Goal: Transaction & Acquisition: Book appointment/travel/reservation

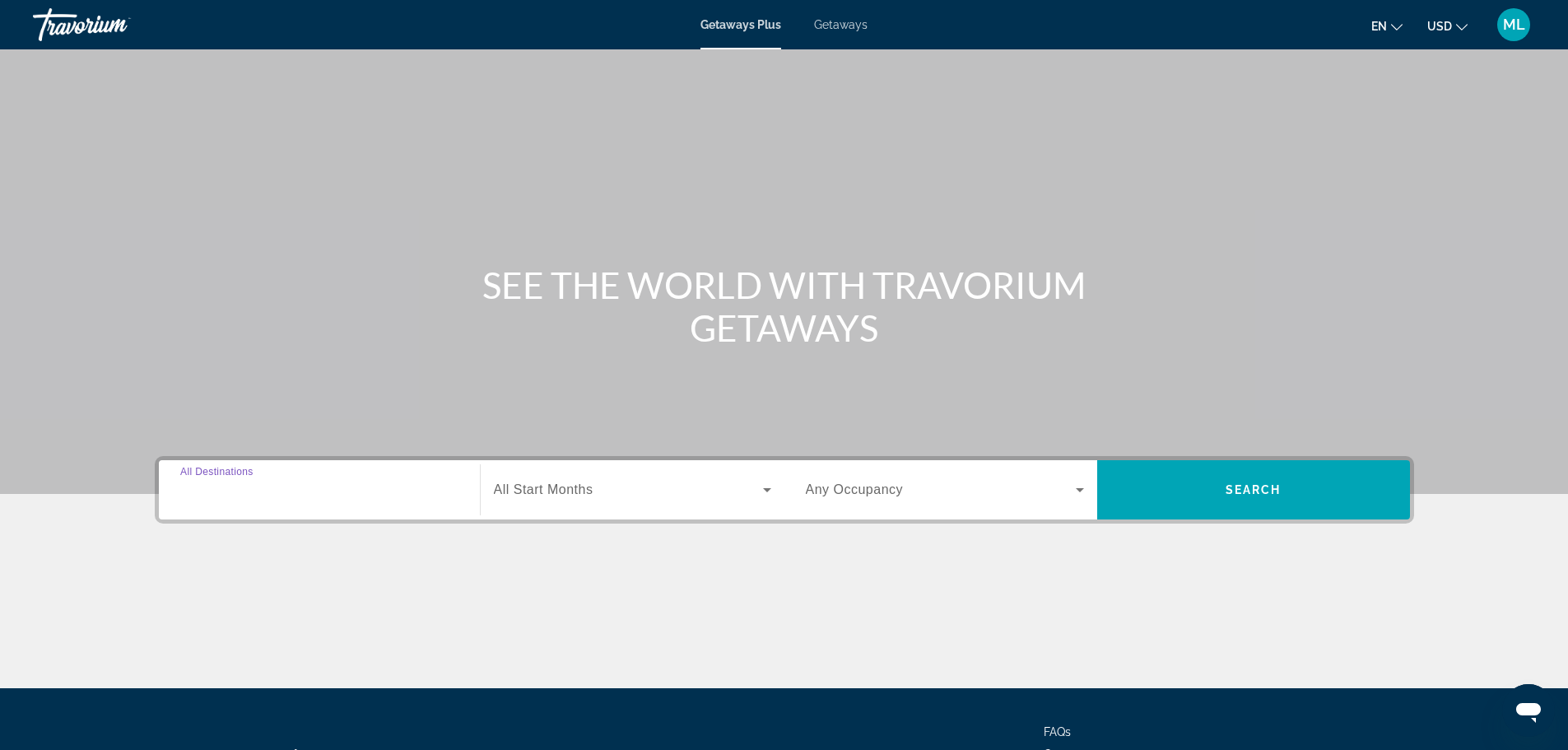
click at [297, 493] on input "Destination All Destinations" at bounding box center [319, 490] width 278 height 20
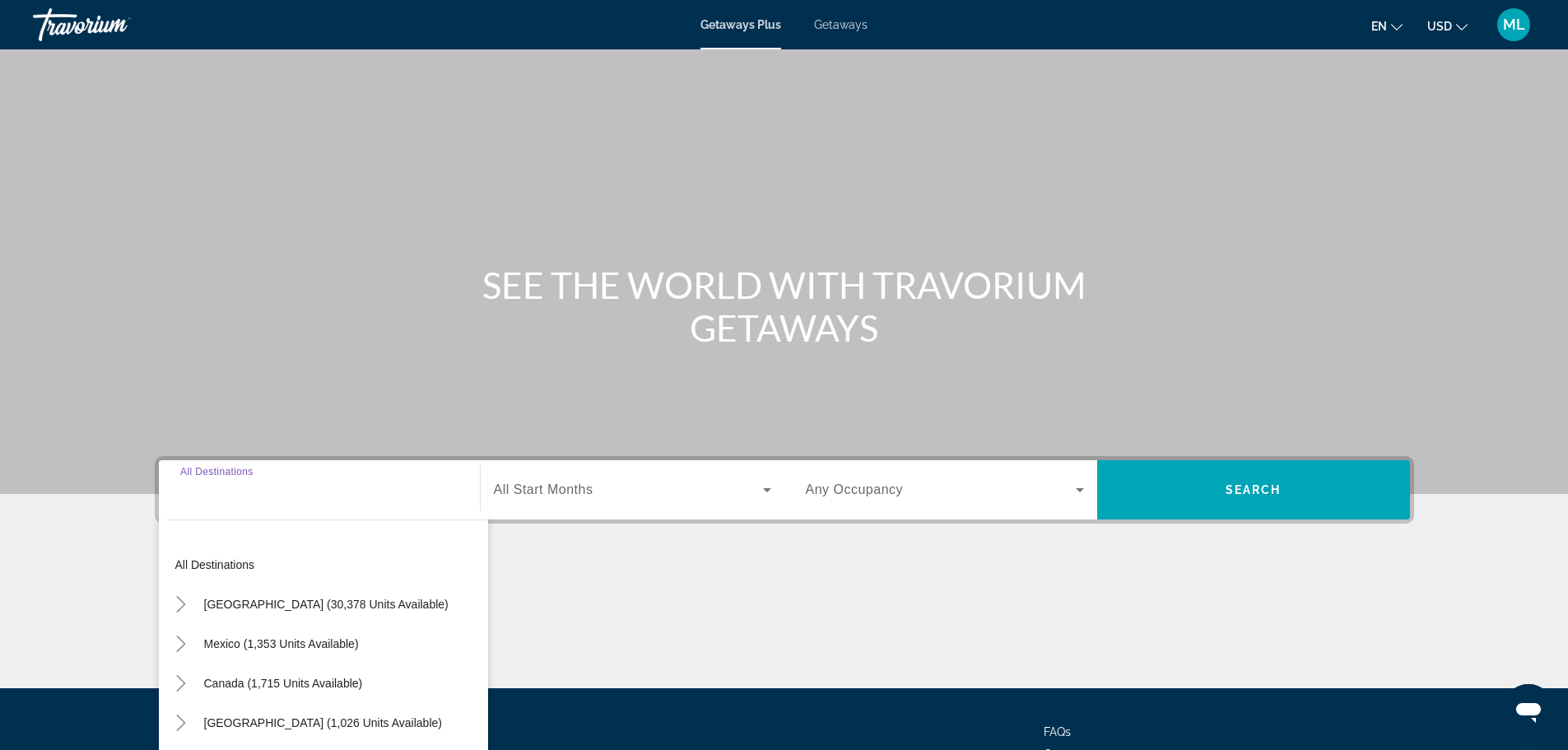
scroll to position [140, 0]
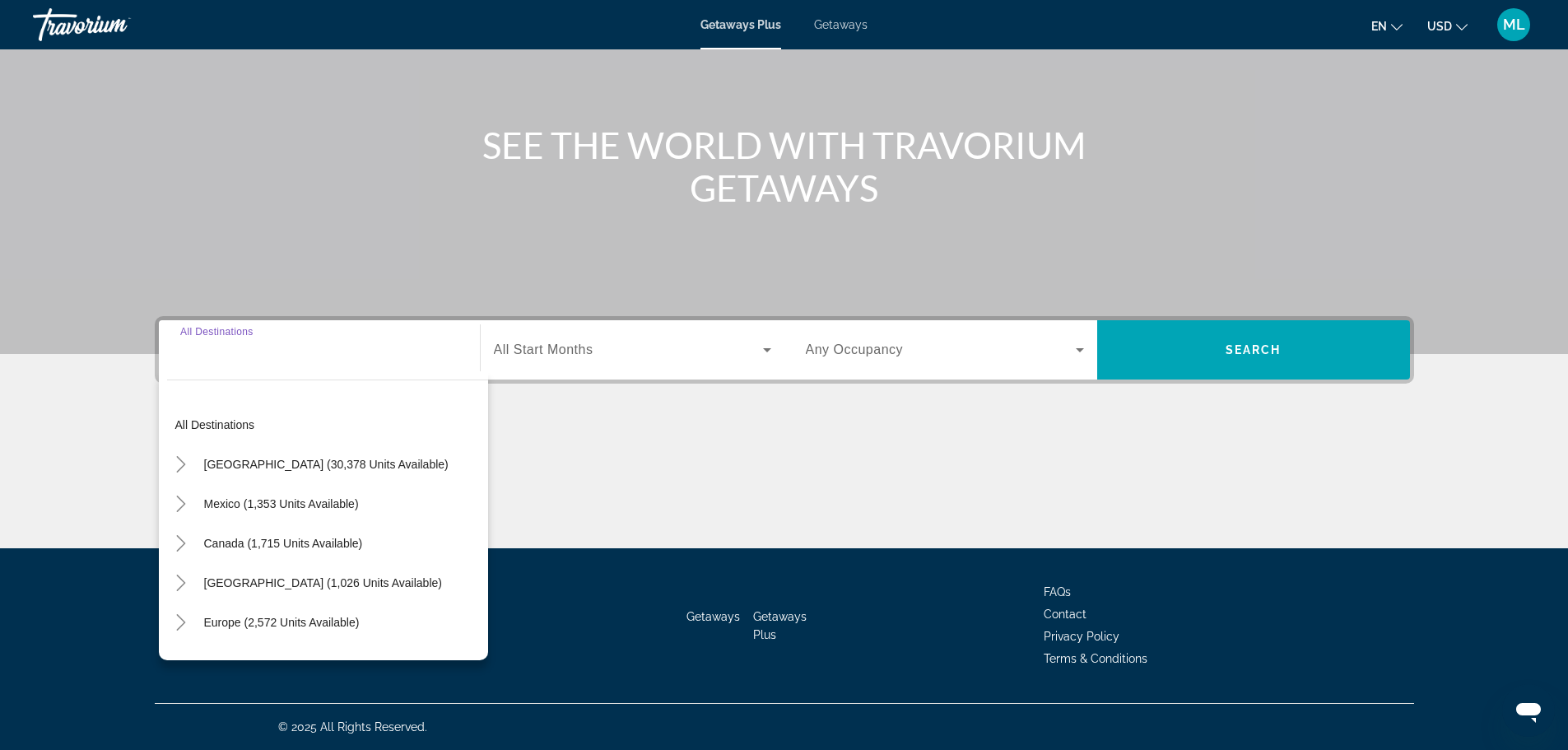
click at [342, 350] on input "Destination All Destinations" at bounding box center [319, 350] width 278 height 20
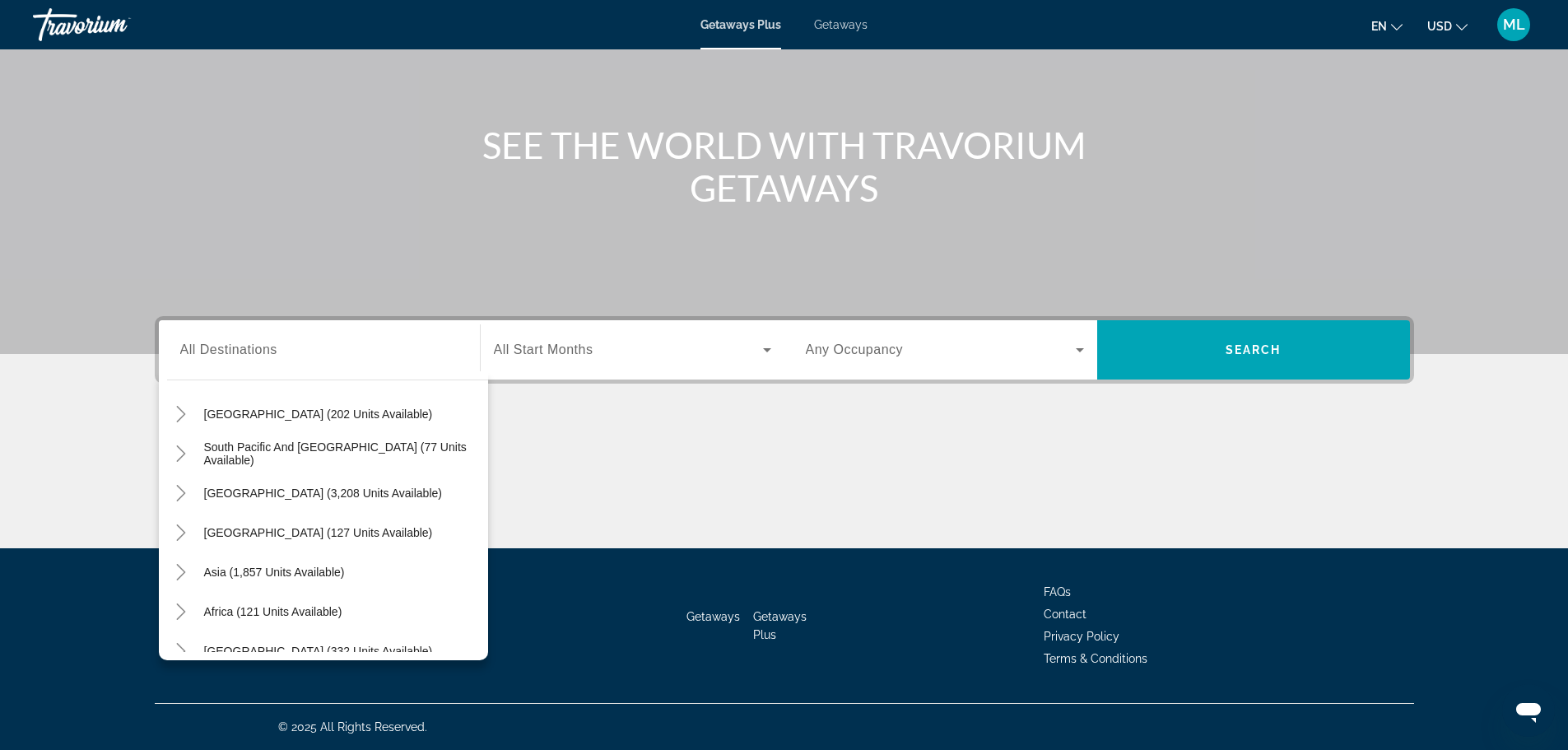
scroll to position [267, 0]
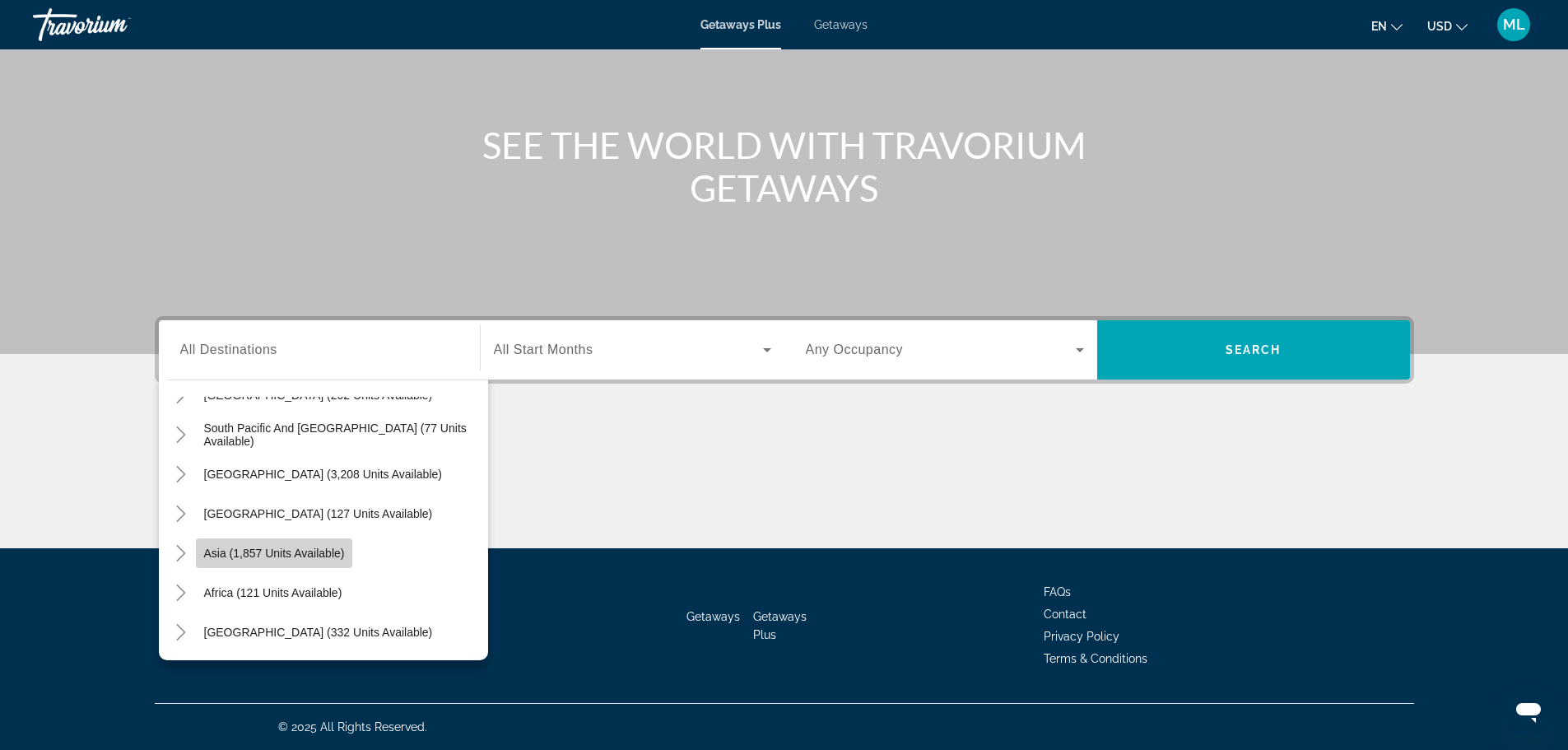
click at [330, 558] on span "Asia (1,857 units available)" at bounding box center [275, 553] width 141 height 13
type input "**********"
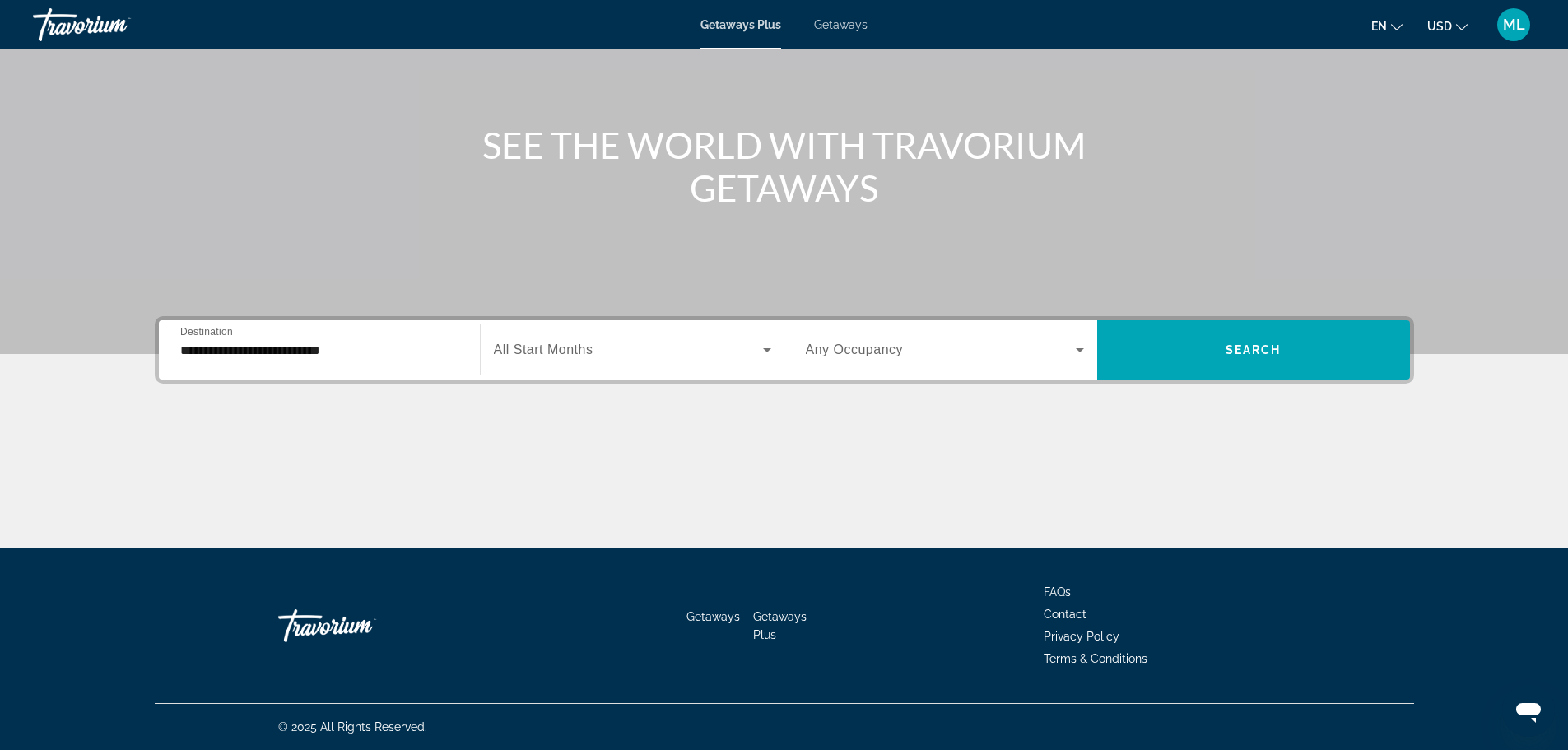
click at [570, 344] on span "All Start Months" at bounding box center [543, 349] width 99 height 14
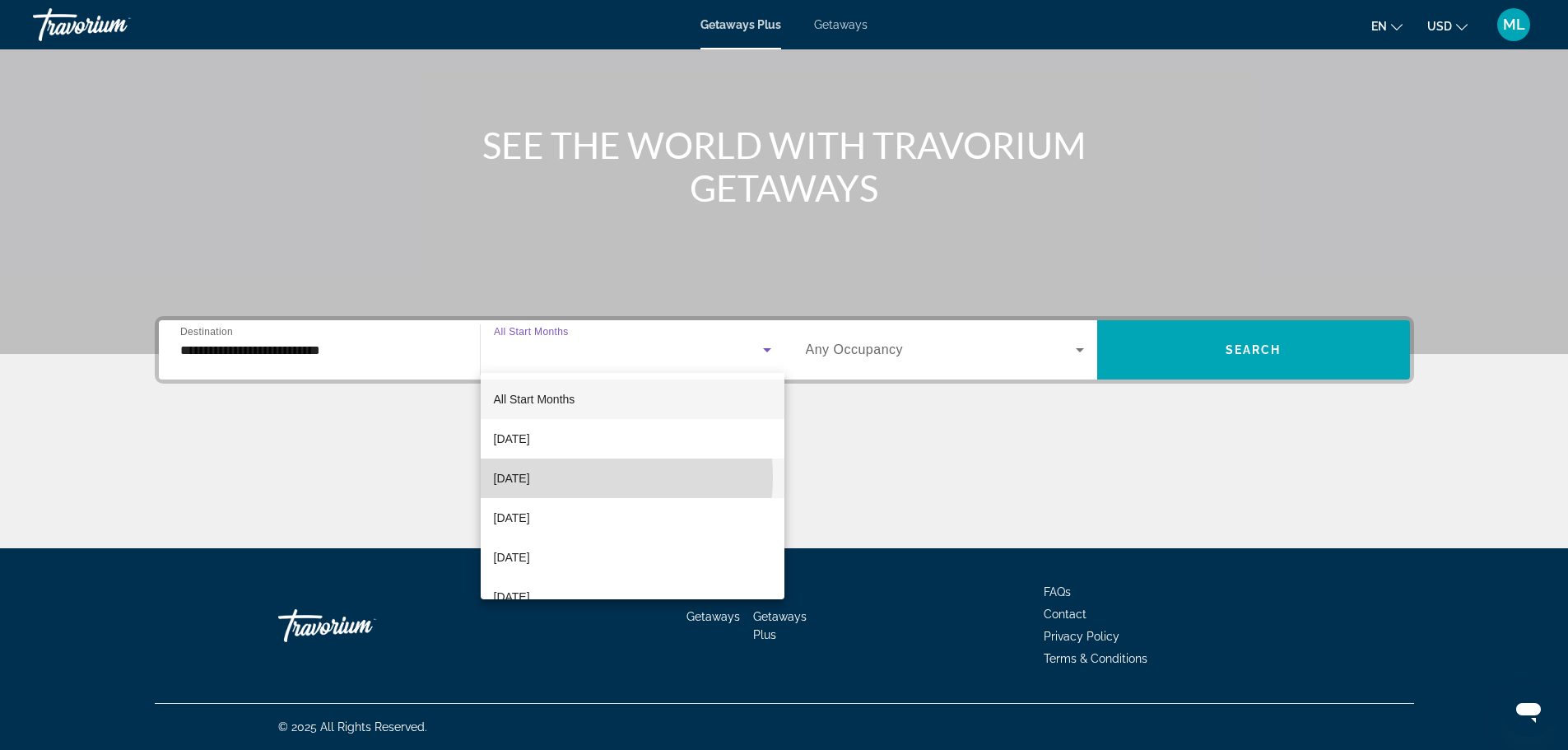
click at [577, 477] on mat-option "October 2025" at bounding box center [632, 479] width 304 height 39
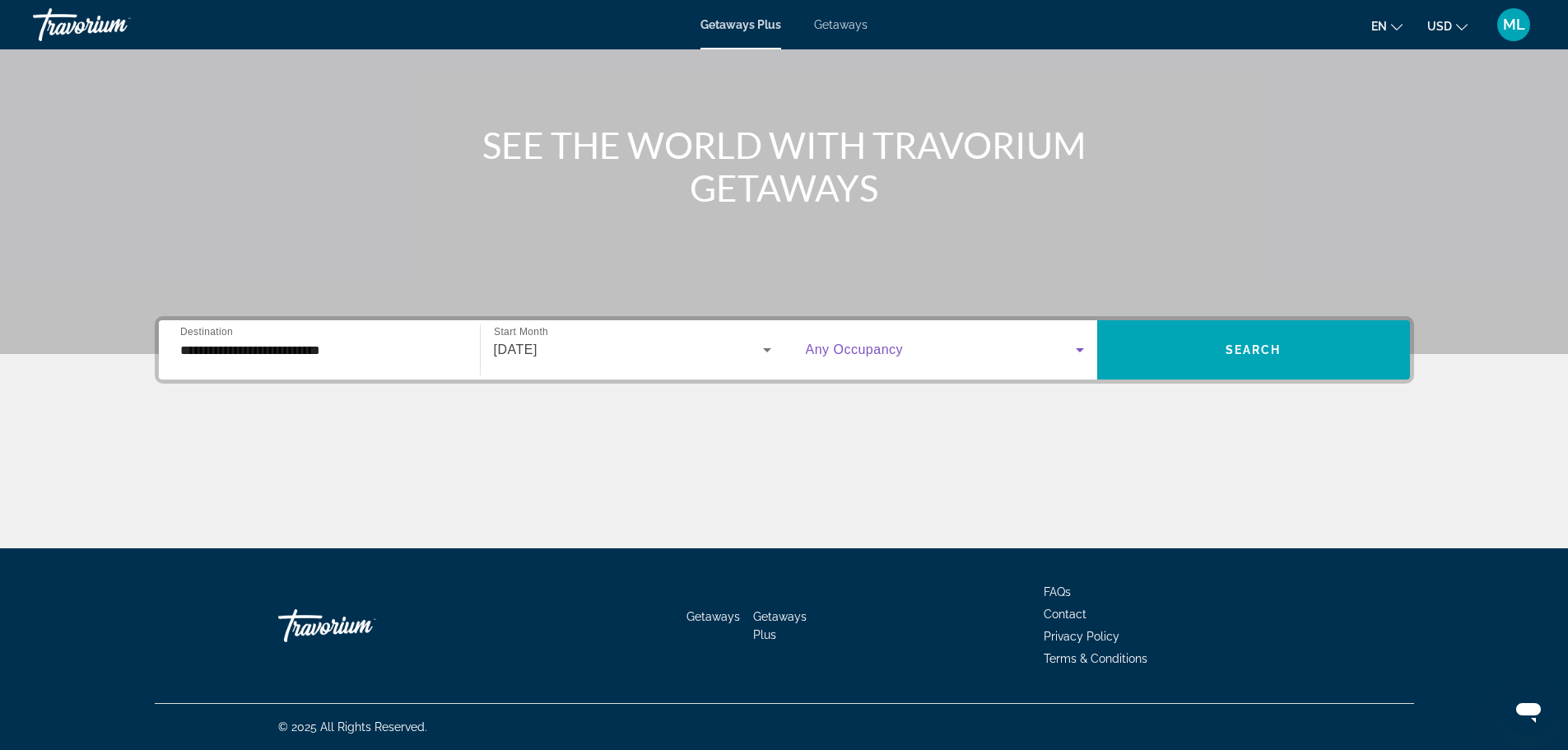
click at [1084, 348] on icon "Search widget" at bounding box center [1079, 349] width 20 height 20
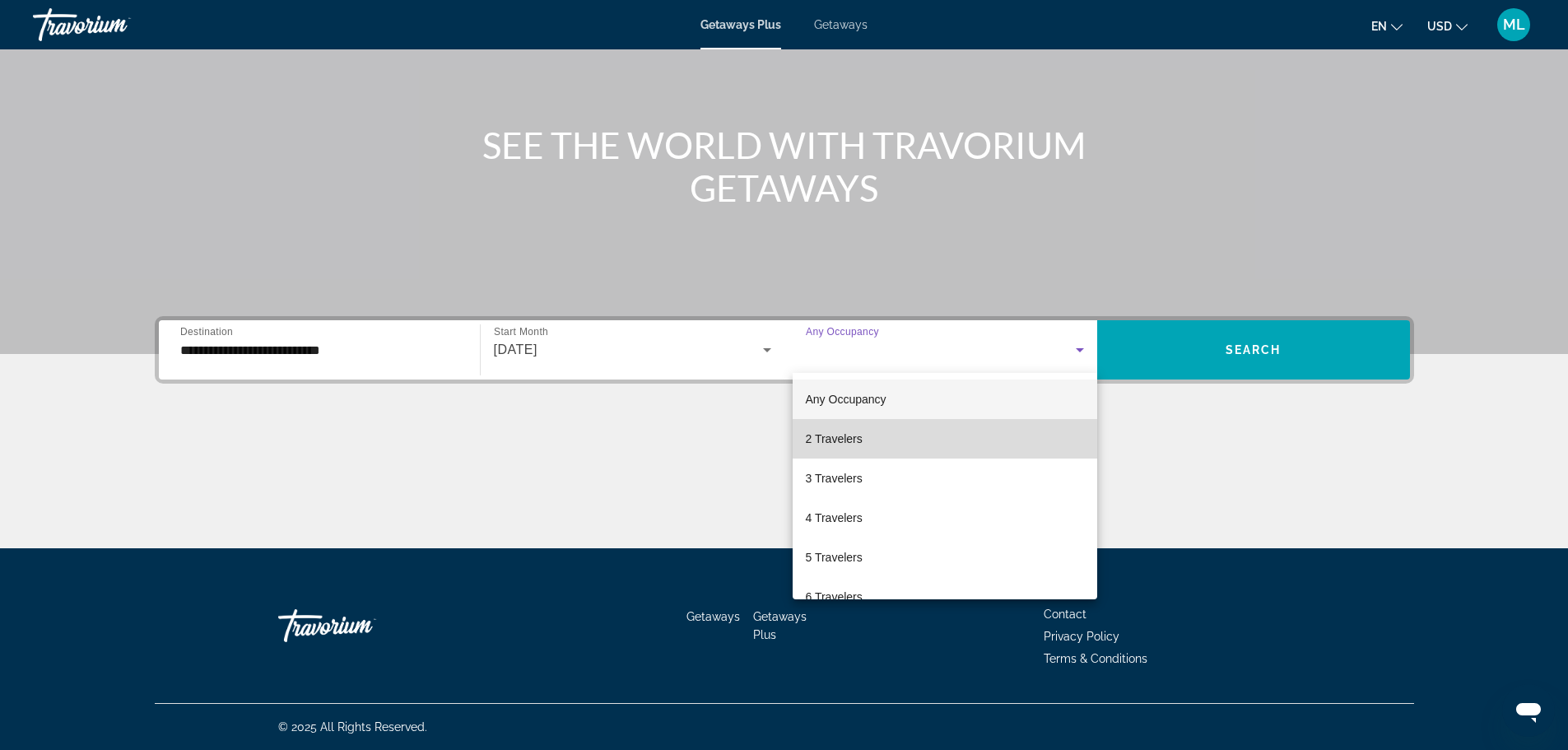
click at [1042, 432] on mat-option "2 Travelers" at bounding box center [945, 438] width 305 height 39
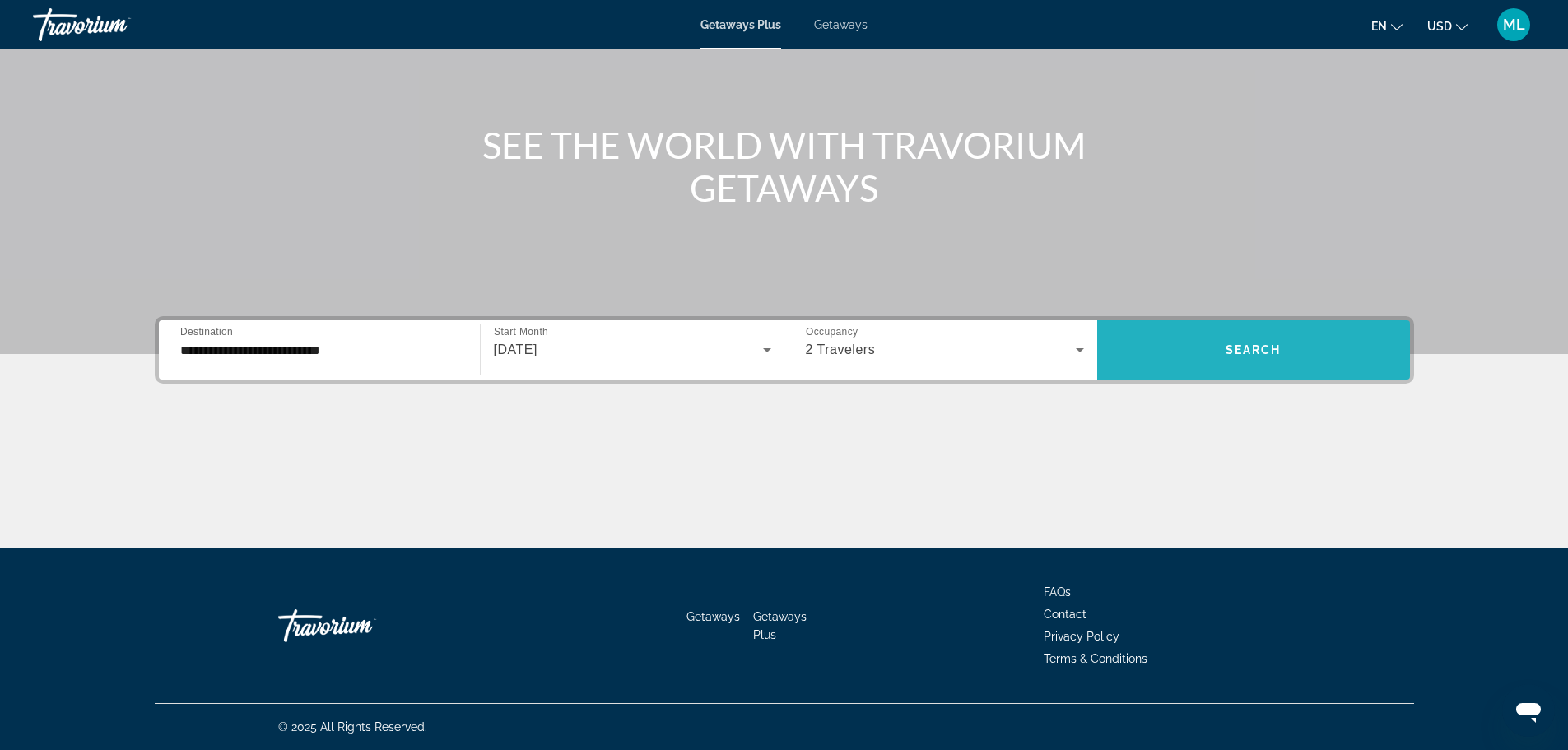
click at [1267, 344] on span "Search" at bounding box center [1254, 350] width 56 height 13
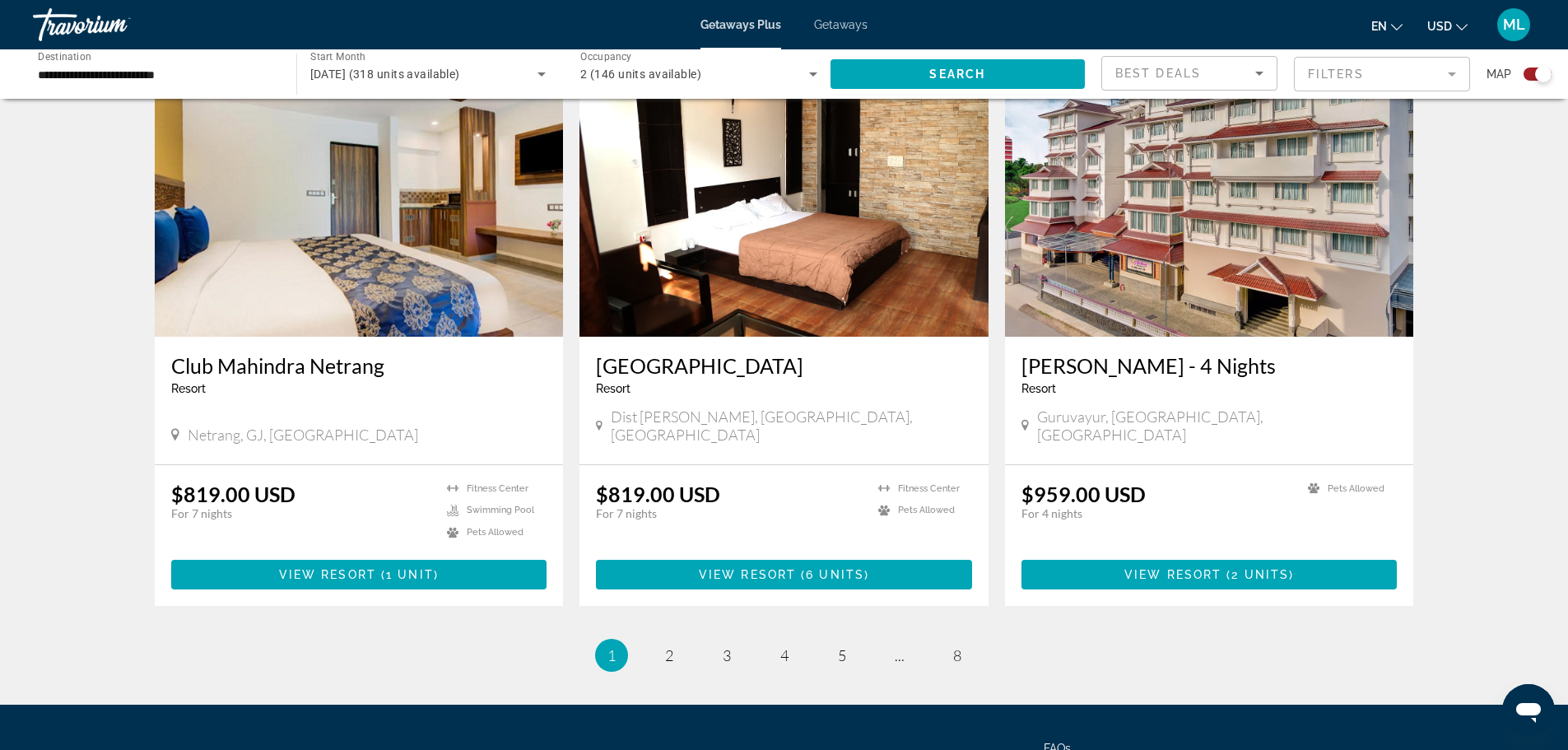
scroll to position [2305, 0]
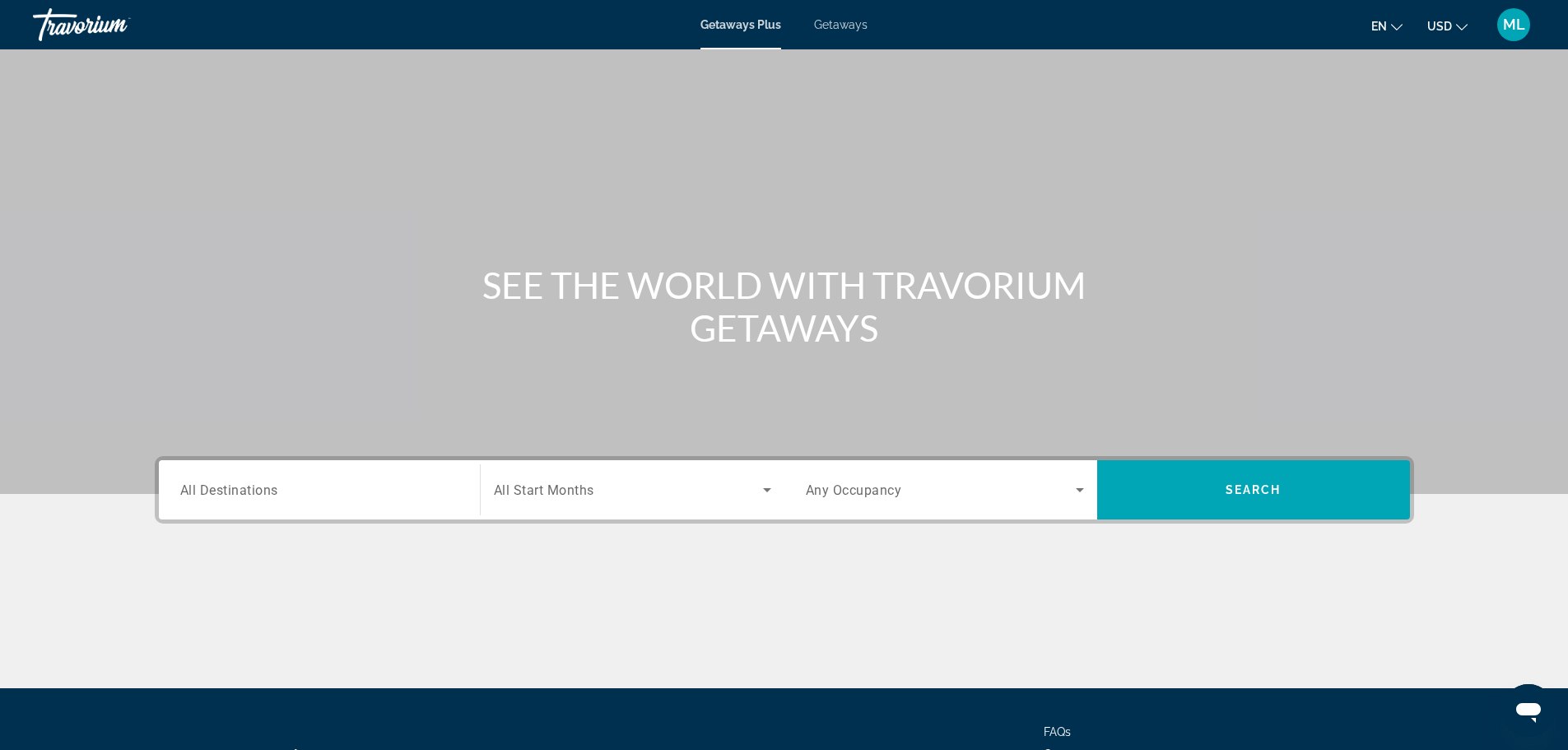
click at [262, 496] on span "All Destinations" at bounding box center [229, 489] width 98 height 16
click at [262, 496] on input "Destination All Destinations" at bounding box center [319, 490] width 278 height 20
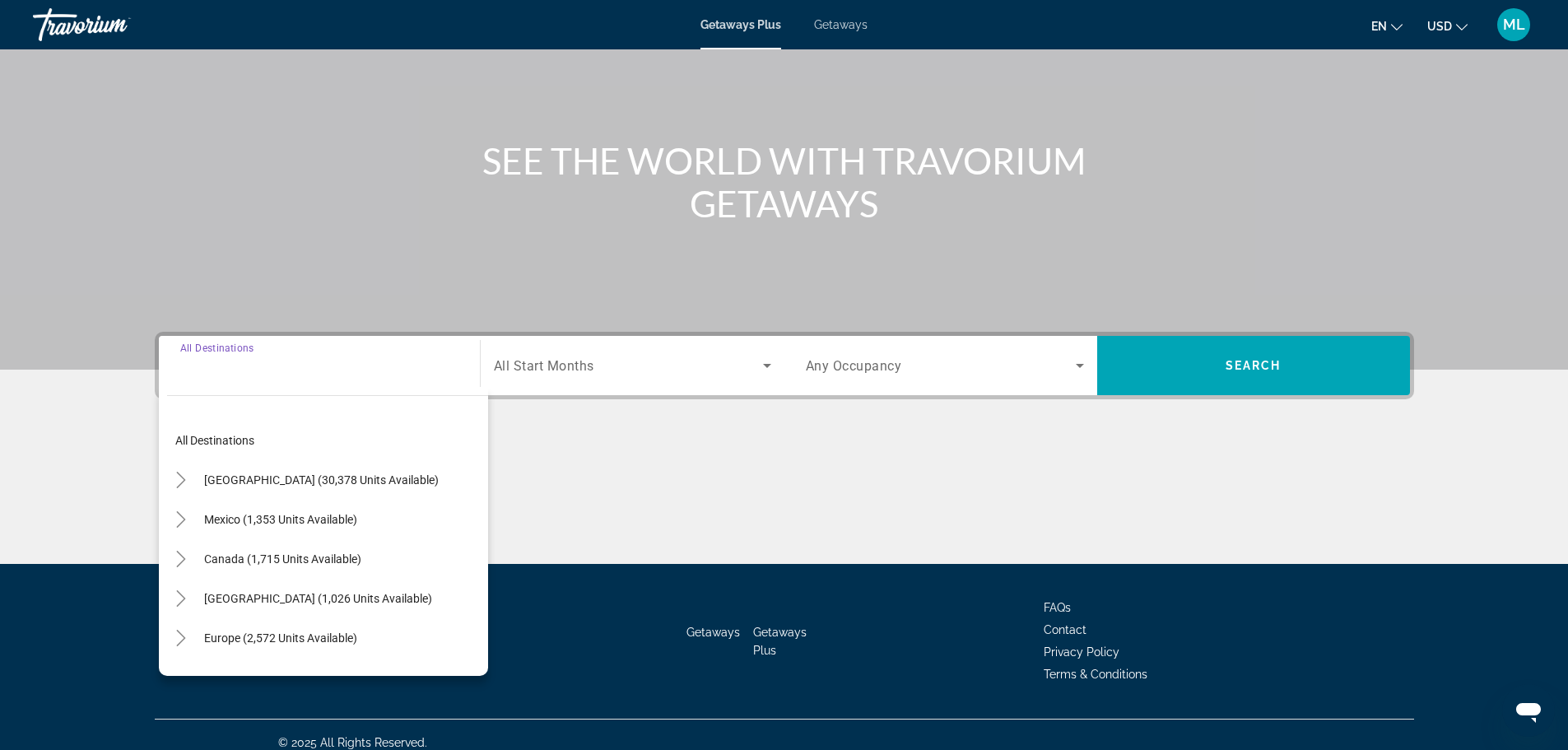
scroll to position [140, 0]
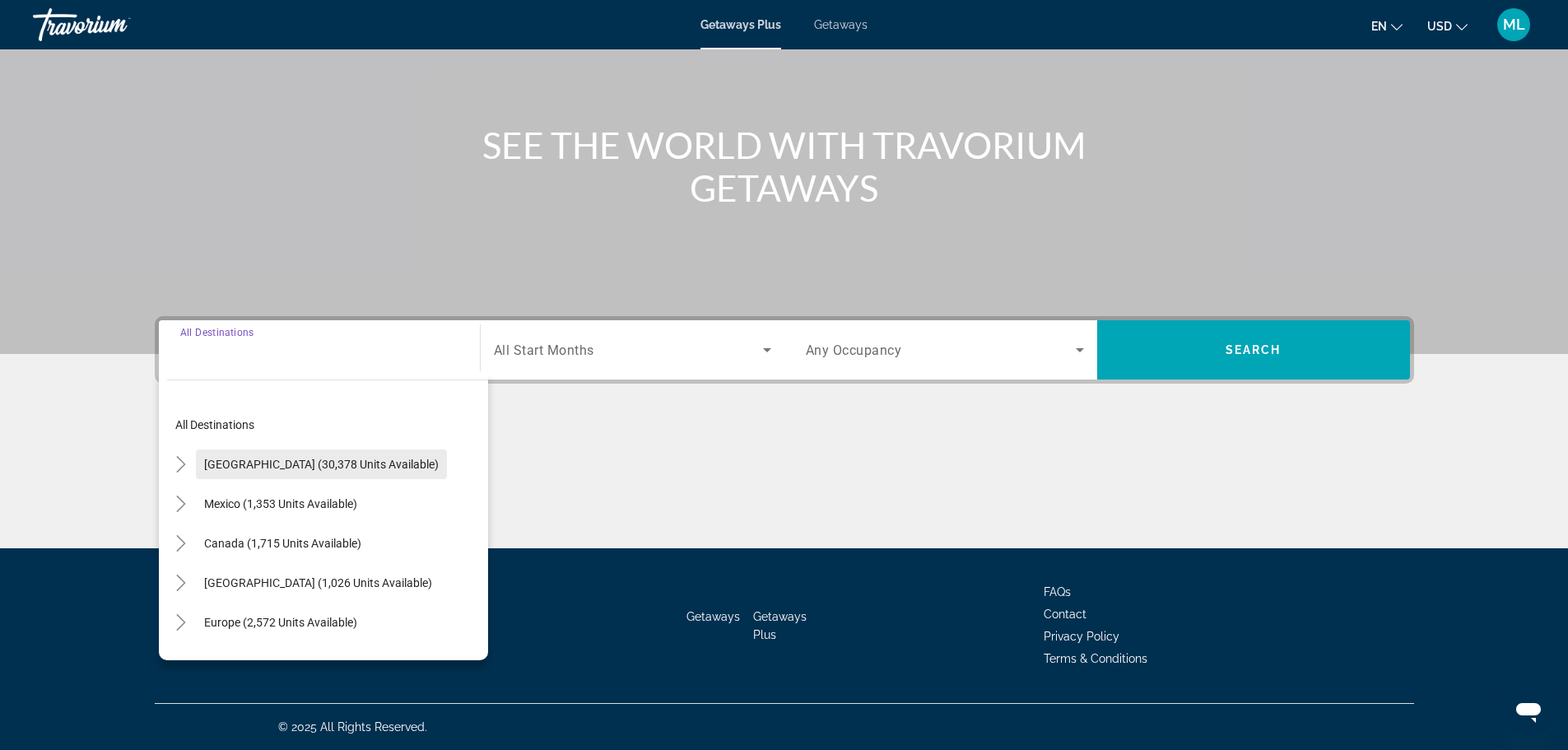
click at [340, 465] on span "United States (30,378 units available)" at bounding box center [322, 465] width 235 height 13
type input "**********"
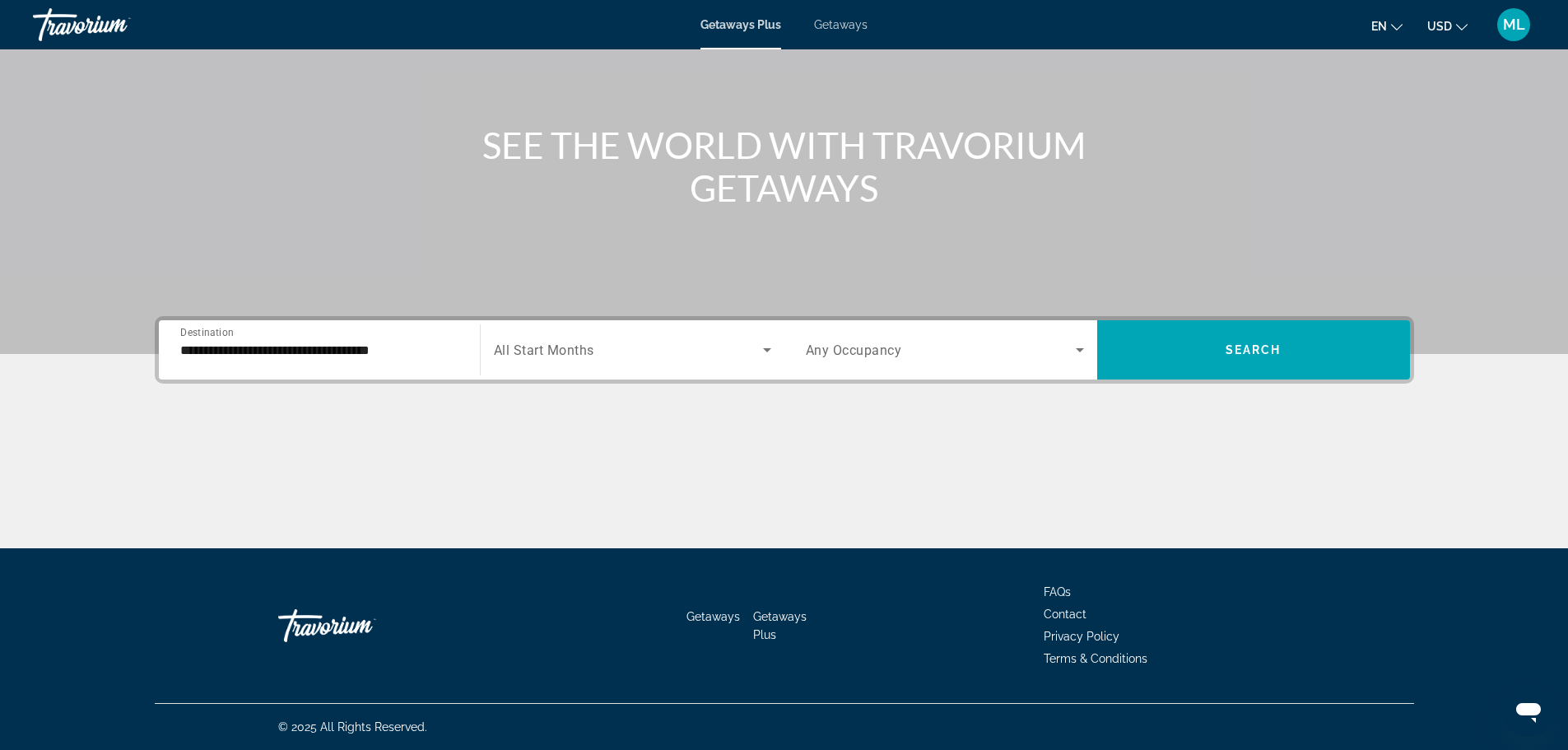
click at [549, 353] on span "All Start Months" at bounding box center [543, 350] width 100 height 16
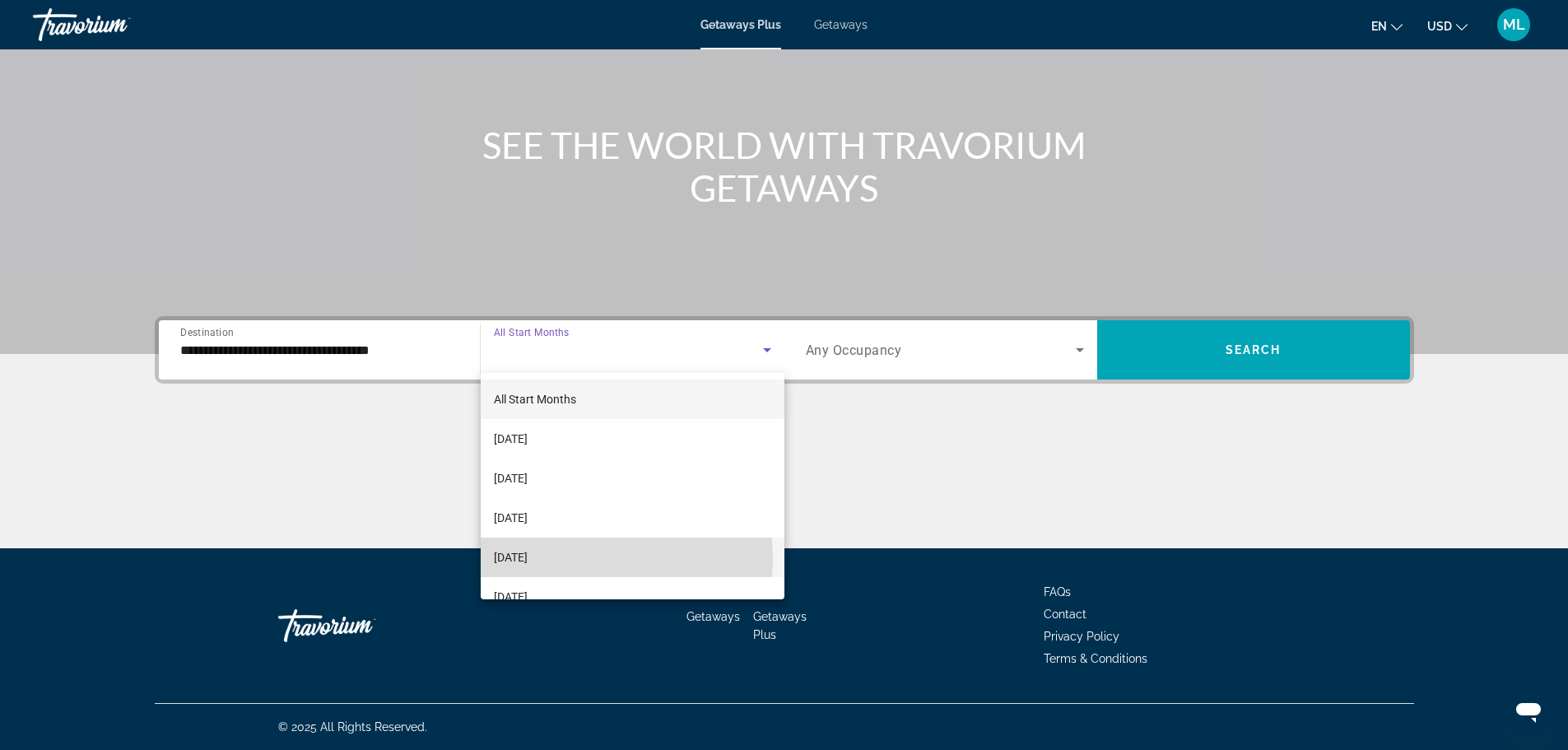
click at [586, 559] on mat-option "December 2025" at bounding box center [632, 558] width 304 height 39
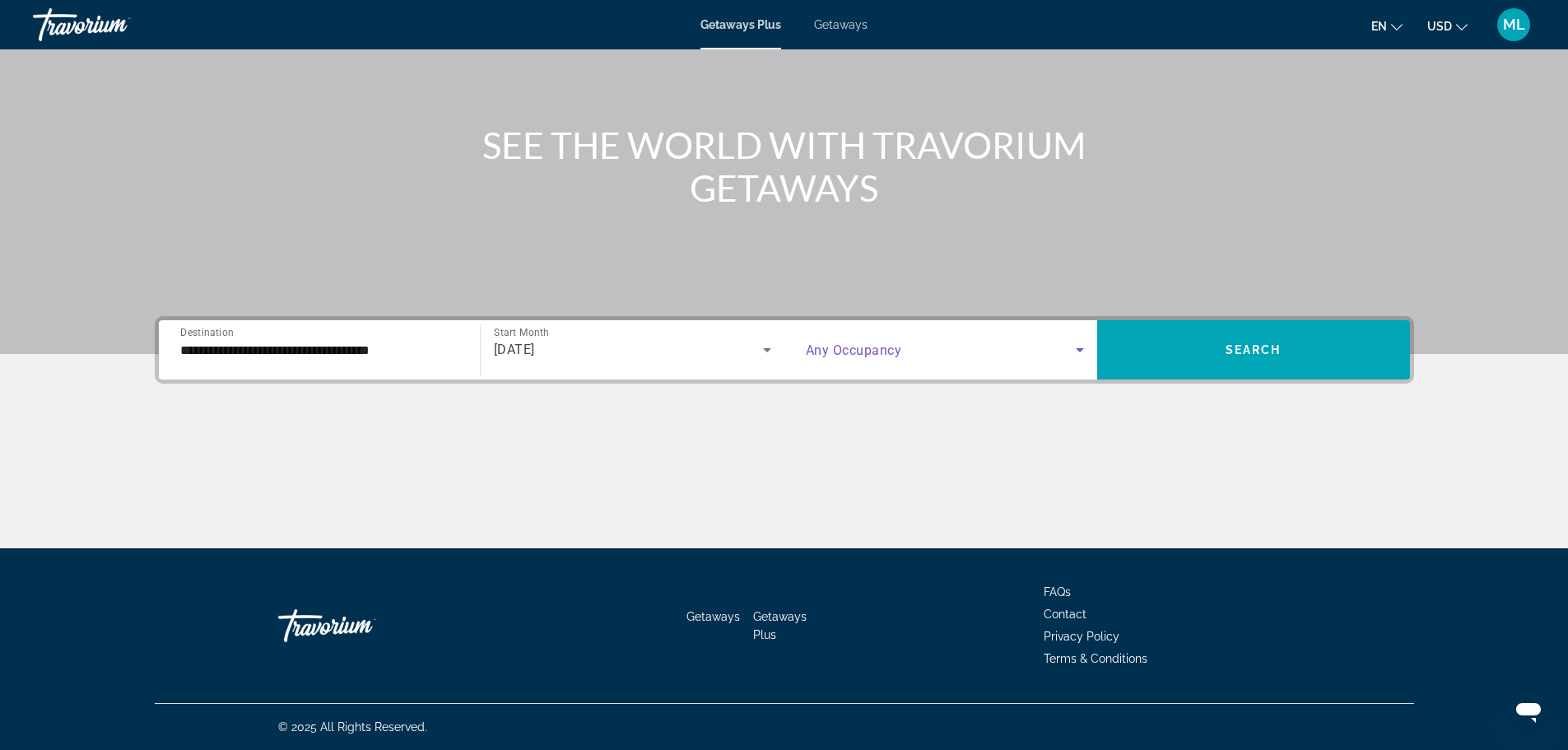
click at [1082, 349] on icon "Search widget" at bounding box center [1079, 350] width 8 height 4
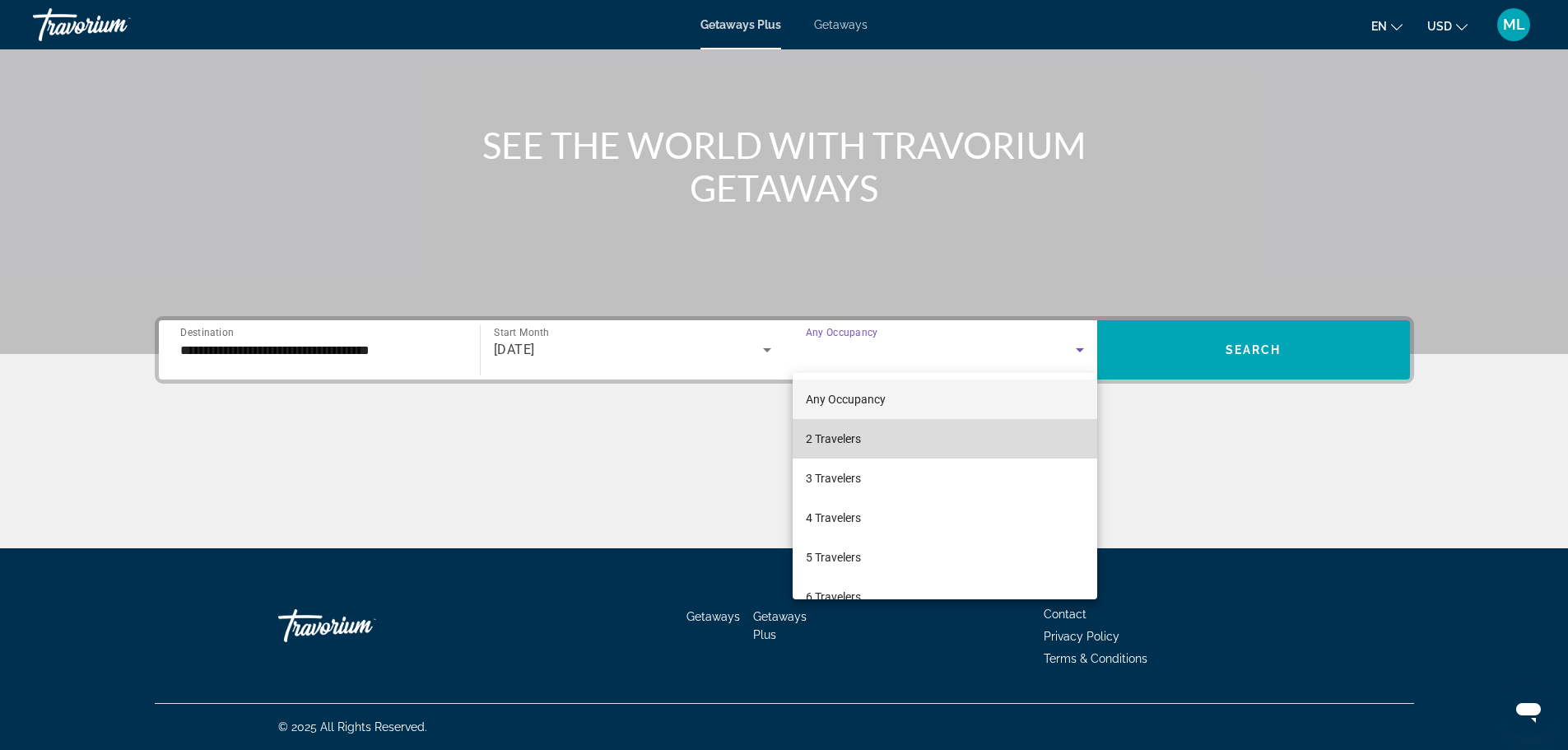
click at [981, 438] on mat-option "2 Travelers" at bounding box center [945, 438] width 305 height 39
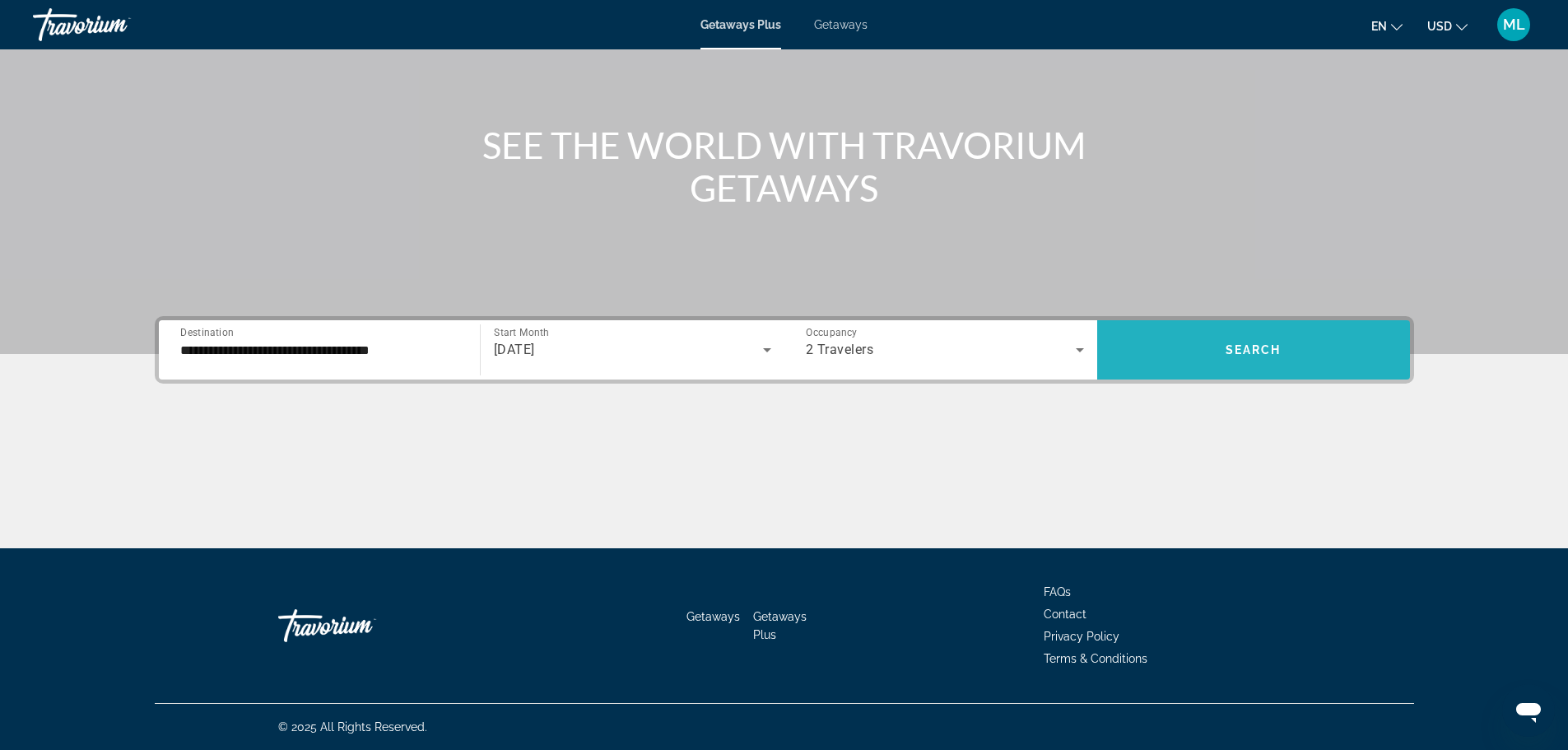
click at [1250, 353] on span "Search" at bounding box center [1254, 350] width 56 height 13
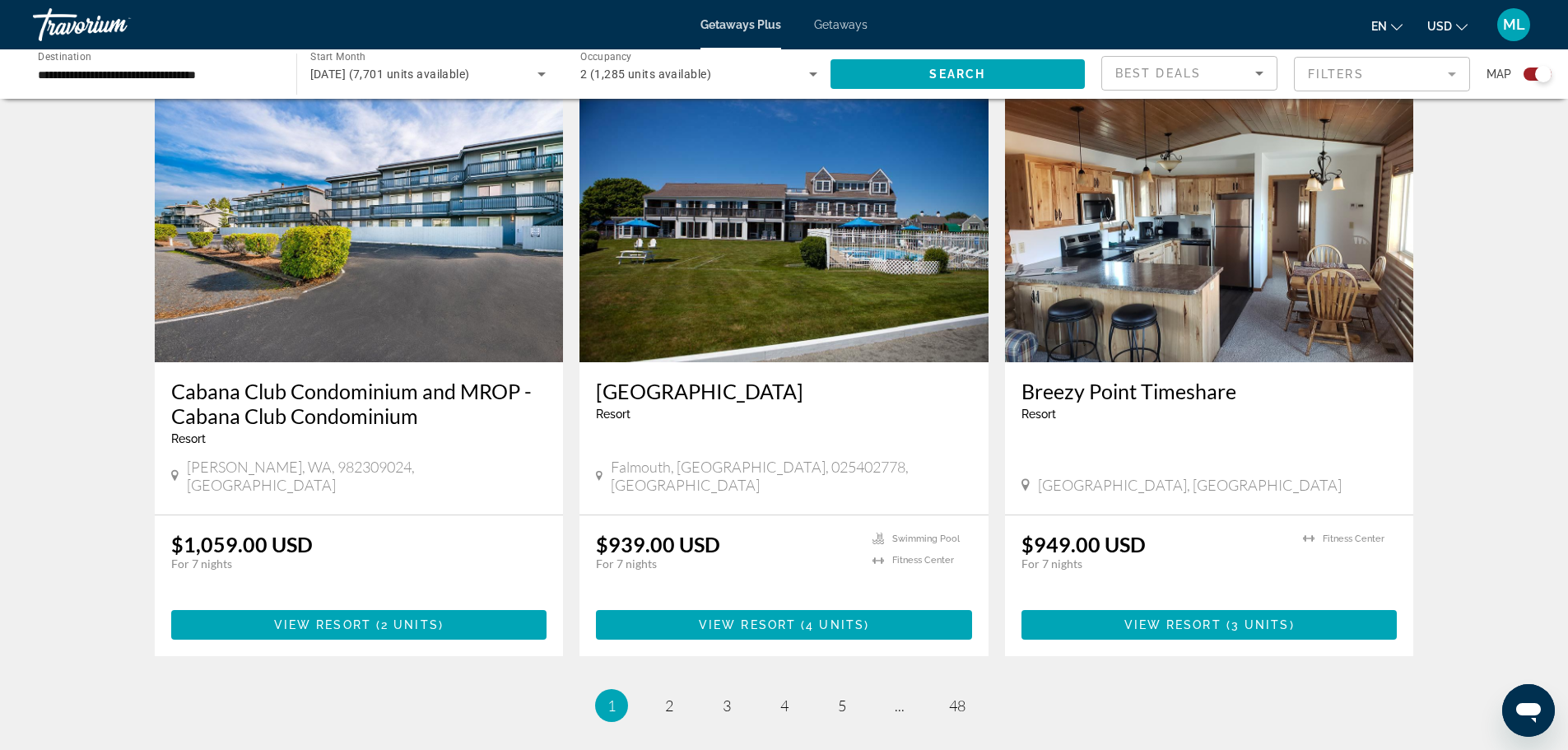
scroll to position [2273, 0]
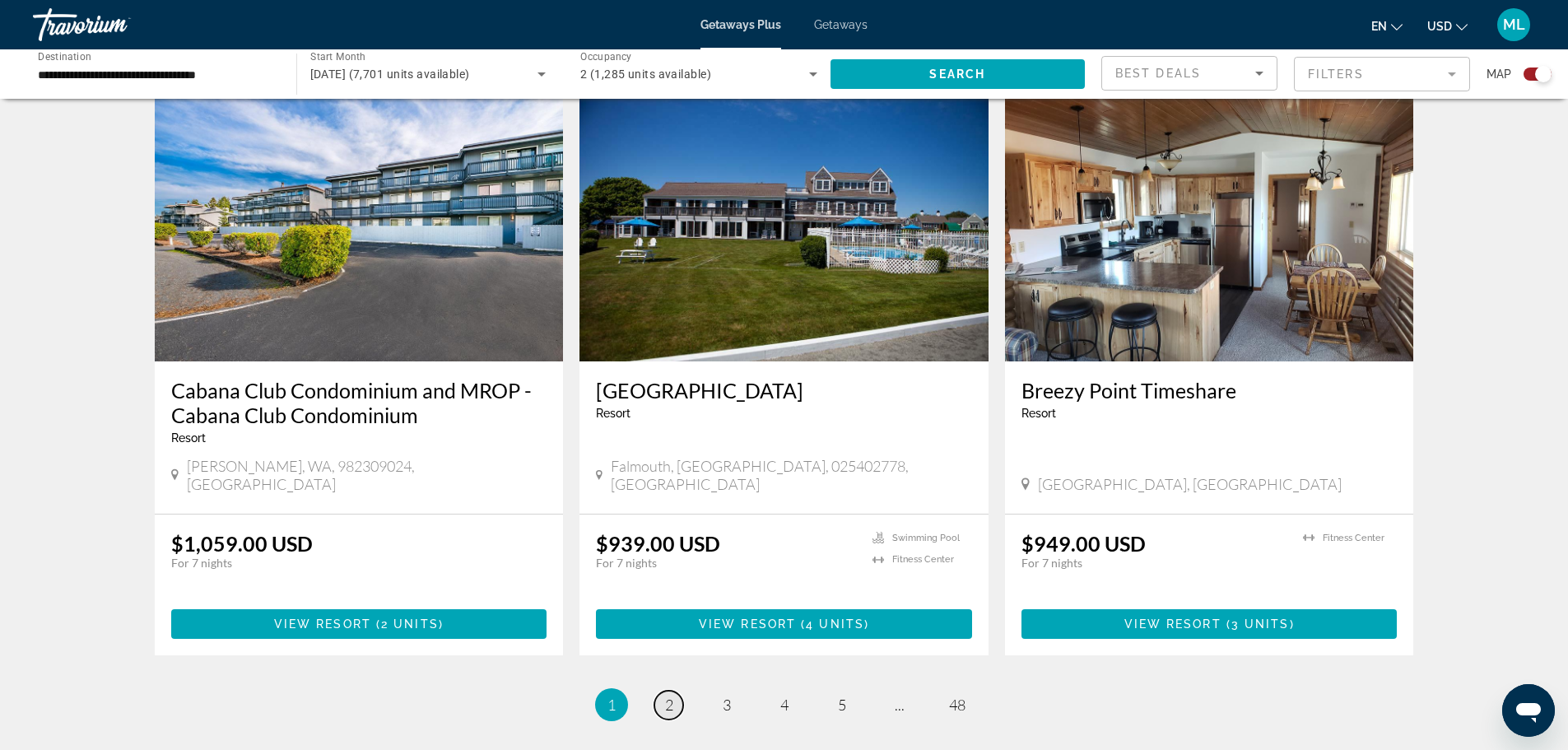
click at [677, 691] on link "page 2" at bounding box center [668, 705] width 29 height 29
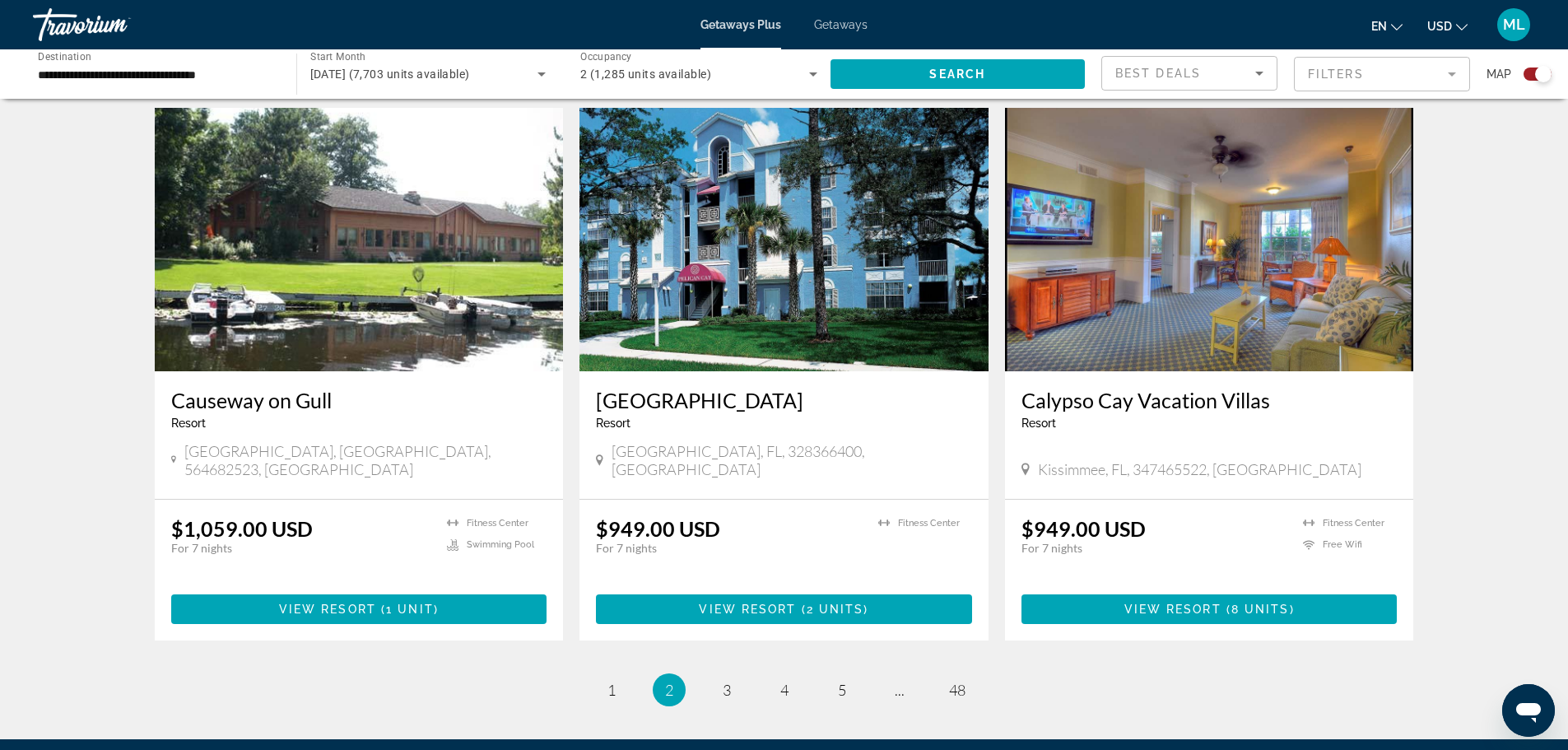
scroll to position [2273, 0]
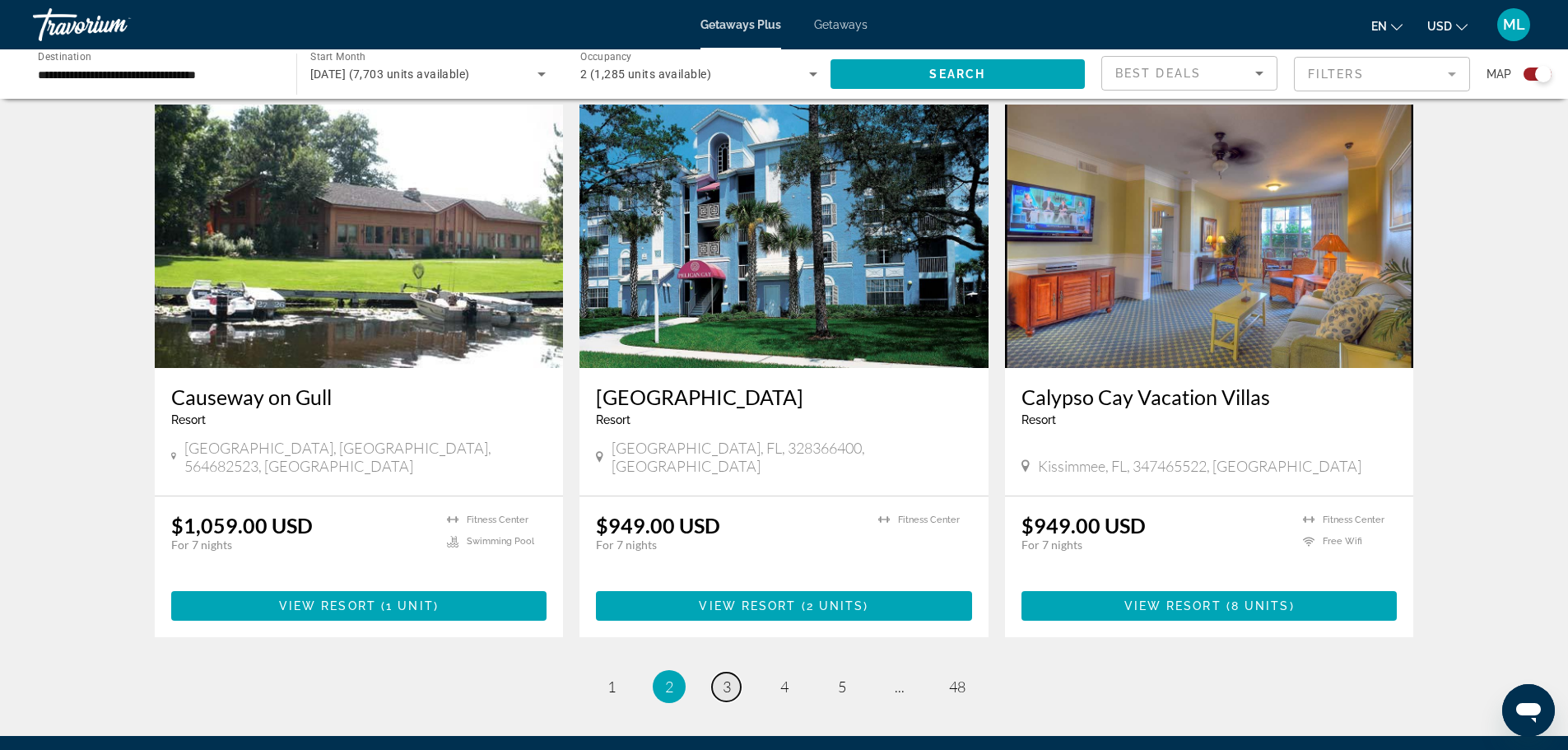
click at [731, 673] on link "page 3" at bounding box center [726, 687] width 29 height 29
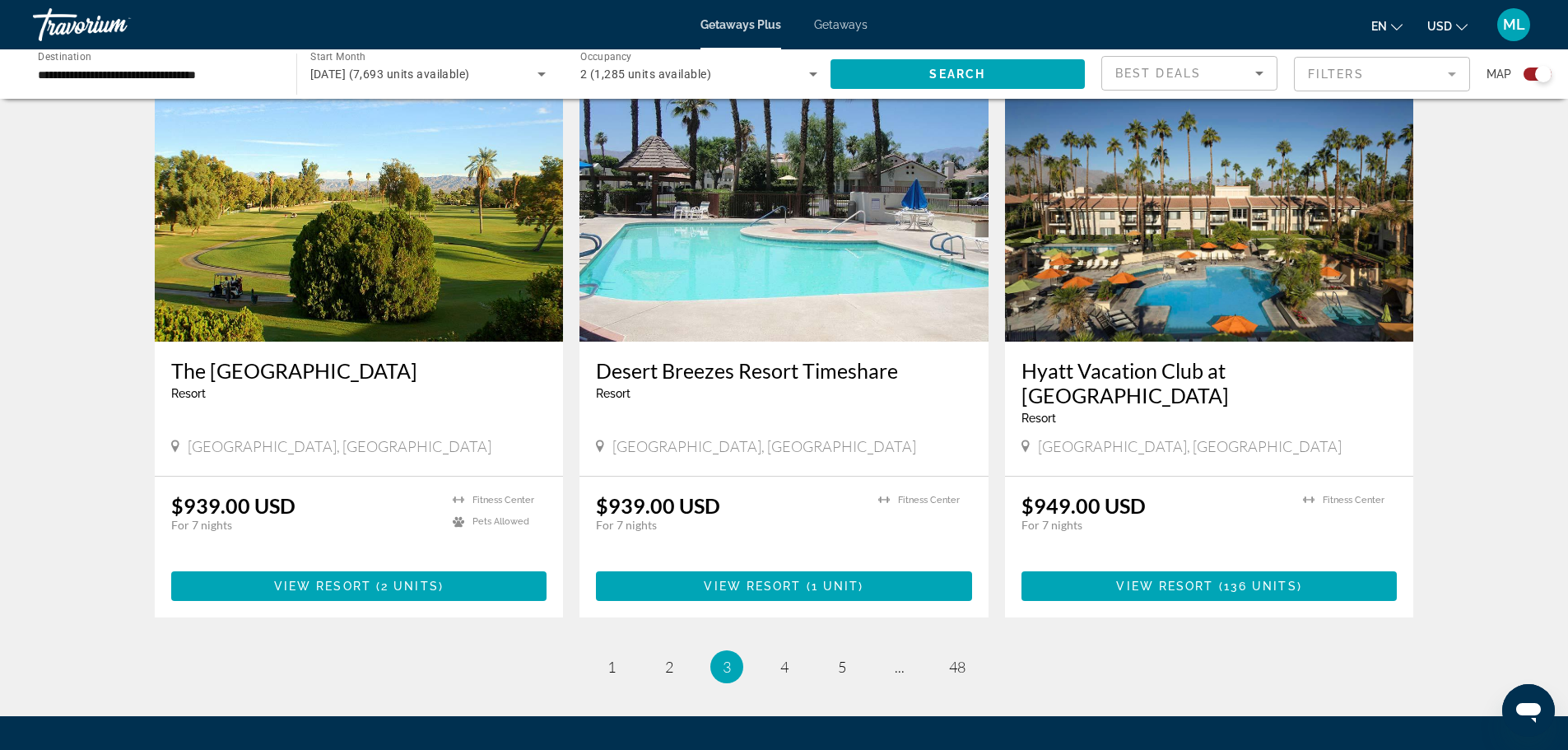
scroll to position [2375, 0]
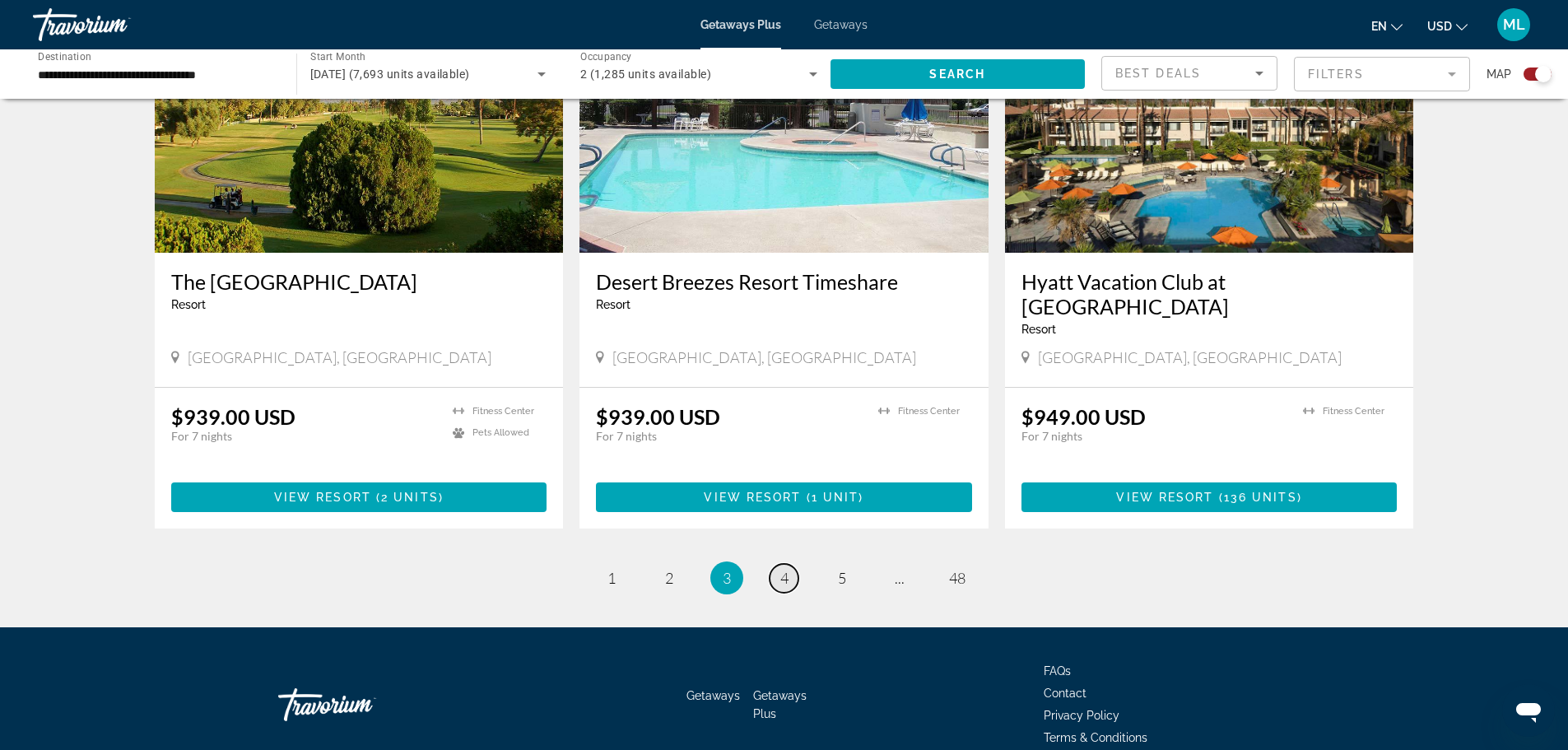
click at [779, 564] on link "page 4" at bounding box center [784, 578] width 29 height 29
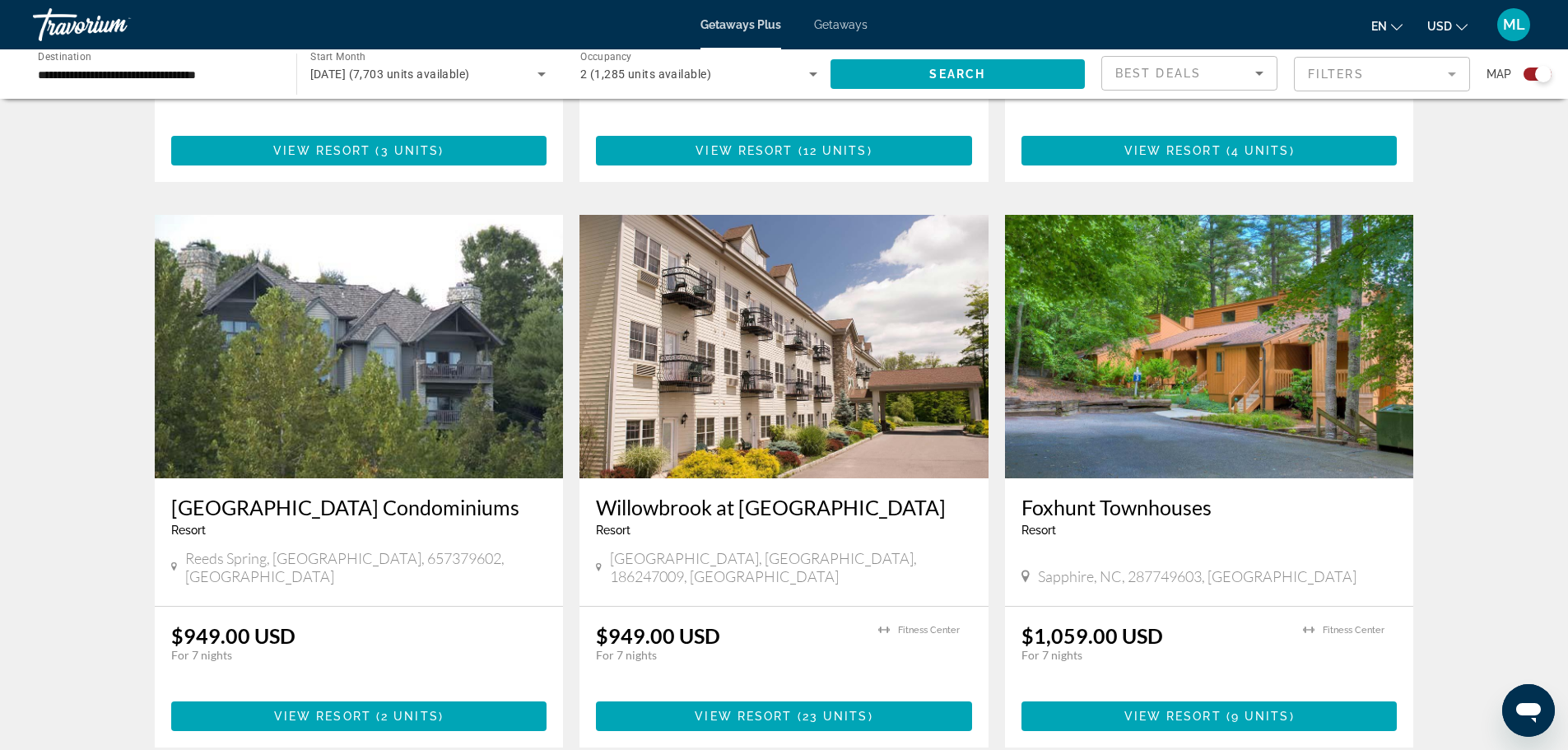
scroll to position [2399, 0]
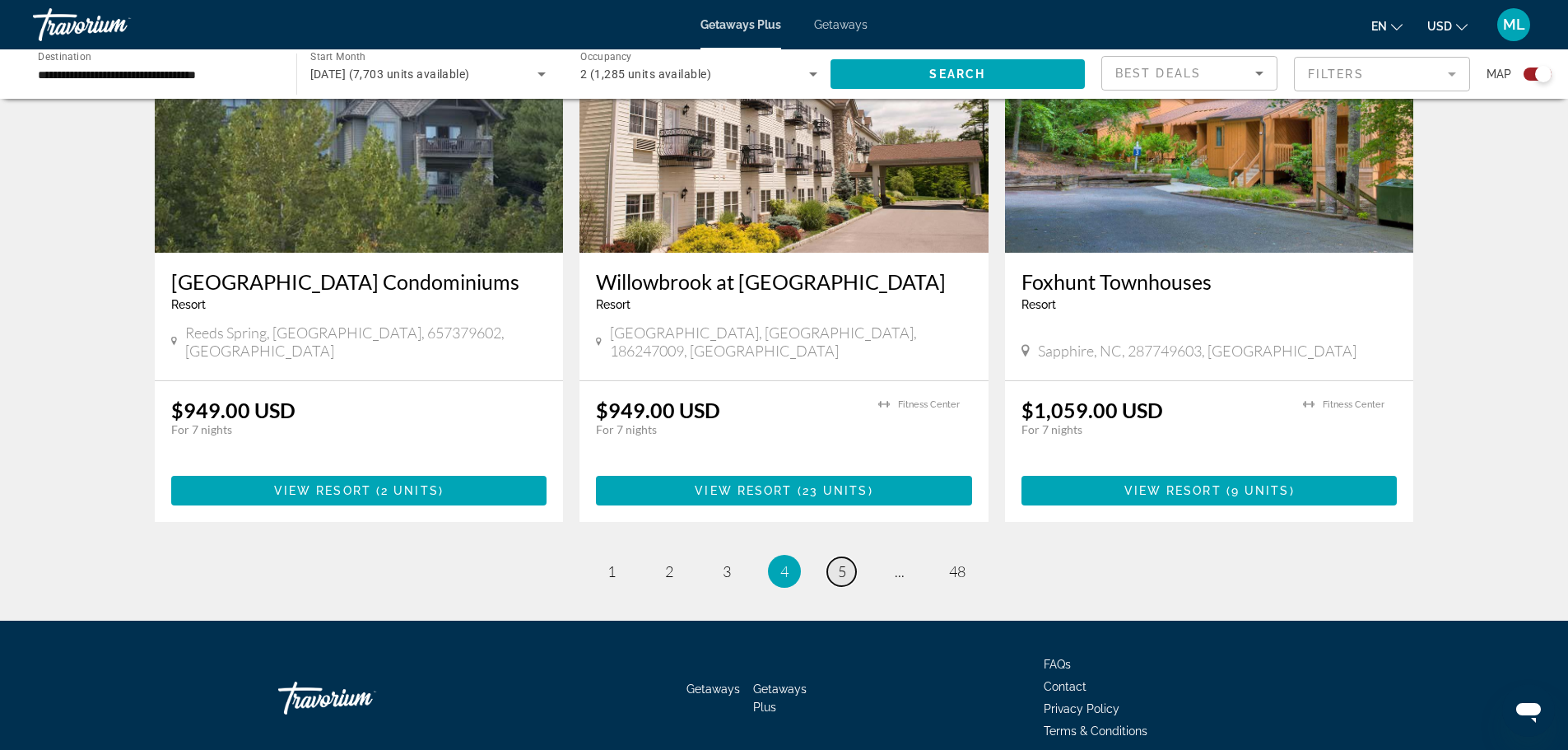
click at [841, 558] on link "page 5" at bounding box center [842, 572] width 29 height 29
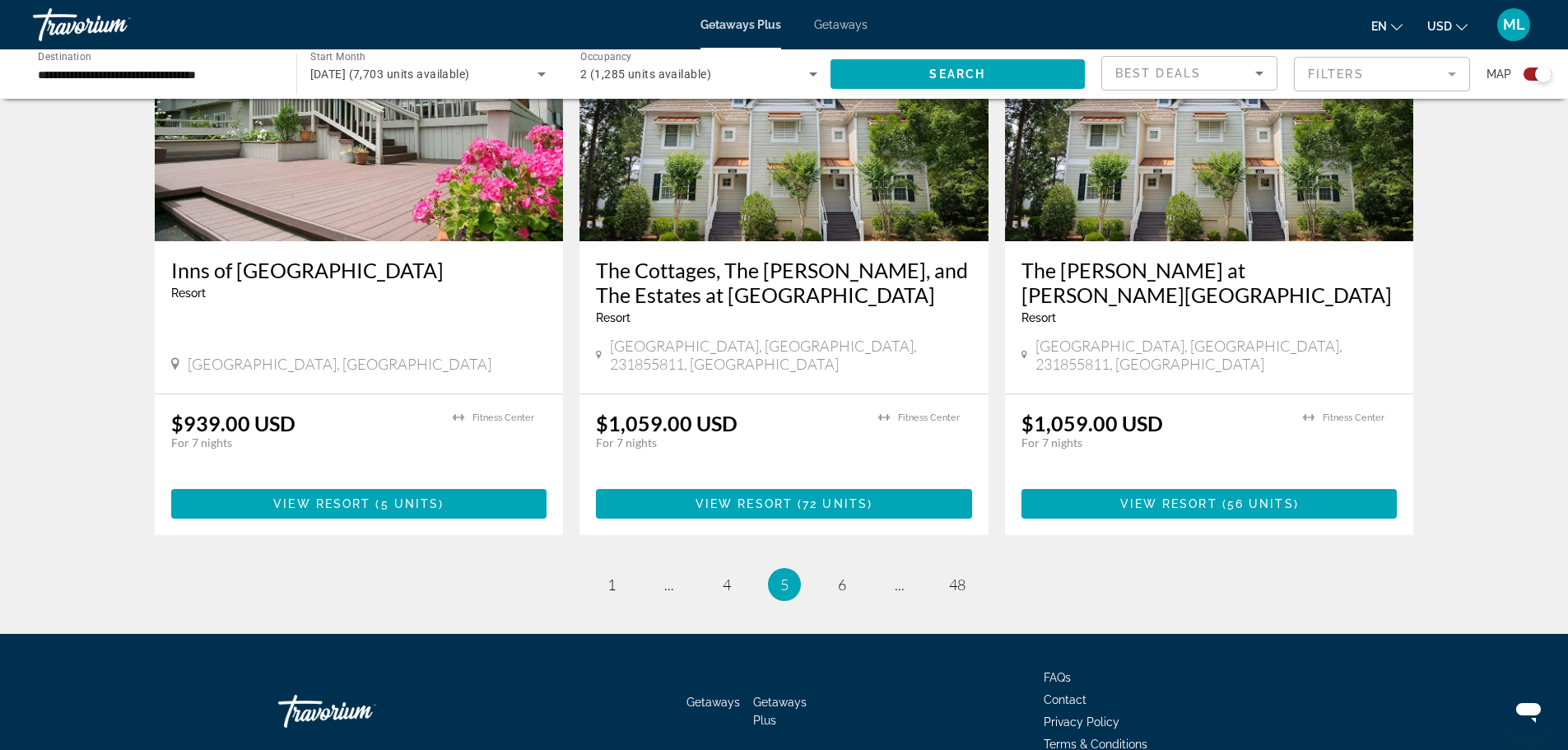
scroll to position [2424, 0]
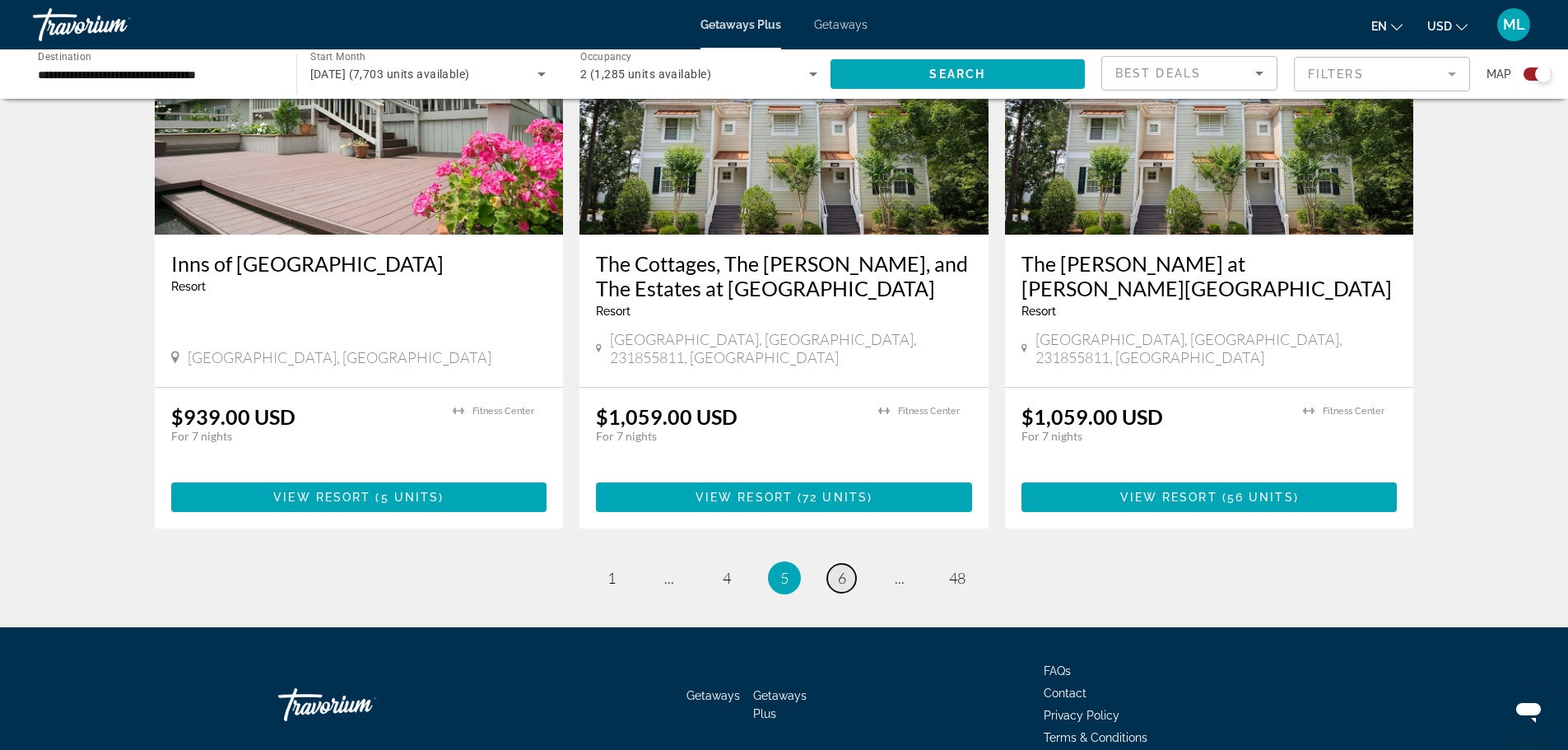
click at [840, 569] on span "6" at bounding box center [842, 577] width 8 height 18
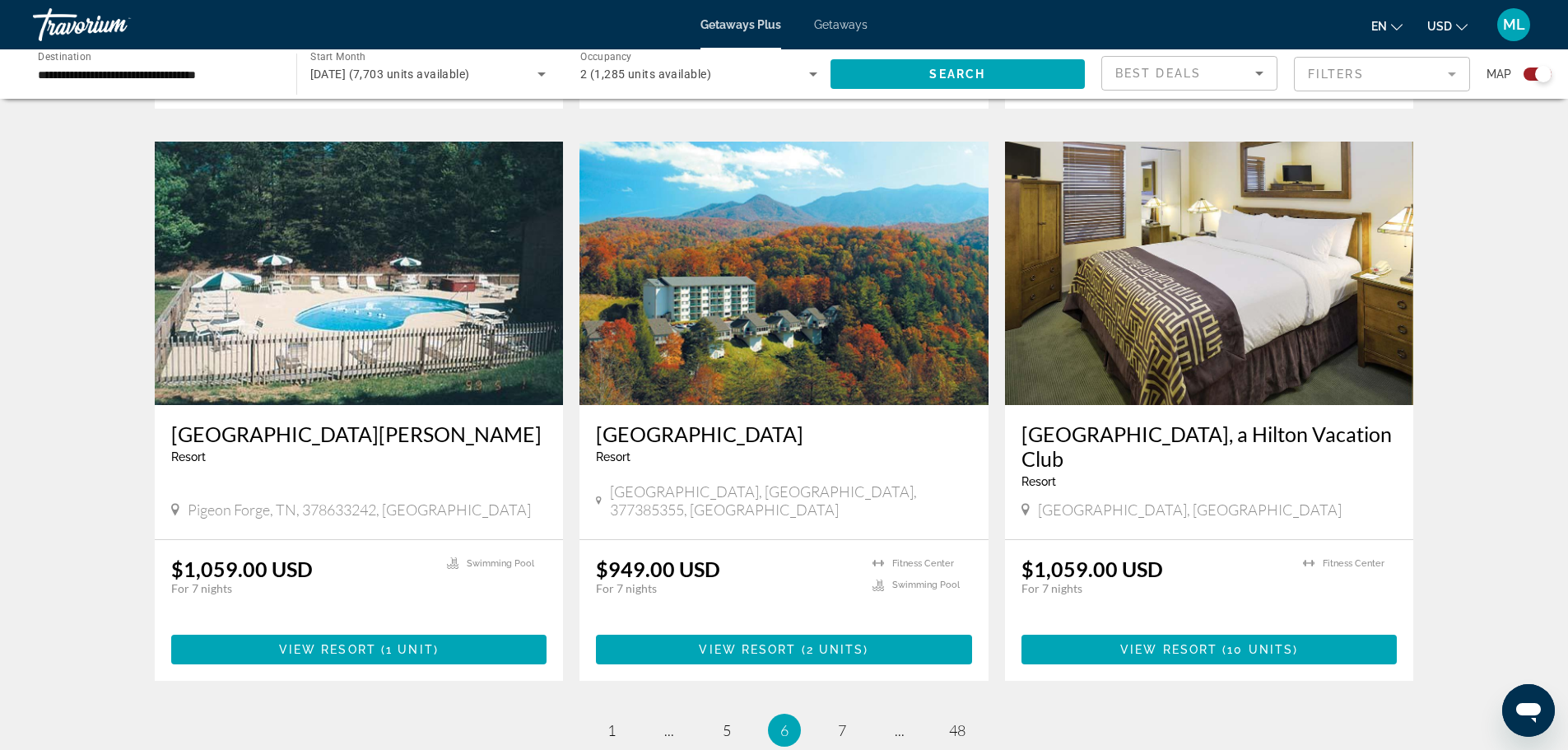
scroll to position [2338, 0]
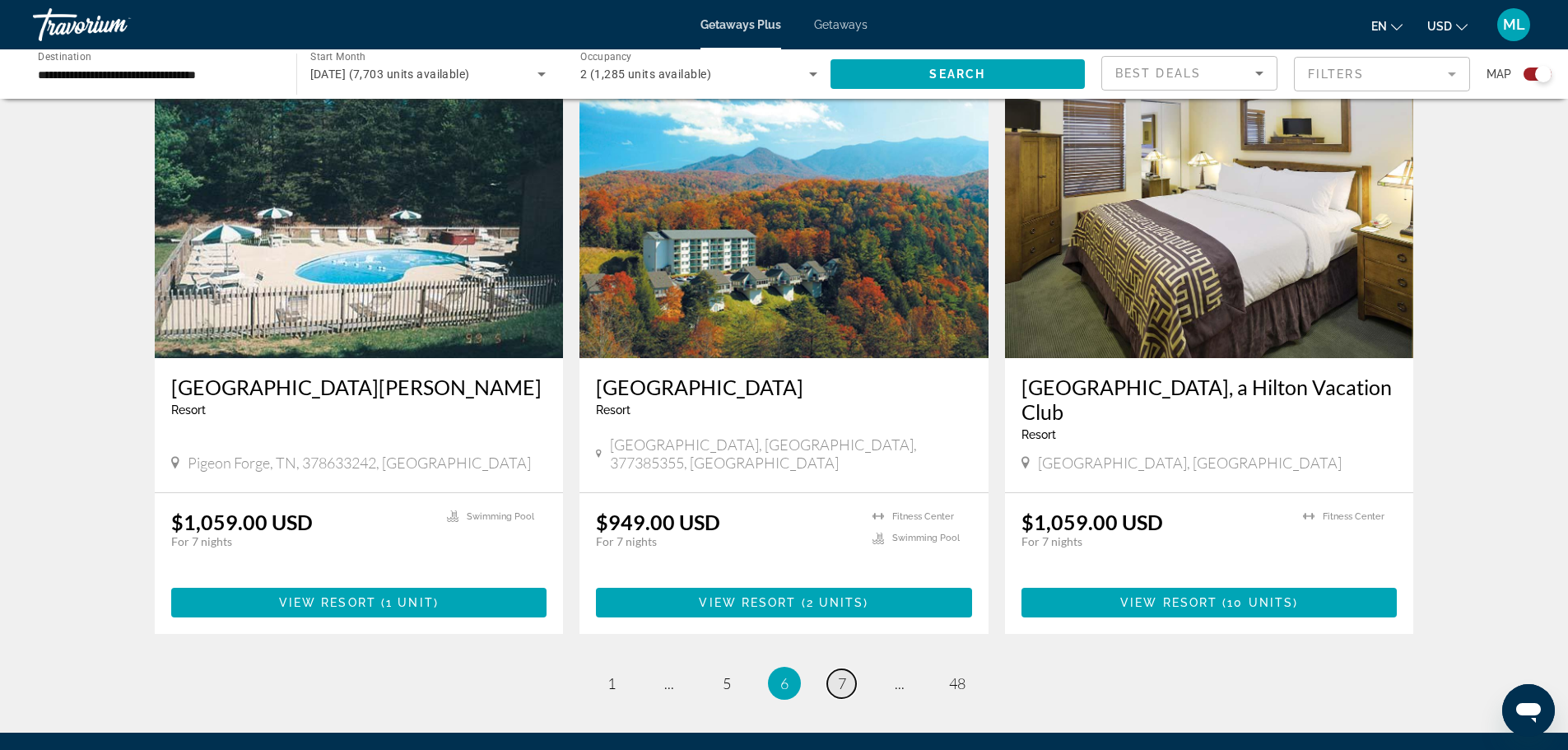
click at [839, 674] on span "7" at bounding box center [842, 682] width 8 height 18
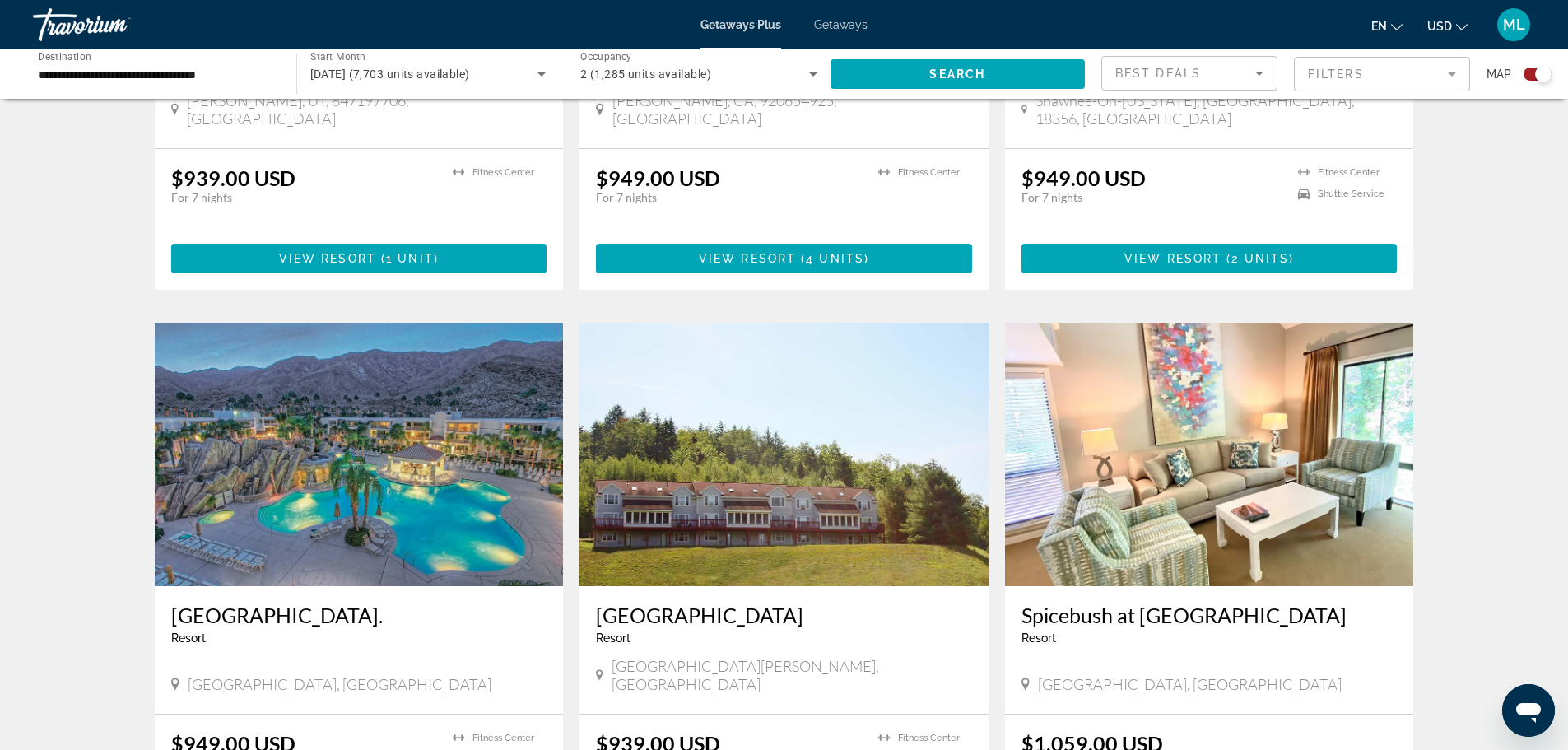
scroll to position [988, 0]
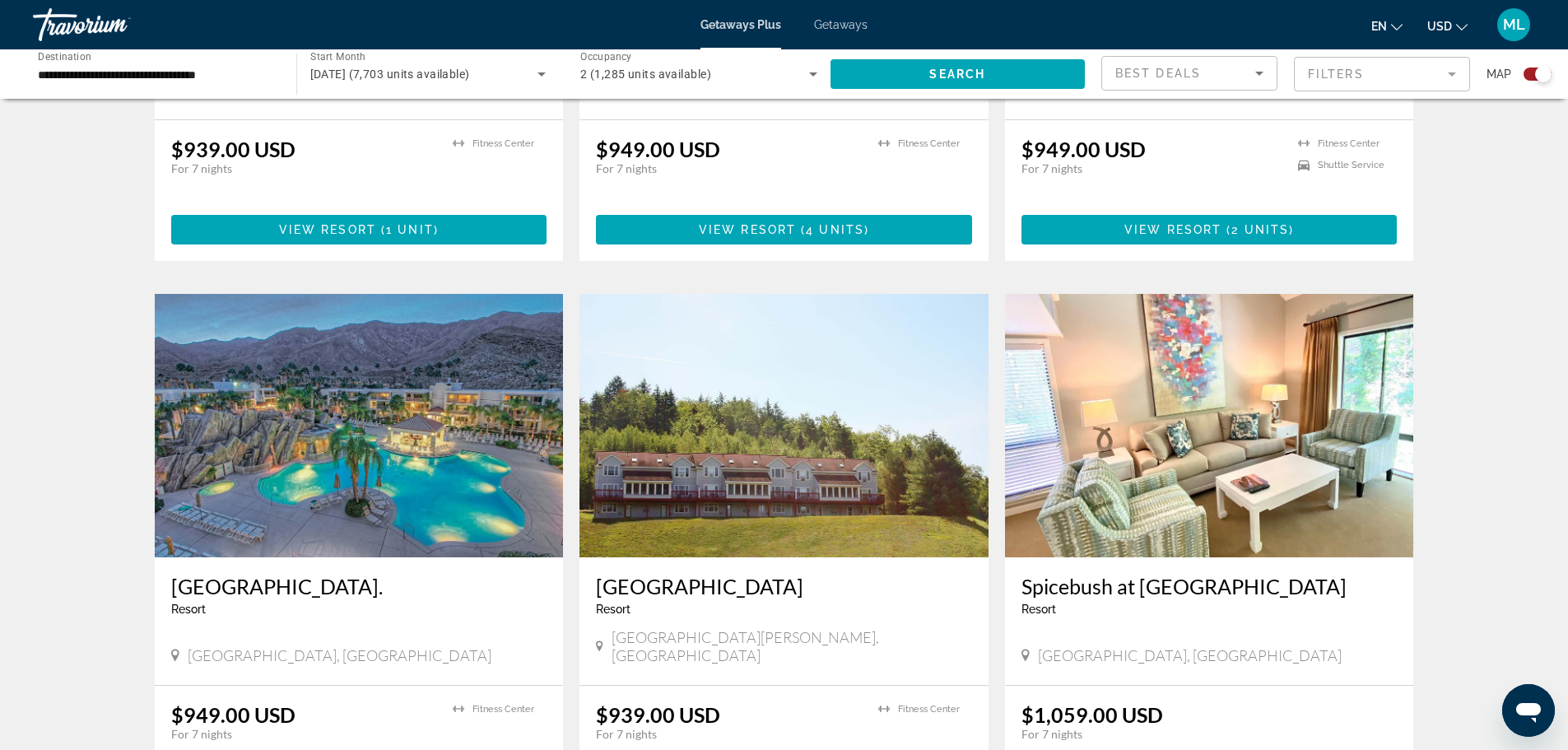
click at [405, 389] on img "Main content" at bounding box center [359, 425] width 409 height 264
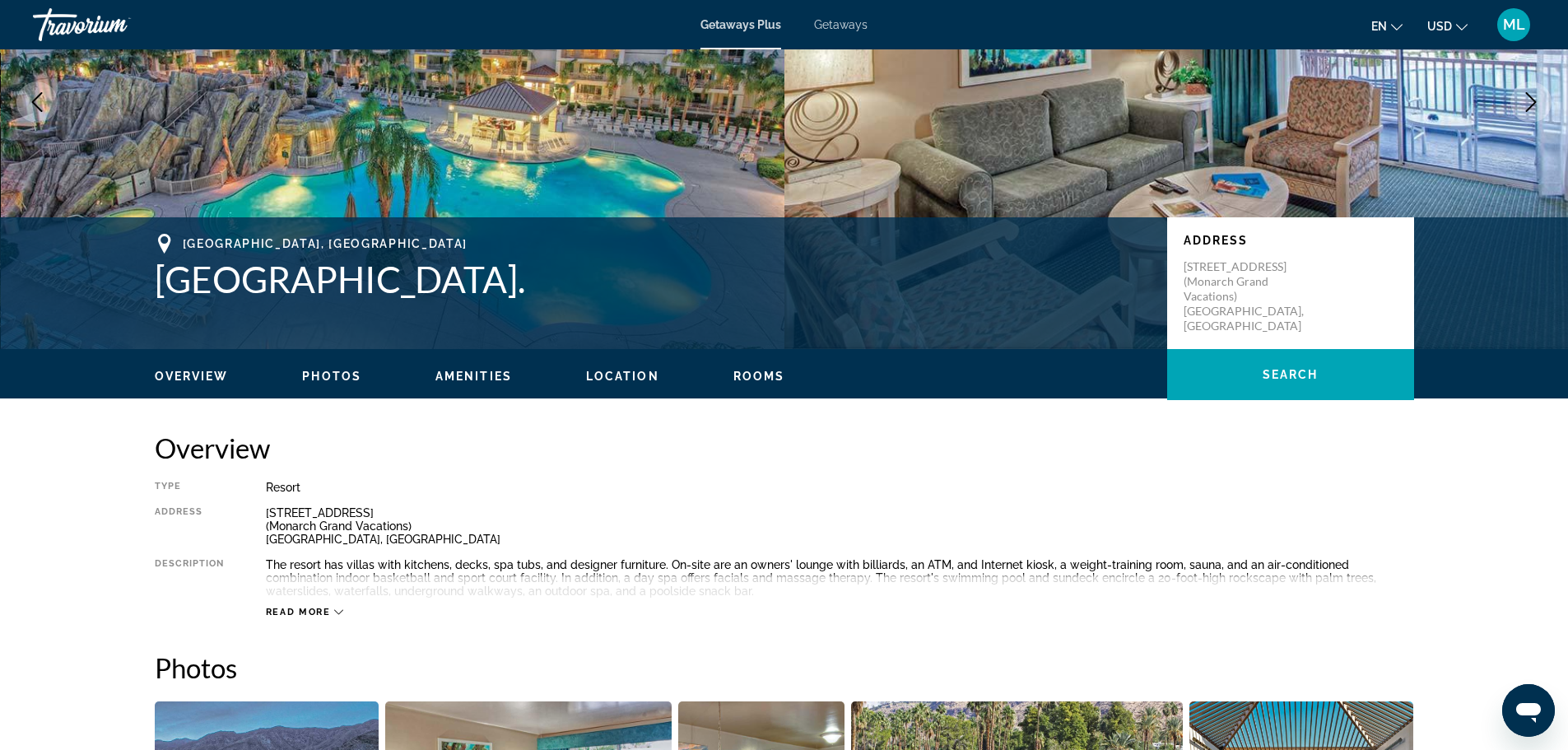
scroll to position [154, 0]
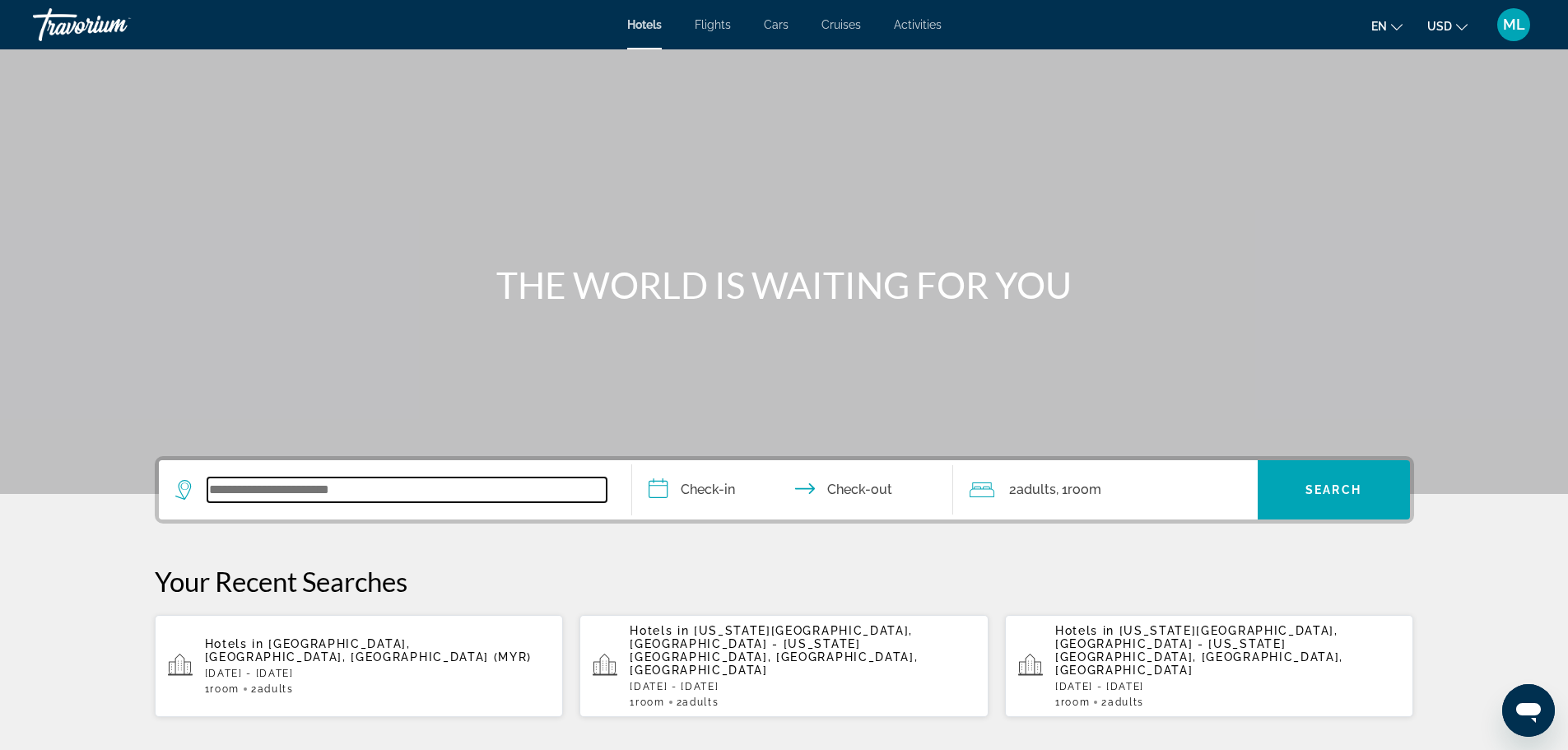
click at [382, 492] on input "Search widget" at bounding box center [406, 490] width 399 height 24
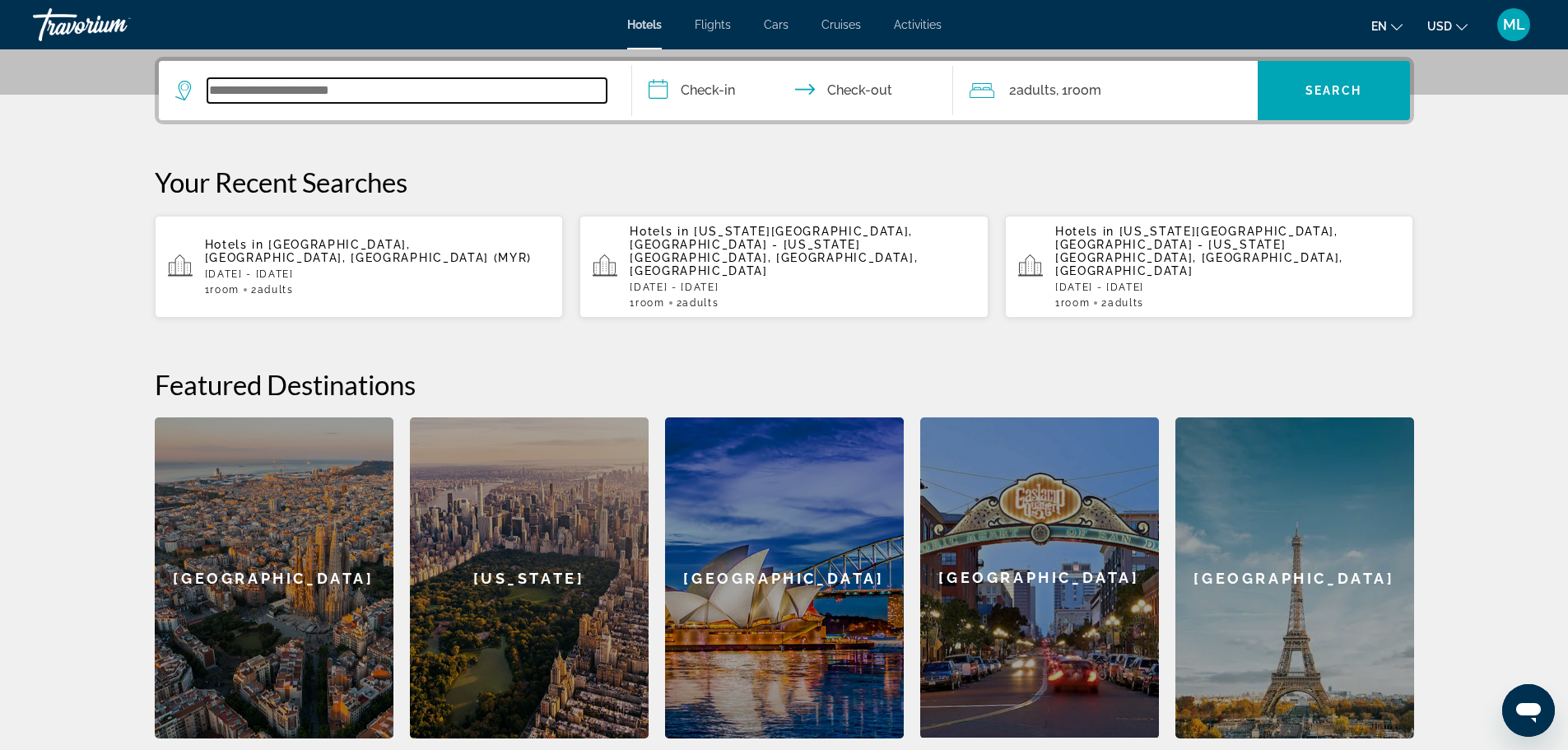
scroll to position [403, 0]
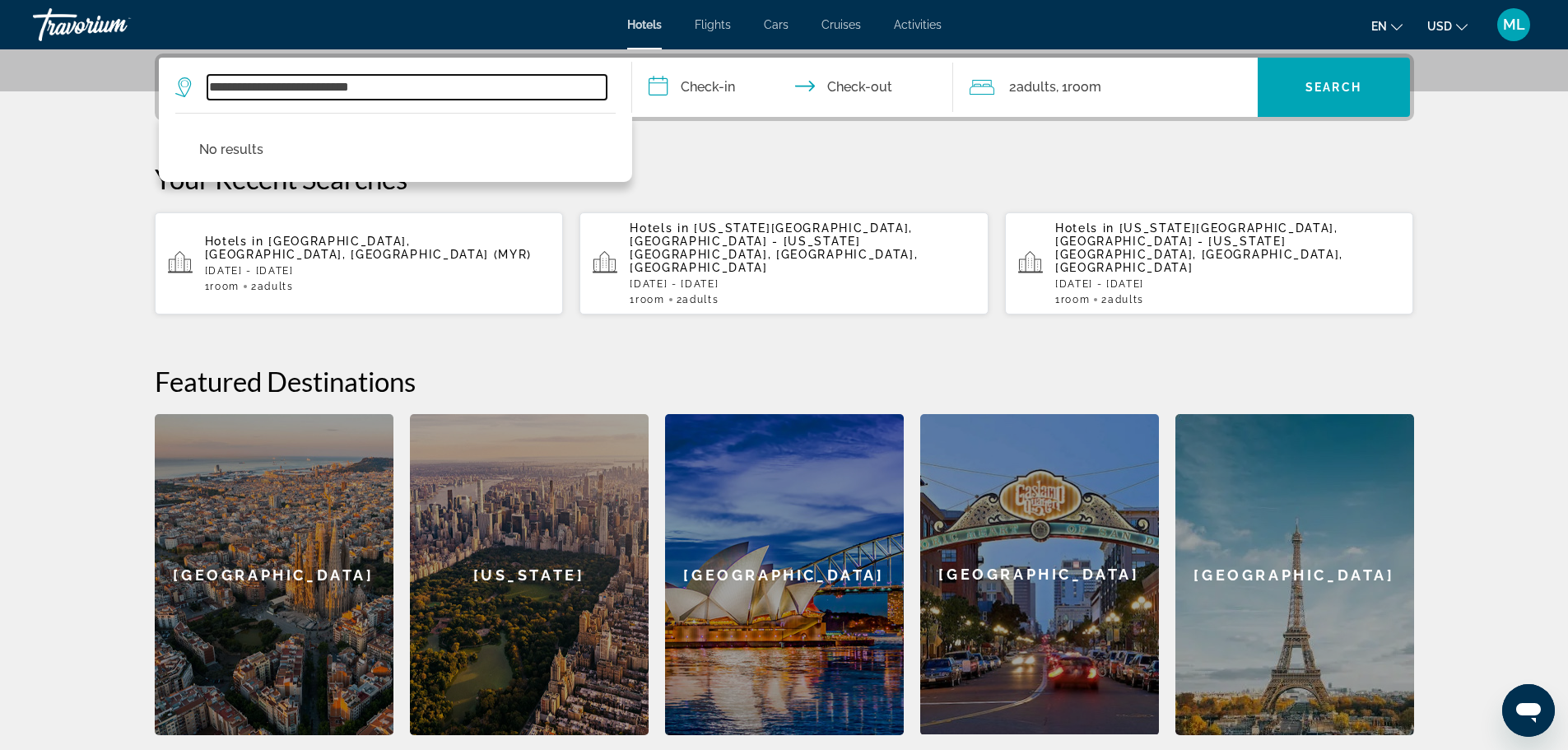
type input "**********"
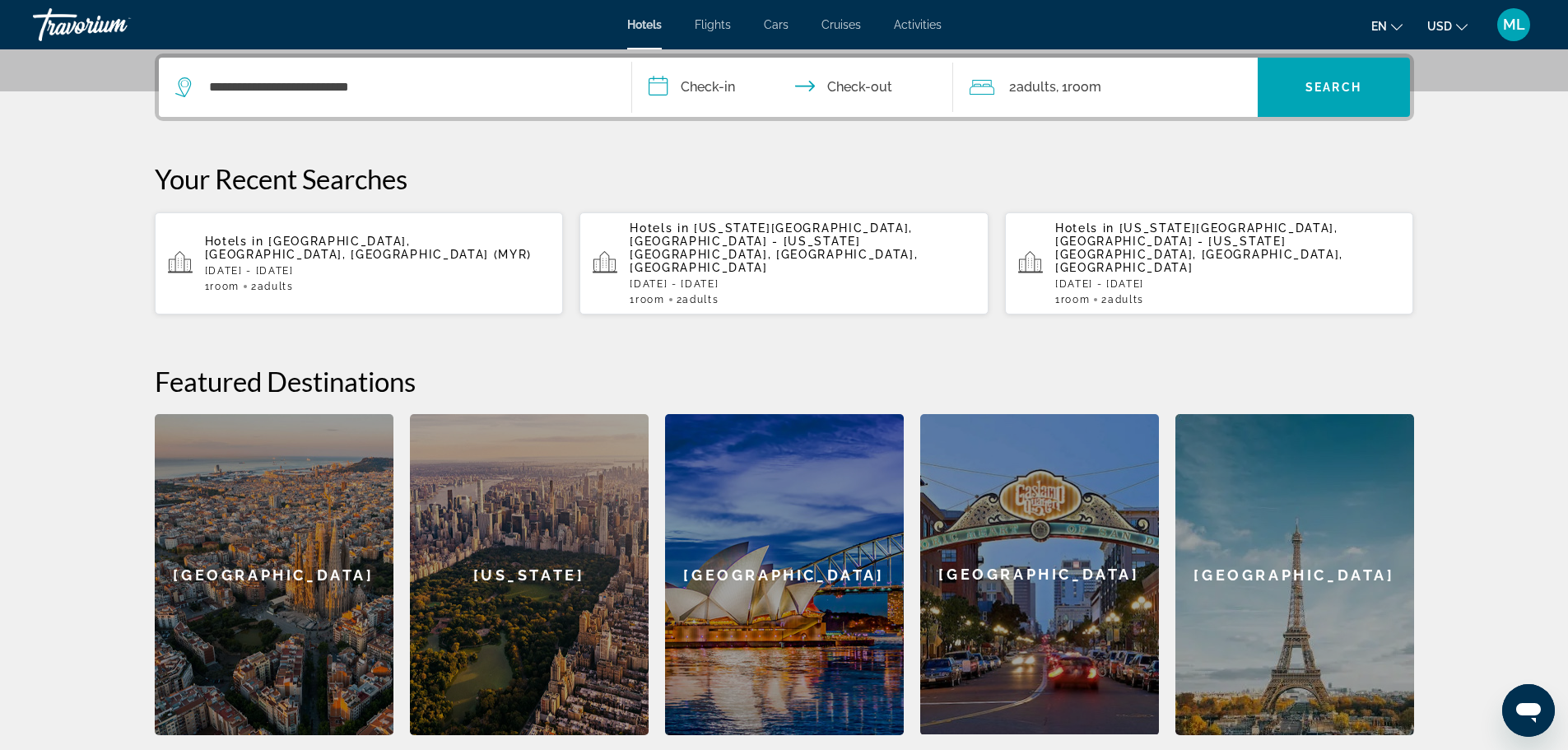
click at [661, 78] on input "**********" at bounding box center [796, 89] width 327 height 64
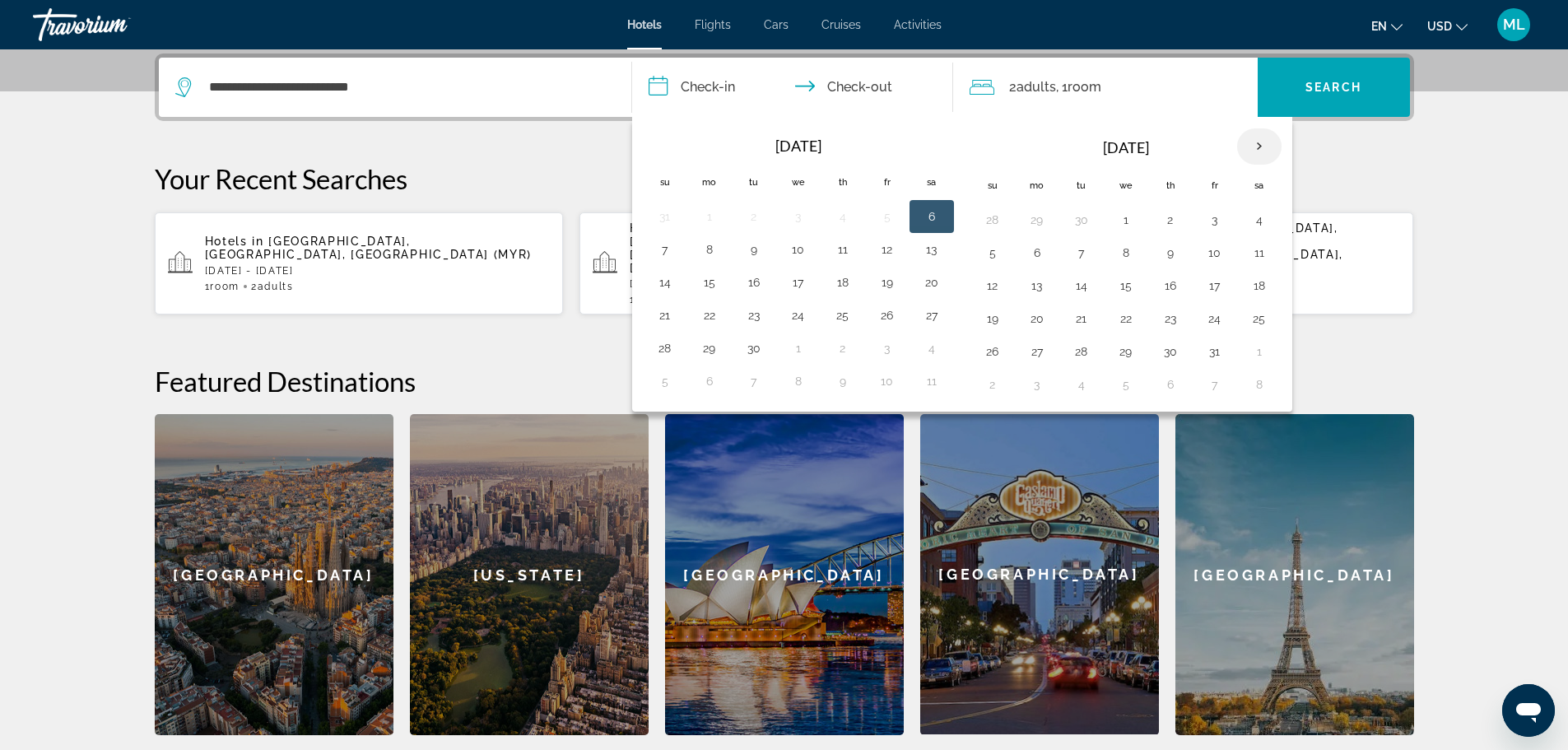
click at [1257, 145] on th "Next month" at bounding box center [1258, 146] width 44 height 37
click at [1124, 356] on button "31" at bounding box center [1126, 351] width 26 height 23
click at [986, 385] on button "4" at bounding box center [993, 384] width 26 height 23
type input "**********"
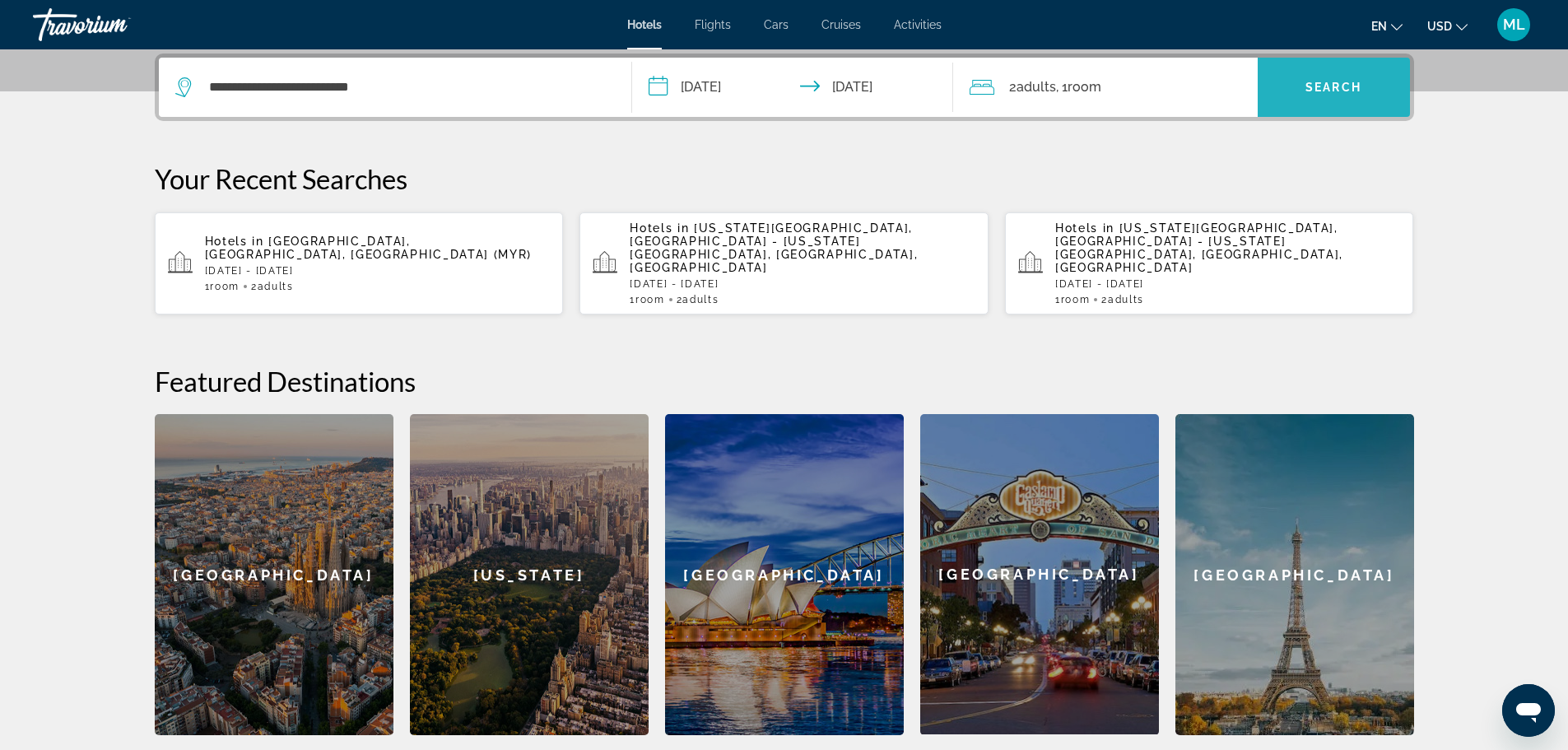
click at [1331, 81] on span "Search" at bounding box center [1333, 87] width 56 height 13
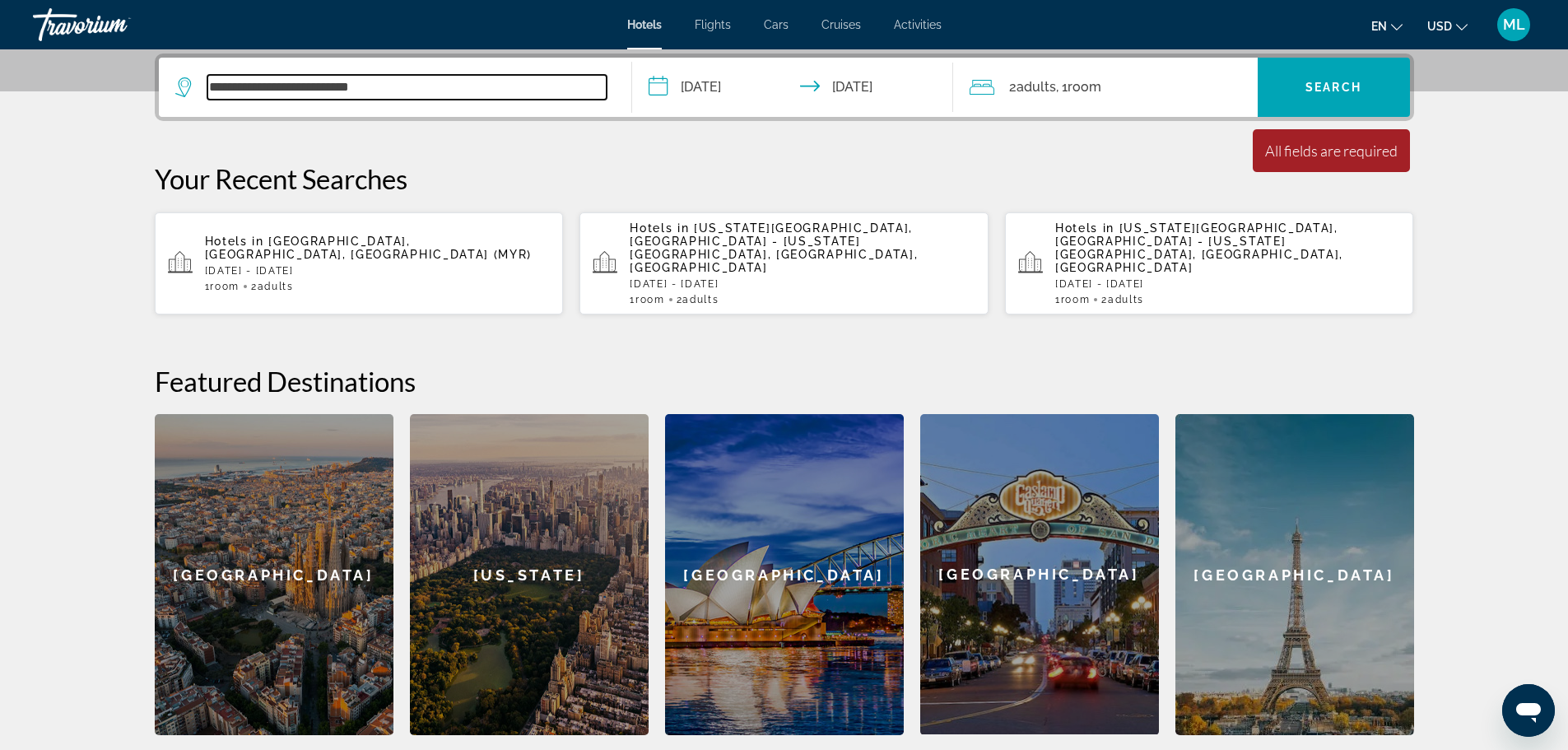
click at [382, 84] on input "**********" at bounding box center [406, 87] width 399 height 24
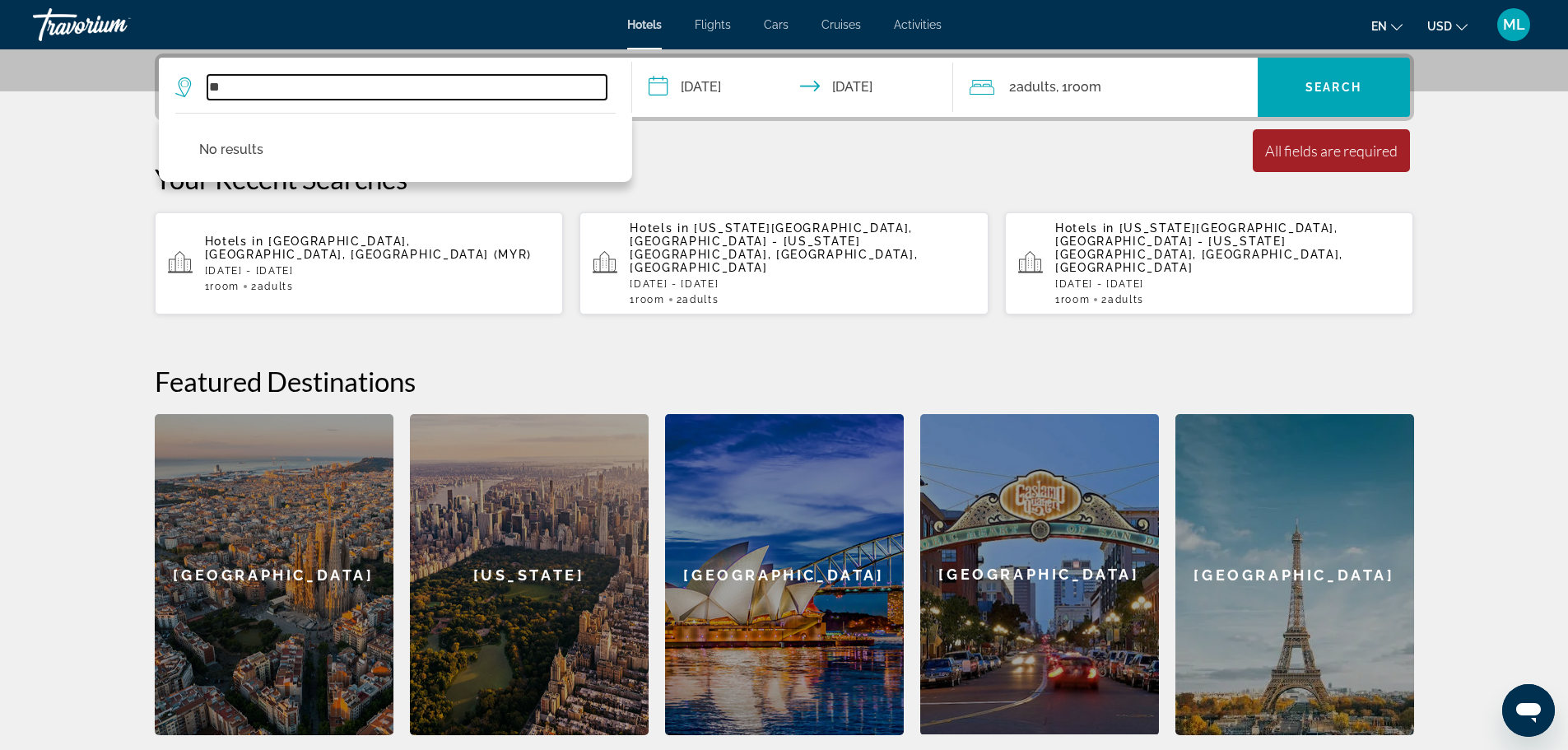
type input "*"
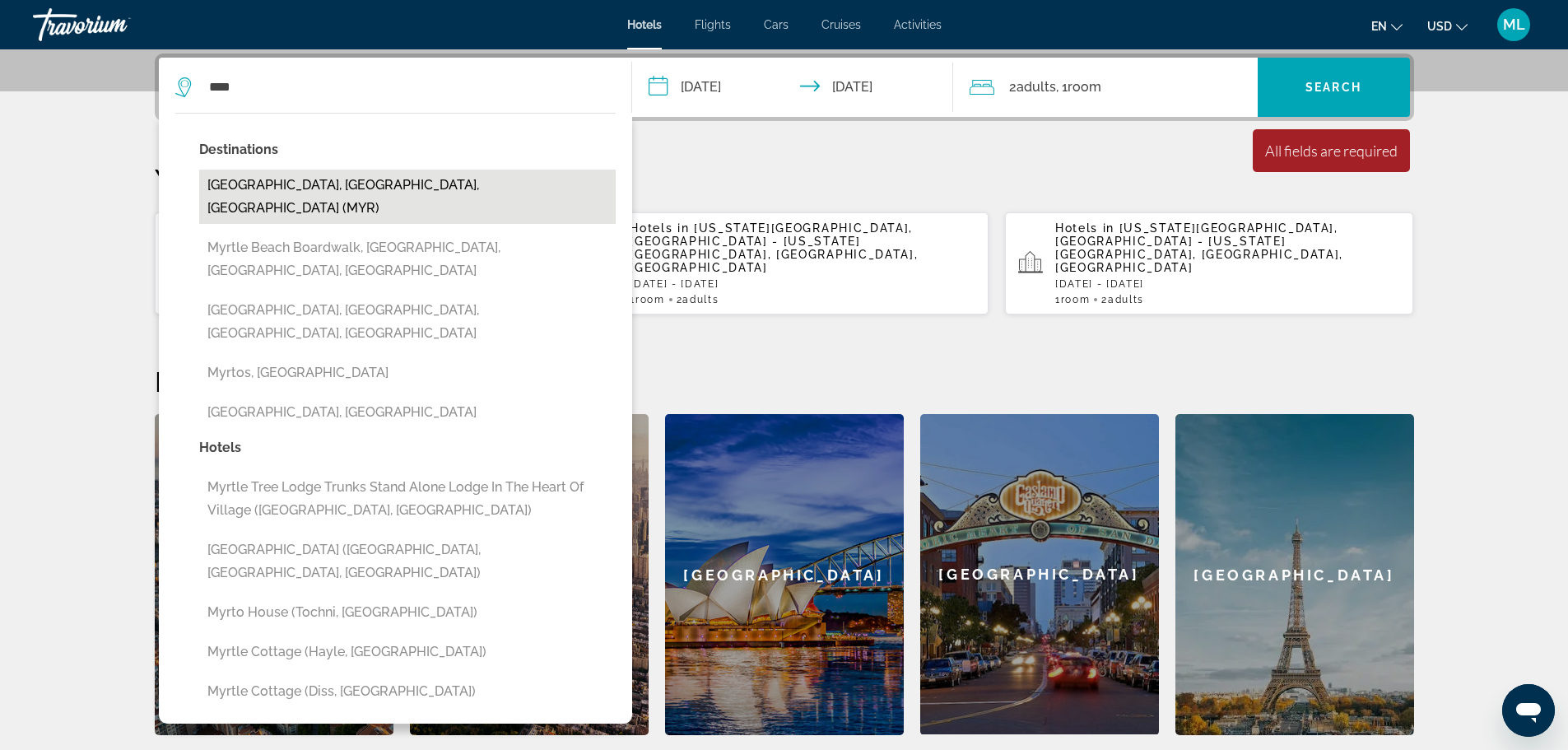
click at [375, 181] on button "[GEOGRAPHIC_DATA], [GEOGRAPHIC_DATA], [GEOGRAPHIC_DATA] (MYR)" at bounding box center [407, 197] width 417 height 54
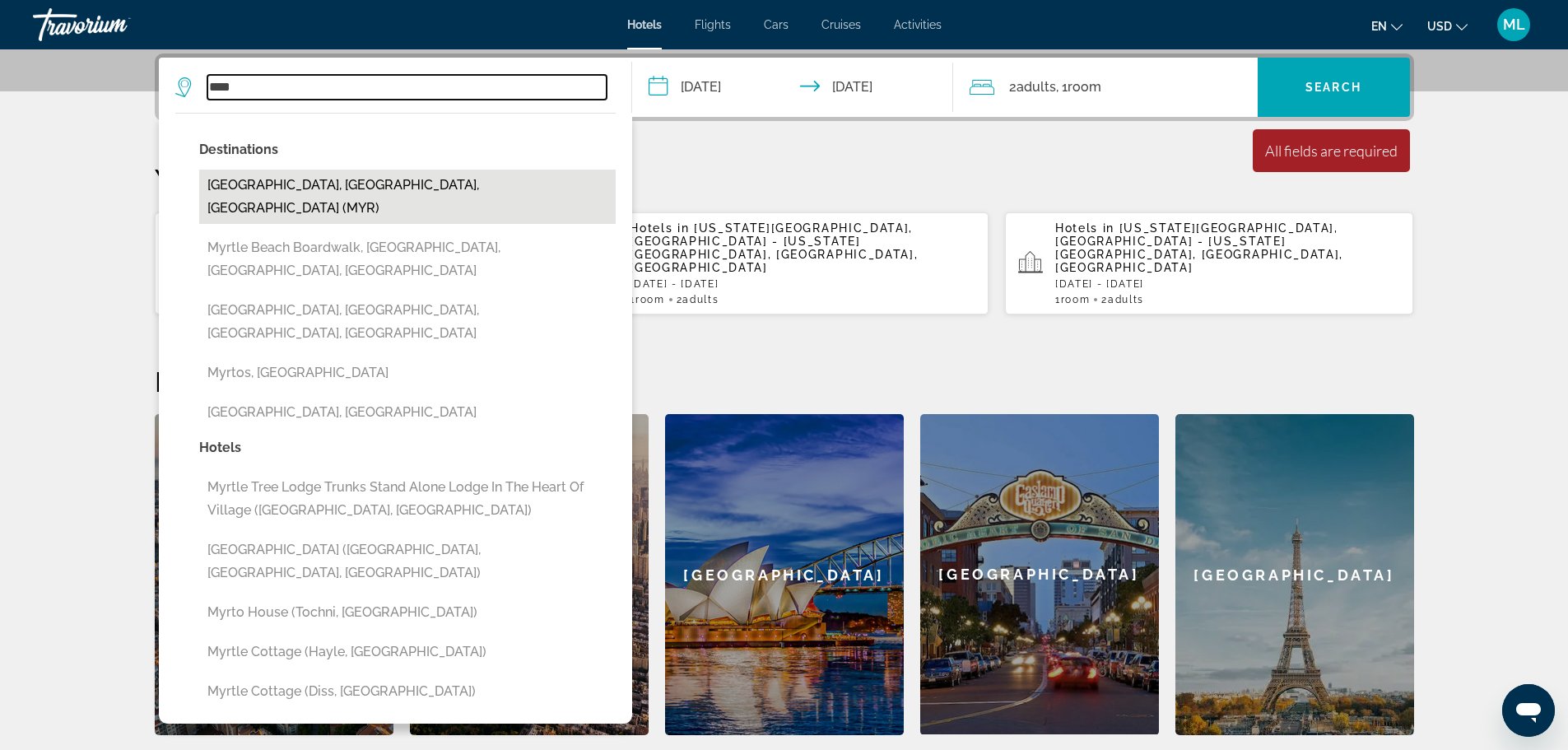
type input "**********"
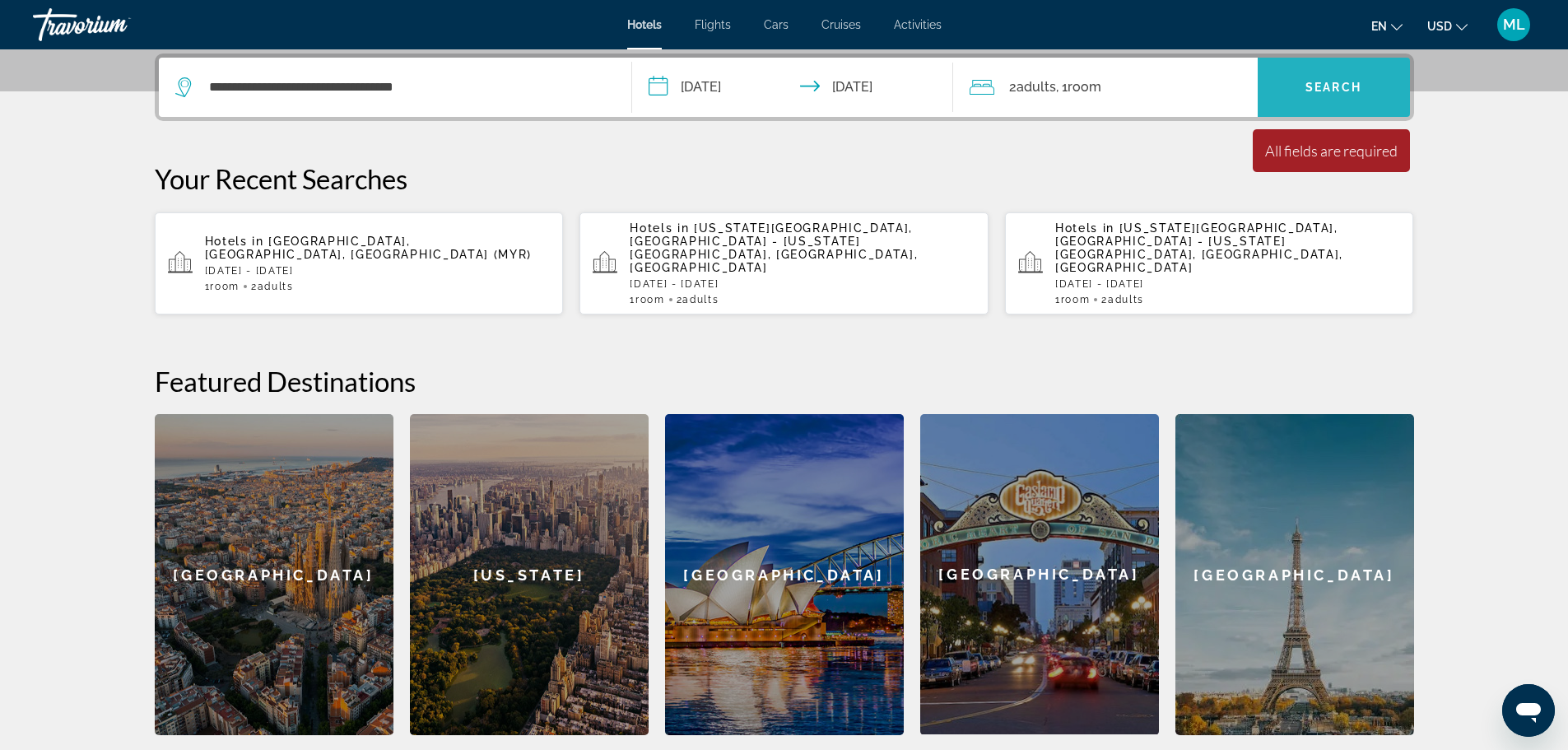
click at [1315, 90] on span "Search" at bounding box center [1333, 87] width 56 height 13
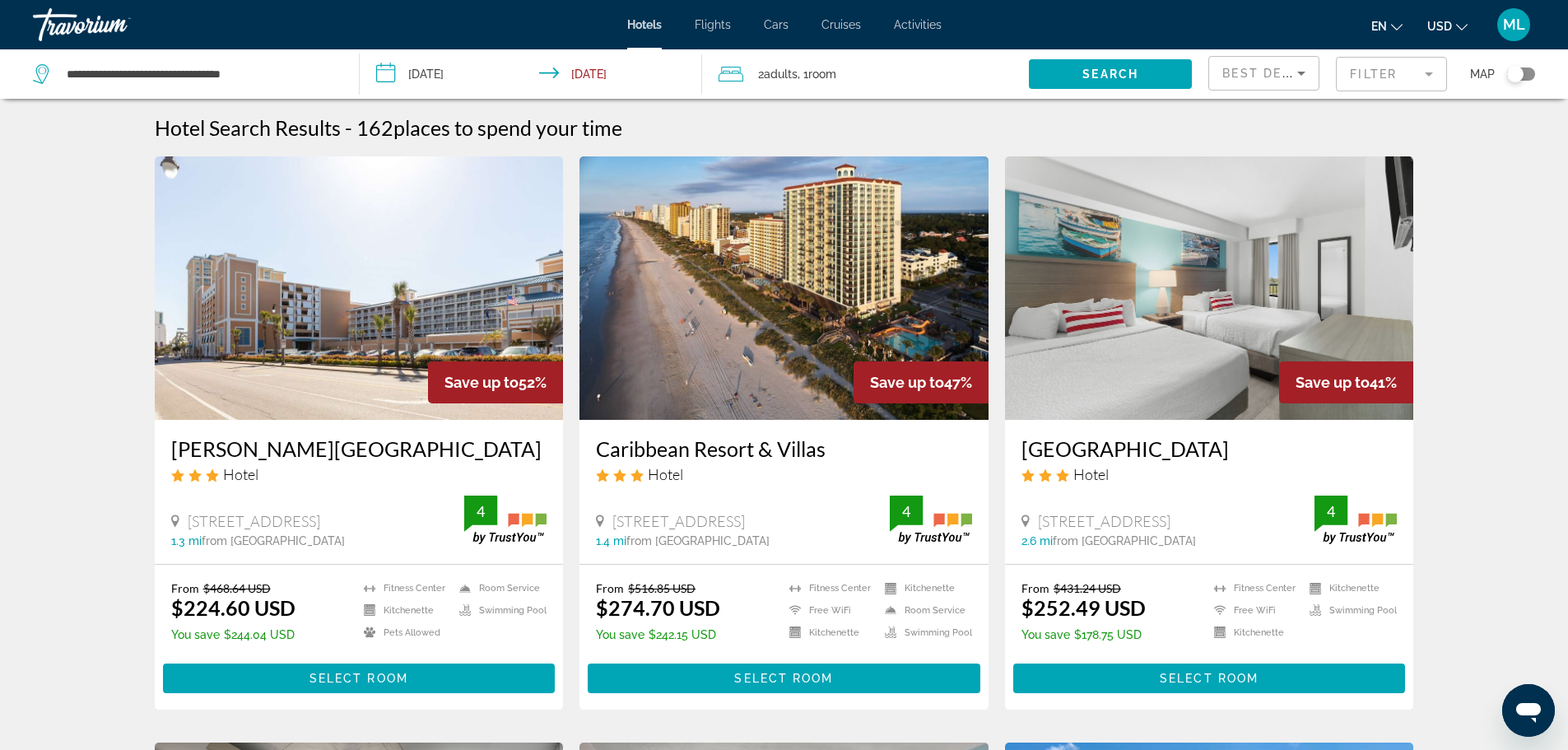
click at [343, 302] on img "Main content" at bounding box center [359, 288] width 409 height 264
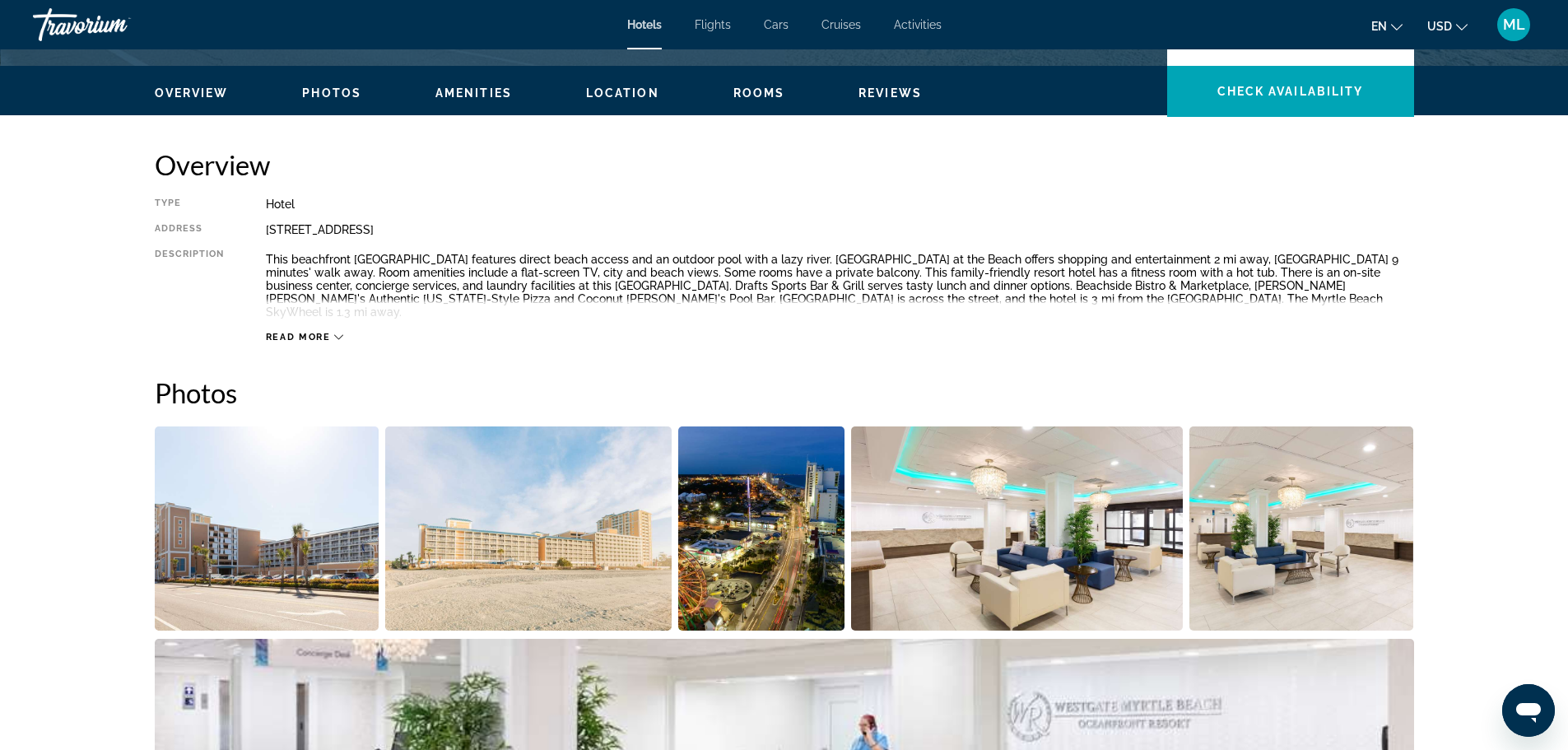
scroll to position [428, 0]
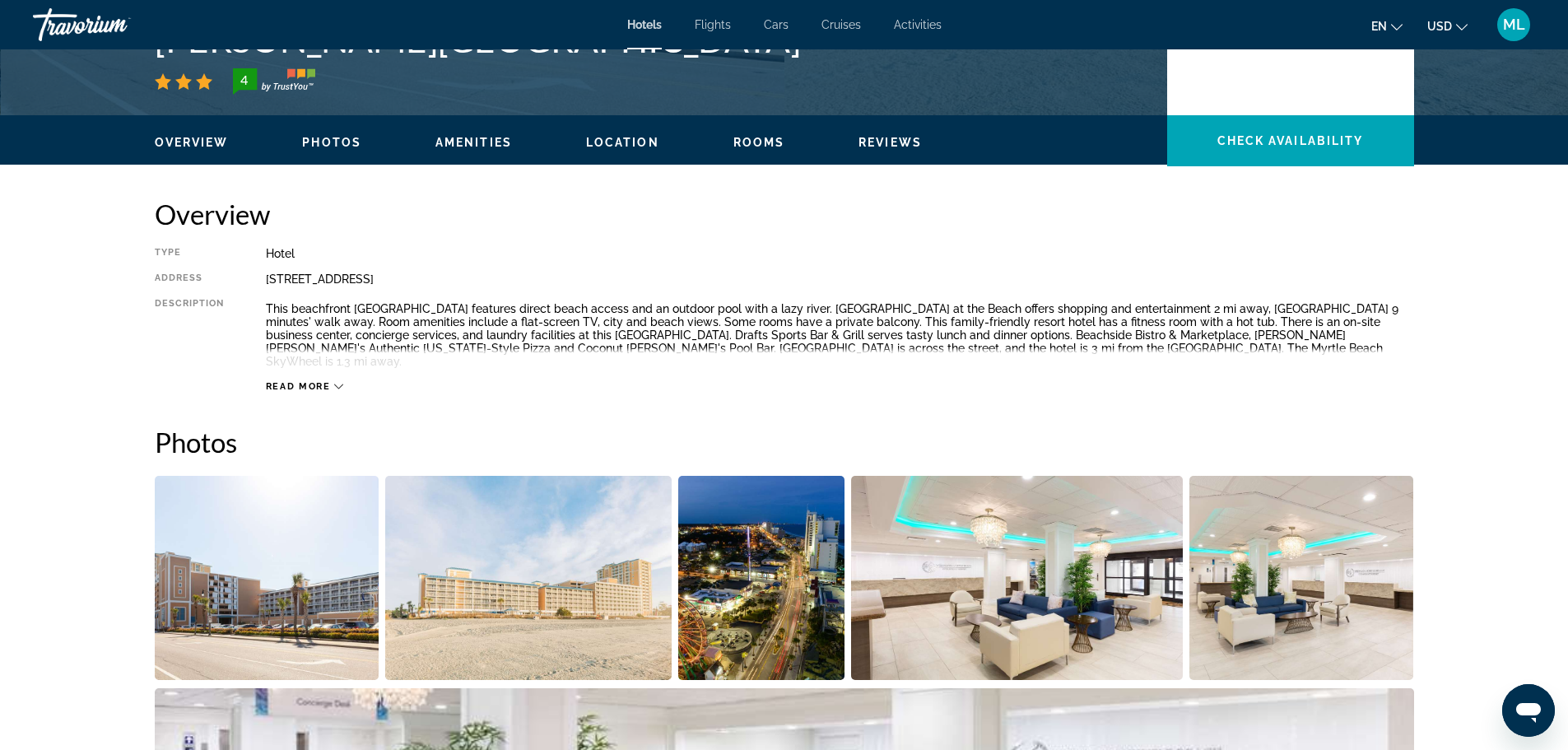
click at [243, 620] on img "Open full-screen image slider" at bounding box center [266, 578] width 224 height 205
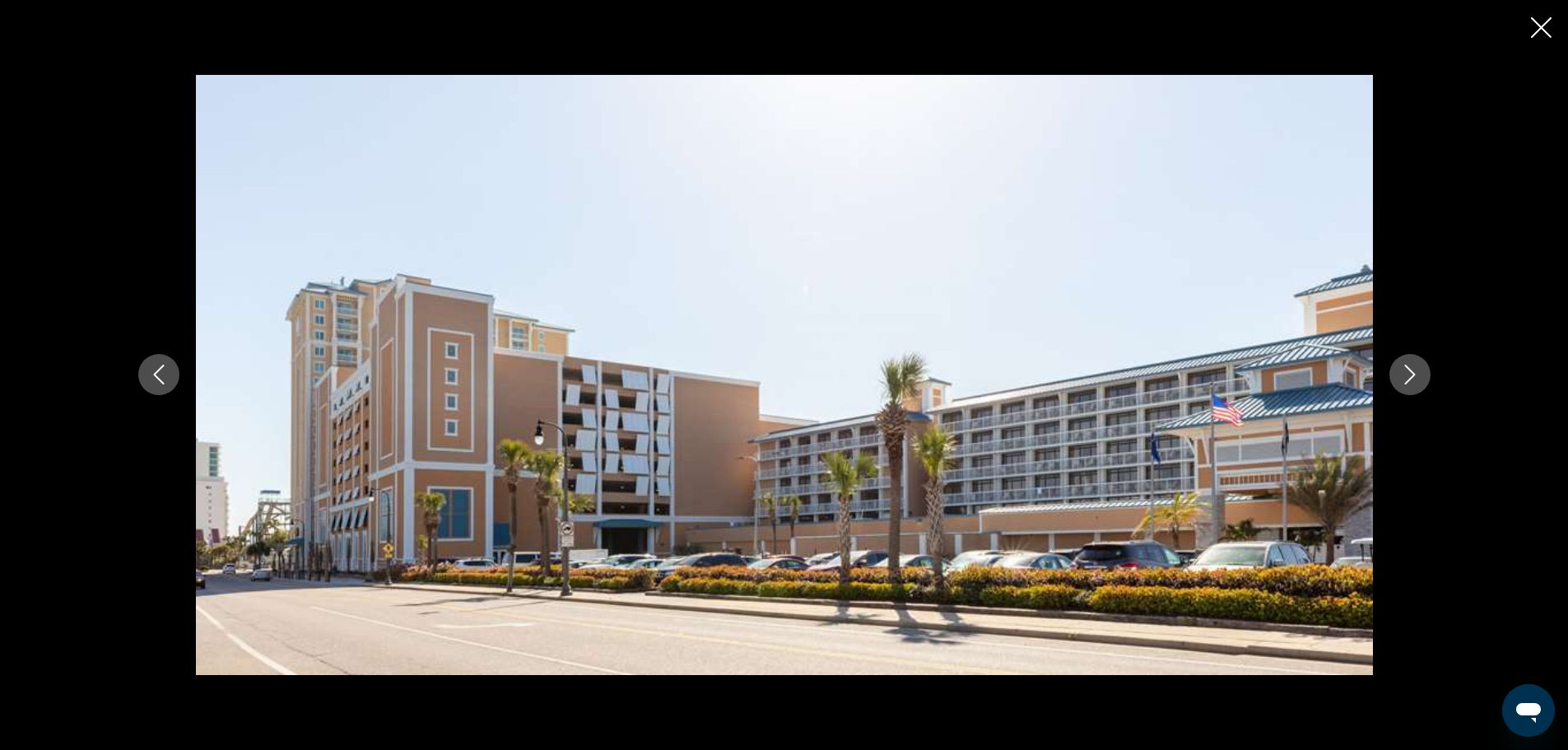
click at [1404, 365] on icon "Next image" at bounding box center [1409, 375] width 20 height 20
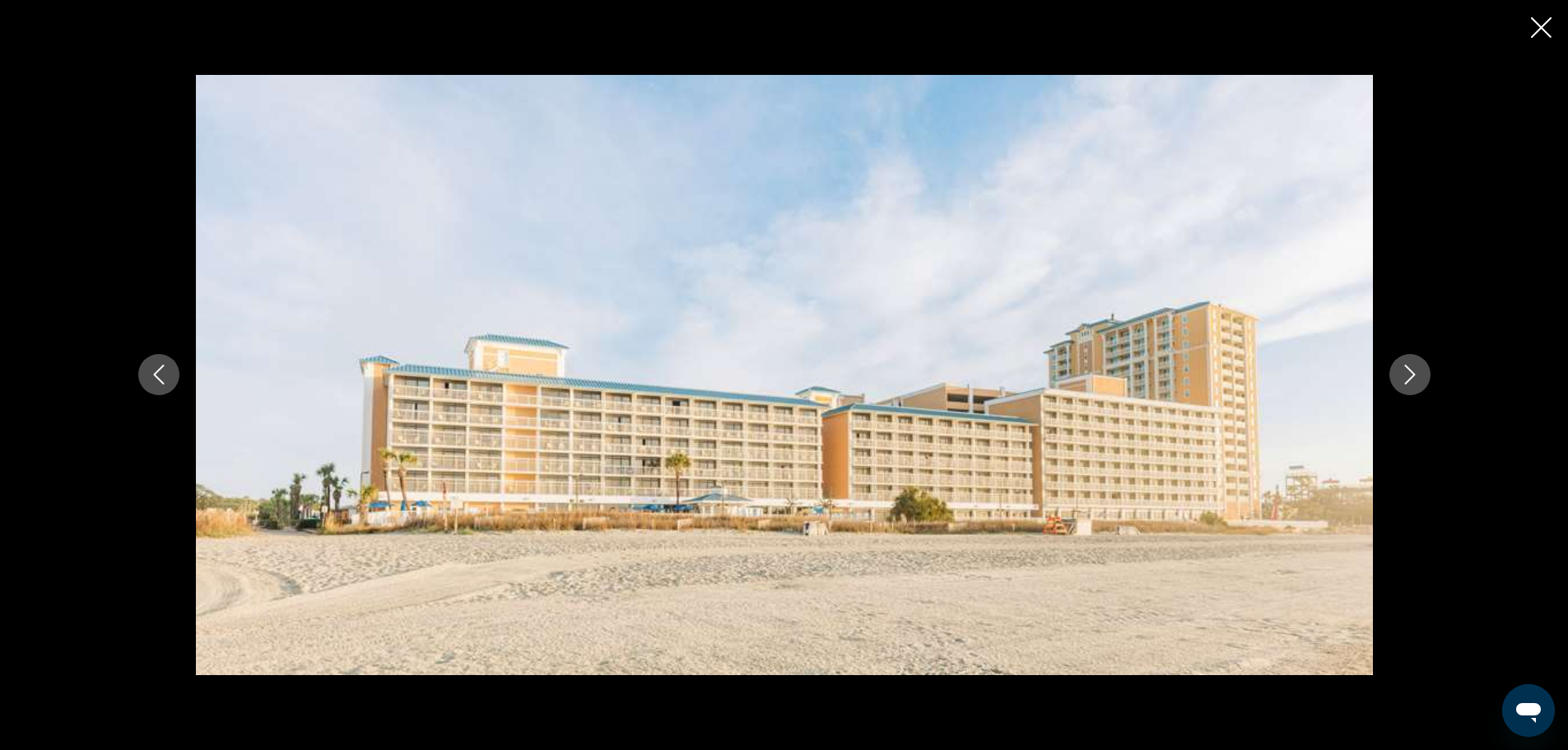
click at [1404, 365] on icon "Next image" at bounding box center [1409, 375] width 20 height 20
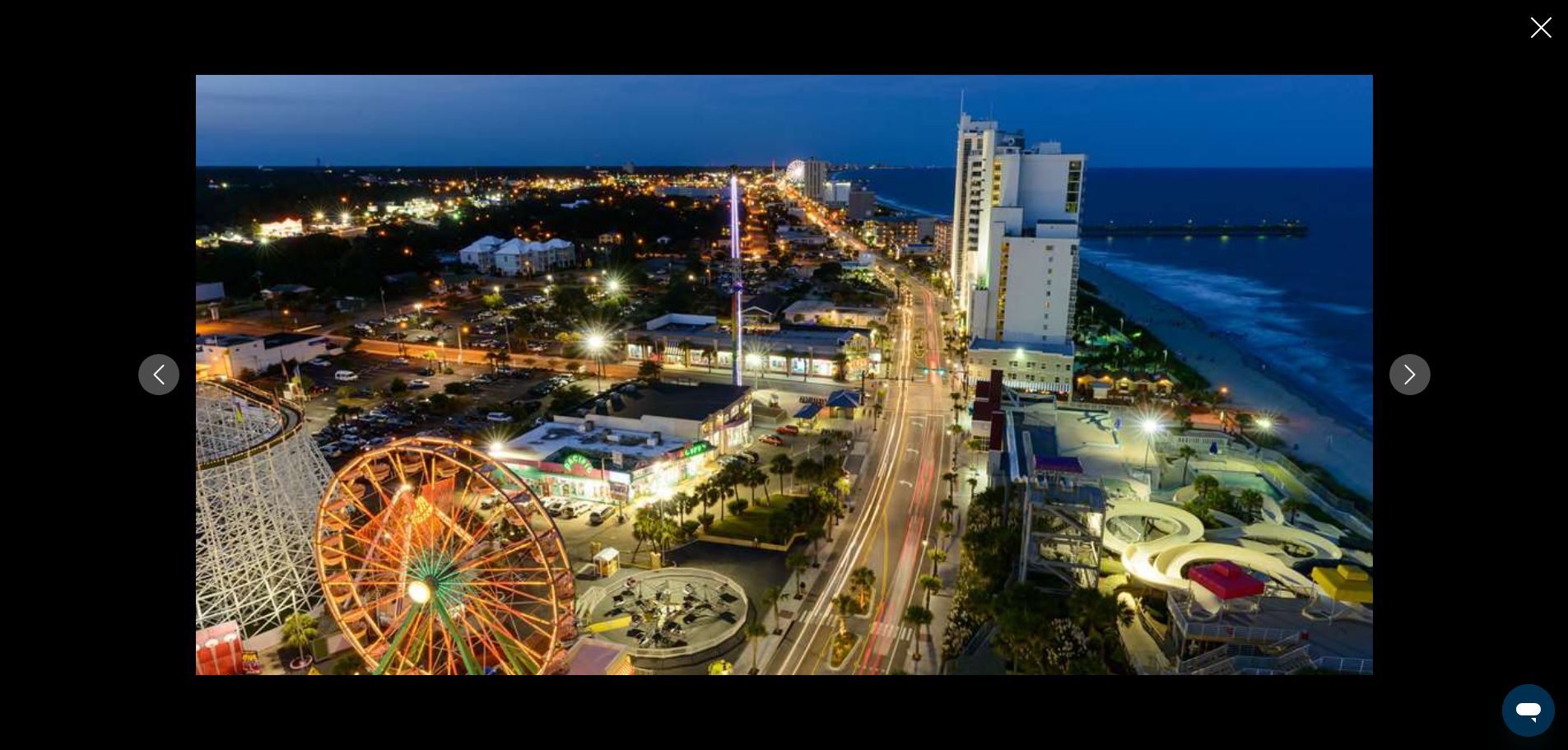
click at [1404, 365] on icon "Next image" at bounding box center [1409, 375] width 20 height 20
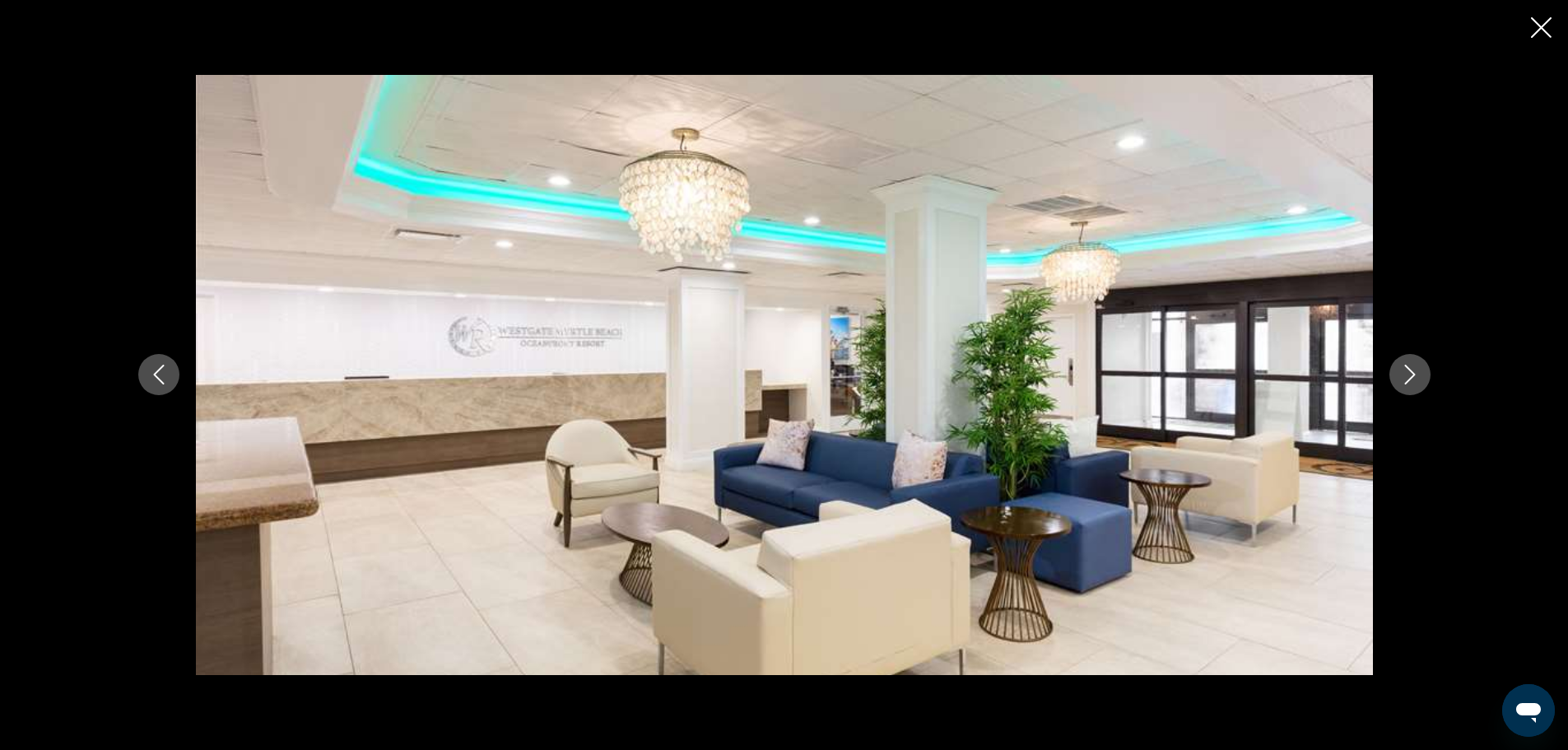
click at [1404, 365] on icon "Next image" at bounding box center [1409, 375] width 20 height 20
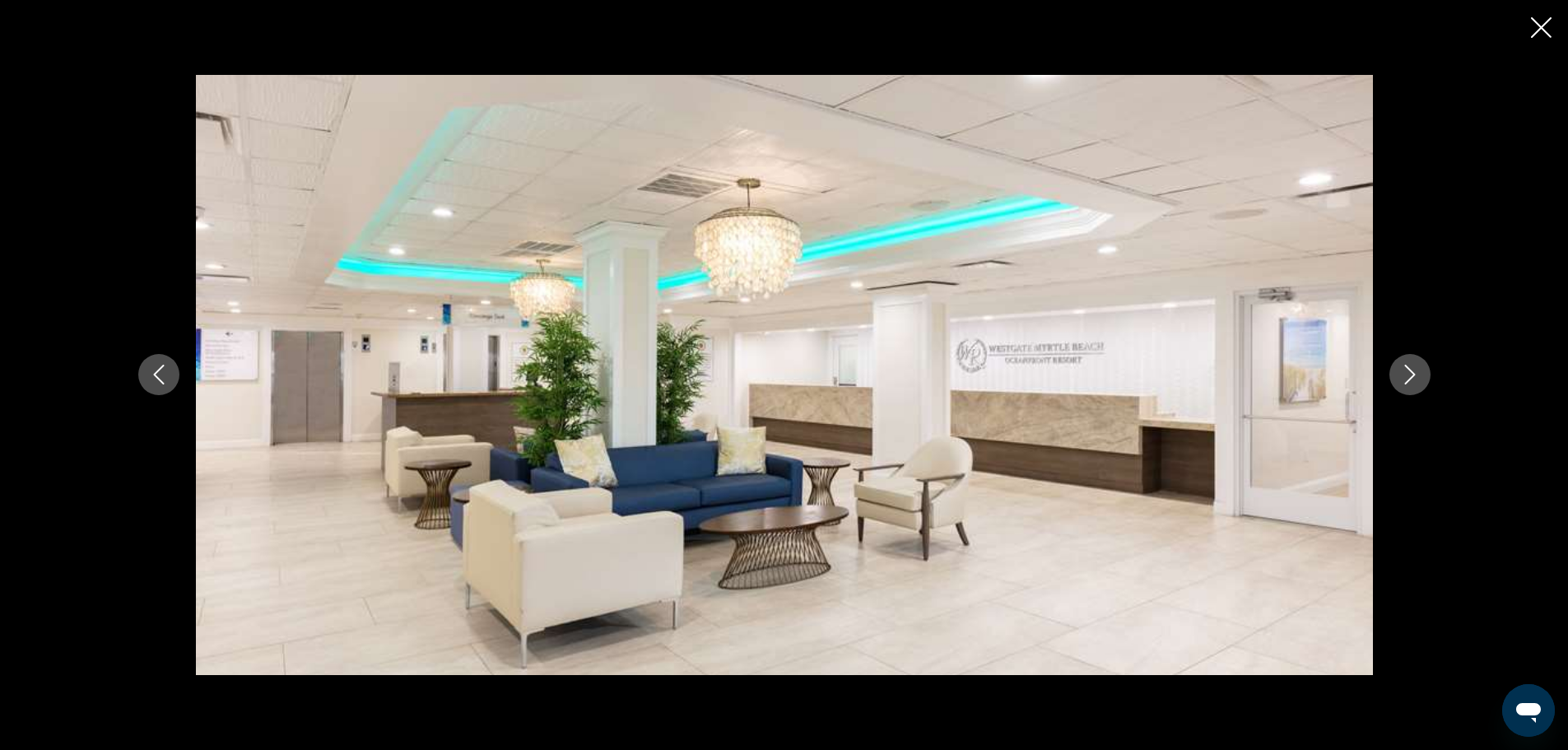
click at [1404, 365] on icon "Next image" at bounding box center [1409, 375] width 20 height 20
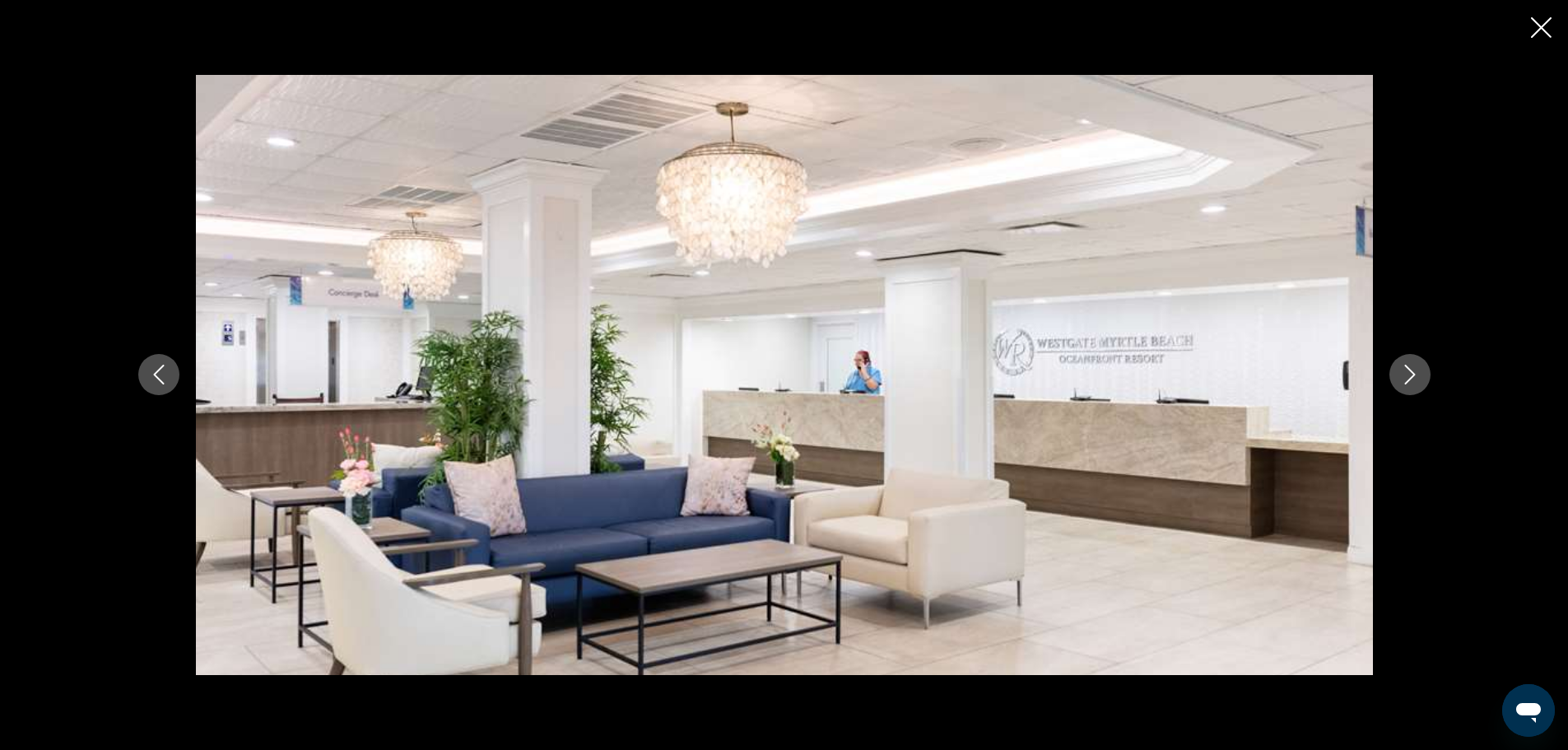
click at [1404, 365] on icon "Next image" at bounding box center [1409, 375] width 20 height 20
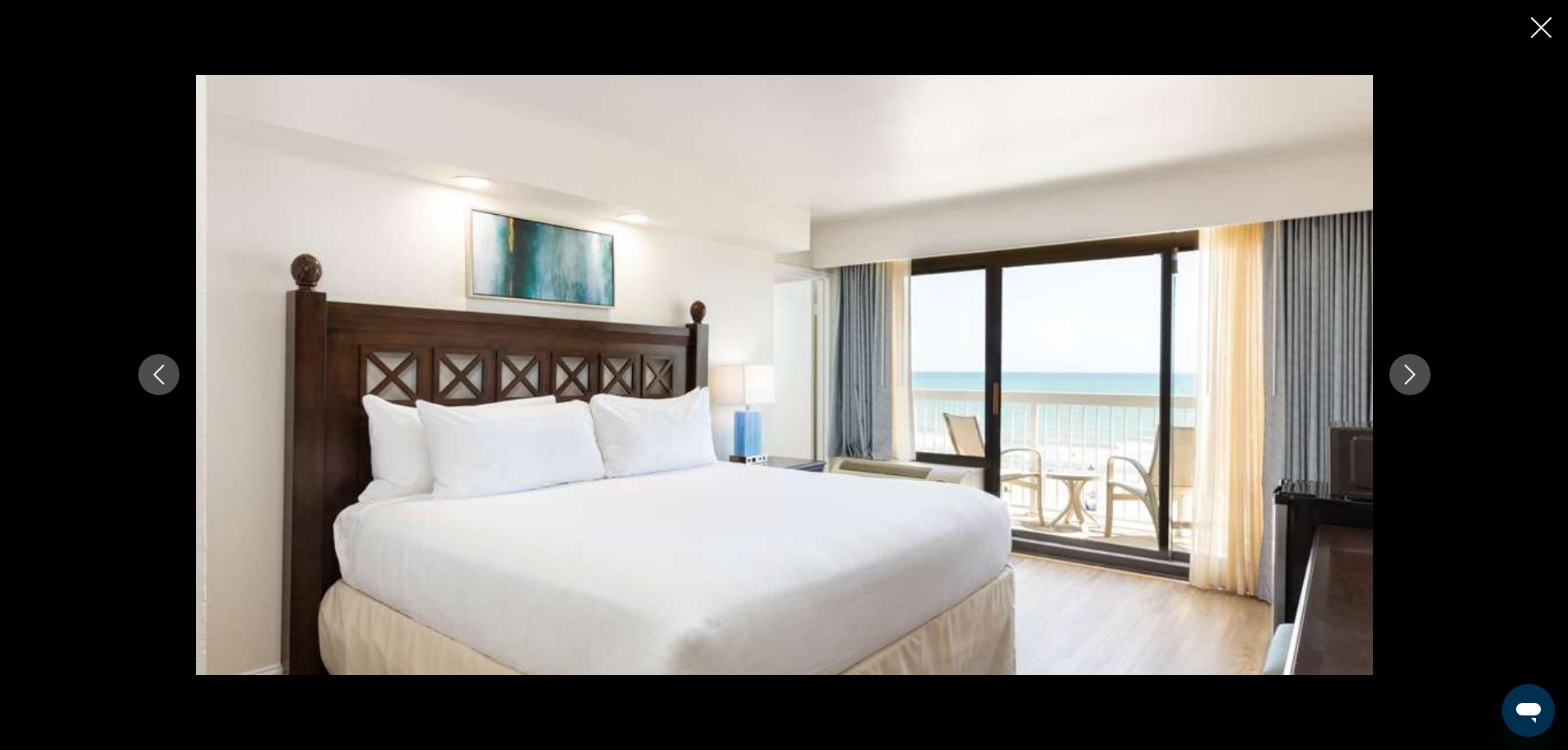
click at [1404, 365] on icon "Next image" at bounding box center [1409, 375] width 20 height 20
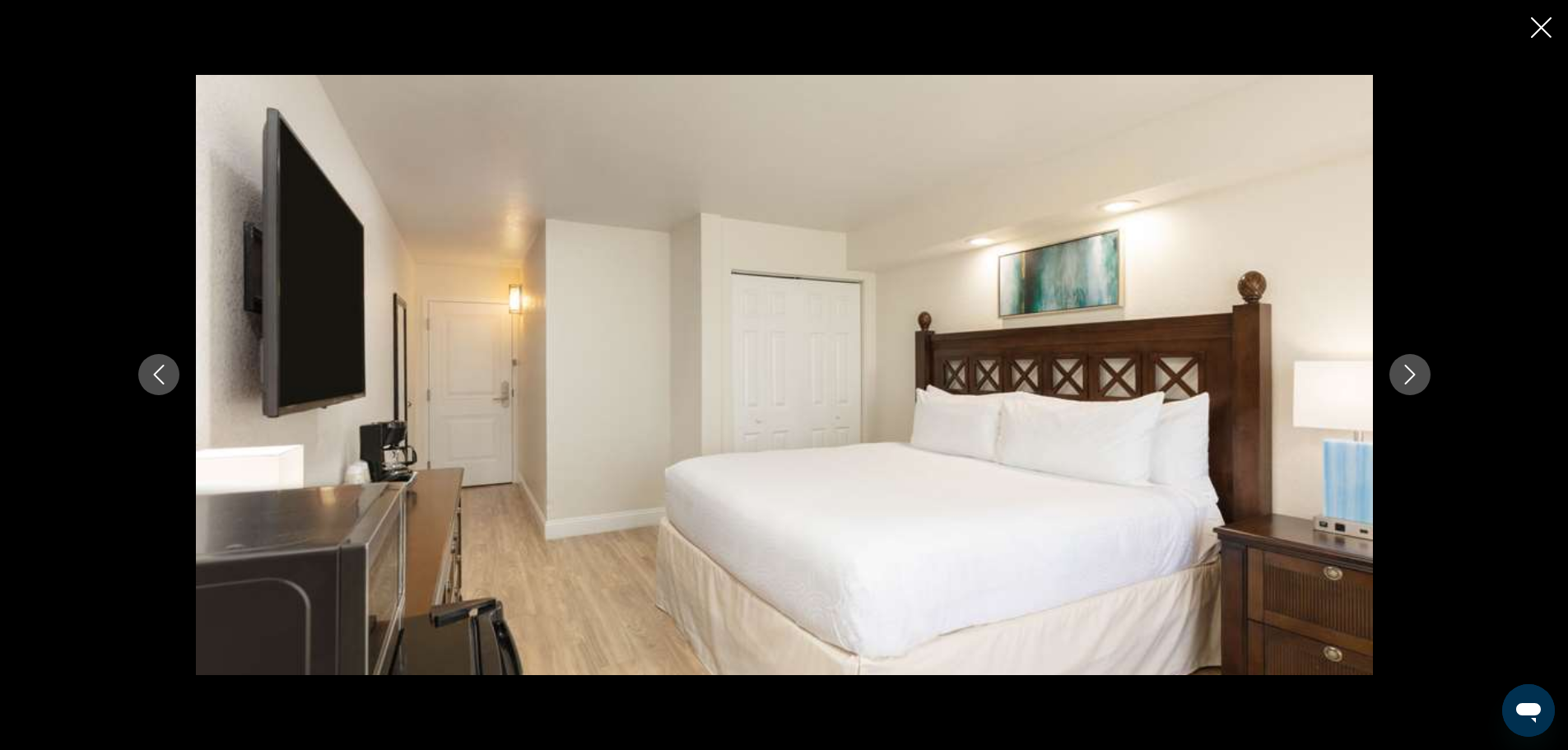
click at [1404, 365] on icon "Next image" at bounding box center [1409, 375] width 20 height 20
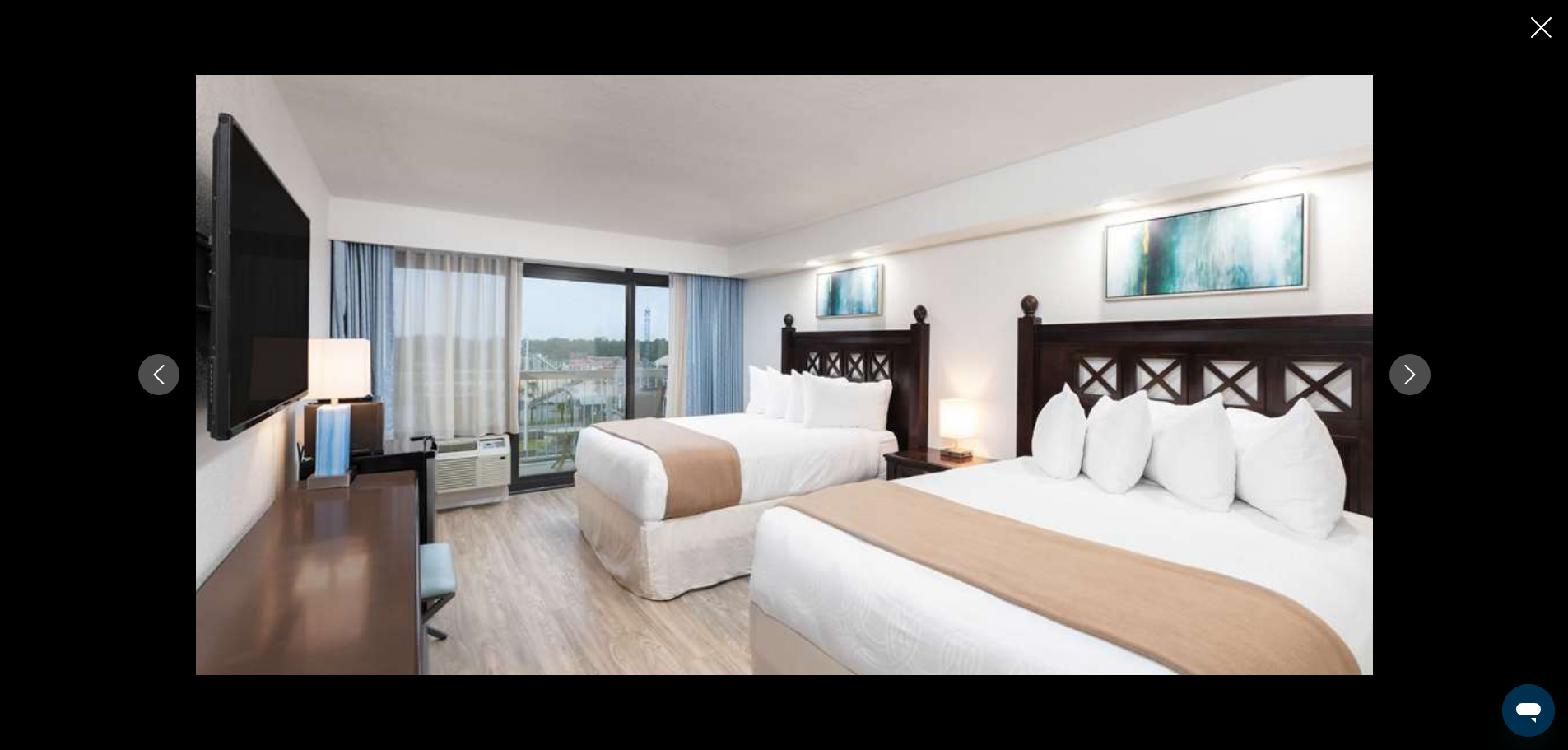
click at [1404, 365] on icon "Next image" at bounding box center [1409, 375] width 20 height 20
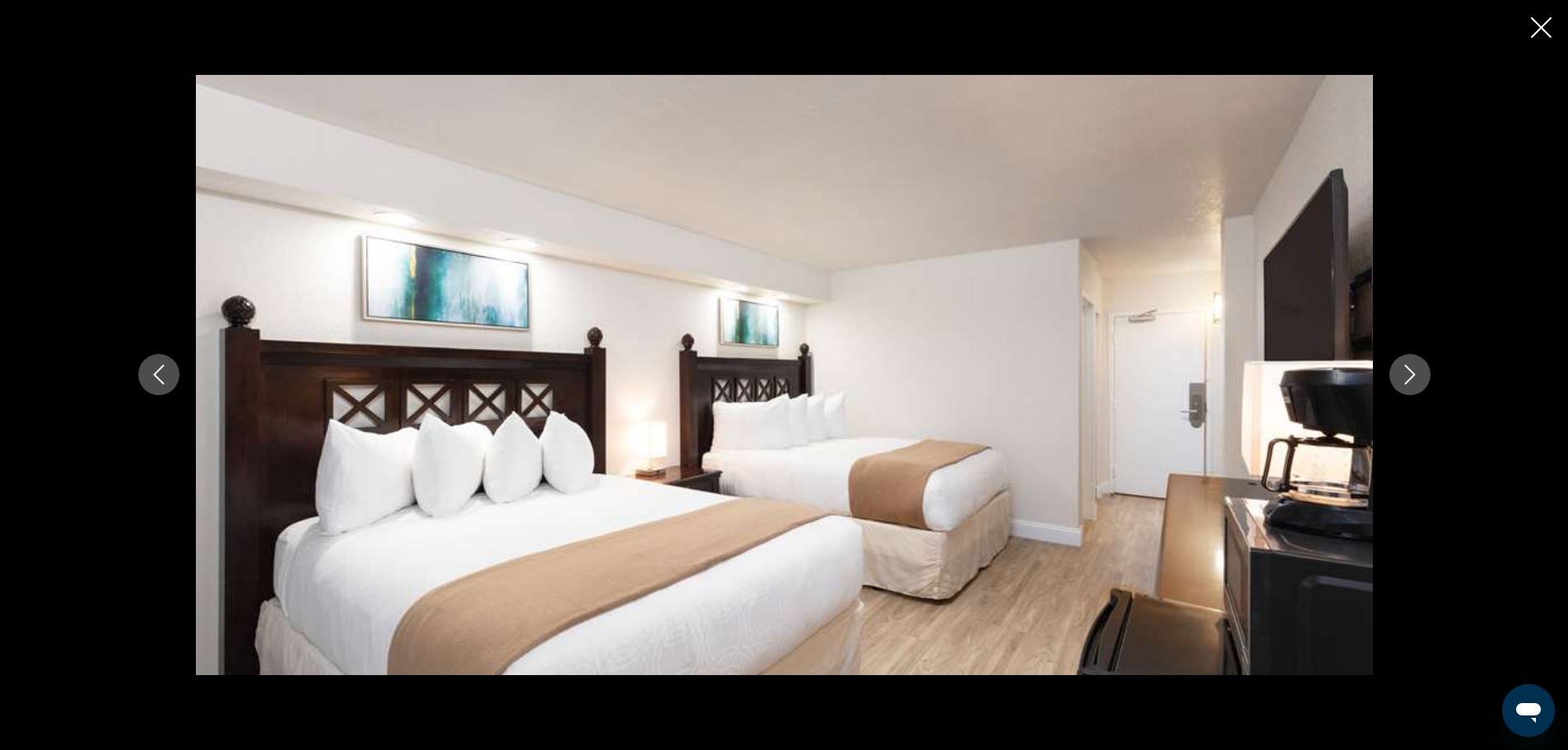
click at [1404, 365] on icon "Next image" at bounding box center [1409, 375] width 20 height 20
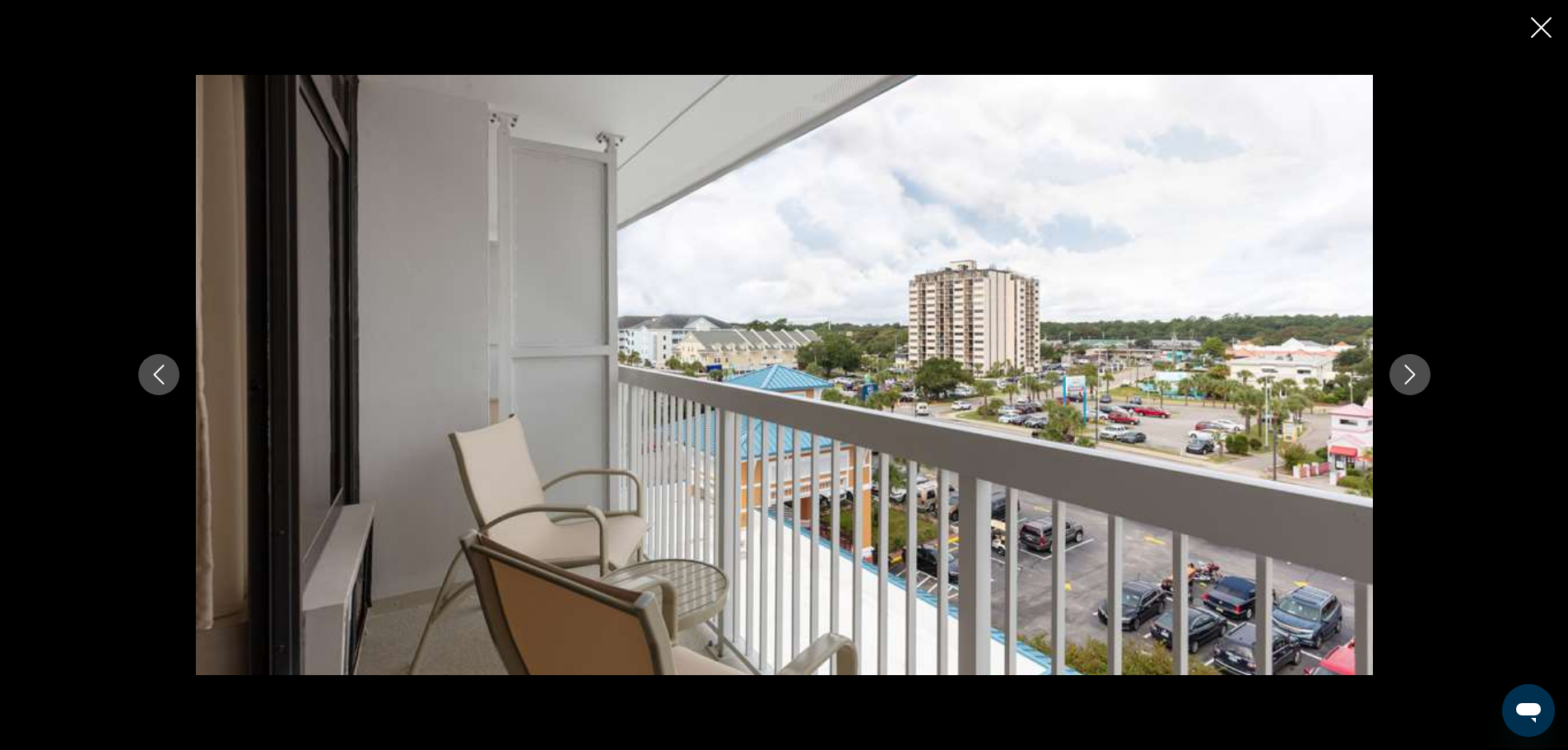
click at [1404, 365] on icon "Next image" at bounding box center [1409, 375] width 20 height 20
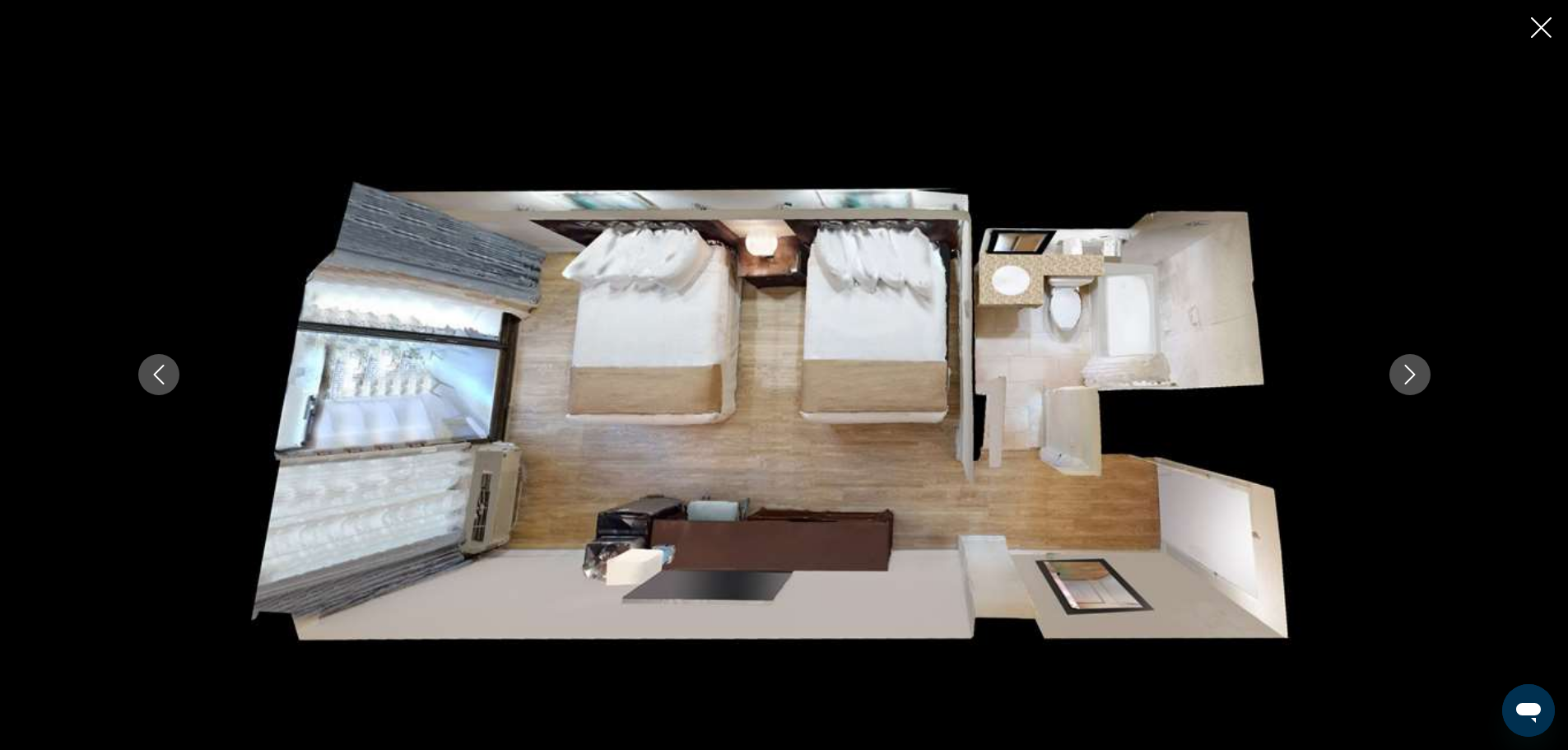
click at [1404, 365] on icon "Next image" at bounding box center [1409, 375] width 20 height 20
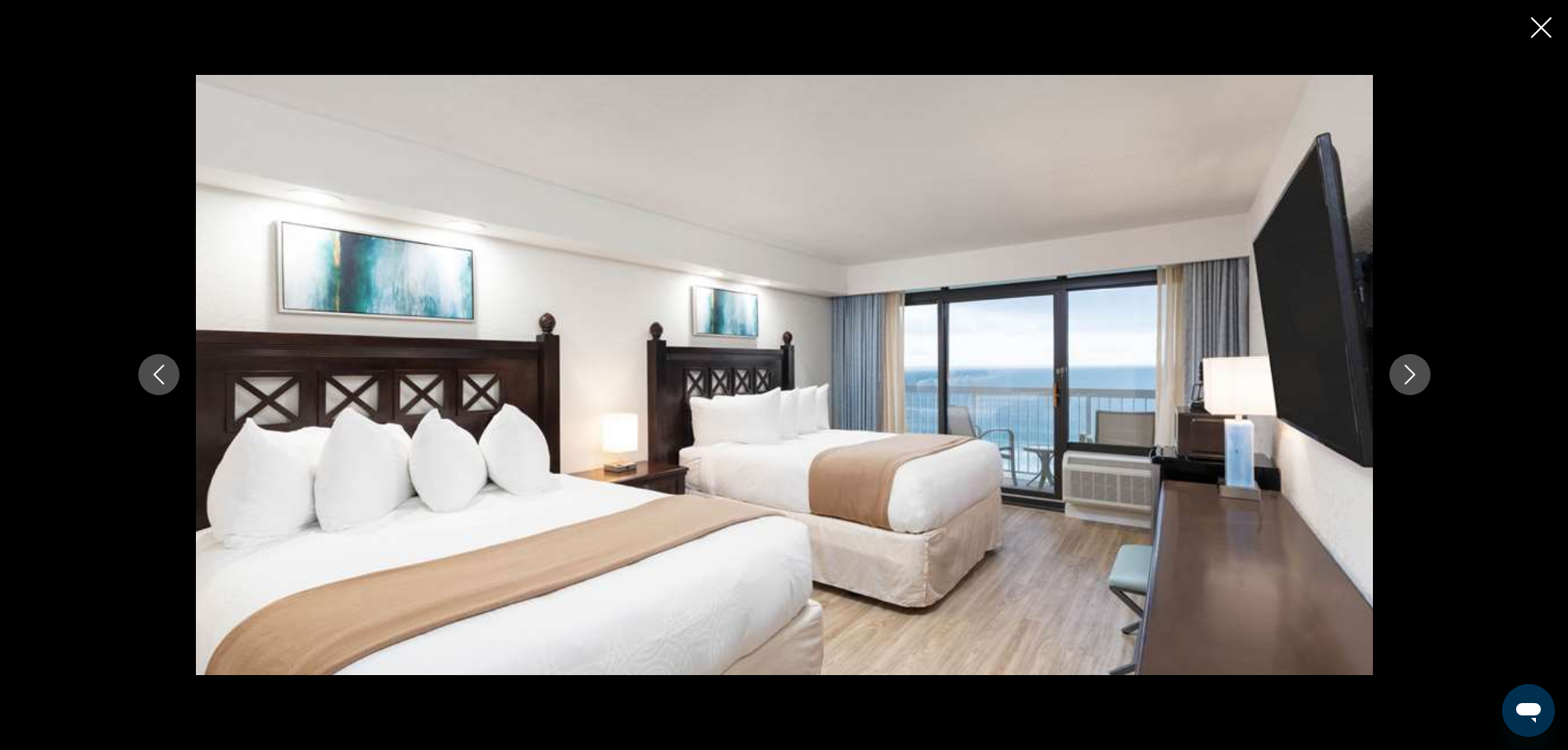
click at [1404, 365] on icon "Next image" at bounding box center [1409, 375] width 20 height 20
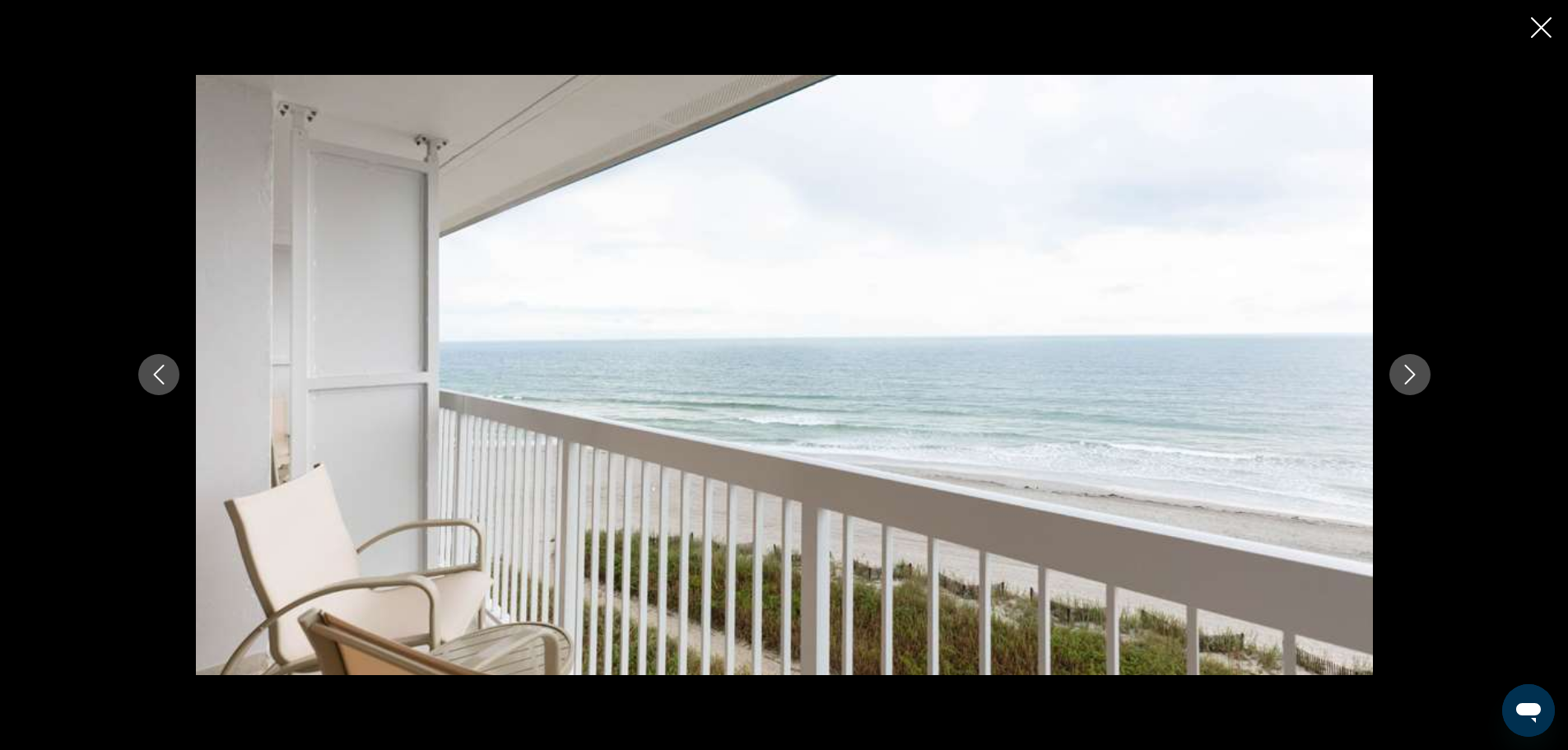
click at [1404, 365] on icon "Next image" at bounding box center [1409, 375] width 20 height 20
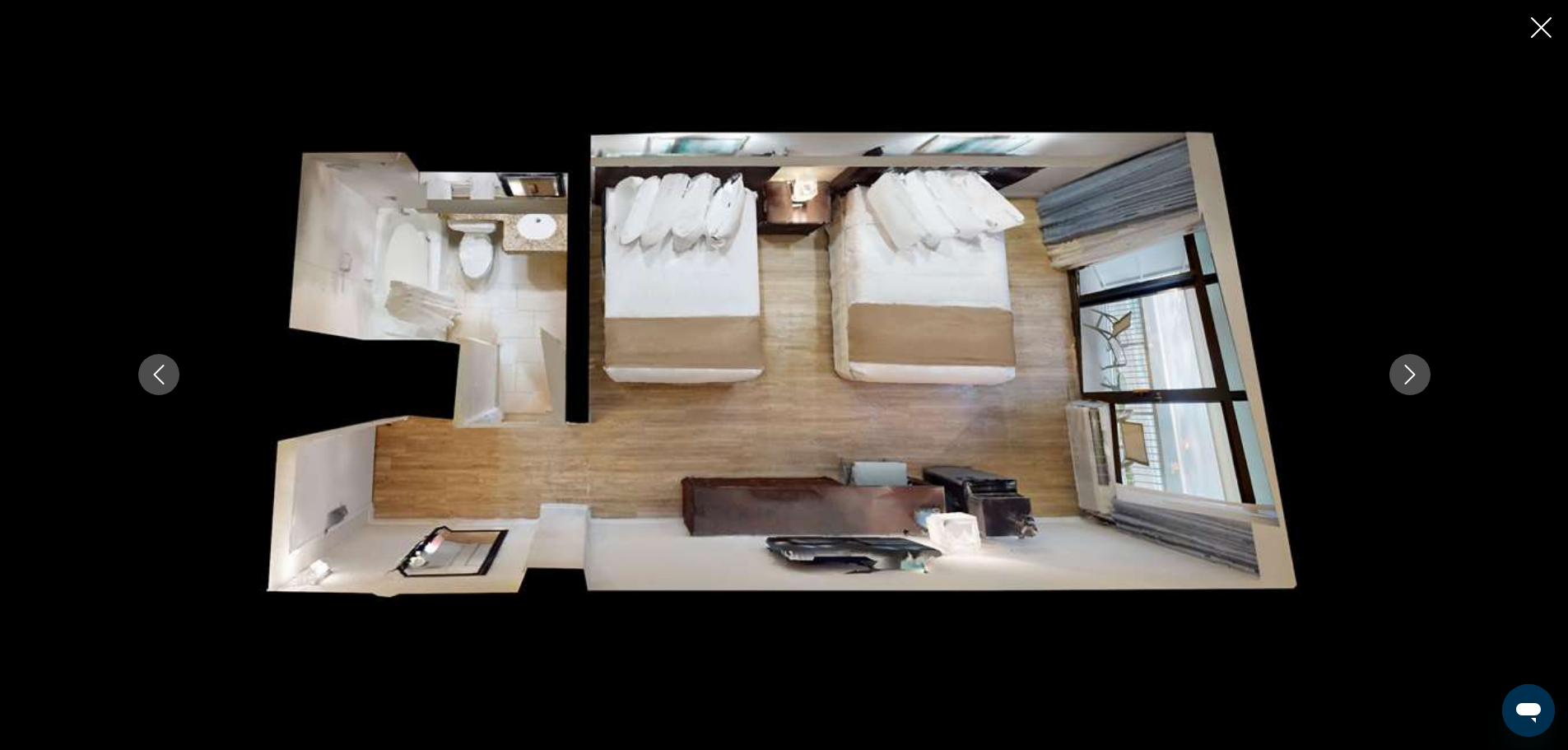
click at [1404, 365] on icon "Next image" at bounding box center [1409, 375] width 20 height 20
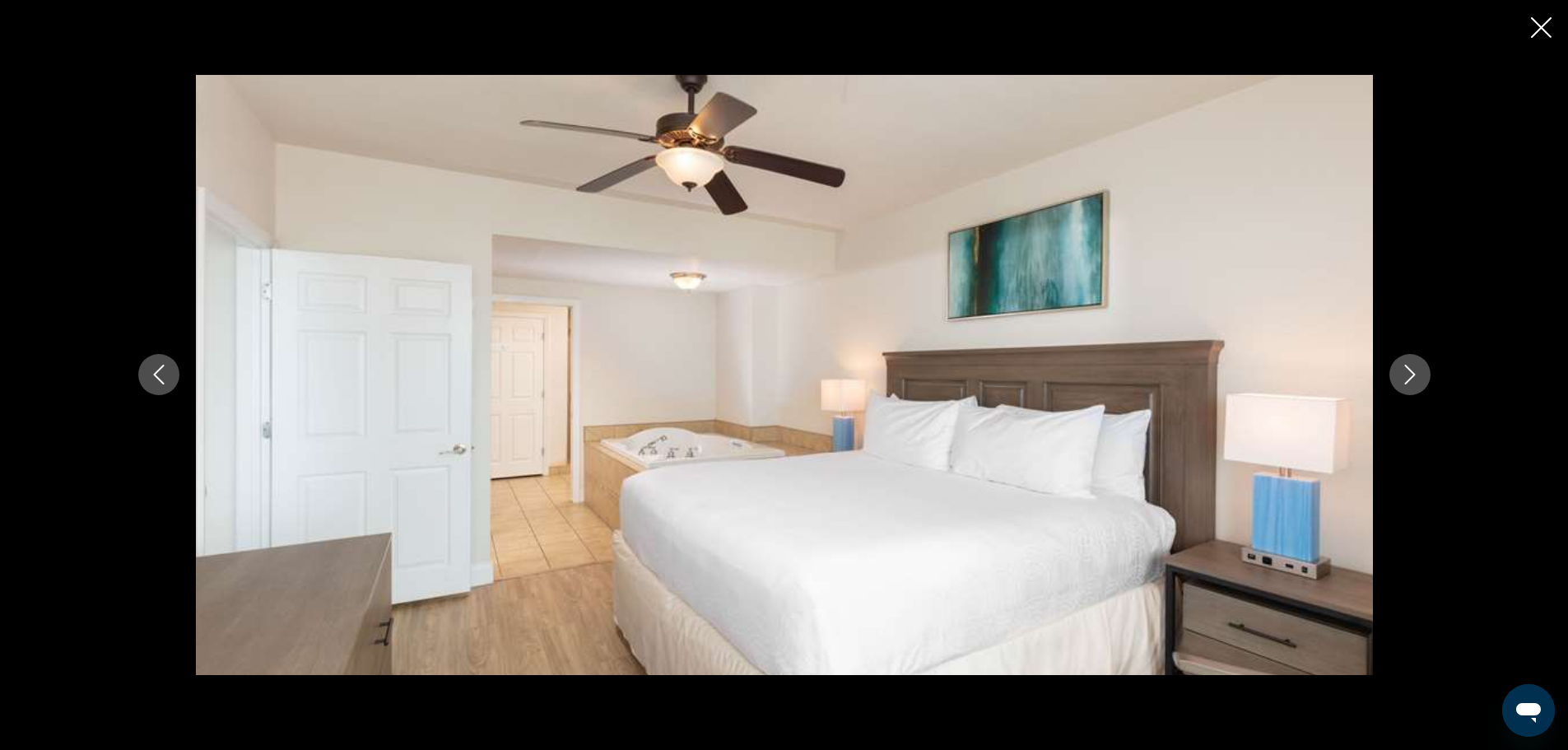
click at [1404, 365] on icon "Next image" at bounding box center [1409, 375] width 20 height 20
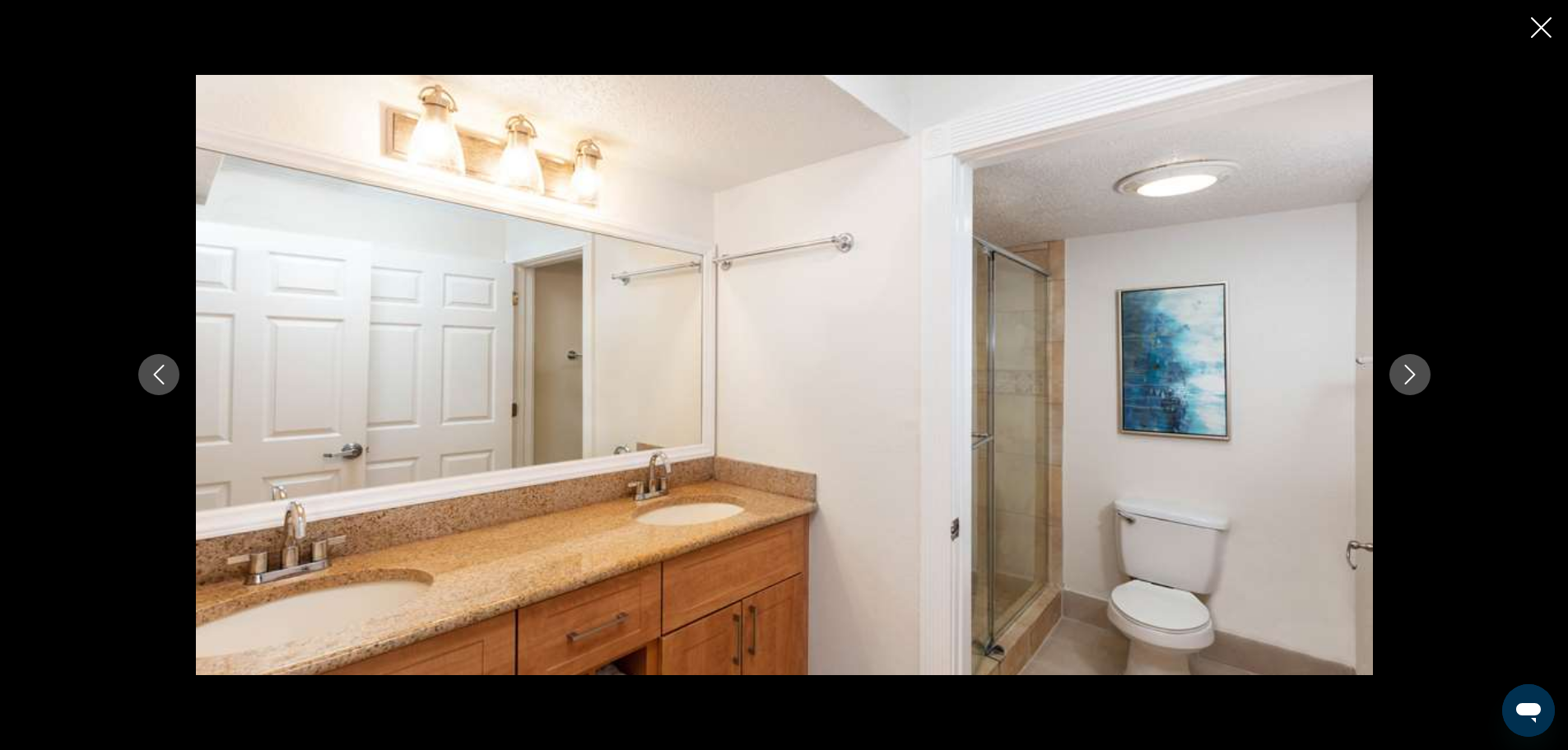
click at [1404, 365] on icon "Next image" at bounding box center [1409, 375] width 20 height 20
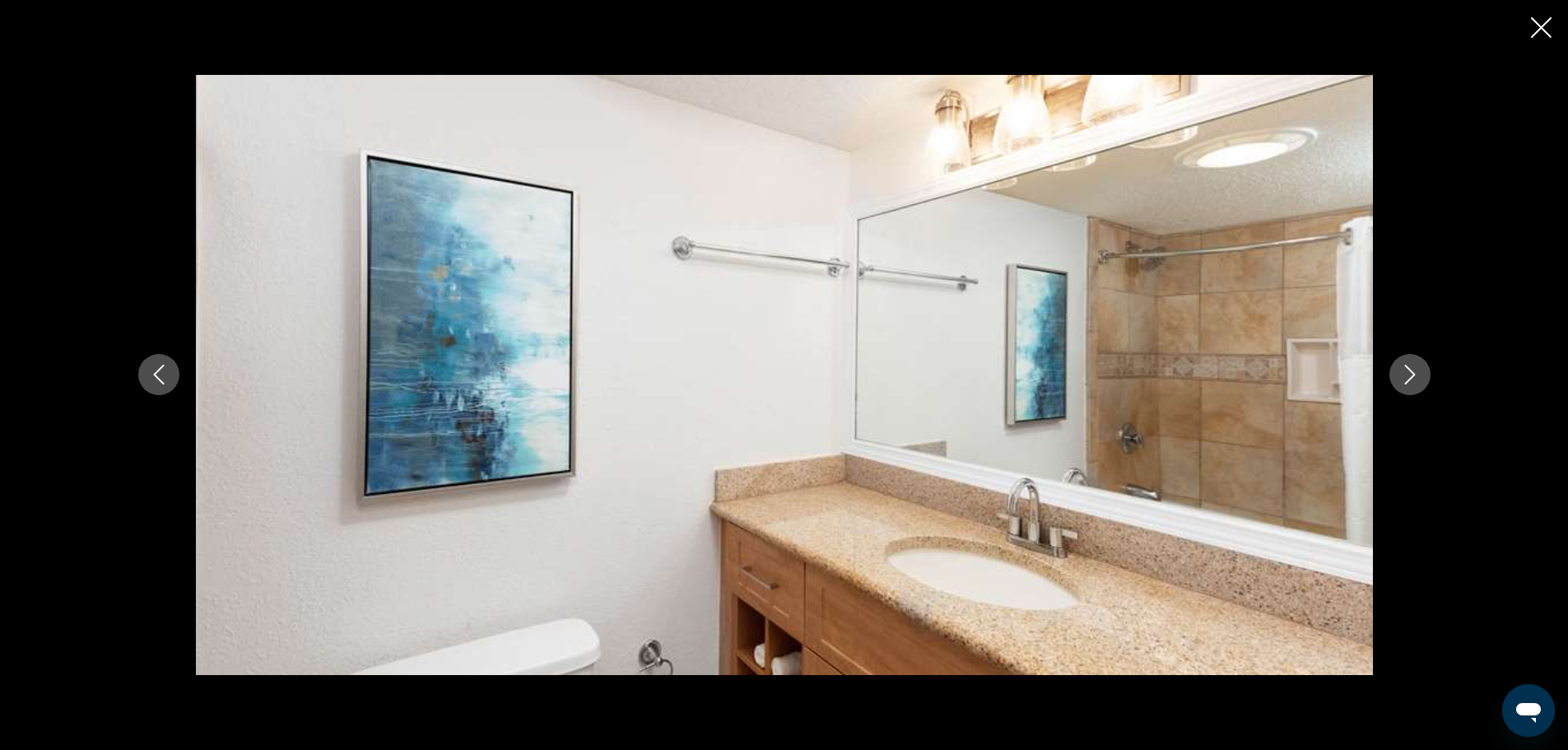
click at [1404, 365] on icon "Next image" at bounding box center [1409, 375] width 20 height 20
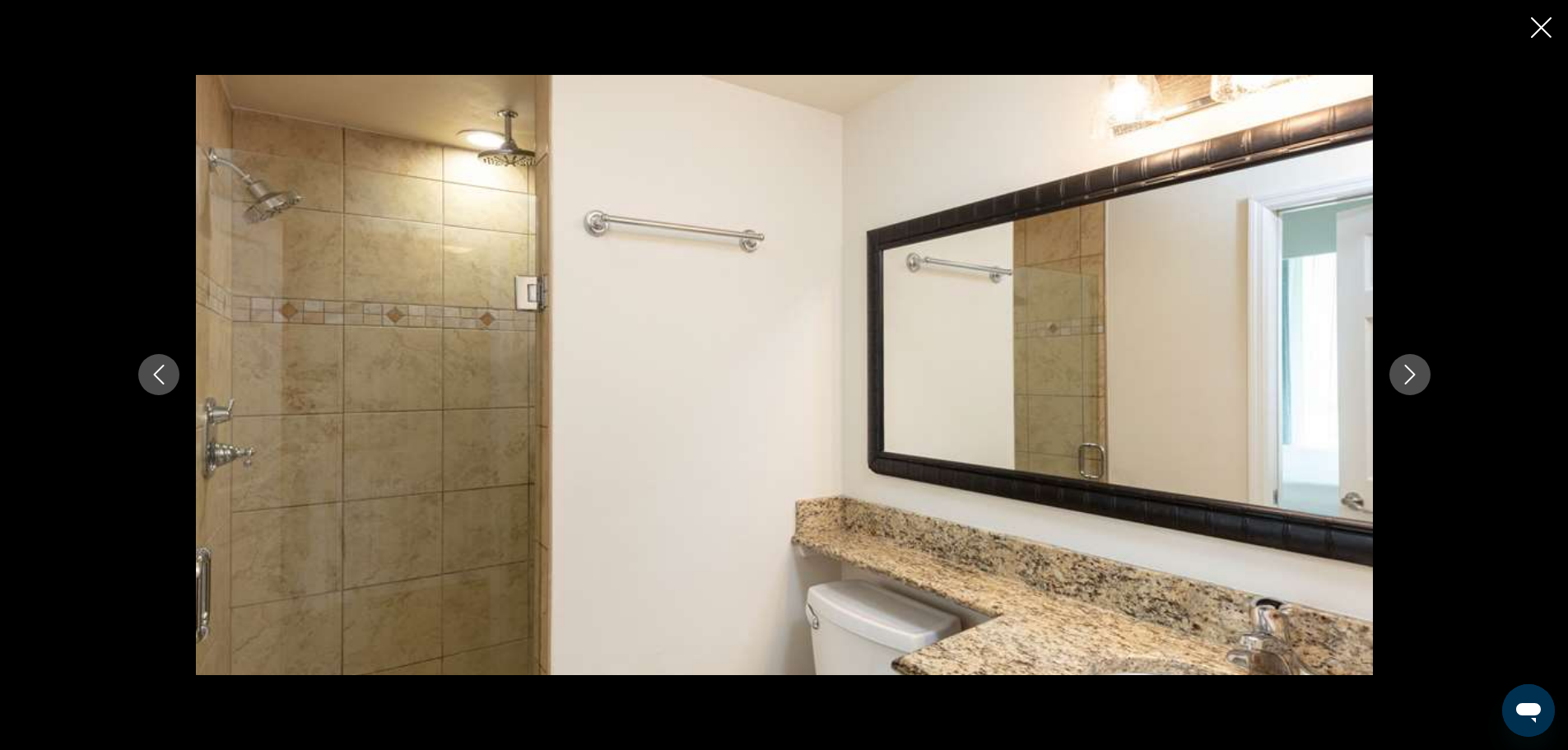
click at [1404, 365] on icon "Next image" at bounding box center [1409, 375] width 20 height 20
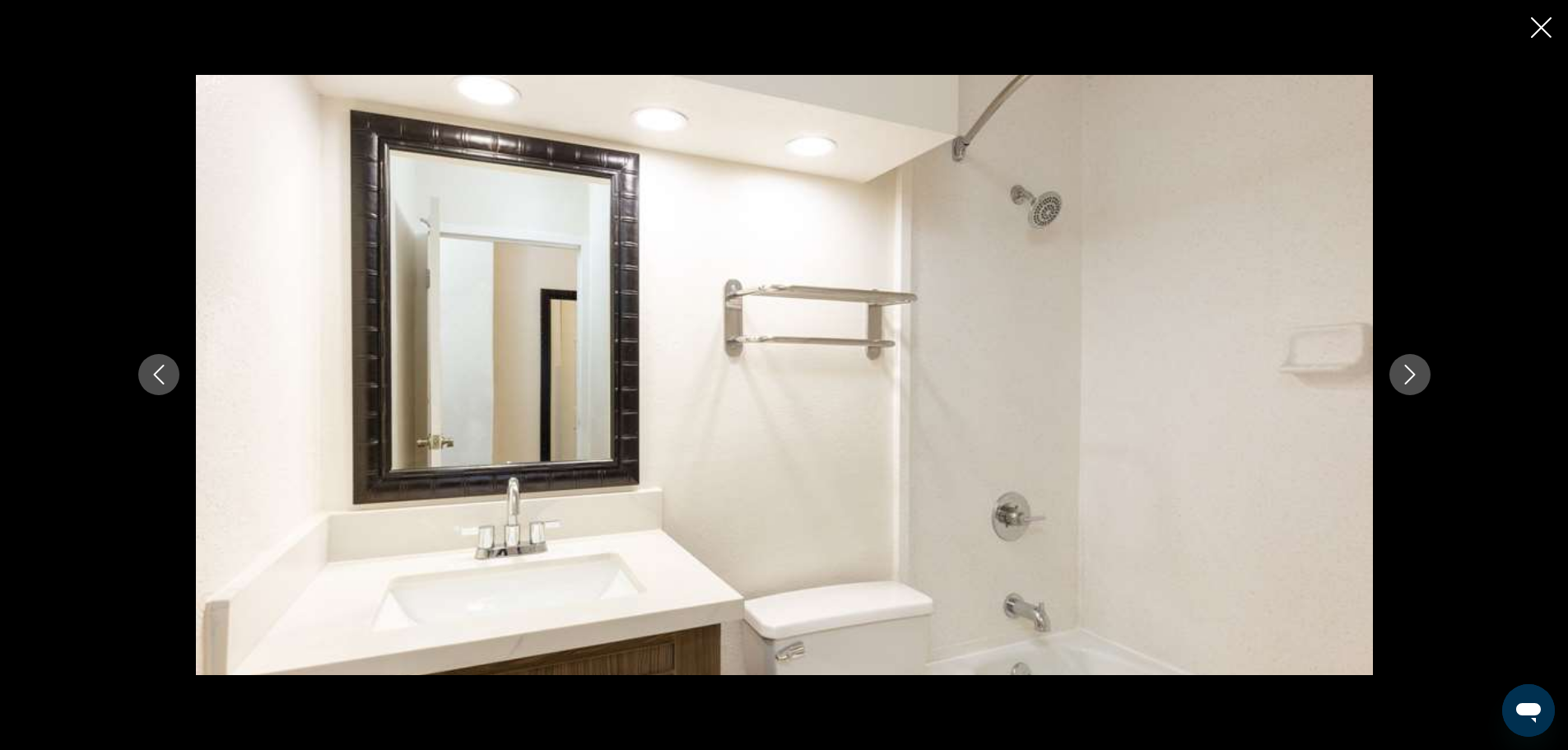
click at [1404, 365] on icon "Next image" at bounding box center [1409, 375] width 20 height 20
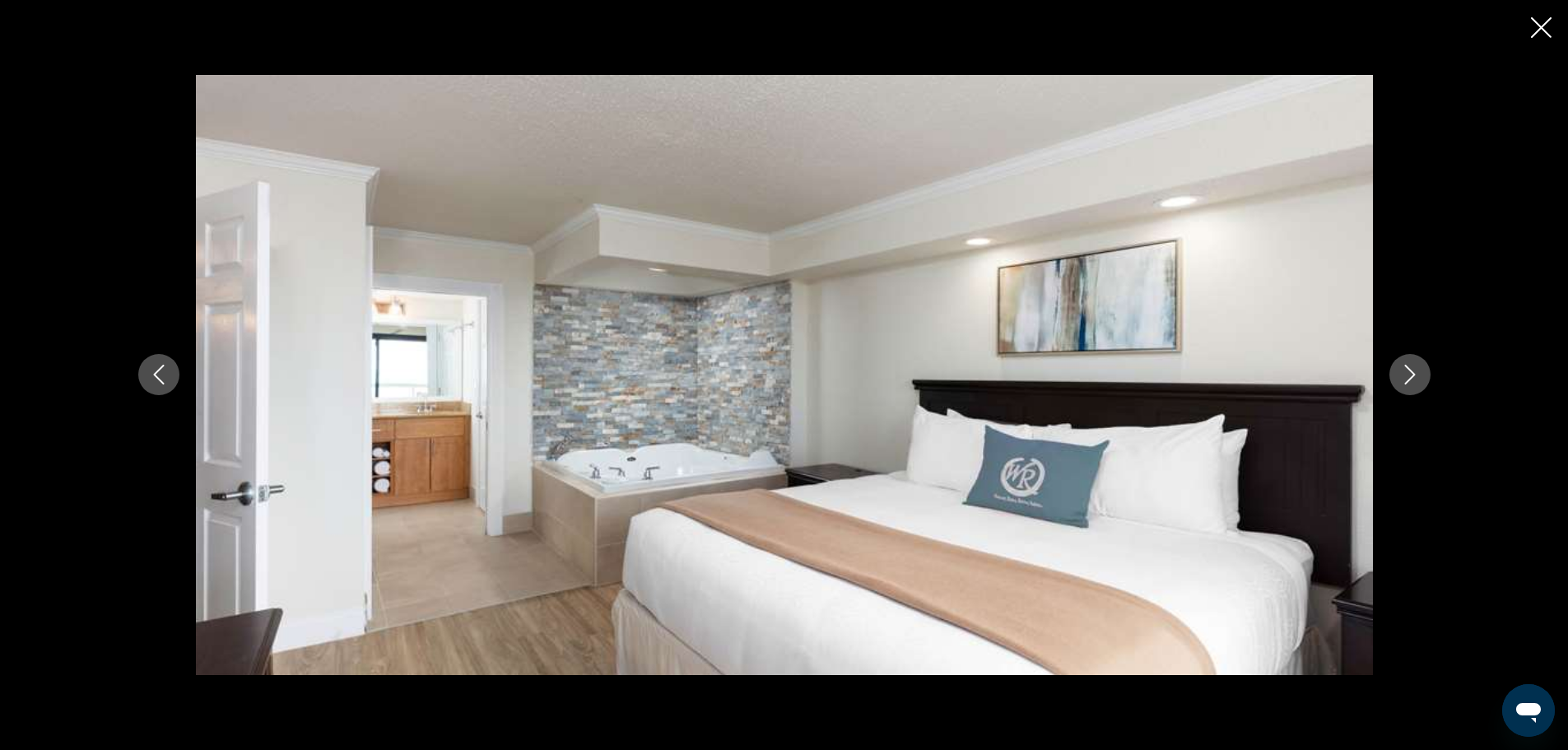
click at [1404, 365] on icon "Next image" at bounding box center [1409, 375] width 20 height 20
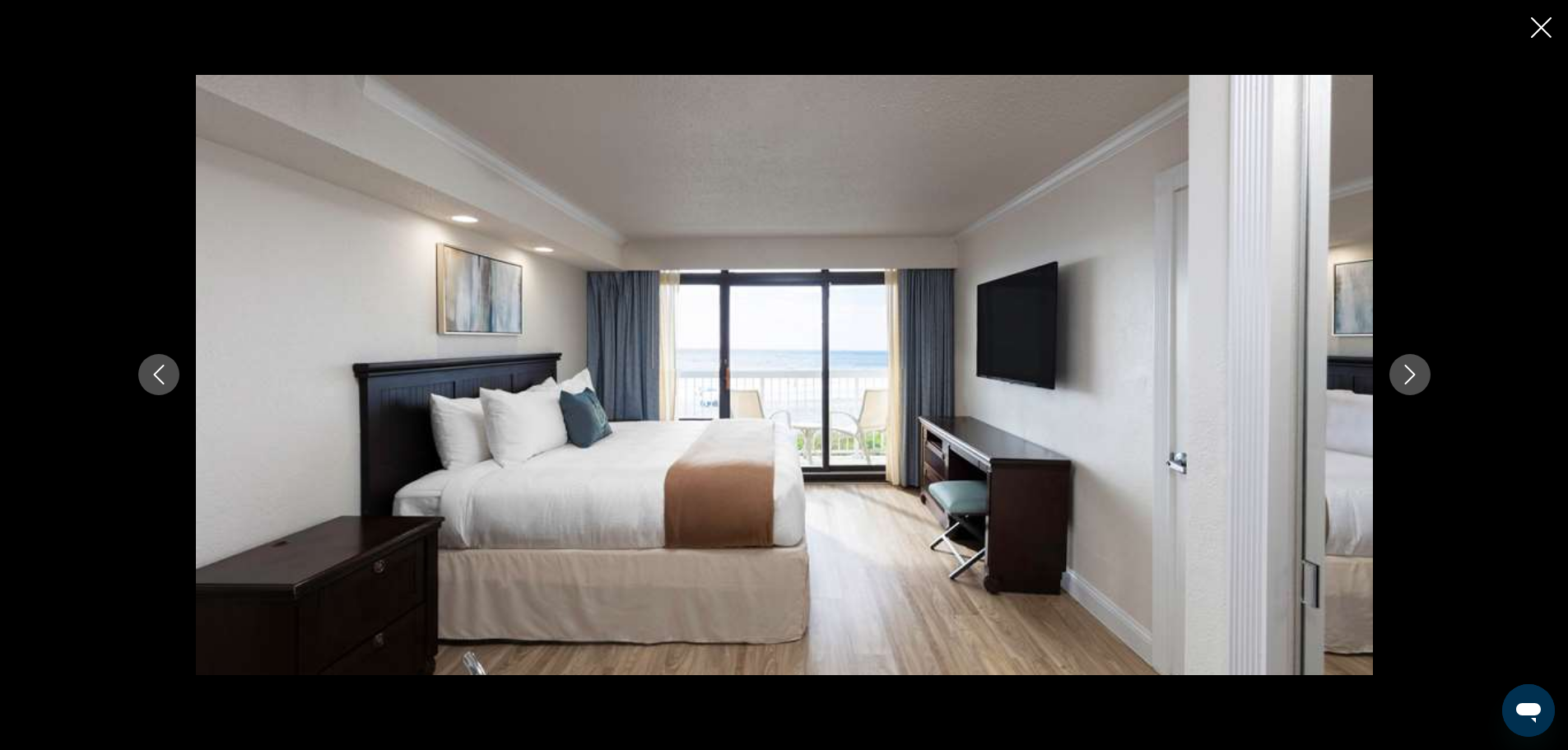
click at [1404, 365] on icon "Next image" at bounding box center [1409, 375] width 20 height 20
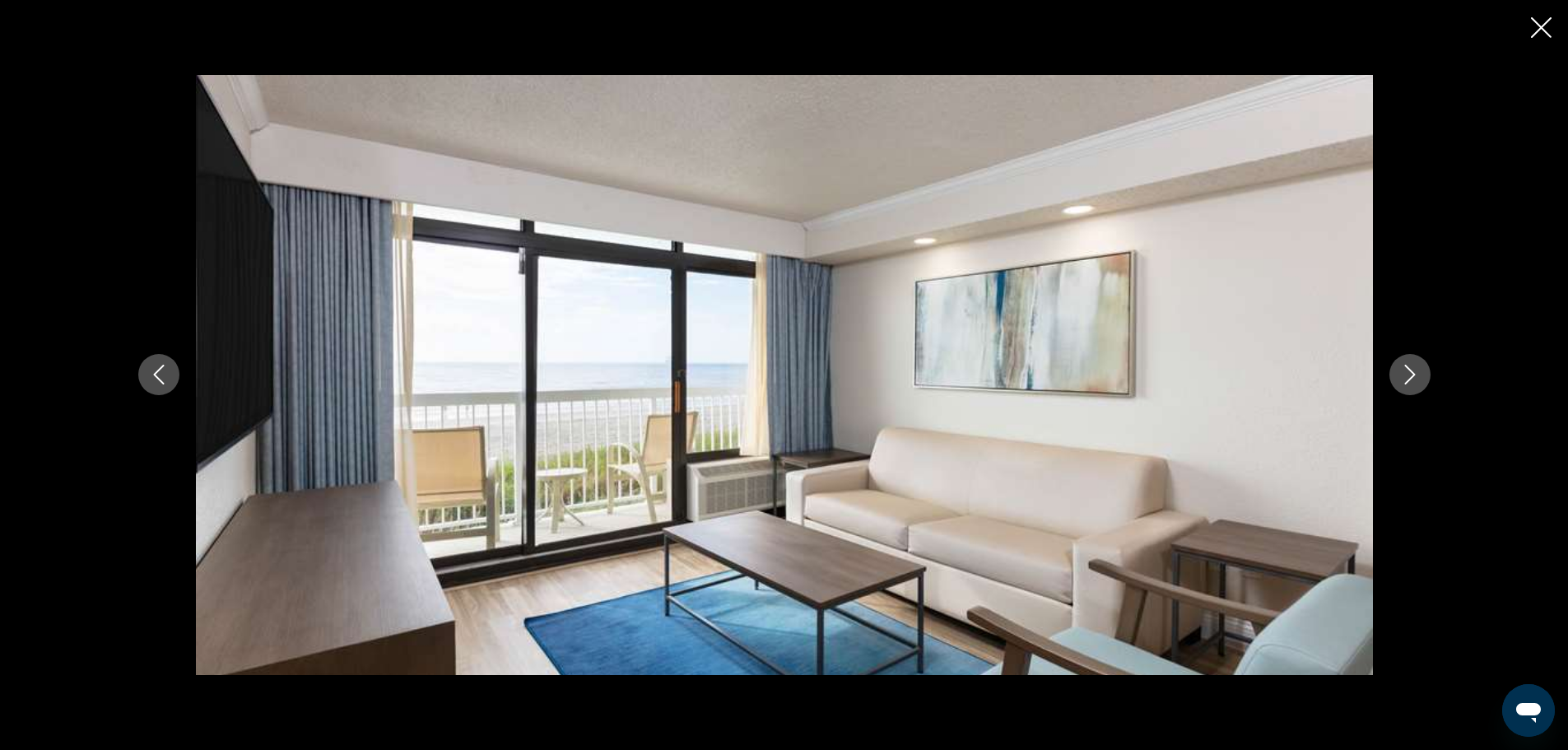
click at [1404, 365] on icon "Next image" at bounding box center [1409, 375] width 20 height 20
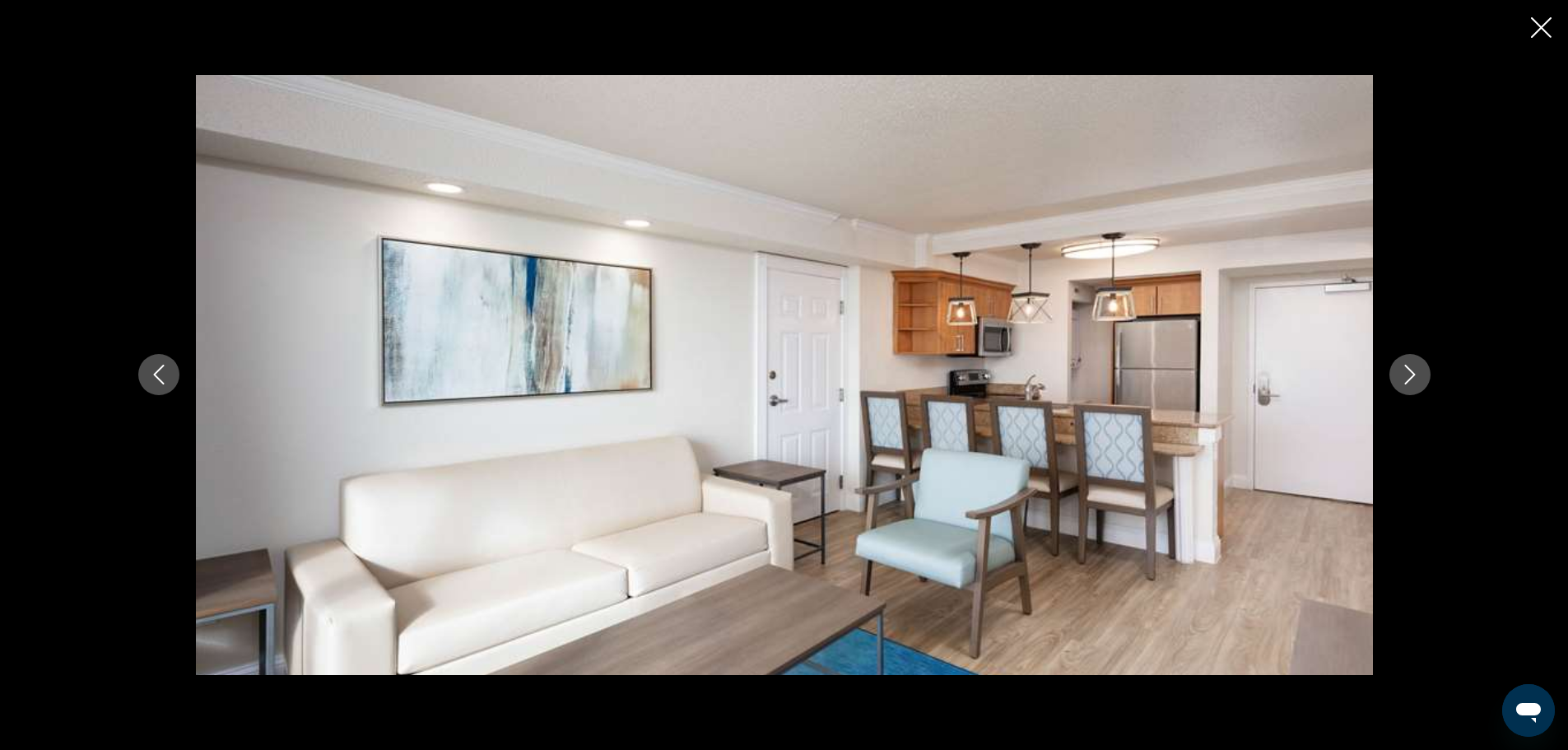
click at [1404, 365] on icon "Next image" at bounding box center [1409, 375] width 20 height 20
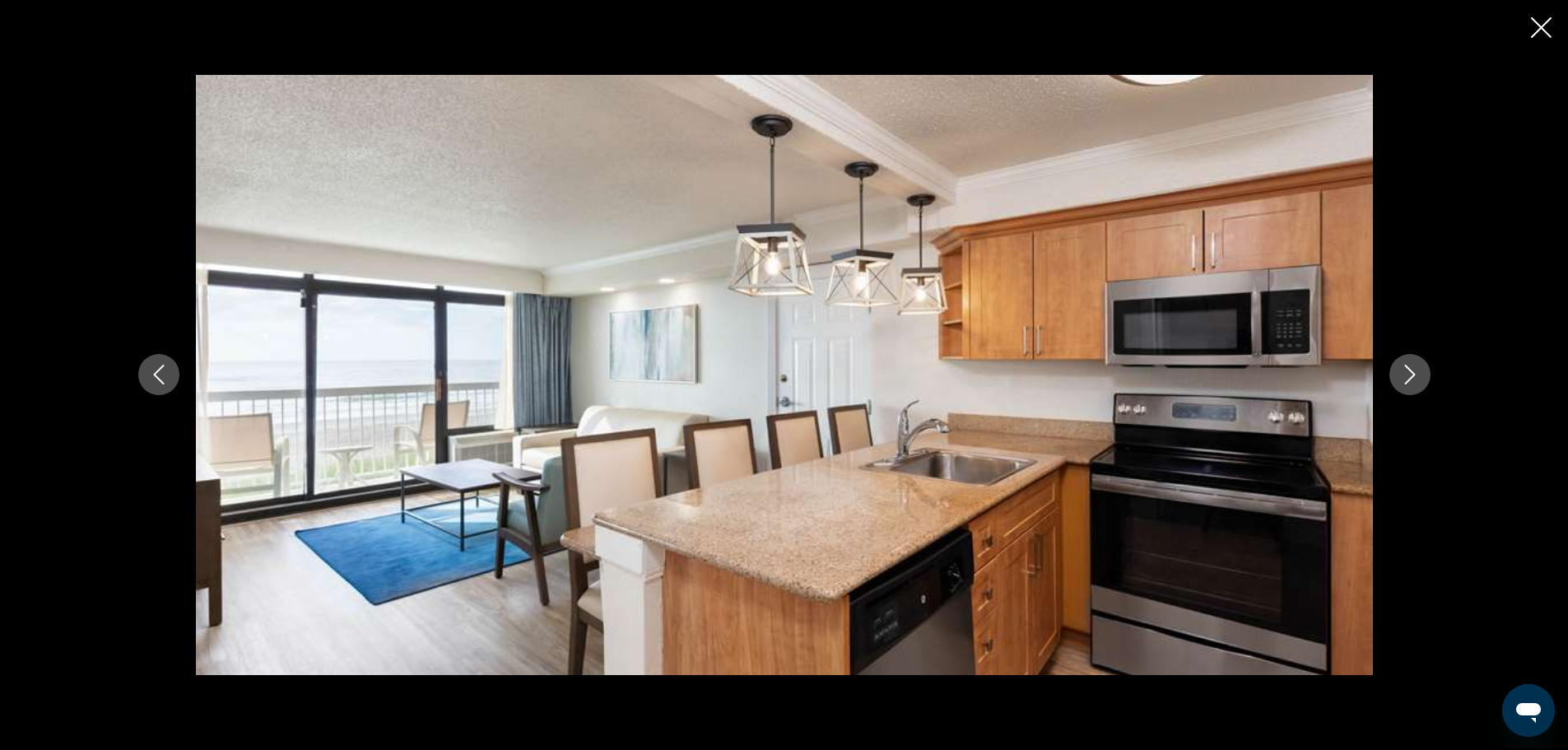
click at [1404, 365] on icon "Next image" at bounding box center [1409, 375] width 20 height 20
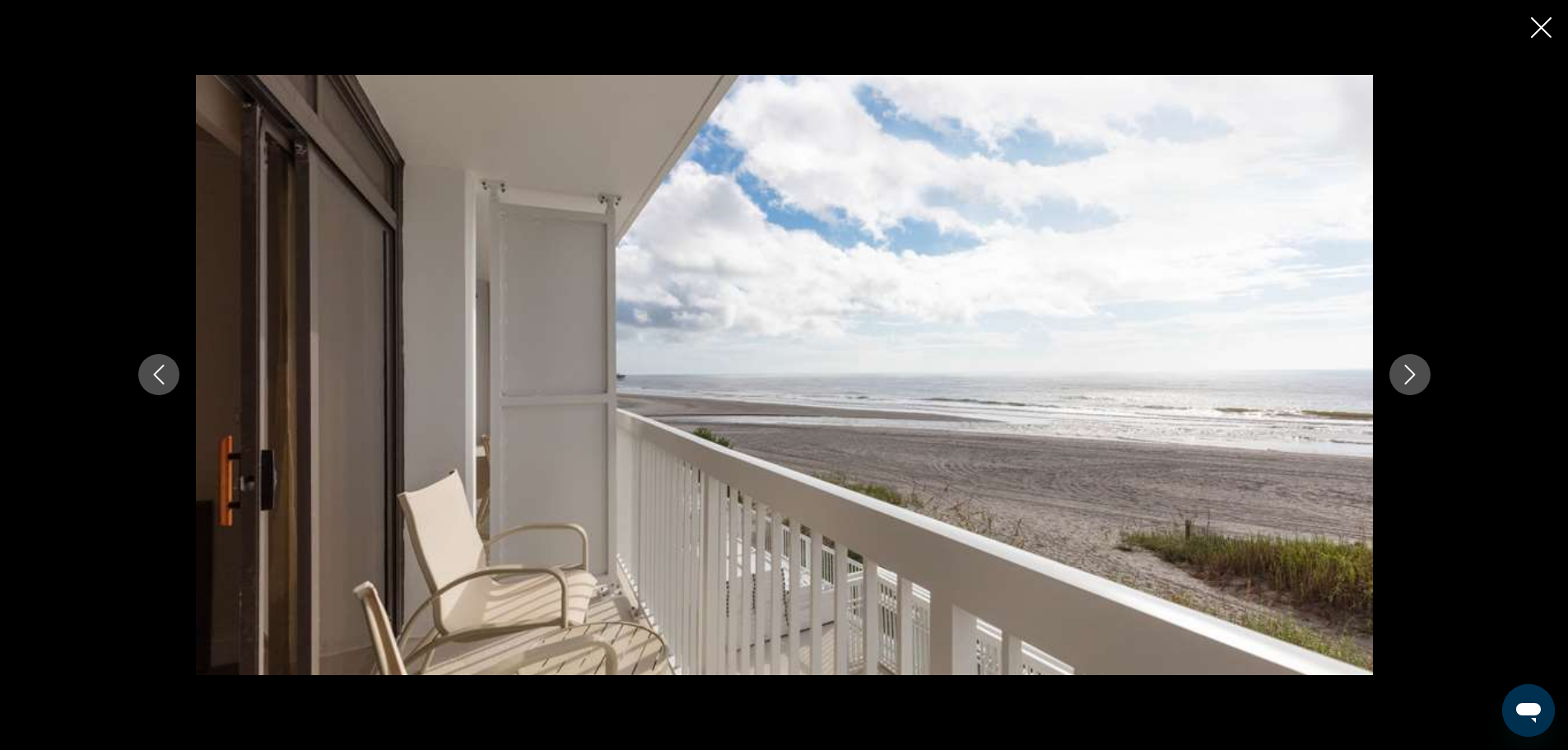
click at [1404, 365] on icon "Next image" at bounding box center [1409, 375] width 20 height 20
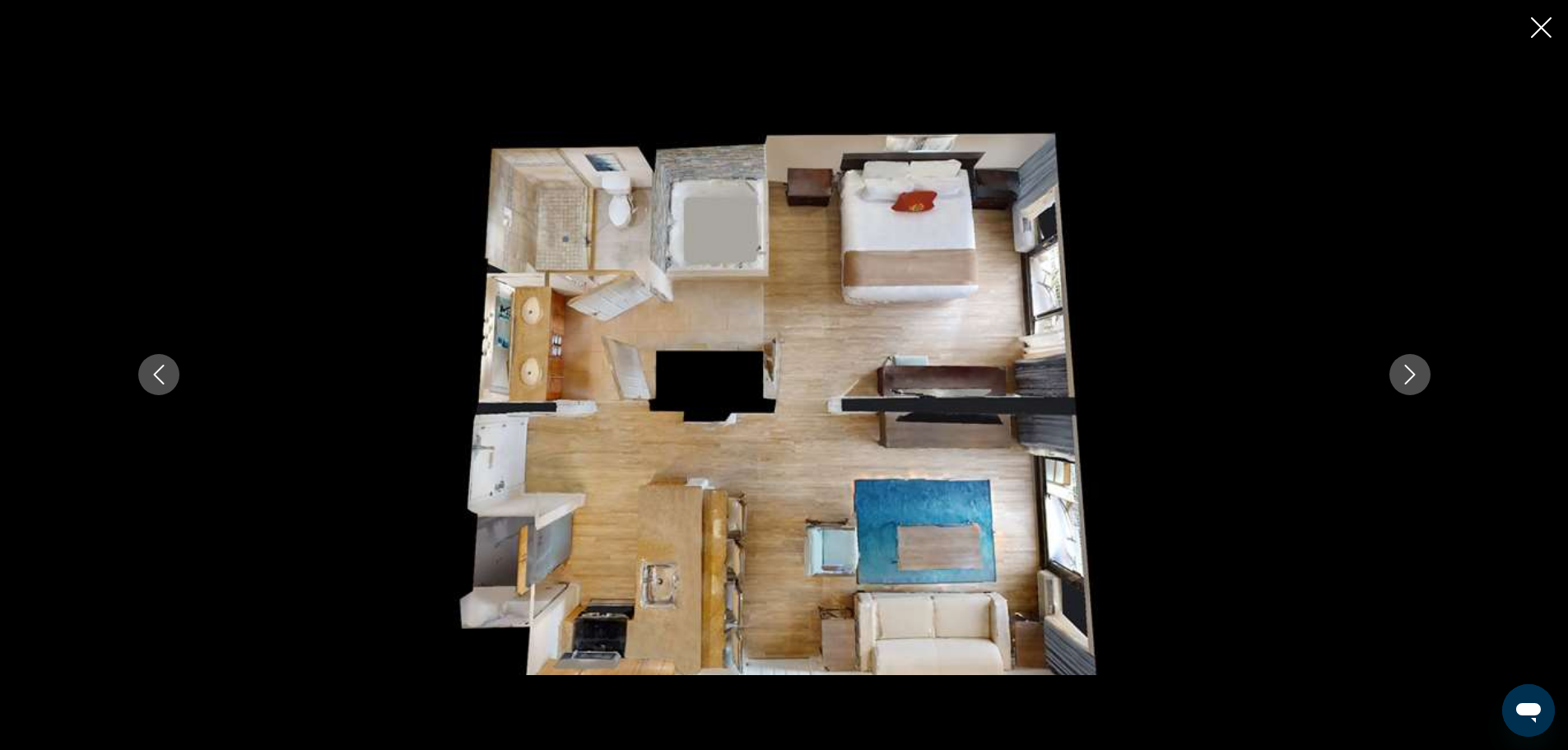
click at [1404, 365] on icon "Next image" at bounding box center [1409, 375] width 20 height 20
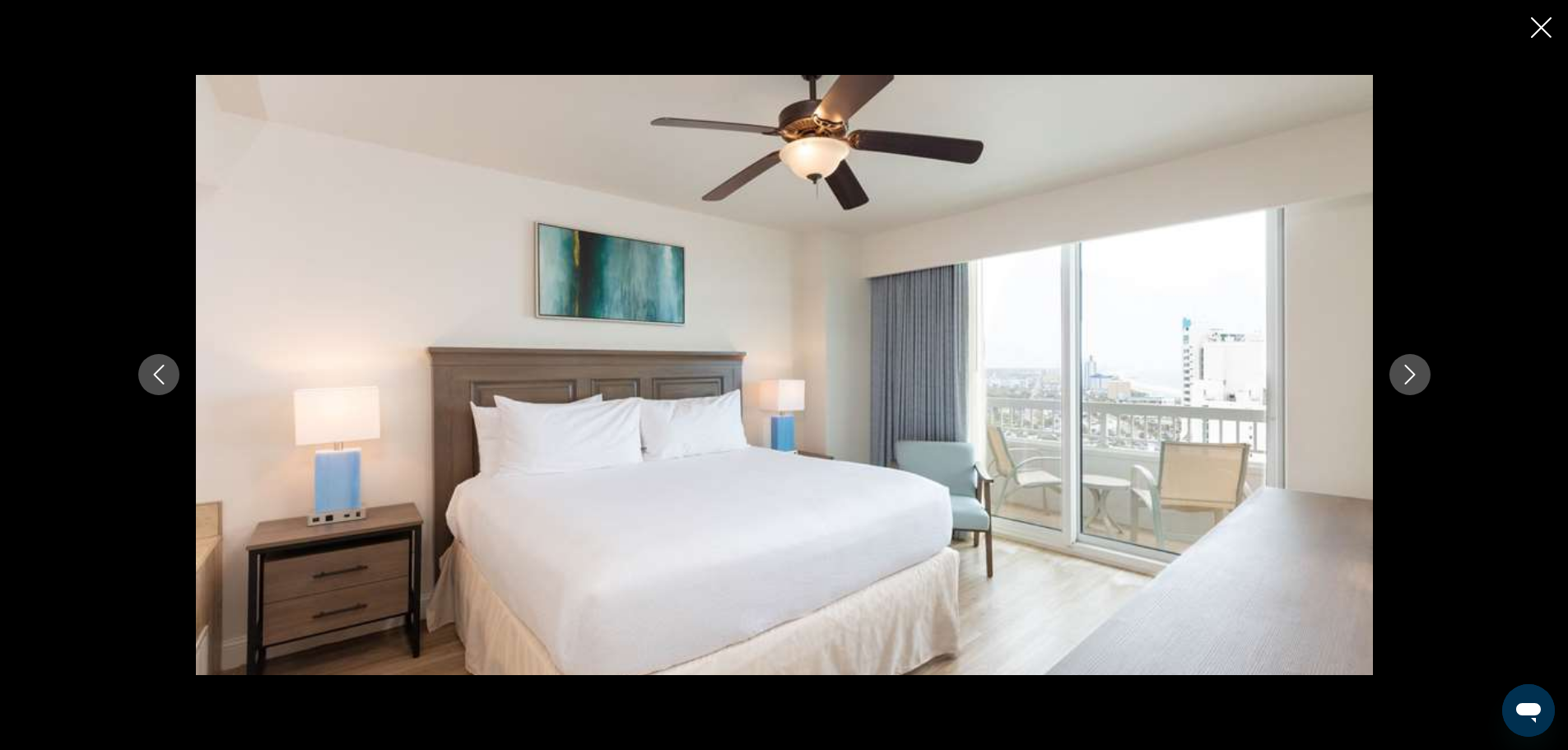
click at [1404, 365] on icon "Next image" at bounding box center [1409, 375] width 20 height 20
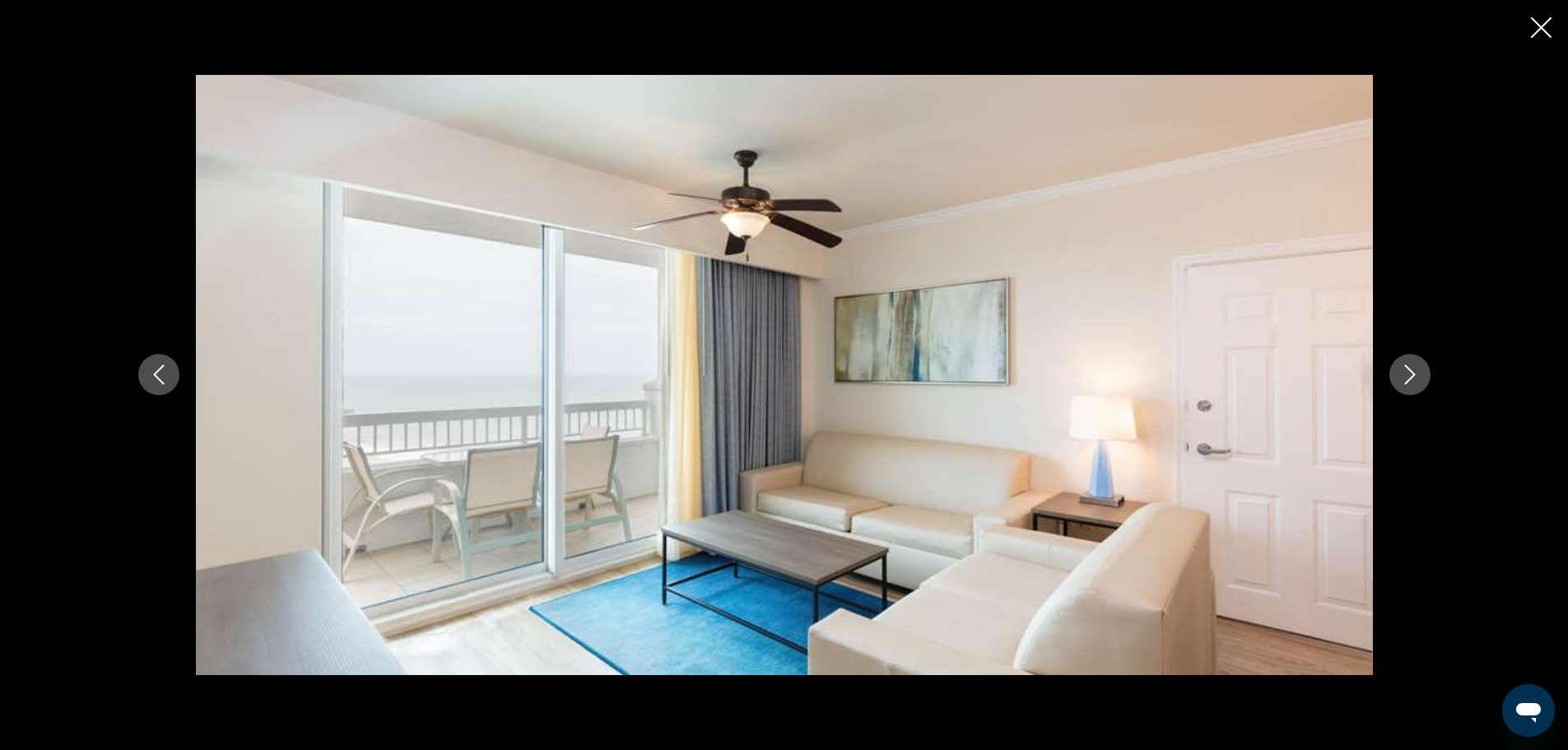
click at [1404, 365] on icon "Next image" at bounding box center [1409, 375] width 20 height 20
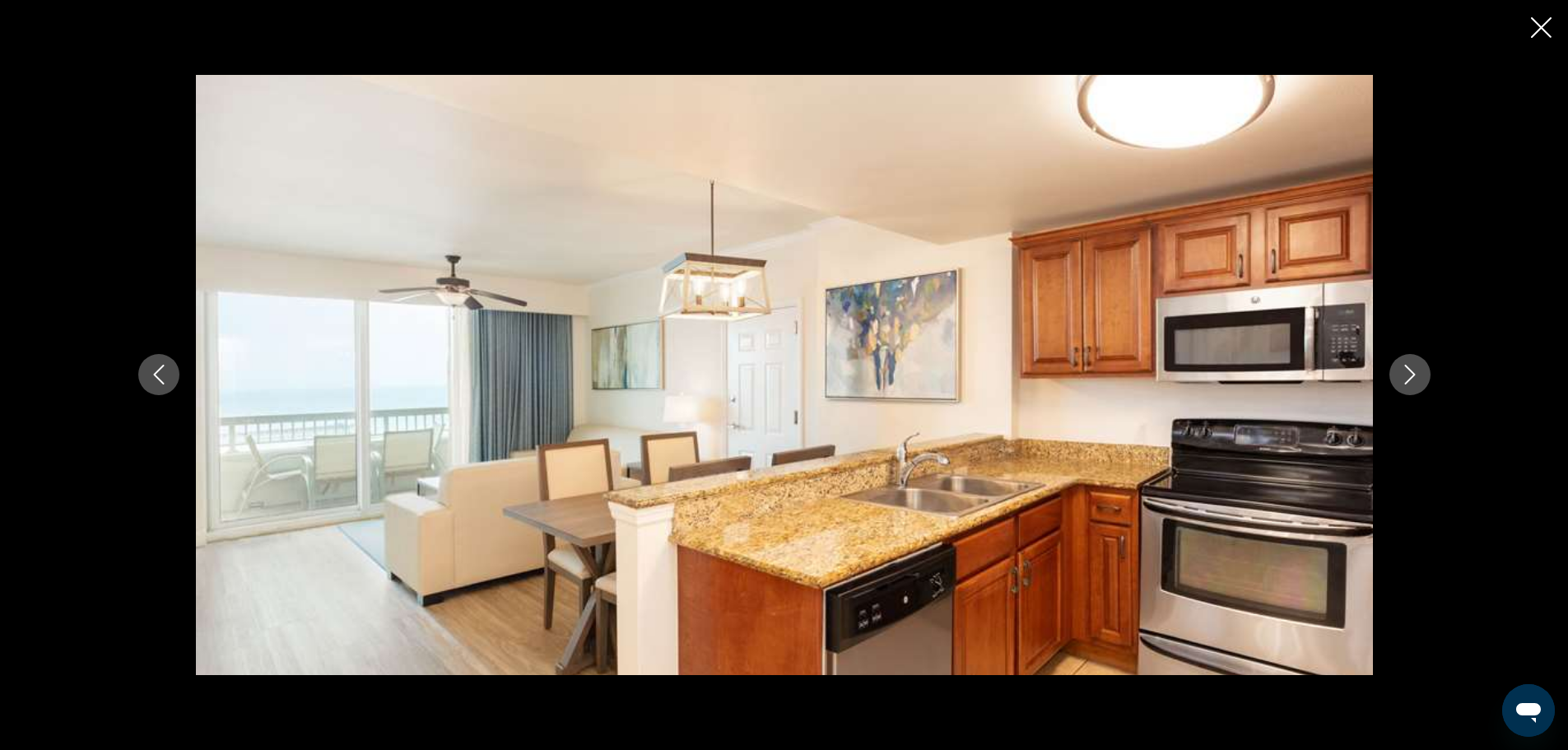
click at [1404, 365] on icon "Next image" at bounding box center [1409, 375] width 20 height 20
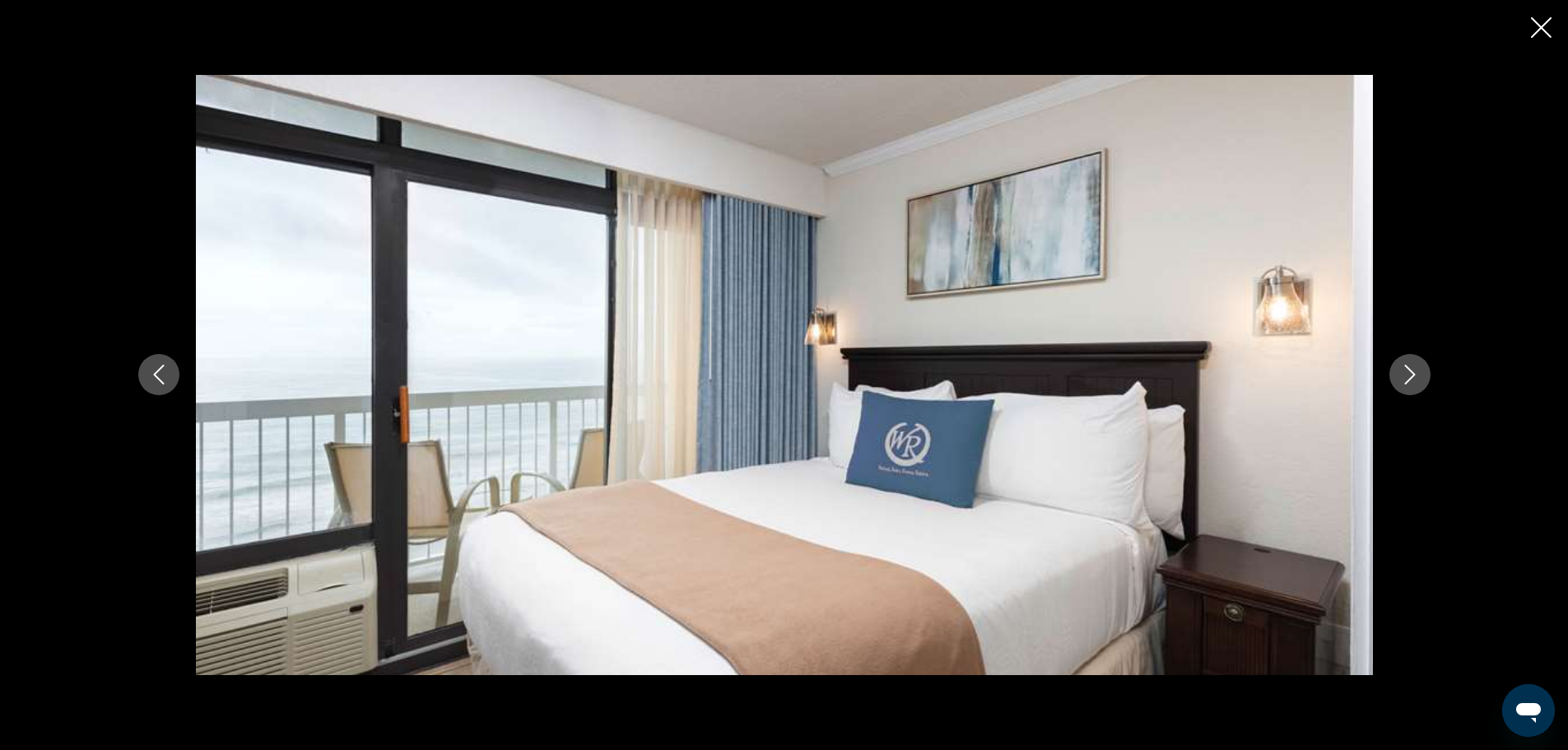
click at [1404, 365] on icon "Next image" at bounding box center [1409, 375] width 20 height 20
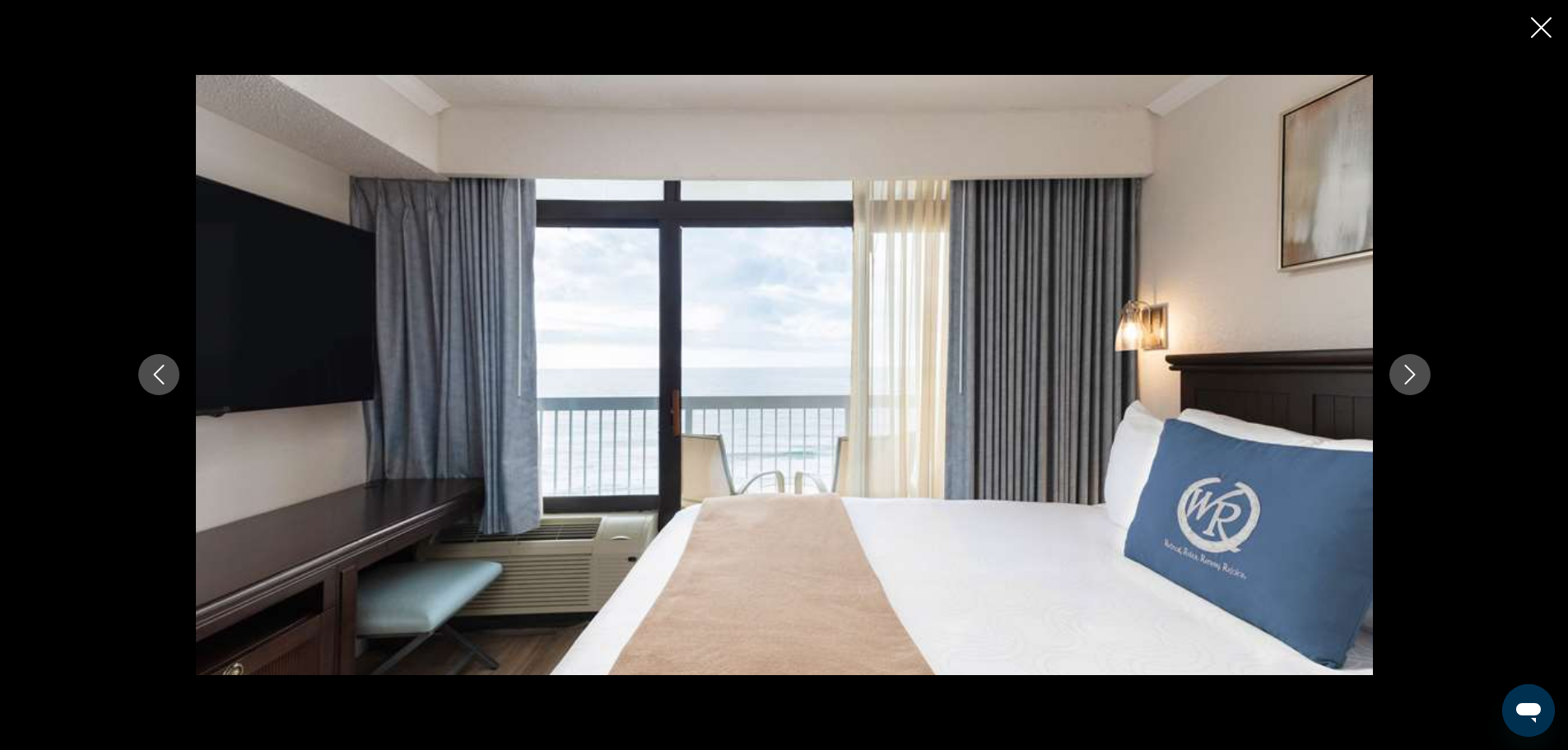
click at [1404, 365] on icon "Next image" at bounding box center [1409, 375] width 20 height 20
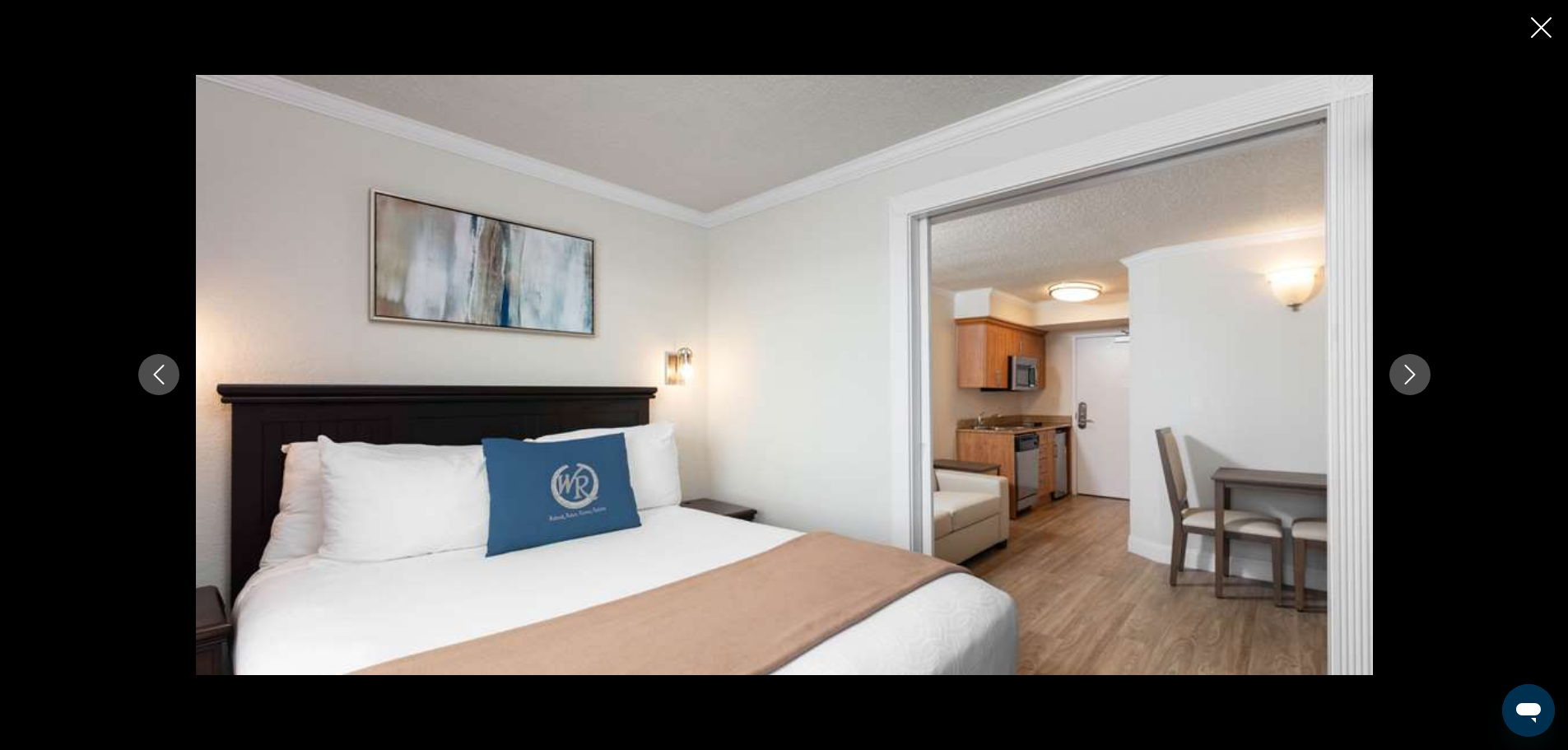
click at [1404, 365] on icon "Next image" at bounding box center [1409, 375] width 20 height 20
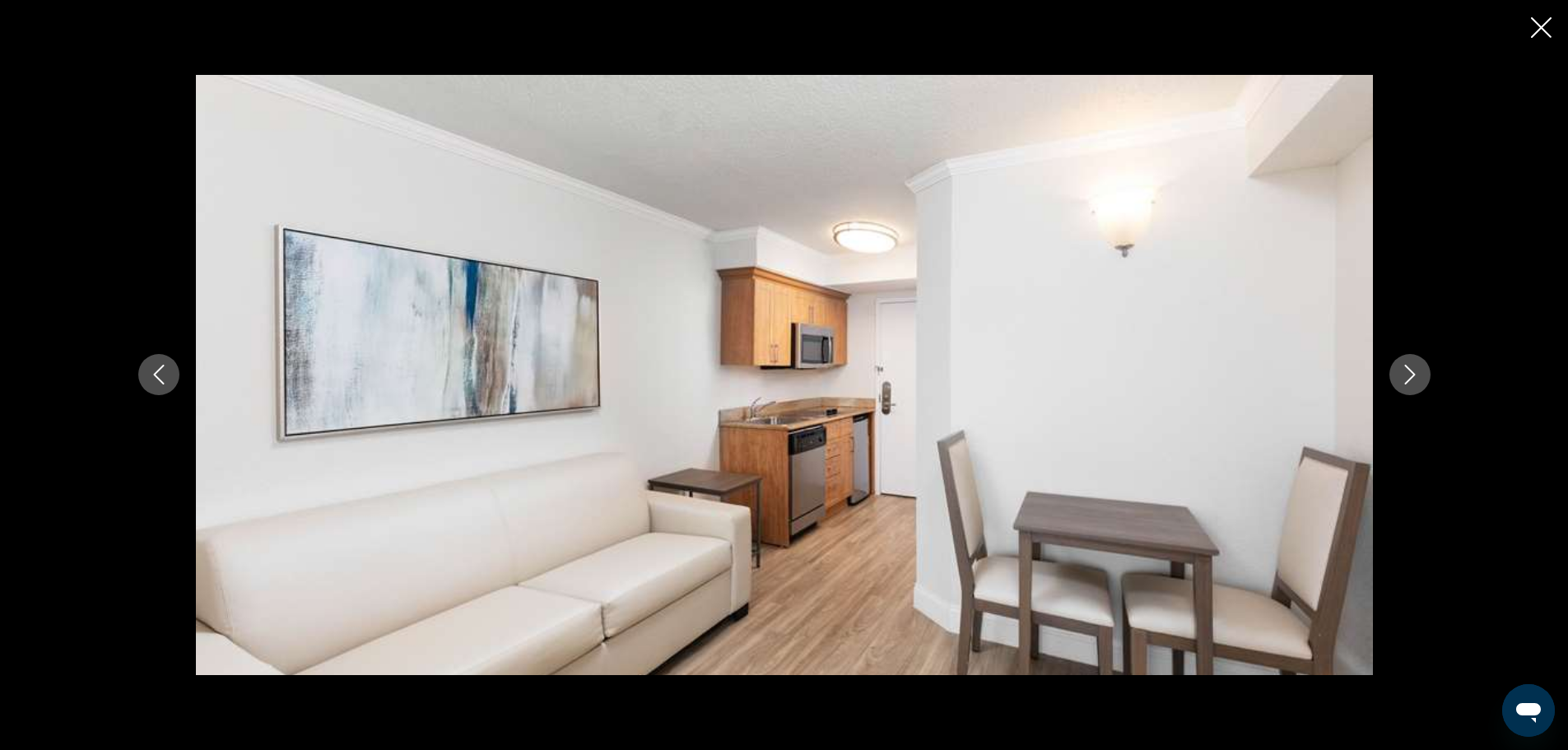
click at [1404, 365] on icon "Next image" at bounding box center [1409, 375] width 20 height 20
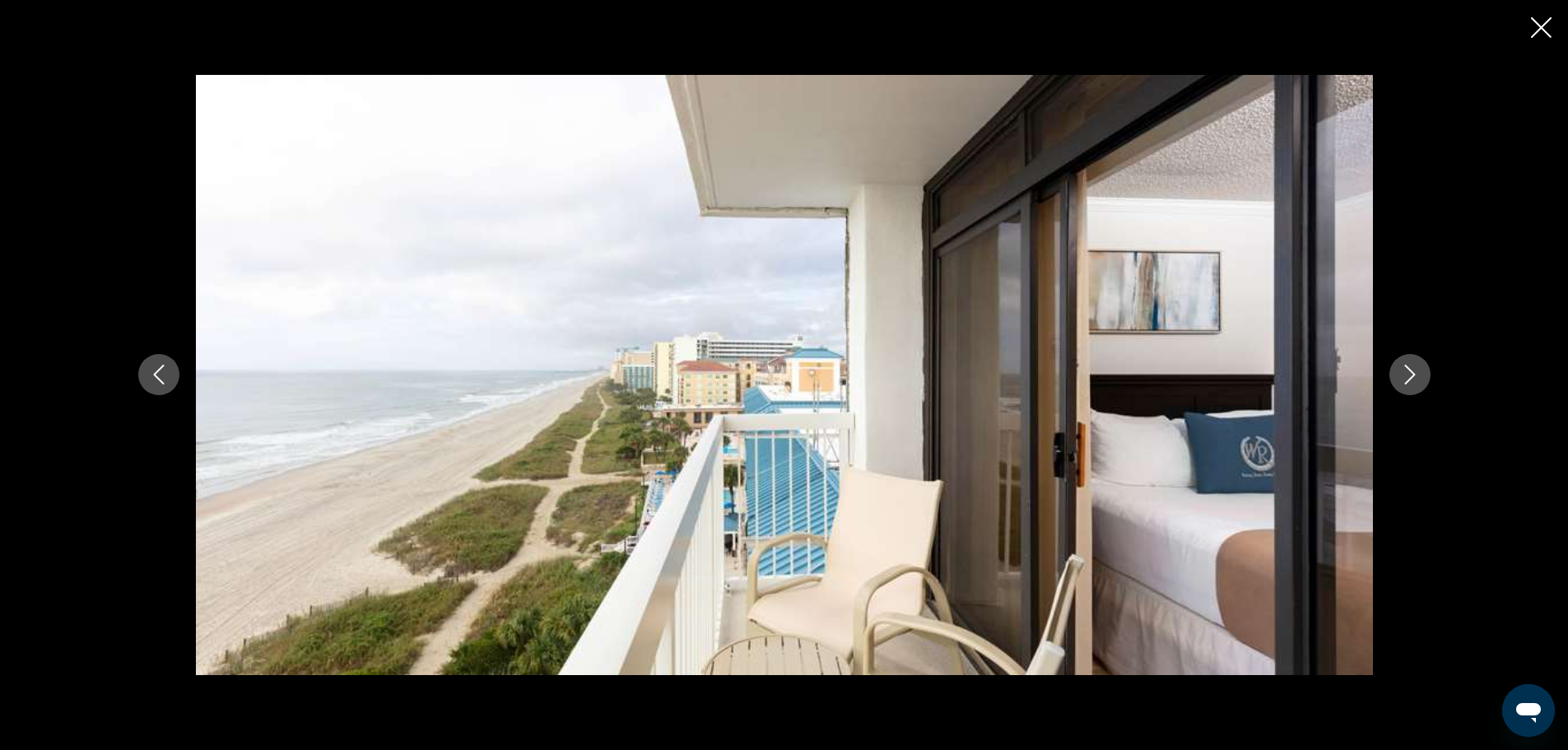
click at [1404, 365] on icon "Next image" at bounding box center [1409, 375] width 20 height 20
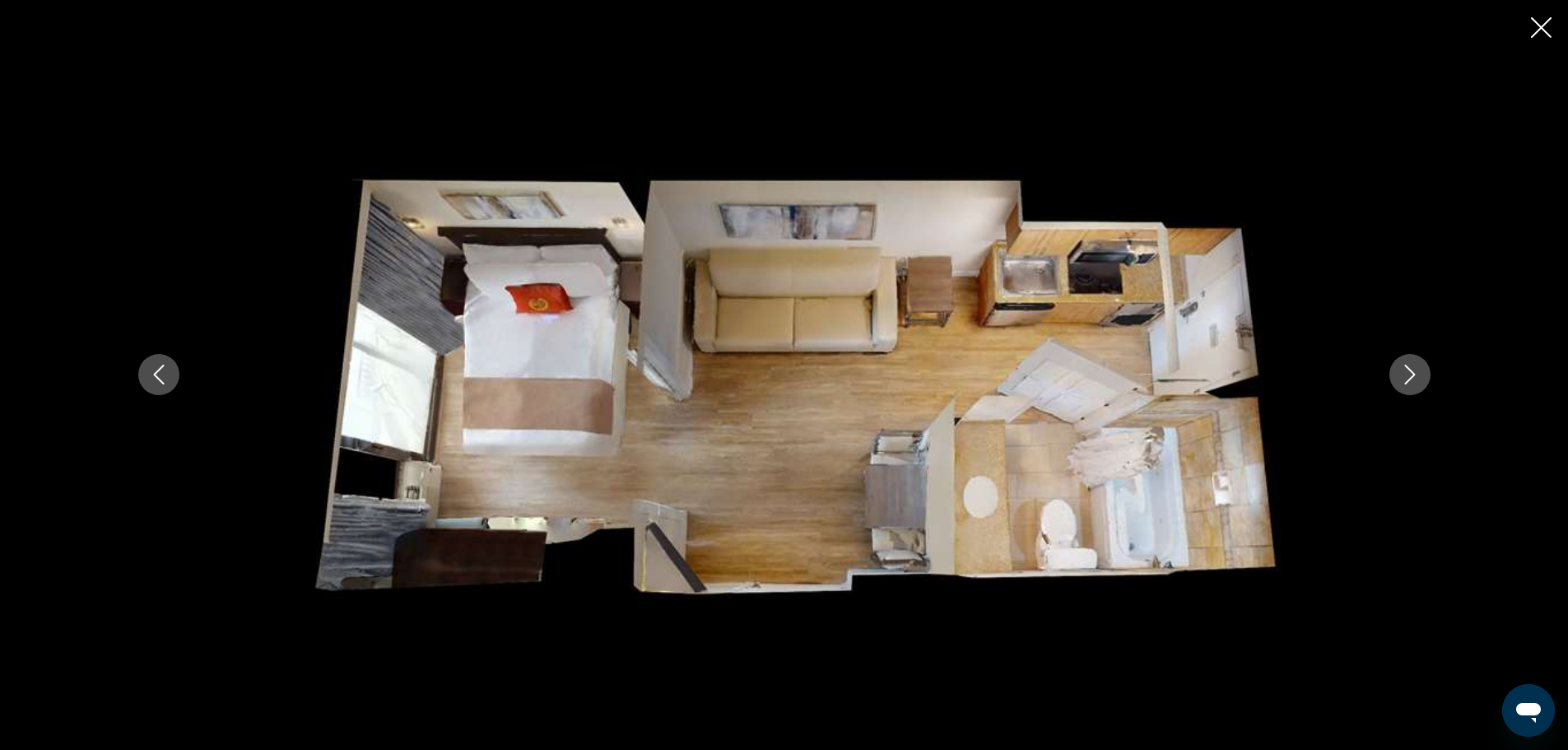
click at [1404, 365] on icon "Next image" at bounding box center [1409, 375] width 20 height 20
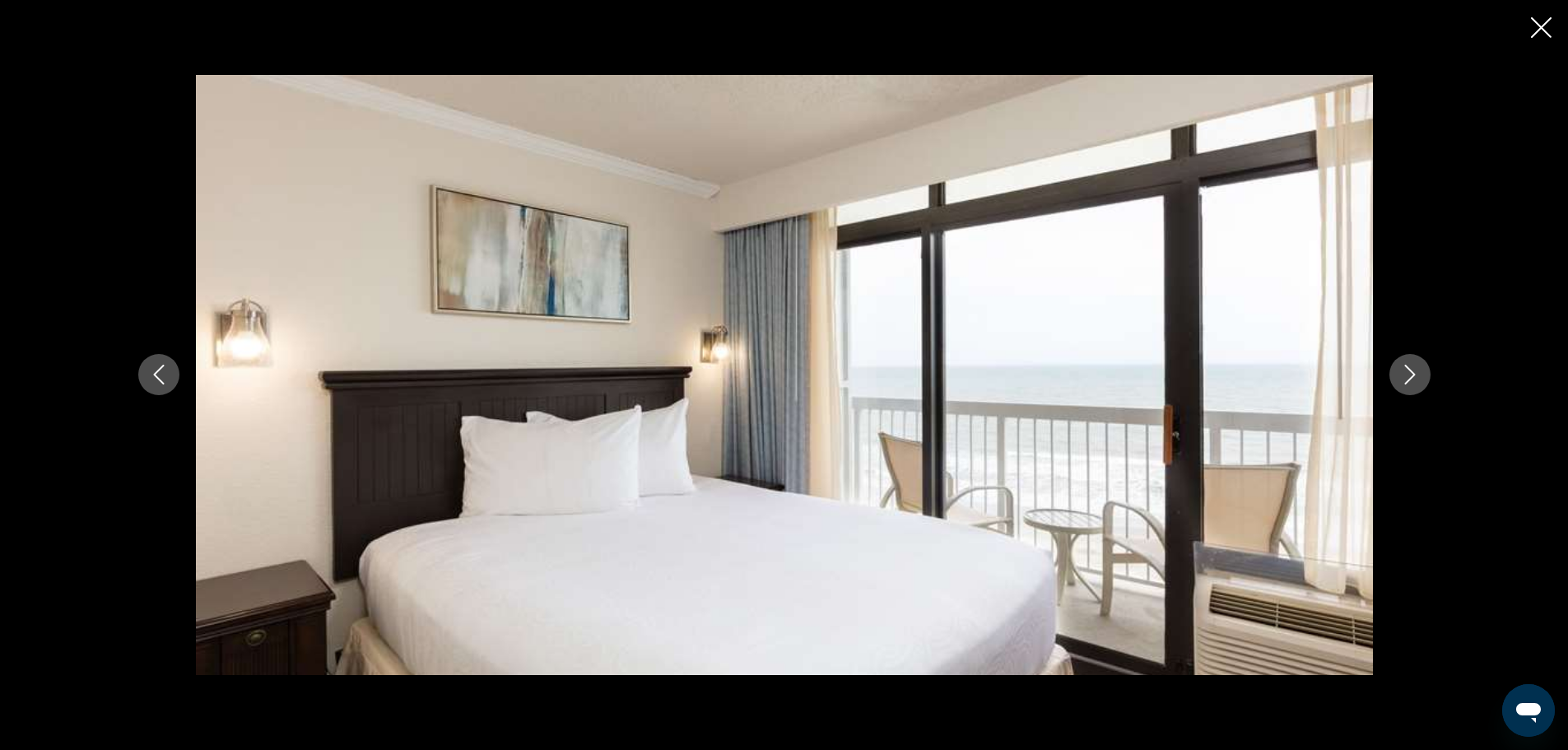
click at [1404, 365] on icon "Next image" at bounding box center [1409, 375] width 20 height 20
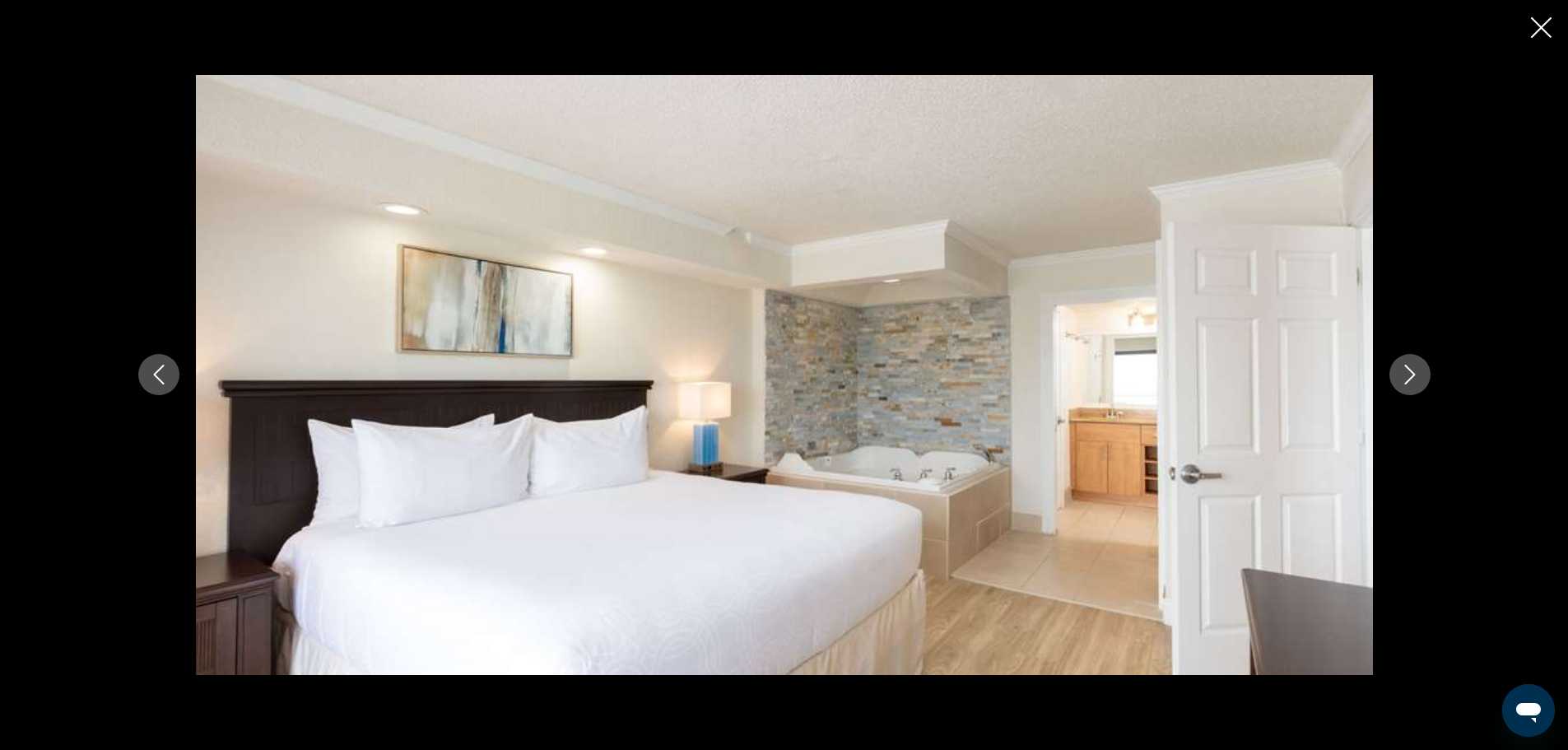
click at [1404, 365] on icon "Next image" at bounding box center [1409, 375] width 20 height 20
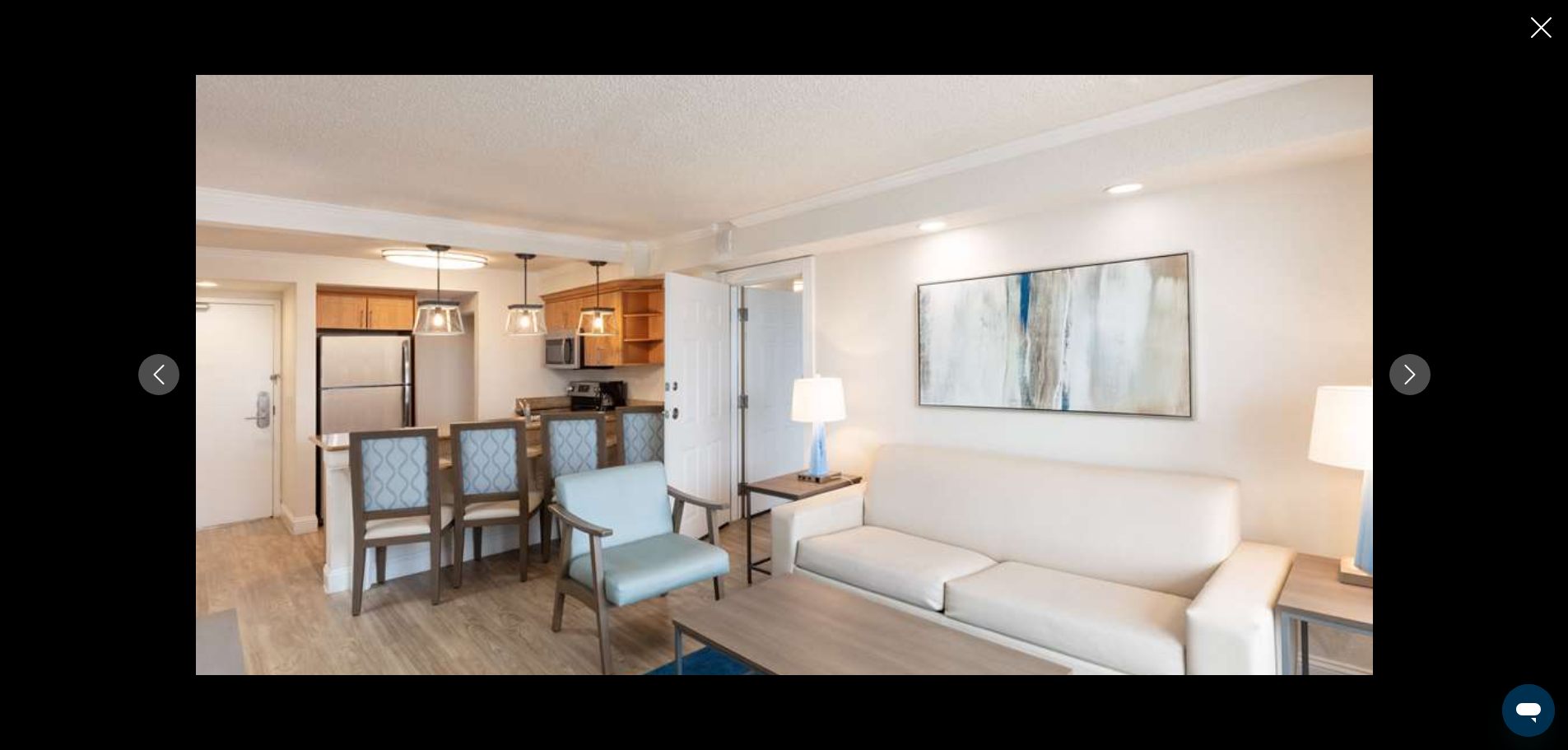
click at [1404, 365] on icon "Next image" at bounding box center [1409, 375] width 20 height 20
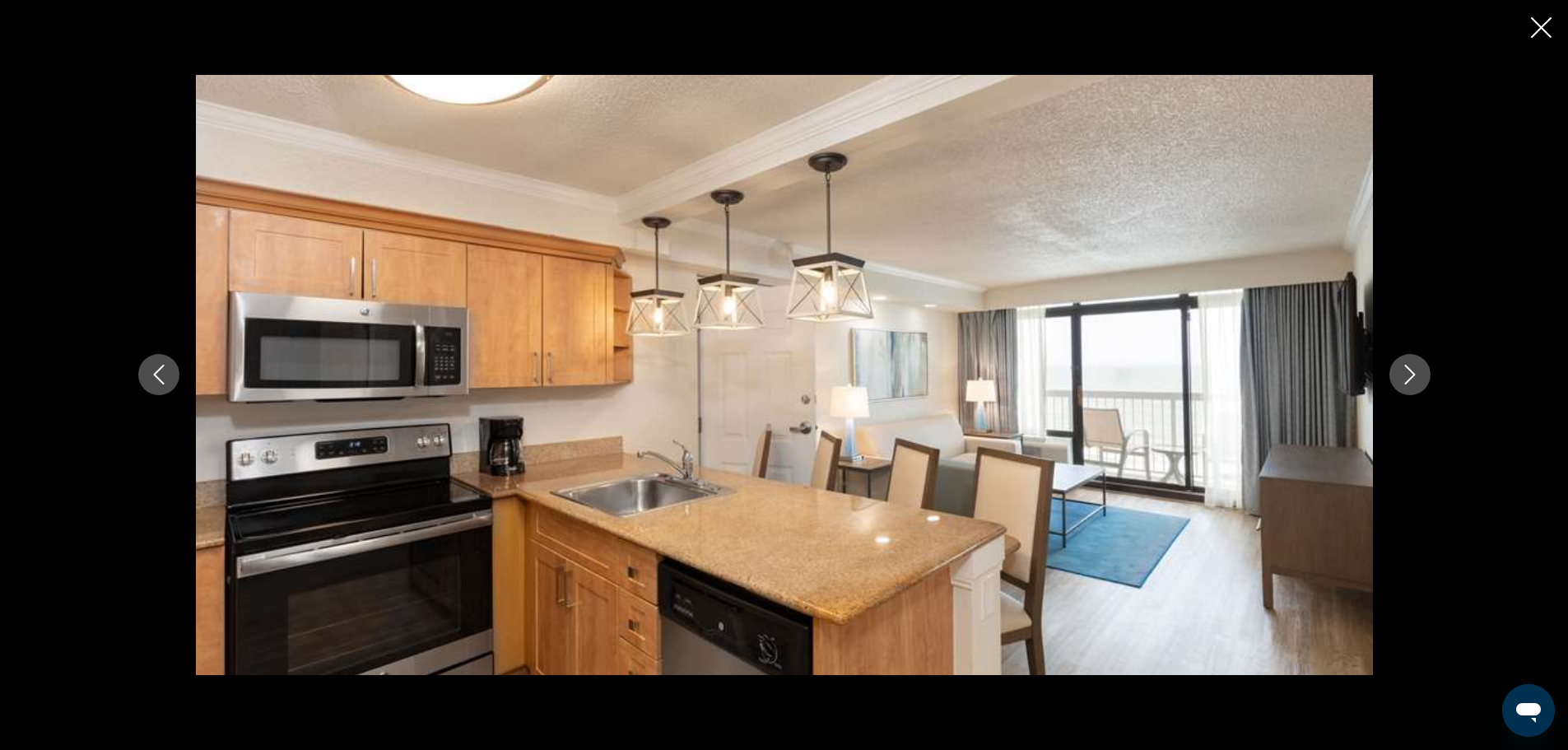
click at [1404, 365] on icon "Next image" at bounding box center [1409, 375] width 20 height 20
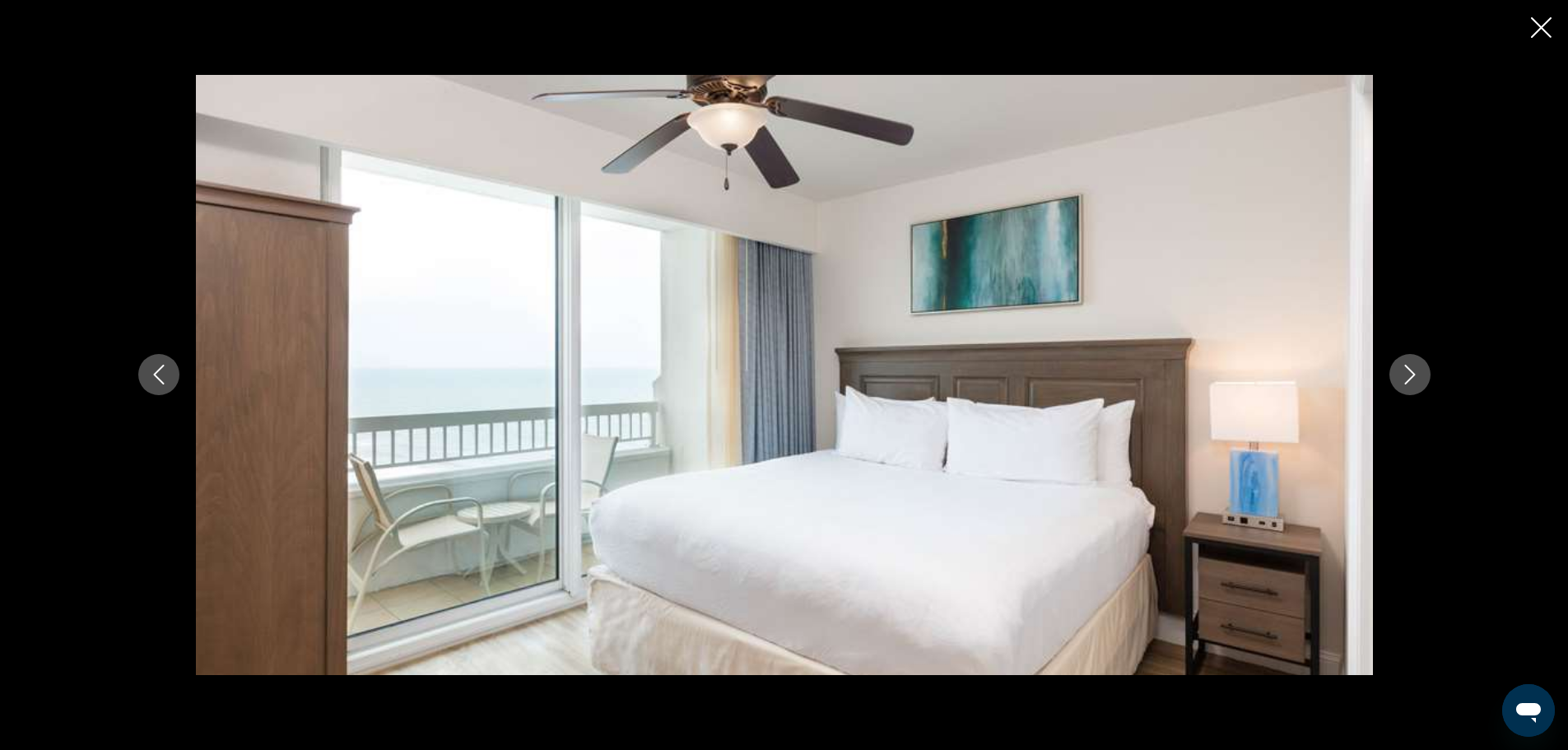
click at [1404, 365] on icon "Next image" at bounding box center [1409, 375] width 20 height 20
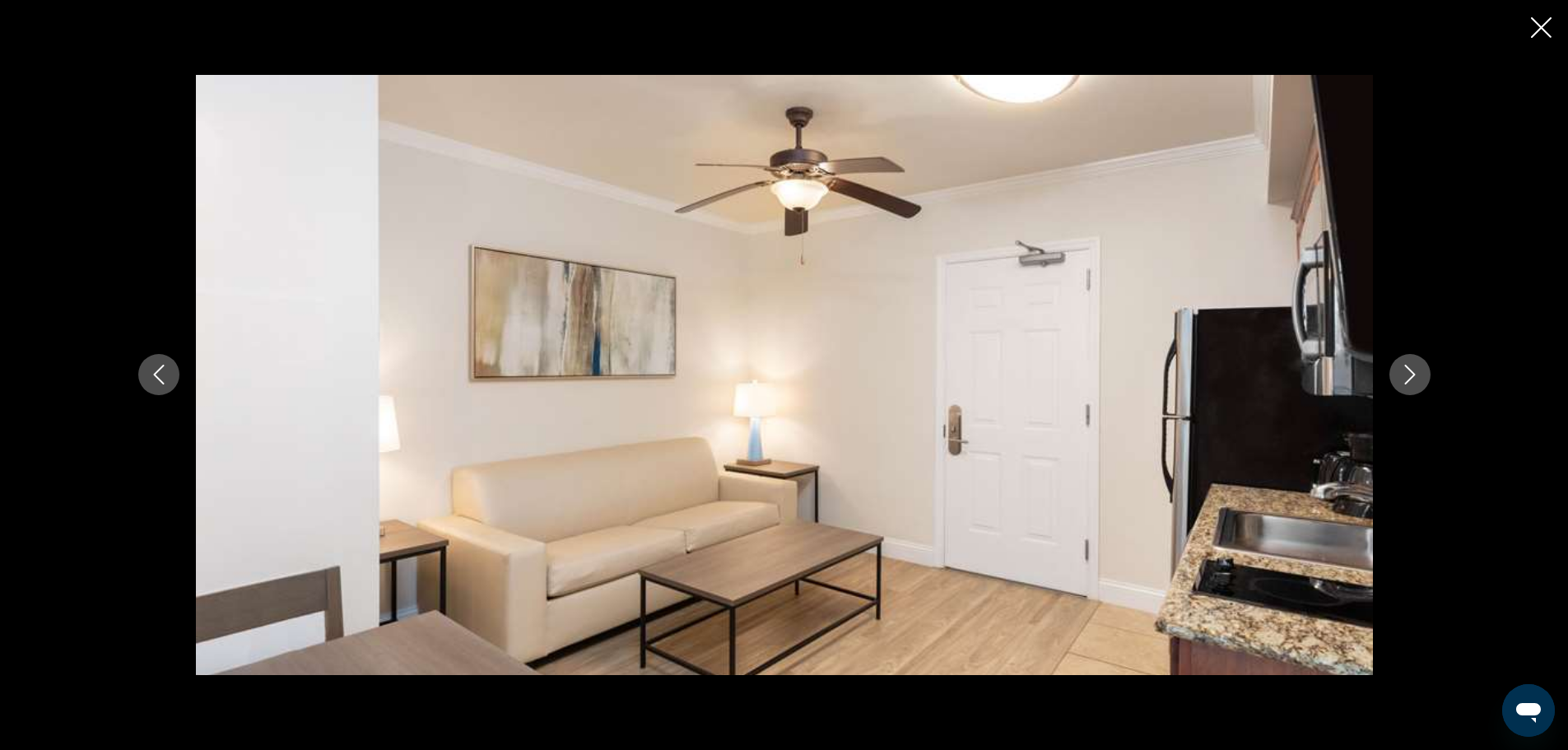
click at [1404, 365] on icon "Next image" at bounding box center [1409, 375] width 20 height 20
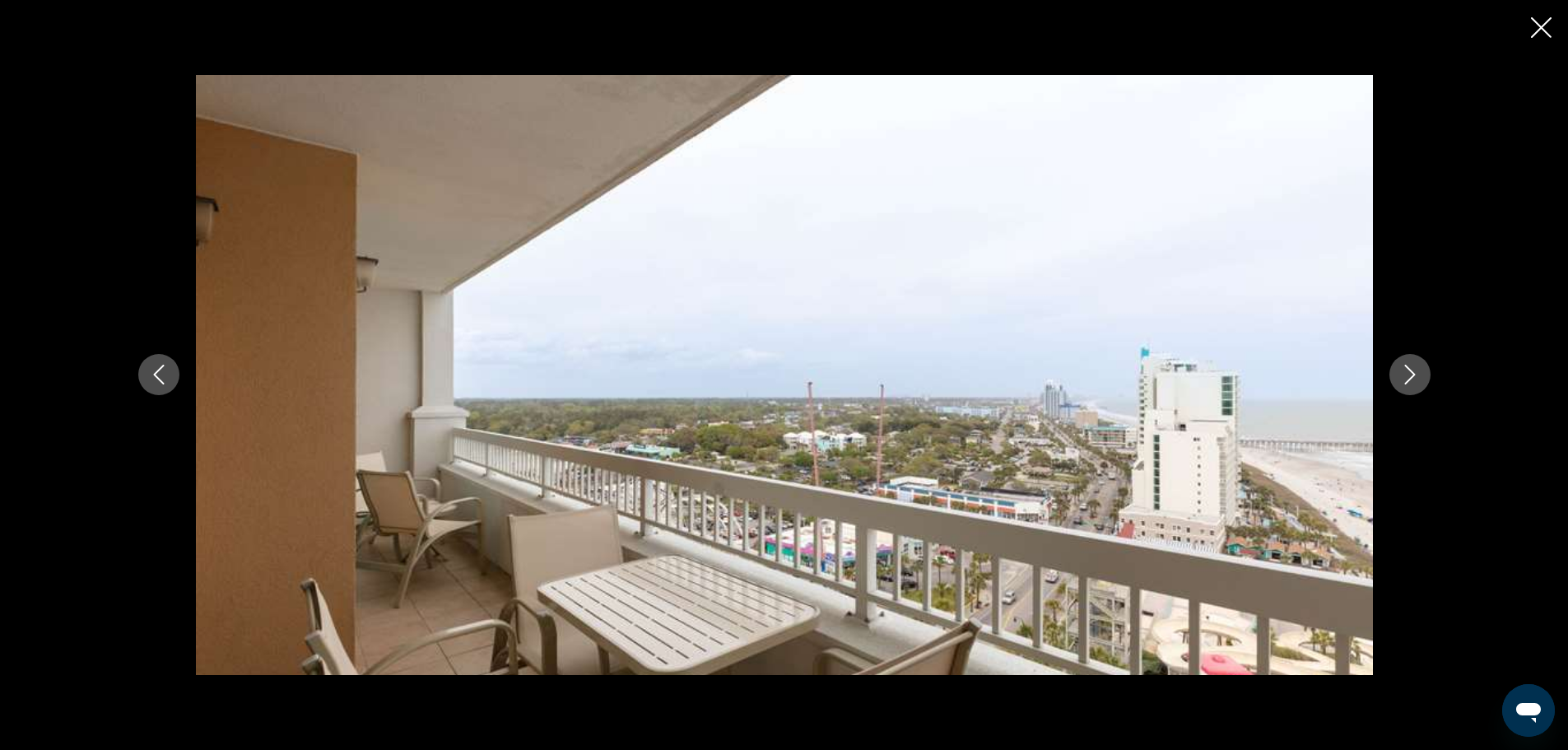
click at [1404, 365] on icon "Next image" at bounding box center [1409, 375] width 20 height 20
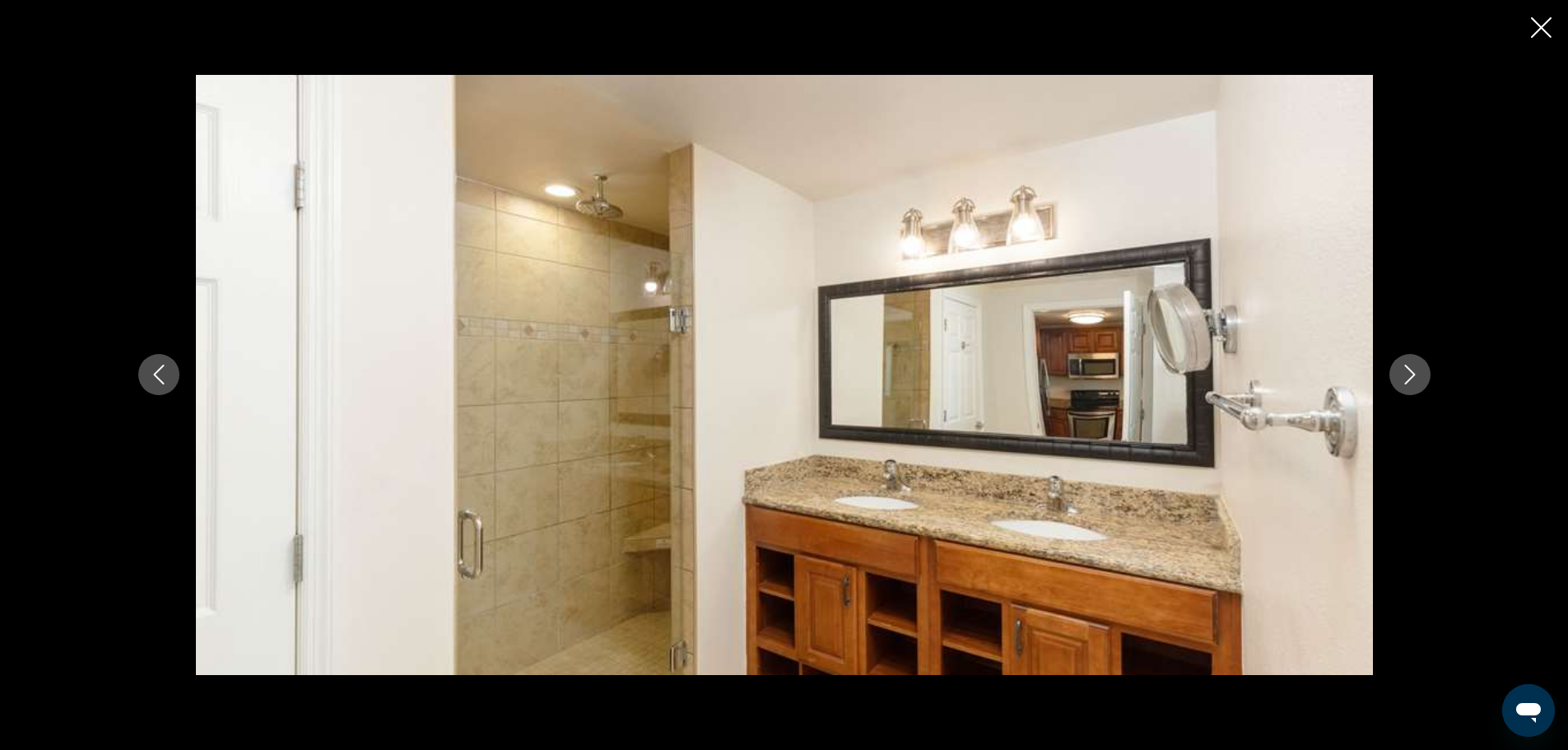
click at [1404, 365] on icon "Next image" at bounding box center [1409, 375] width 20 height 20
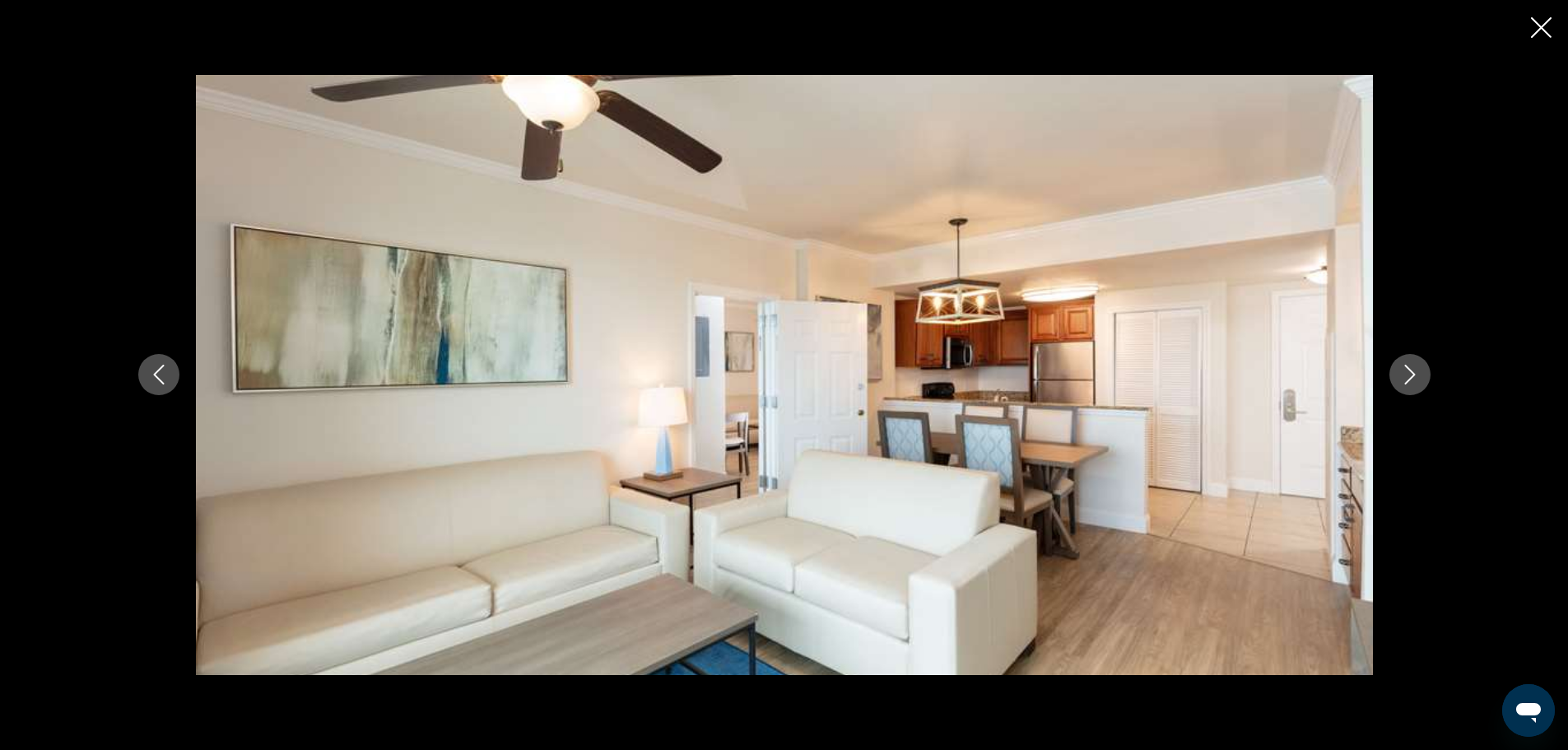
click at [1404, 365] on icon "Next image" at bounding box center [1409, 375] width 20 height 20
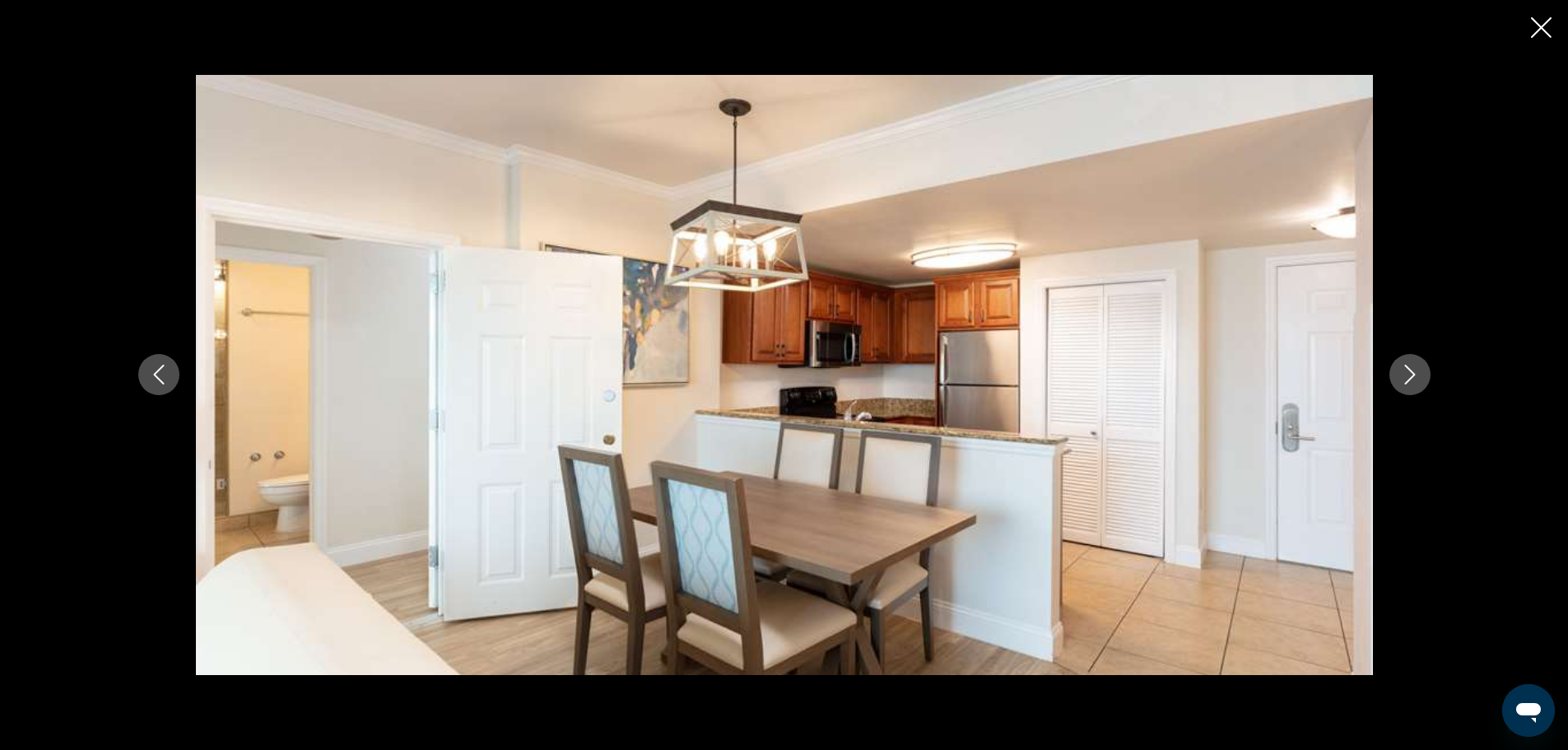
click at [1404, 365] on icon "Next image" at bounding box center [1409, 375] width 20 height 20
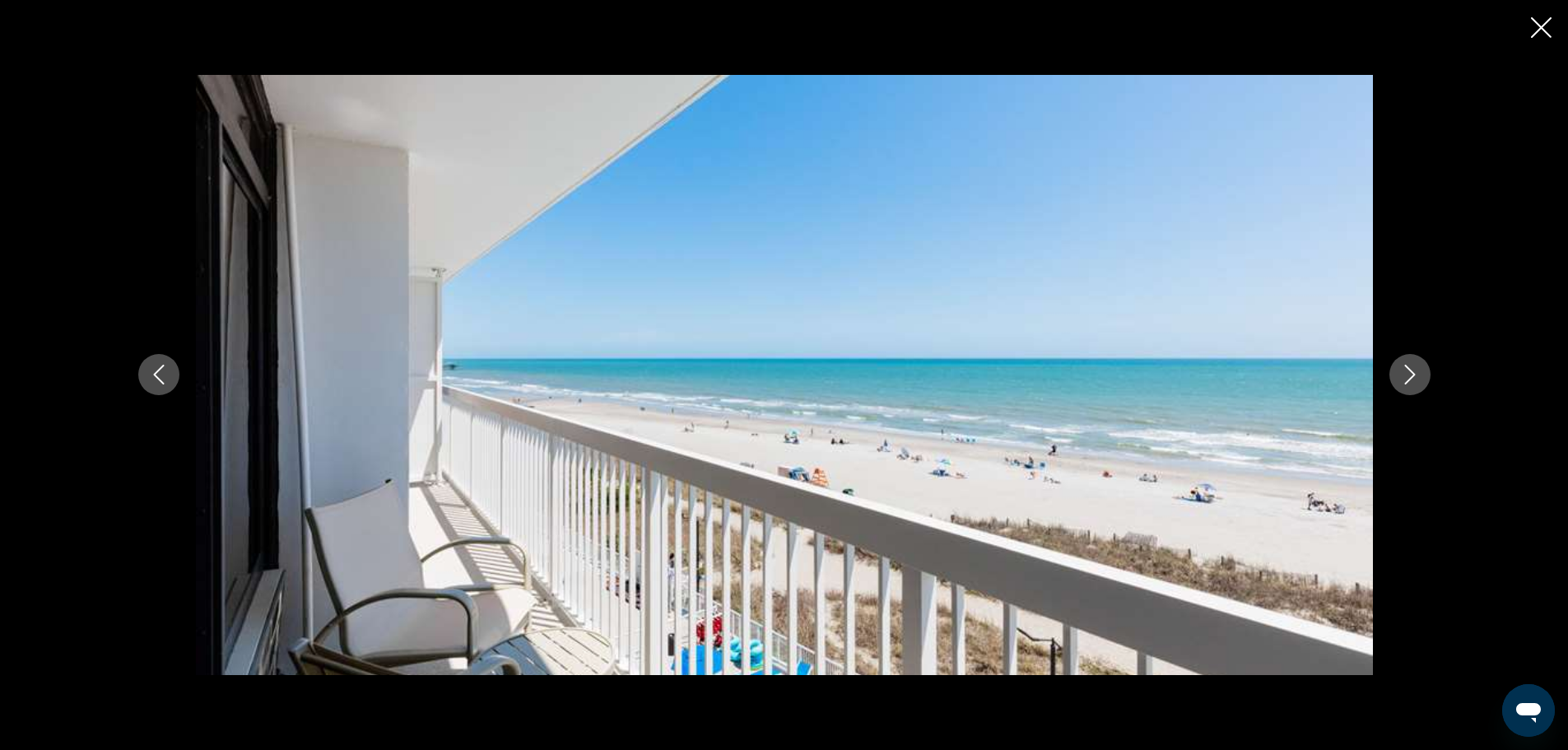
click at [1404, 365] on icon "Next image" at bounding box center [1409, 375] width 20 height 20
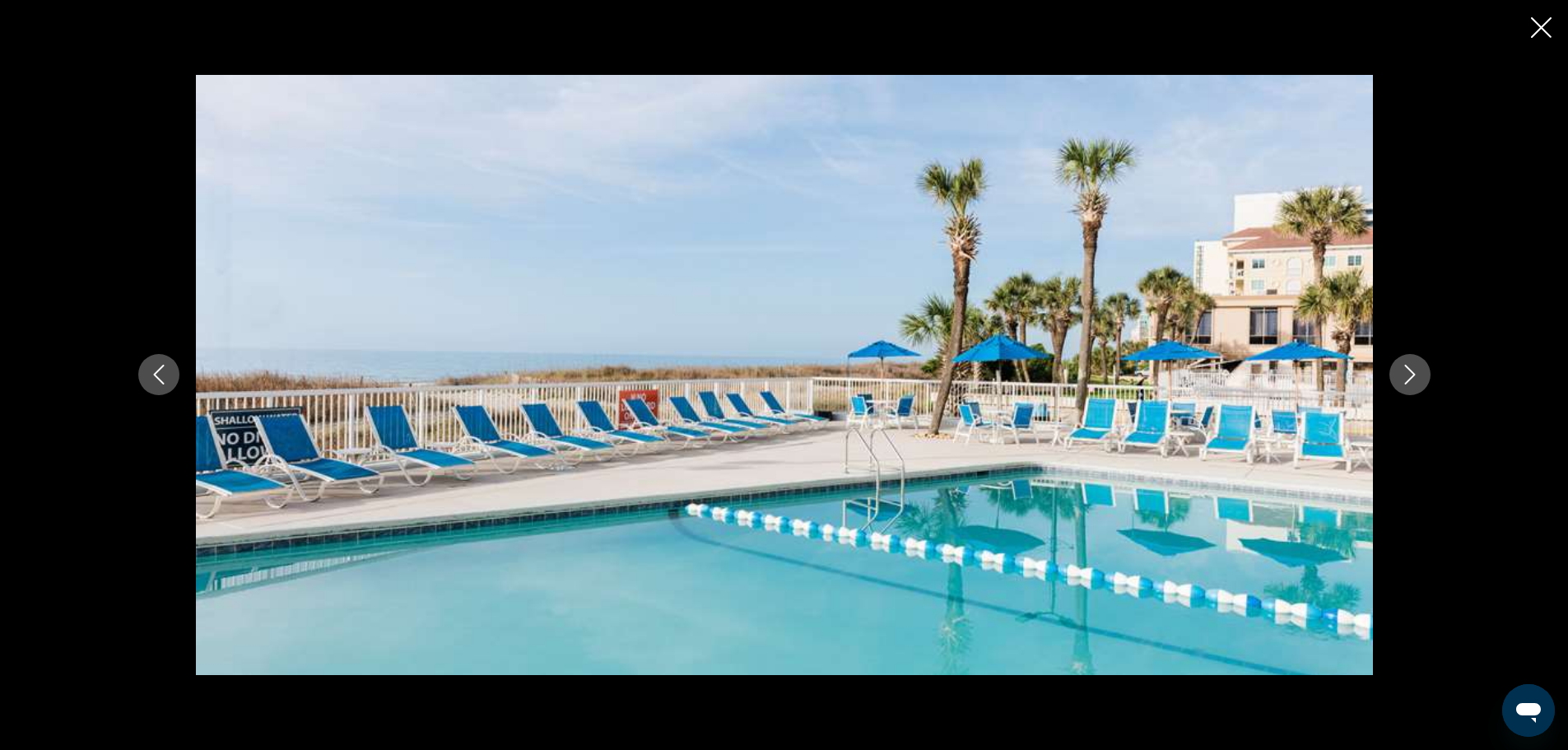
click at [1404, 365] on icon "Next image" at bounding box center [1409, 375] width 20 height 20
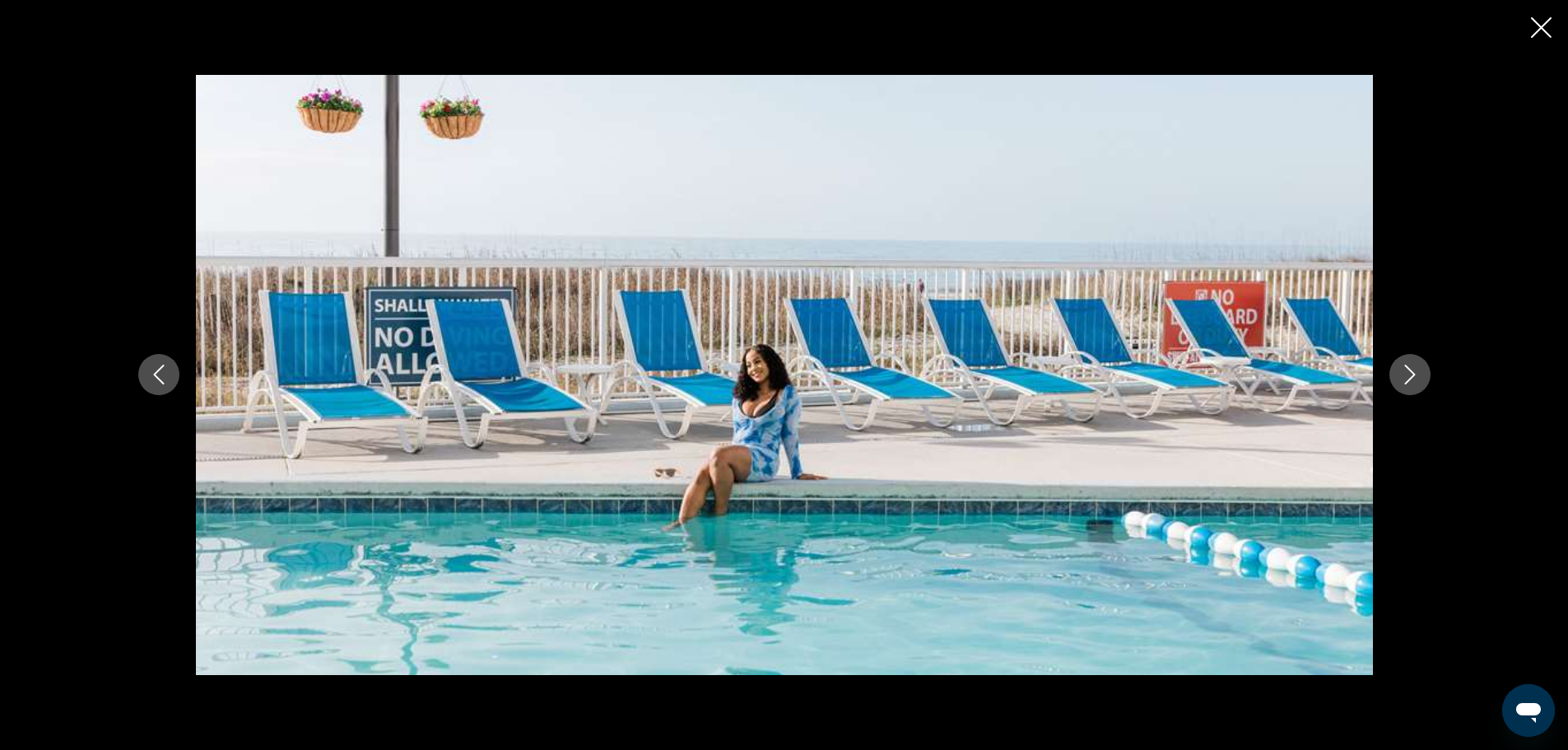
click at [1404, 365] on icon "Next image" at bounding box center [1409, 375] width 20 height 20
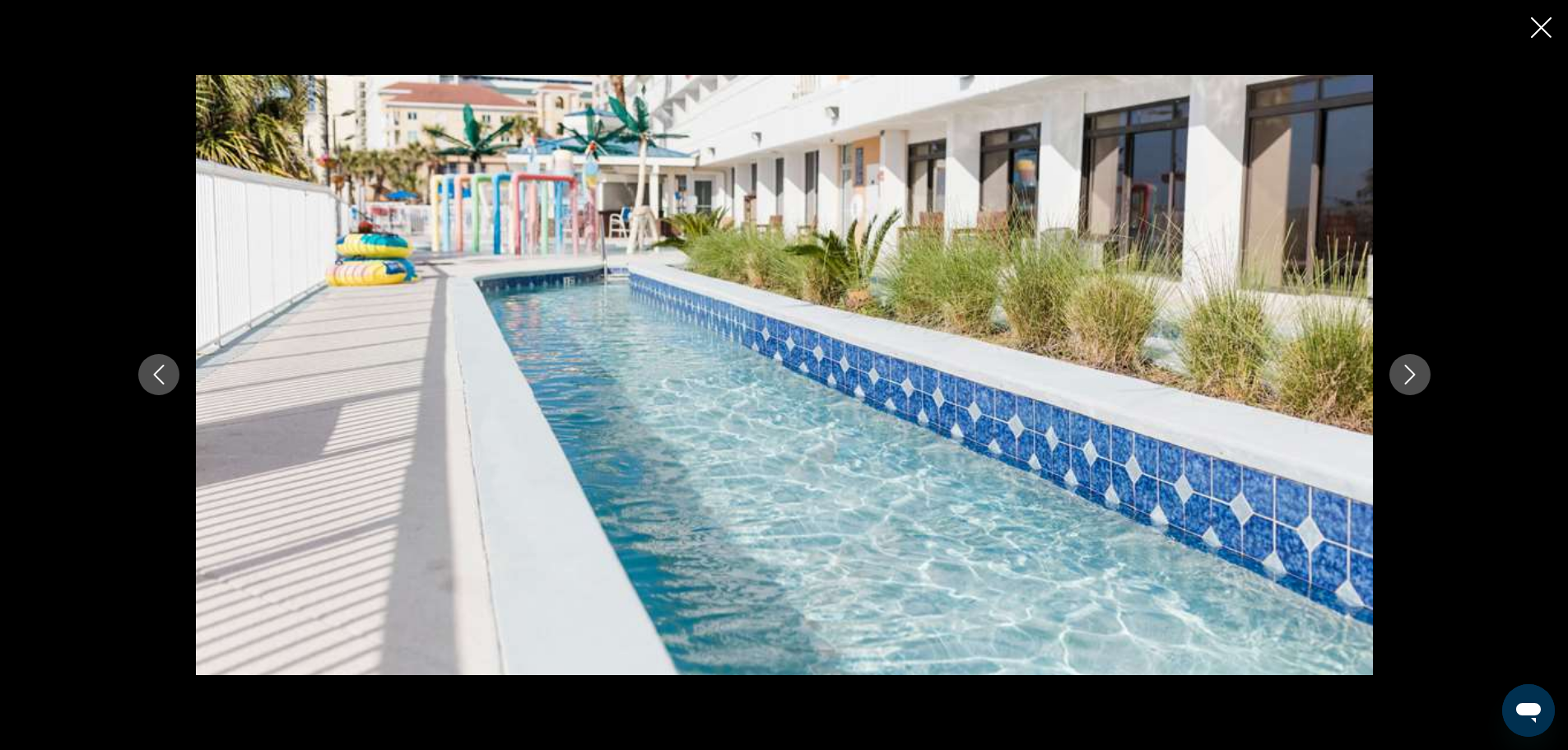
click at [1404, 365] on icon "Next image" at bounding box center [1409, 375] width 20 height 20
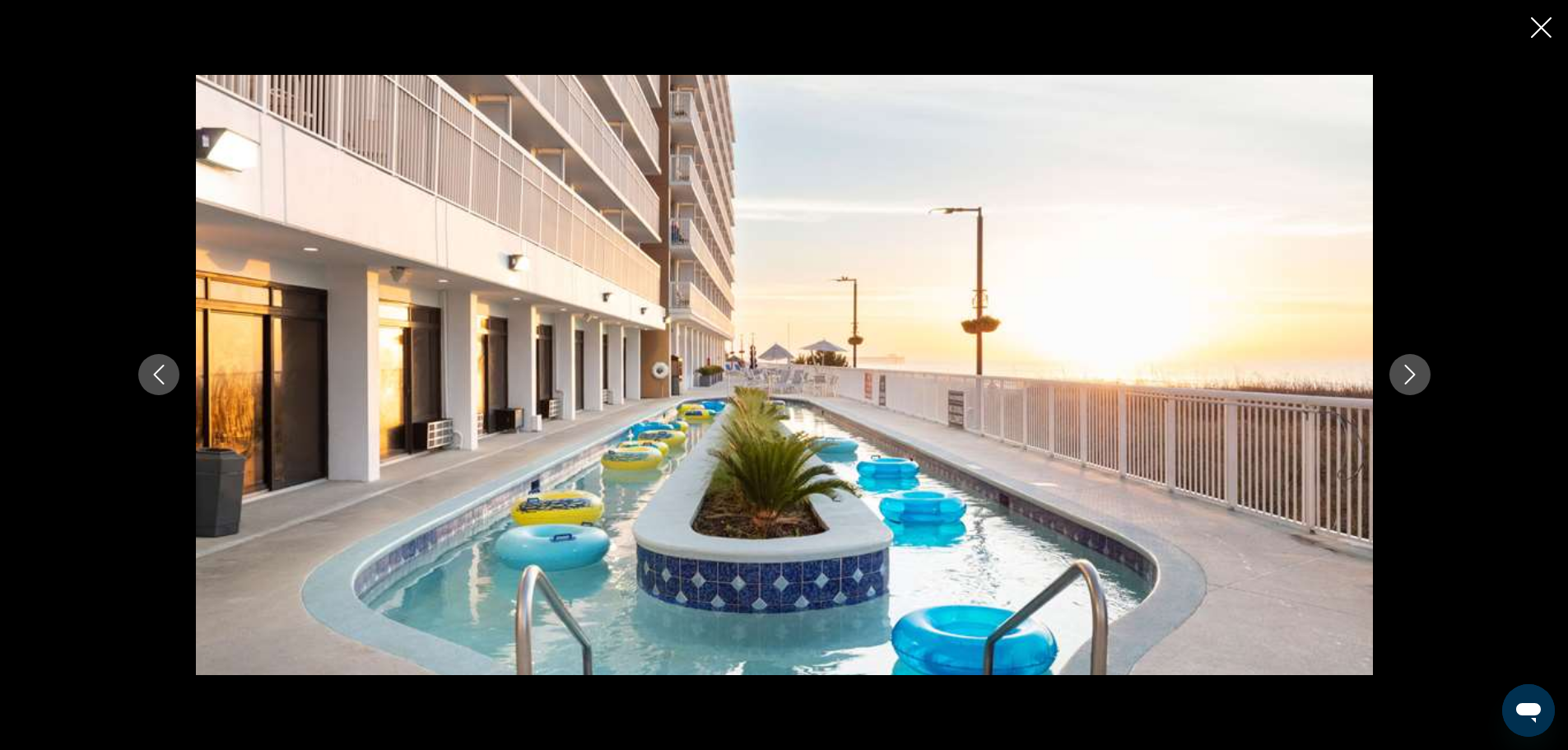
click at [1404, 365] on icon "Next image" at bounding box center [1409, 375] width 20 height 20
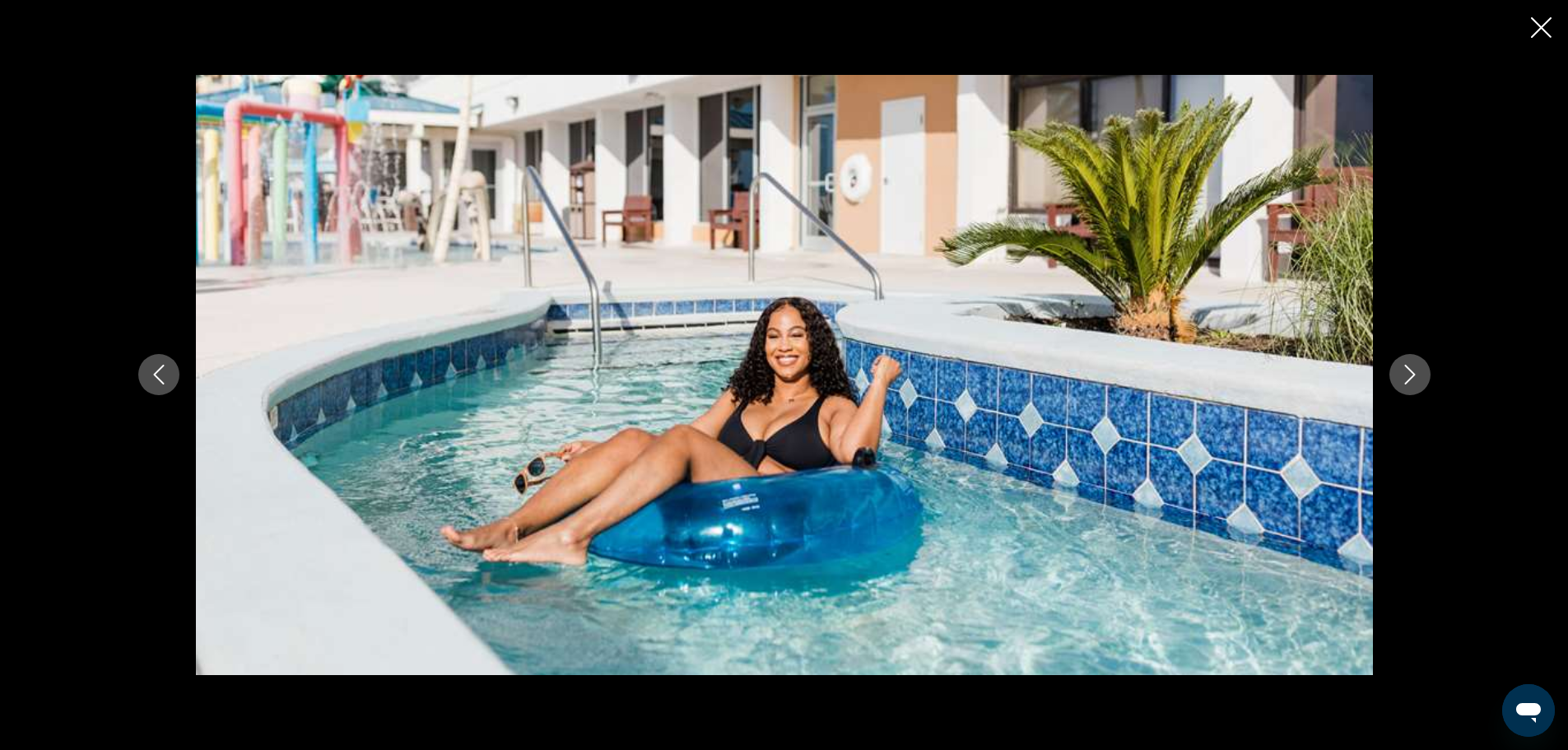
click at [1404, 365] on icon "Next image" at bounding box center [1409, 375] width 20 height 20
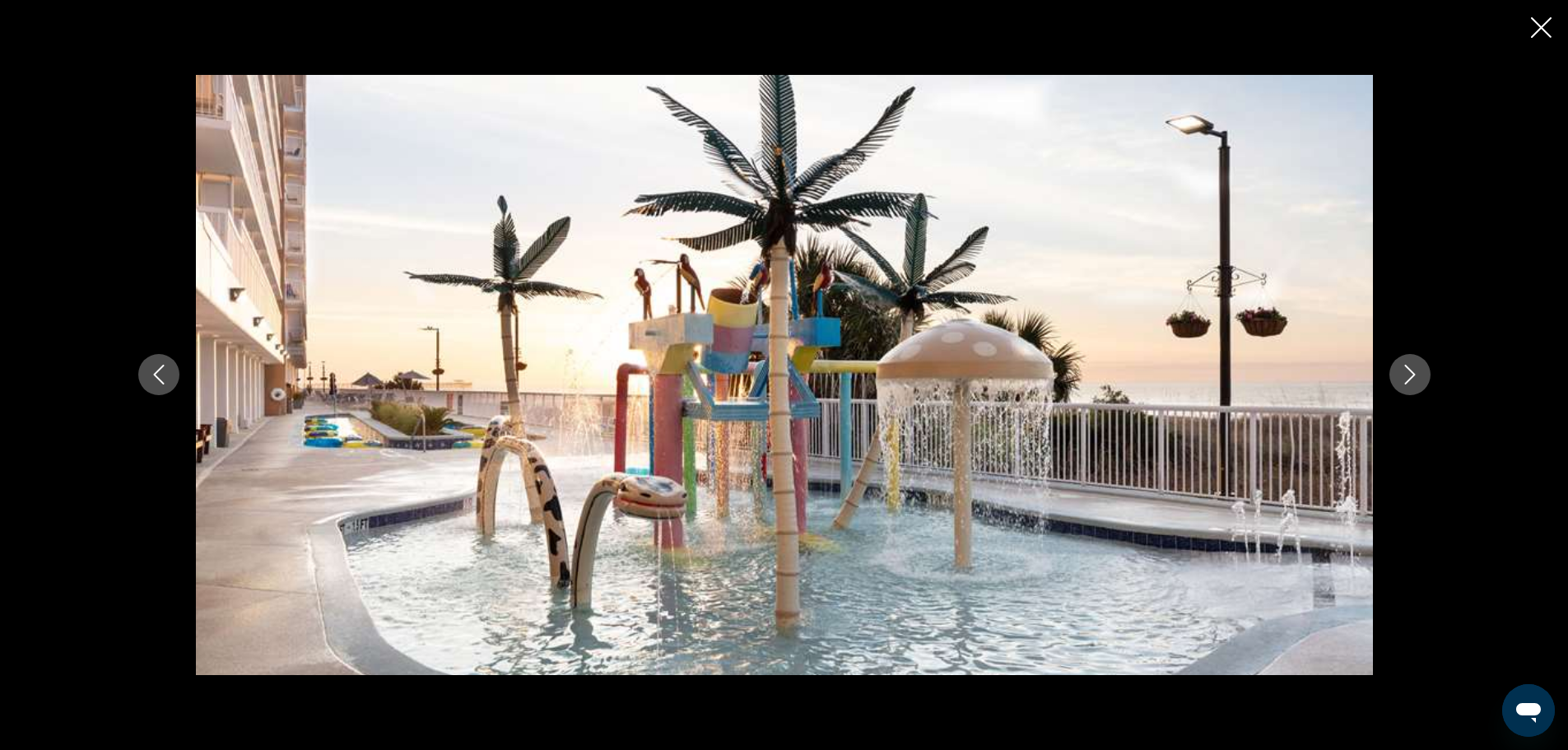
click at [1404, 365] on icon "Next image" at bounding box center [1409, 375] width 20 height 20
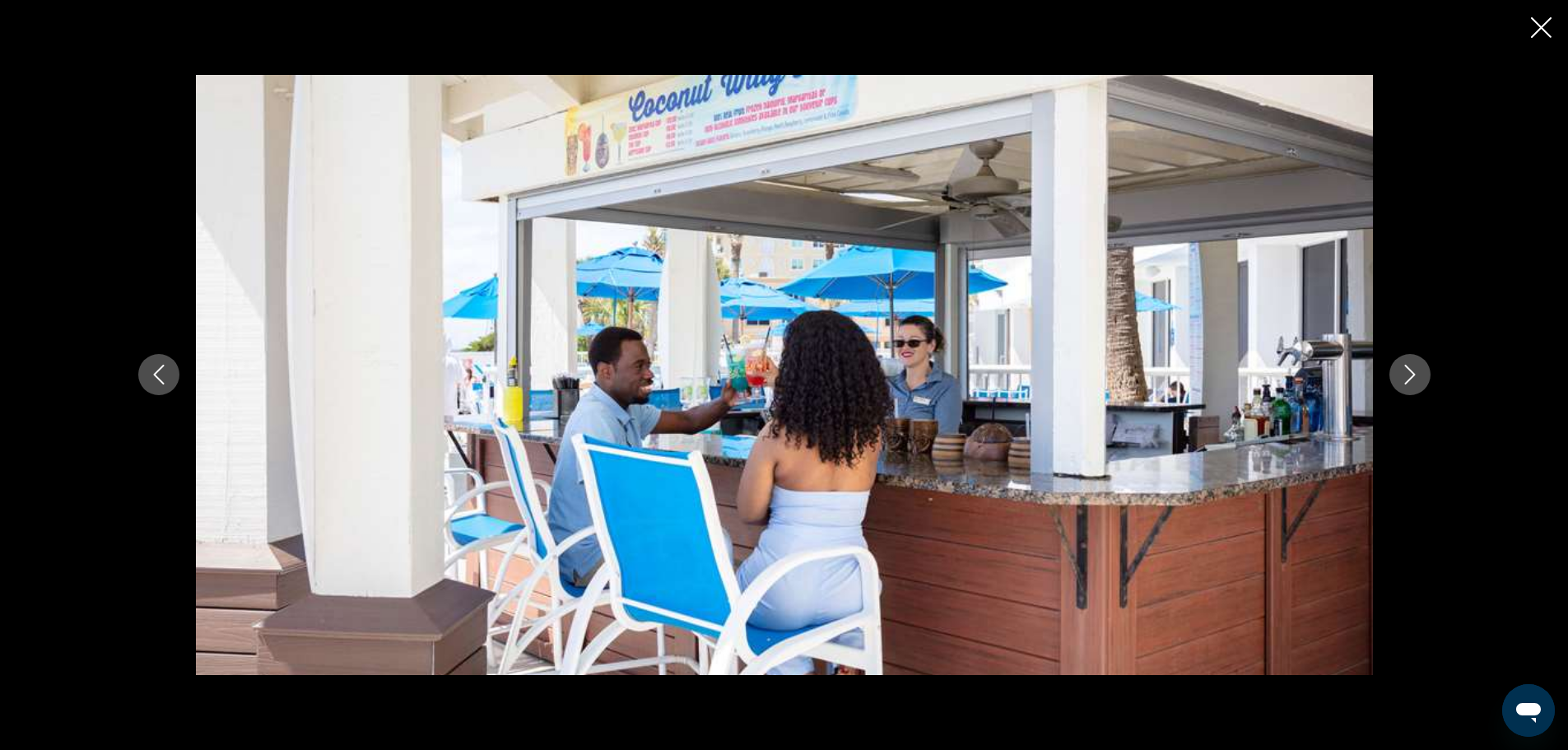
click at [1404, 365] on icon "Next image" at bounding box center [1409, 375] width 20 height 20
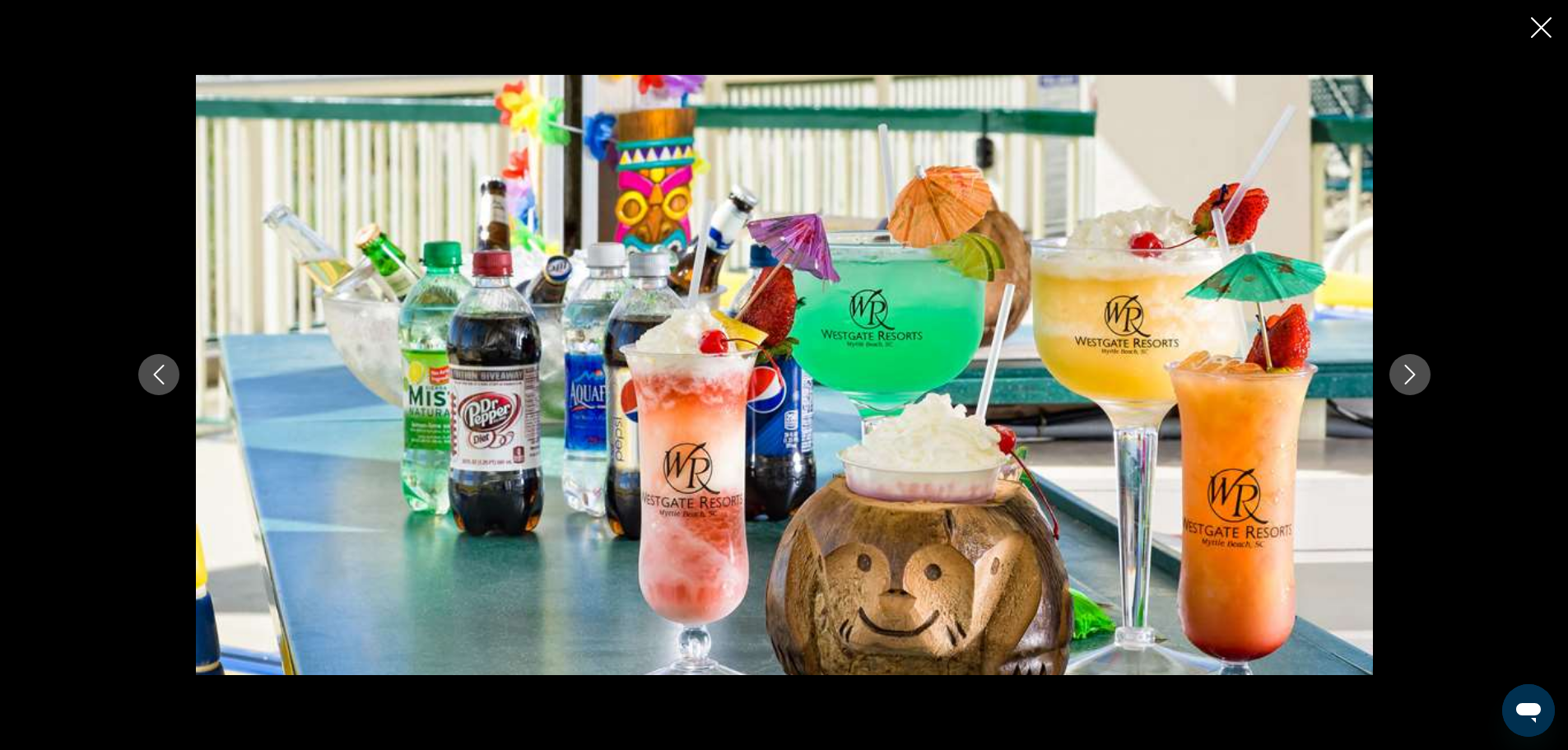
click at [1404, 365] on icon "Next image" at bounding box center [1409, 375] width 20 height 20
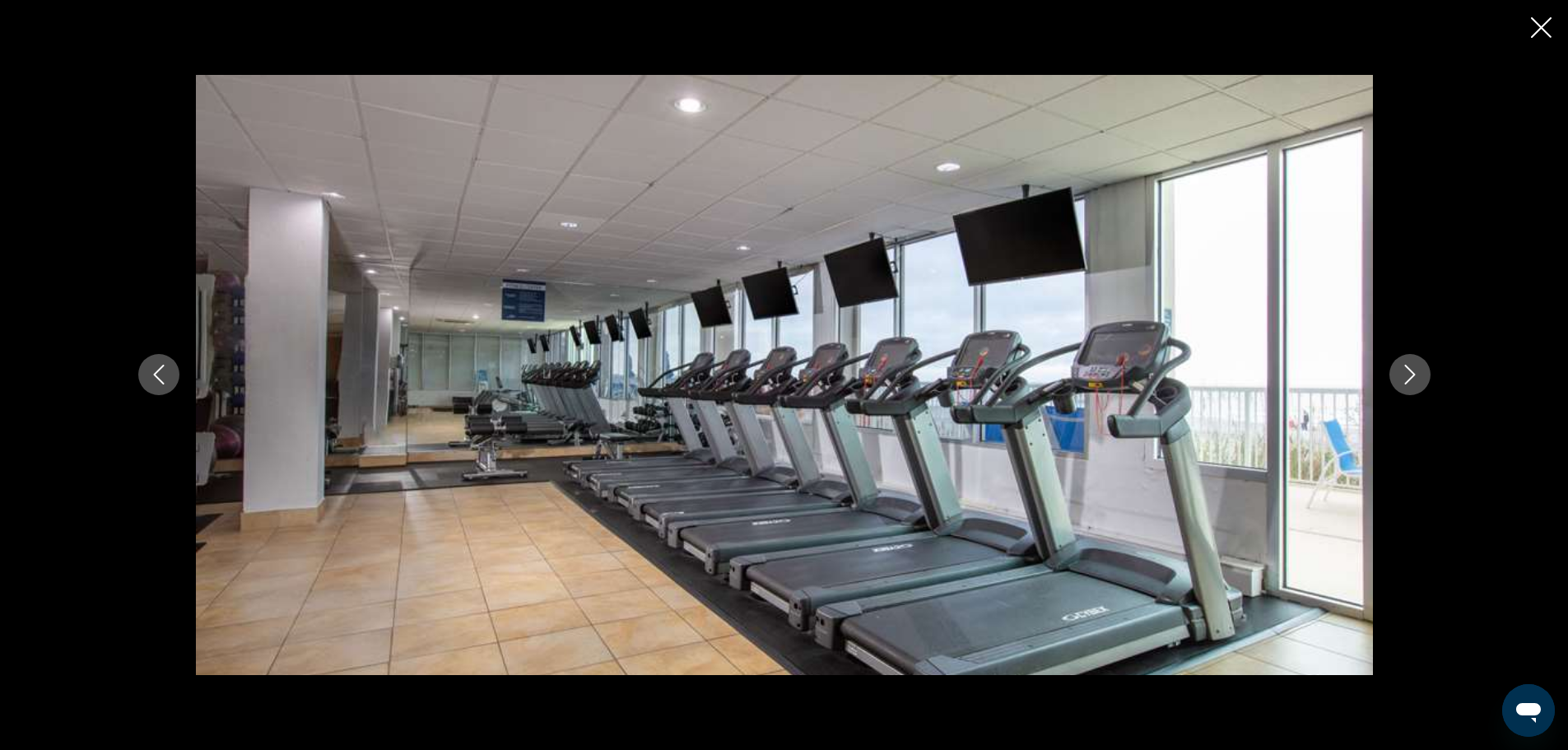
click at [1404, 365] on icon "Next image" at bounding box center [1409, 375] width 20 height 20
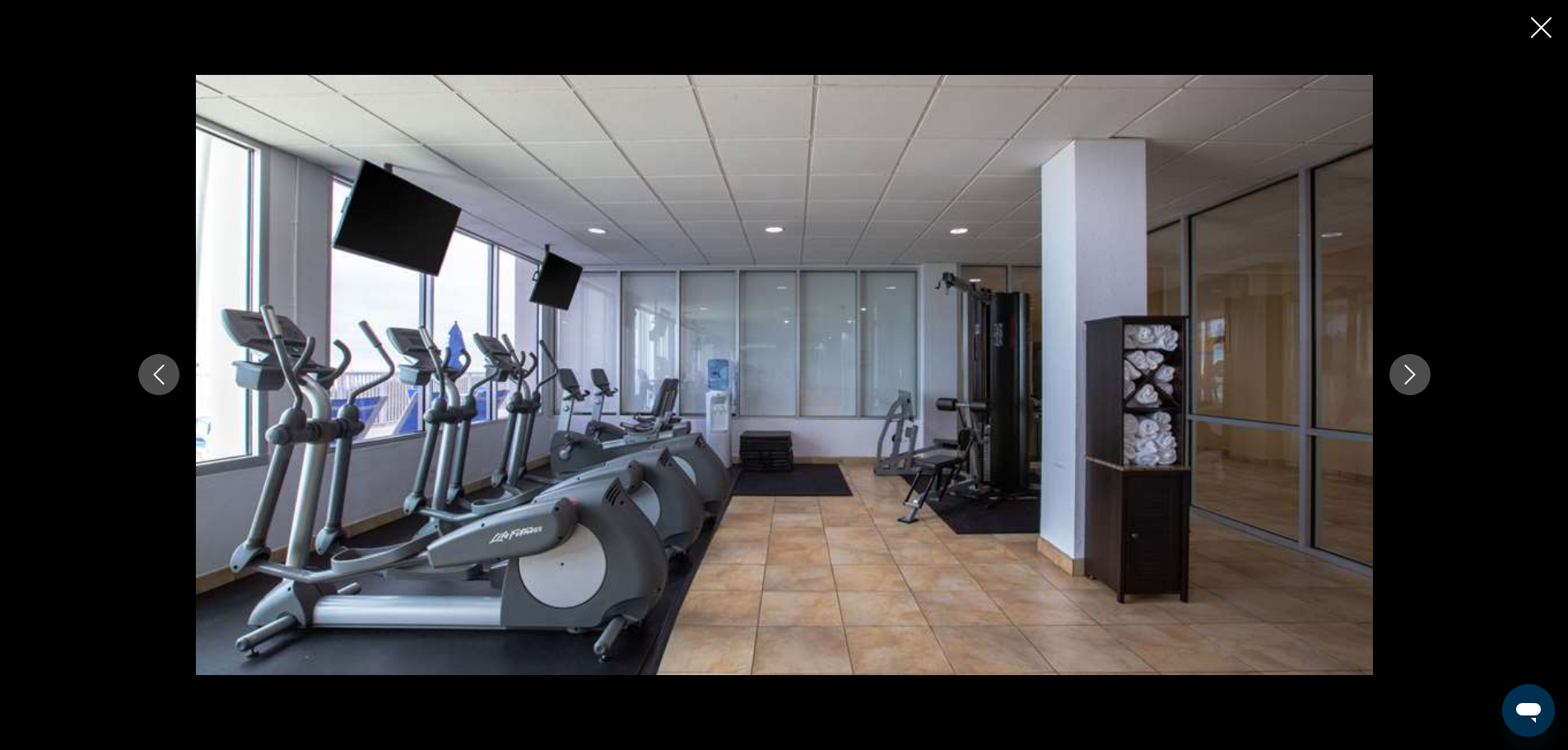
click at [1404, 365] on icon "Next image" at bounding box center [1409, 375] width 20 height 20
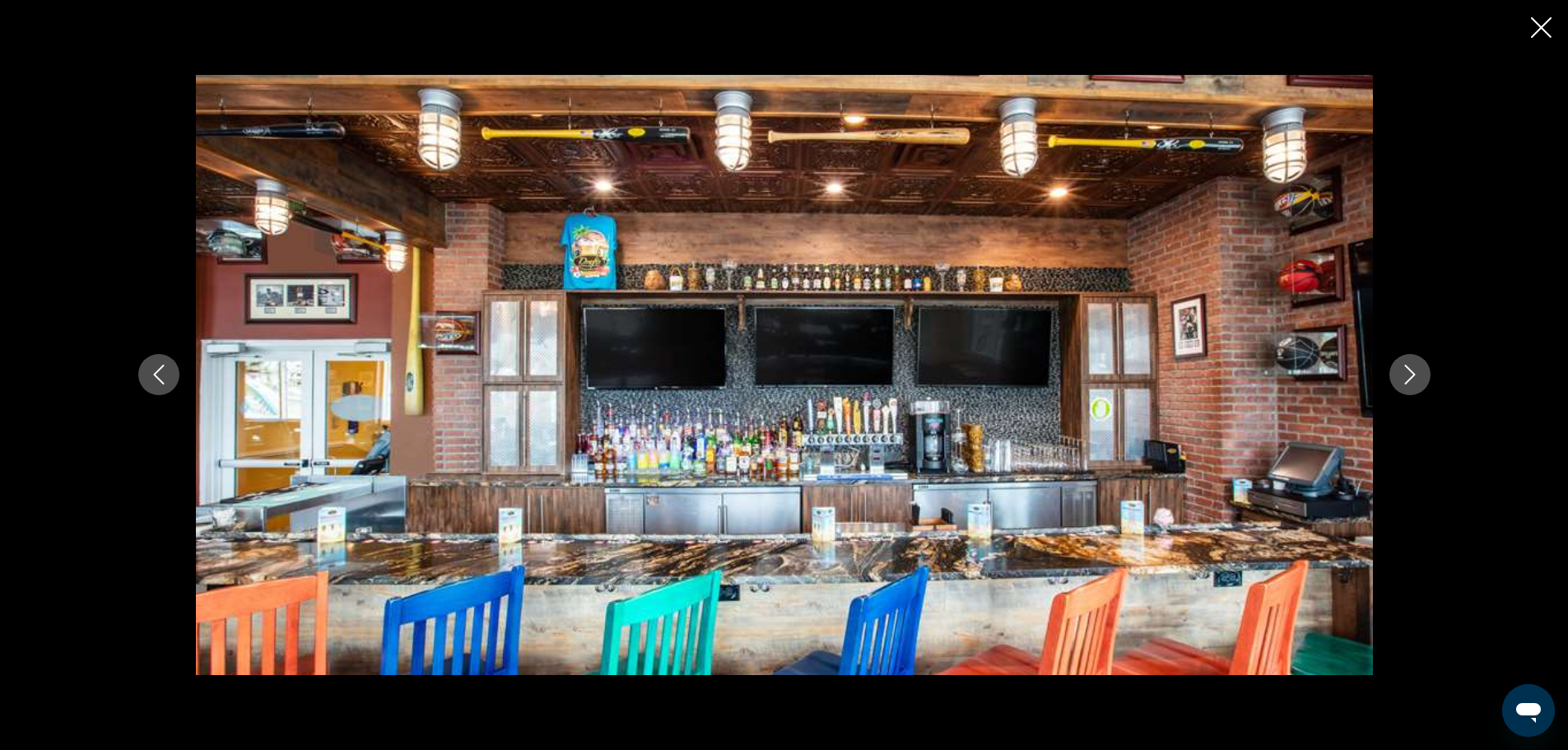
click at [1404, 365] on icon "Next image" at bounding box center [1409, 375] width 20 height 20
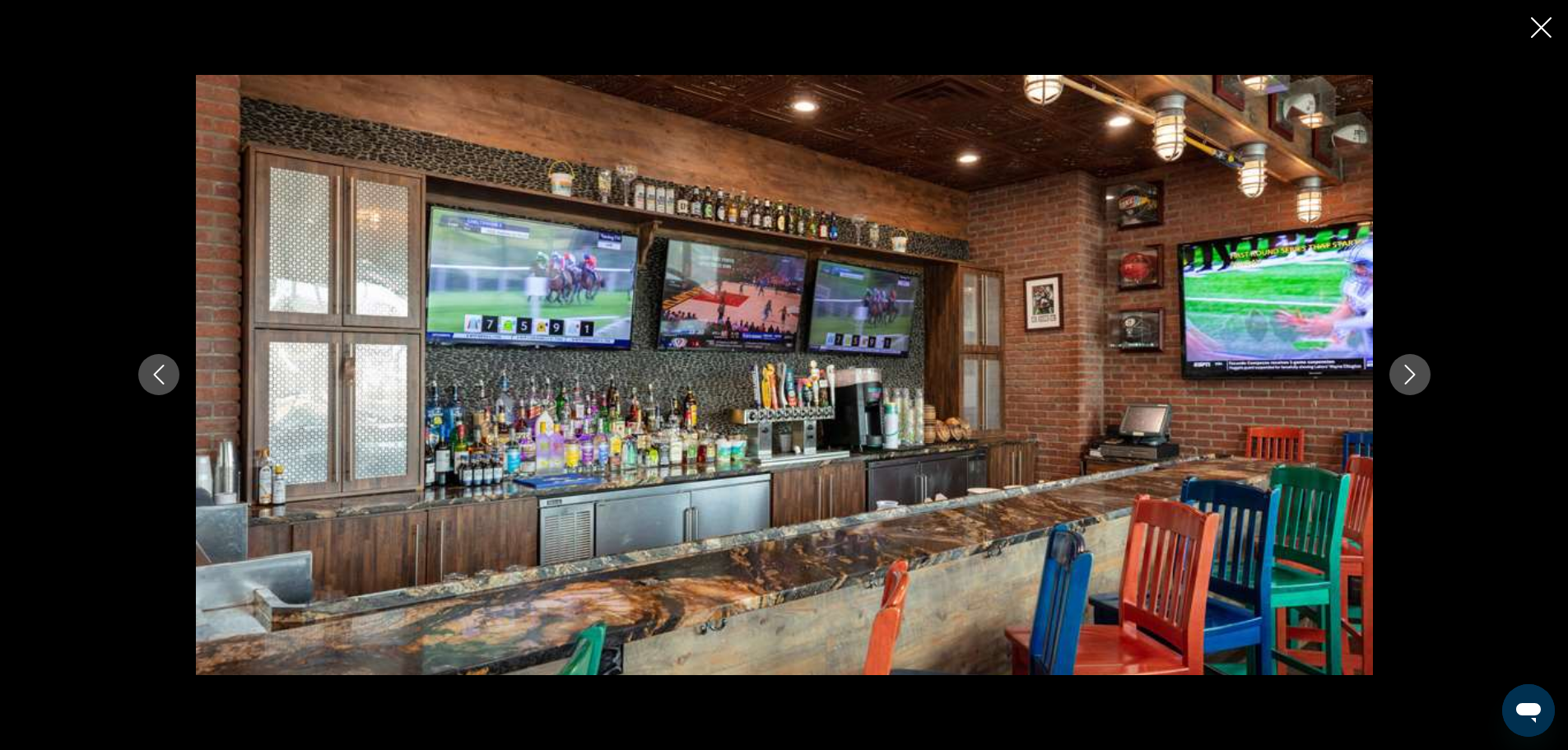
click at [1404, 365] on icon "Next image" at bounding box center [1409, 375] width 20 height 20
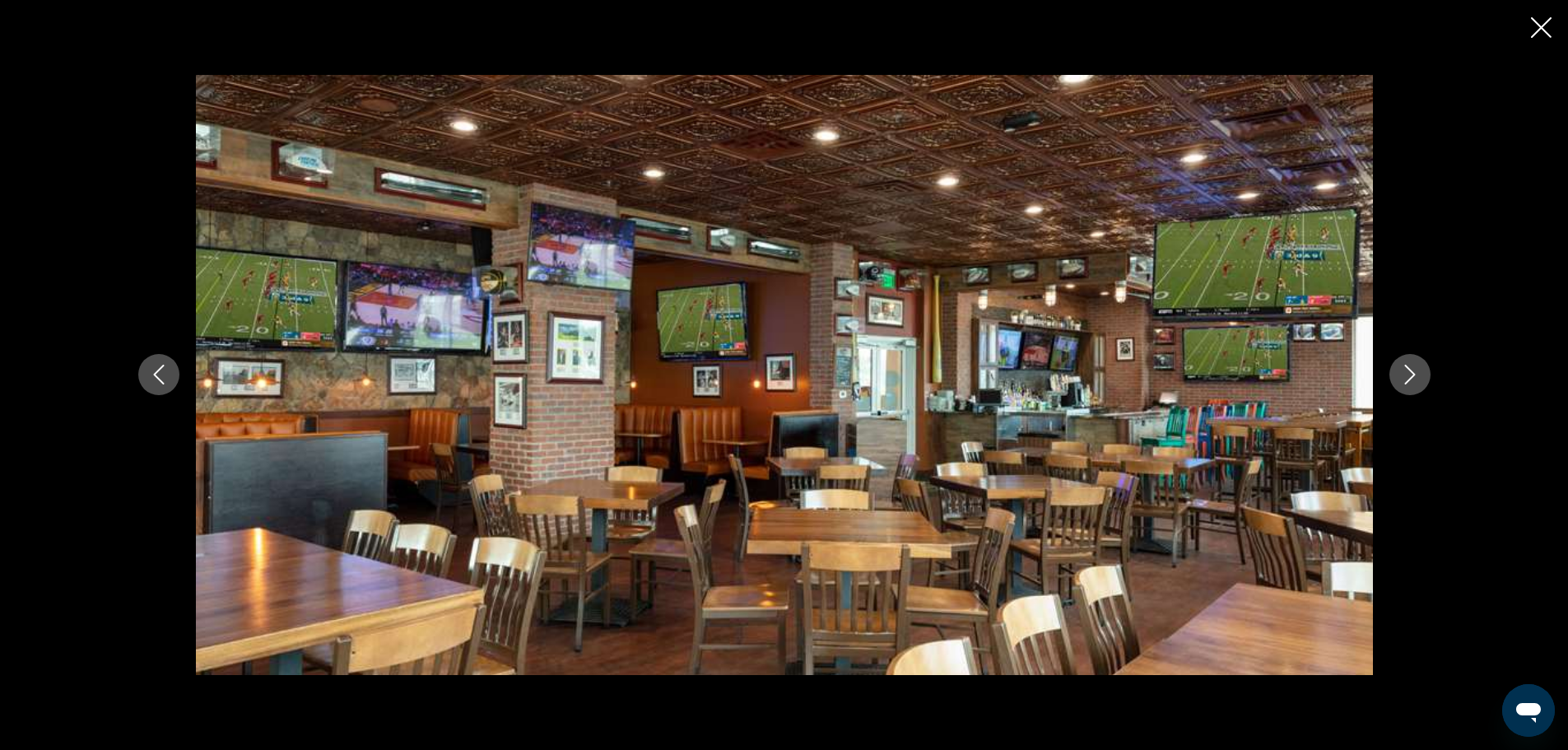
click at [1404, 365] on icon "Next image" at bounding box center [1409, 375] width 20 height 20
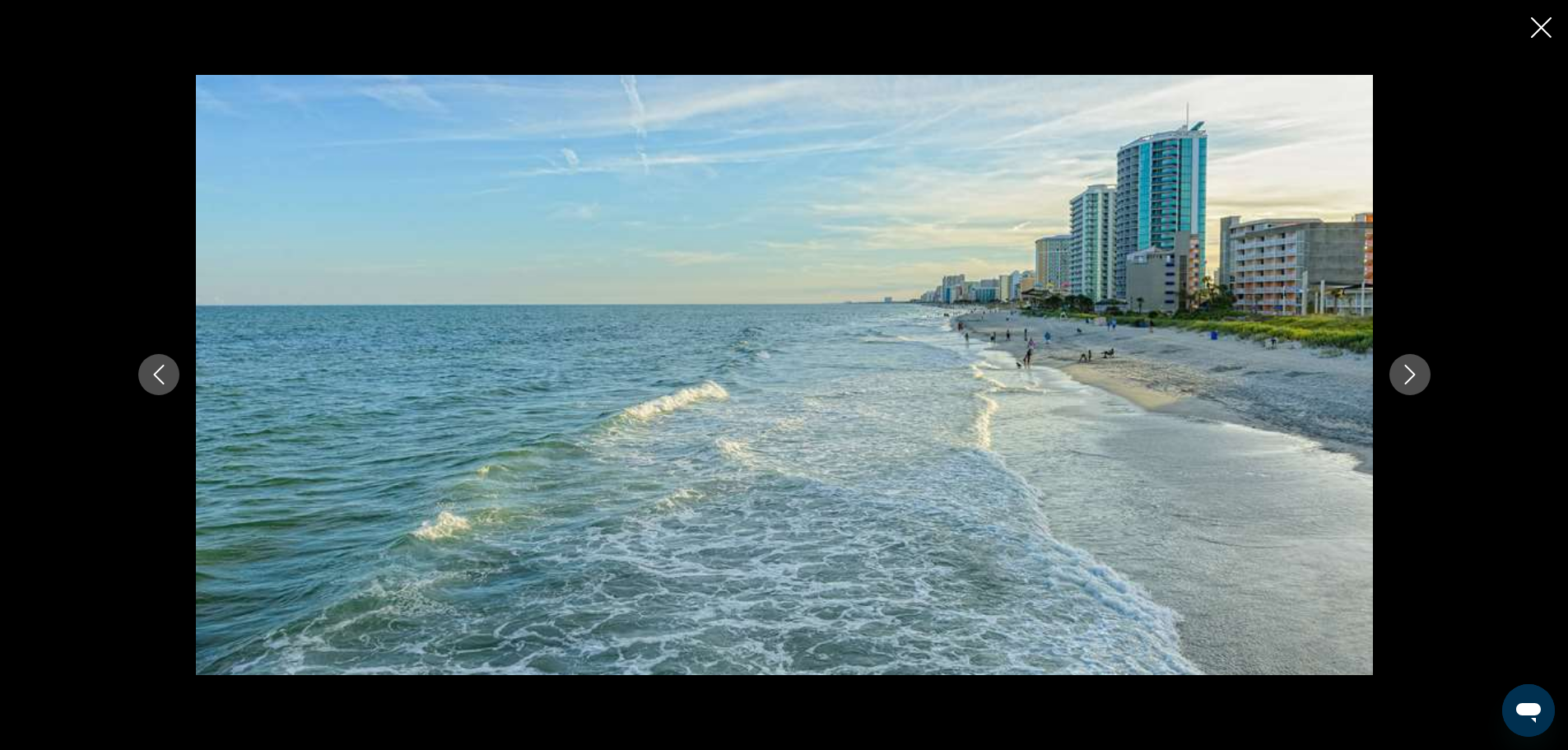
click at [1404, 365] on icon "Next image" at bounding box center [1409, 375] width 20 height 20
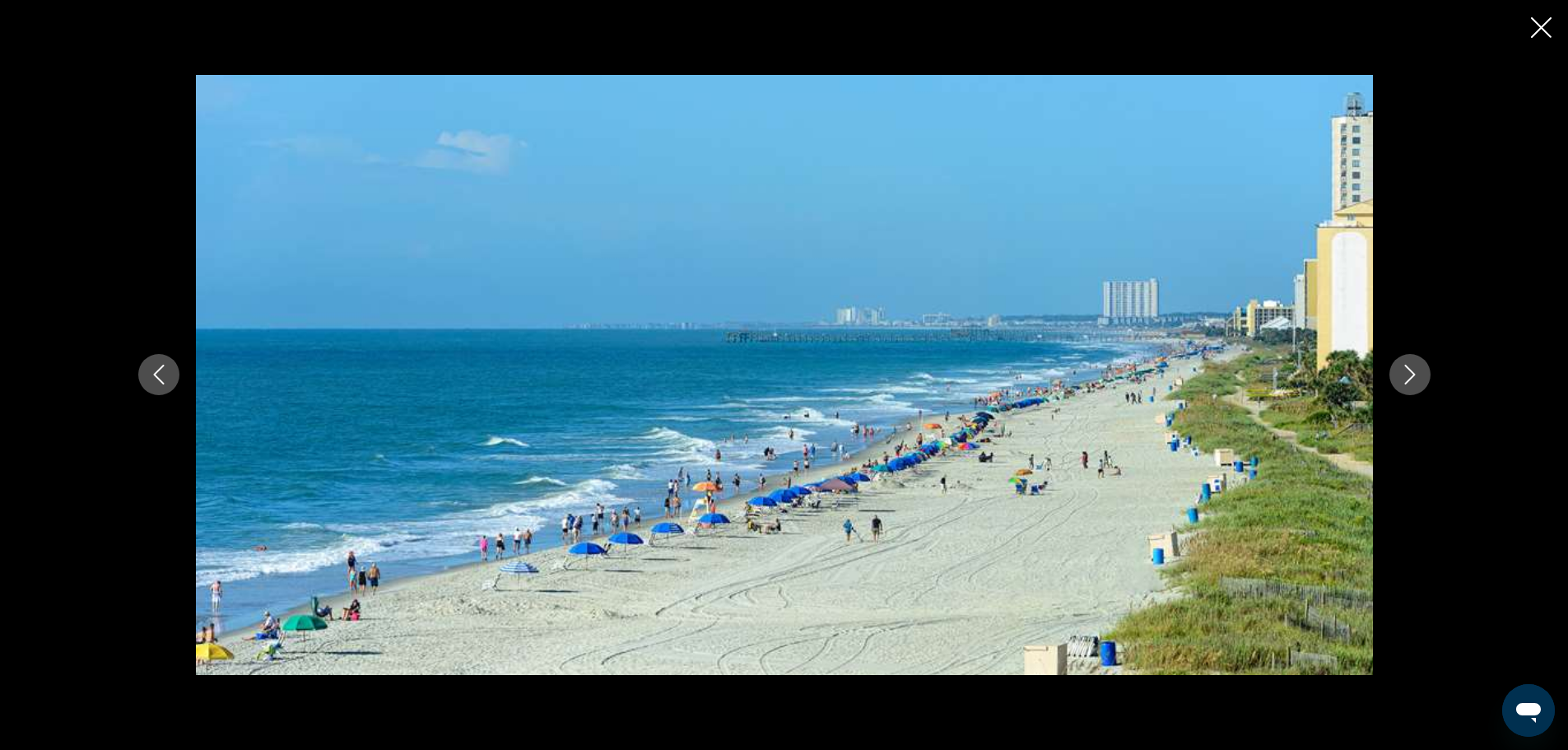
click at [1404, 365] on icon "Next image" at bounding box center [1409, 375] width 20 height 20
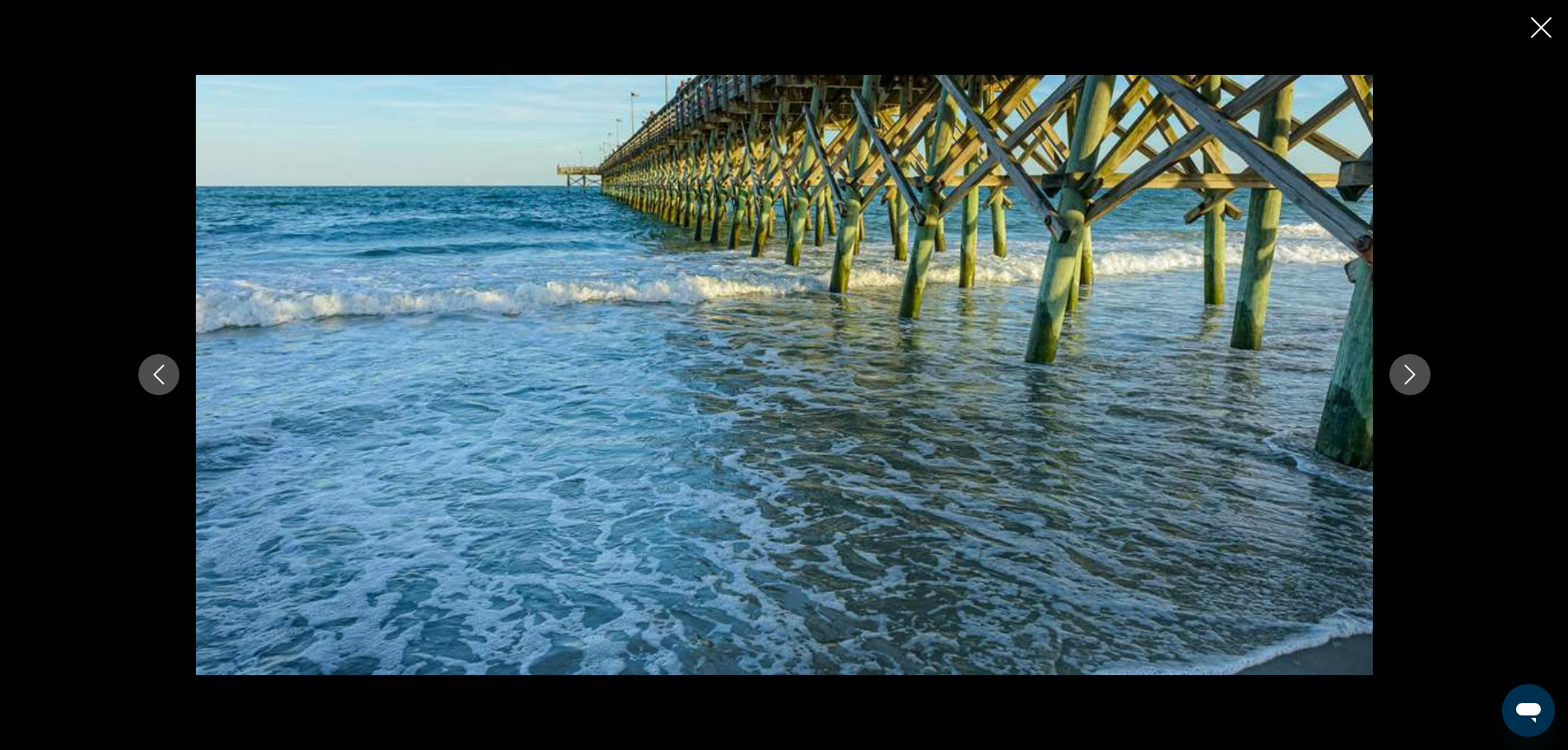
click at [1404, 365] on icon "Next image" at bounding box center [1409, 375] width 20 height 20
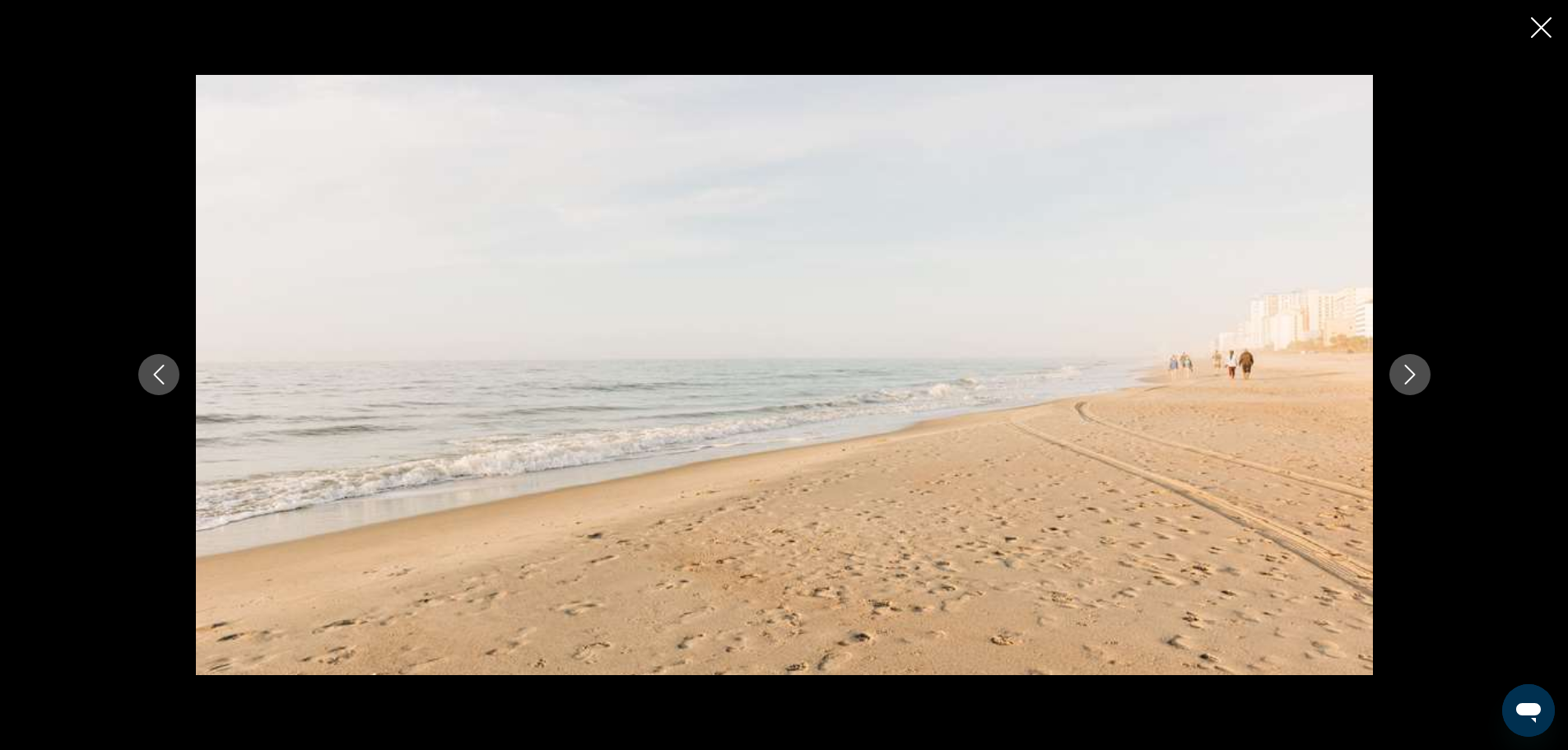
click at [1404, 365] on icon "Next image" at bounding box center [1409, 375] width 20 height 20
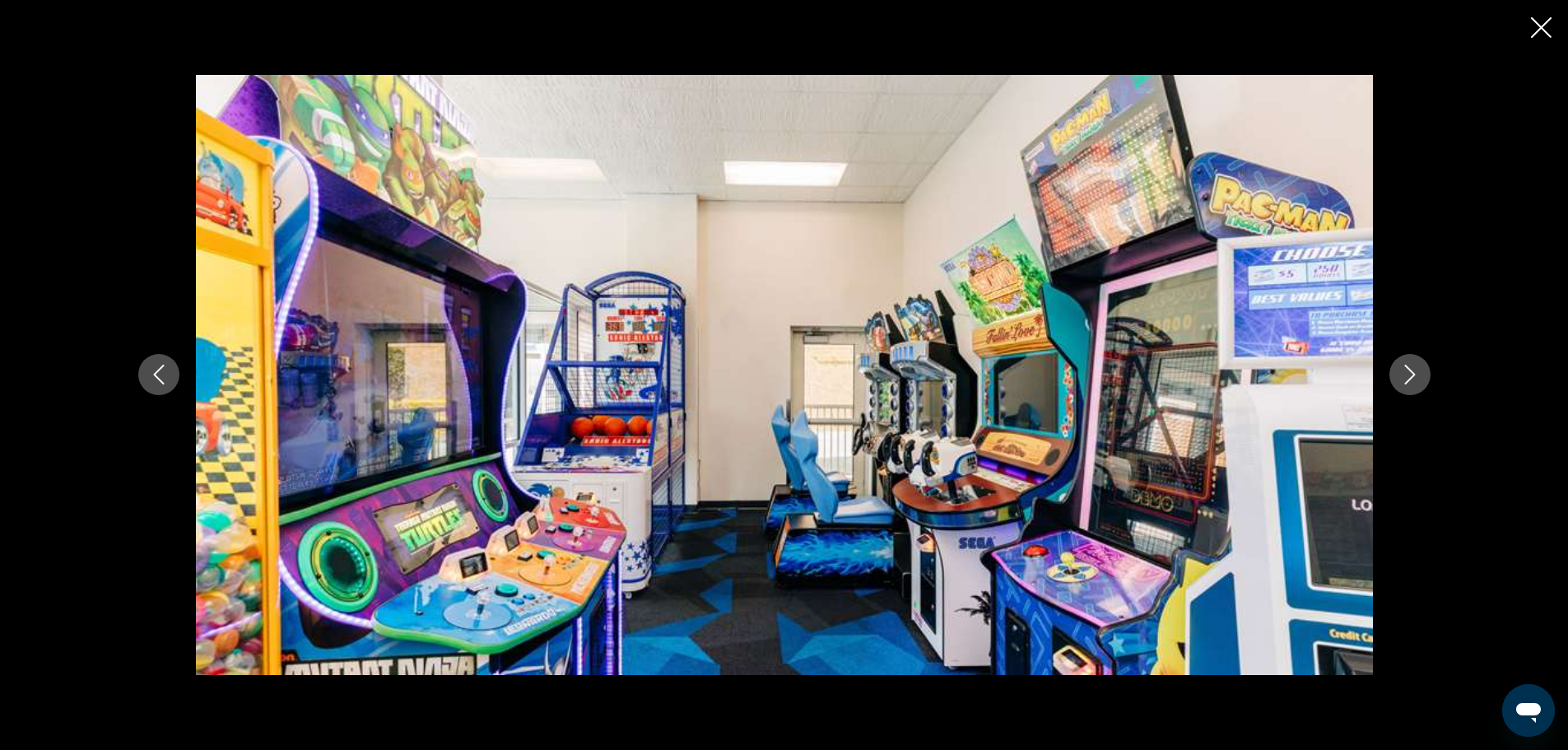
click at [1404, 365] on icon "Next image" at bounding box center [1409, 375] width 20 height 20
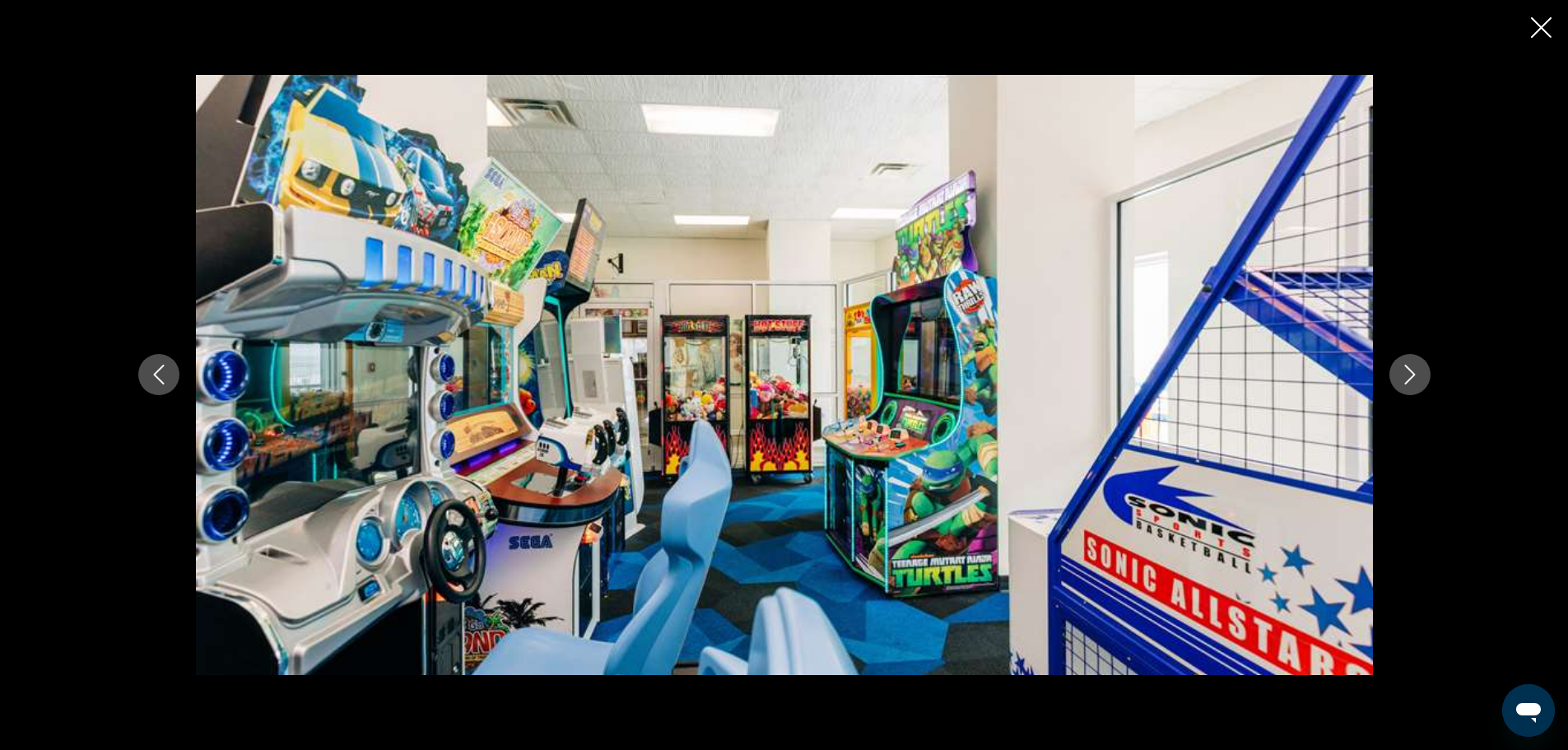
click at [1404, 365] on icon "Next image" at bounding box center [1409, 375] width 20 height 20
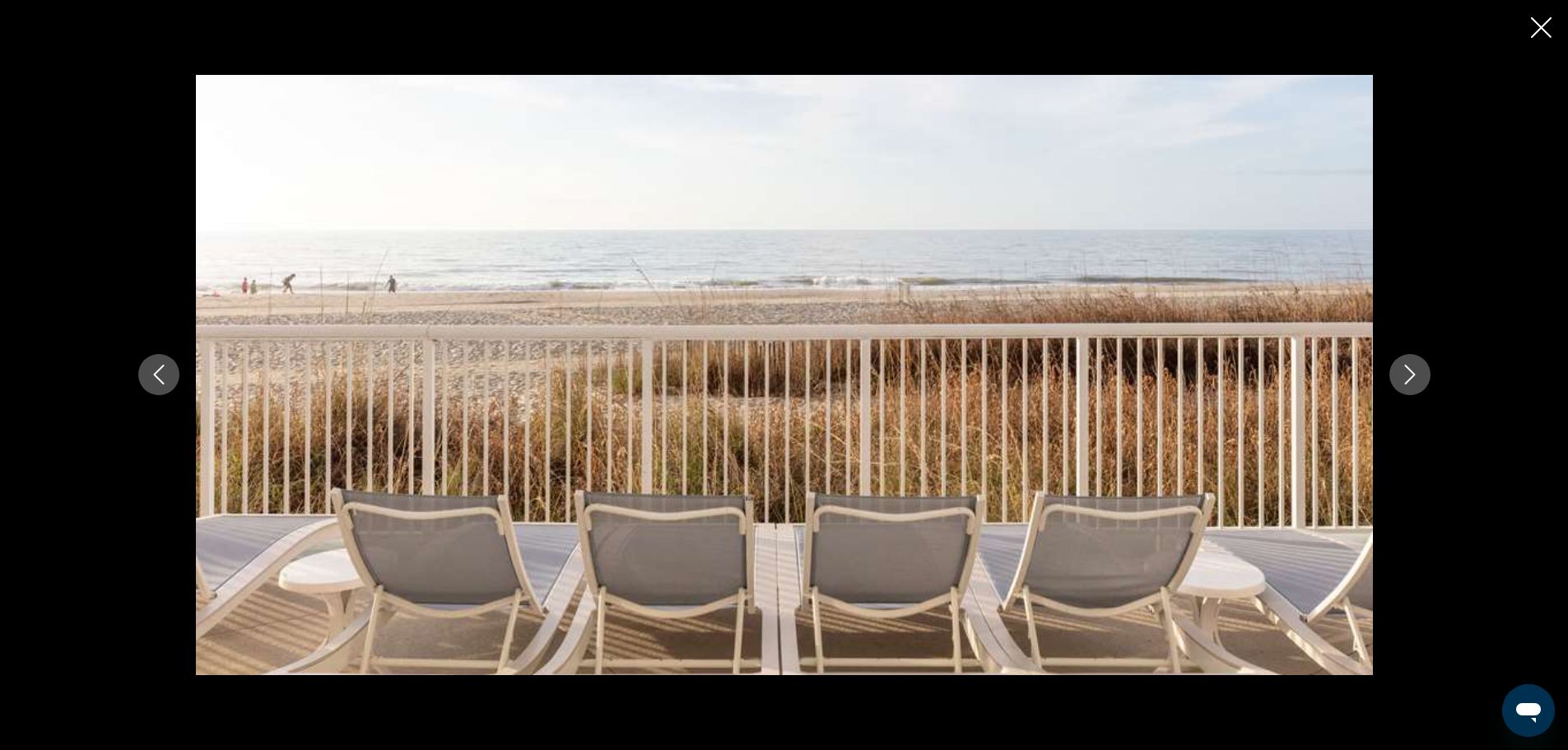
click at [1404, 365] on icon "Next image" at bounding box center [1409, 375] width 20 height 20
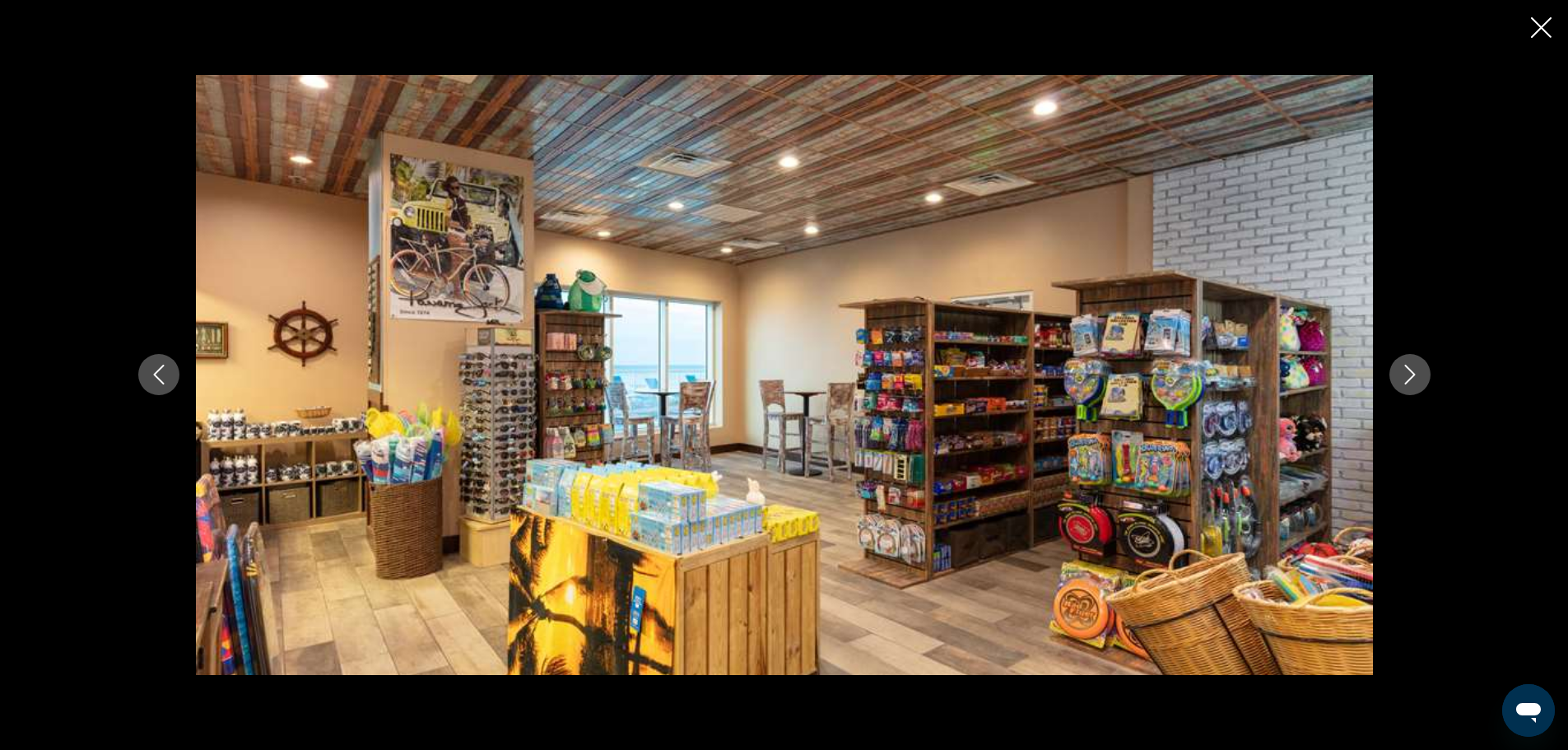
click at [1404, 365] on icon "Next image" at bounding box center [1409, 375] width 20 height 20
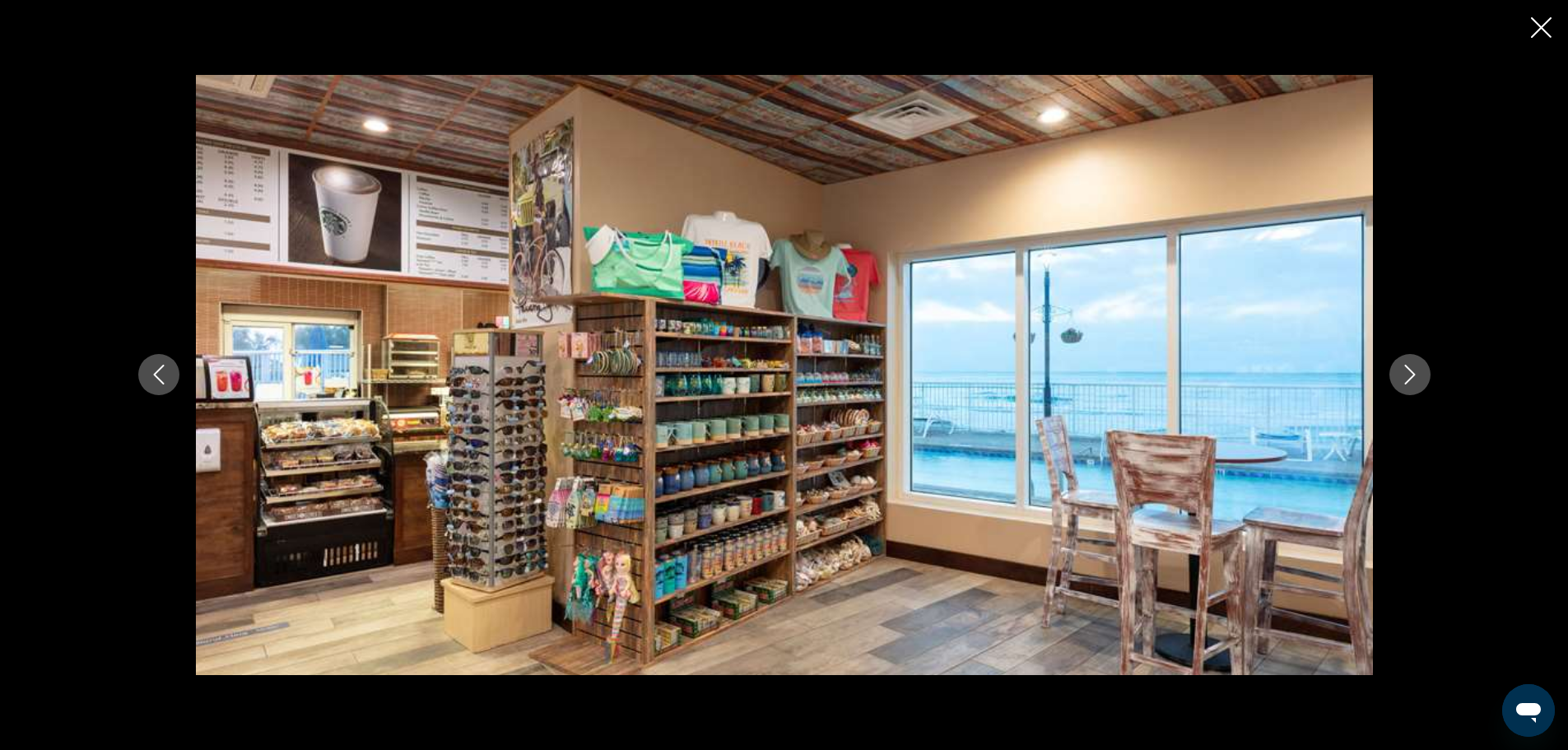
click at [1404, 365] on icon "Next image" at bounding box center [1409, 375] width 20 height 20
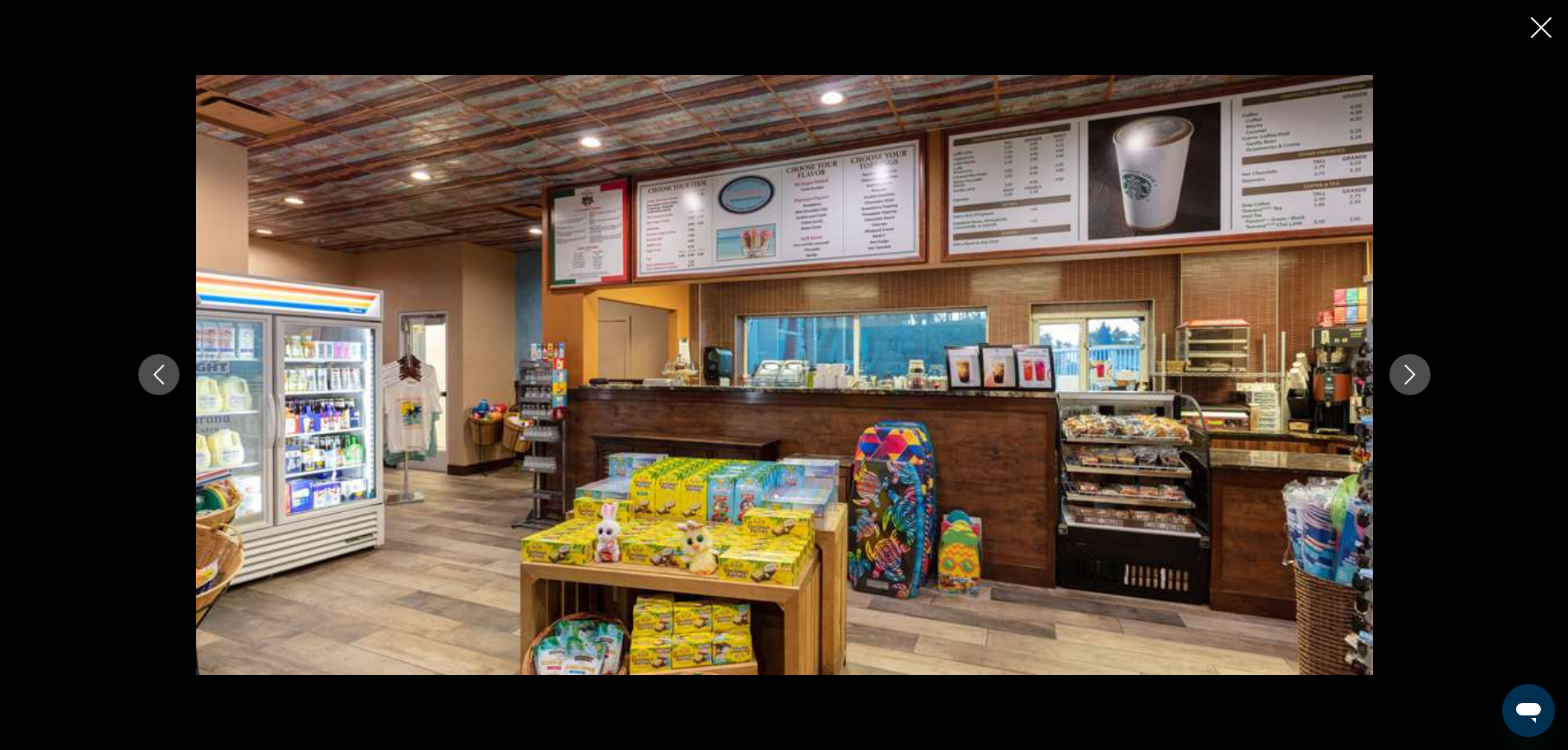
click at [1404, 365] on icon "Next image" at bounding box center [1409, 375] width 20 height 20
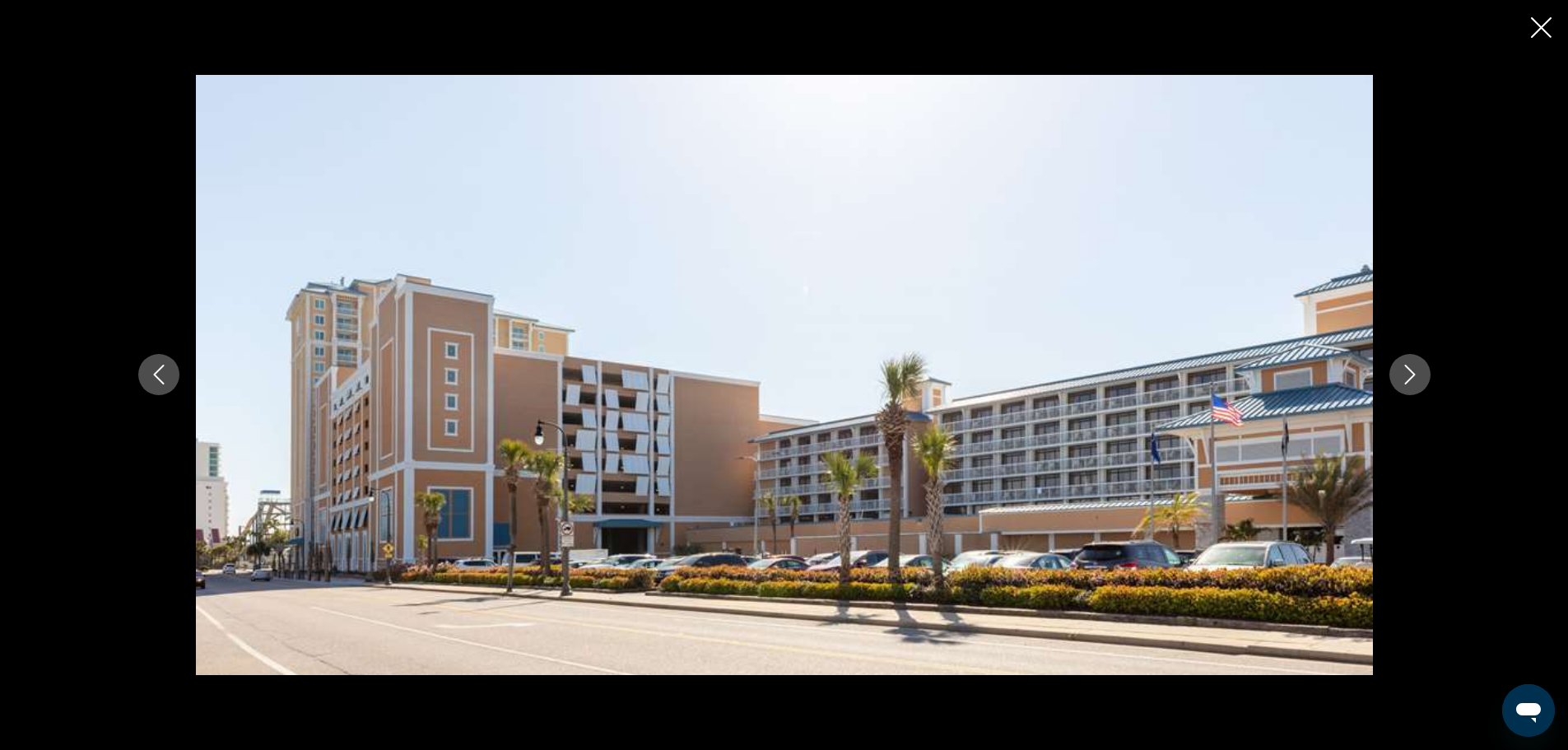
click at [1545, 27] on icon "Close slideshow" at bounding box center [1541, 27] width 21 height 21
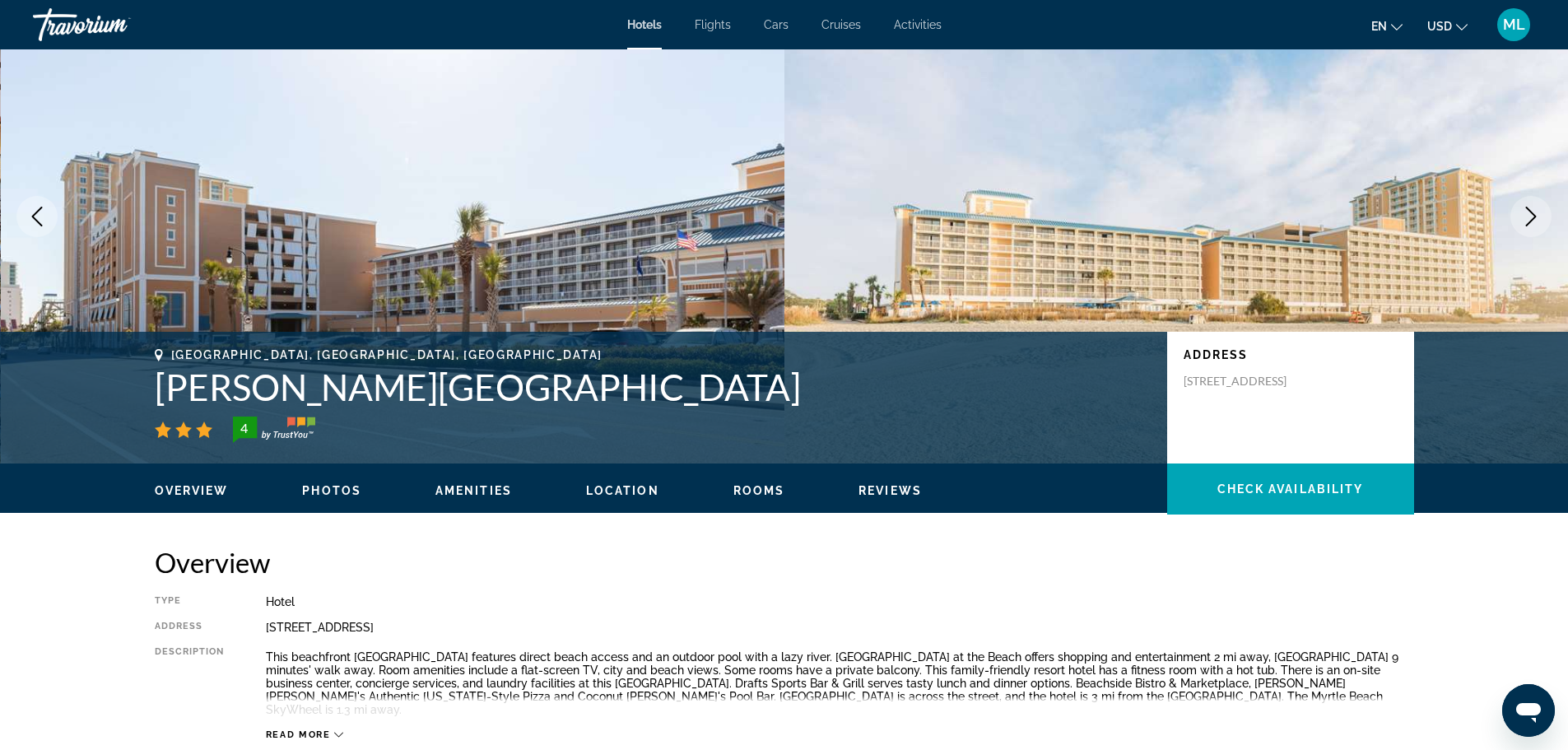
scroll to position [0, 0]
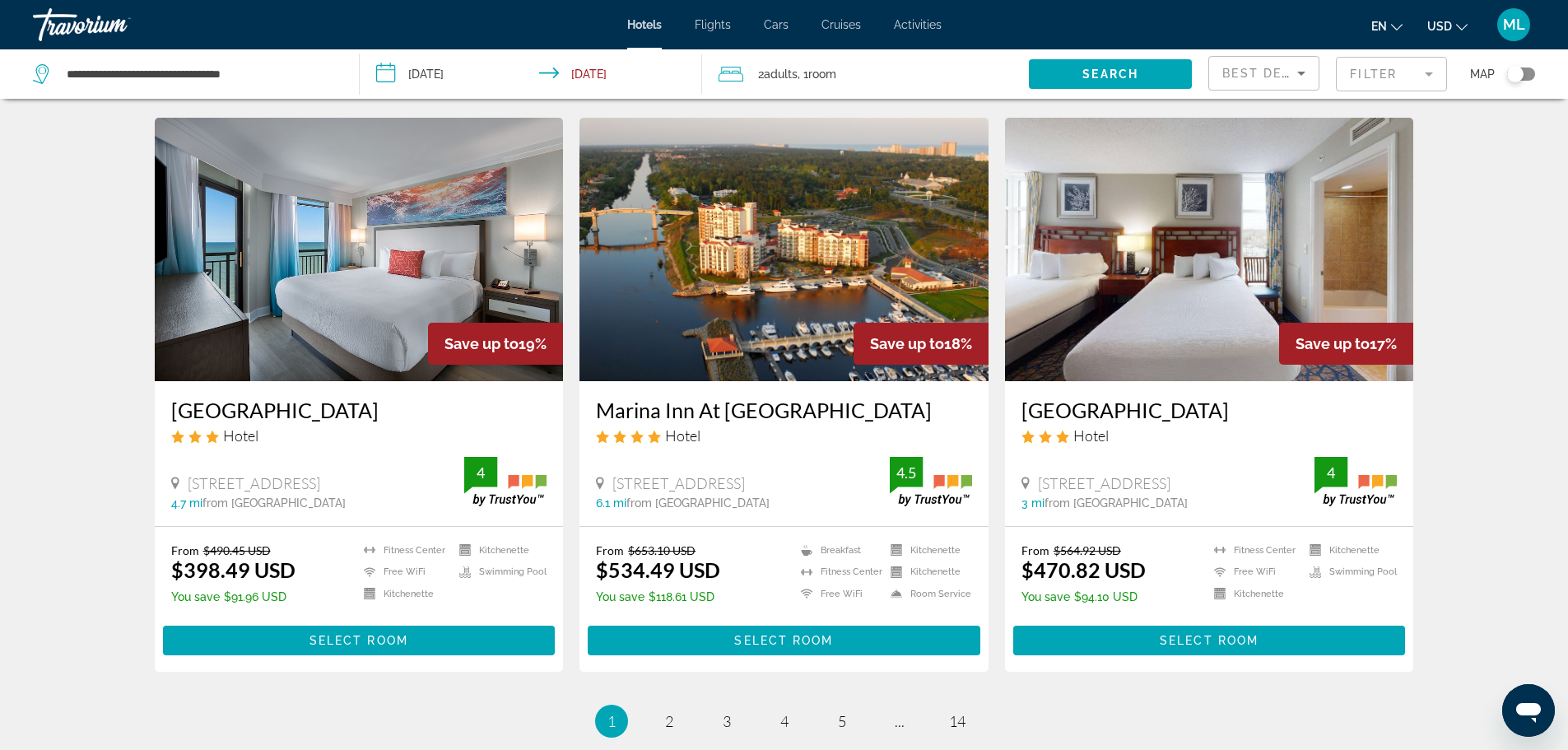
scroll to position [1844, 0]
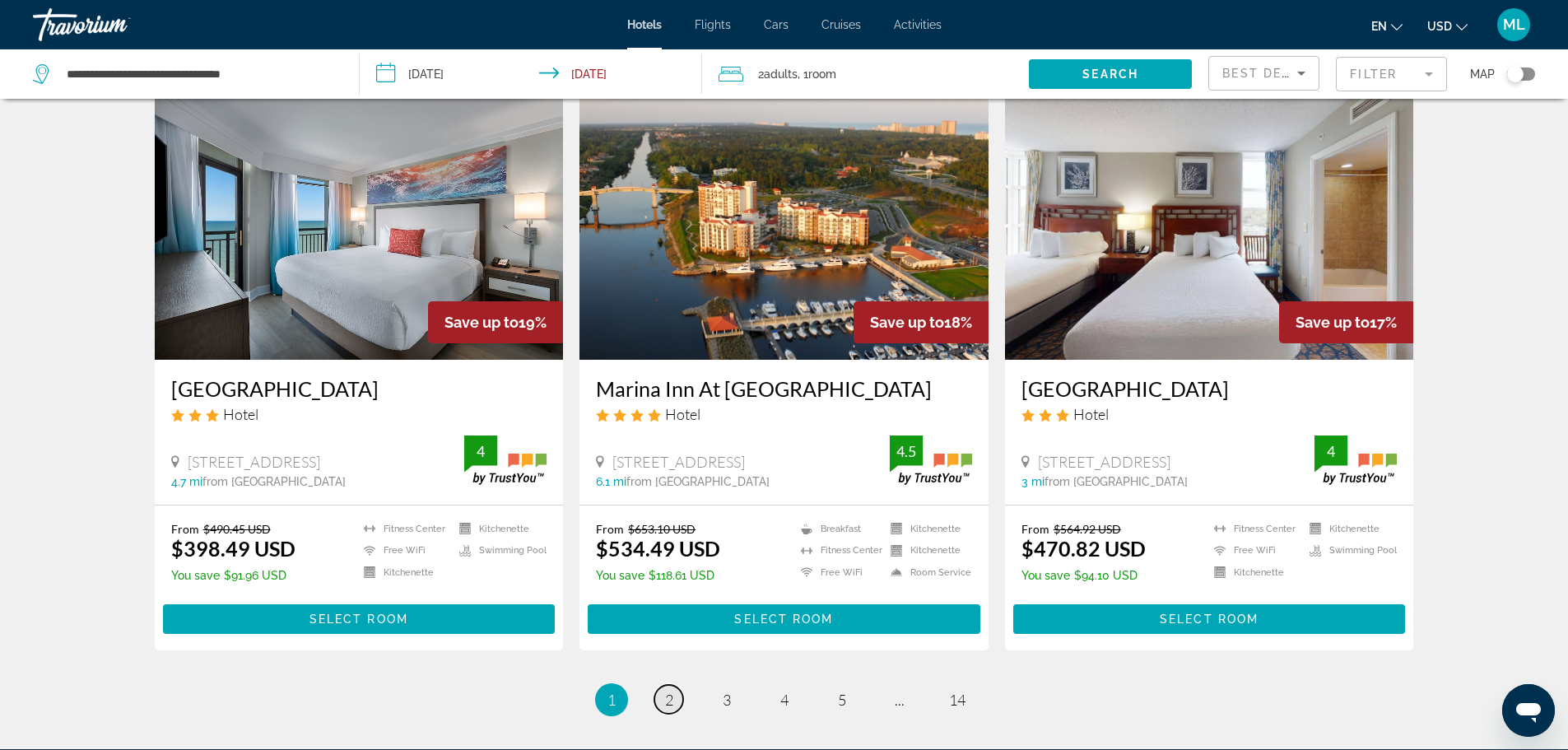
click at [672, 709] on span "2" at bounding box center [669, 699] width 8 height 18
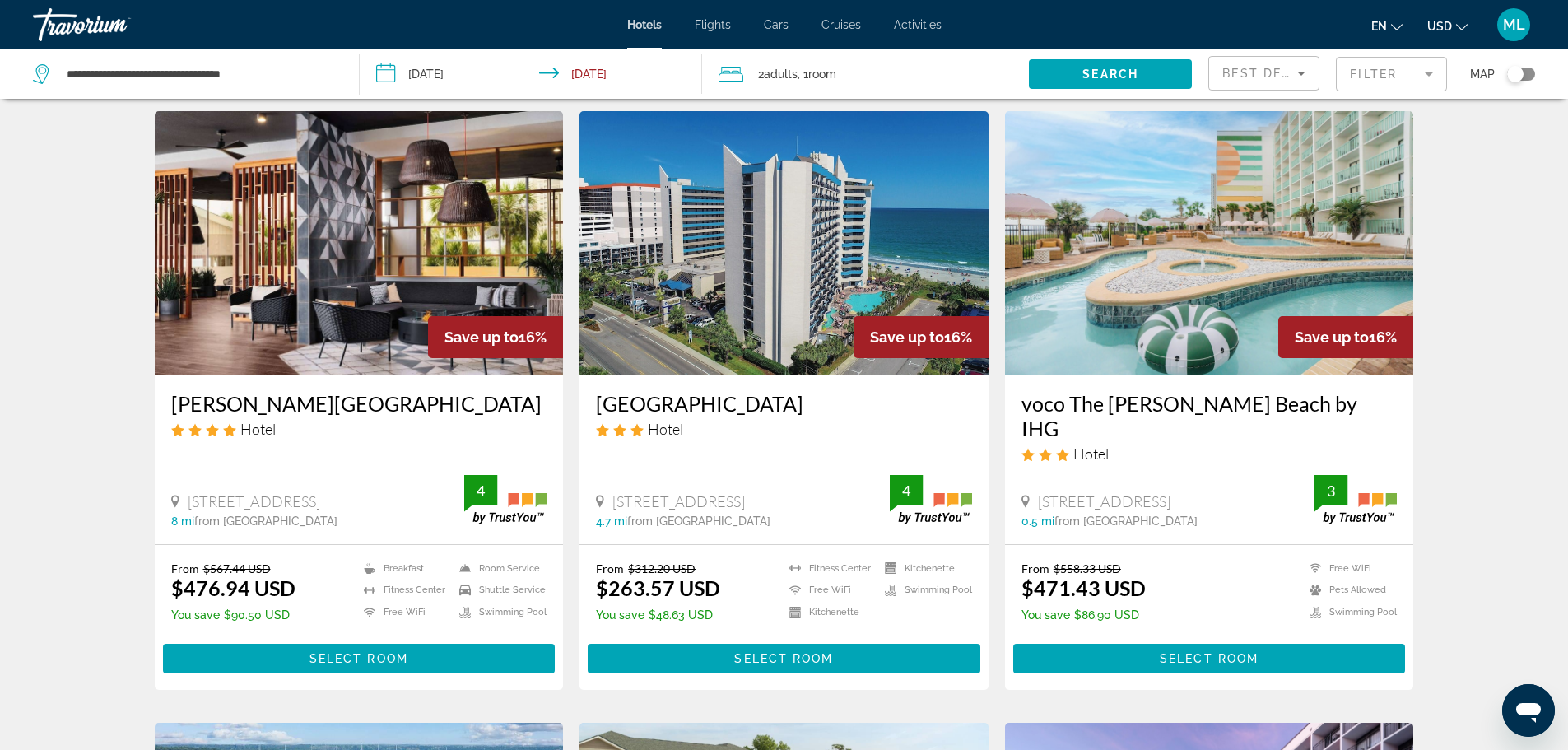
scroll to position [659, 0]
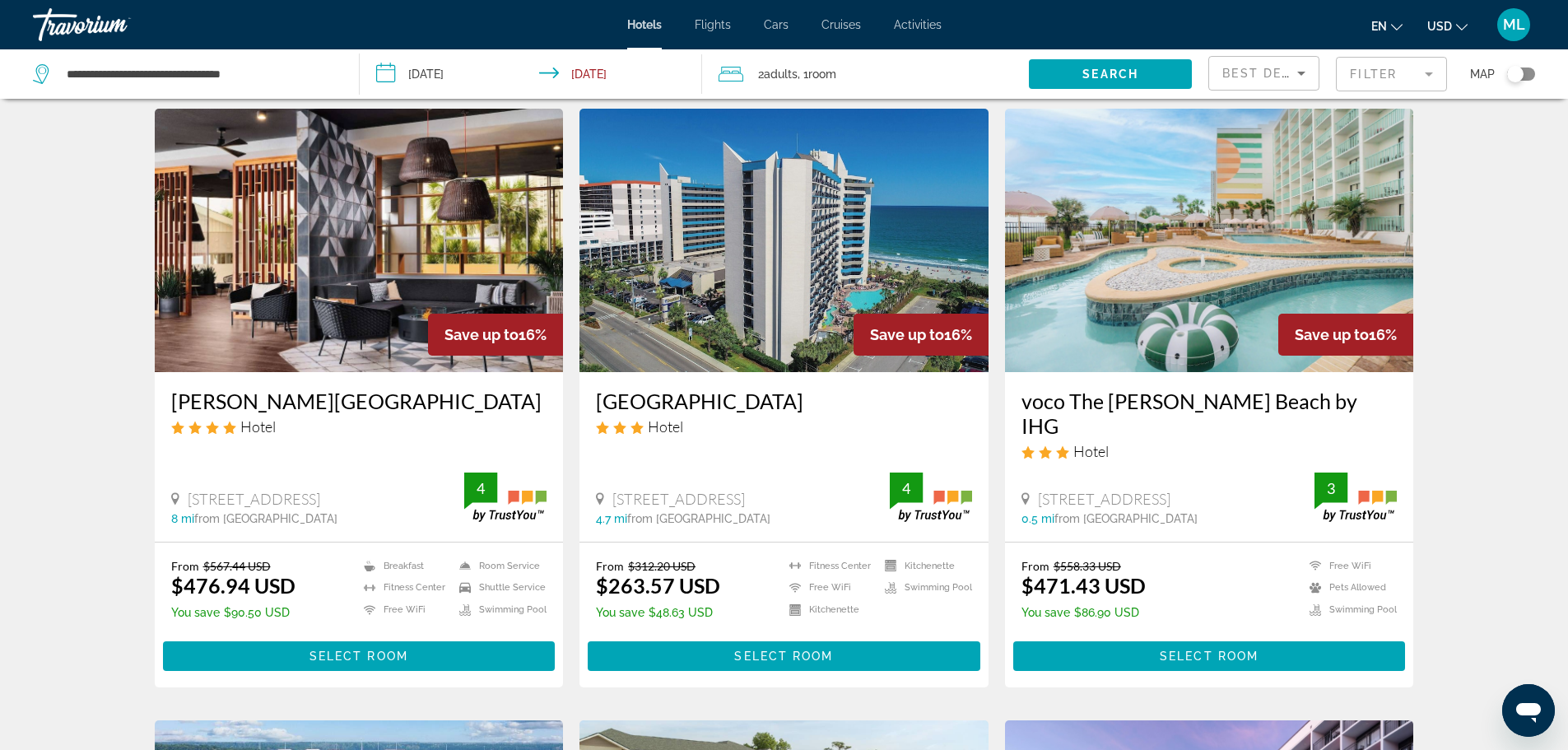
click at [399, 314] on img "Main content" at bounding box center [359, 240] width 409 height 264
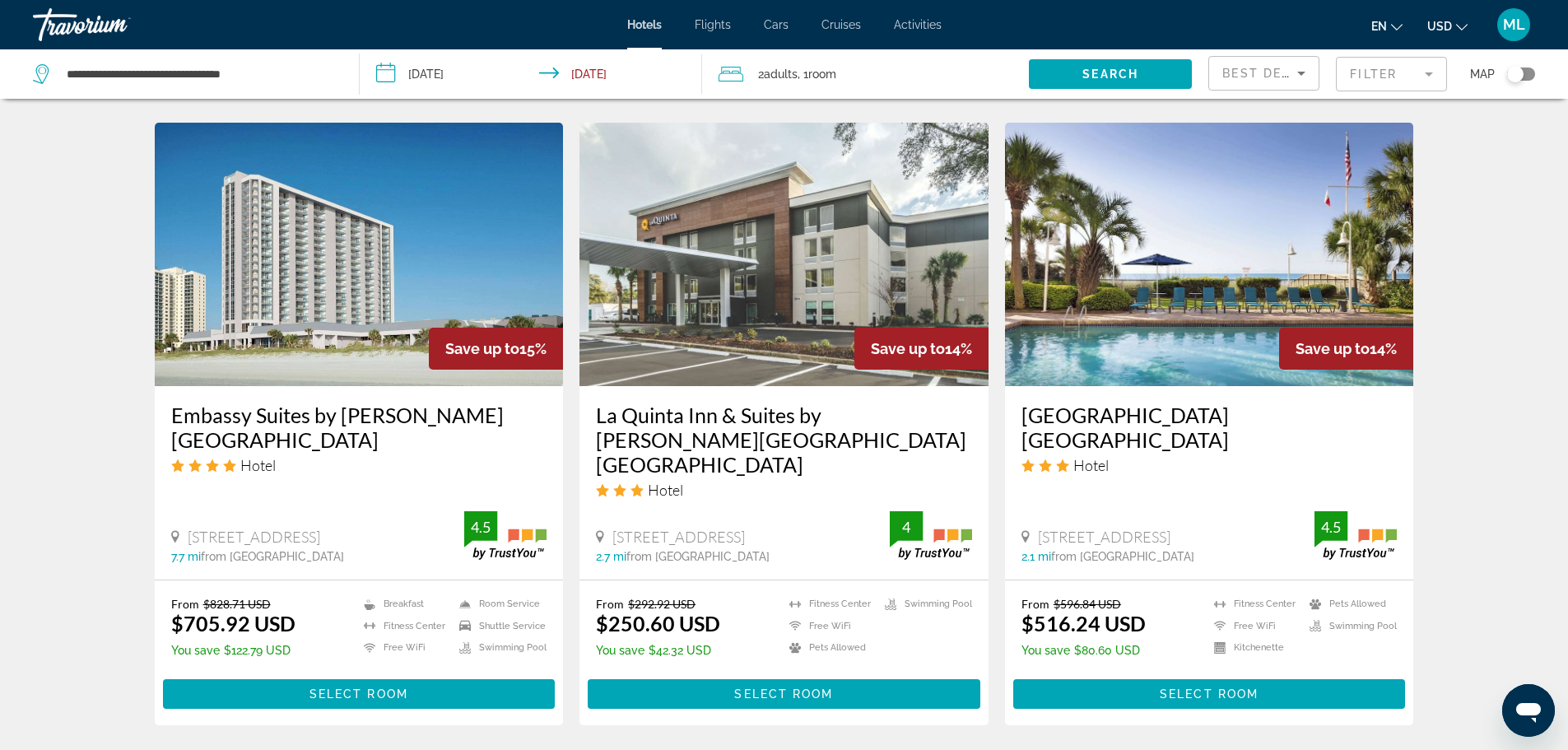
scroll to position [1877, 0]
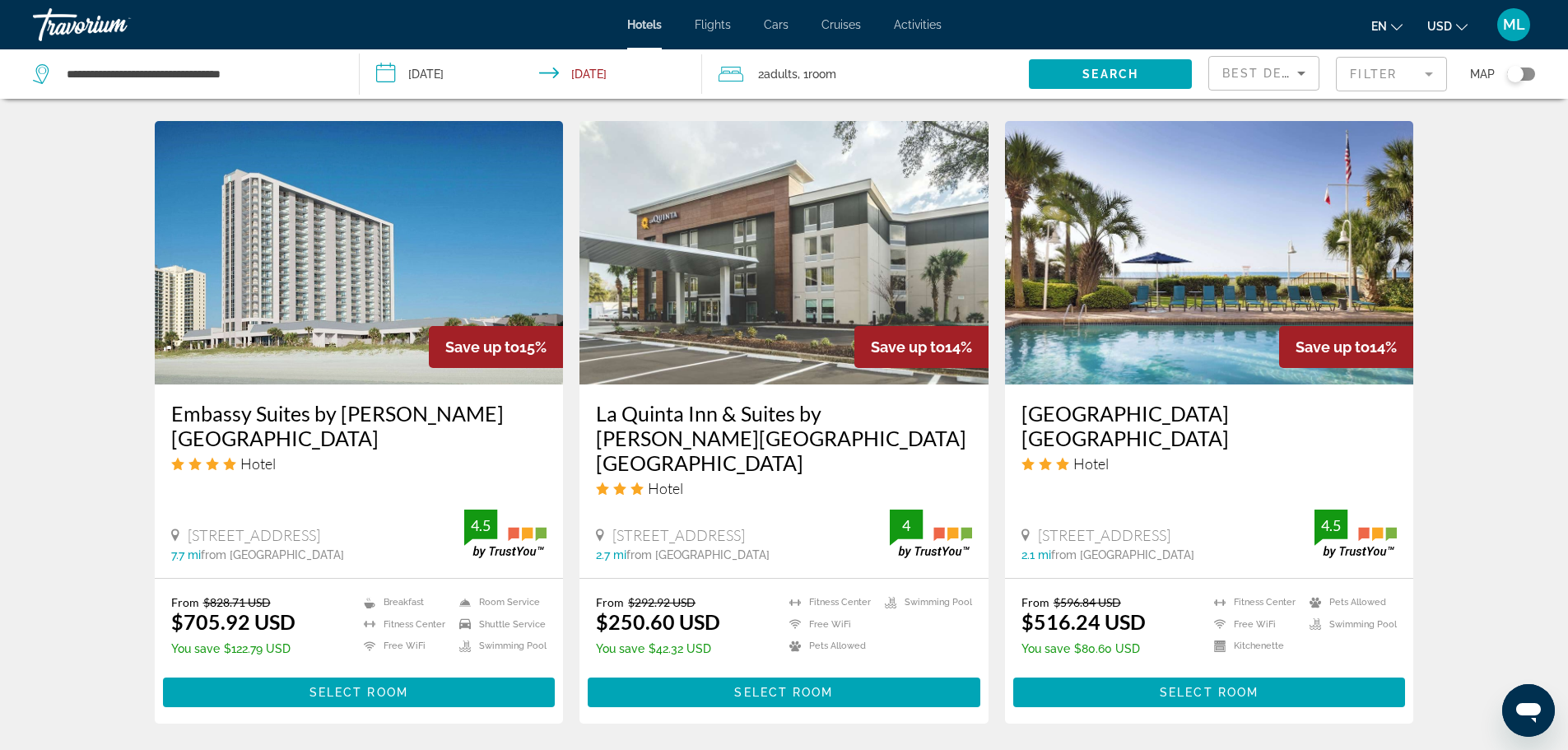
click at [291, 284] on img "Main content" at bounding box center [359, 253] width 409 height 264
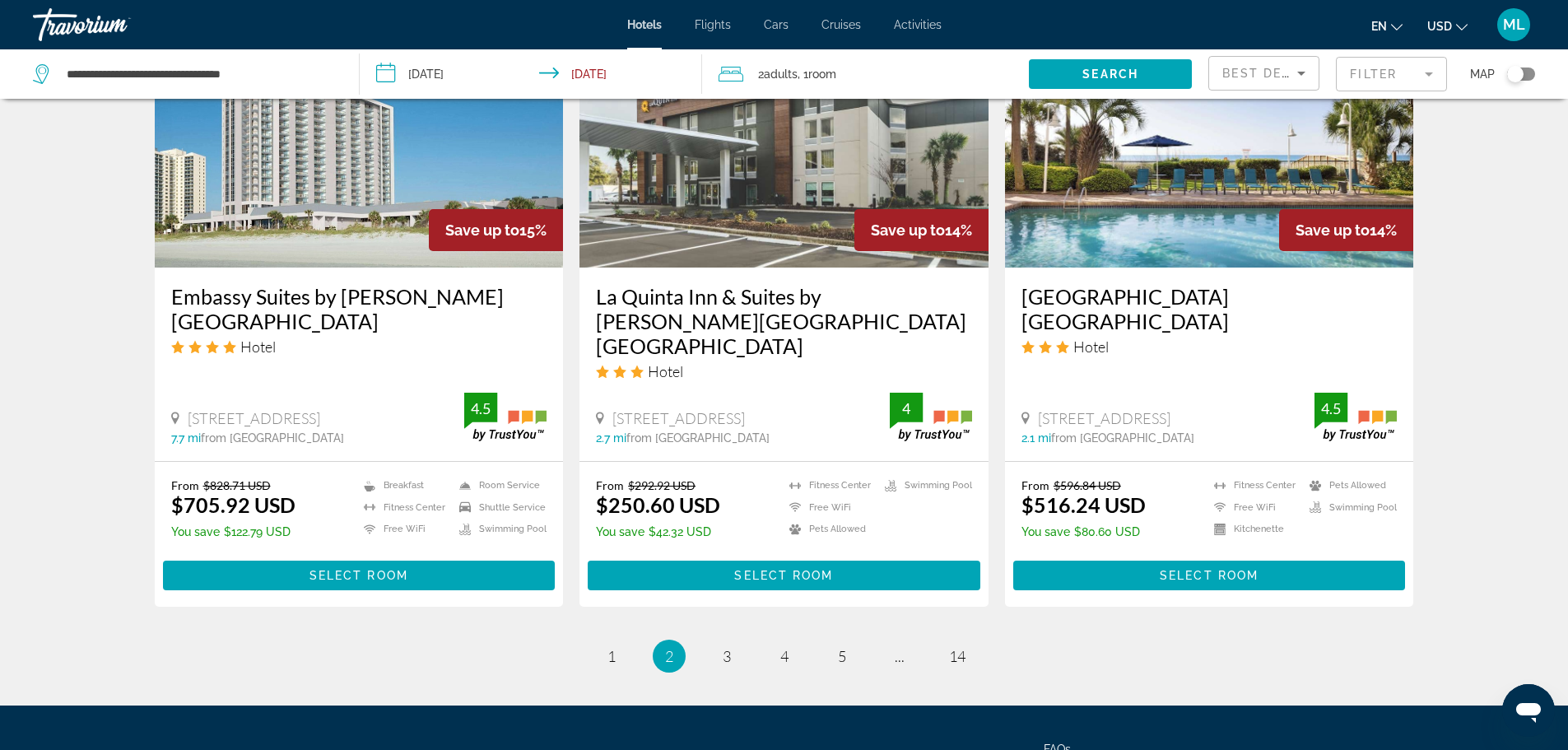
scroll to position [2094, 0]
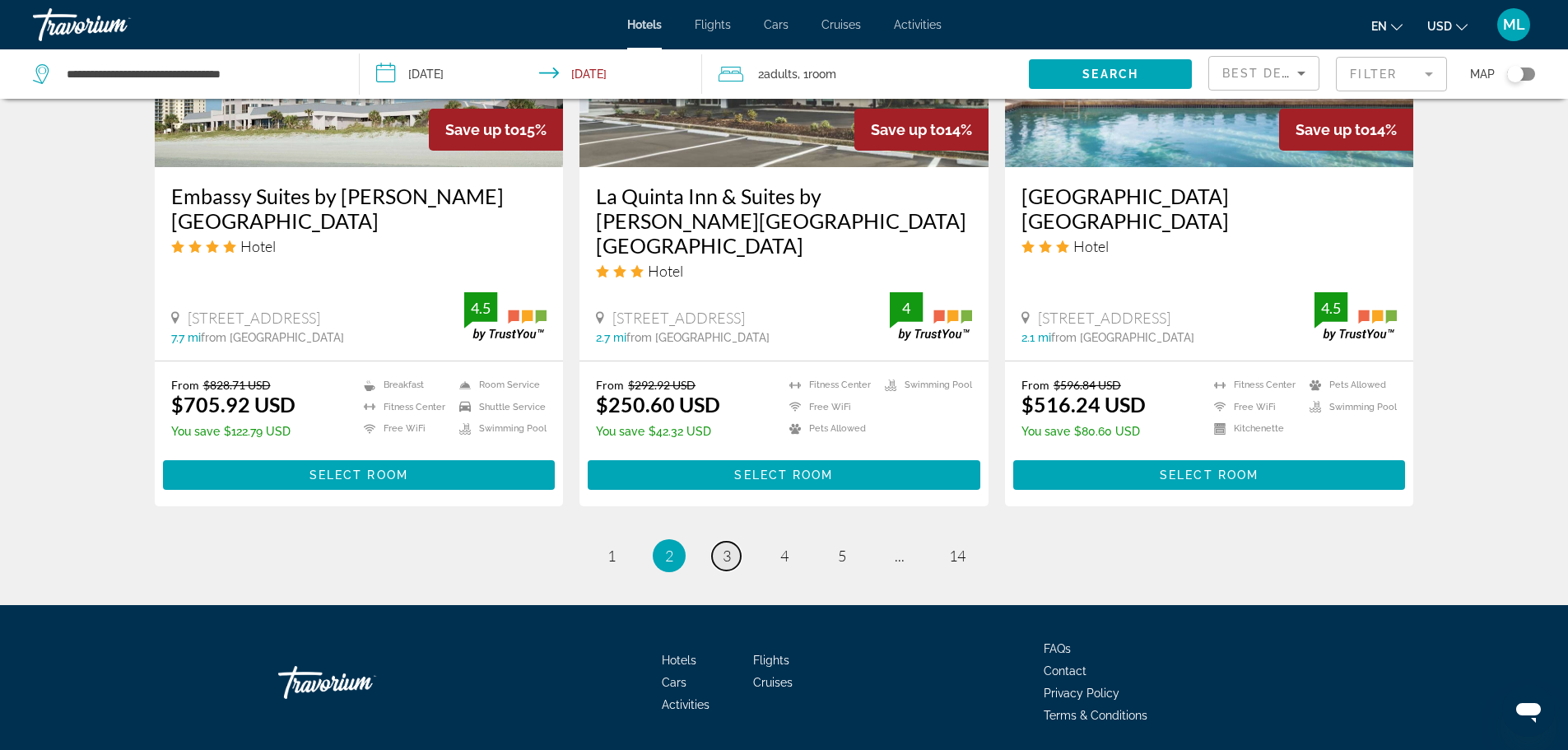
click at [727, 546] on span "3" at bounding box center [726, 555] width 8 height 18
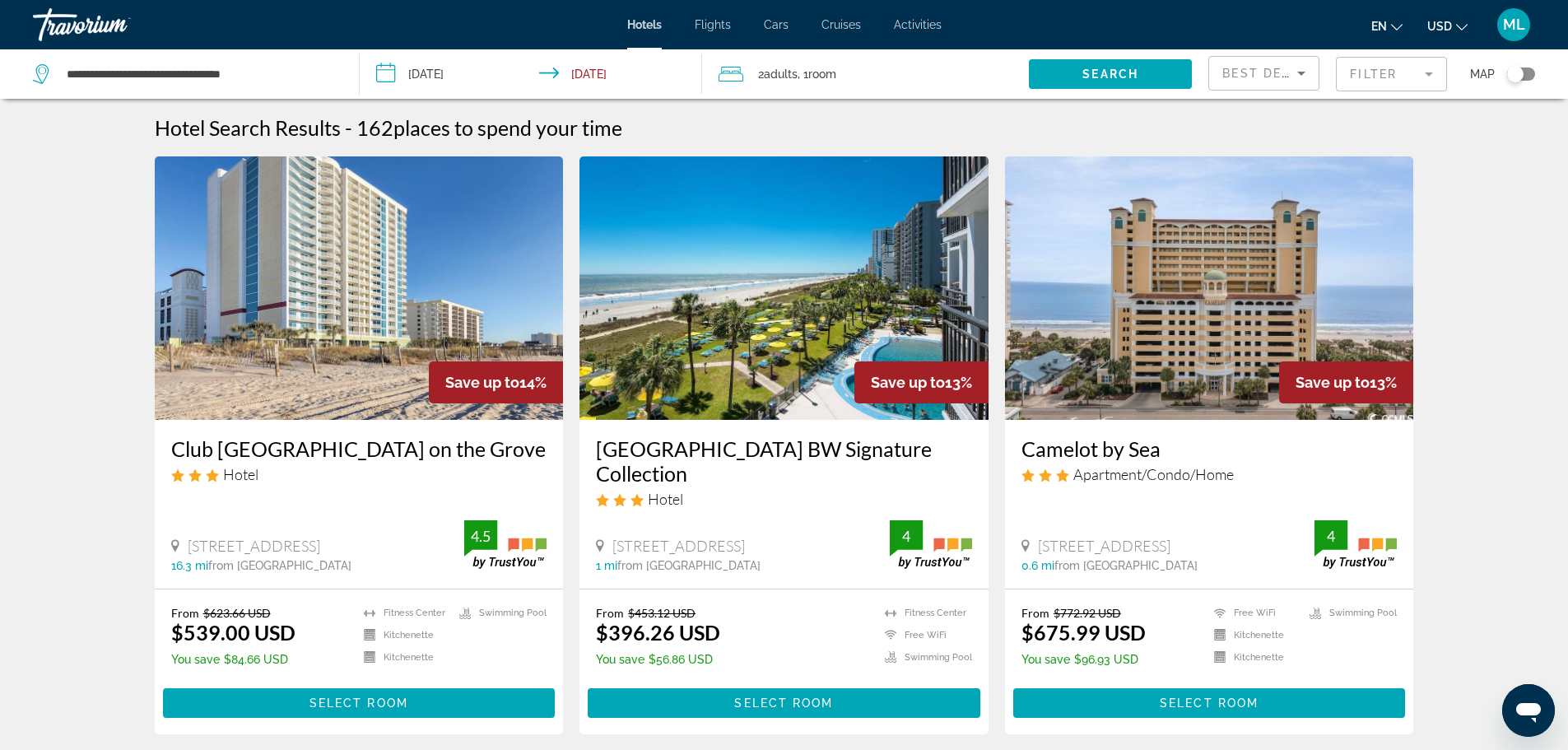
click at [1344, 320] on img "Main content" at bounding box center [1210, 288] width 409 height 264
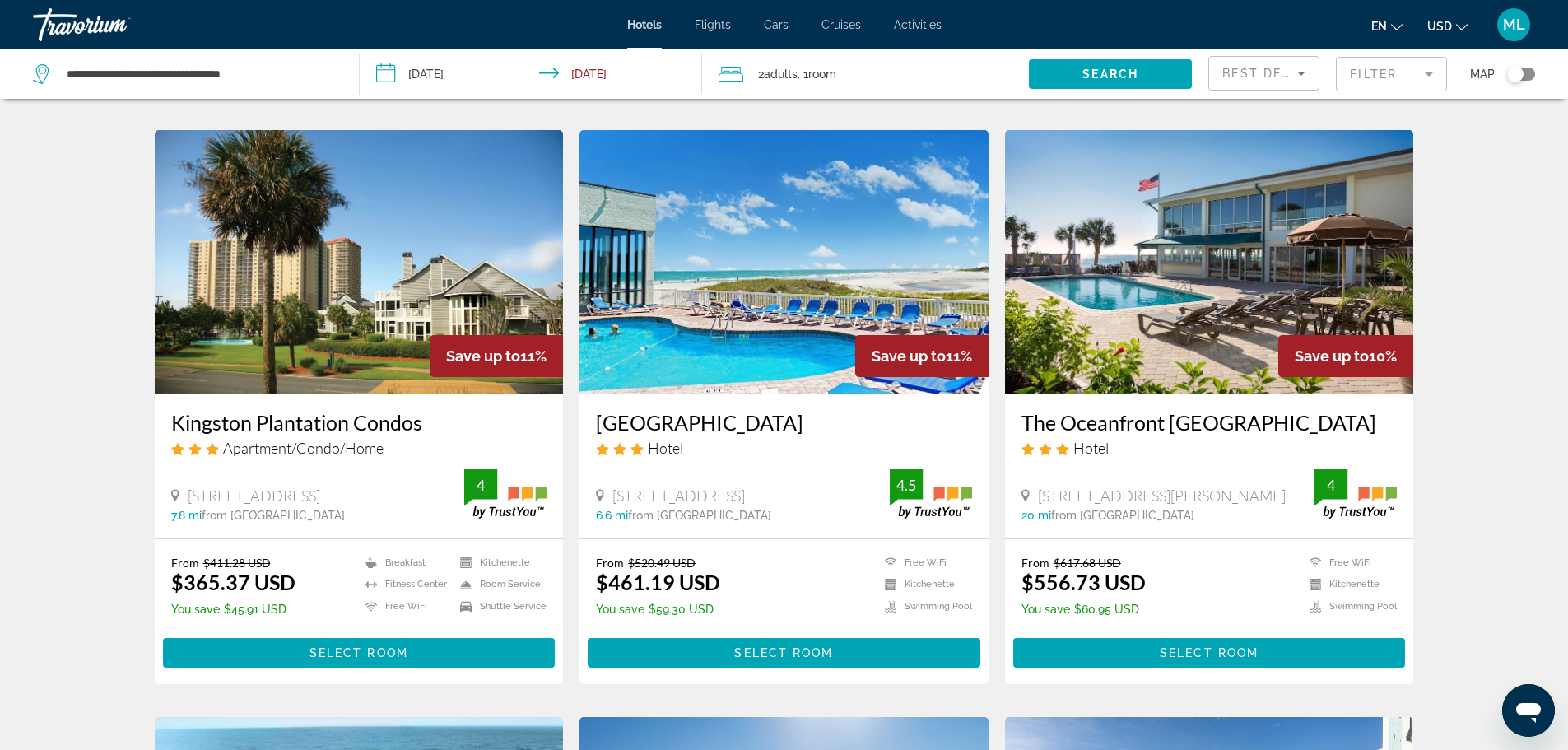
scroll to position [659, 0]
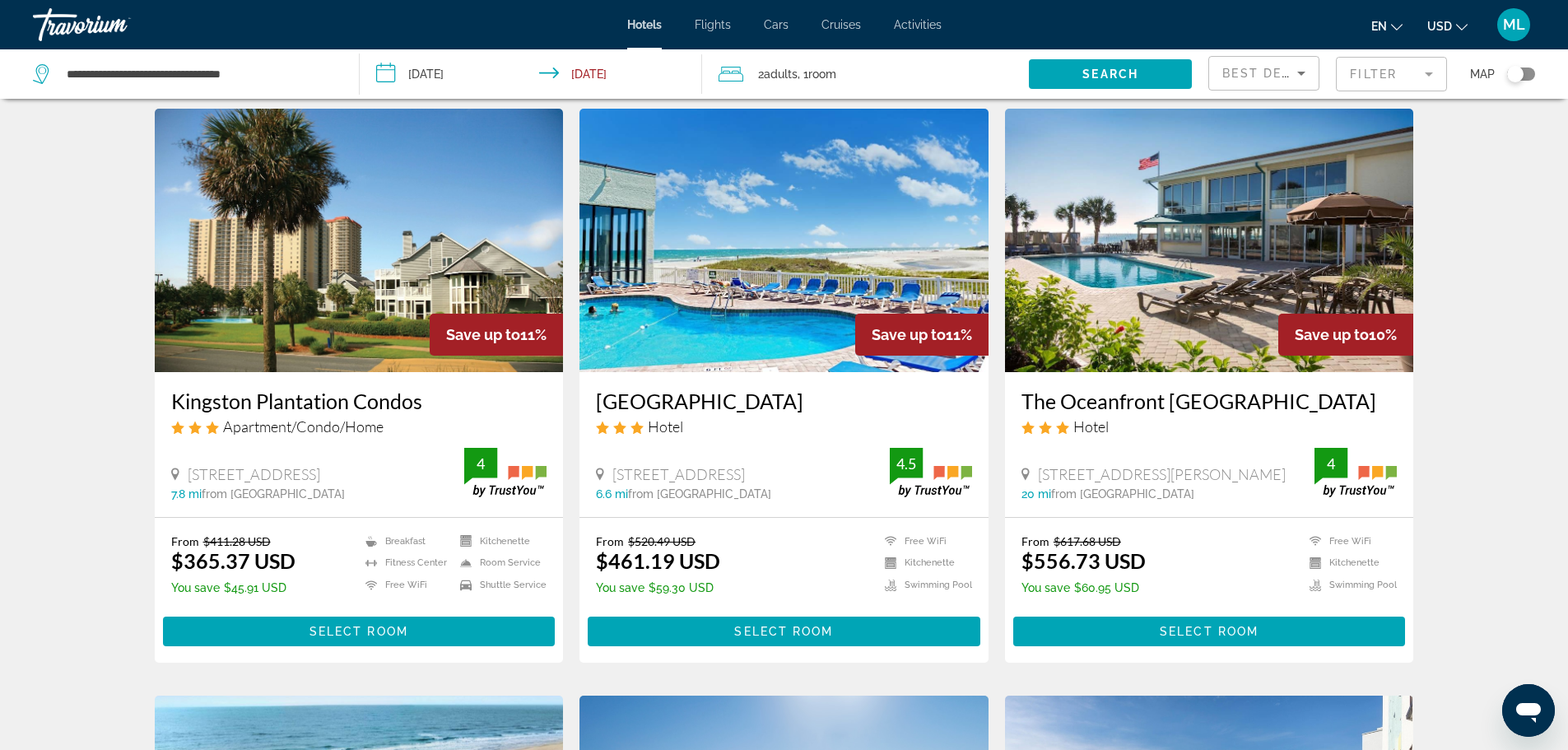
click at [373, 293] on img "Main content" at bounding box center [359, 240] width 409 height 264
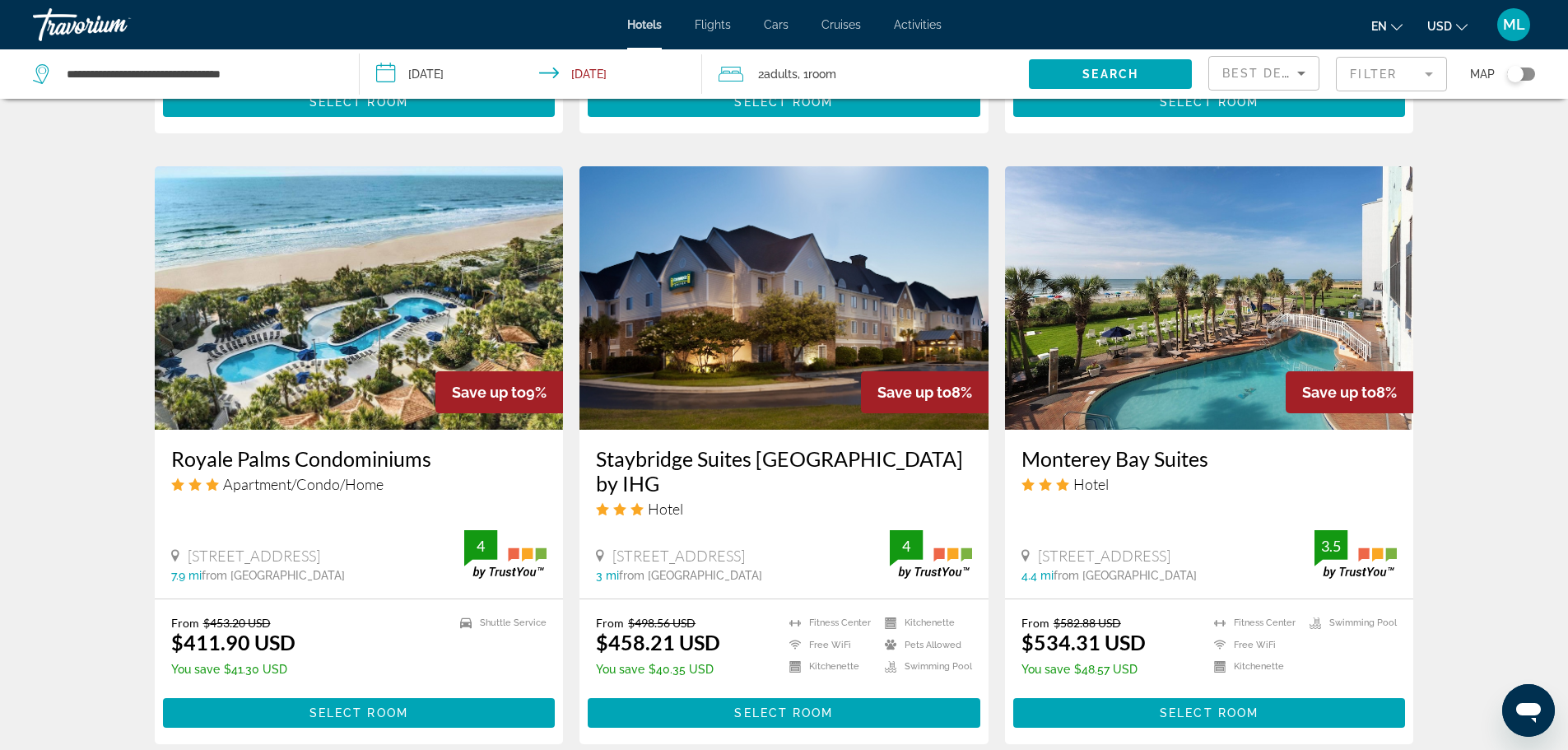
scroll to position [1186, 0]
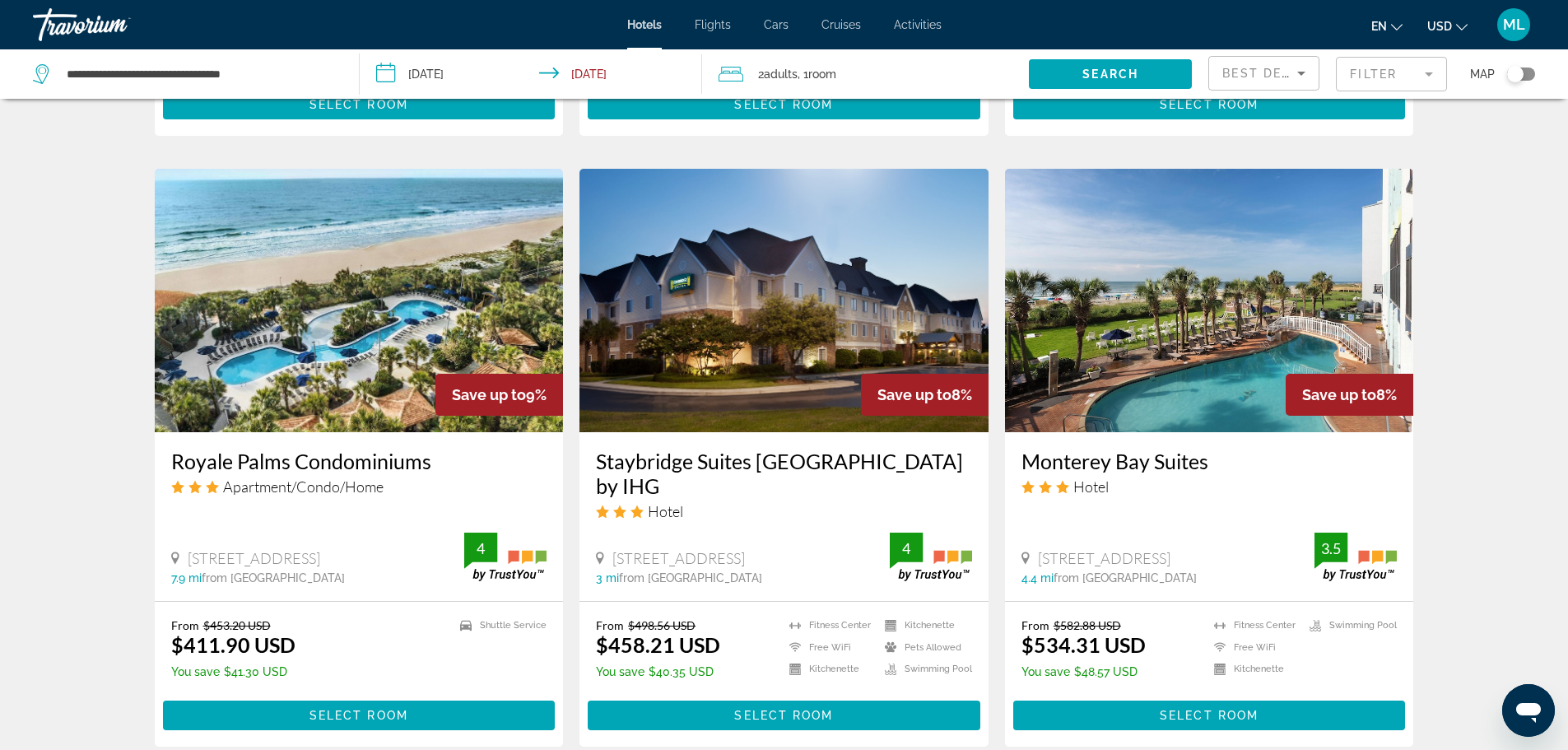
click at [326, 337] on img "Main content" at bounding box center [359, 300] width 409 height 264
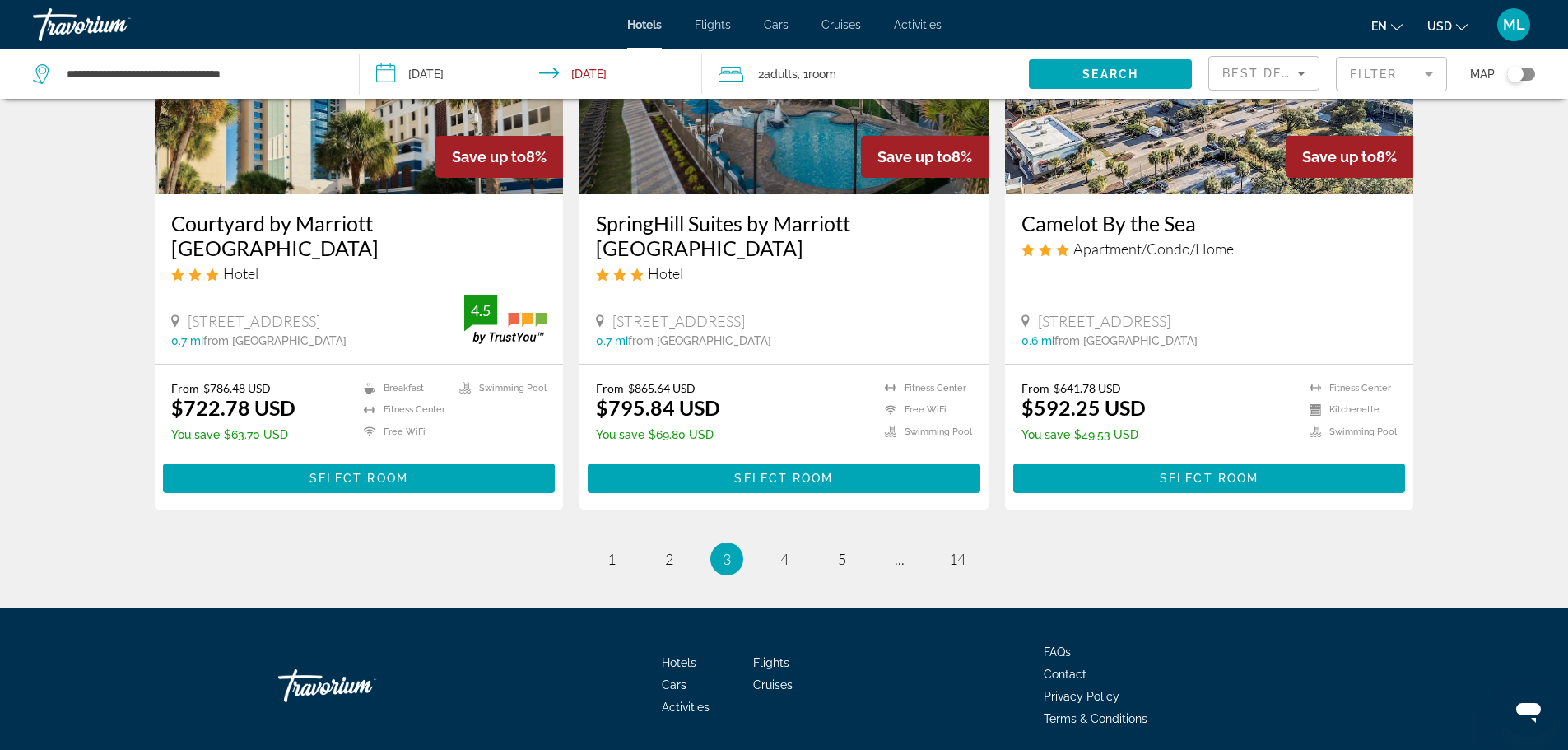
scroll to position [2095, 0]
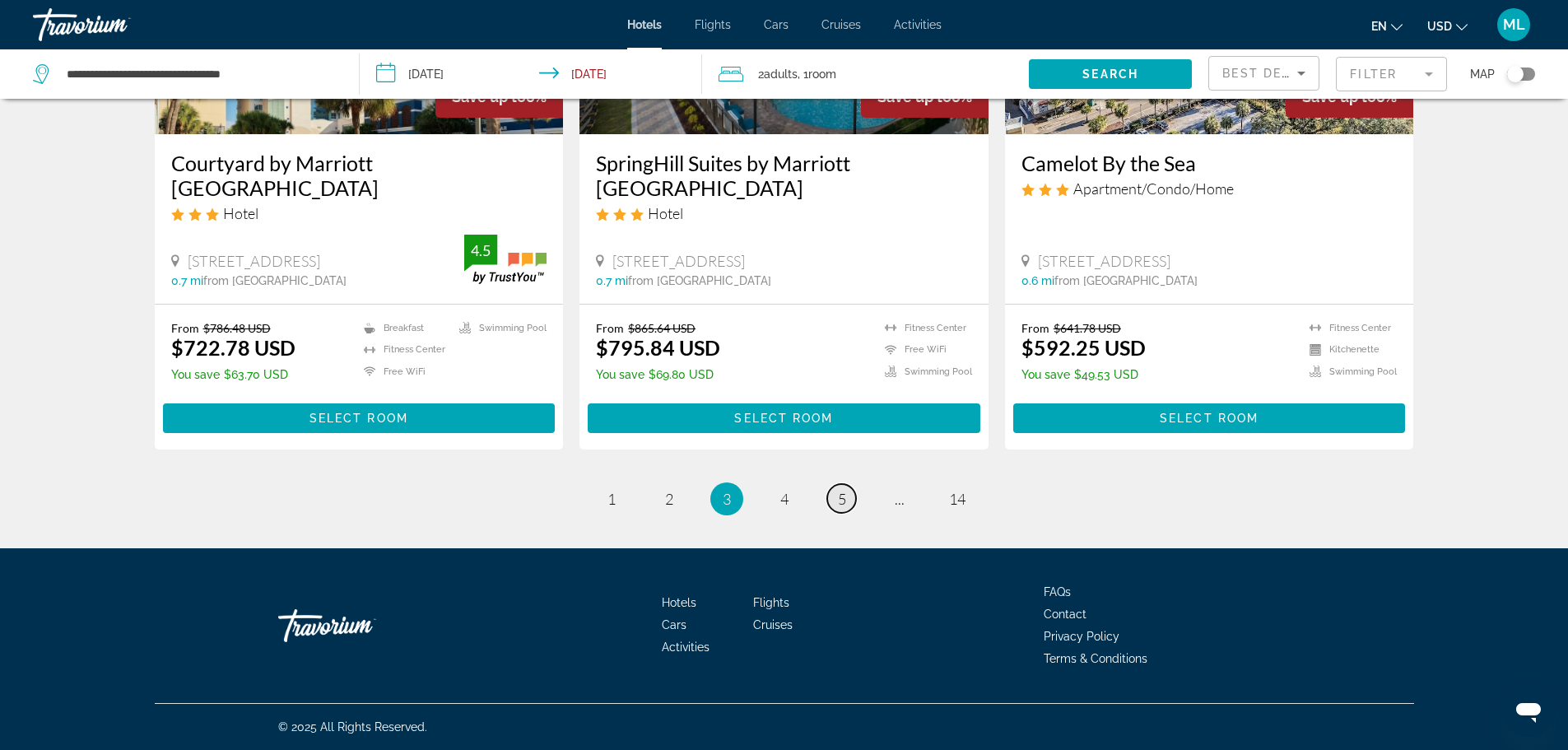
click at [836, 499] on link "page 5" at bounding box center [842, 498] width 29 height 29
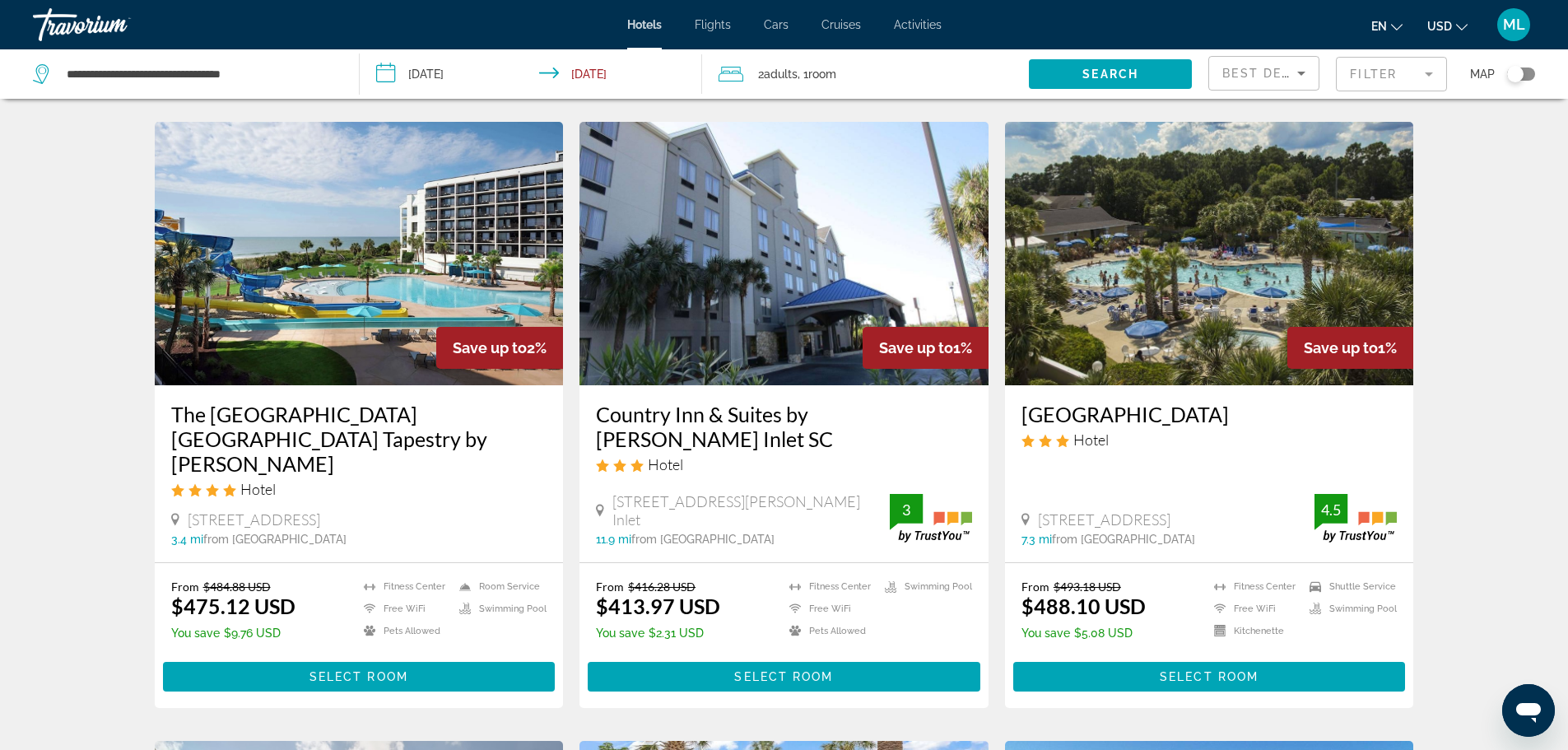
scroll to position [659, 0]
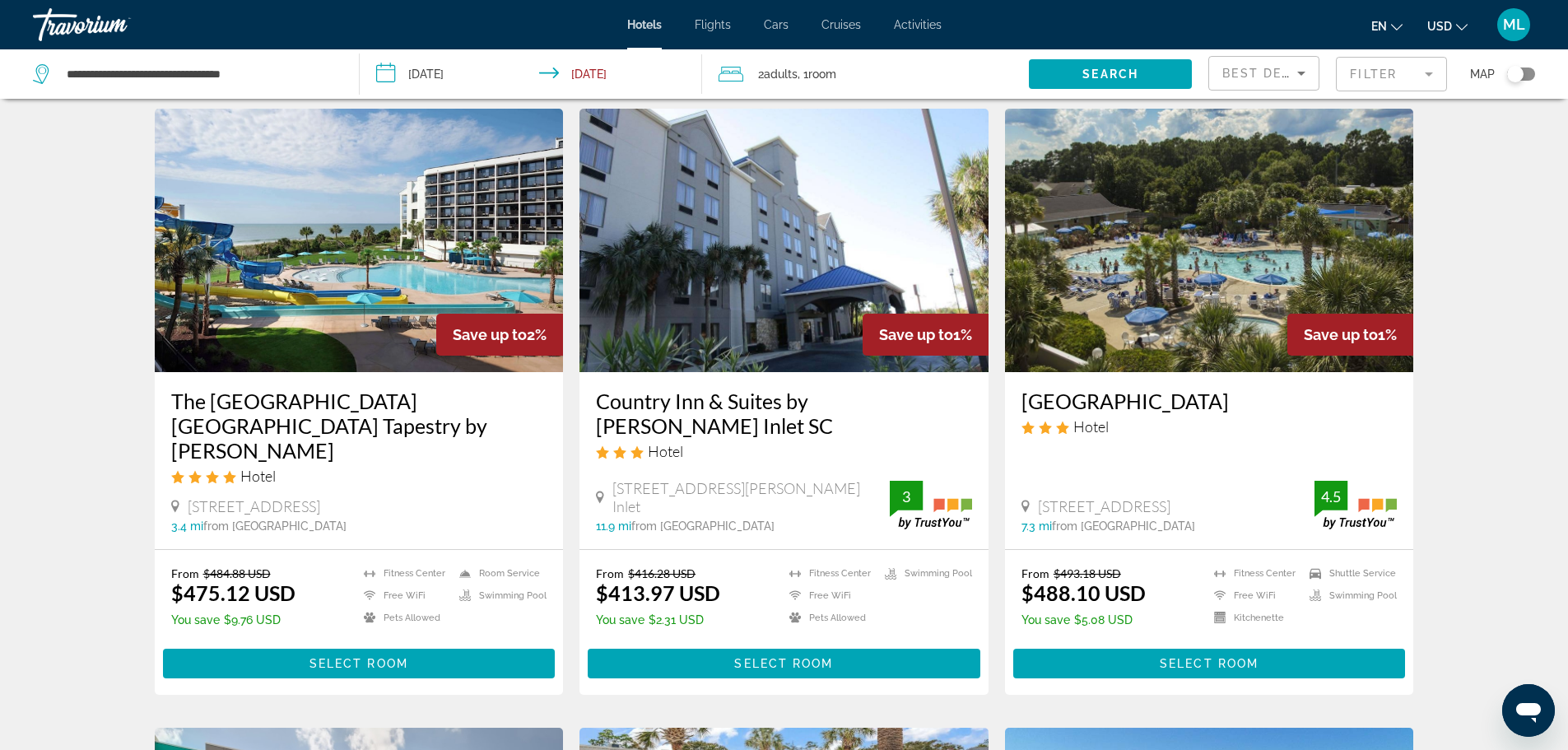
click at [1223, 277] on img "Main content" at bounding box center [1210, 240] width 409 height 264
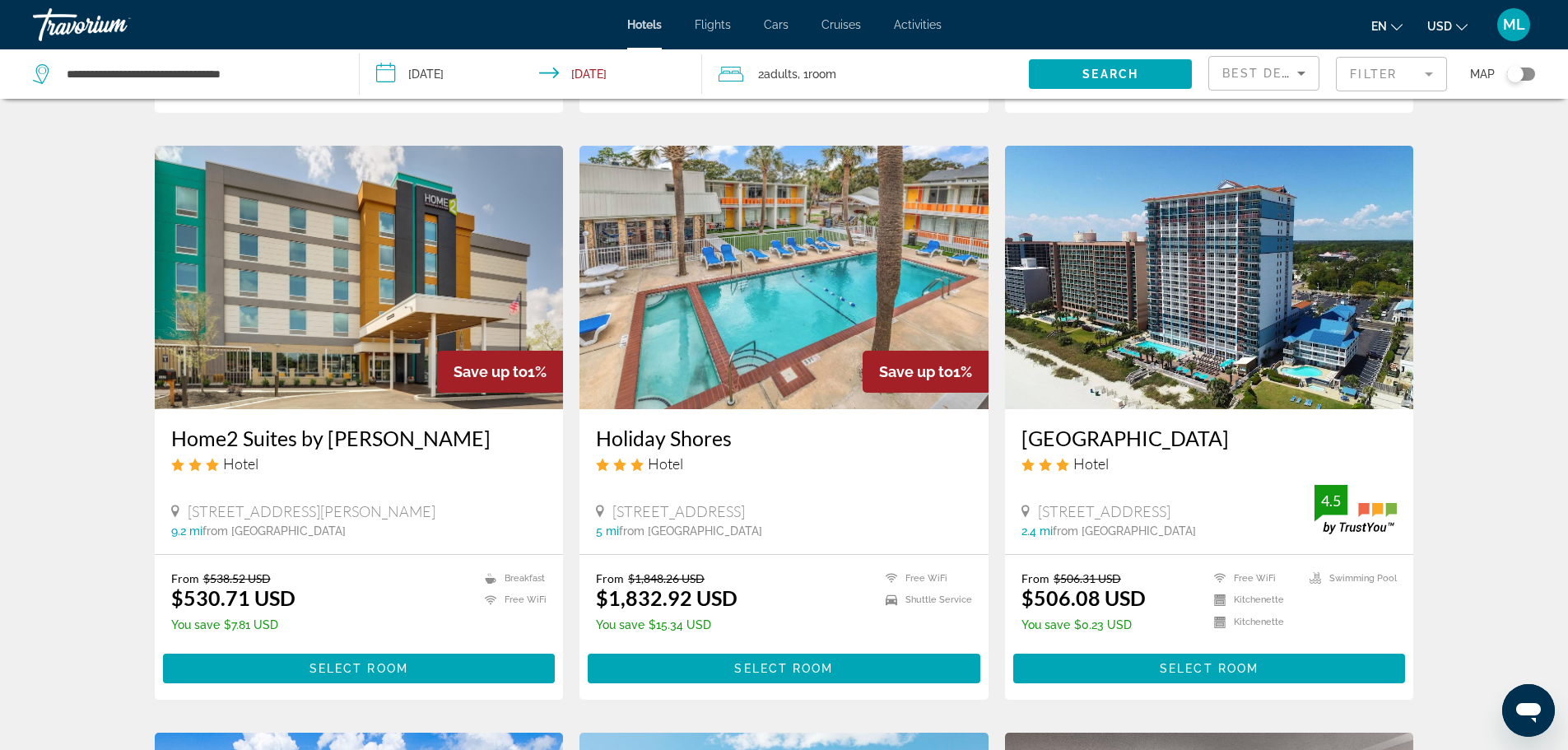
scroll to position [1317, 0]
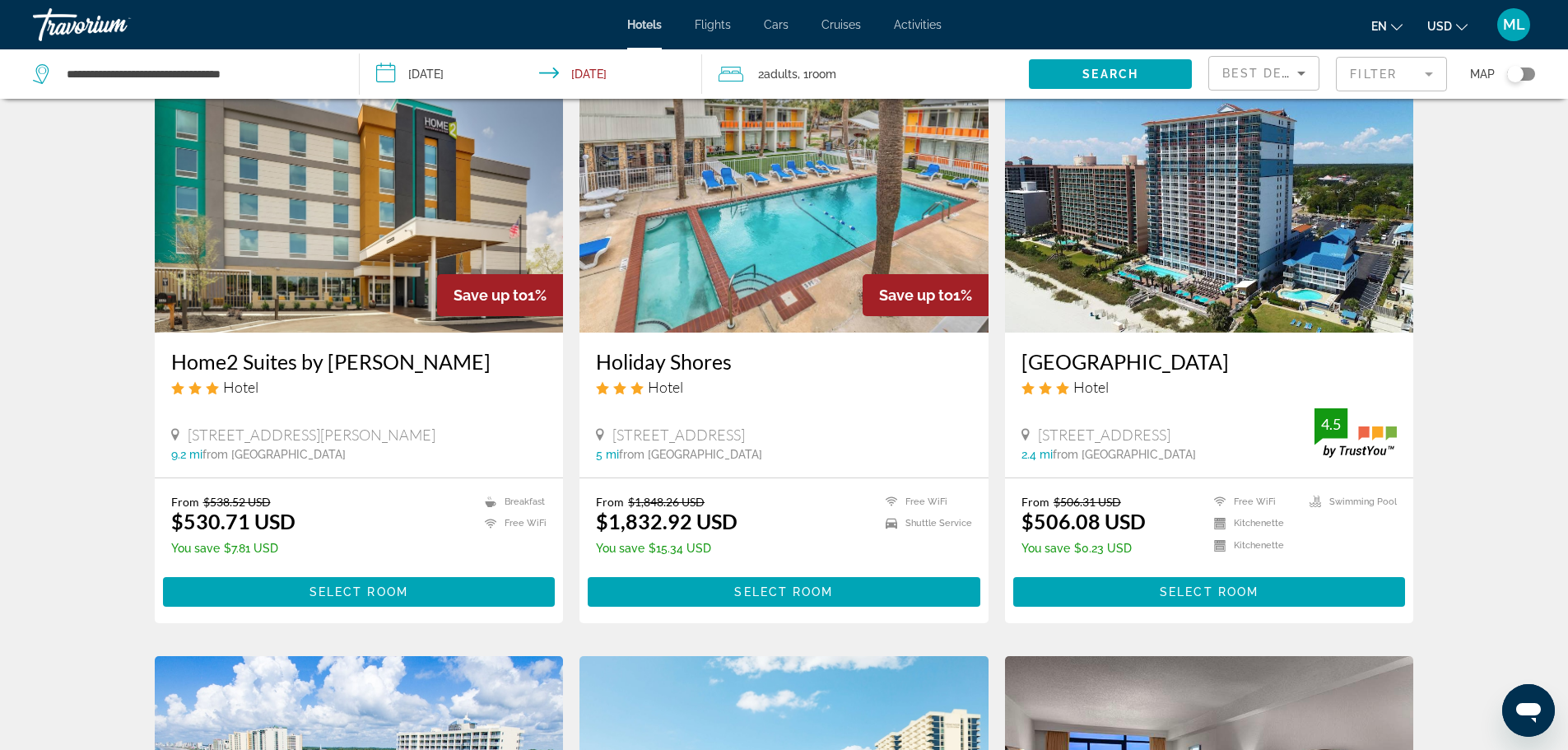
click at [1127, 244] on img "Main content" at bounding box center [1210, 201] width 409 height 264
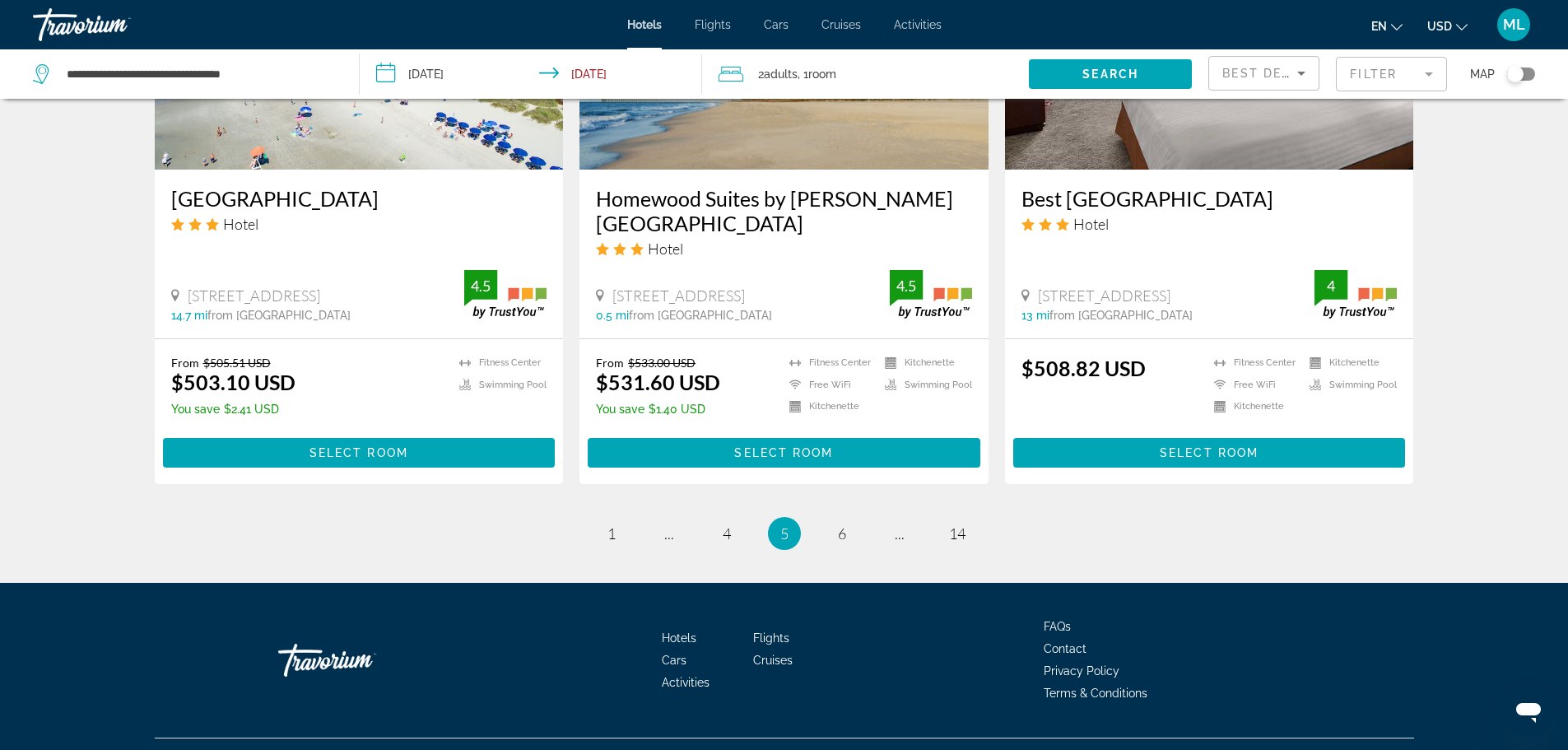
scroll to position [2094, 0]
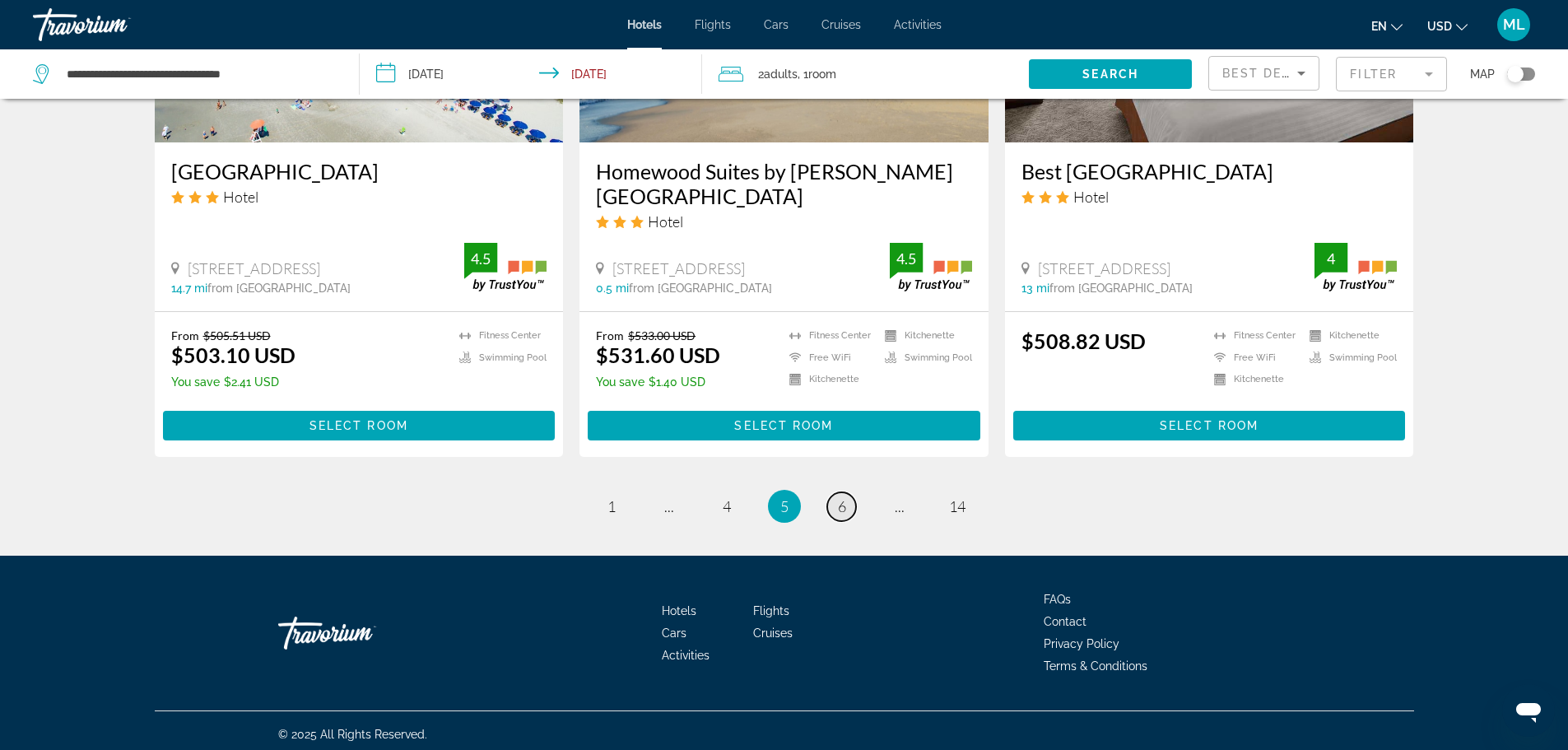
click at [841, 500] on span "6" at bounding box center [842, 506] width 8 height 18
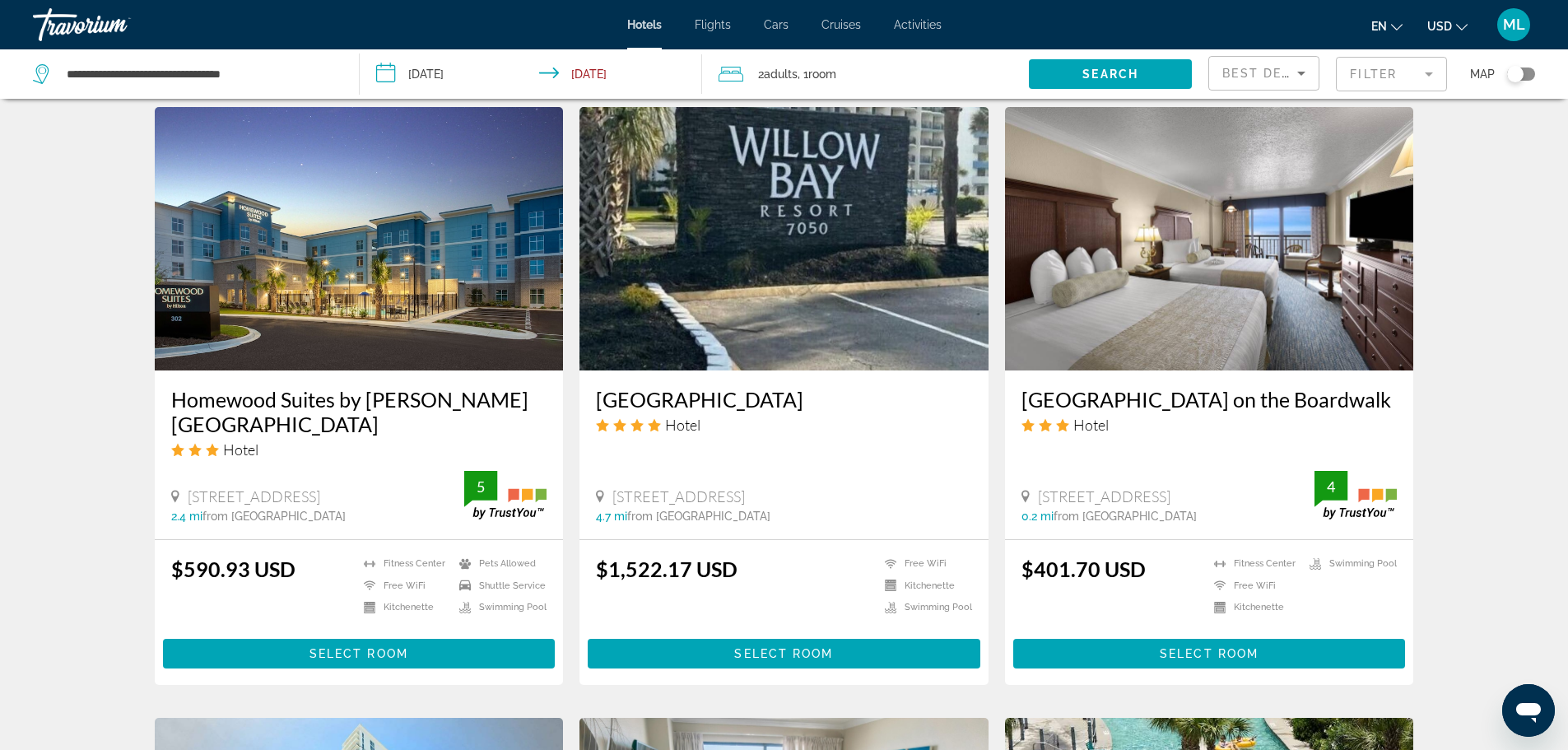
scroll to position [1317, 0]
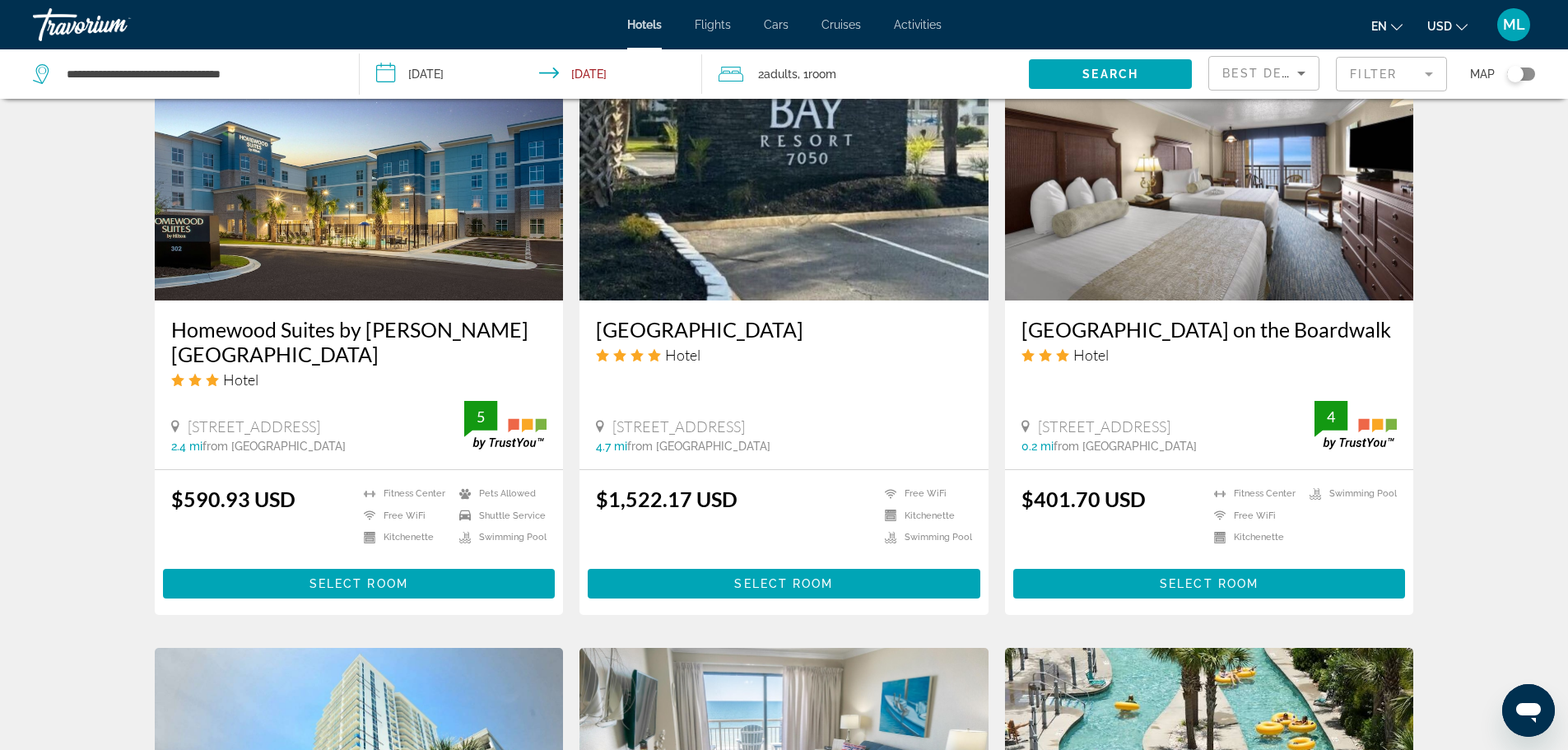
click at [1184, 249] on img "Main content" at bounding box center [1210, 168] width 409 height 264
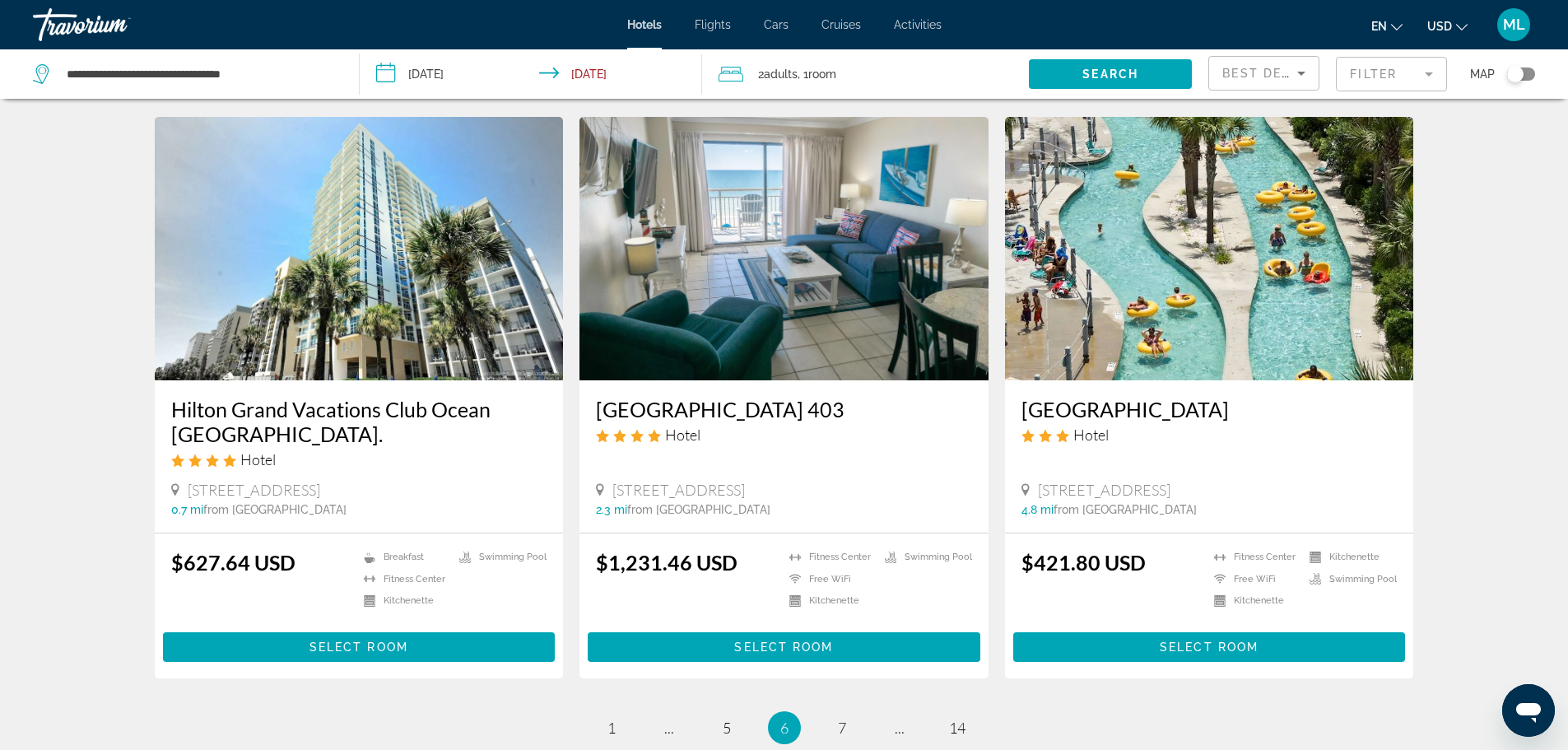
scroll to position [1779, 0]
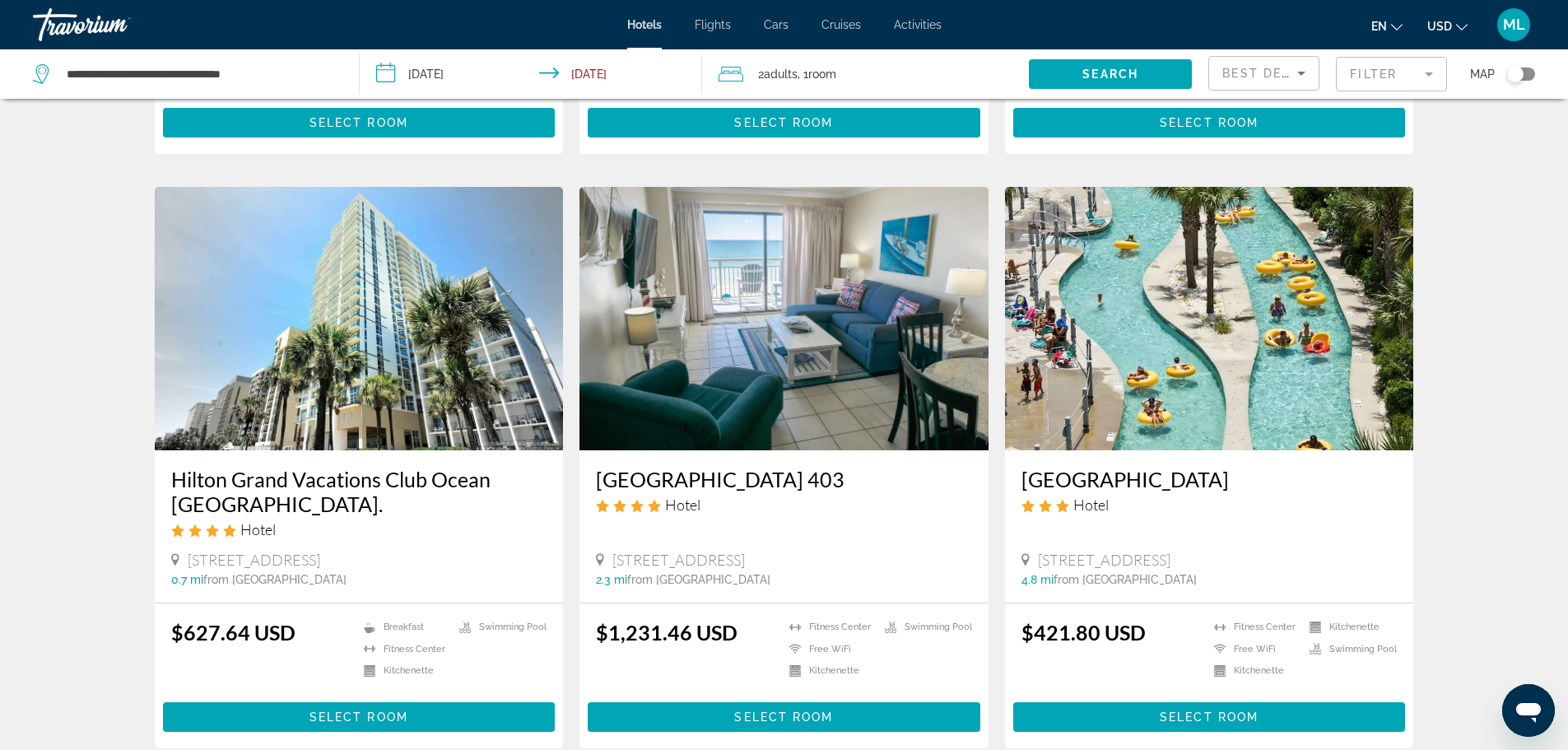
click at [302, 382] on img "Main content" at bounding box center [359, 318] width 409 height 264
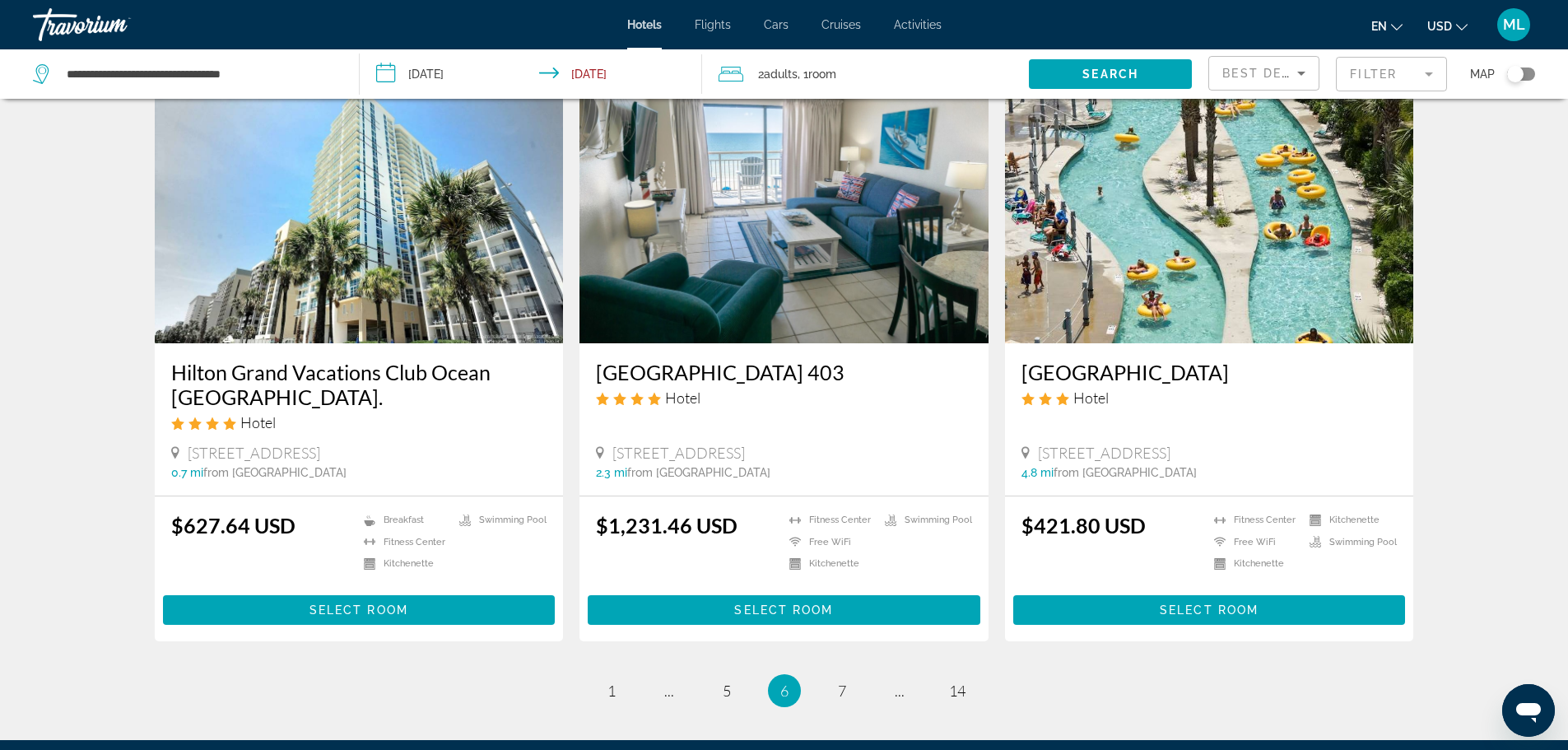
scroll to position [1880, 0]
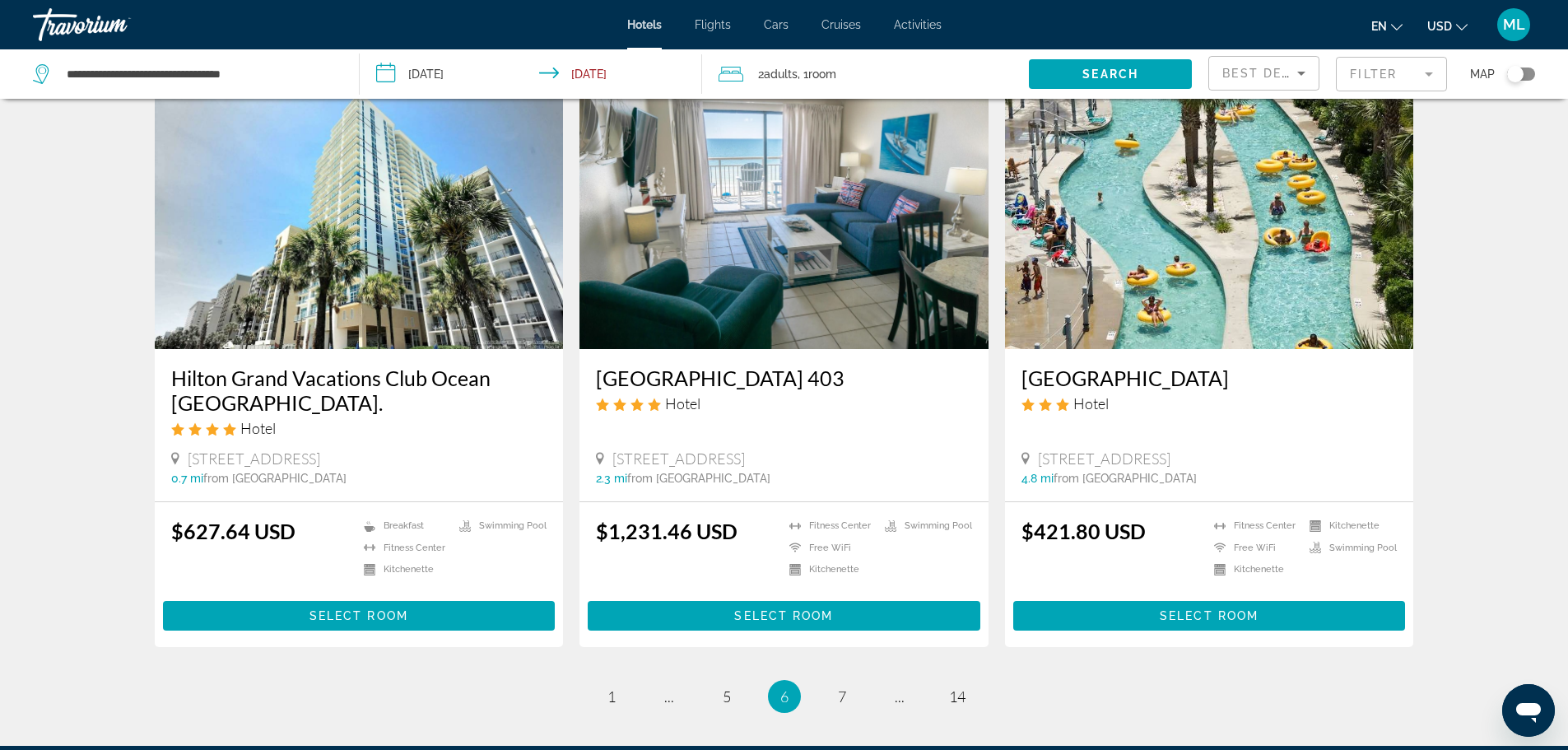
click at [1128, 265] on img "Main content" at bounding box center [1210, 217] width 409 height 264
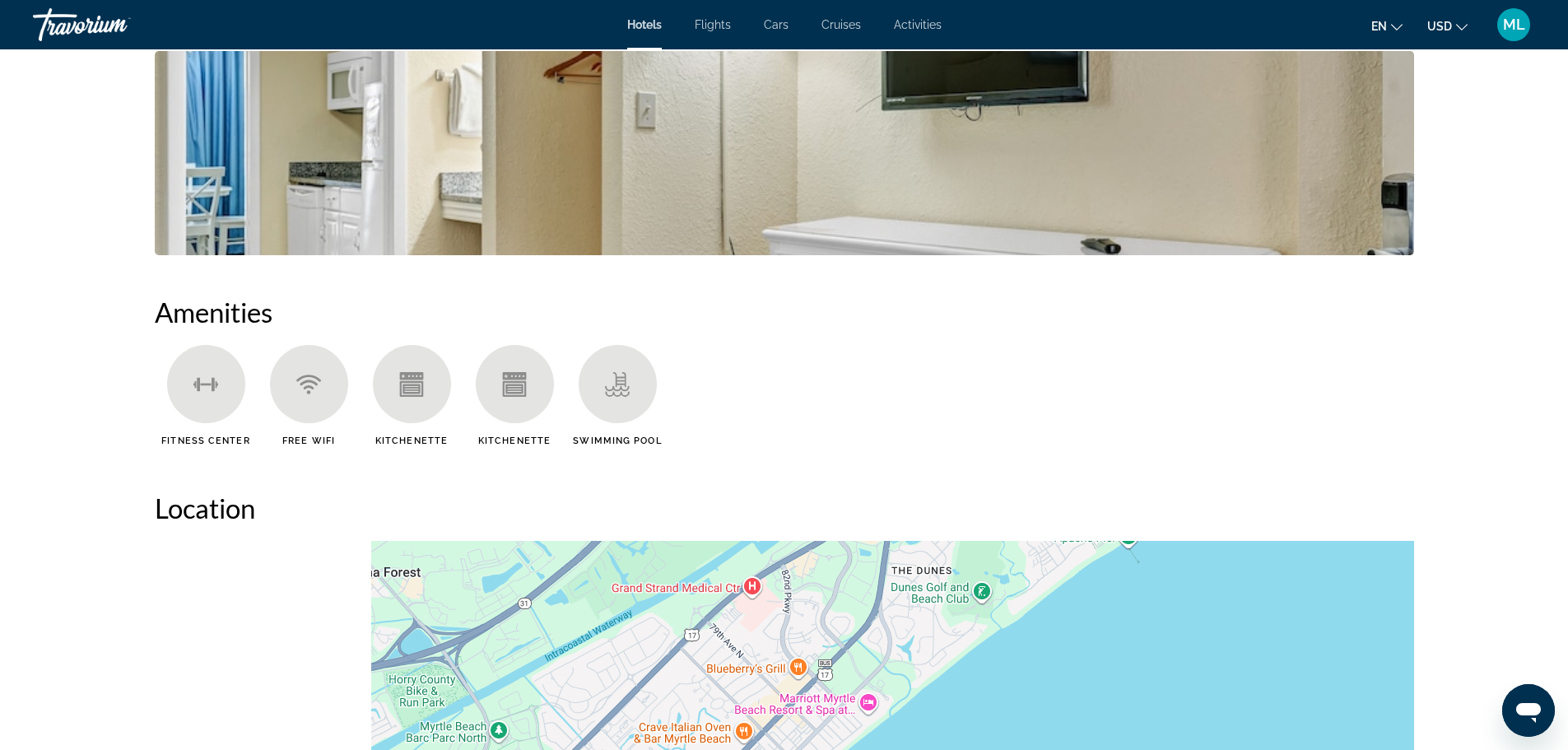
scroll to position [1120, 0]
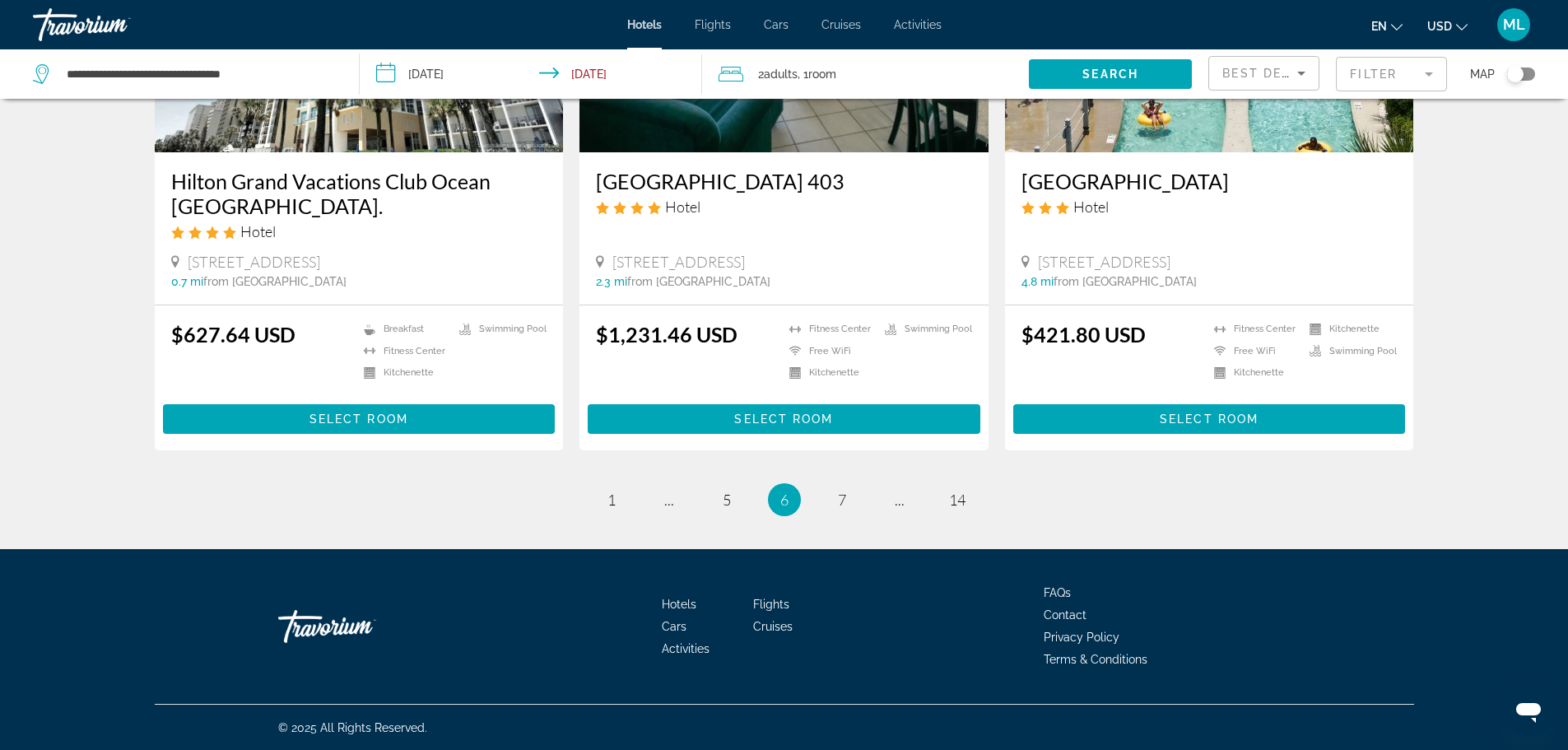
scroll to position [2077, 0]
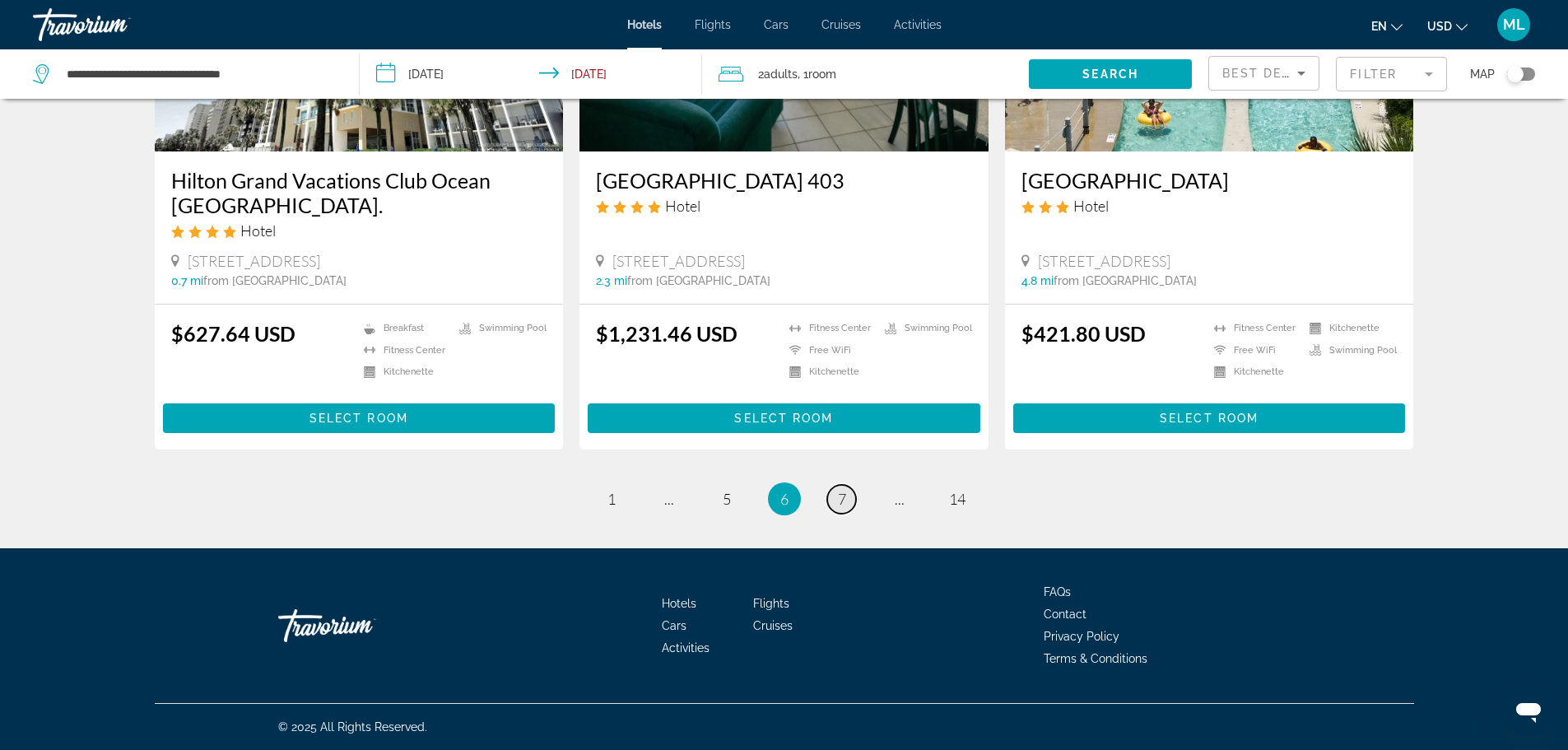
click at [843, 498] on span "7" at bounding box center [842, 498] width 8 height 18
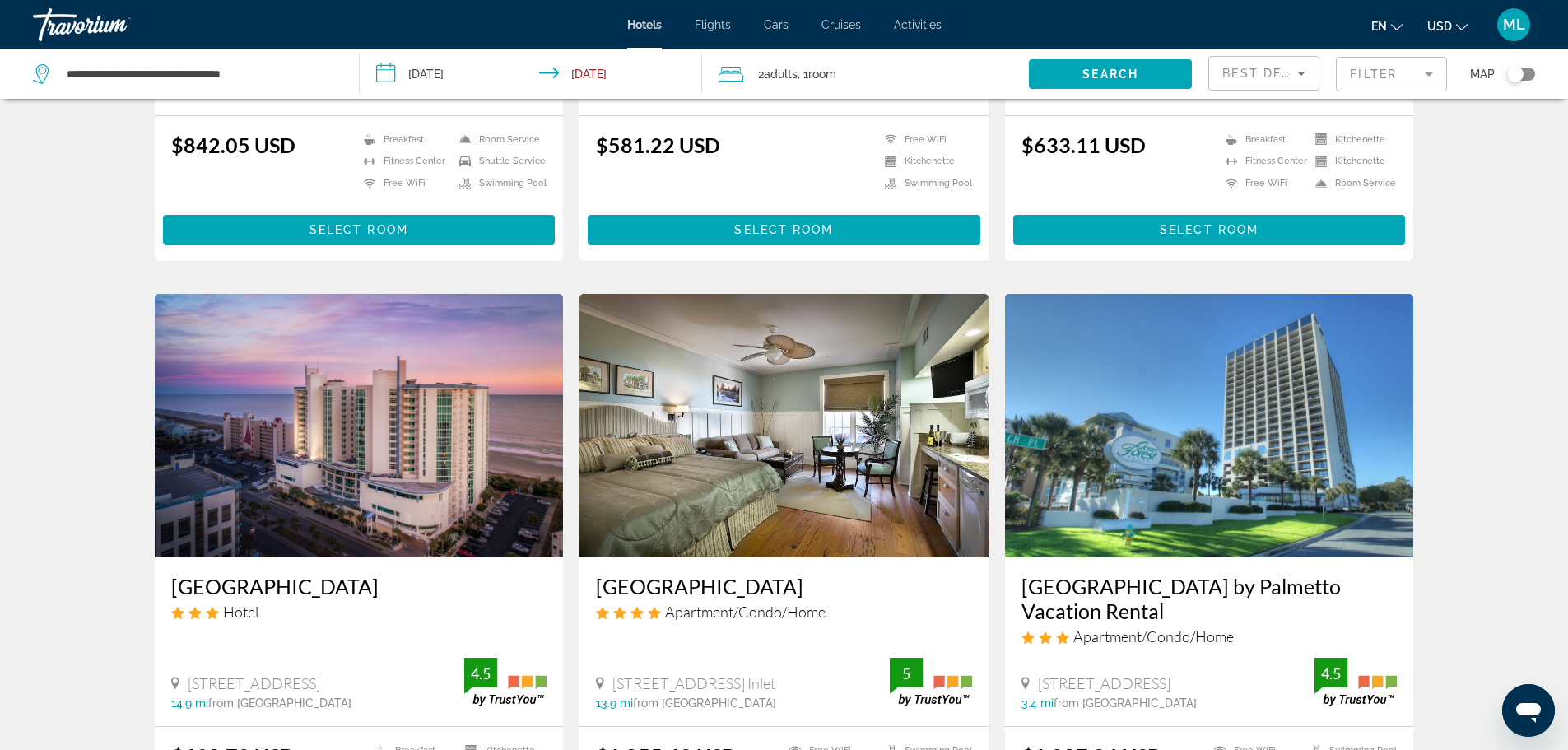
scroll to position [1218, 0]
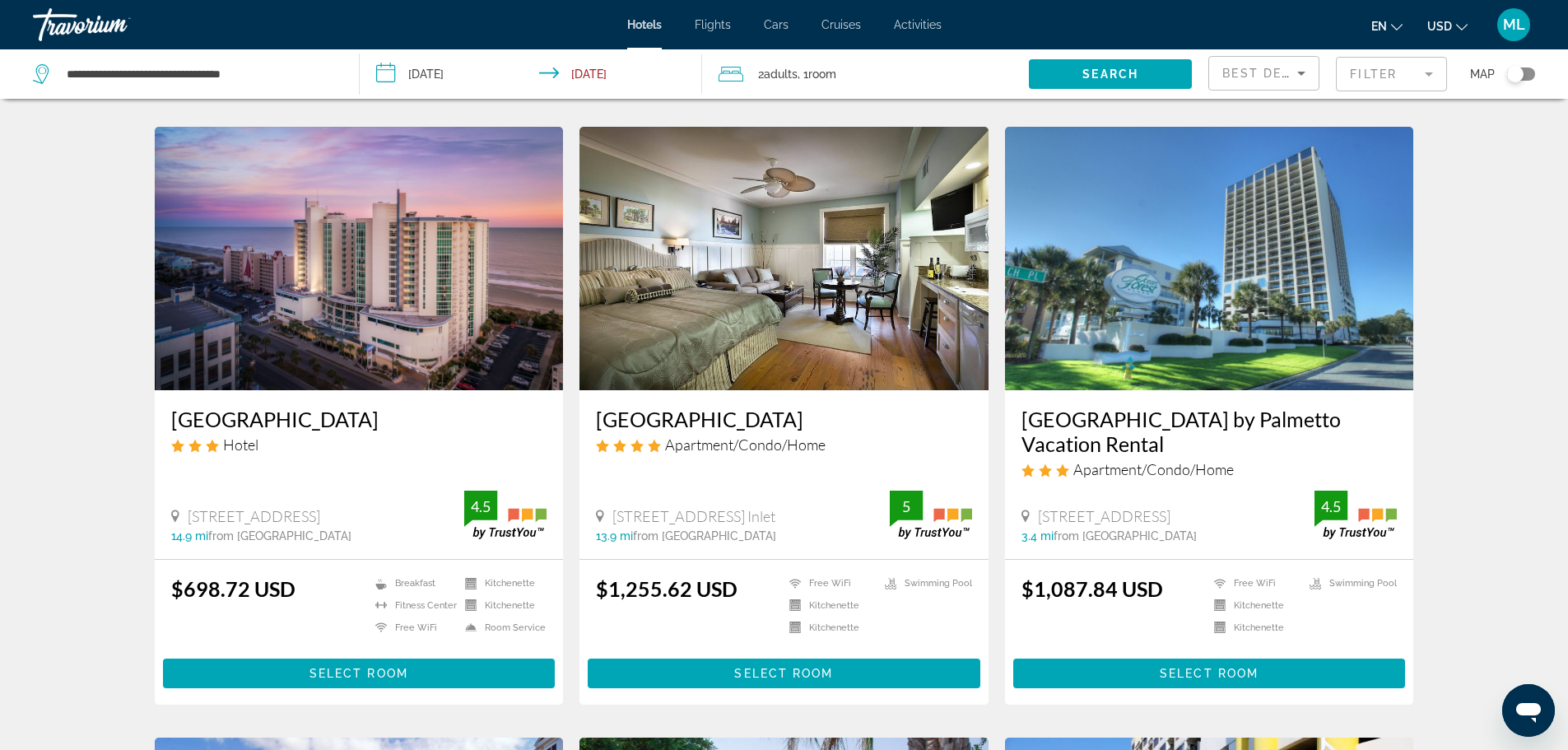
click at [452, 254] on img "Main content" at bounding box center [359, 258] width 409 height 264
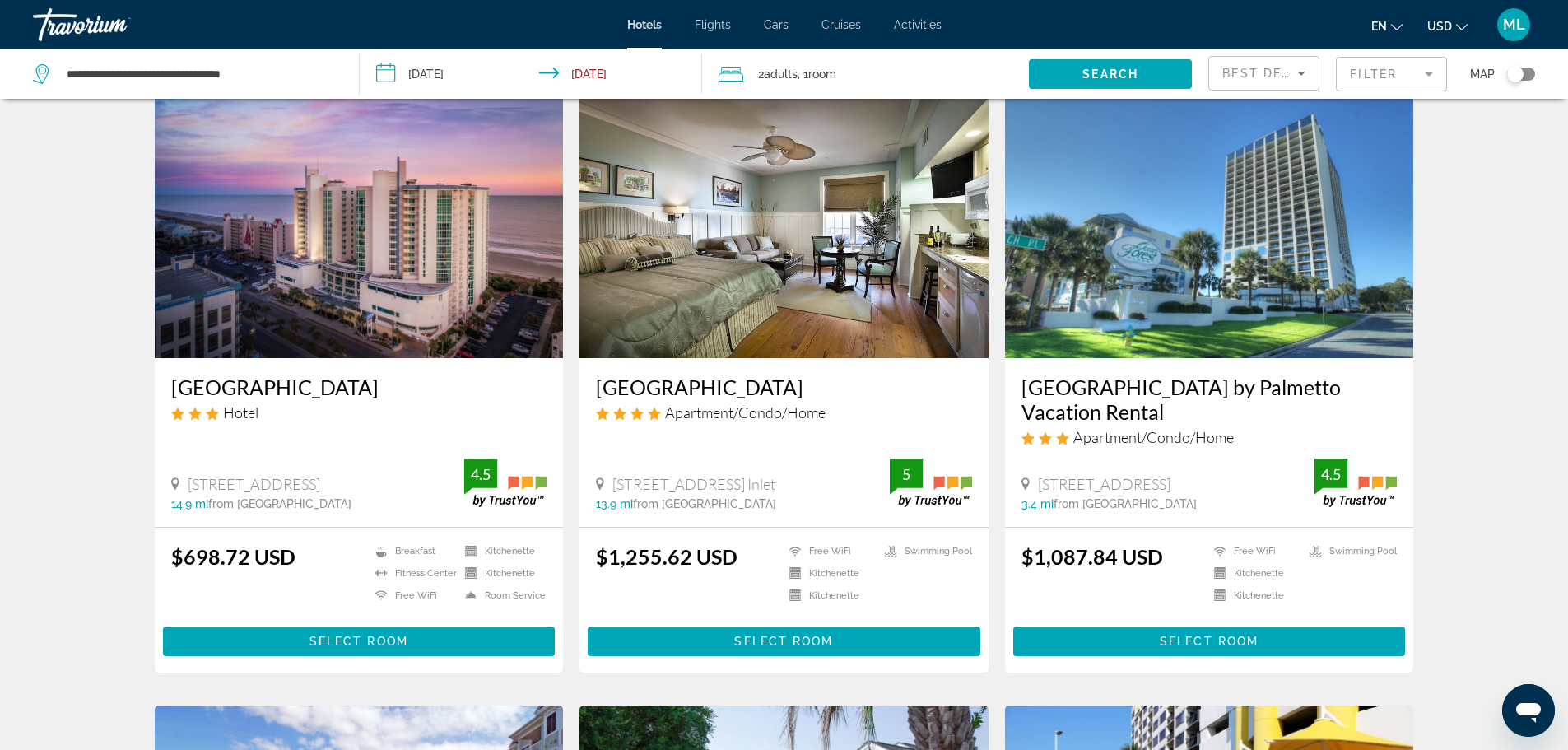
scroll to position [1284, 0]
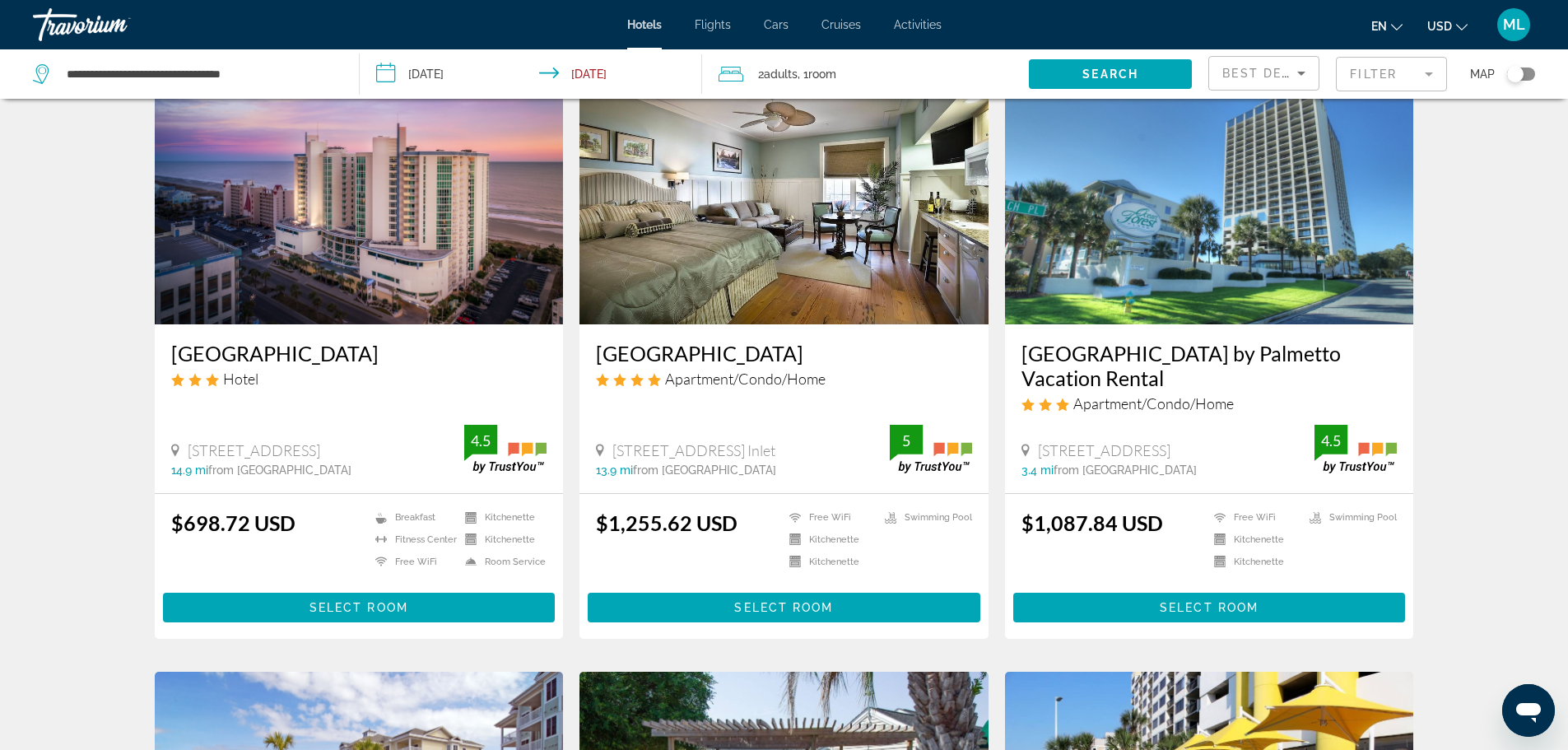
click at [1195, 191] on img "Main content" at bounding box center [1210, 192] width 409 height 264
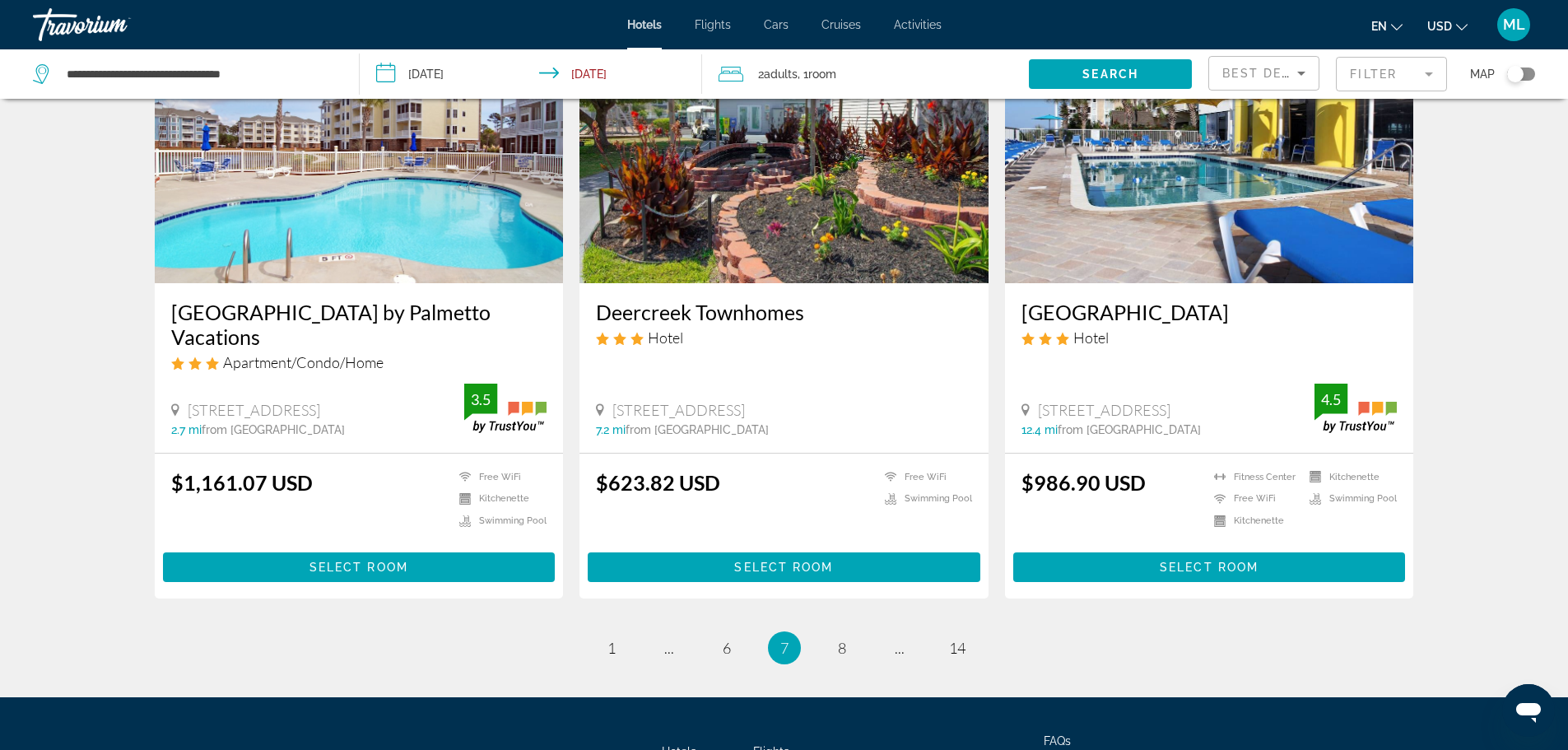
scroll to position [2053, 0]
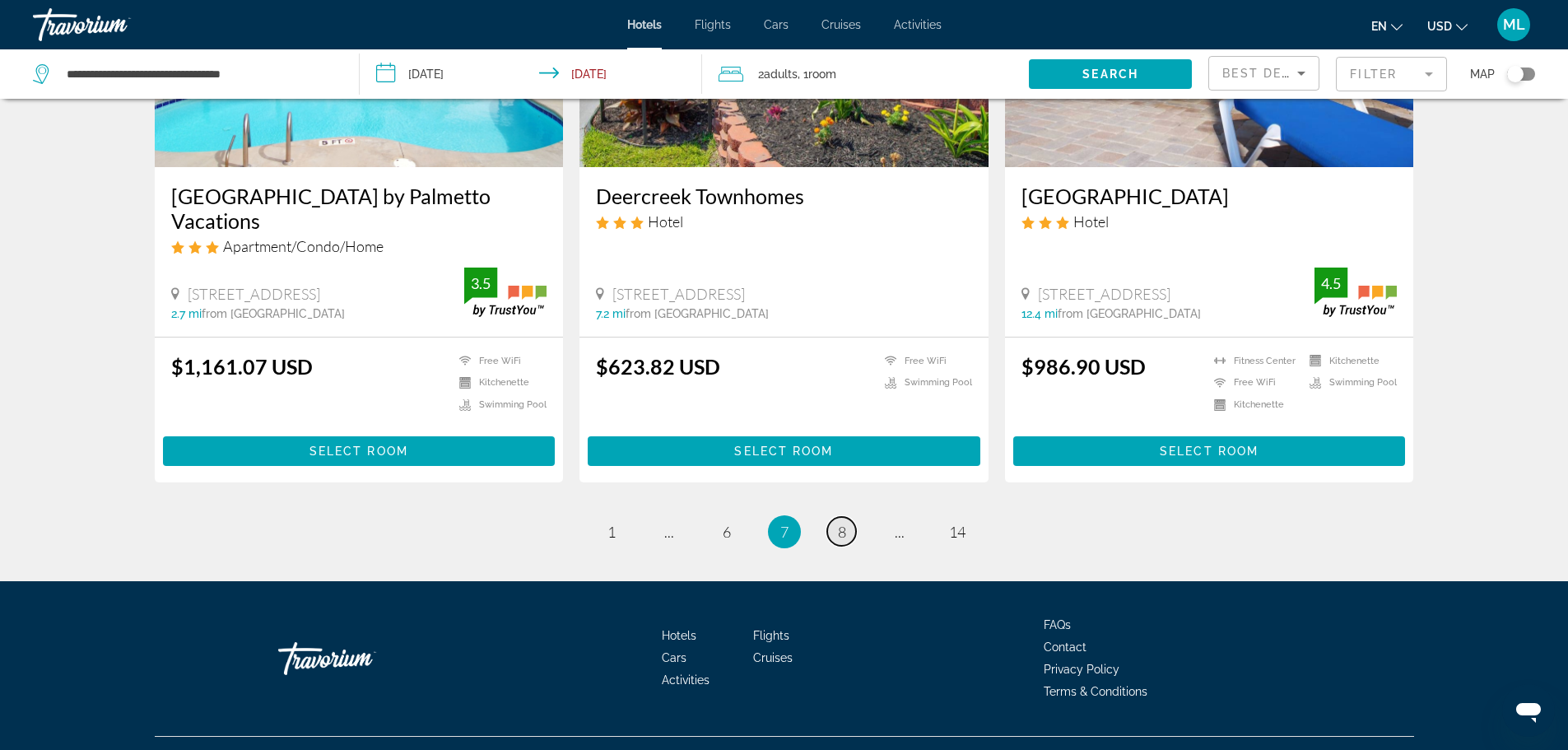
click at [845, 523] on span "8" at bounding box center [842, 531] width 8 height 18
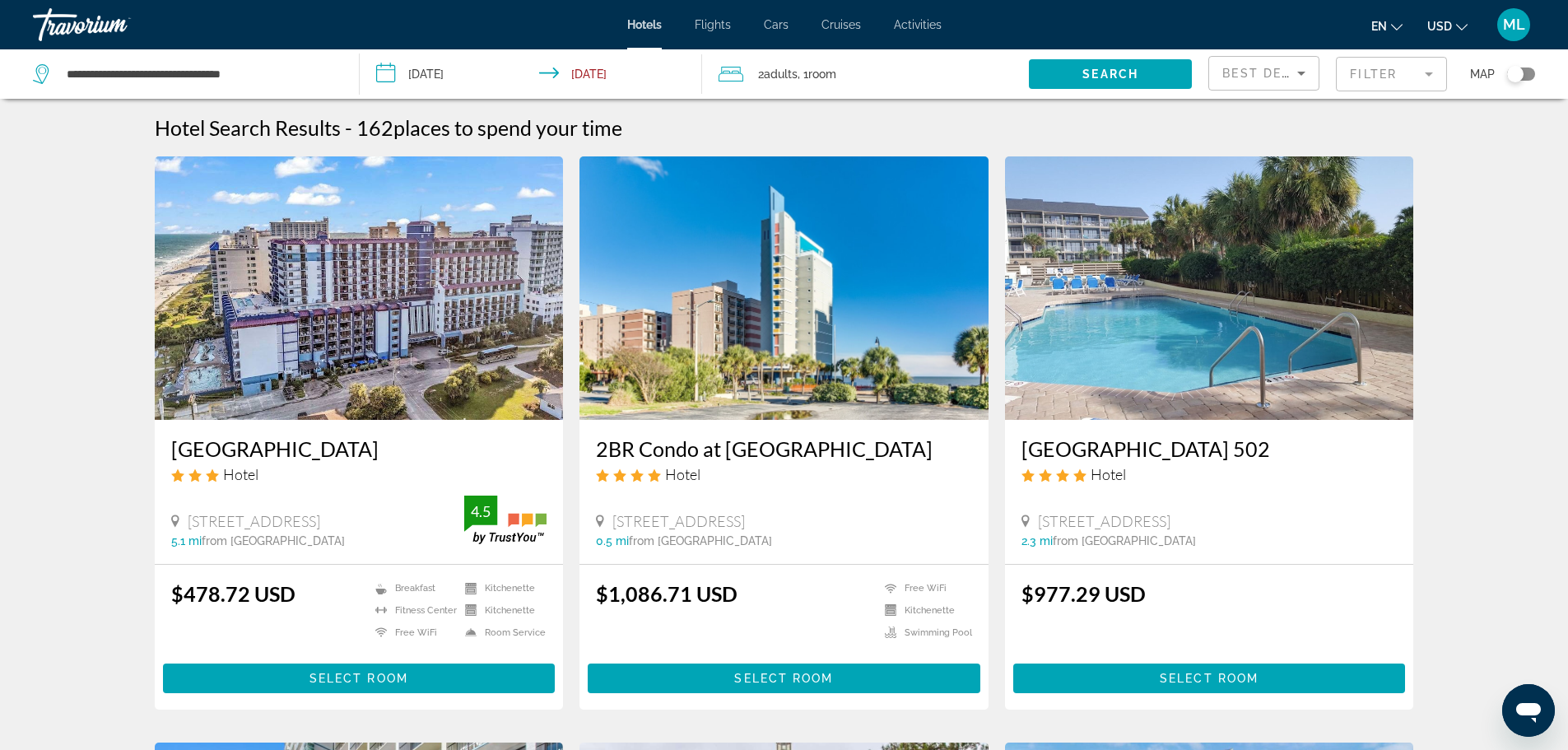
click at [297, 327] on img "Main content" at bounding box center [359, 288] width 409 height 264
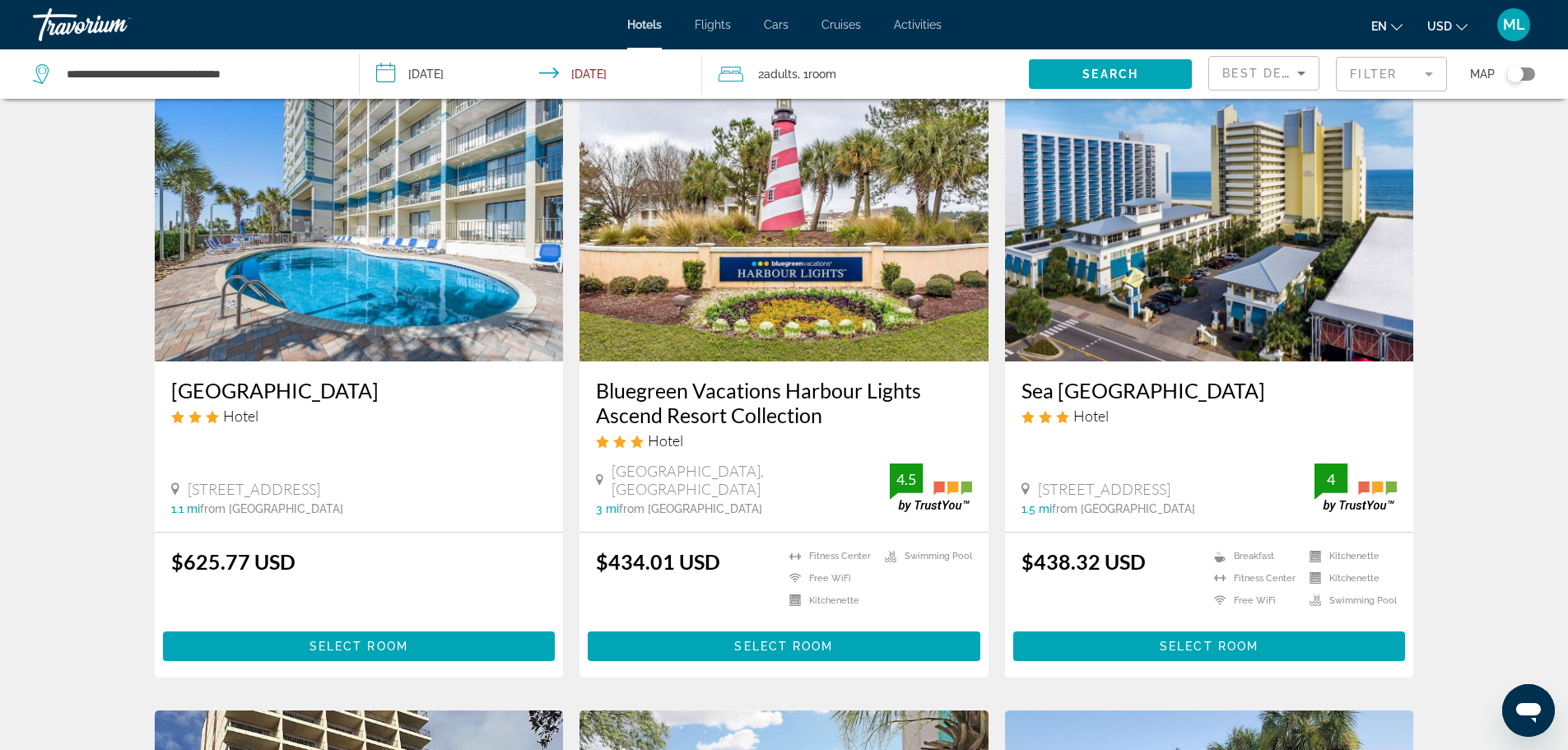
scroll to position [659, 0]
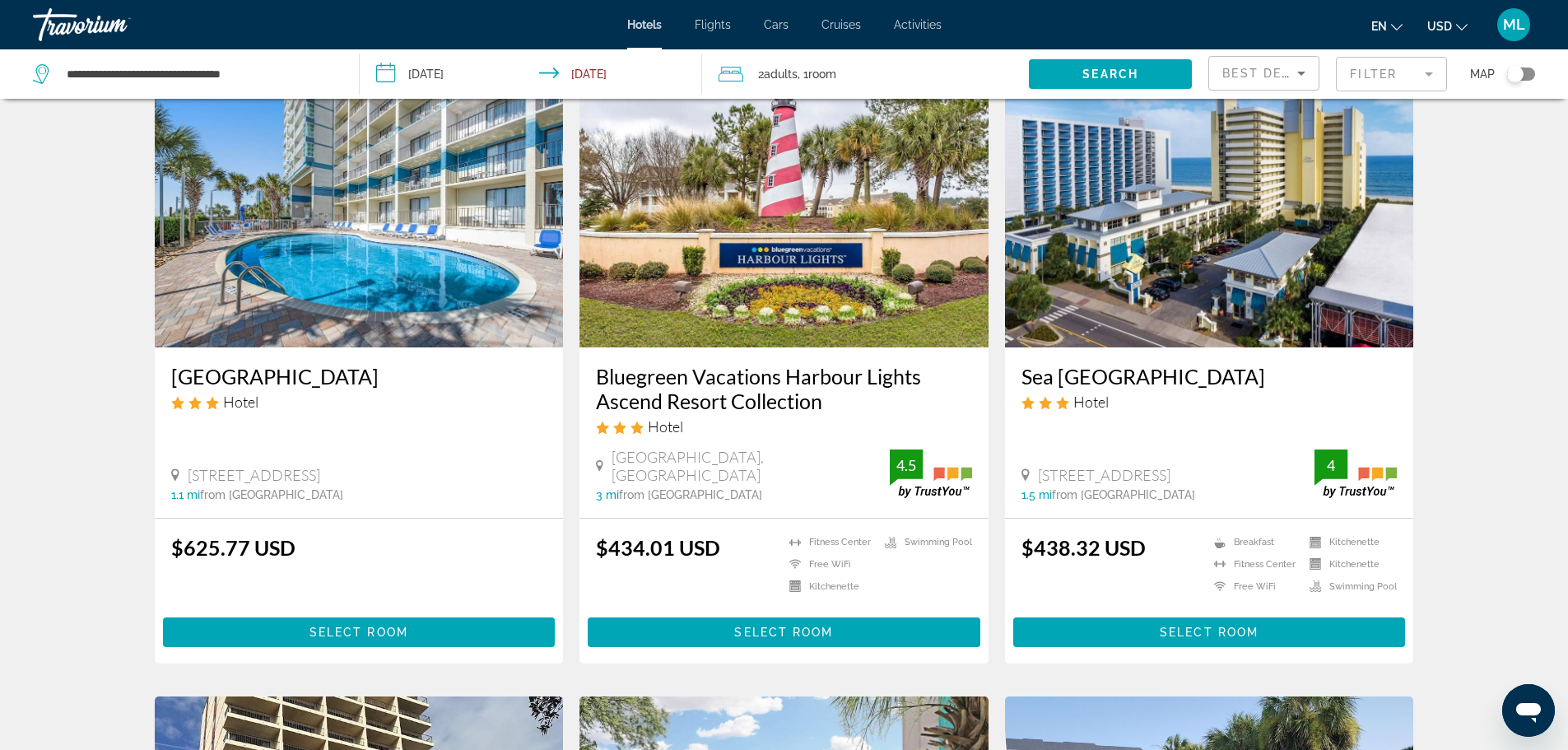
click at [1201, 211] on img "Main content" at bounding box center [1210, 215] width 409 height 264
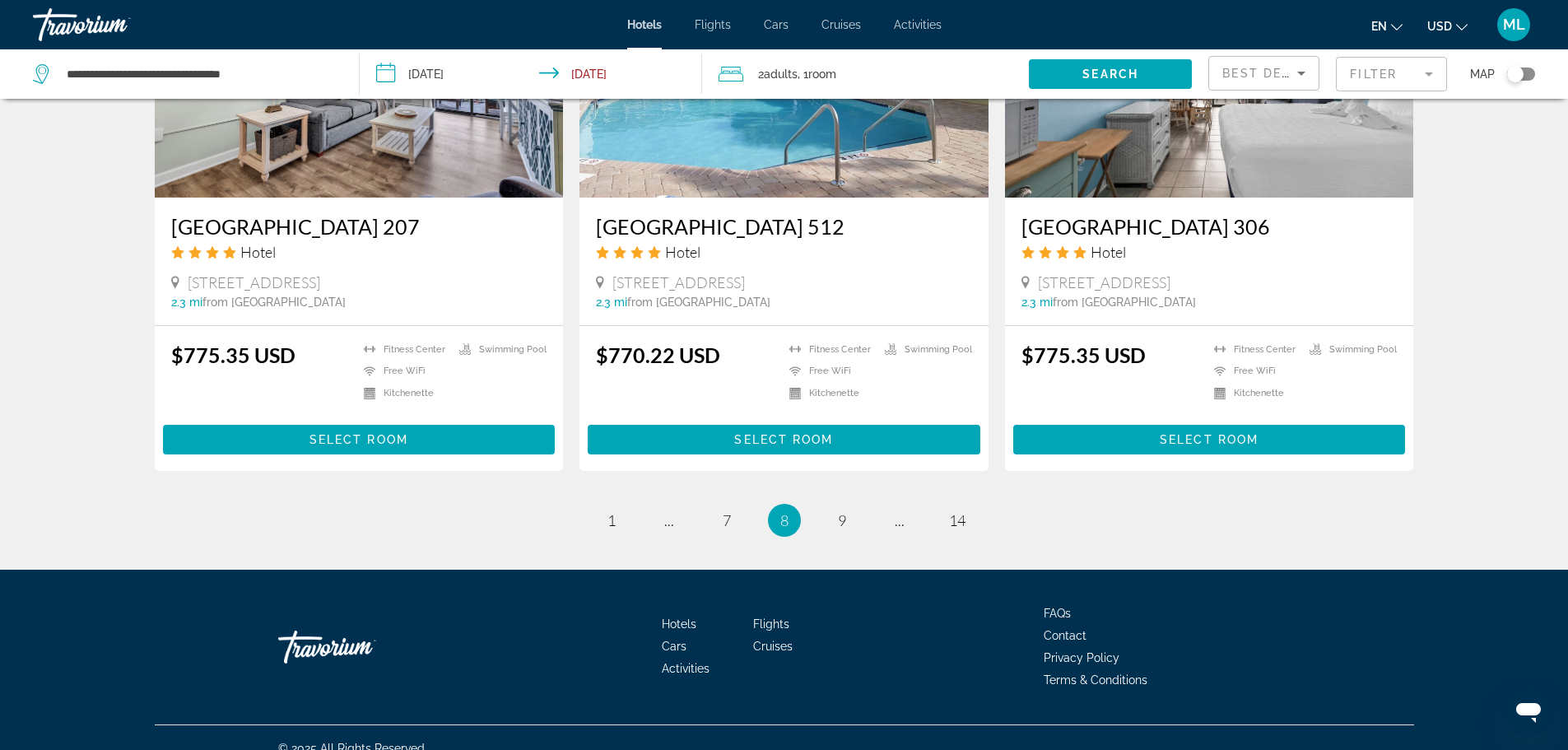
scroll to position [2028, 0]
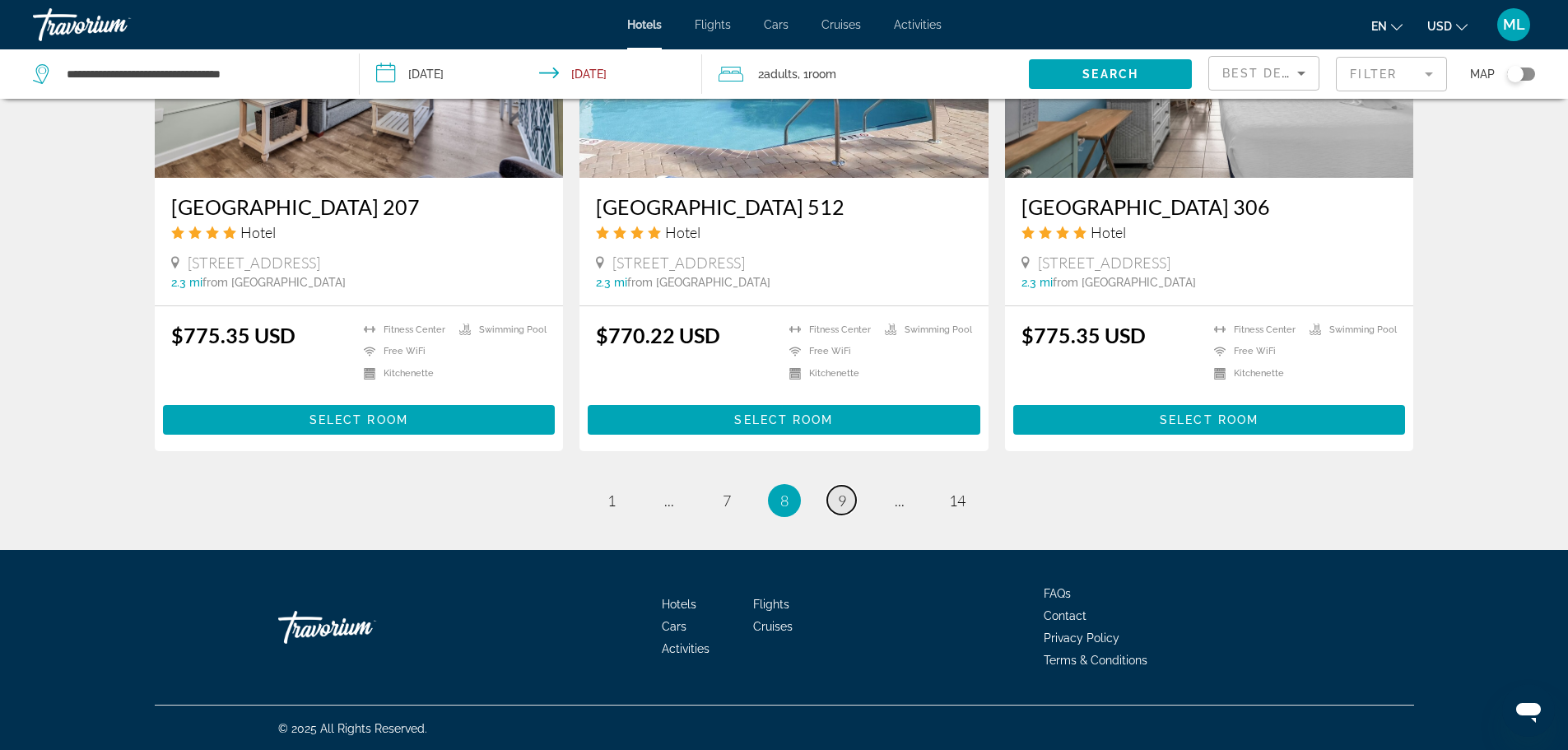
click at [842, 495] on span "9" at bounding box center [842, 500] width 8 height 18
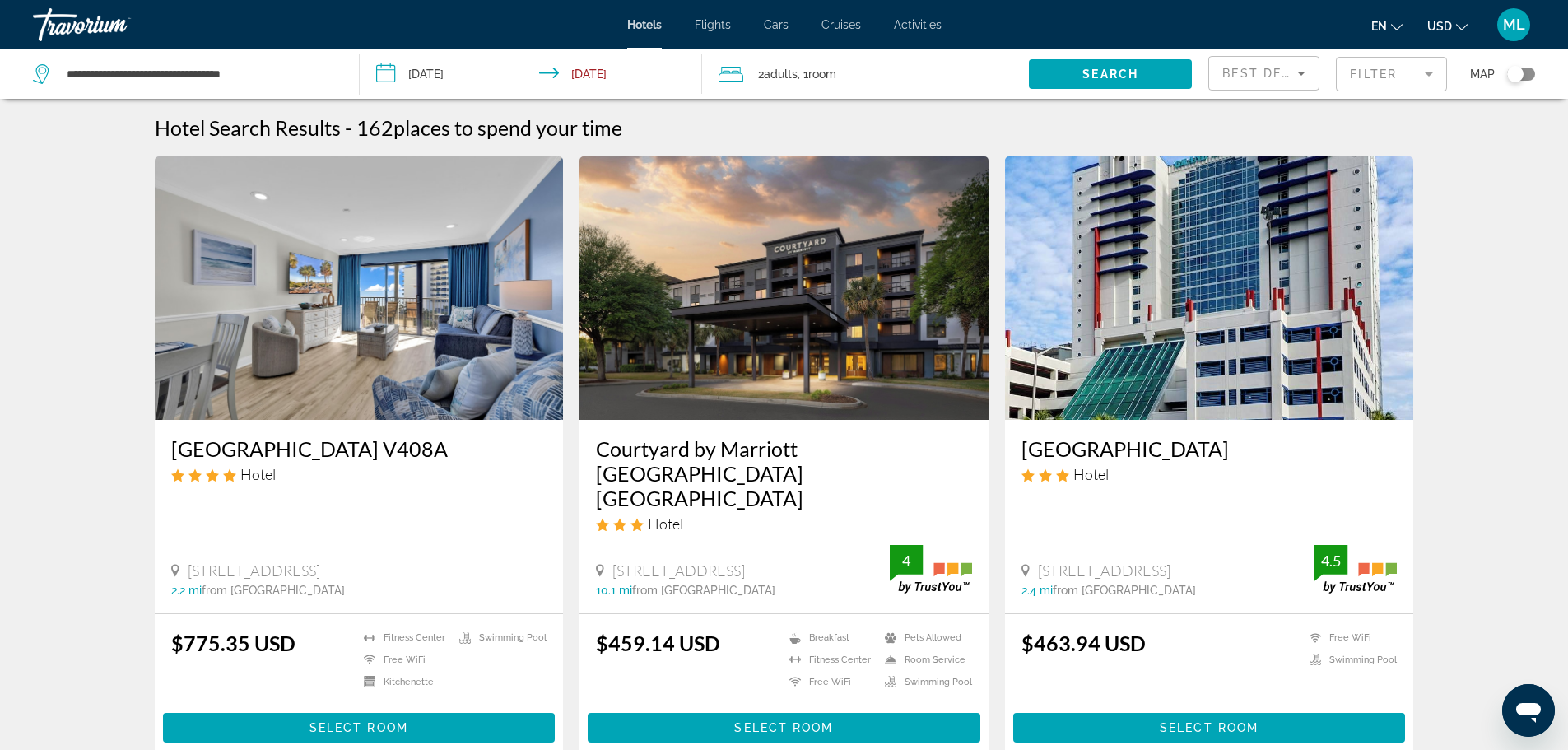
click at [743, 368] on img "Main content" at bounding box center [784, 288] width 409 height 264
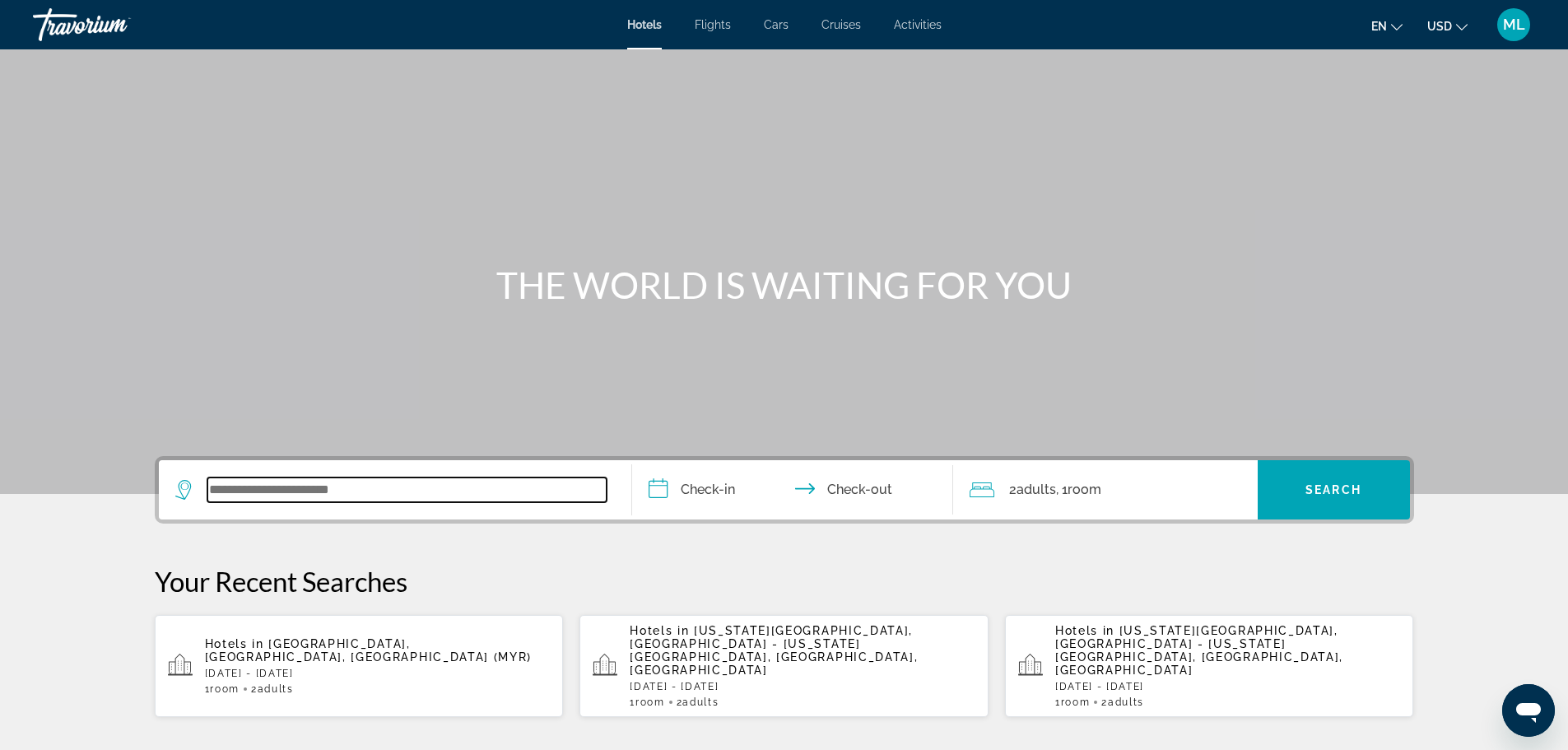
click at [329, 493] on input "Search widget" at bounding box center [406, 490] width 399 height 24
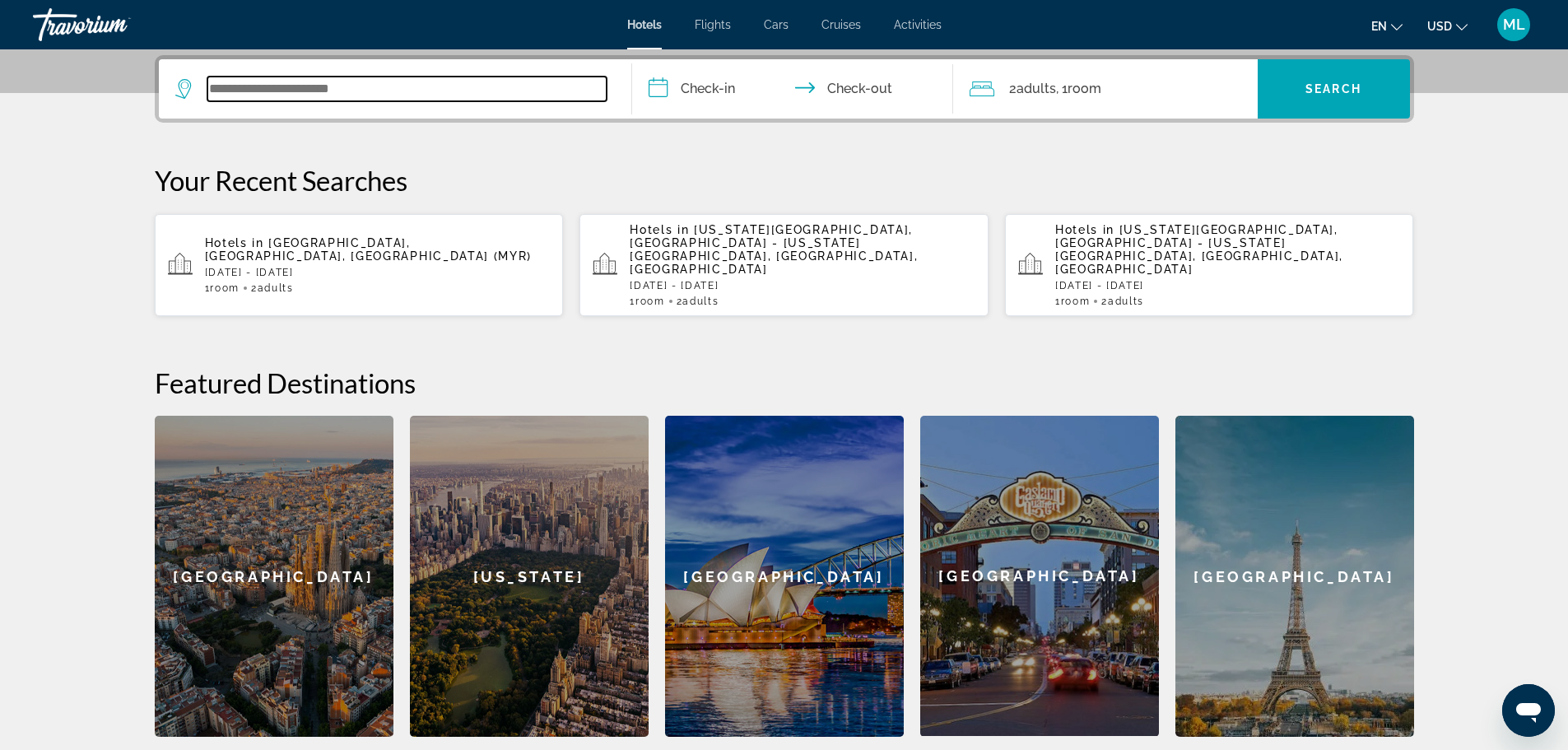
scroll to position [403, 0]
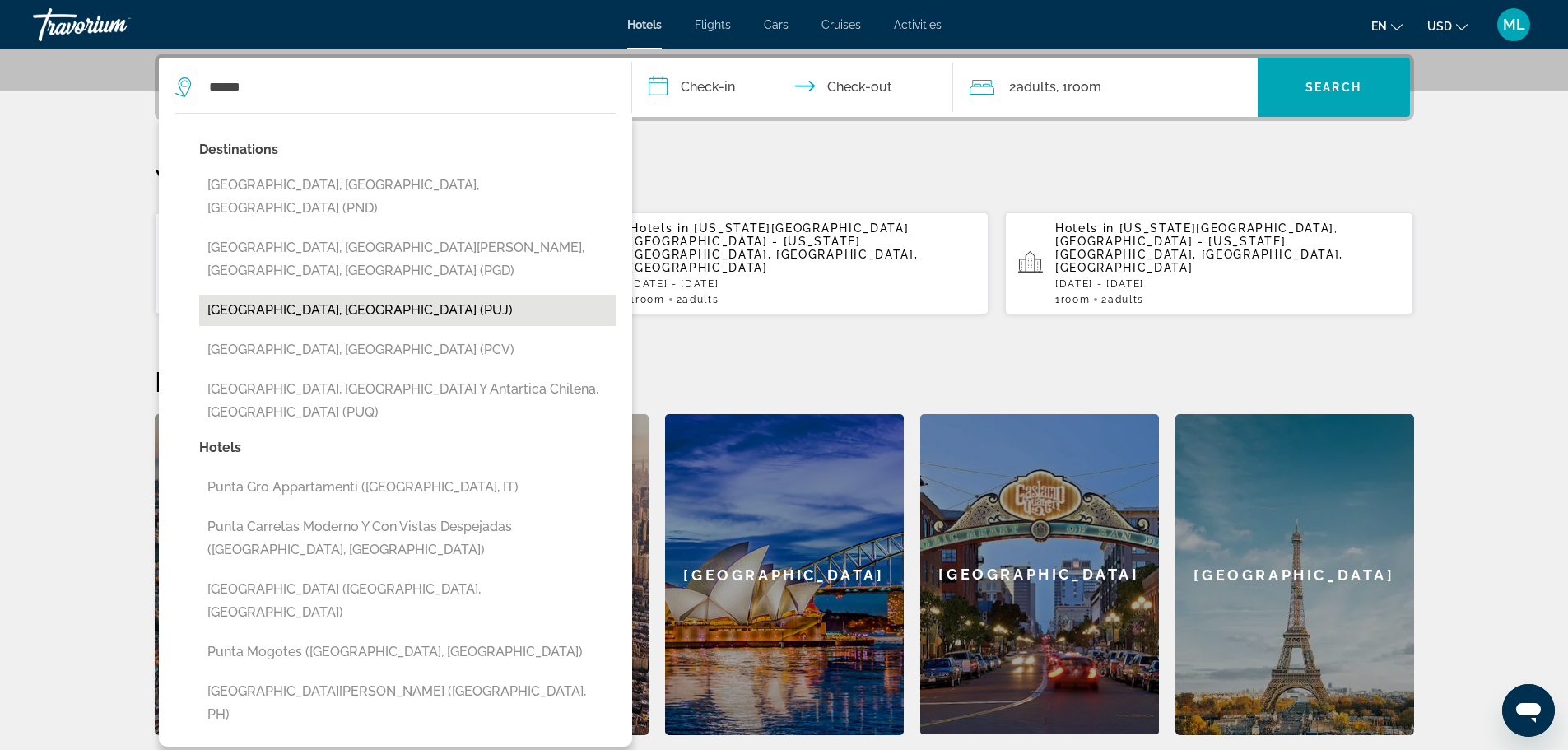
click at [418, 295] on button "[GEOGRAPHIC_DATA], [GEOGRAPHIC_DATA] (PUJ)" at bounding box center [407, 310] width 417 height 31
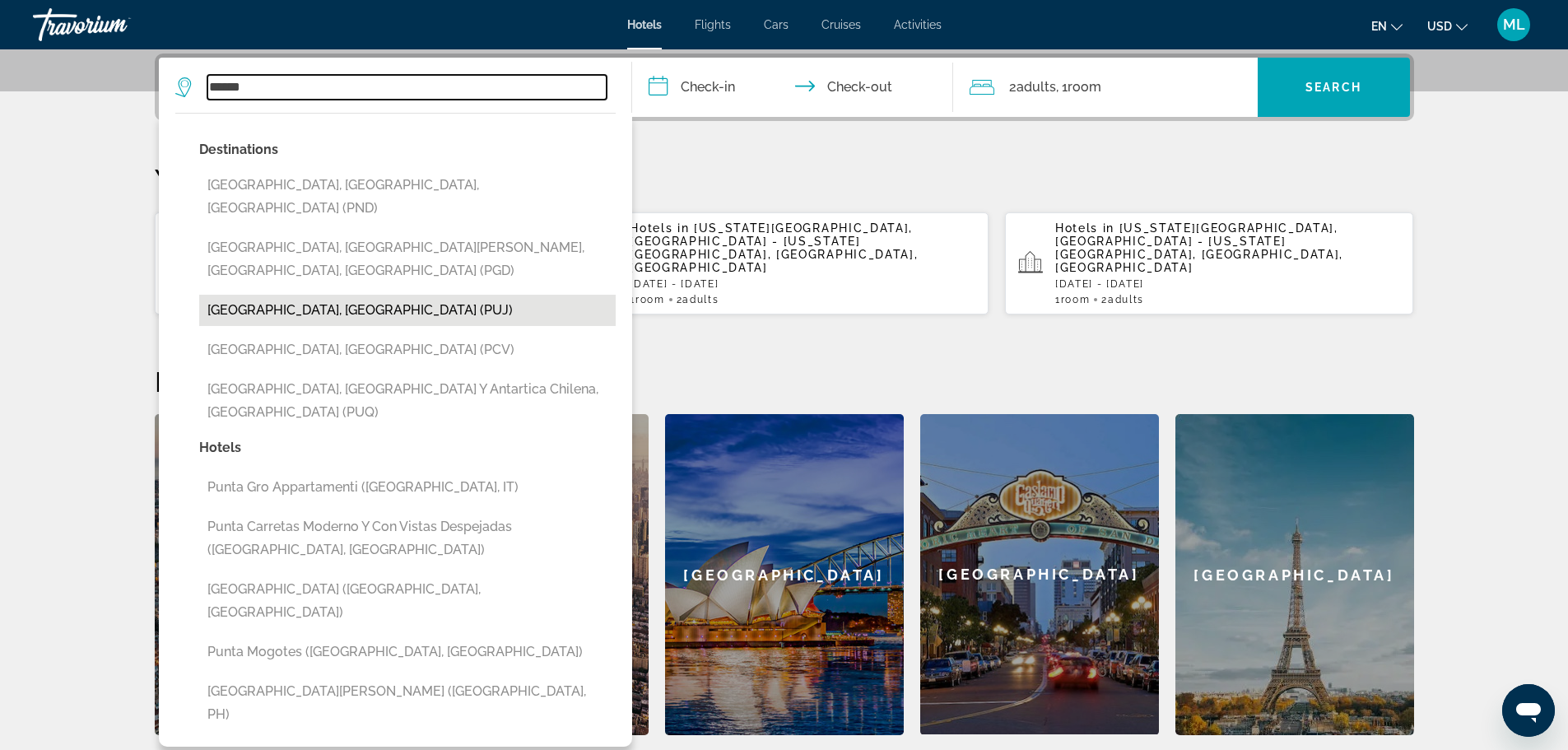
type input "**********"
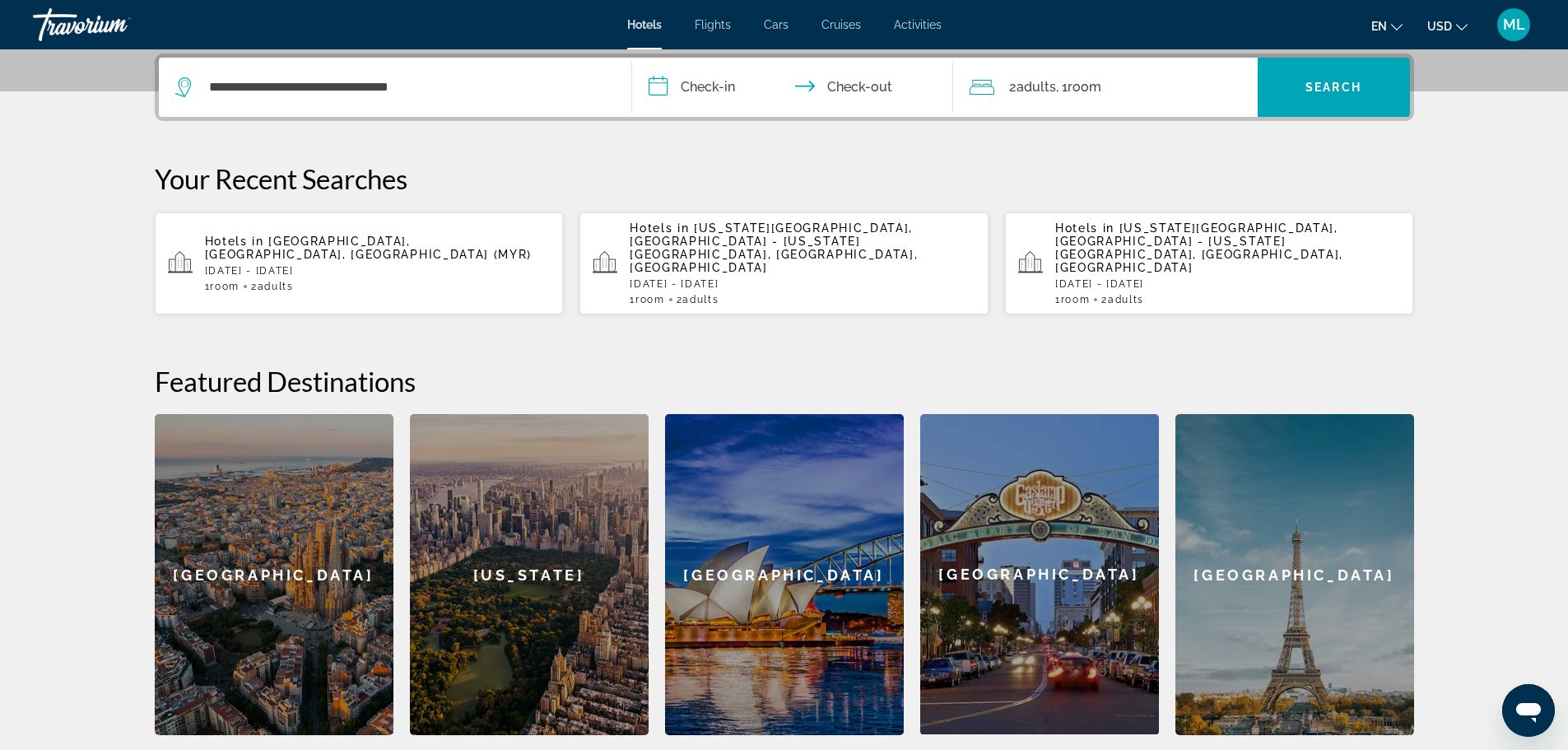
click at [661, 85] on input "**********" at bounding box center [796, 89] width 327 height 64
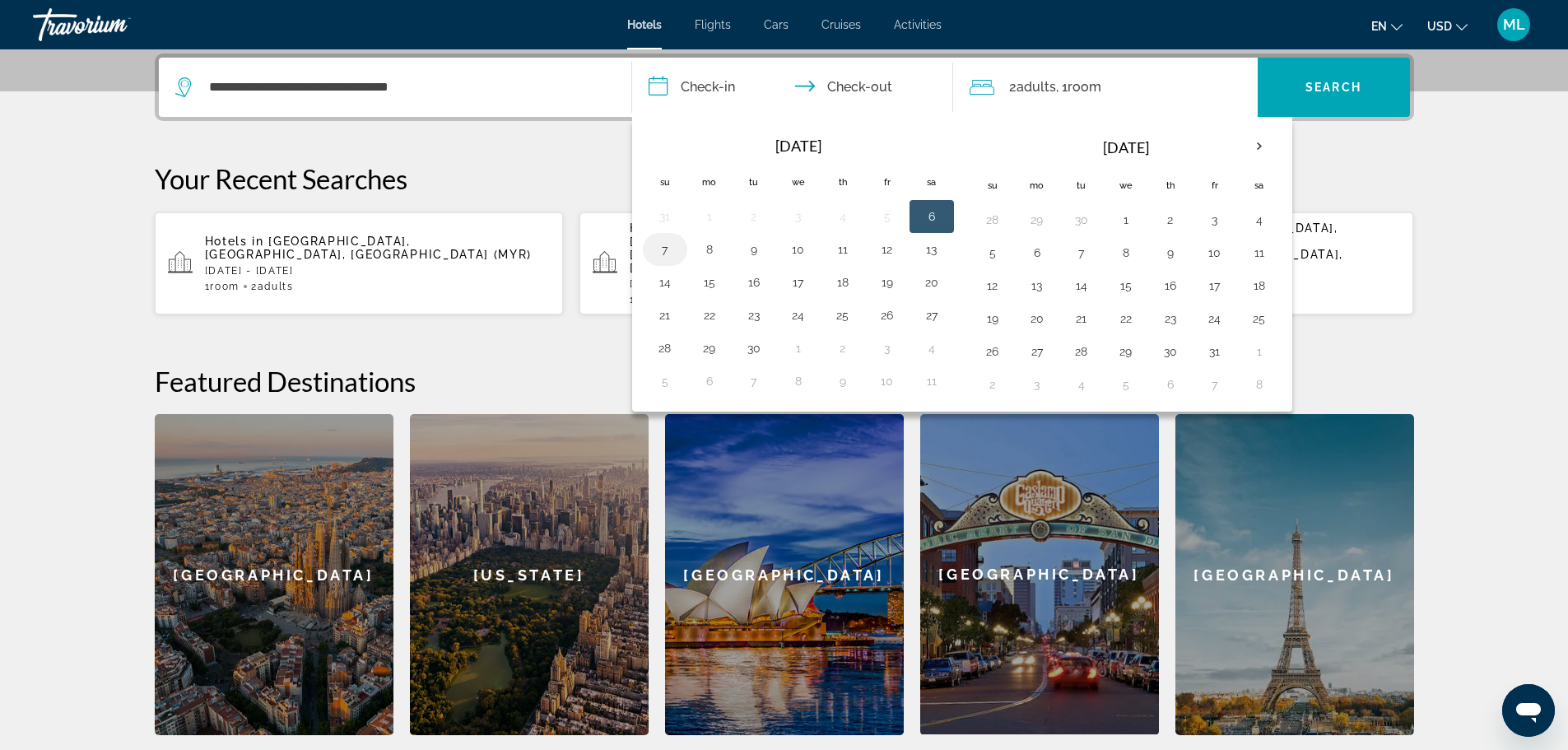
click at [663, 246] on button "7" at bounding box center [665, 249] width 26 height 23
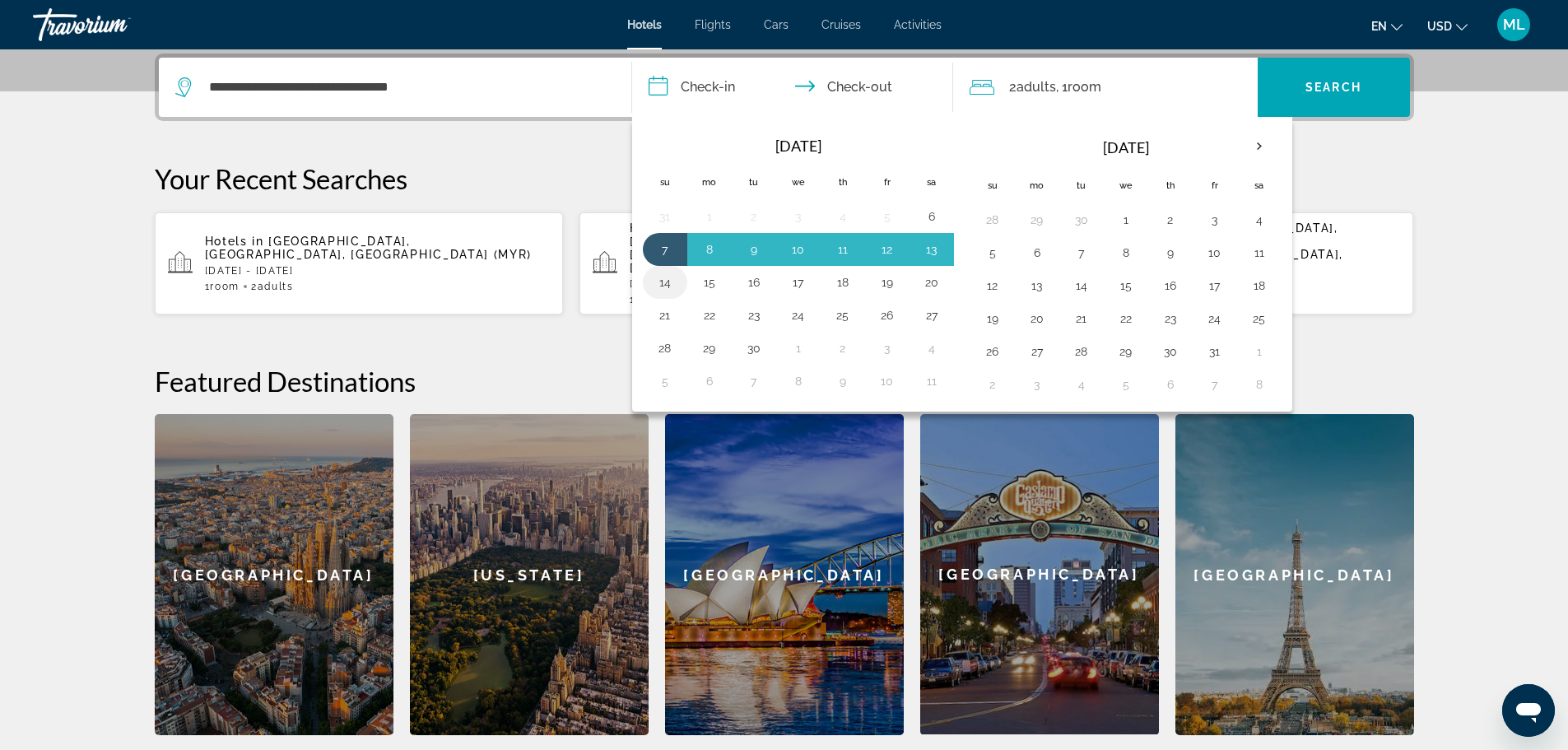
click at [663, 279] on button "14" at bounding box center [665, 283] width 26 height 23
type input "**********"
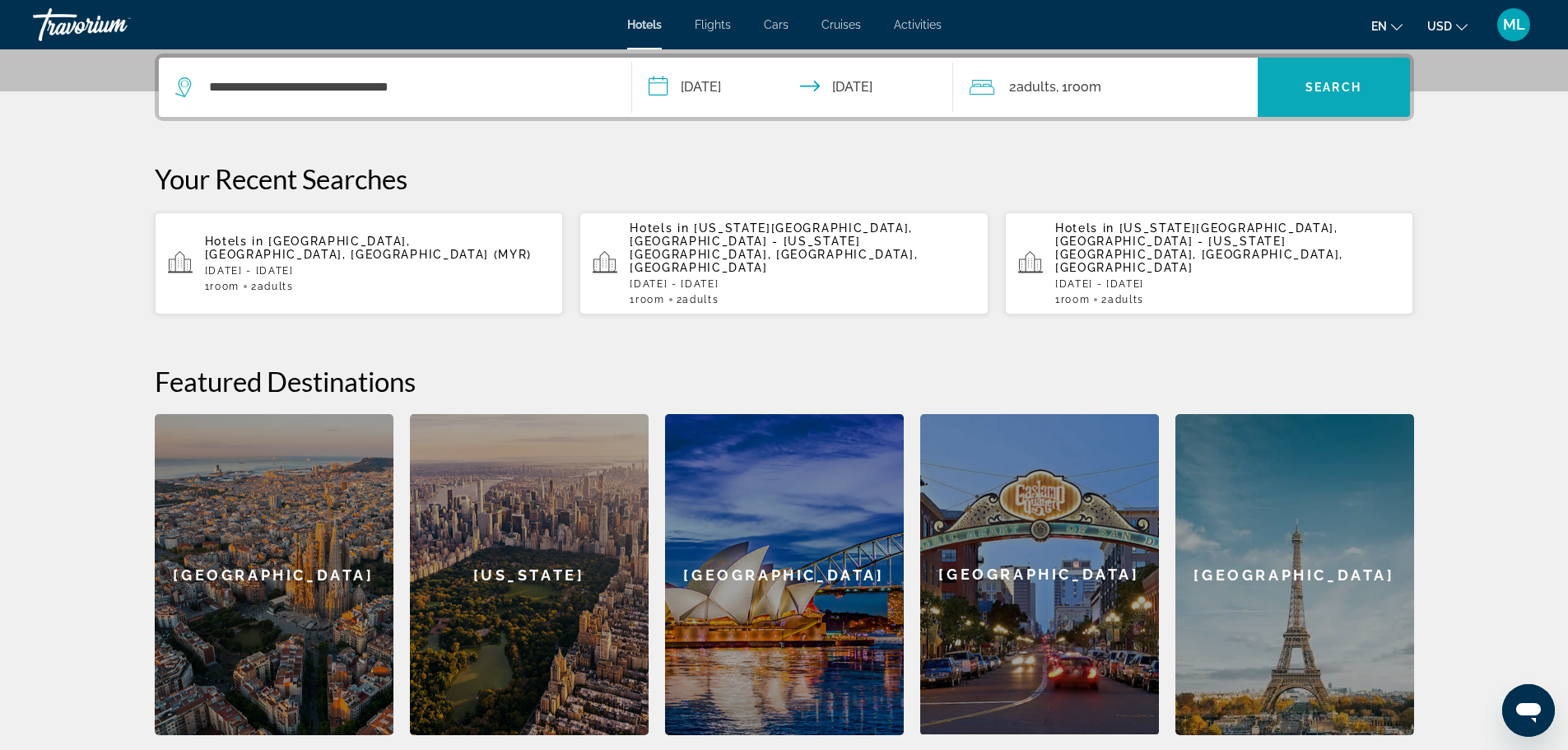
click at [1311, 83] on span "Search" at bounding box center [1333, 87] width 56 height 13
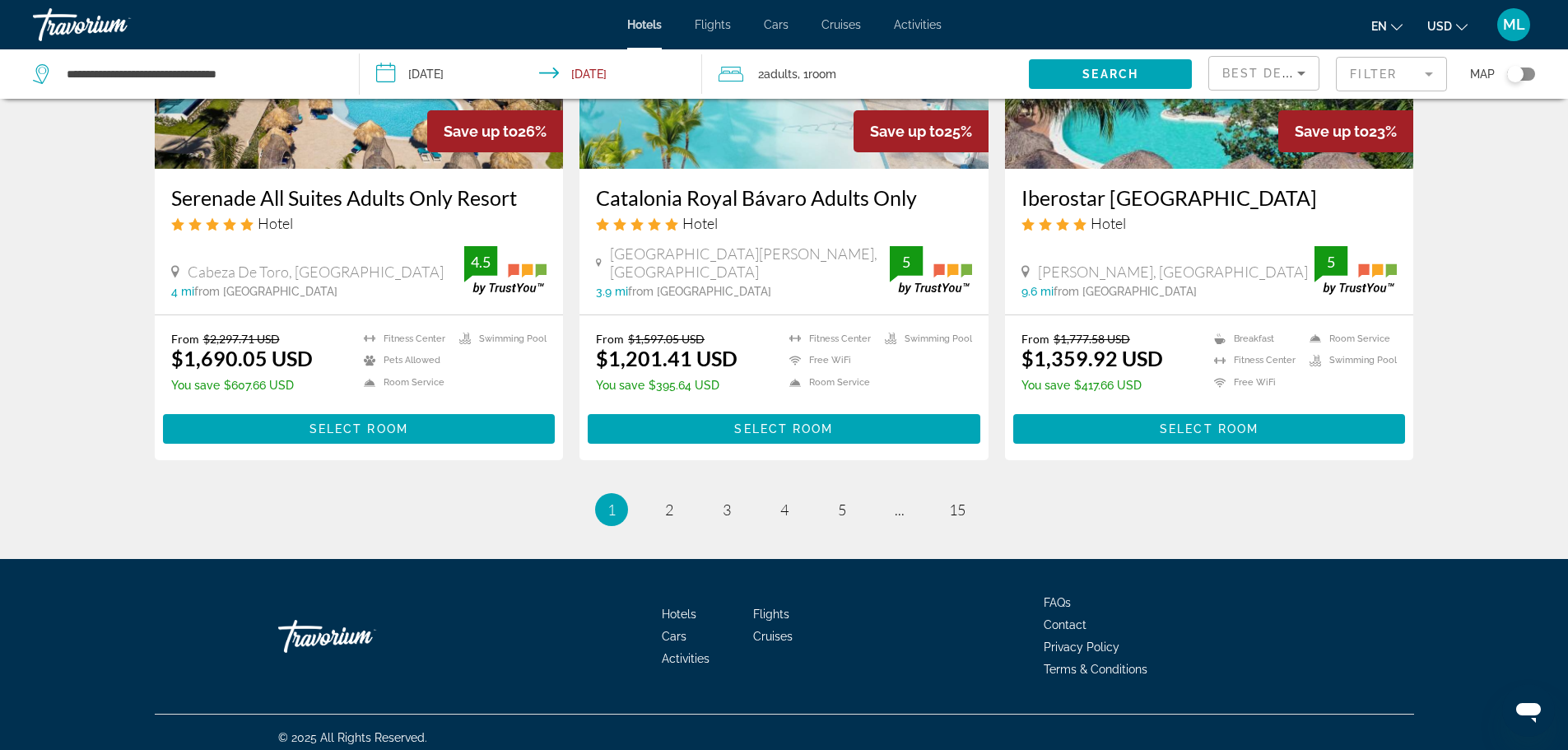
scroll to position [2120, 0]
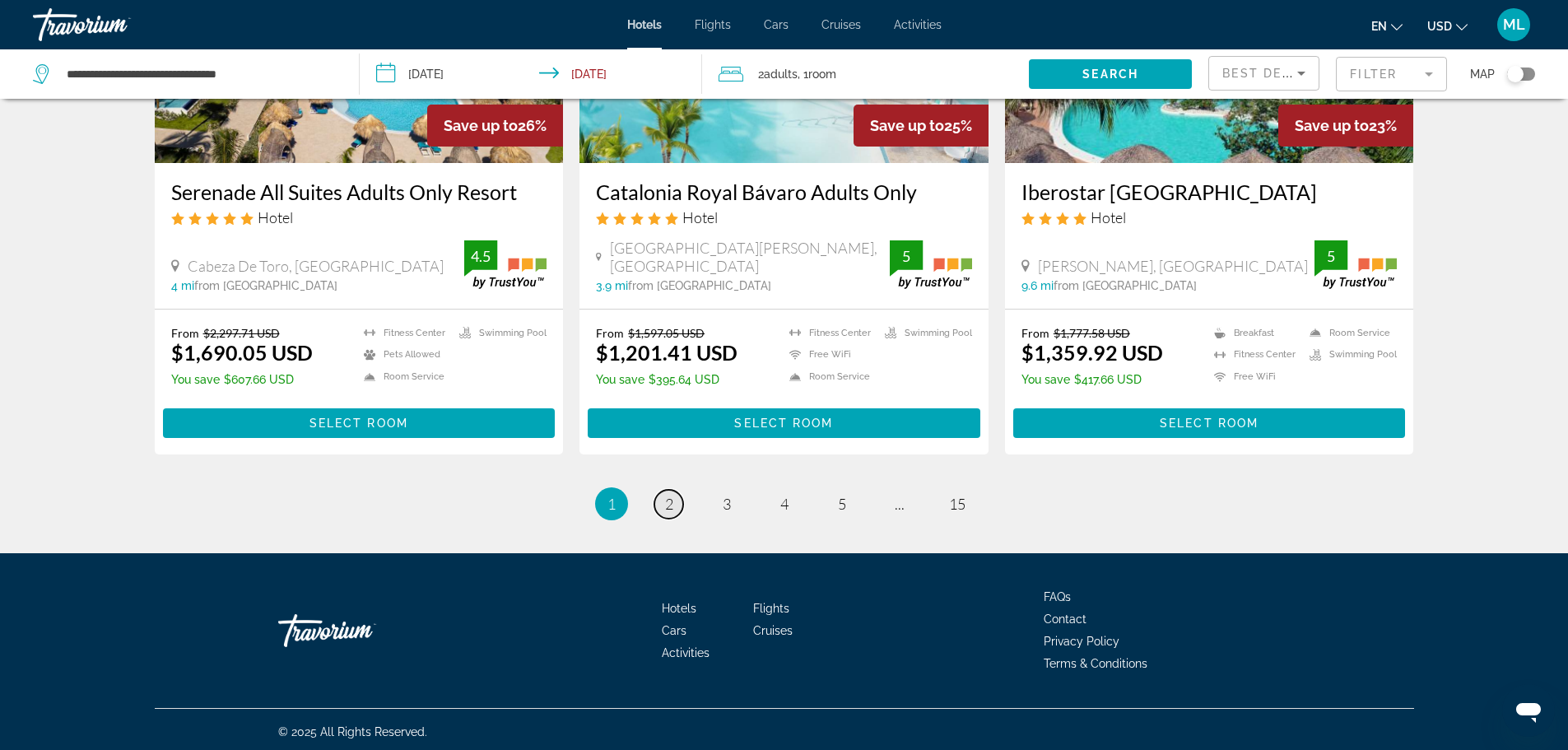
click at [669, 500] on span "2" at bounding box center [669, 503] width 8 height 18
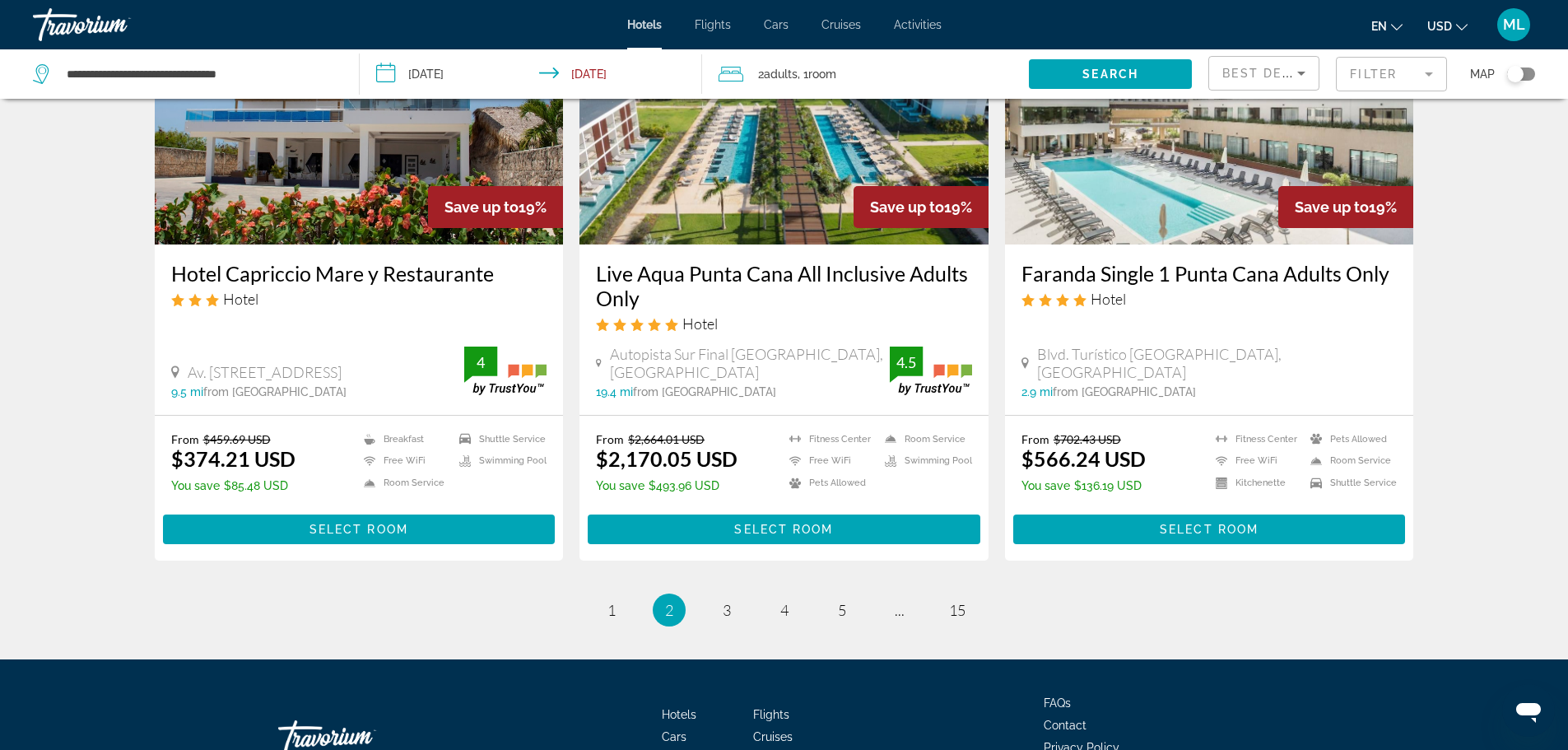
scroll to position [2088, 0]
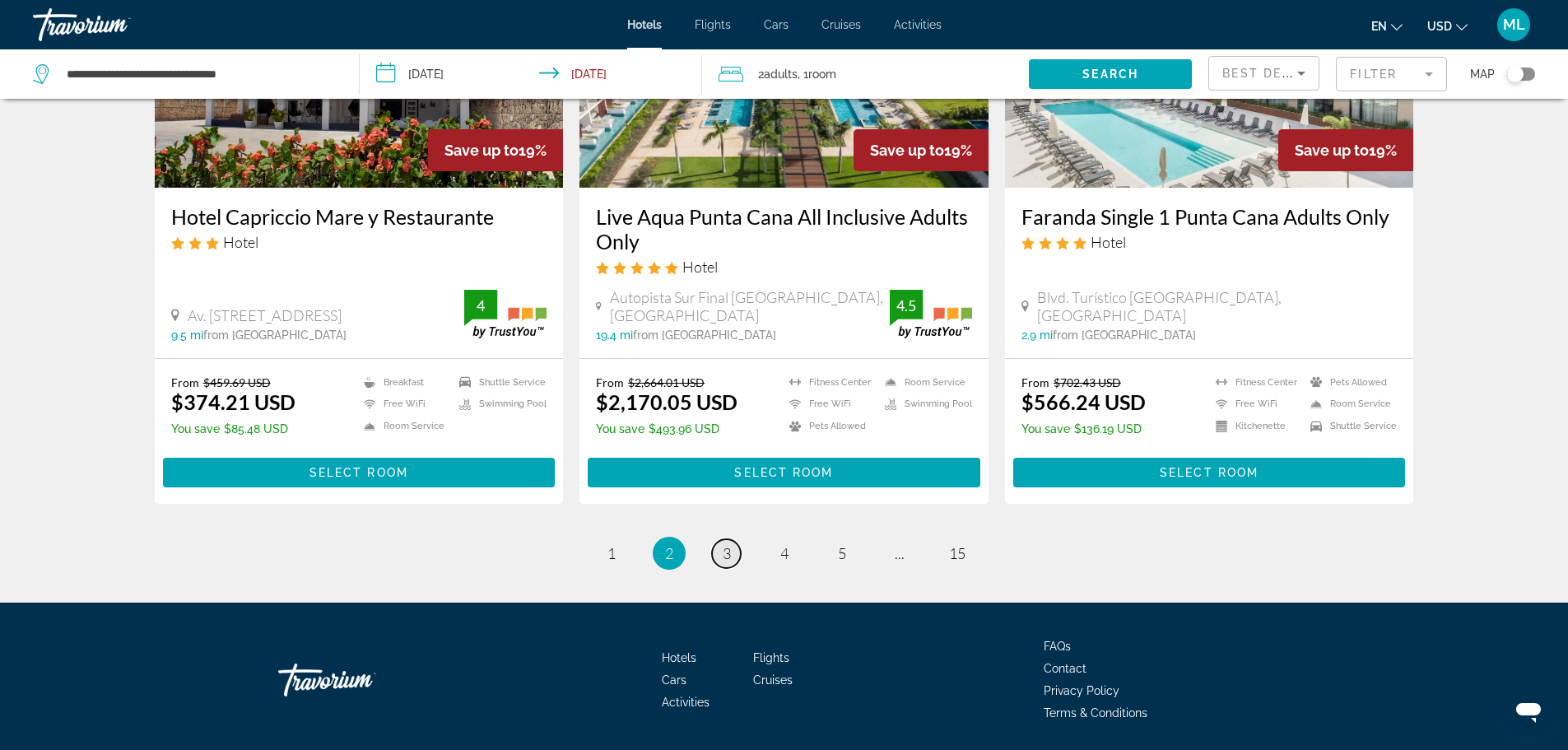
click at [719, 540] on link "page 3" at bounding box center [726, 554] width 29 height 29
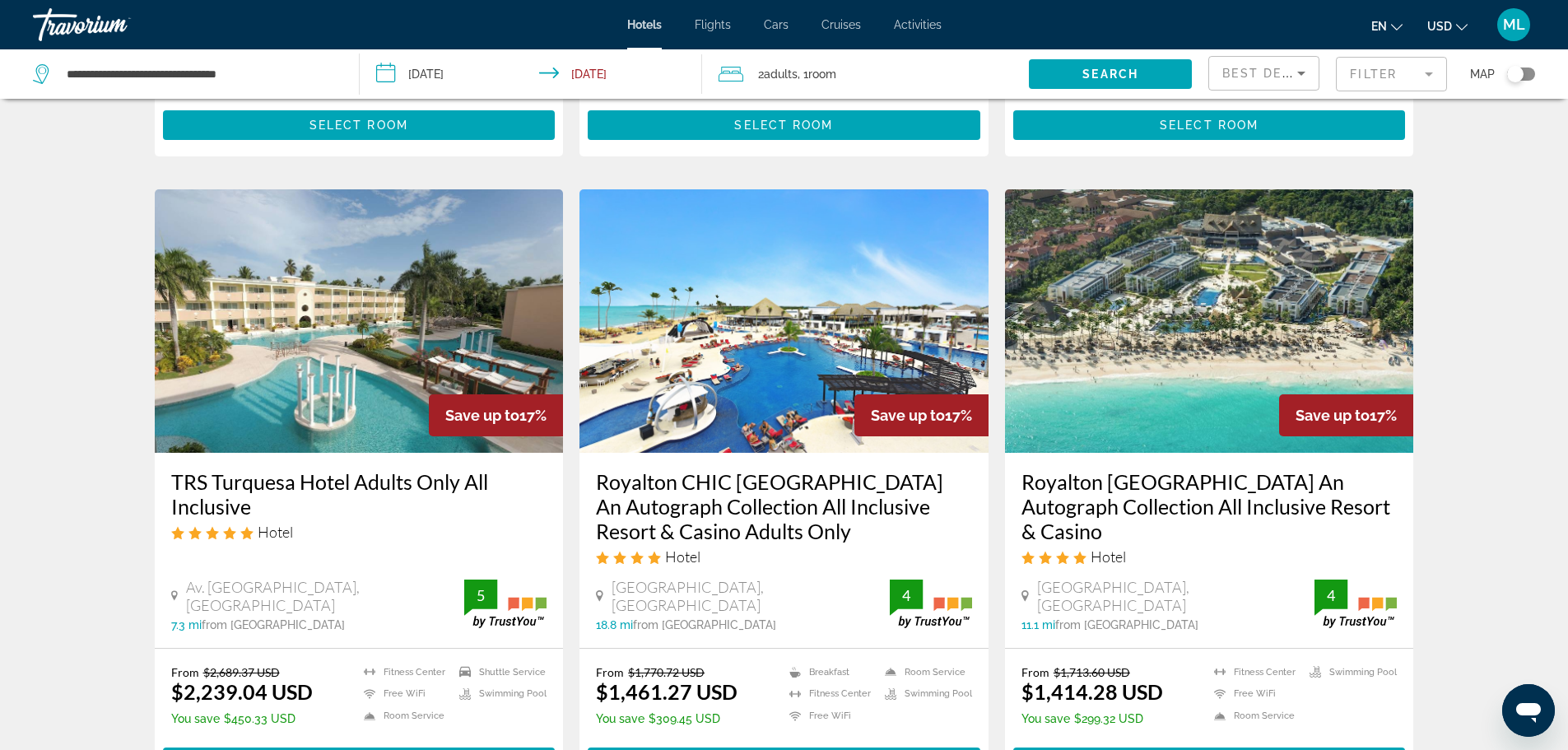
scroll to position [1384, 0]
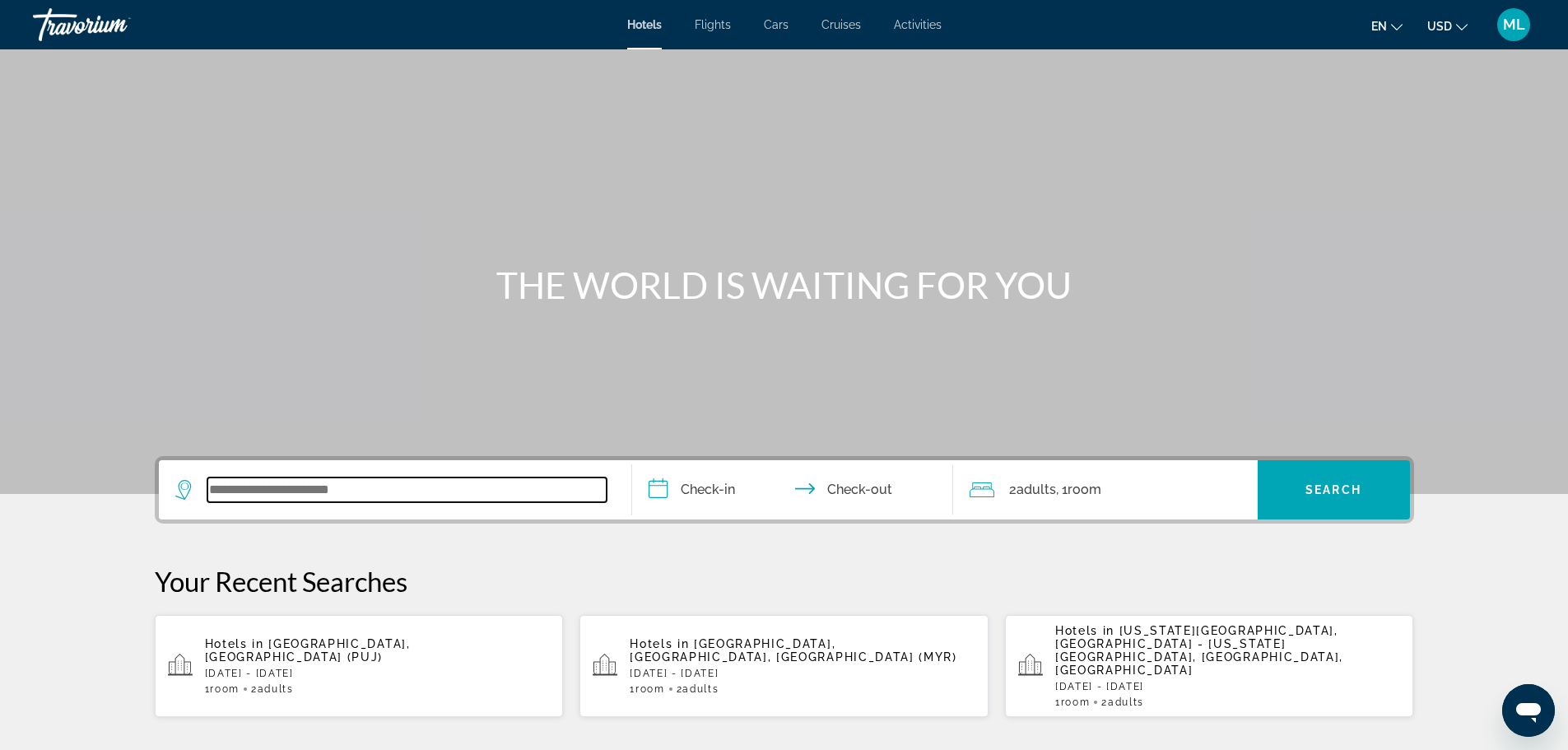
click at [445, 487] on input "Search widget" at bounding box center [406, 490] width 399 height 24
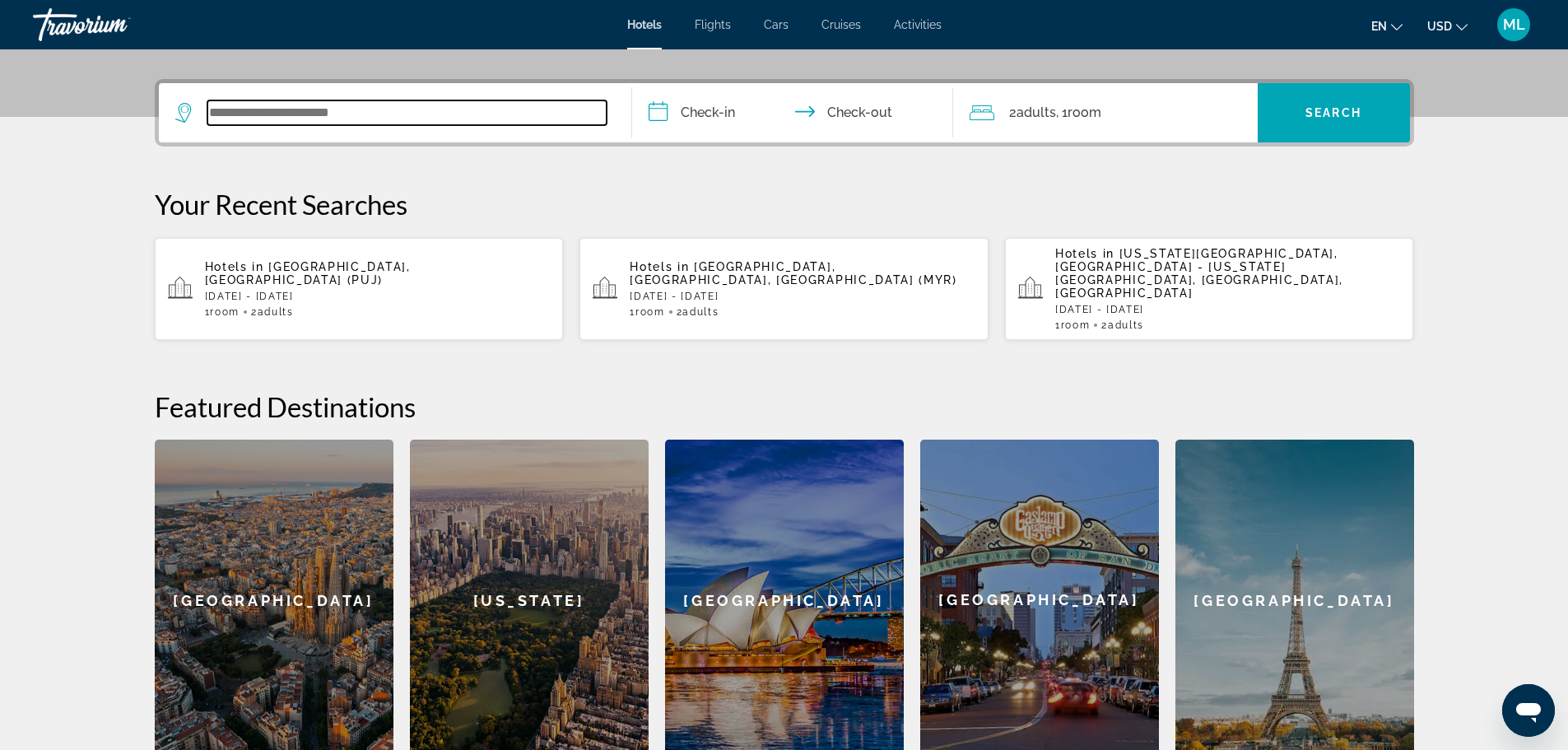
scroll to position [403, 0]
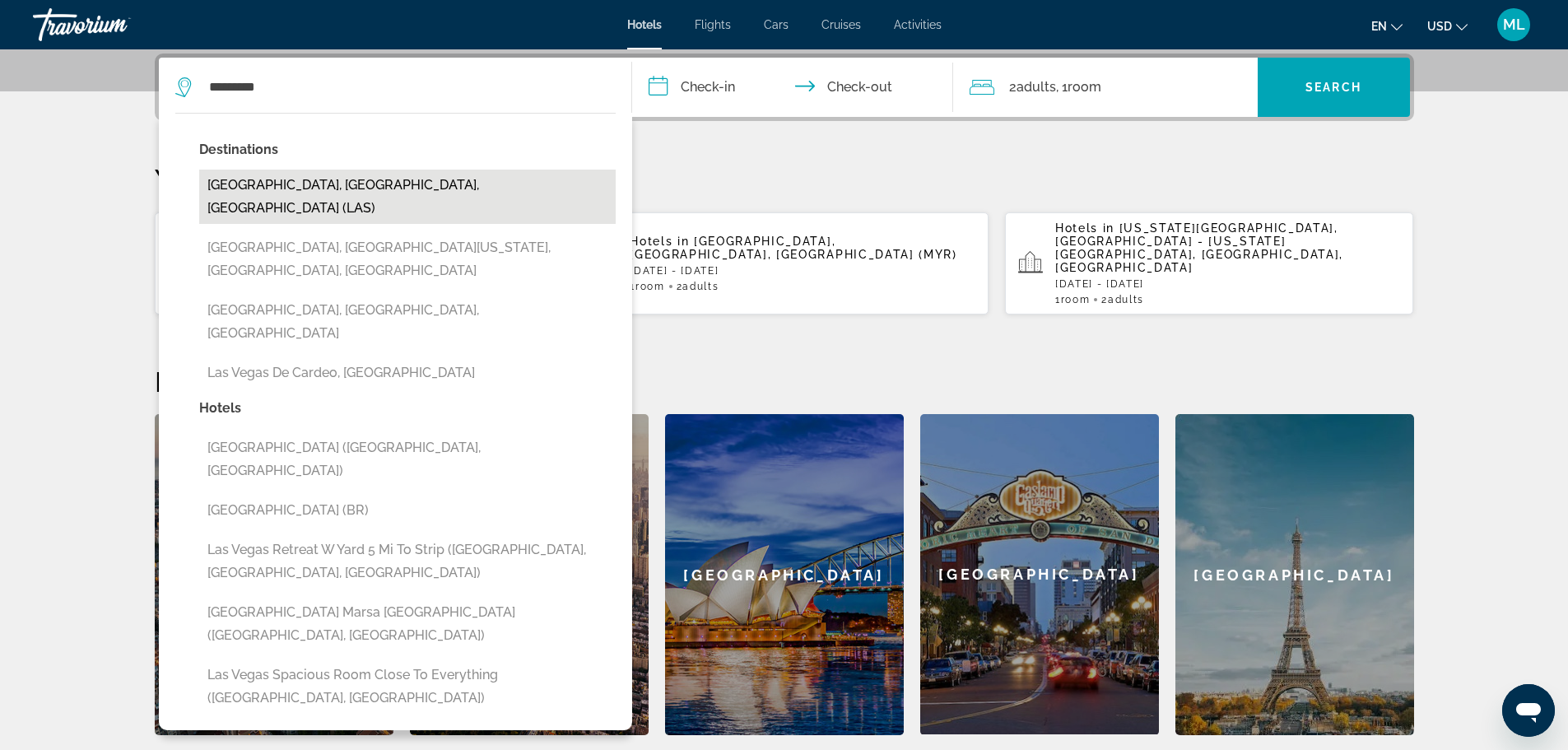
click at [352, 186] on button "[GEOGRAPHIC_DATA], [GEOGRAPHIC_DATA], [GEOGRAPHIC_DATA] (LAS)" at bounding box center [407, 197] width 417 height 54
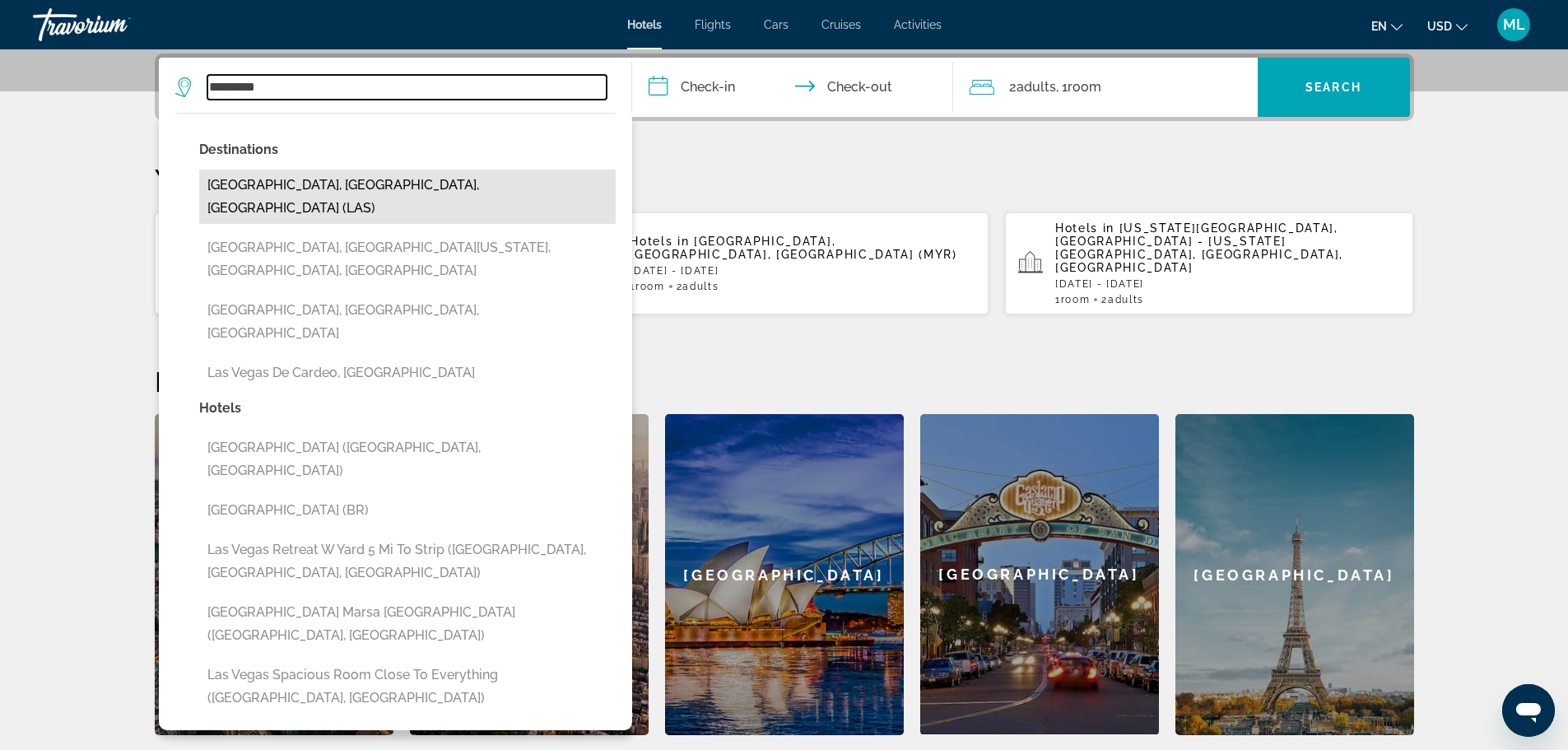
type input "**********"
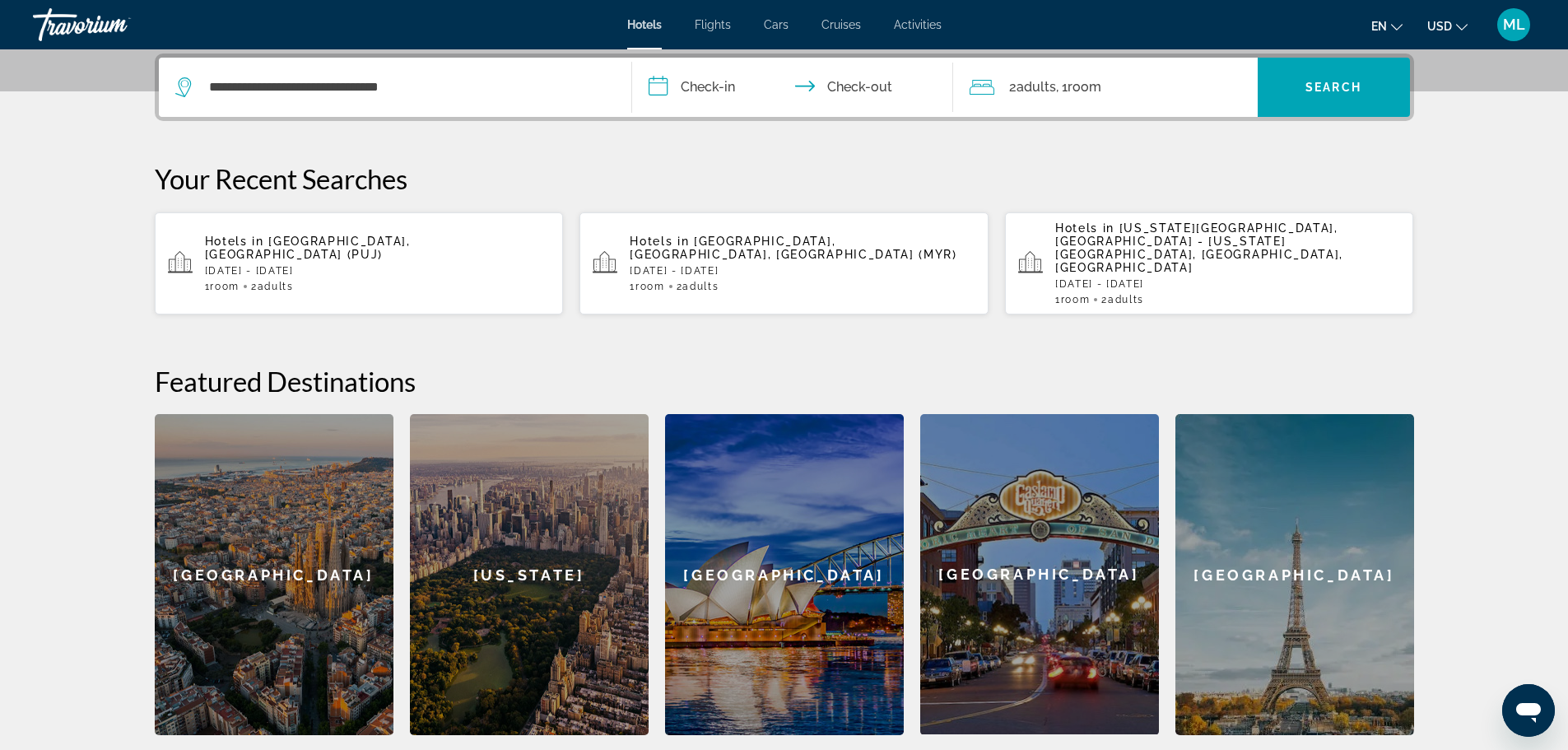
click at [657, 84] on input "**********" at bounding box center [796, 89] width 327 height 64
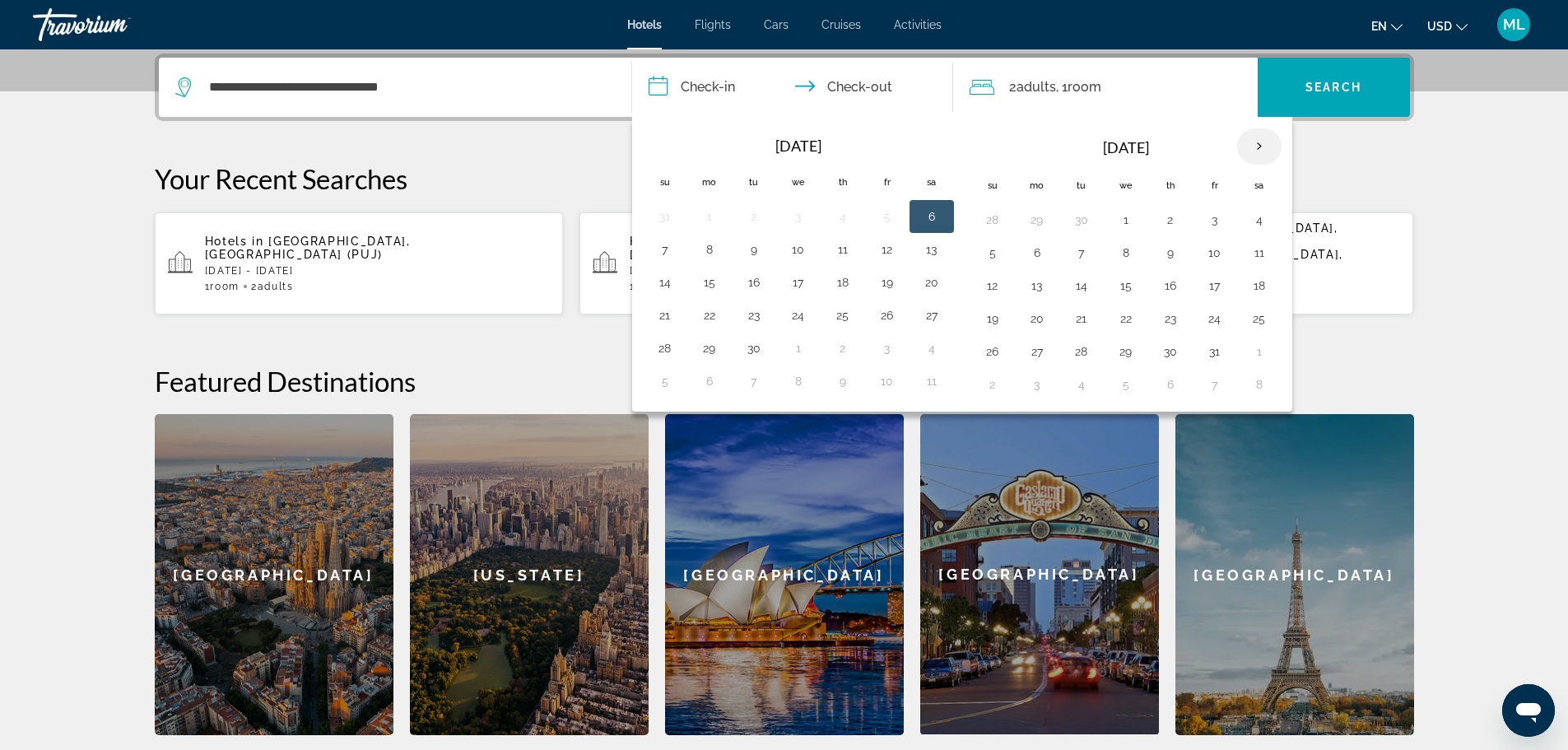
click at [1252, 145] on th "Next month" at bounding box center [1258, 146] width 44 height 37
click at [1216, 347] on button "28" at bounding box center [1215, 351] width 26 height 23
click at [1042, 380] on button "1" at bounding box center [1037, 384] width 26 height 23
type input "**********"
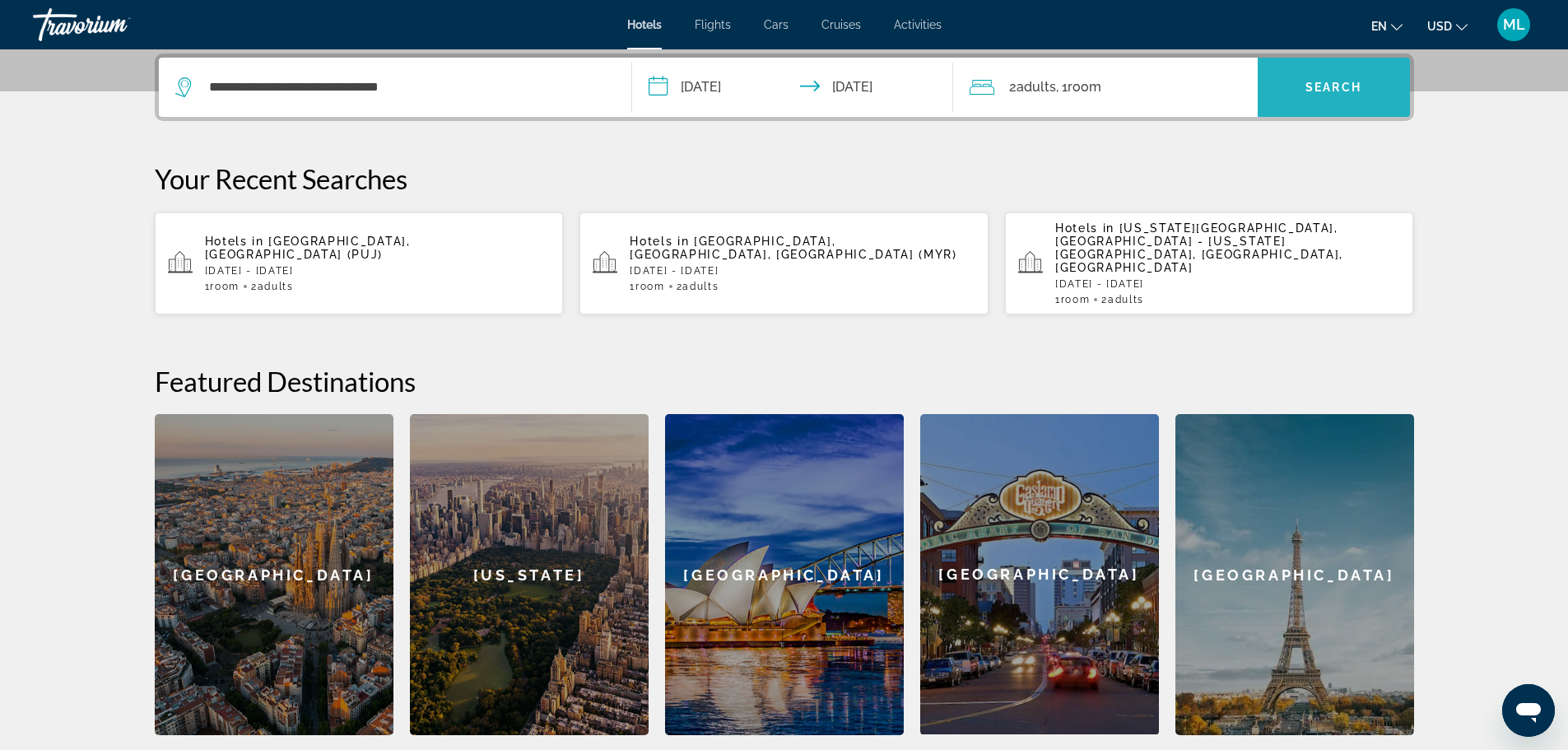
click at [1310, 88] on span "Search" at bounding box center [1333, 87] width 56 height 13
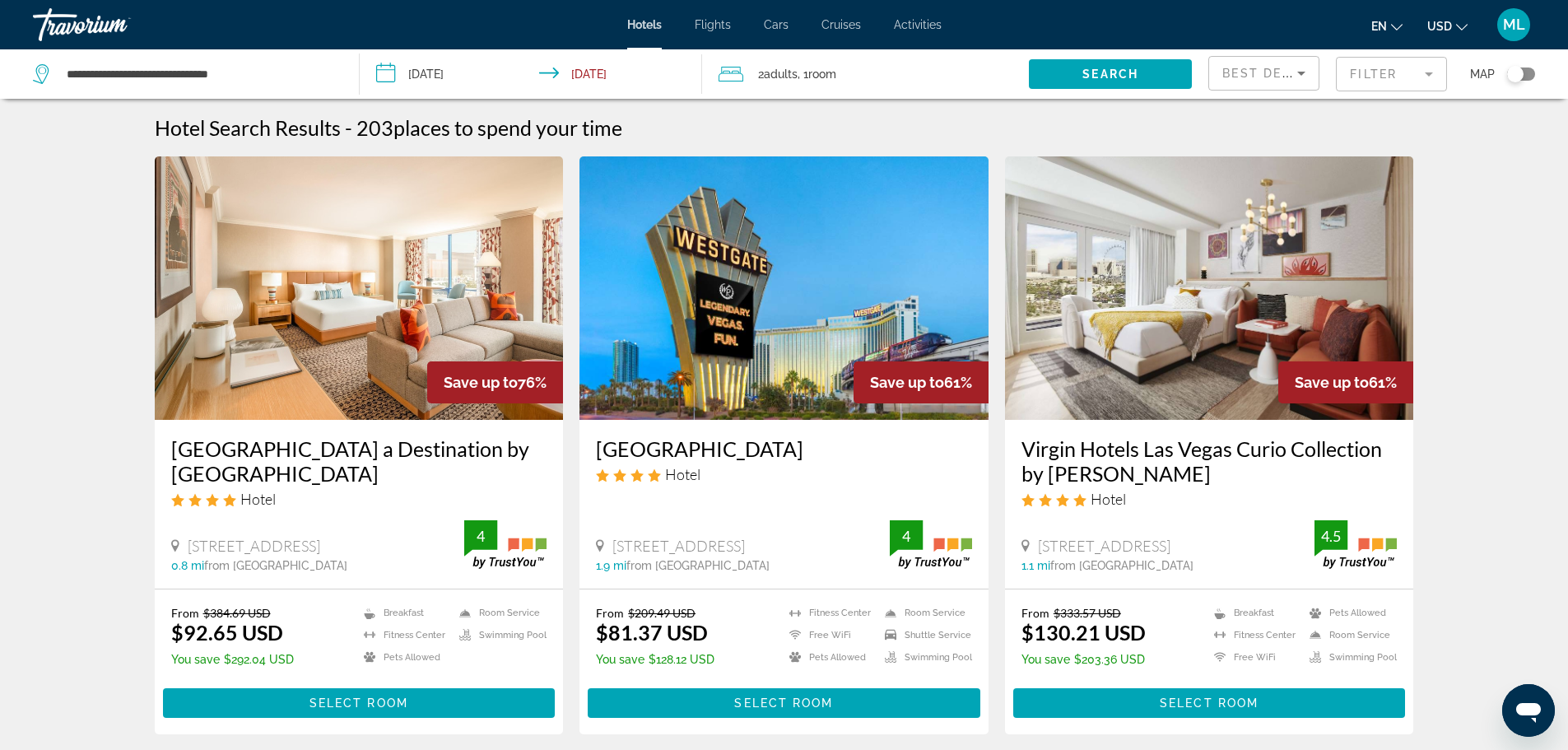
click at [391, 72] on input "**********" at bounding box center [534, 77] width 350 height 54
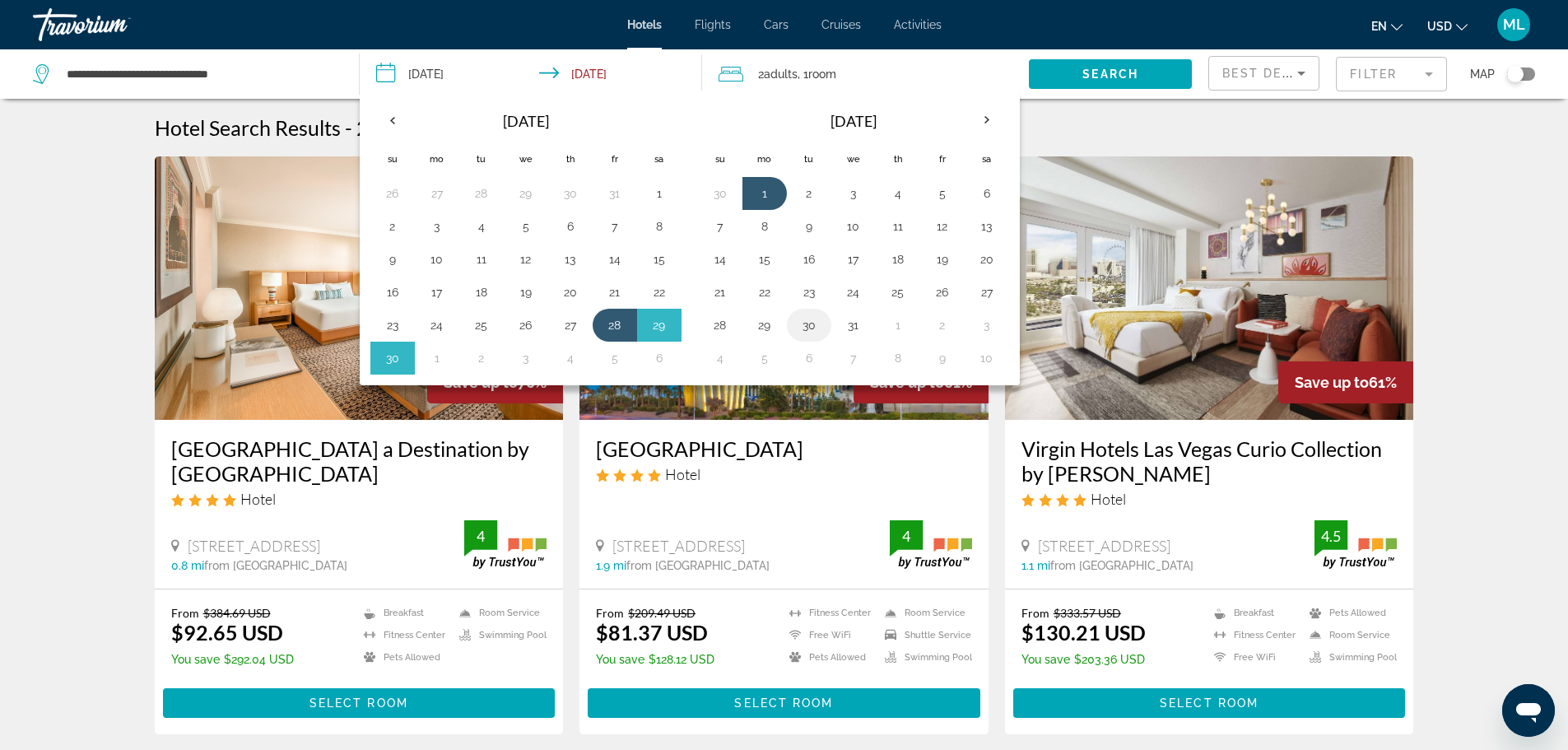
click at [810, 329] on button "30" at bounding box center [809, 325] width 26 height 23
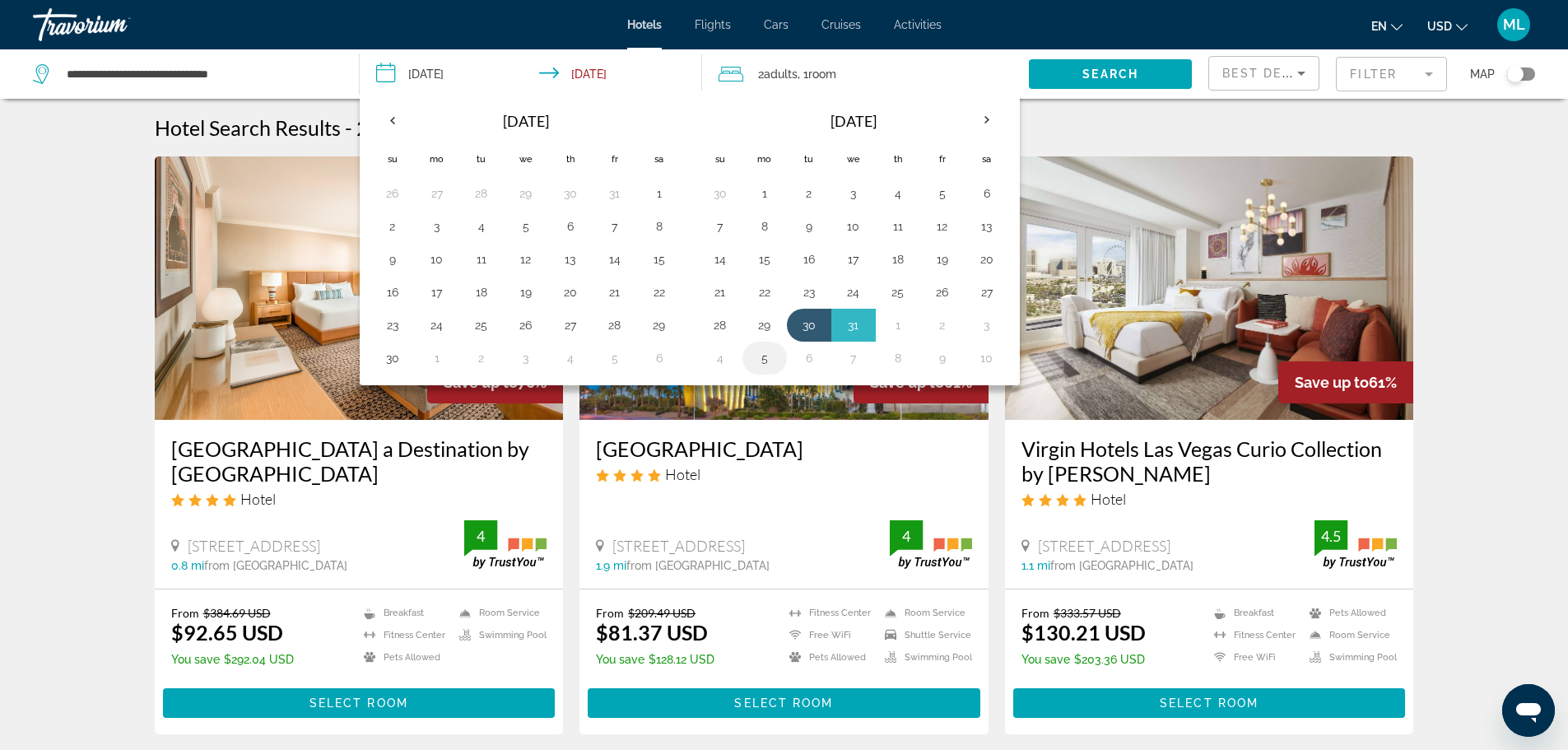
click at [764, 360] on button "5" at bounding box center [765, 358] width 26 height 23
type input "**********"
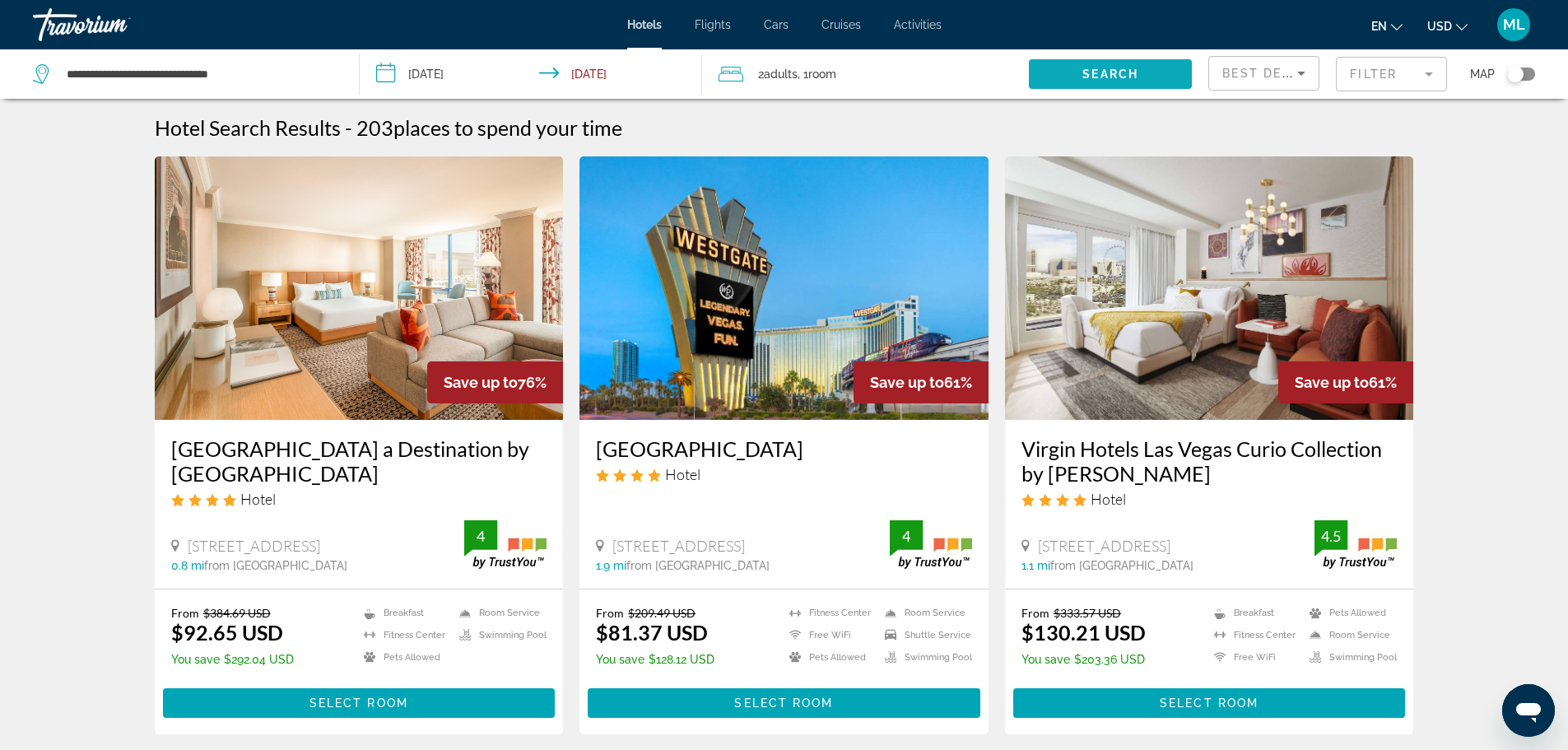
click at [1095, 69] on span "Search" at bounding box center [1110, 74] width 56 height 13
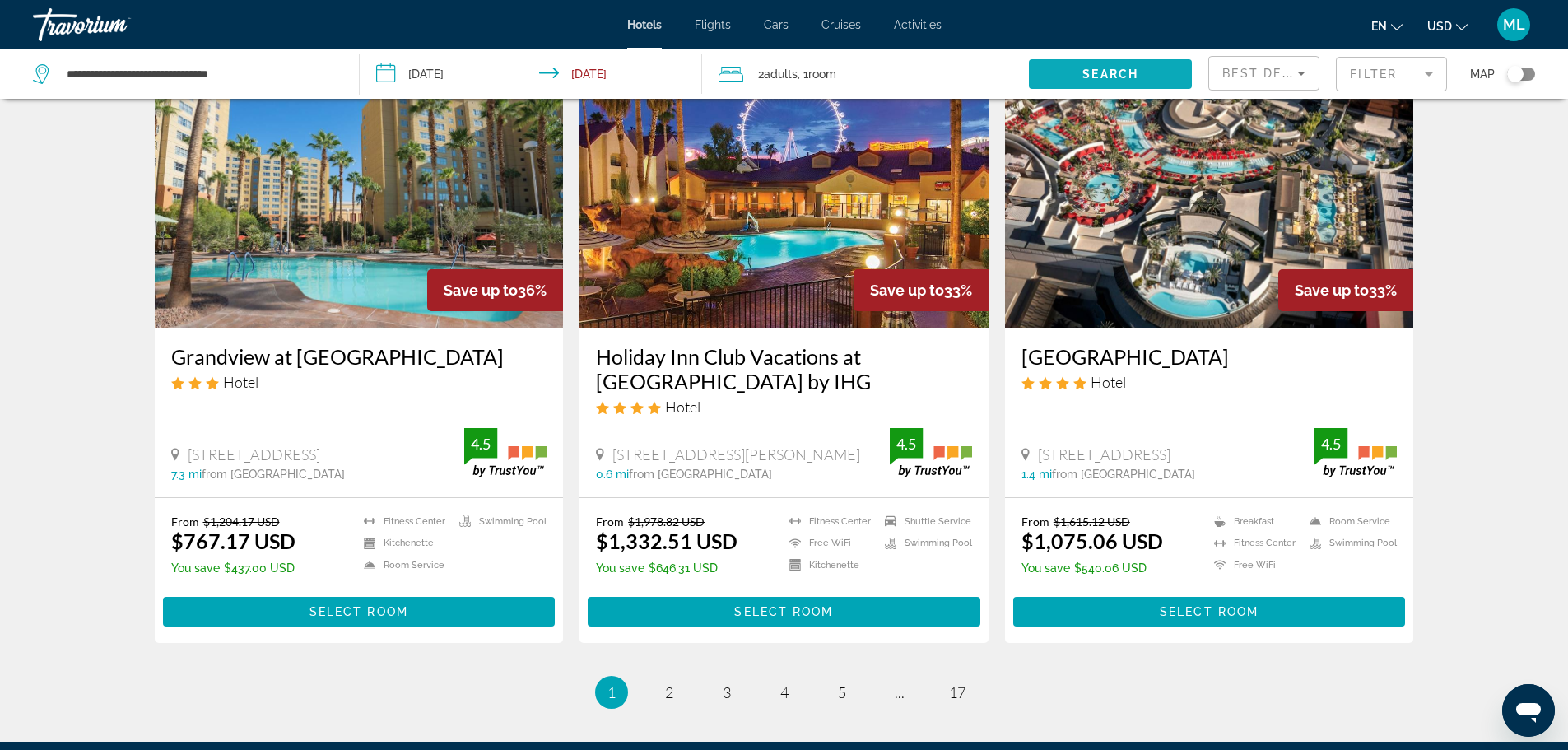
scroll to position [1930, 0]
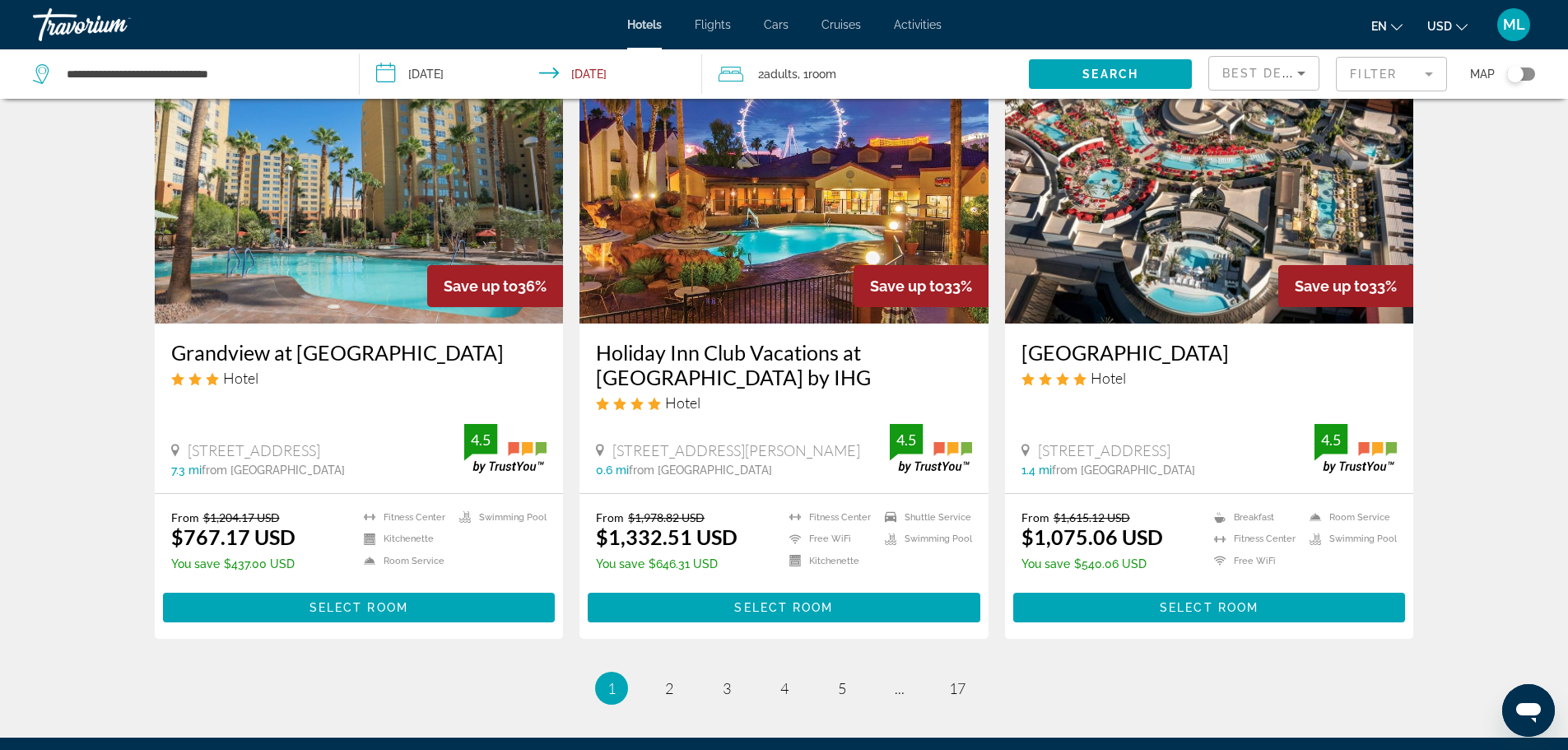
click at [1225, 218] on img "Main content" at bounding box center [1210, 191] width 409 height 264
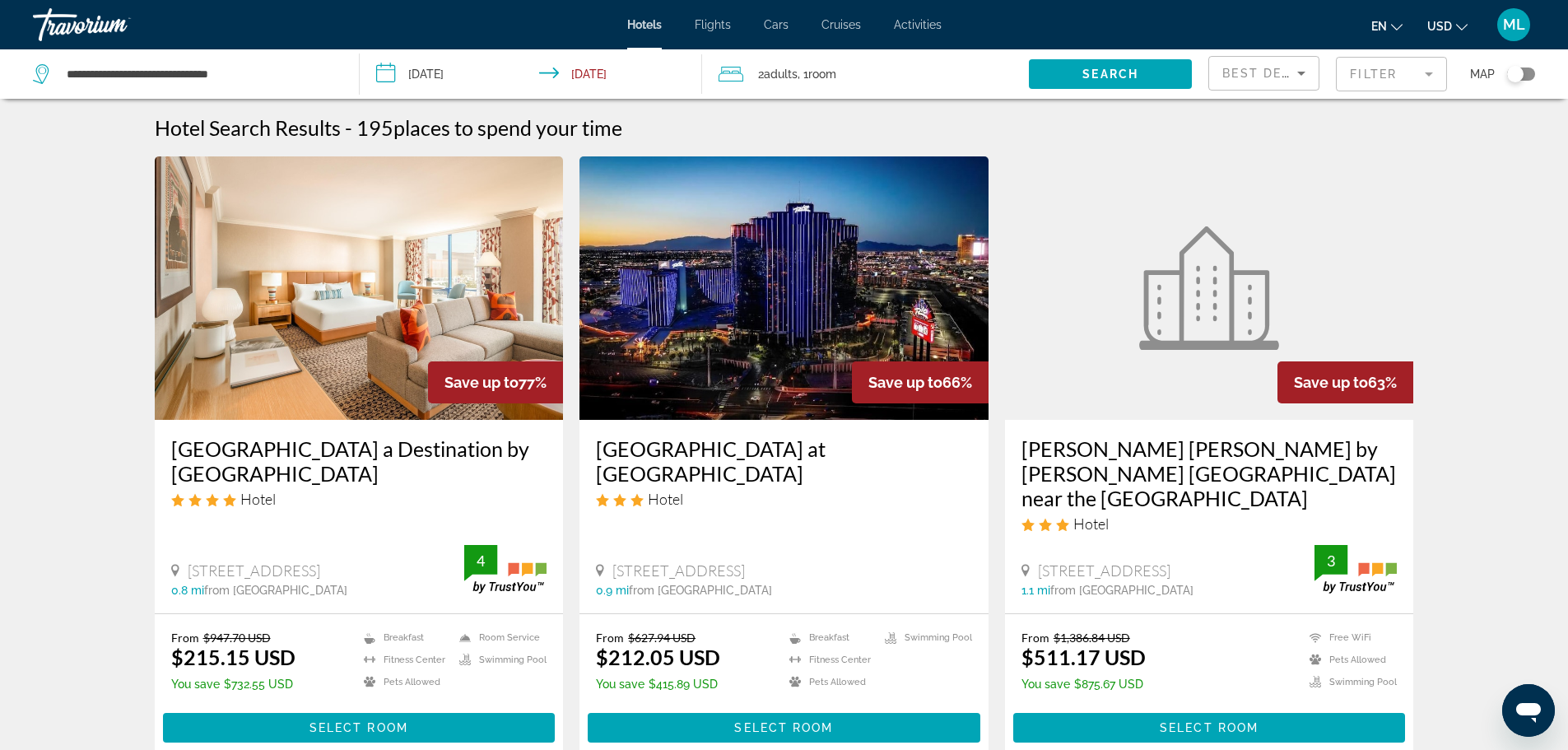
click at [772, 307] on img "Main content" at bounding box center [784, 288] width 409 height 264
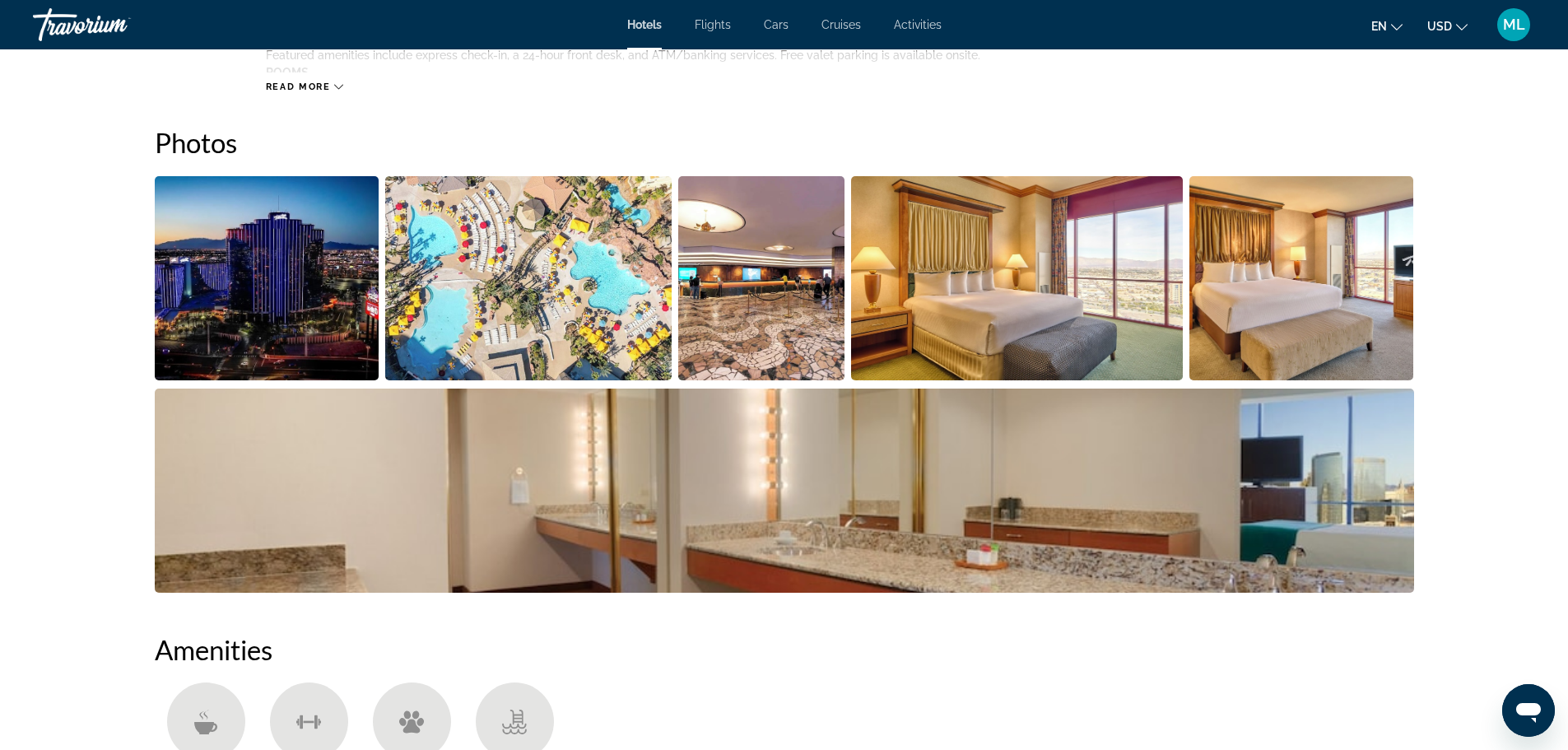
scroll to position [856, 0]
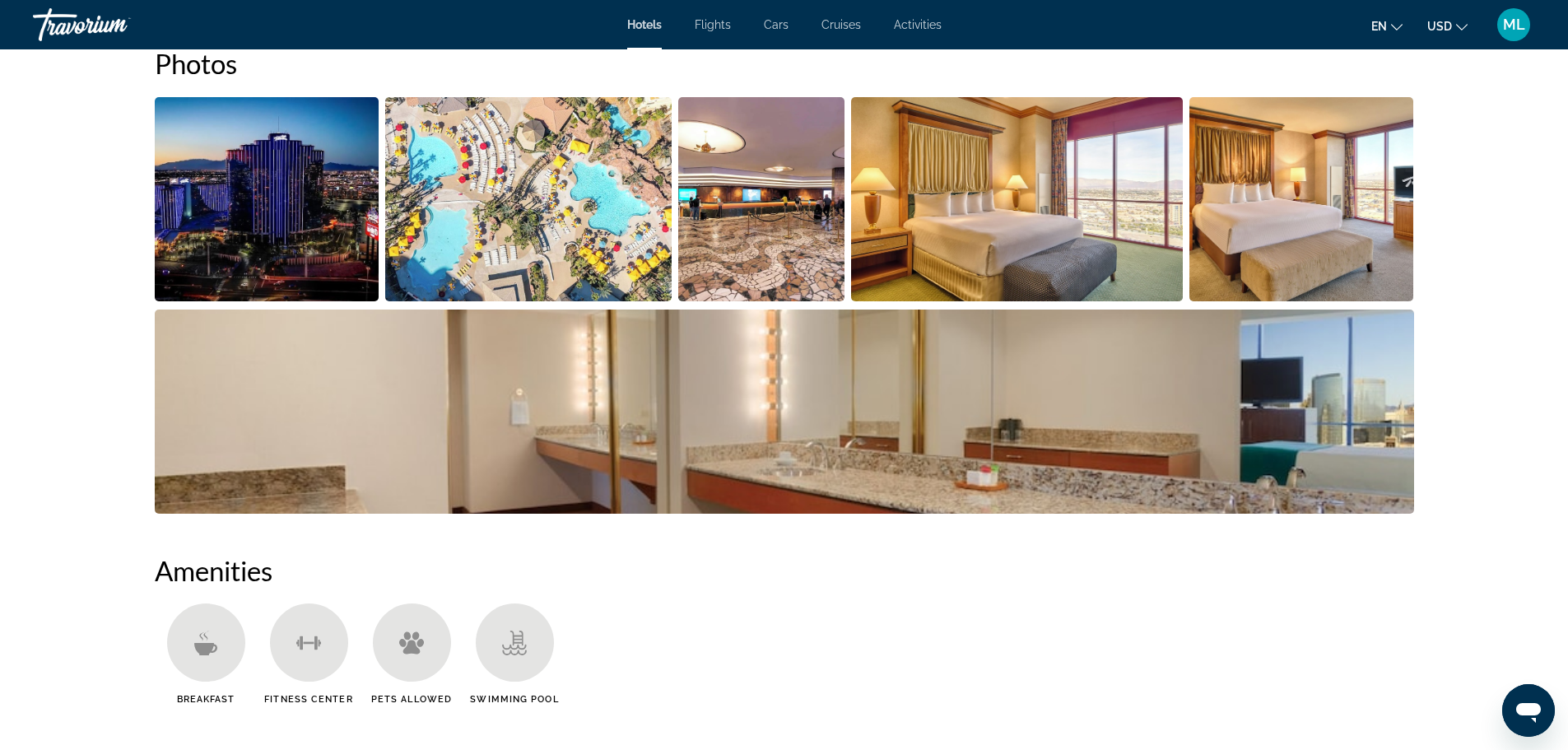
click at [311, 186] on img "Open full-screen image slider" at bounding box center [266, 200] width 224 height 205
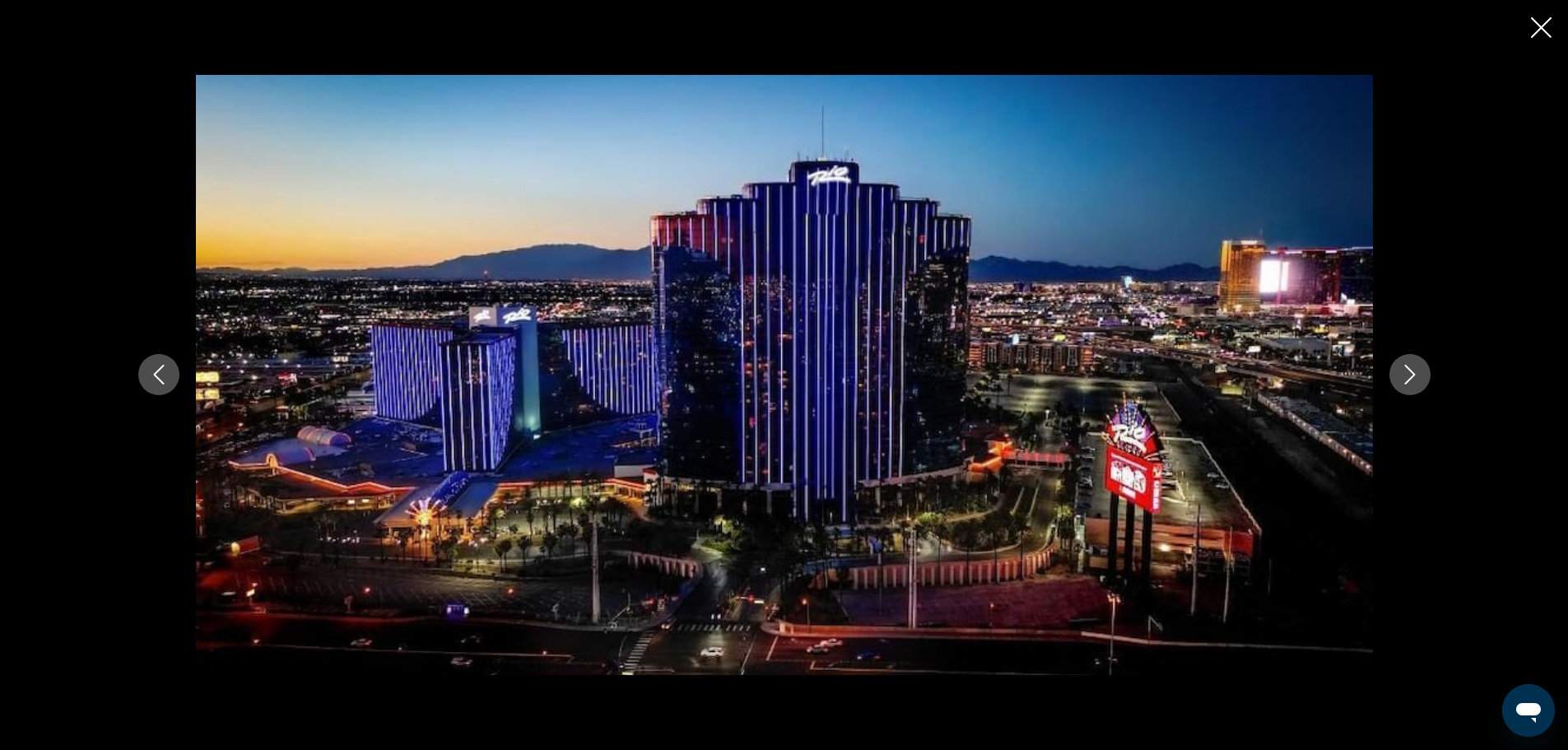
click at [1415, 373] on icon "Next image" at bounding box center [1409, 375] width 20 height 20
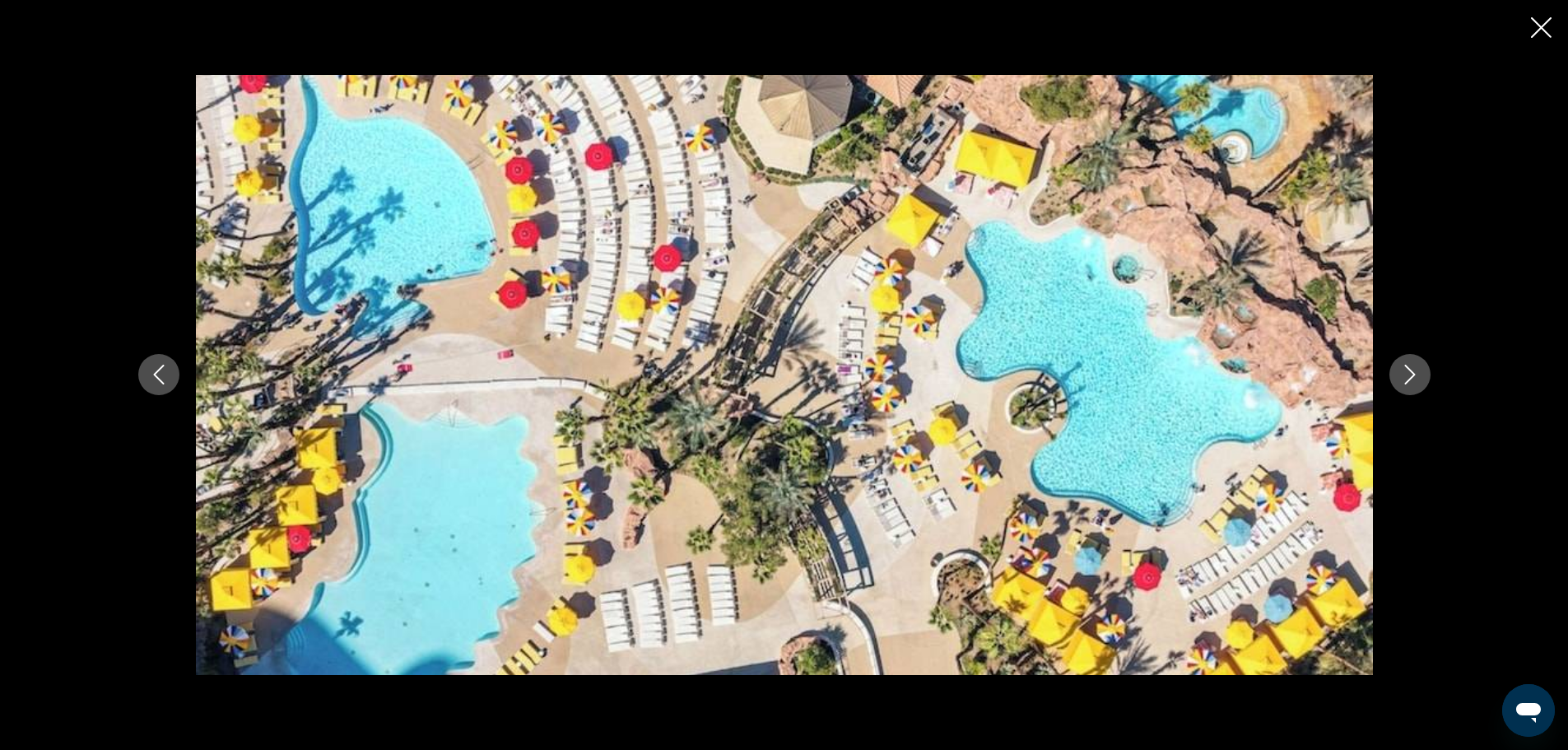
click at [1415, 373] on icon "Next image" at bounding box center [1409, 375] width 20 height 20
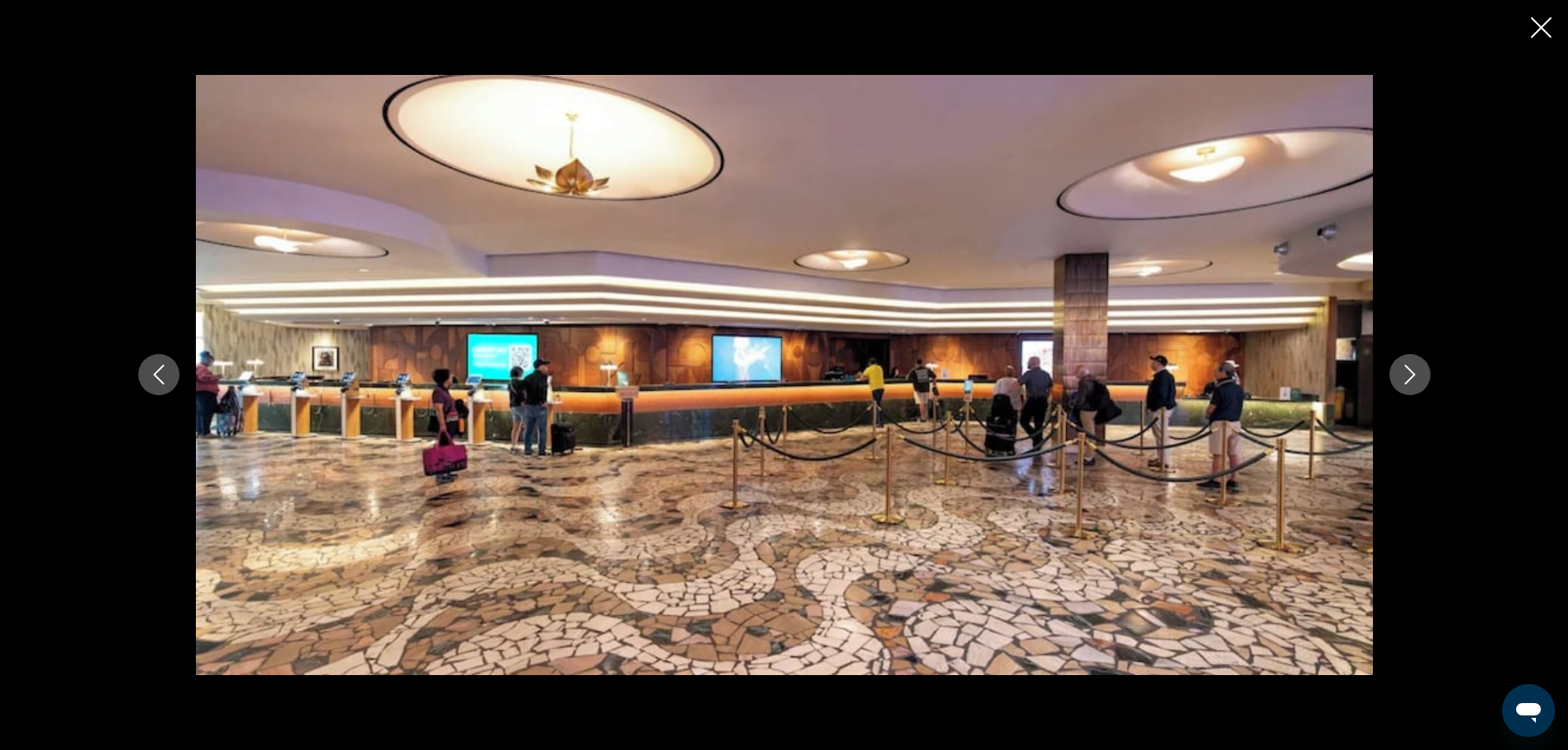
click at [1415, 373] on icon "Next image" at bounding box center [1409, 375] width 20 height 20
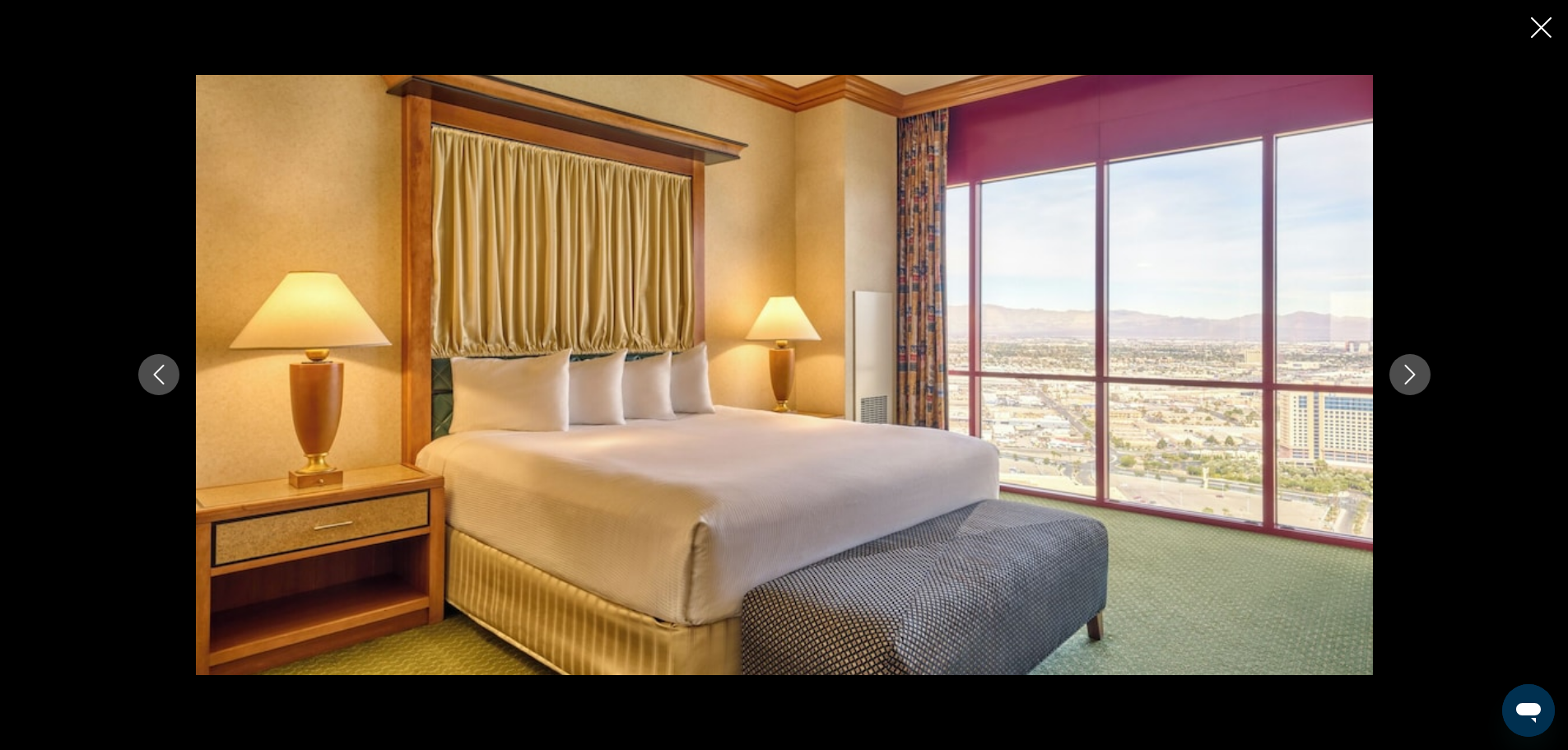
click at [1415, 373] on icon "Next image" at bounding box center [1409, 375] width 20 height 20
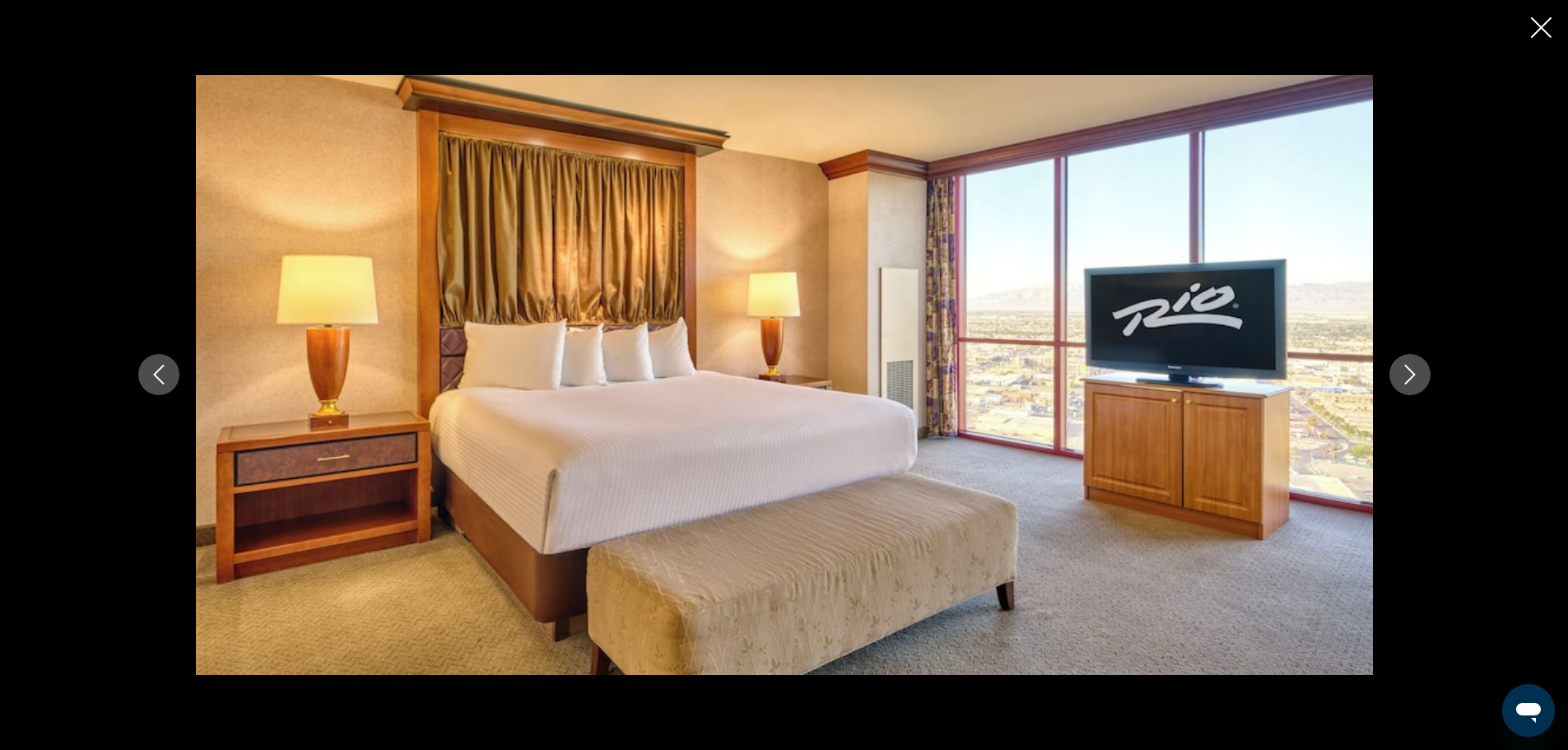
click at [1415, 373] on icon "Next image" at bounding box center [1409, 375] width 20 height 20
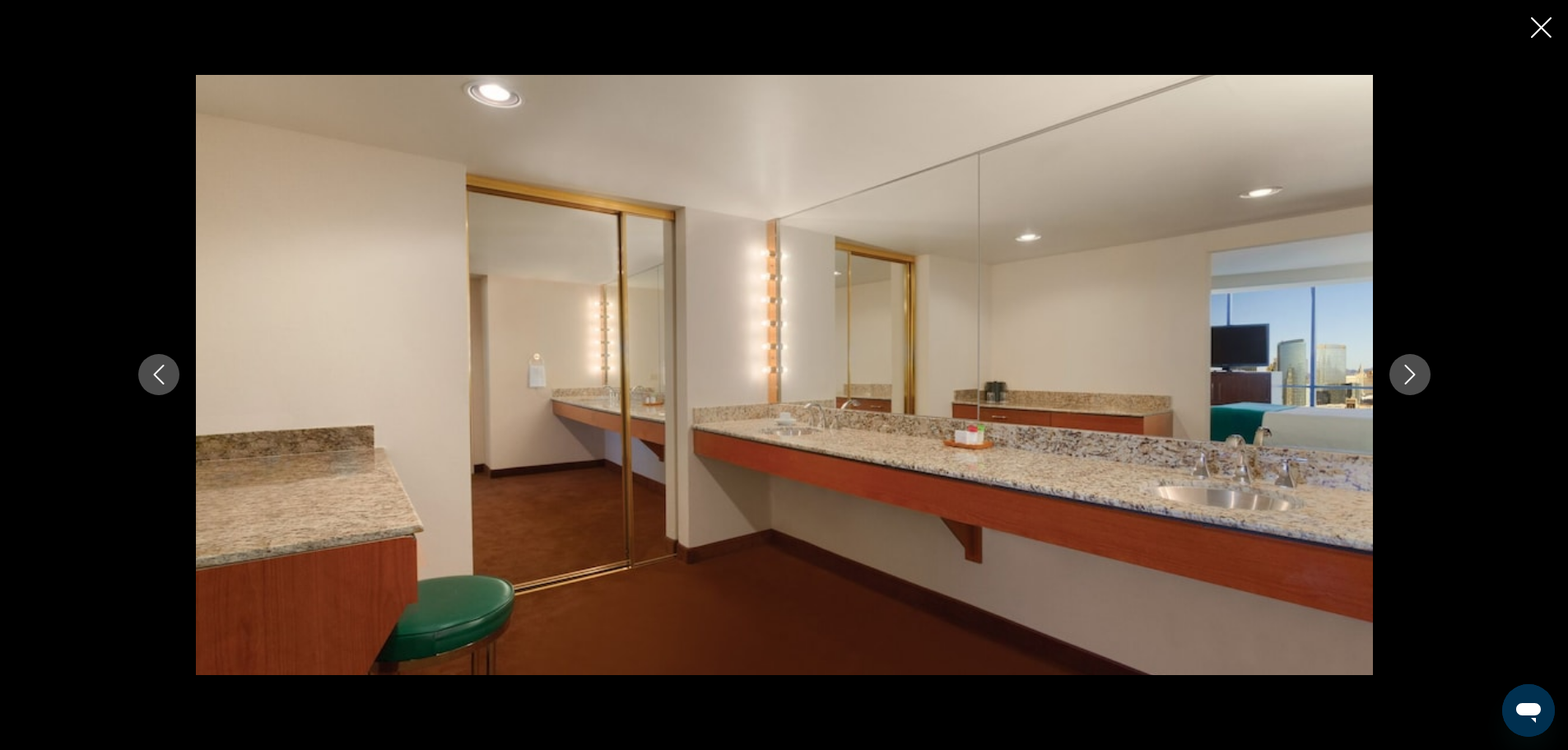
click at [1415, 373] on icon "Next image" at bounding box center [1409, 375] width 20 height 20
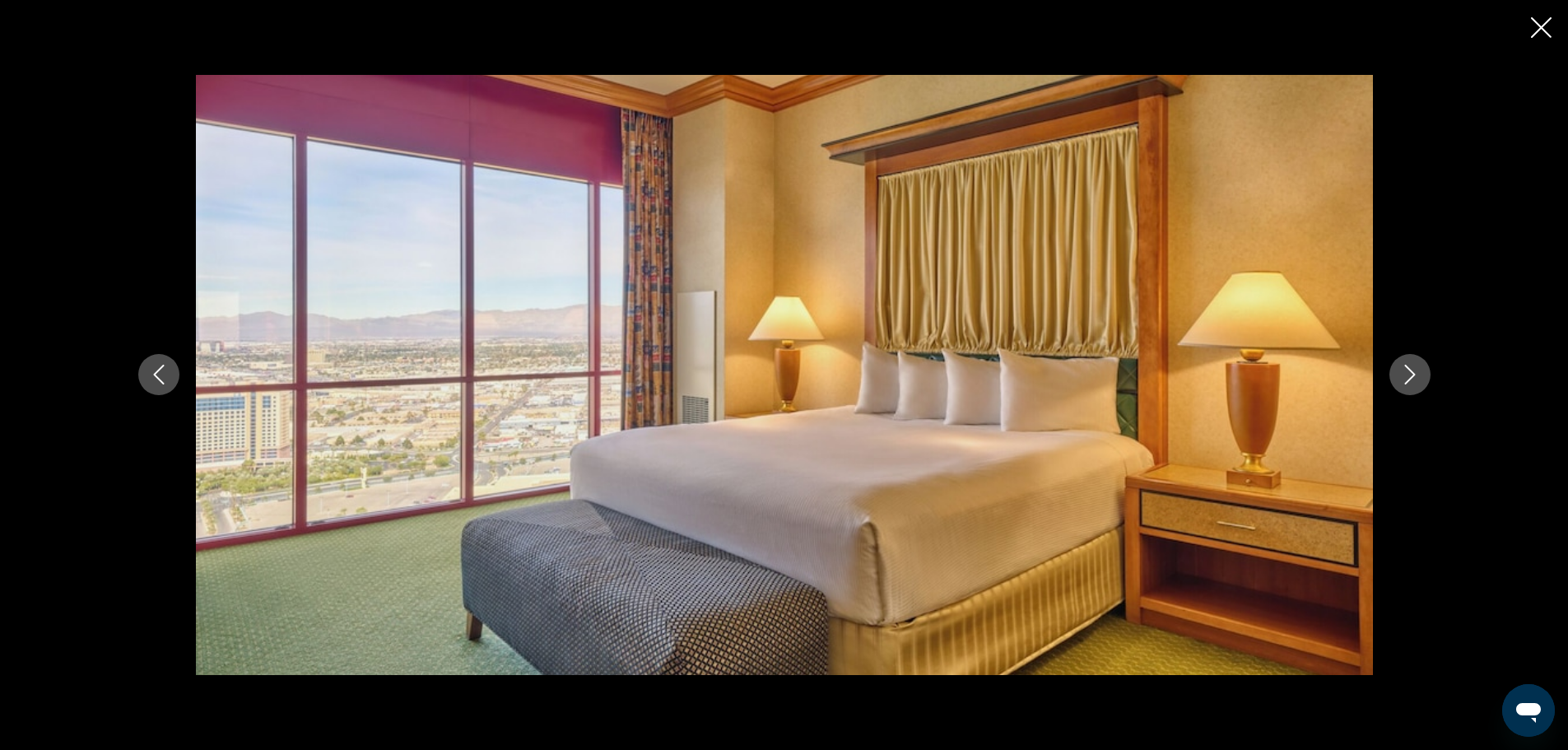
click at [1415, 373] on icon "Next image" at bounding box center [1409, 375] width 20 height 20
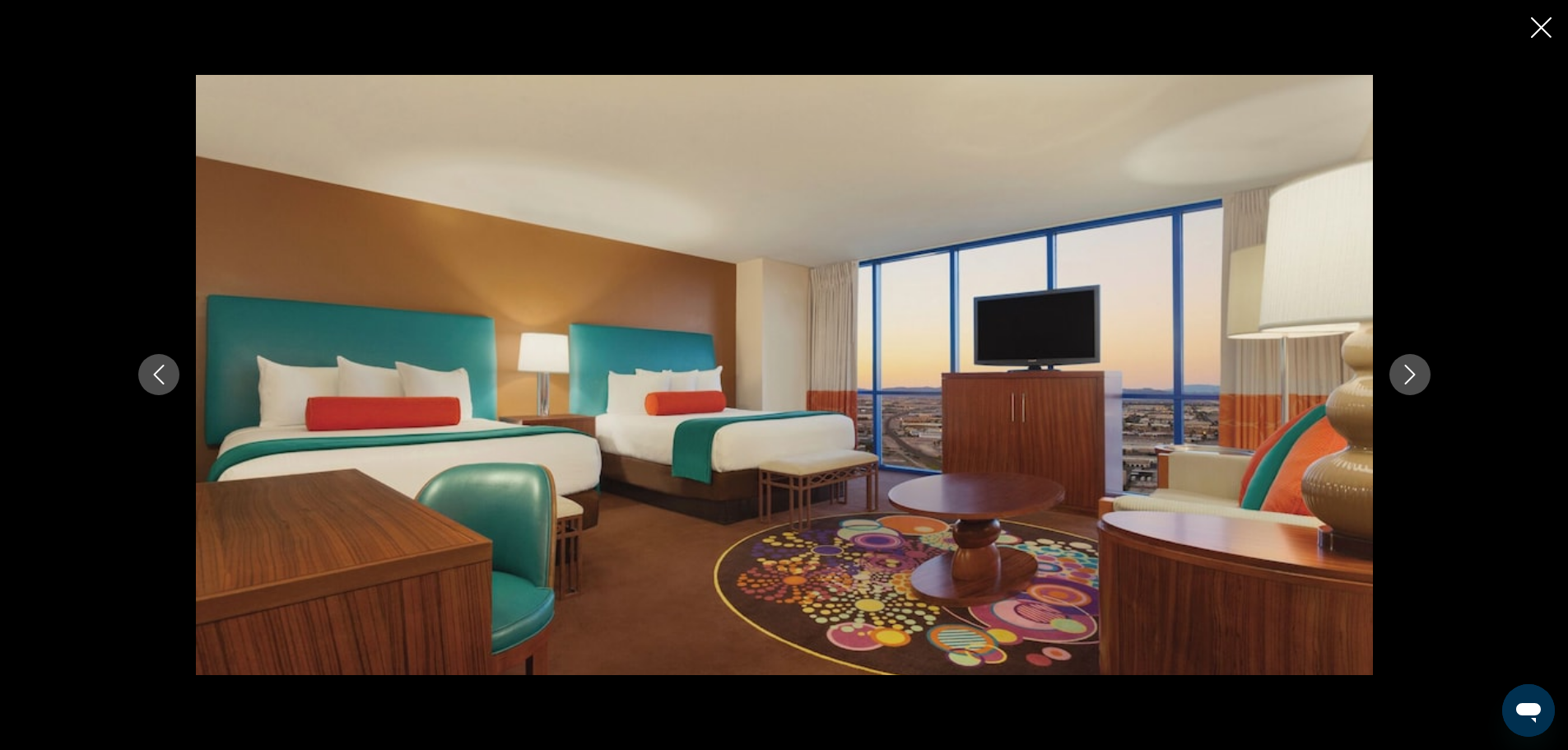
click at [1415, 373] on icon "Next image" at bounding box center [1409, 375] width 20 height 20
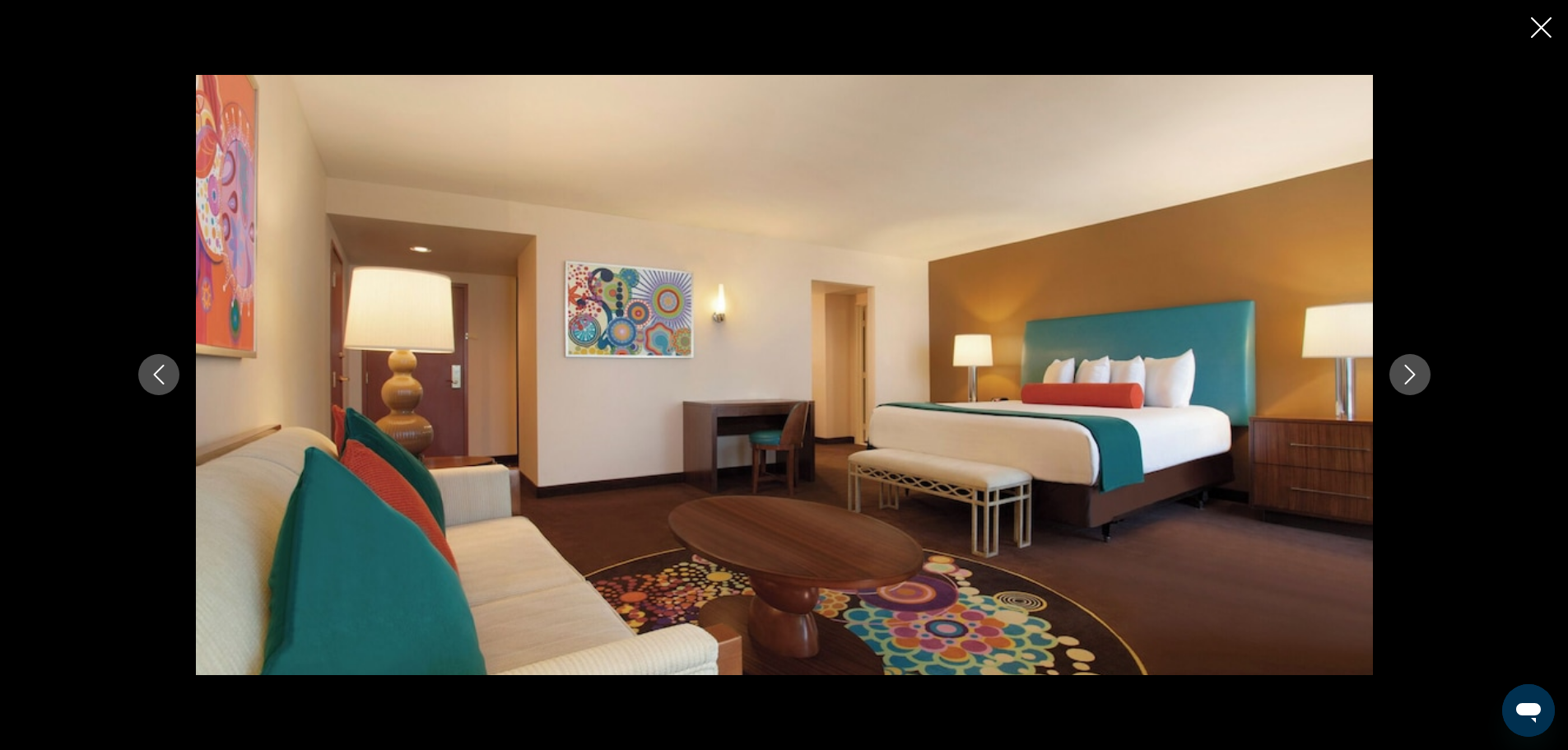
click at [1415, 373] on icon "Next image" at bounding box center [1409, 375] width 20 height 20
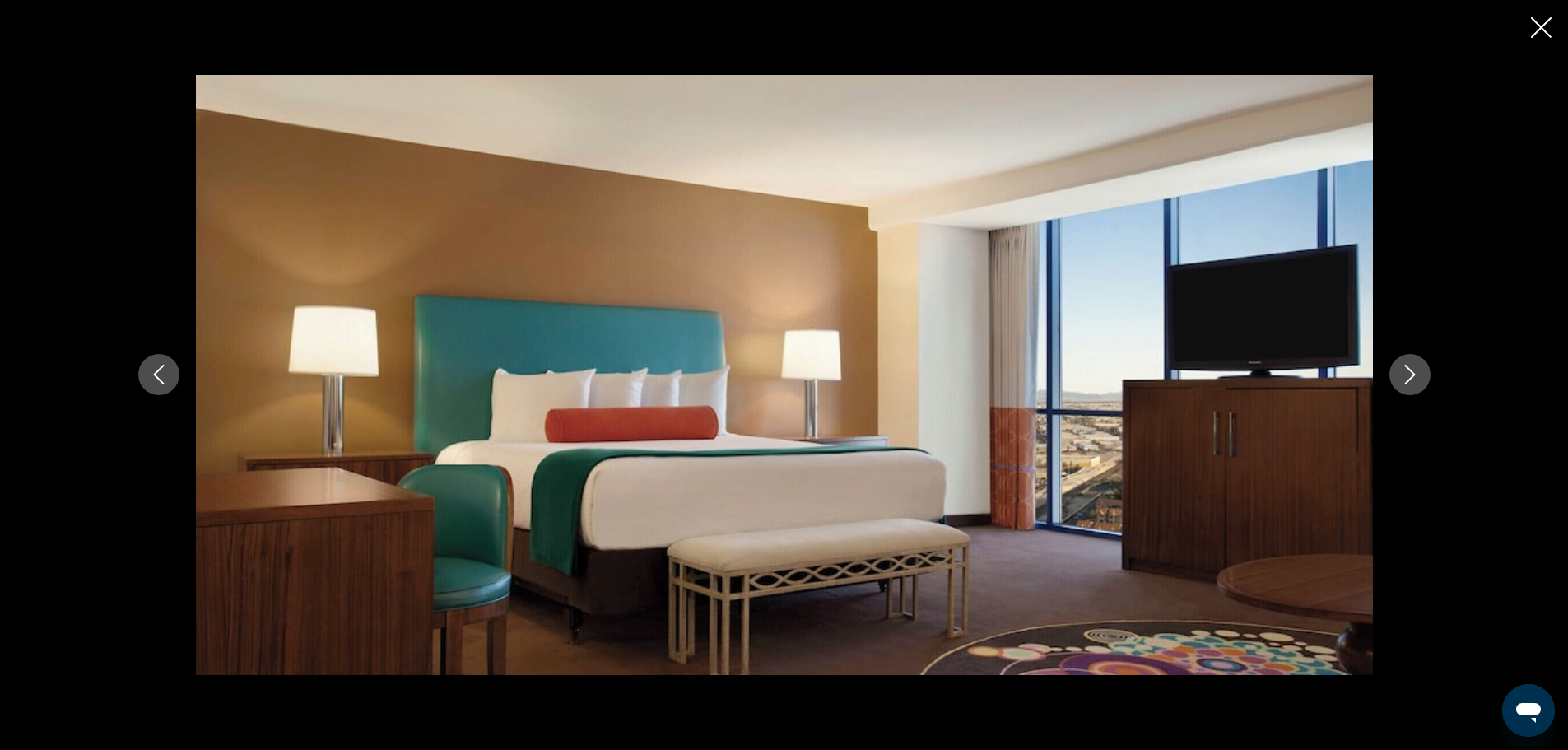
click at [1415, 373] on icon "Next image" at bounding box center [1409, 375] width 20 height 20
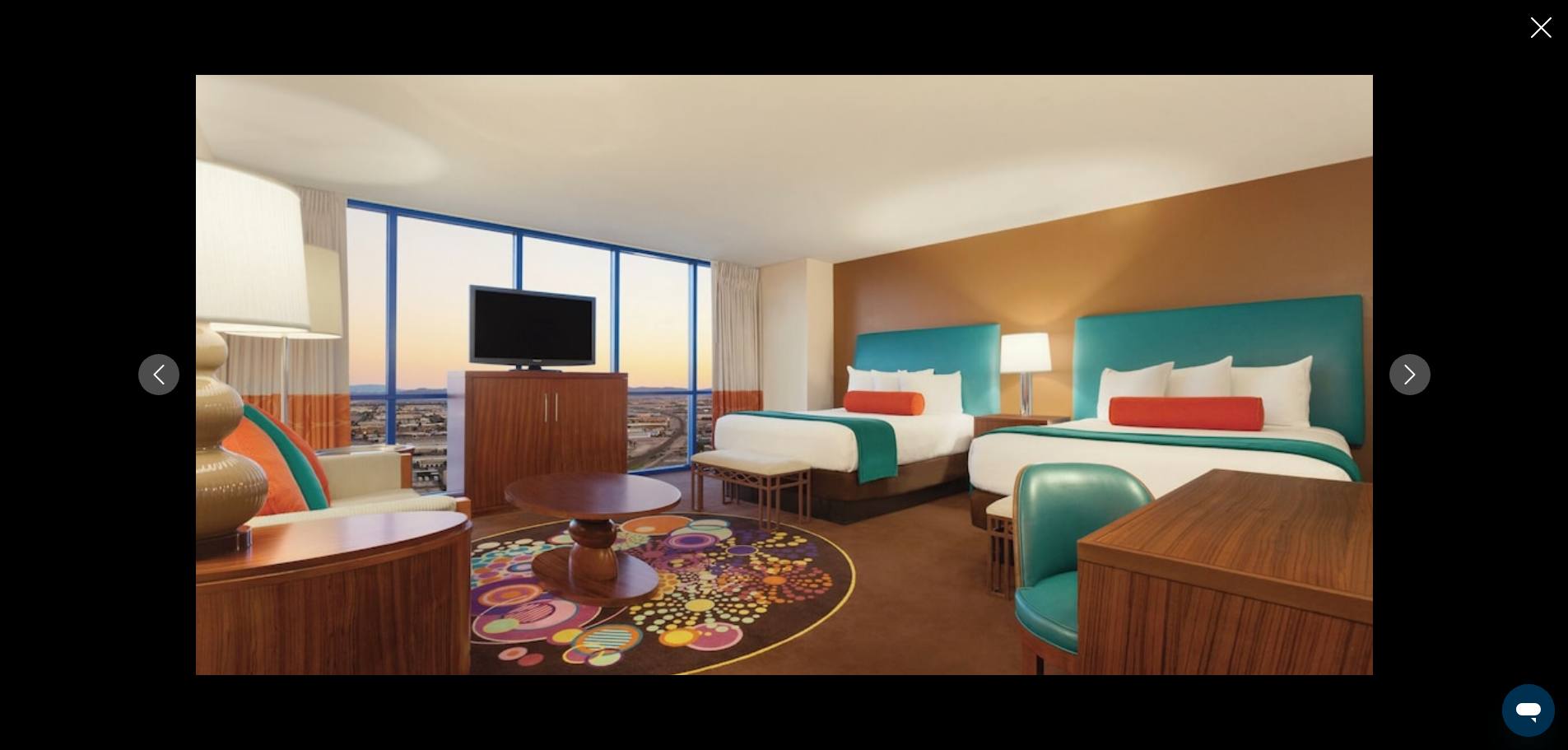
click at [1415, 373] on icon "Next image" at bounding box center [1409, 375] width 20 height 20
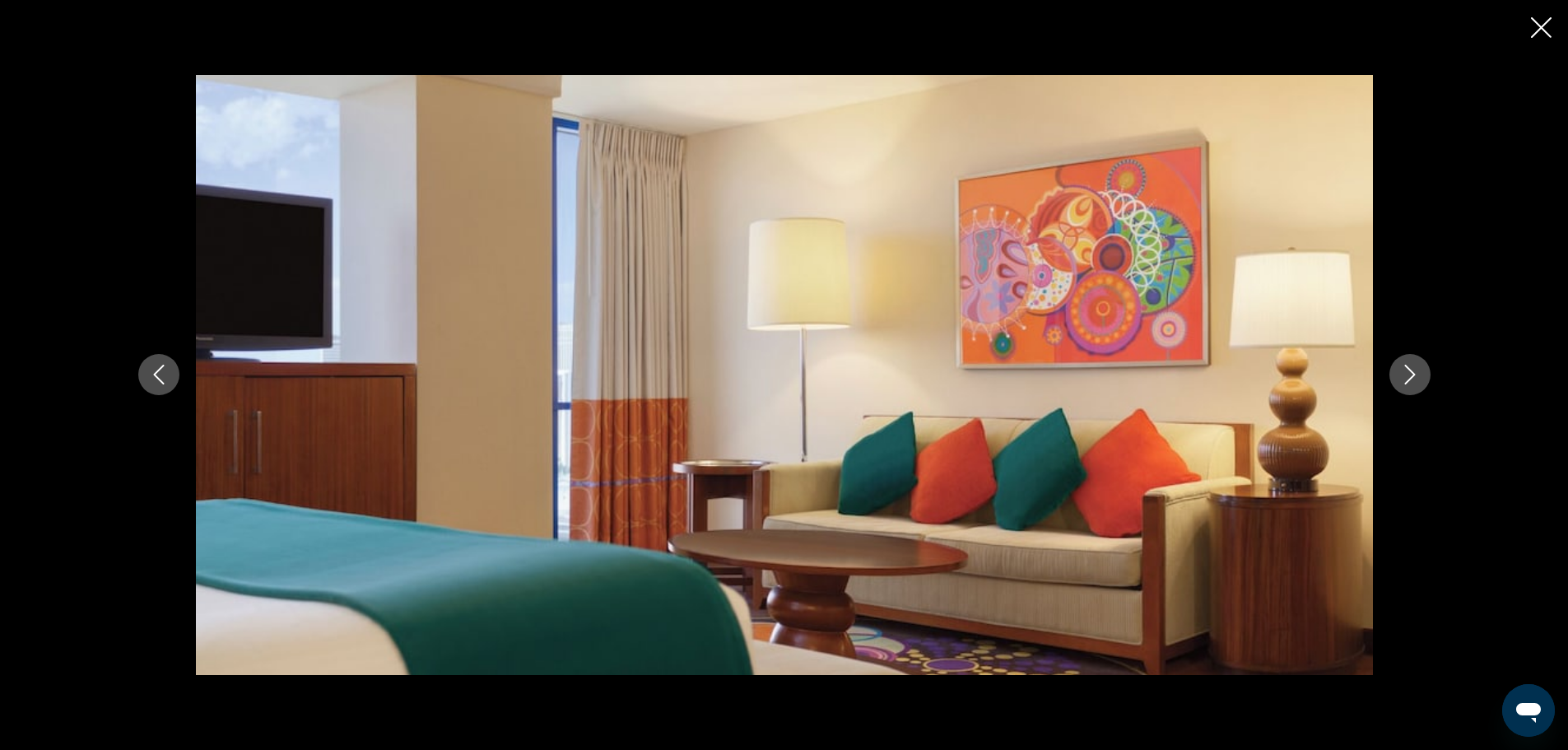
click at [1415, 373] on icon "Next image" at bounding box center [1409, 375] width 20 height 20
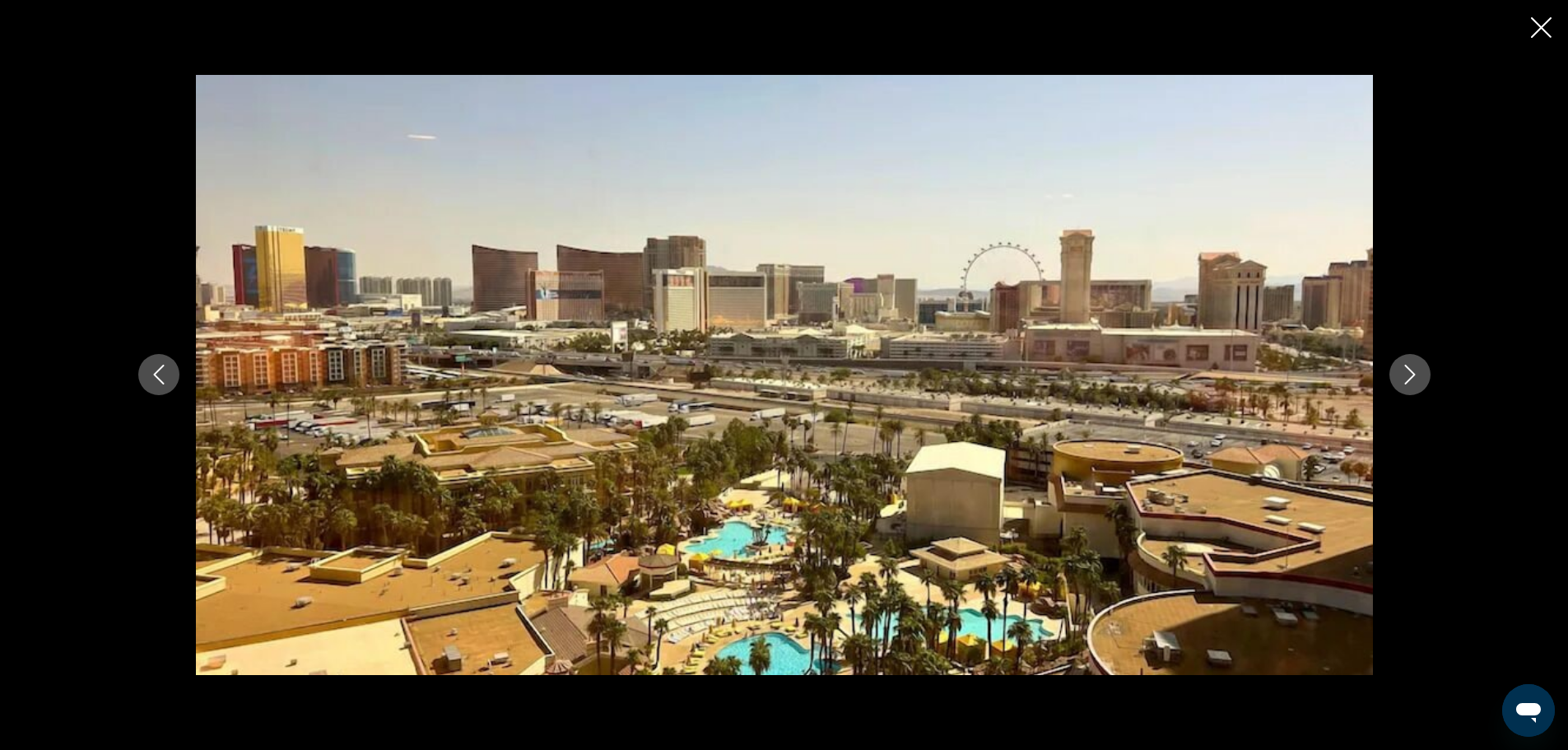
click at [1415, 373] on icon "Next image" at bounding box center [1409, 375] width 20 height 20
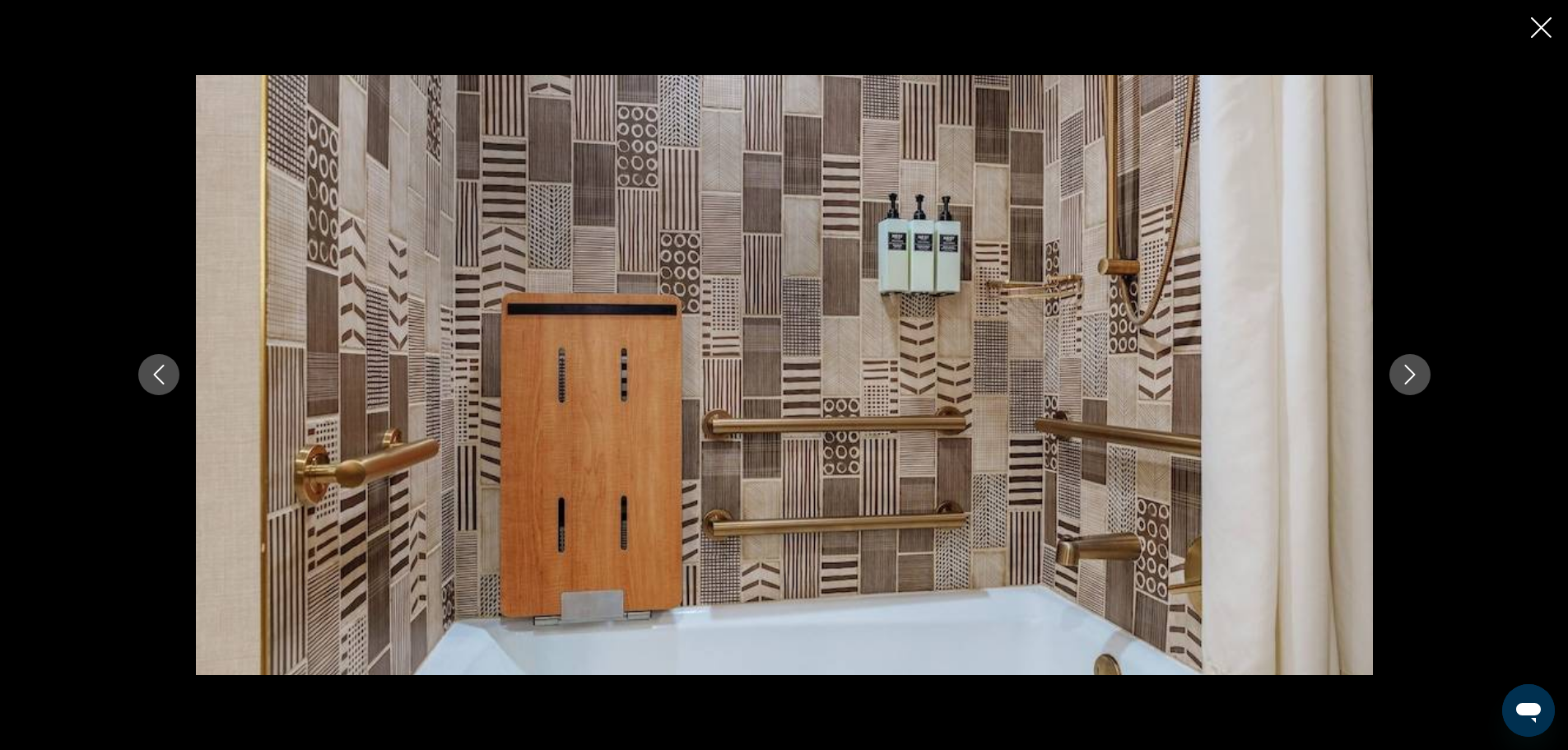
click at [1415, 373] on icon "Next image" at bounding box center [1409, 375] width 20 height 20
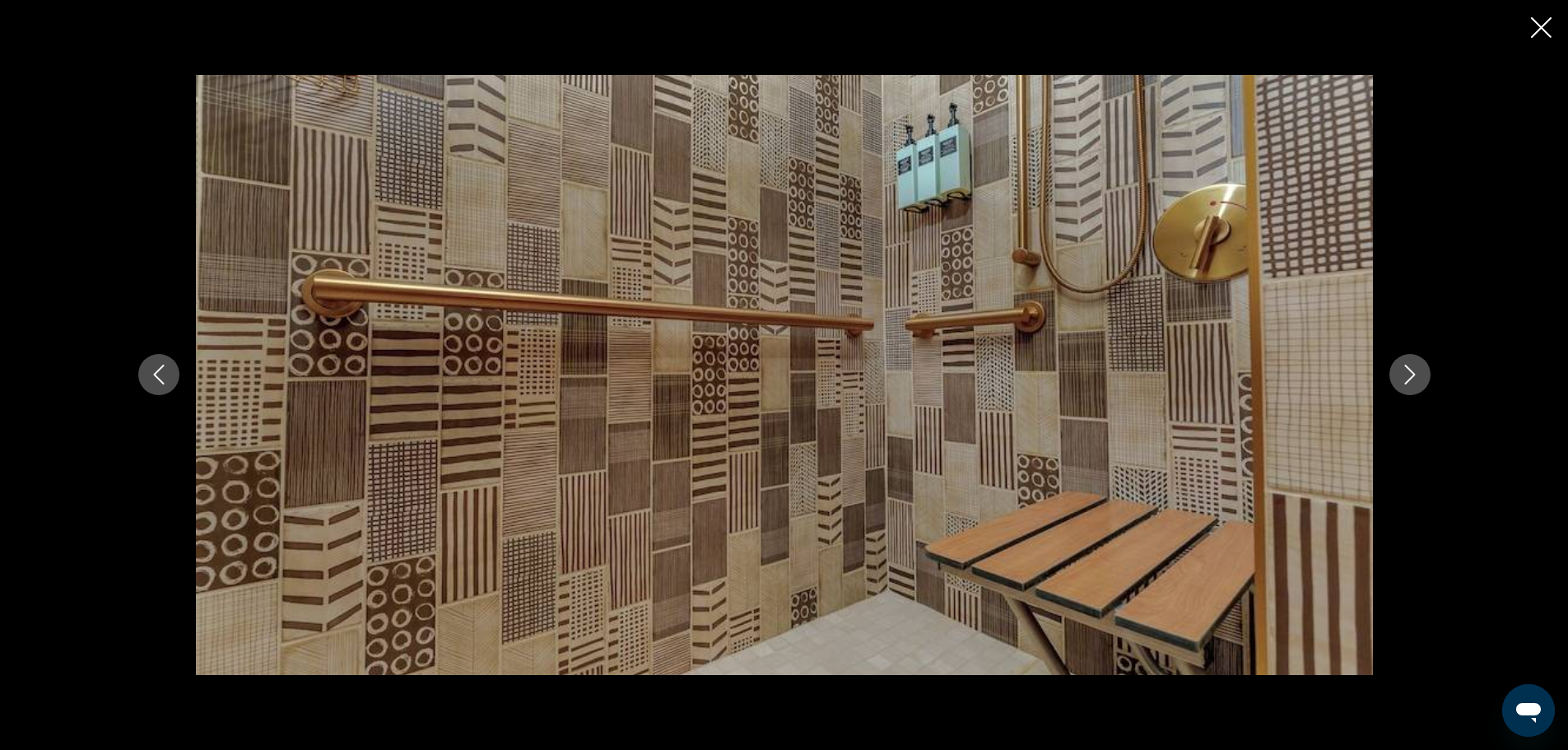
click at [1415, 373] on icon "Next image" at bounding box center [1409, 375] width 20 height 20
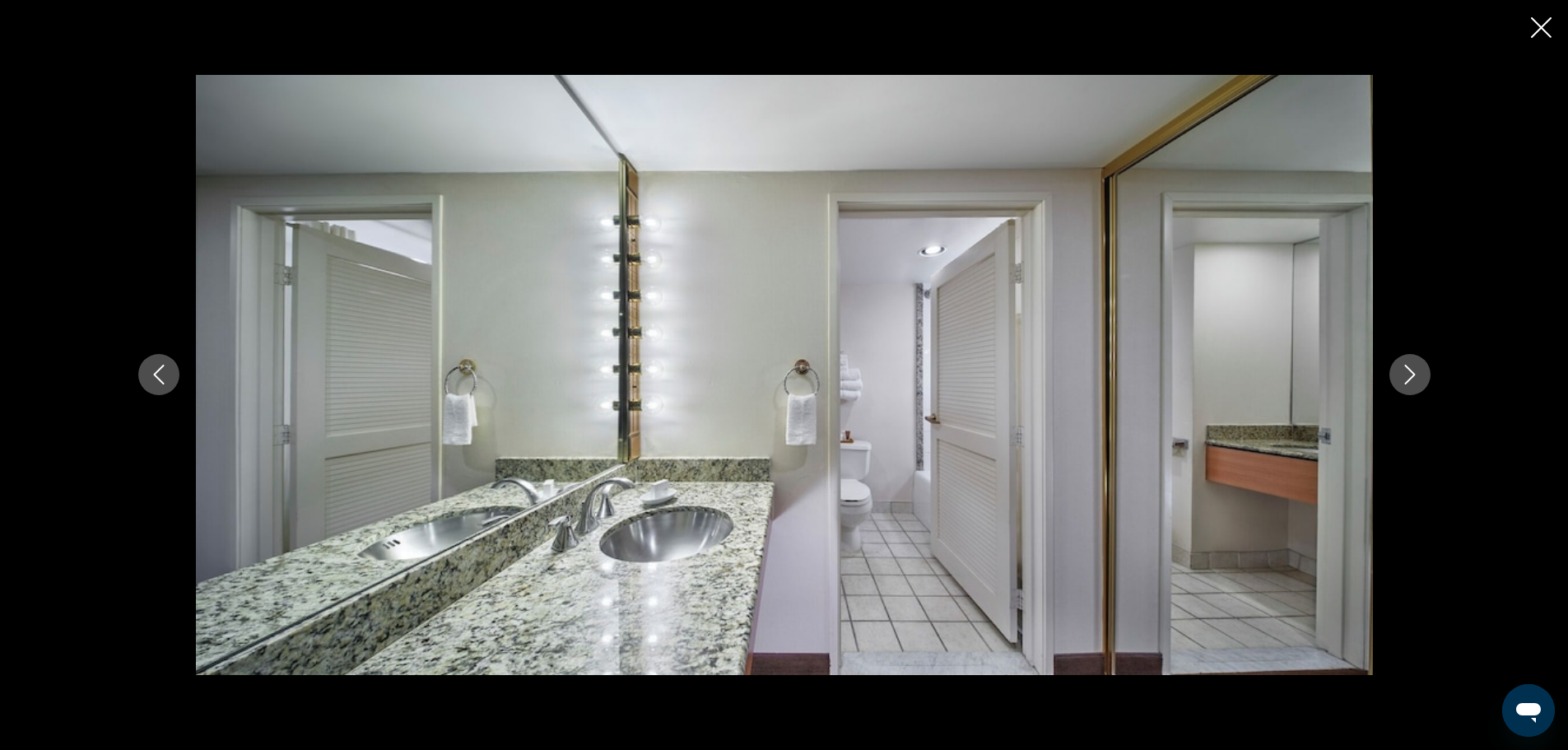
click at [1415, 373] on icon "Next image" at bounding box center [1409, 375] width 20 height 20
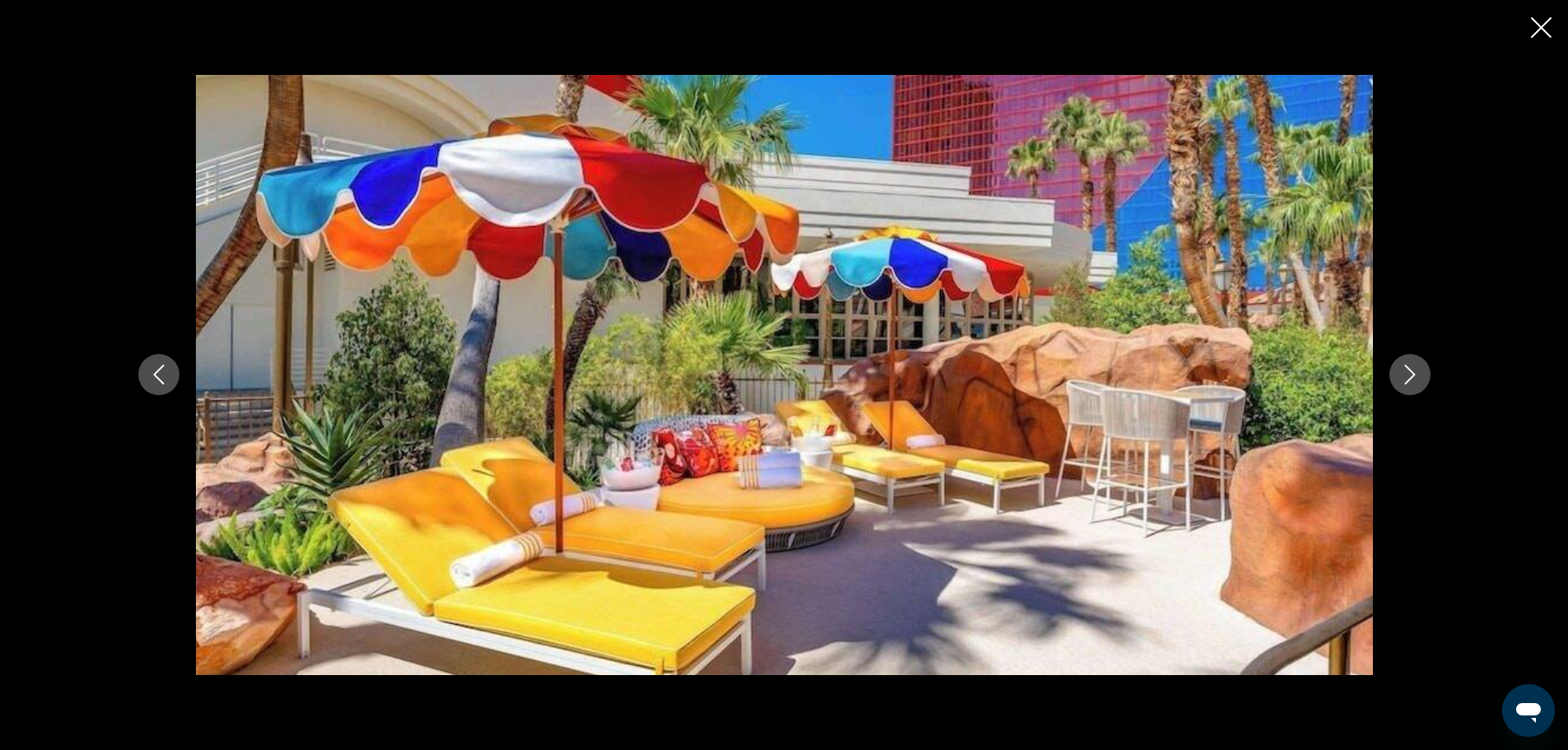
click at [1415, 373] on icon "Next image" at bounding box center [1409, 375] width 20 height 20
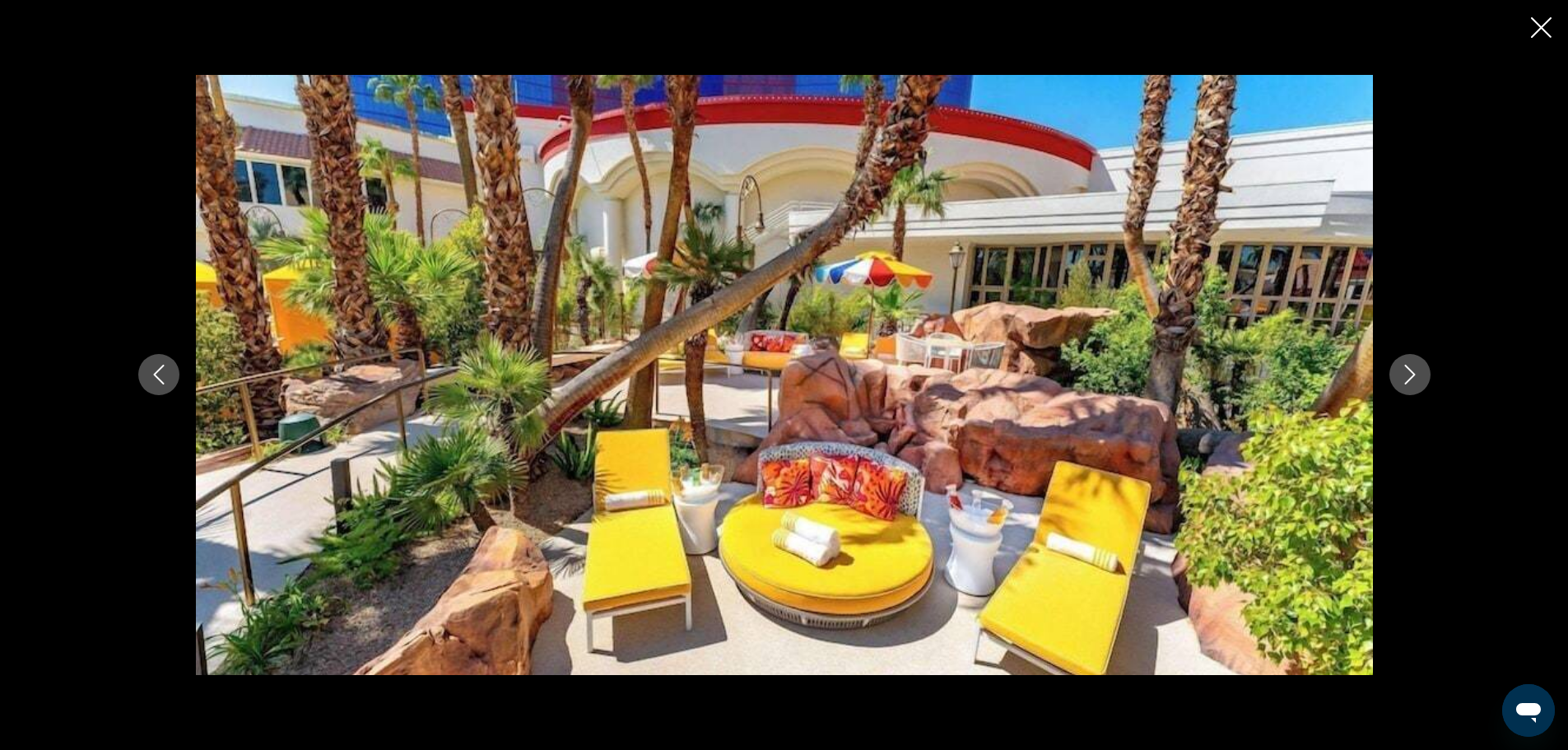
click at [1415, 373] on icon "Next image" at bounding box center [1409, 375] width 20 height 20
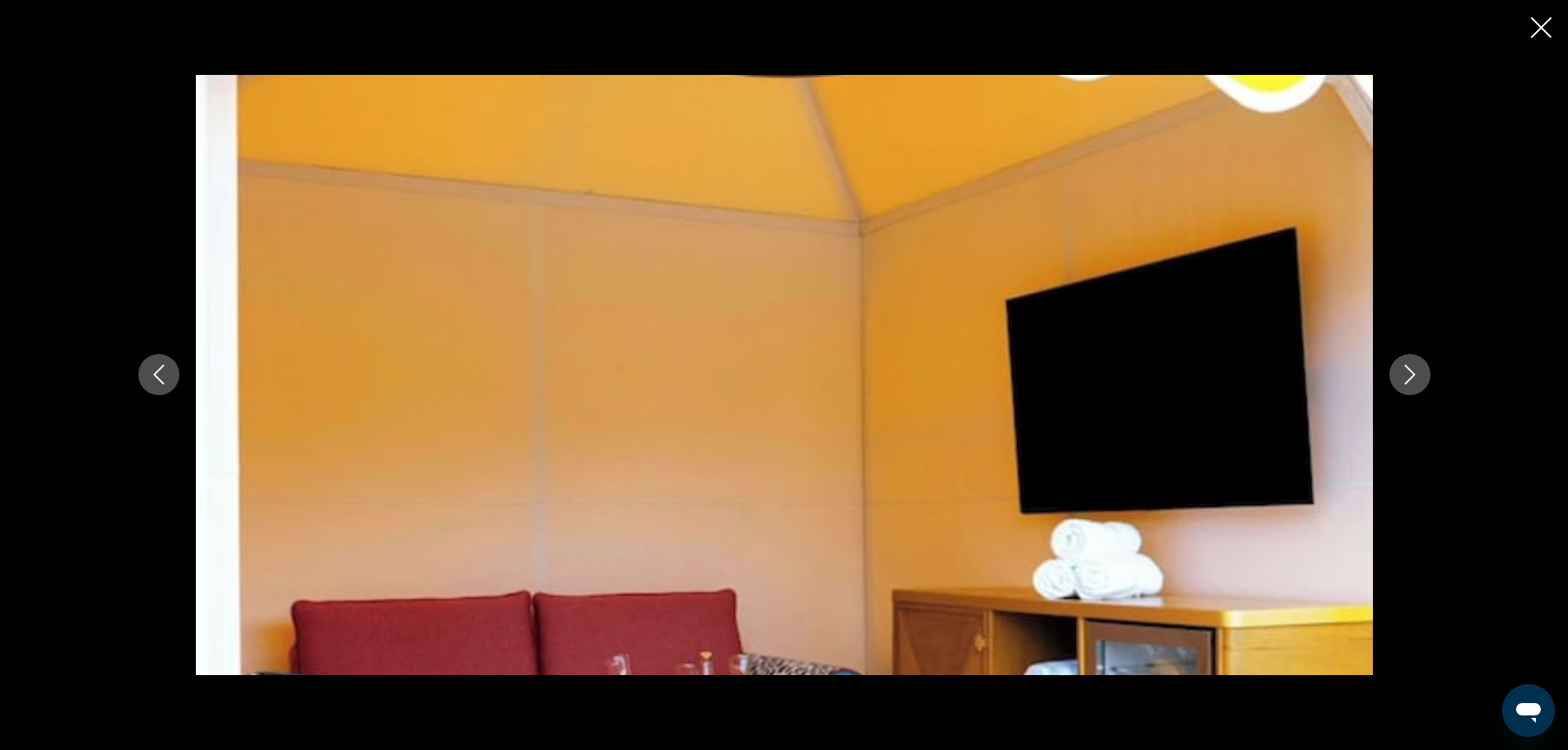
click at [1415, 373] on icon "Next image" at bounding box center [1409, 375] width 20 height 20
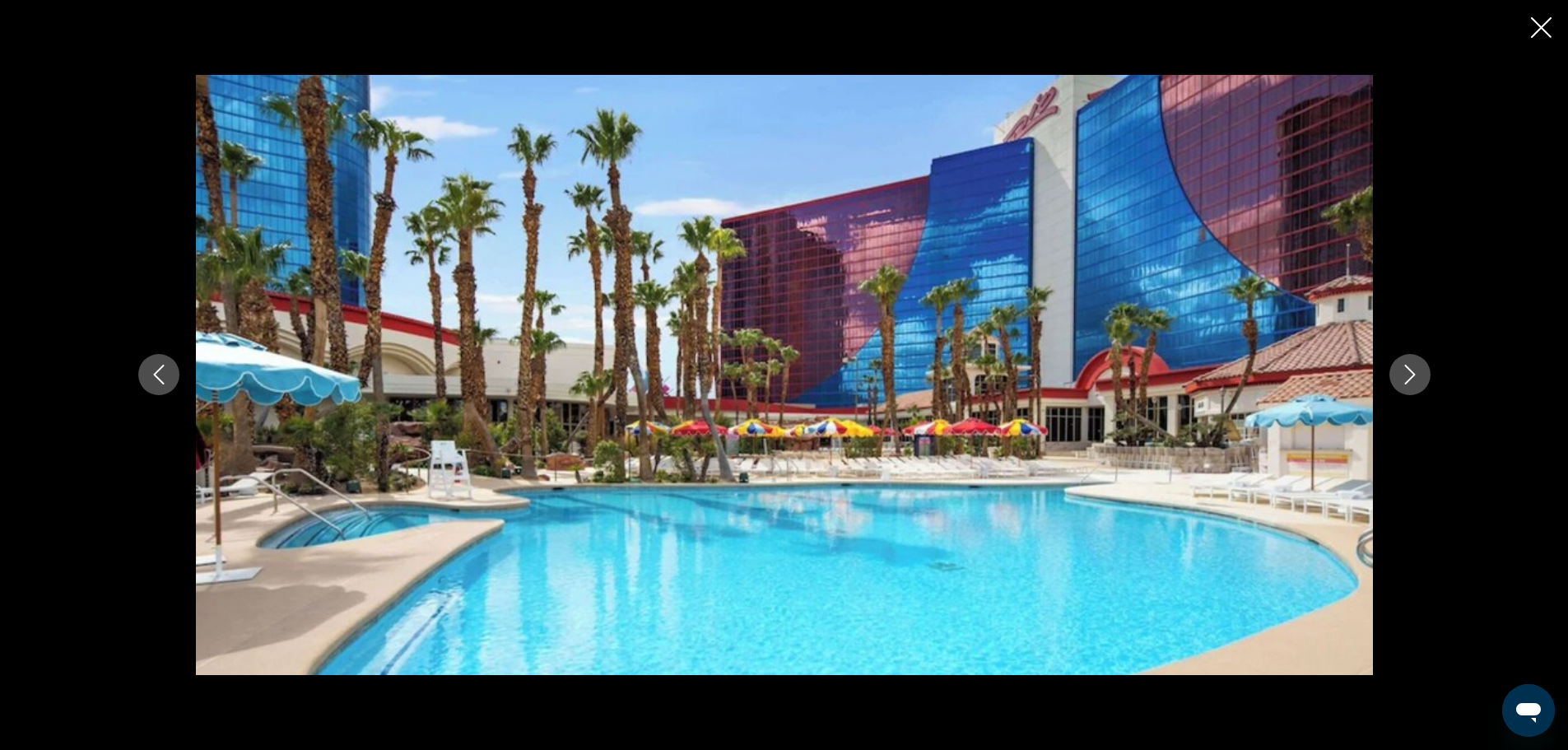
click at [1415, 373] on icon "Next image" at bounding box center [1409, 375] width 20 height 20
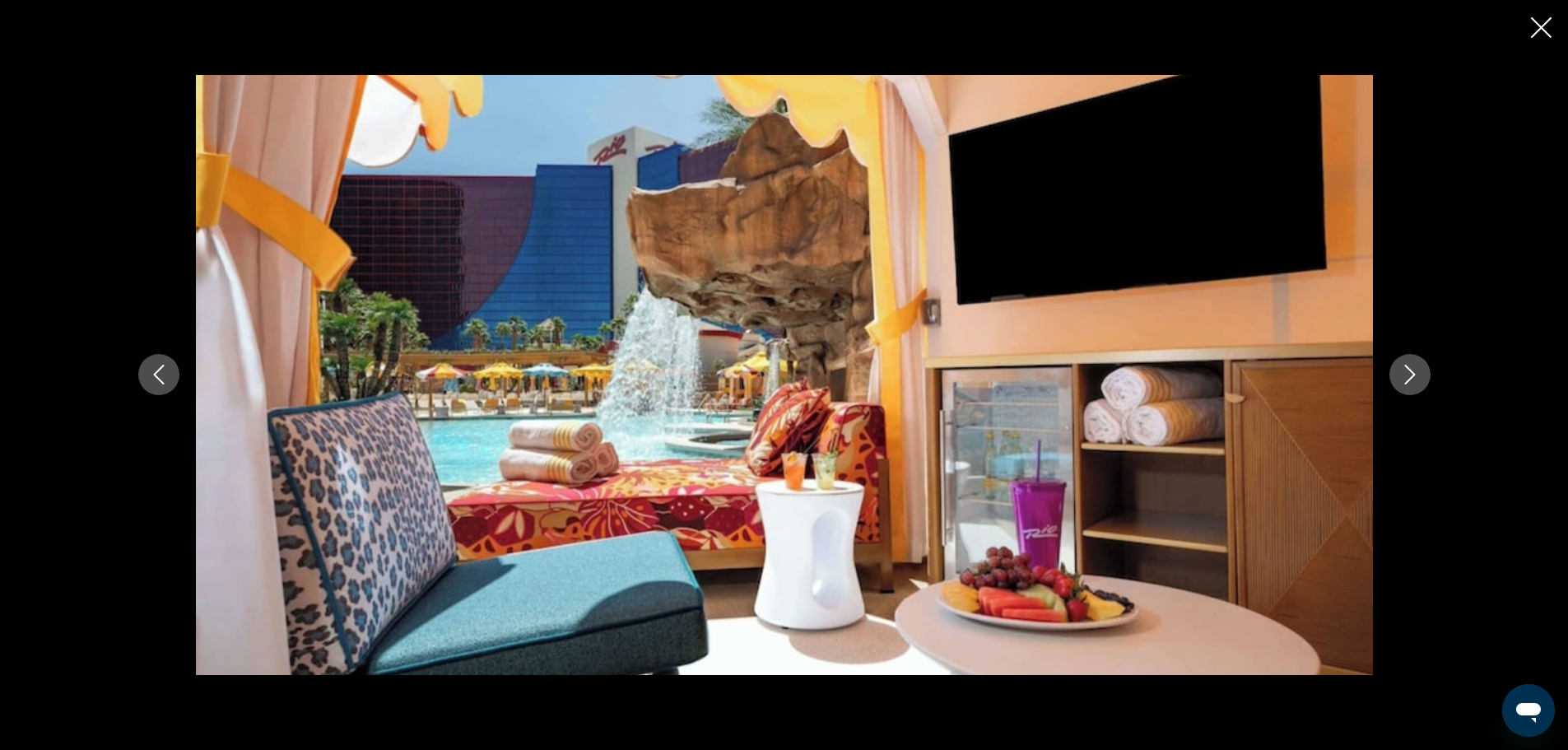
click at [1415, 373] on icon "Next image" at bounding box center [1409, 375] width 20 height 20
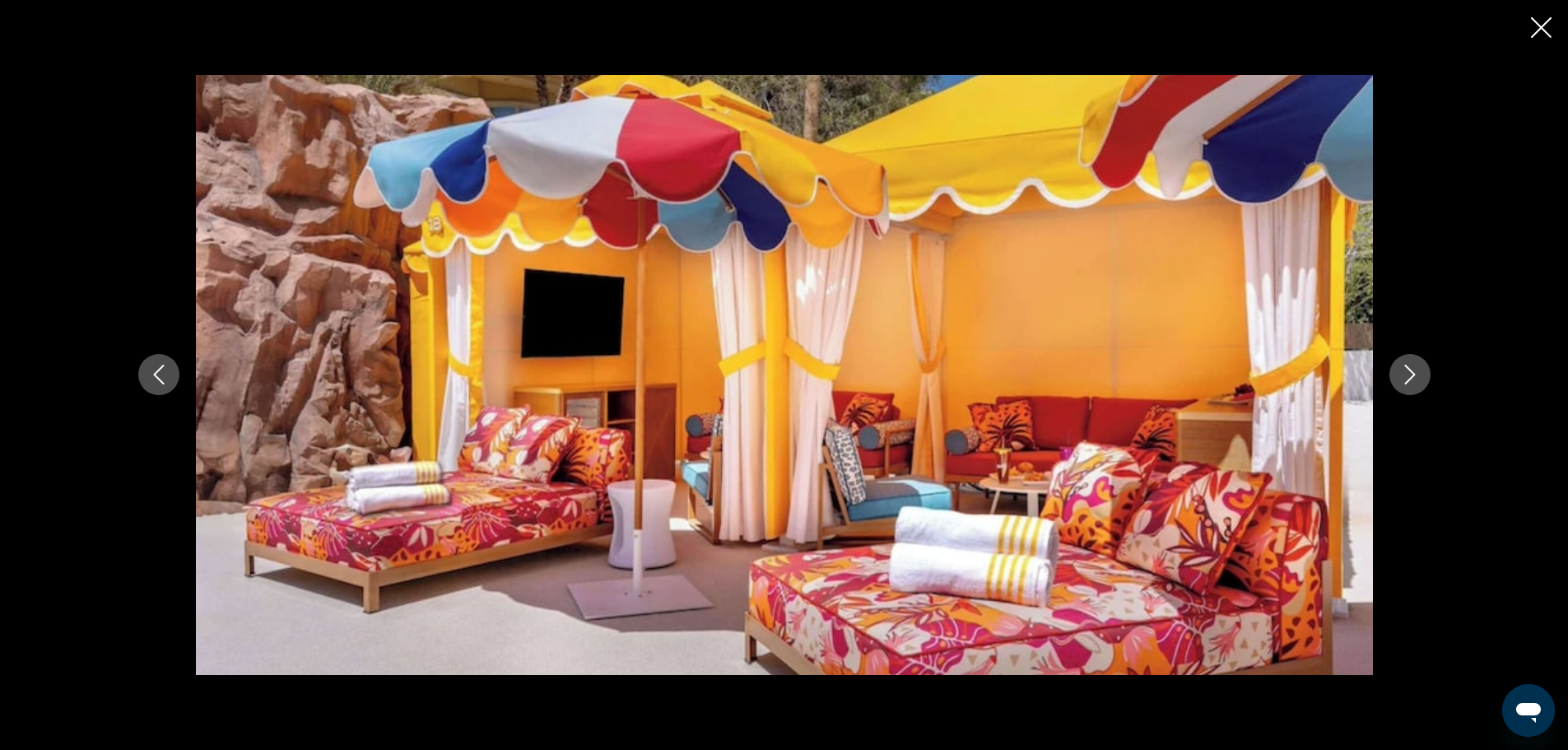
click at [1415, 373] on icon "Next image" at bounding box center [1409, 375] width 20 height 20
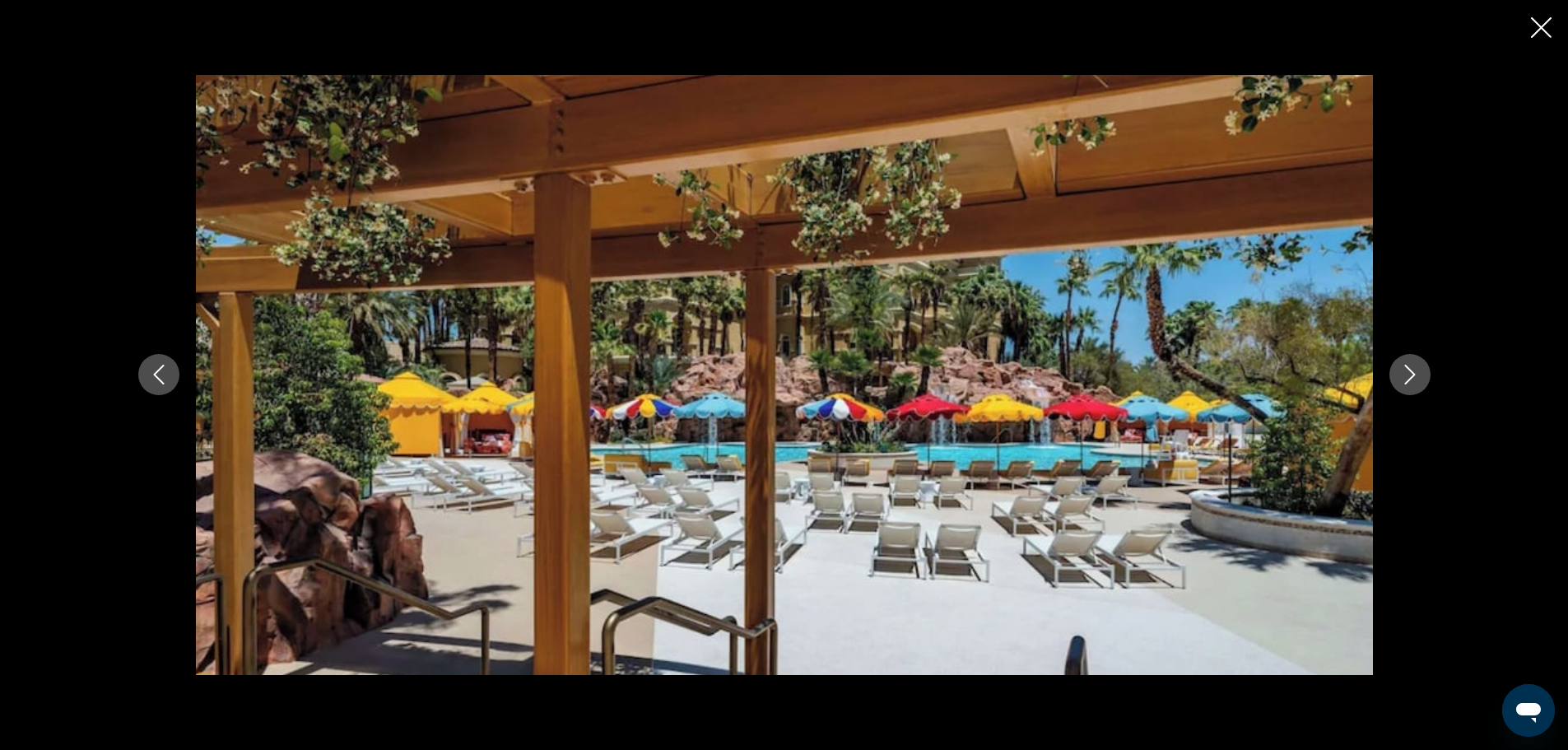
click at [1415, 373] on icon "Next image" at bounding box center [1409, 375] width 20 height 20
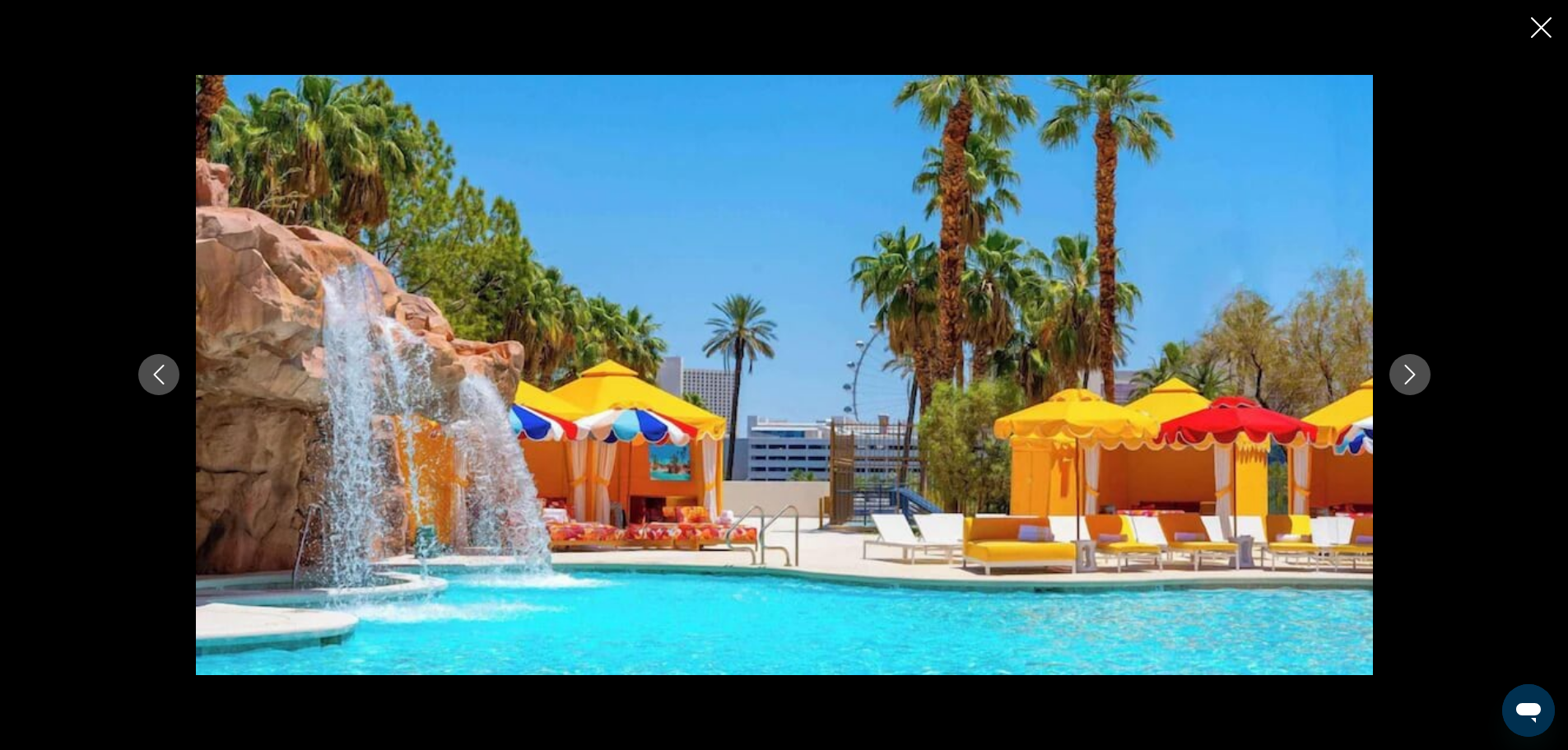
click at [1415, 373] on icon "Next image" at bounding box center [1409, 375] width 20 height 20
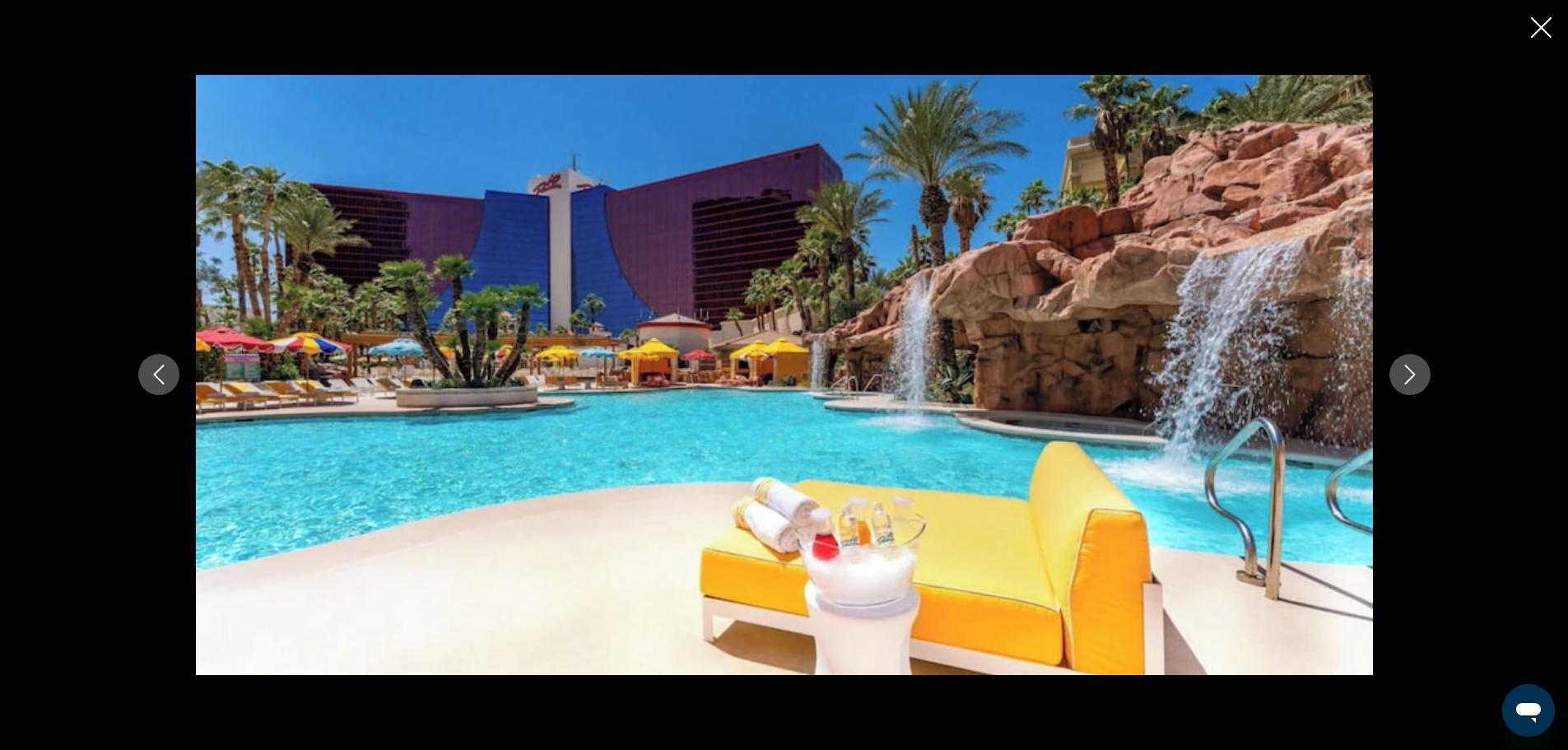
click at [1415, 373] on icon "Next image" at bounding box center [1409, 375] width 20 height 20
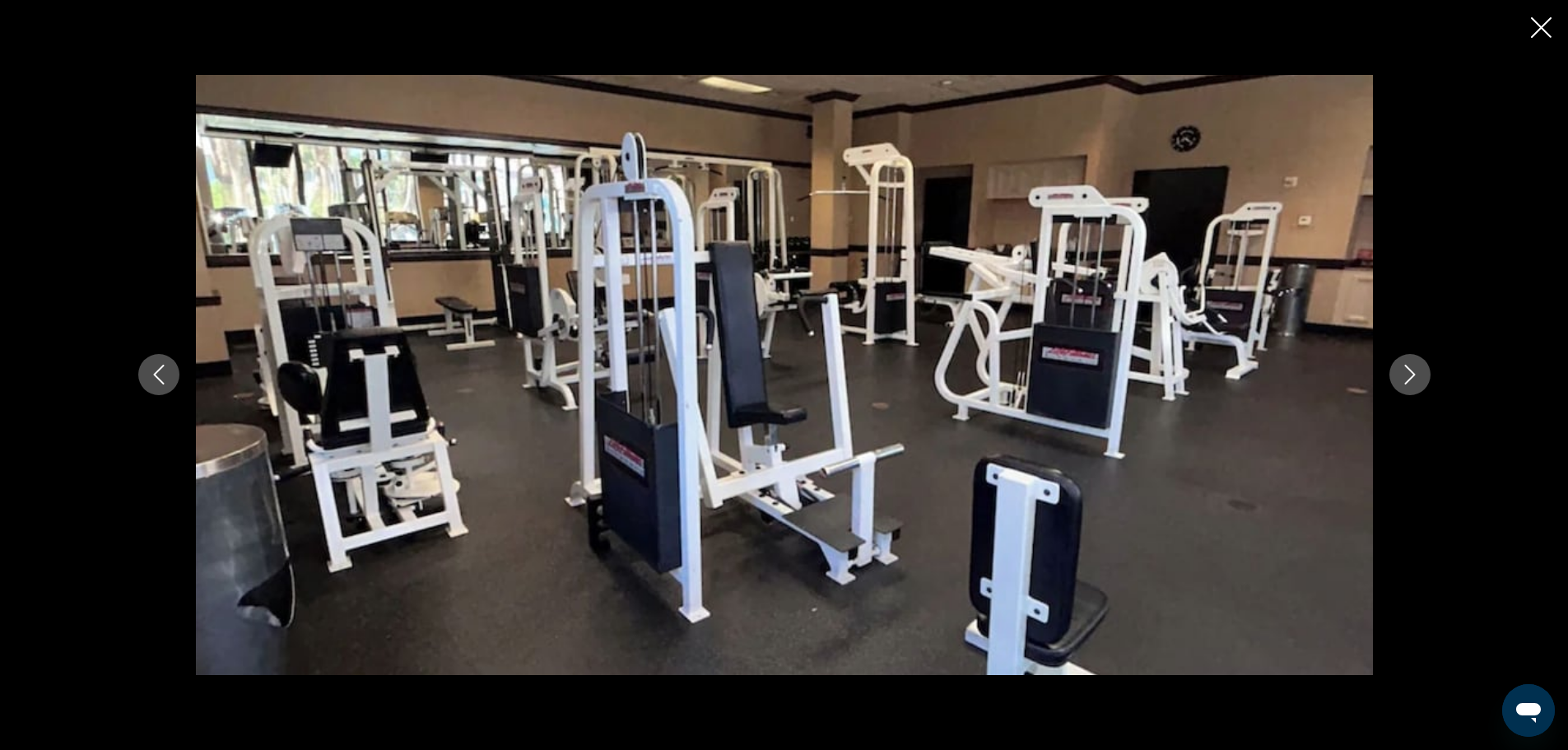
click at [1415, 373] on icon "Next image" at bounding box center [1409, 375] width 20 height 20
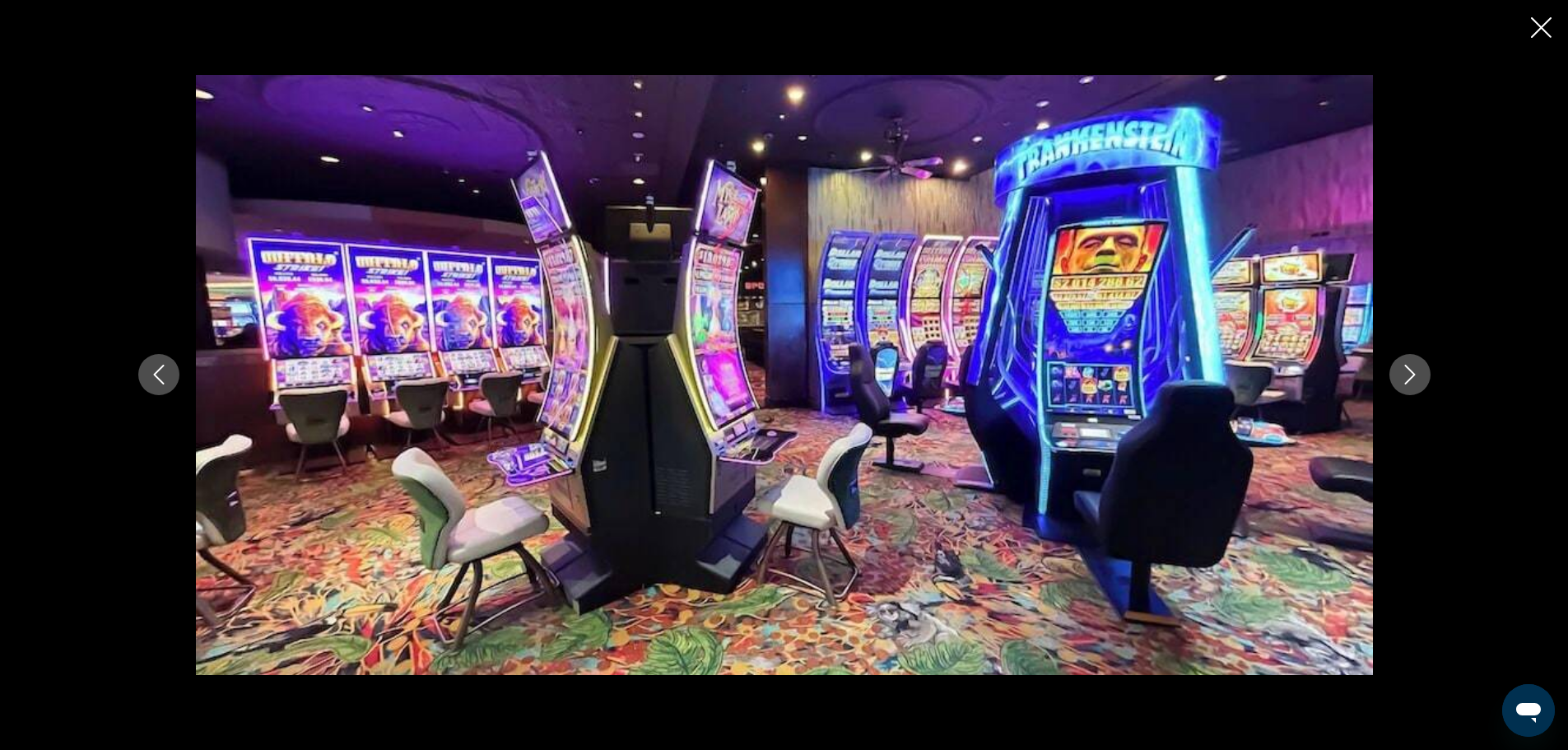
click at [1415, 373] on icon "Next image" at bounding box center [1409, 375] width 20 height 20
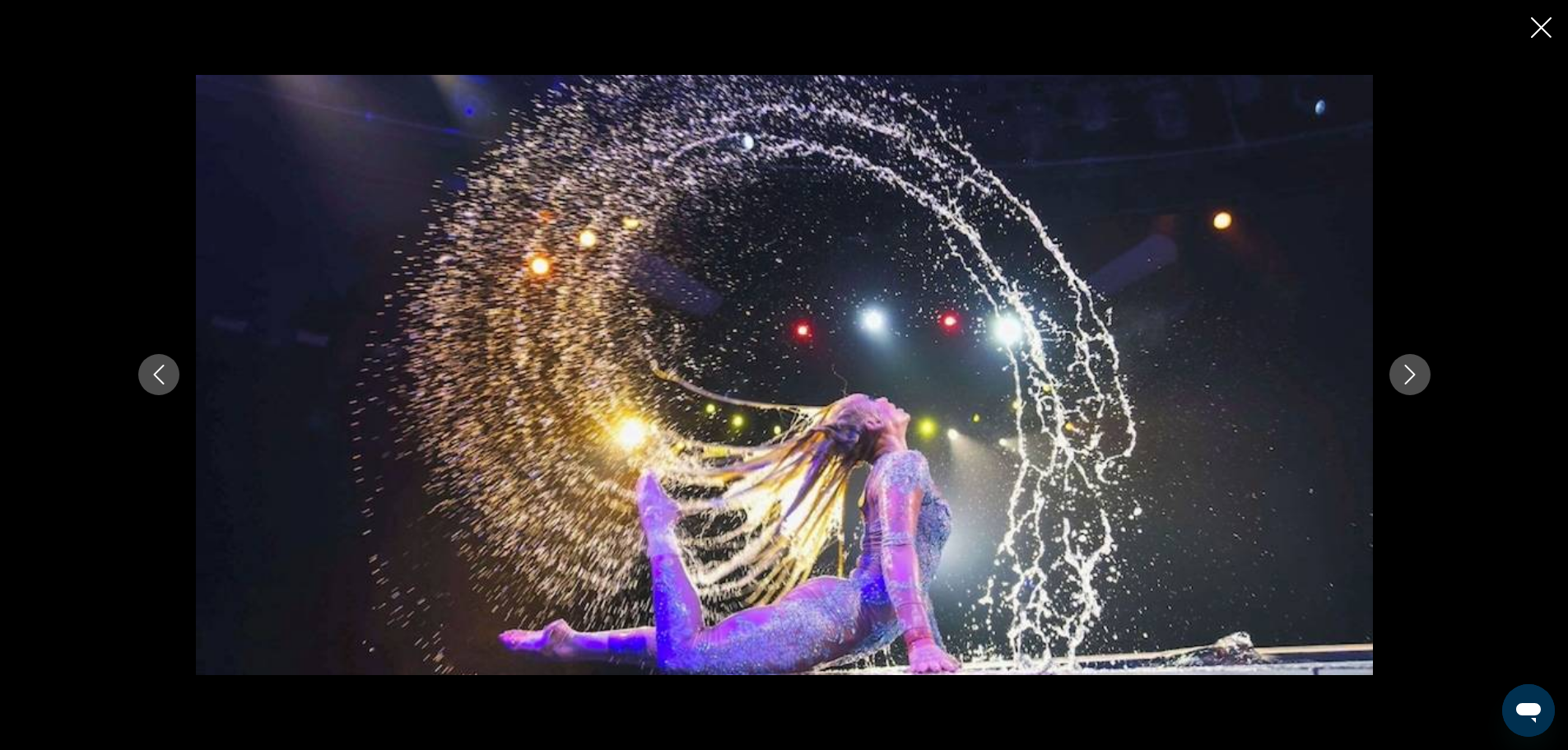
click at [1415, 373] on icon "Next image" at bounding box center [1409, 375] width 20 height 20
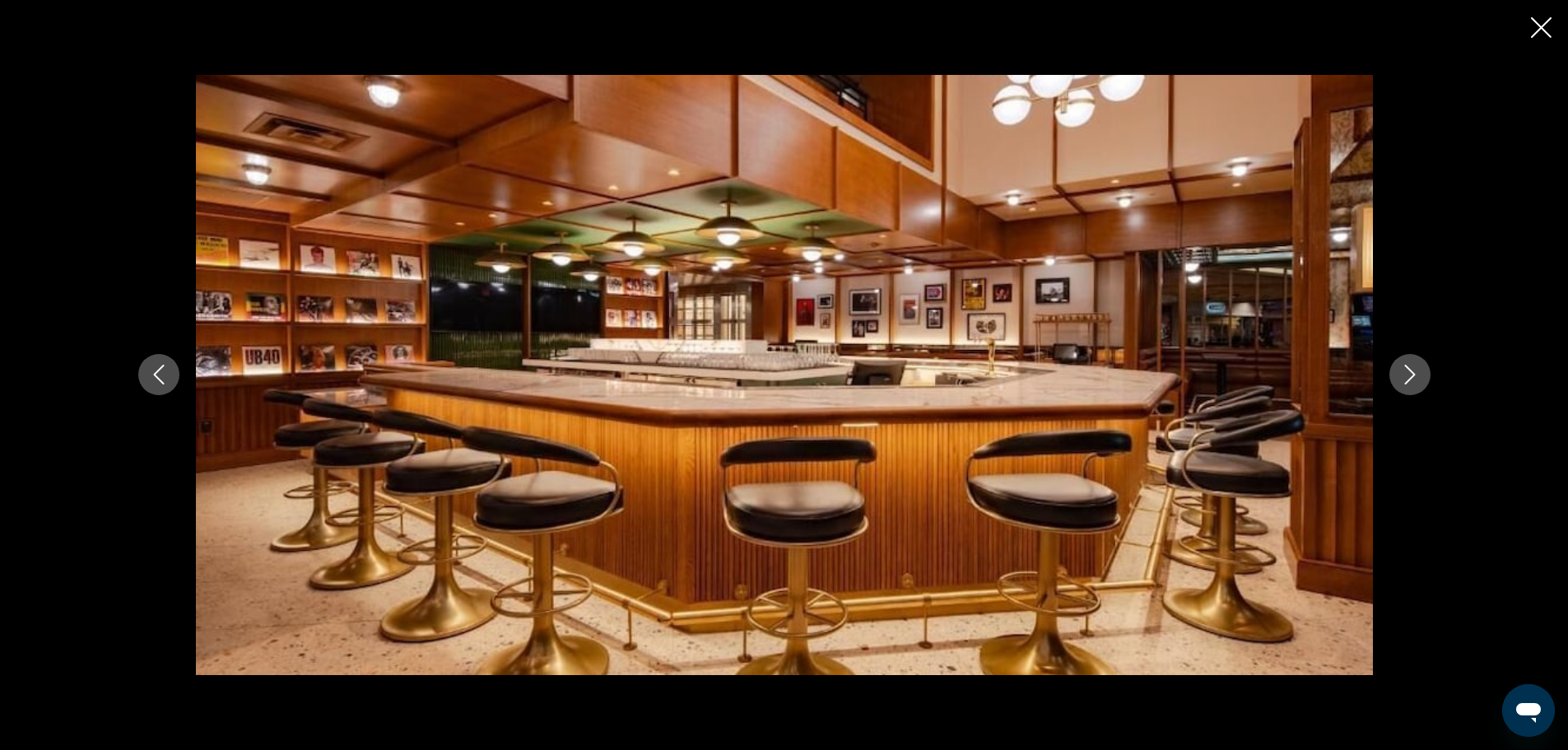
click at [1415, 373] on icon "Next image" at bounding box center [1409, 375] width 20 height 20
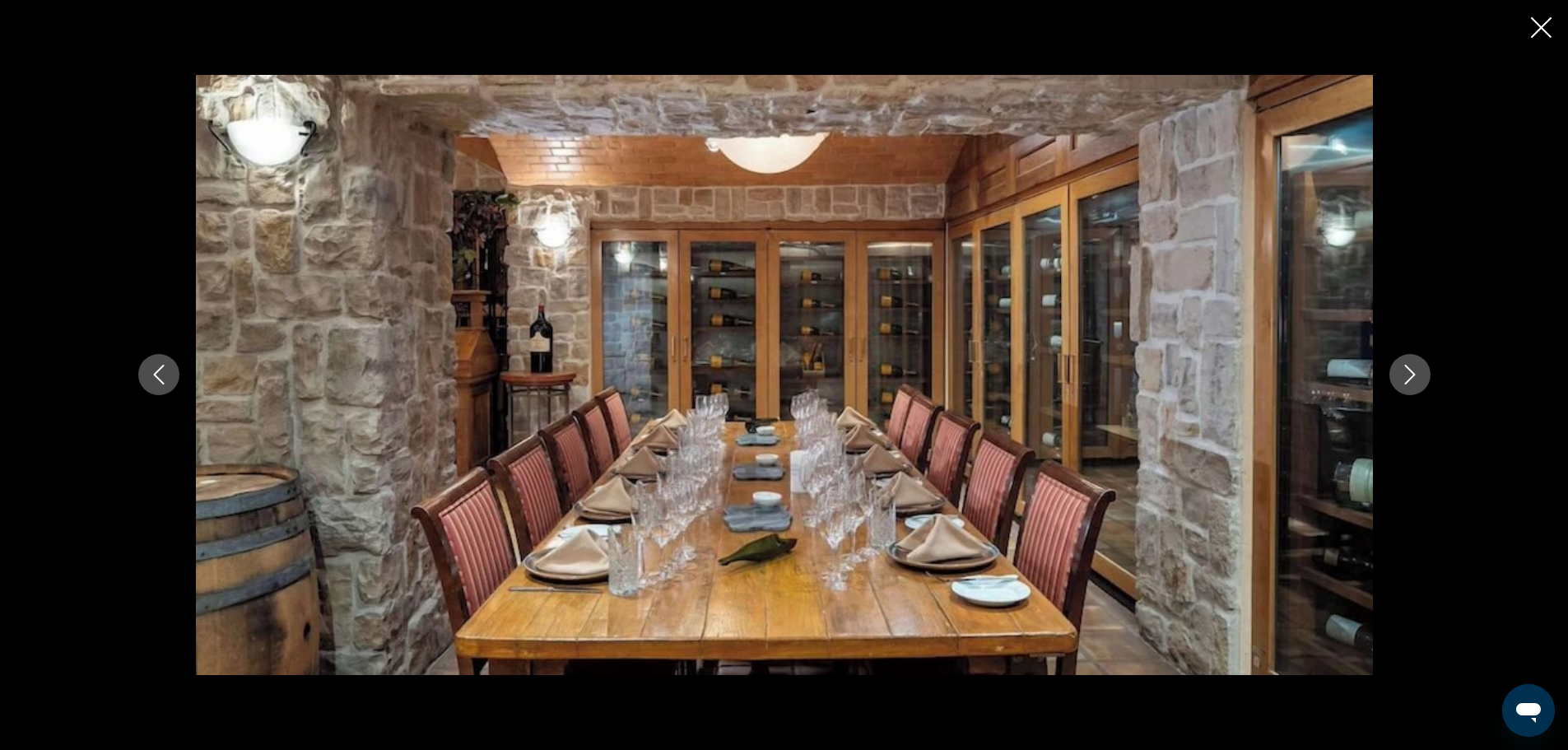
click at [1415, 373] on icon "Next image" at bounding box center [1409, 375] width 20 height 20
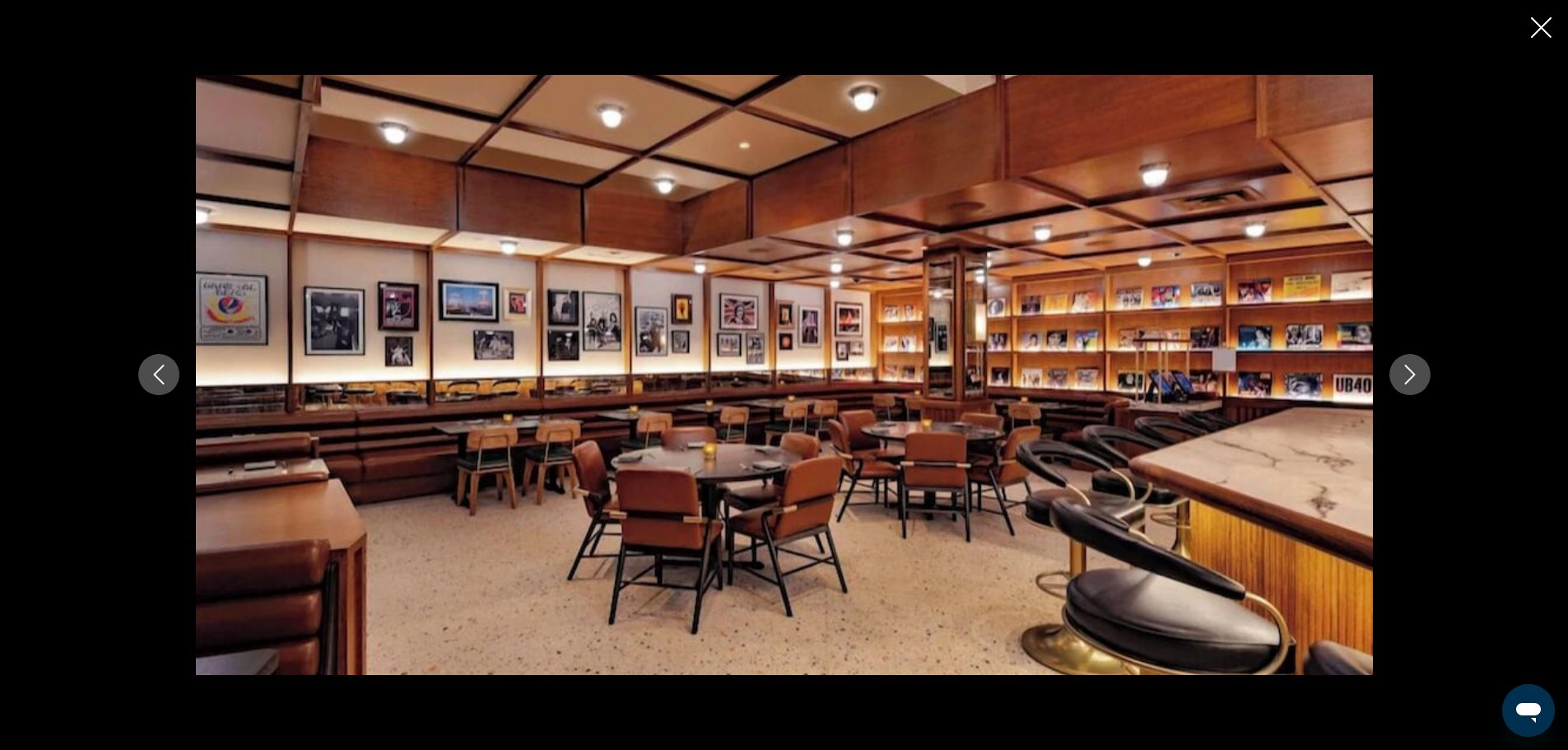
click at [1415, 373] on icon "Next image" at bounding box center [1409, 375] width 20 height 20
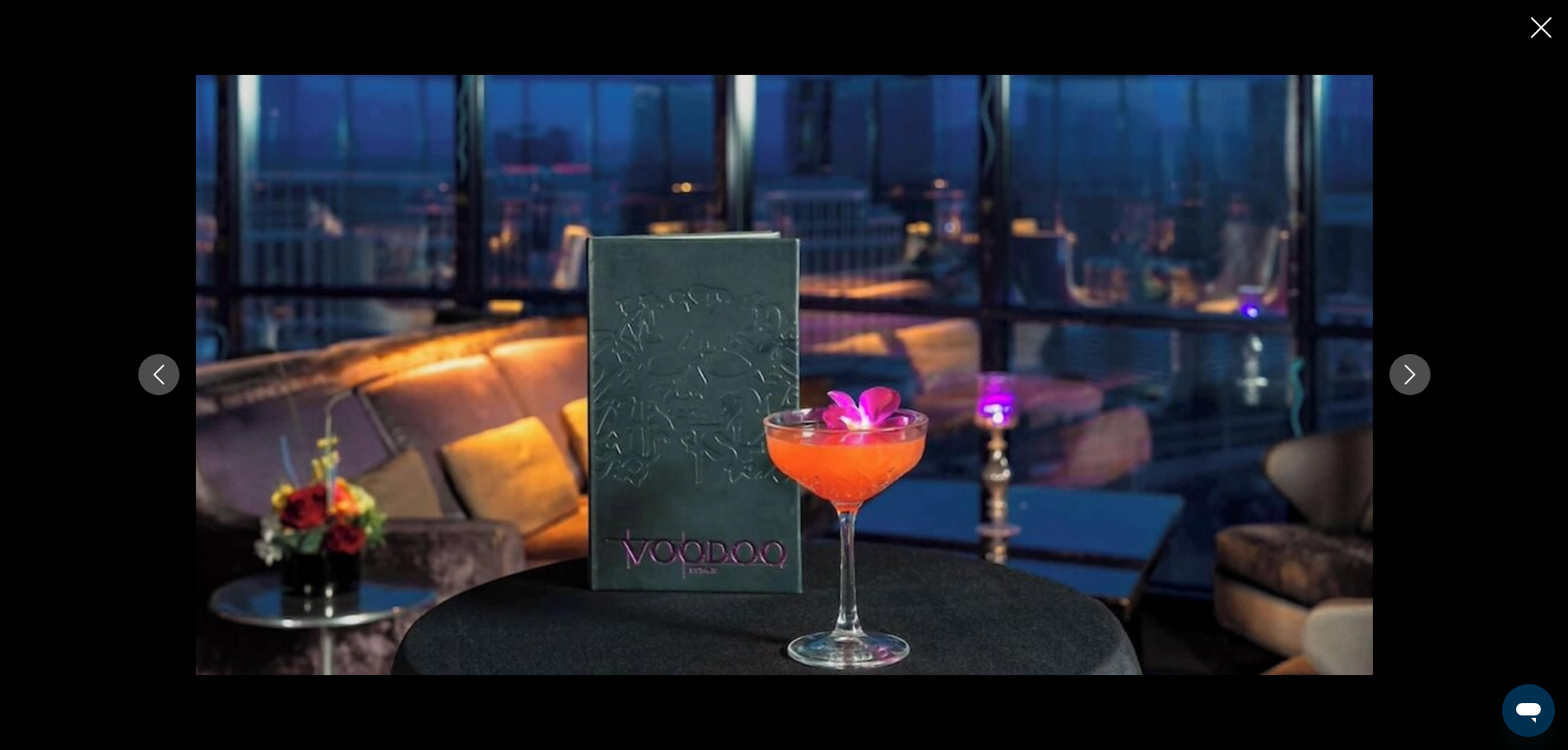
click at [1415, 373] on icon "Next image" at bounding box center [1409, 375] width 20 height 20
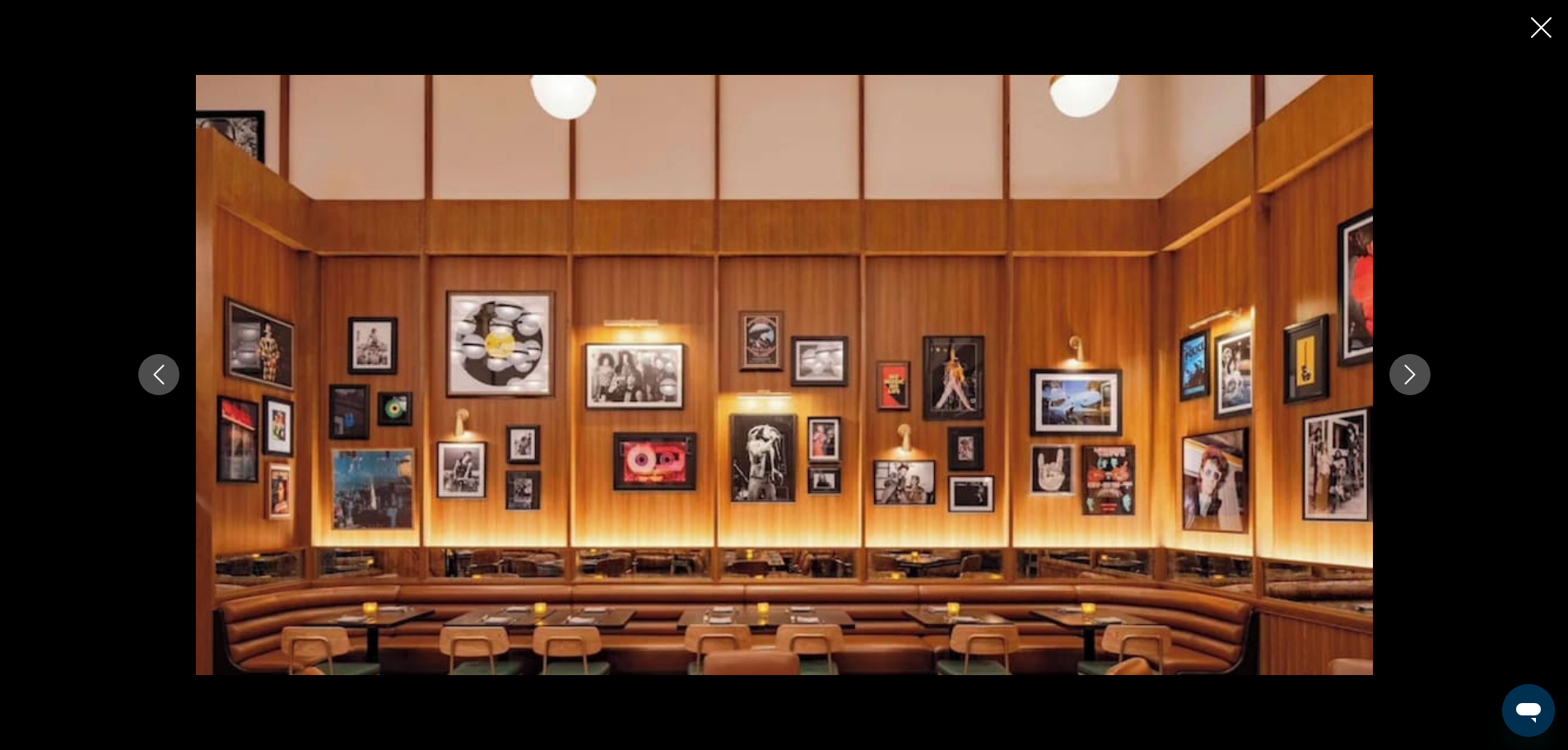
click at [1540, 23] on icon "Close slideshow" at bounding box center [1541, 27] width 21 height 21
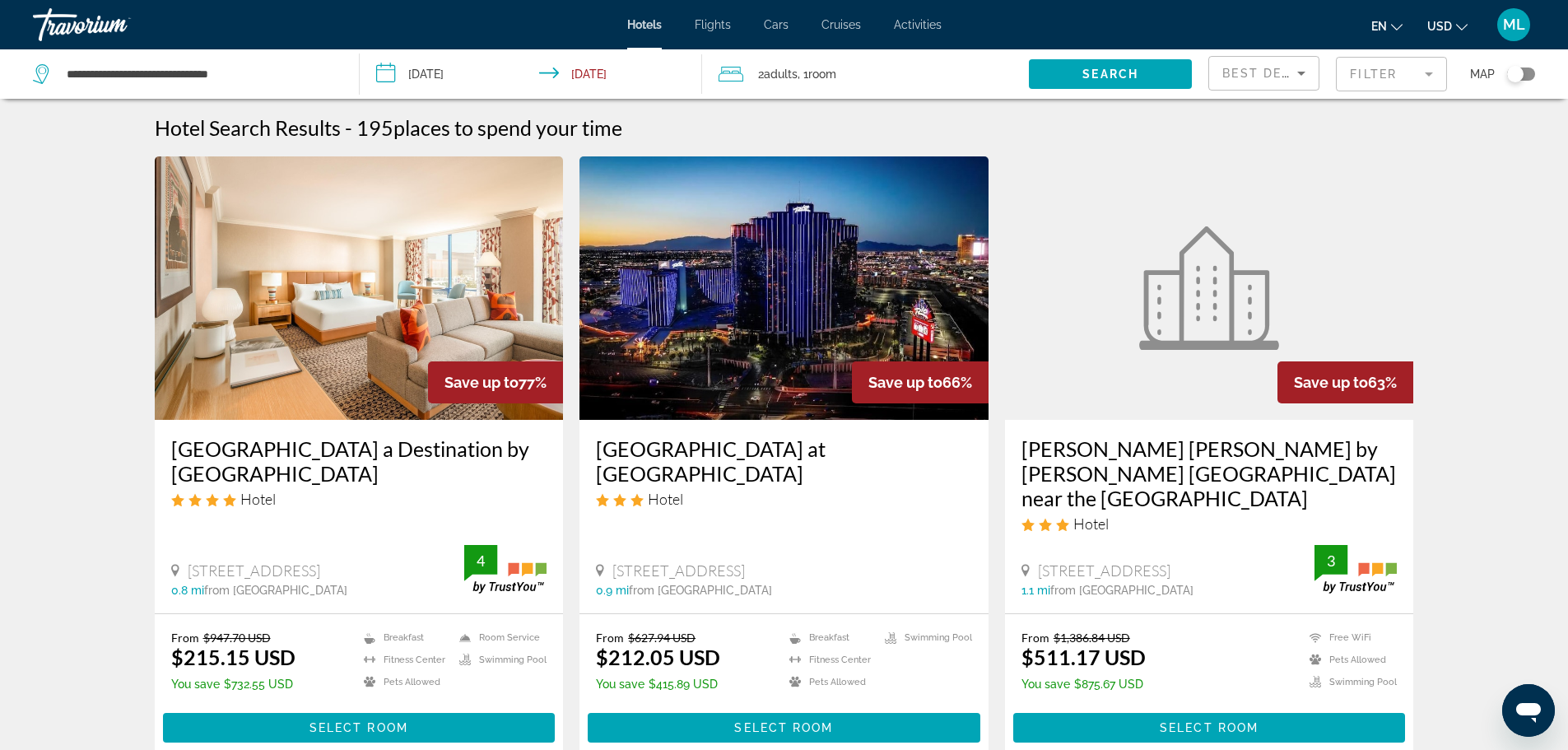
click at [561, 73] on input "**********" at bounding box center [534, 77] width 350 height 54
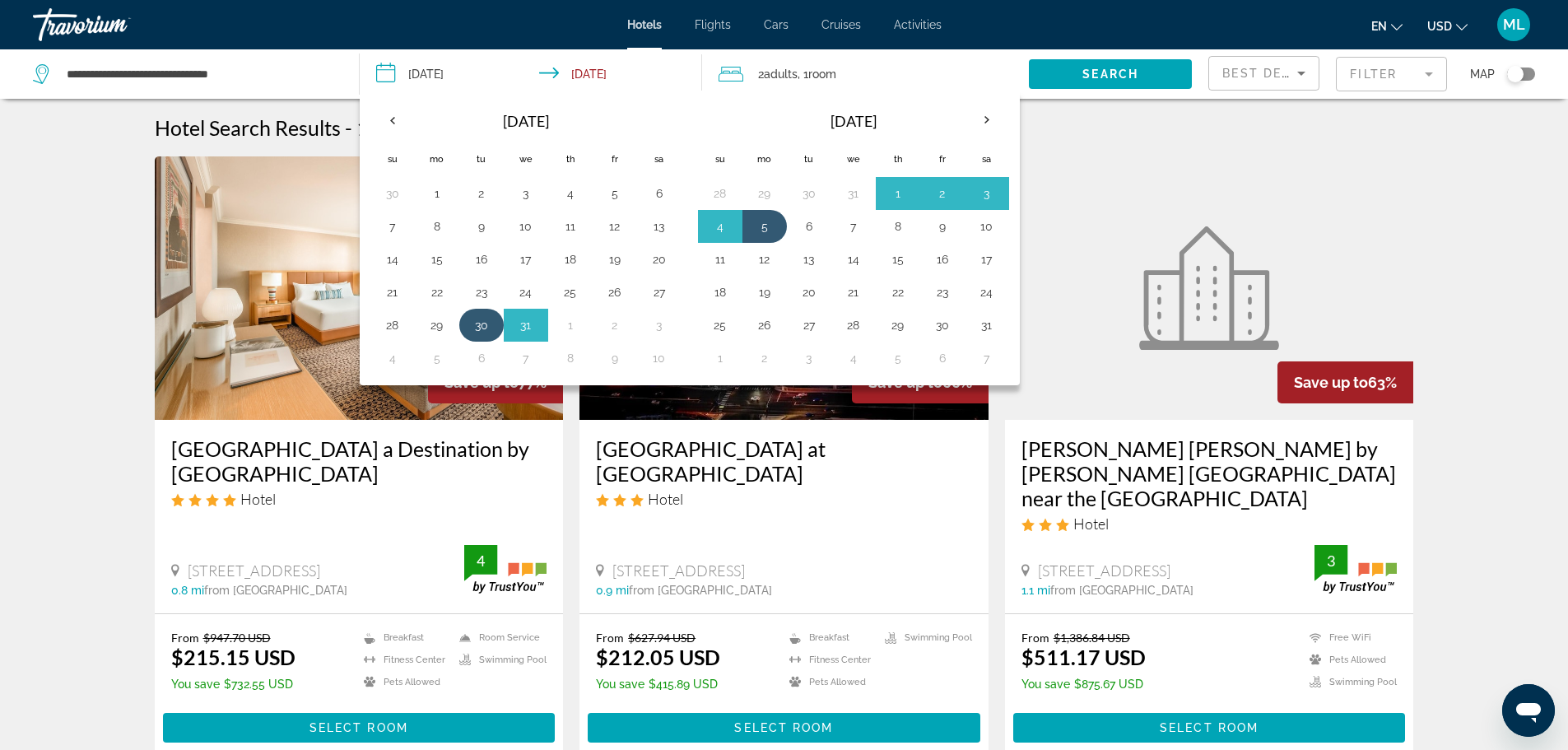
click at [483, 320] on button "30" at bounding box center [481, 325] width 26 height 23
click at [660, 326] on button "3" at bounding box center [660, 325] width 26 height 23
type input "**********"
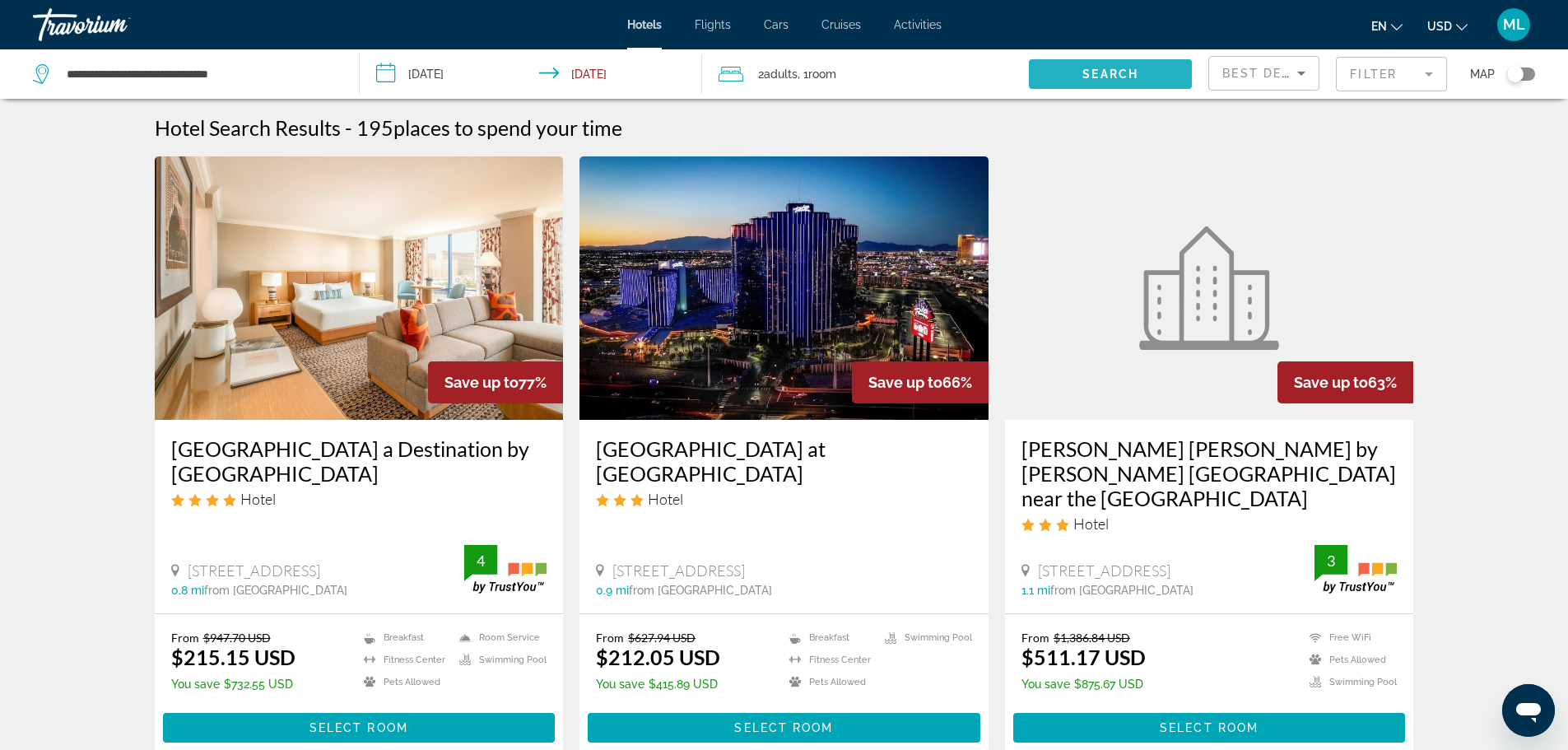
click at [1109, 66] on span "Search widget" at bounding box center [1110, 74] width 163 height 39
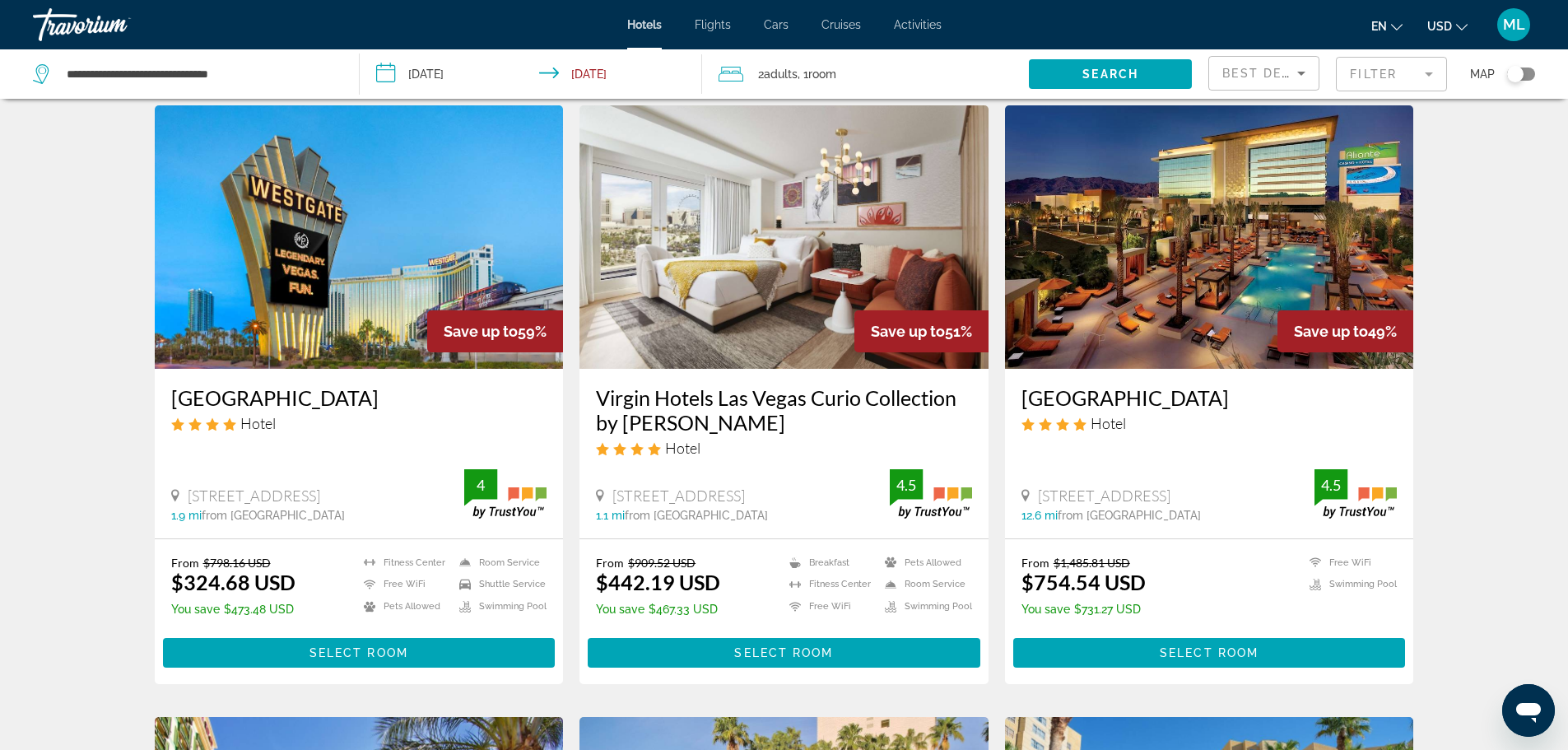
scroll to position [758, 0]
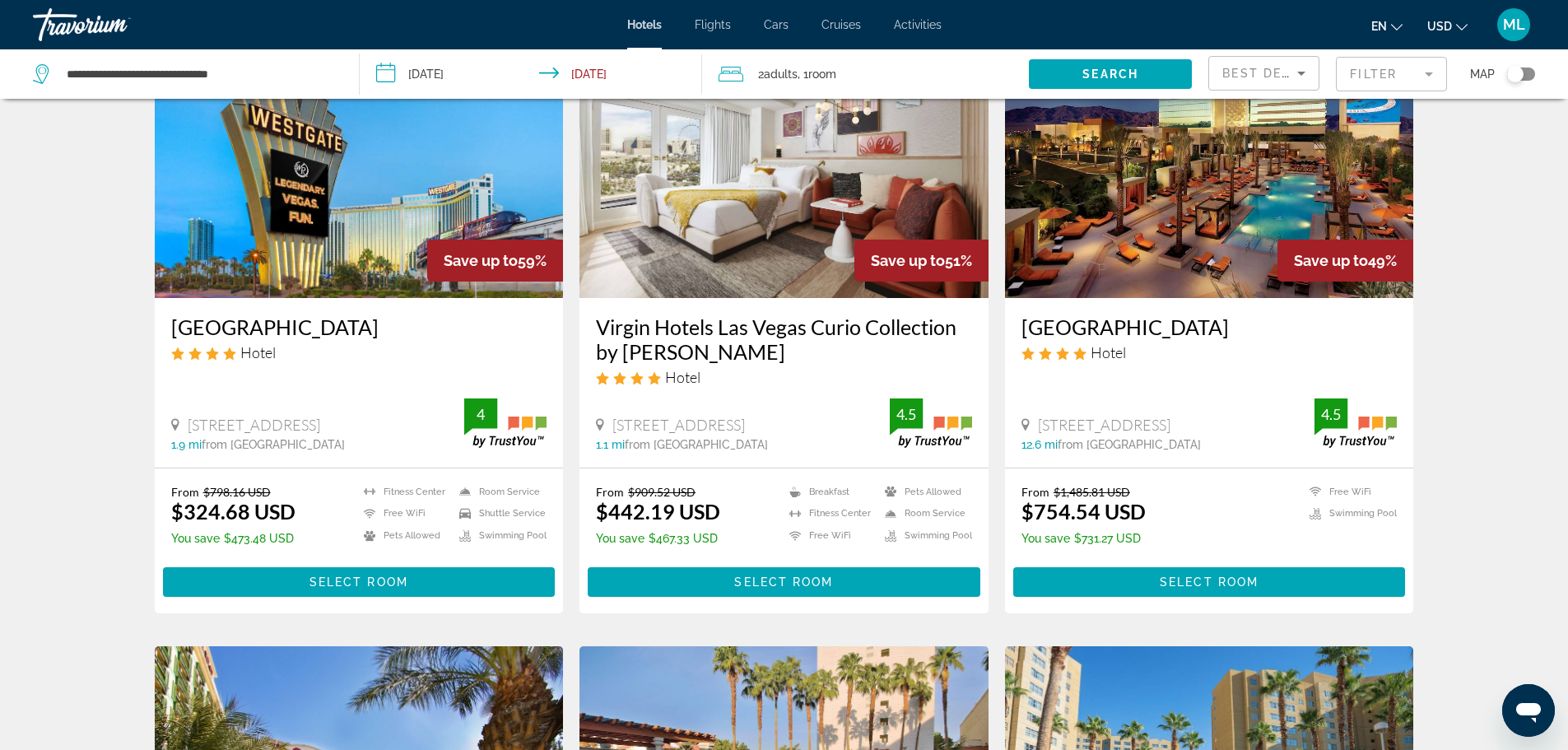
click at [425, 196] on img "Main content" at bounding box center [359, 166] width 409 height 264
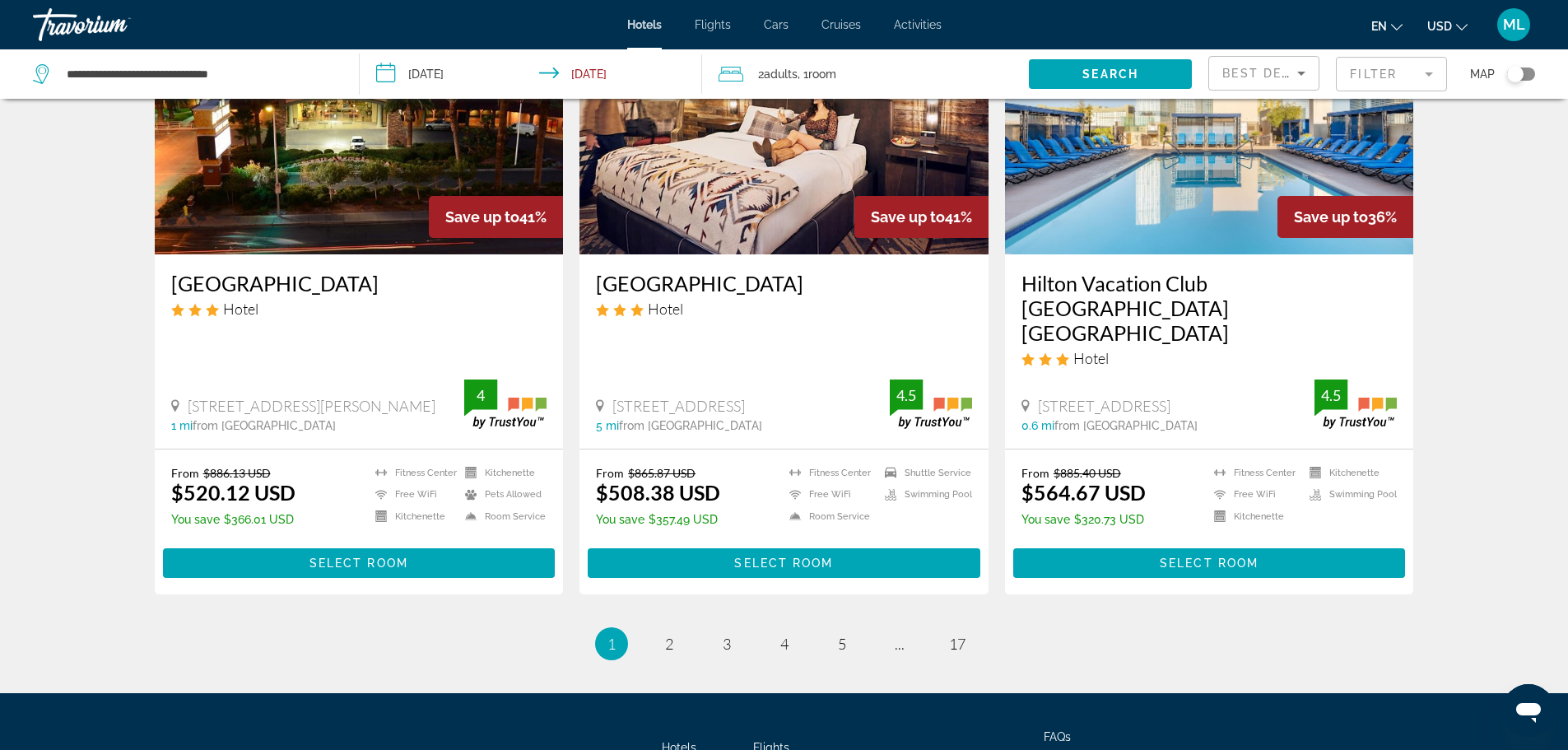
scroll to position [2094, 0]
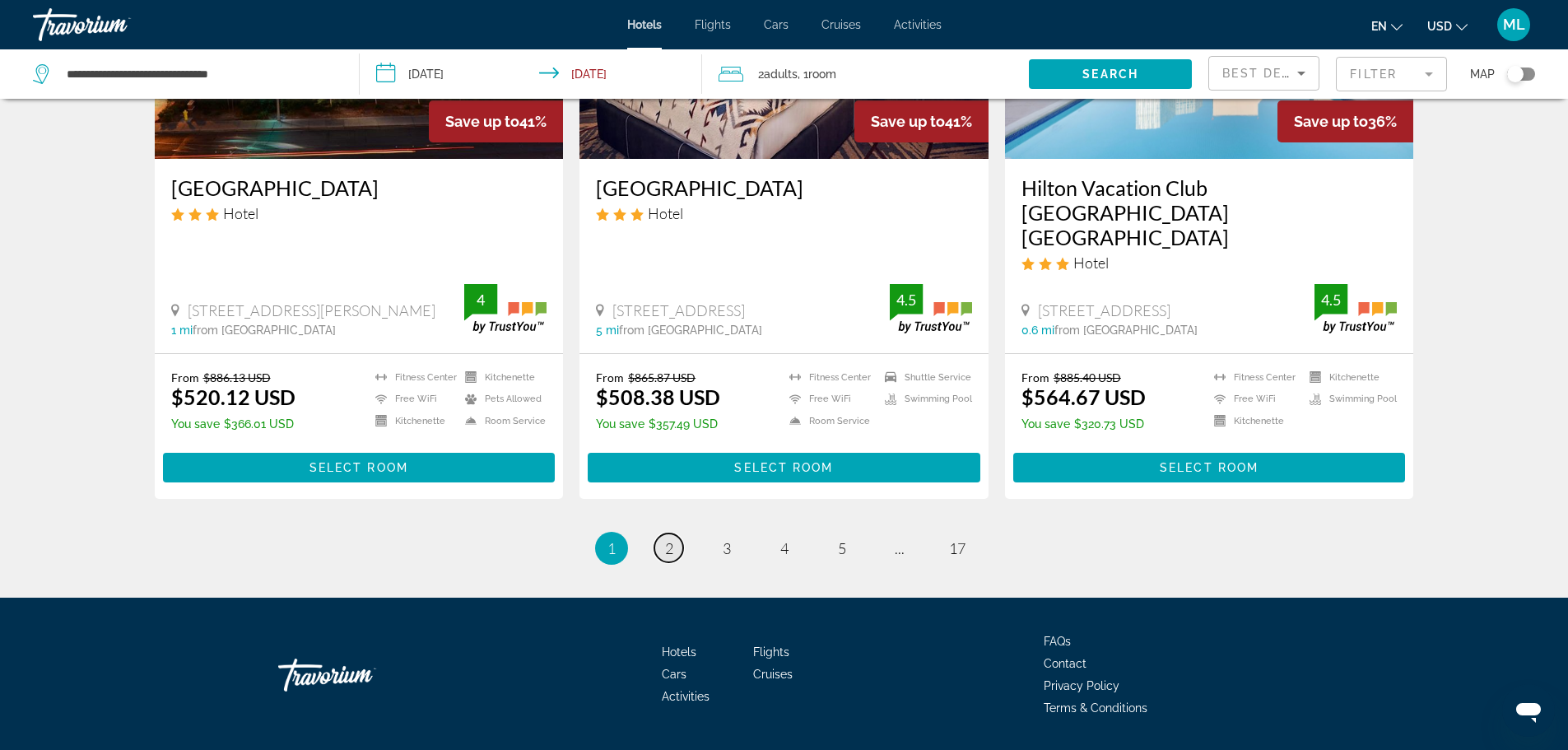
click at [662, 533] on link "page 2" at bounding box center [668, 547] width 29 height 29
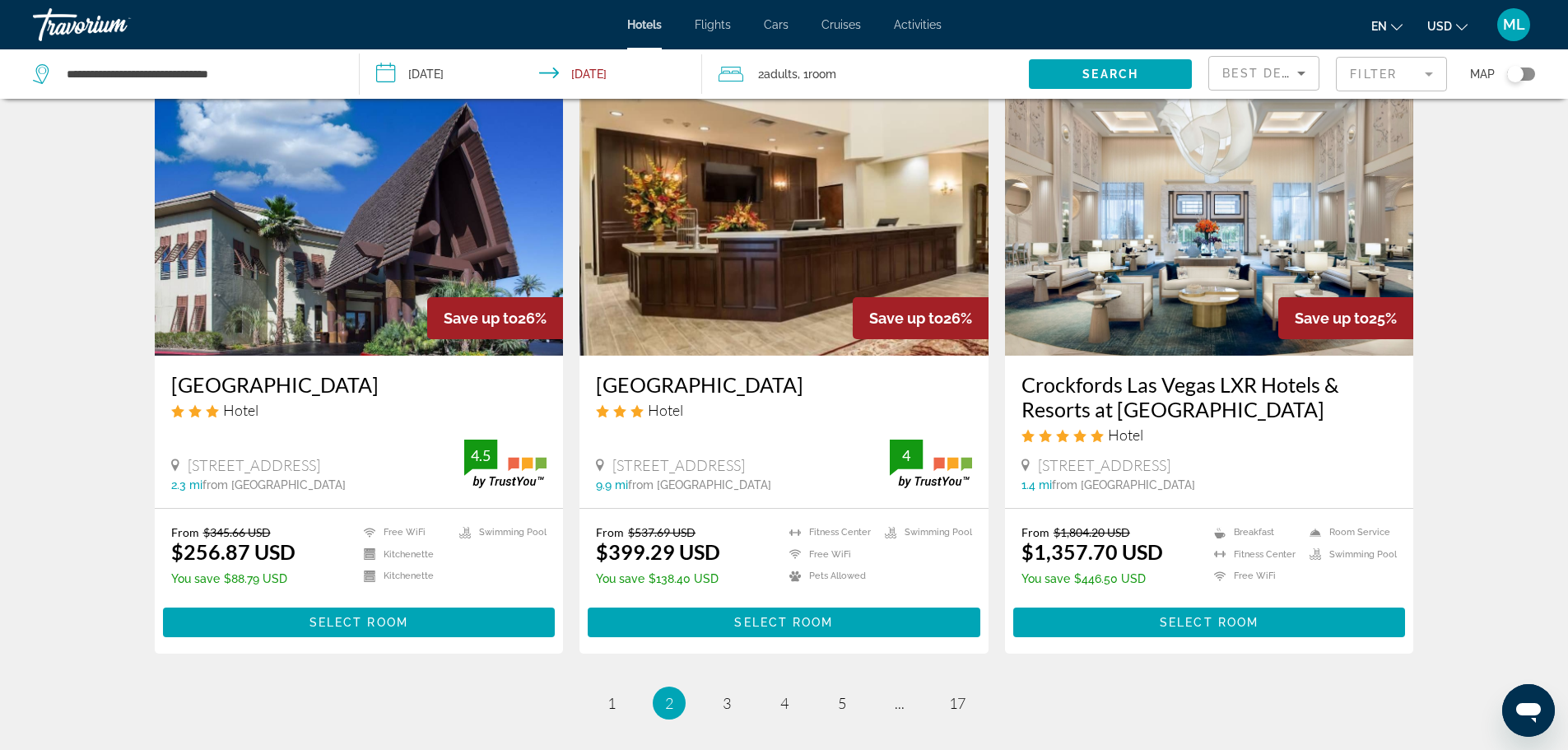
scroll to position [1910, 0]
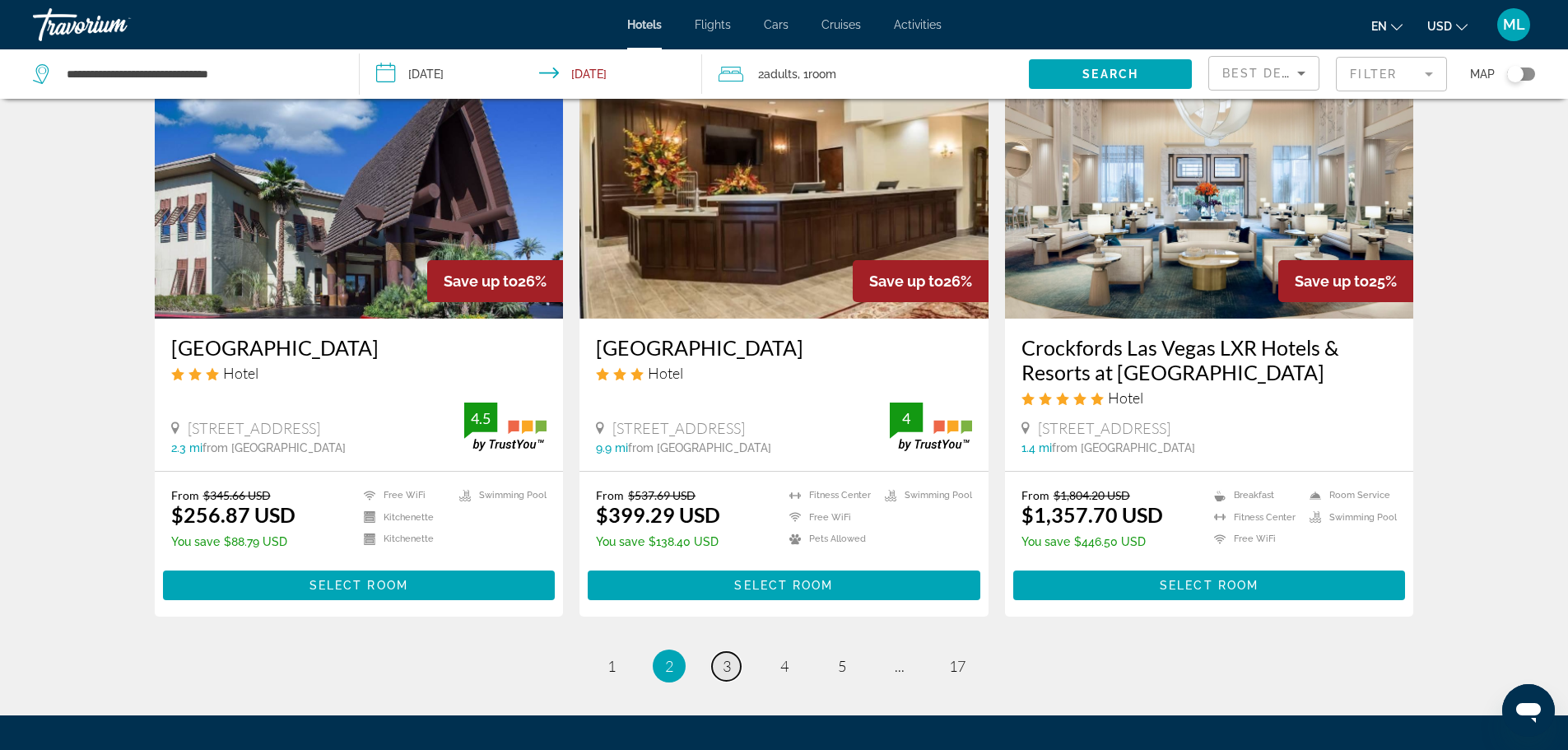
click at [728, 657] on span "3" at bounding box center [726, 666] width 8 height 18
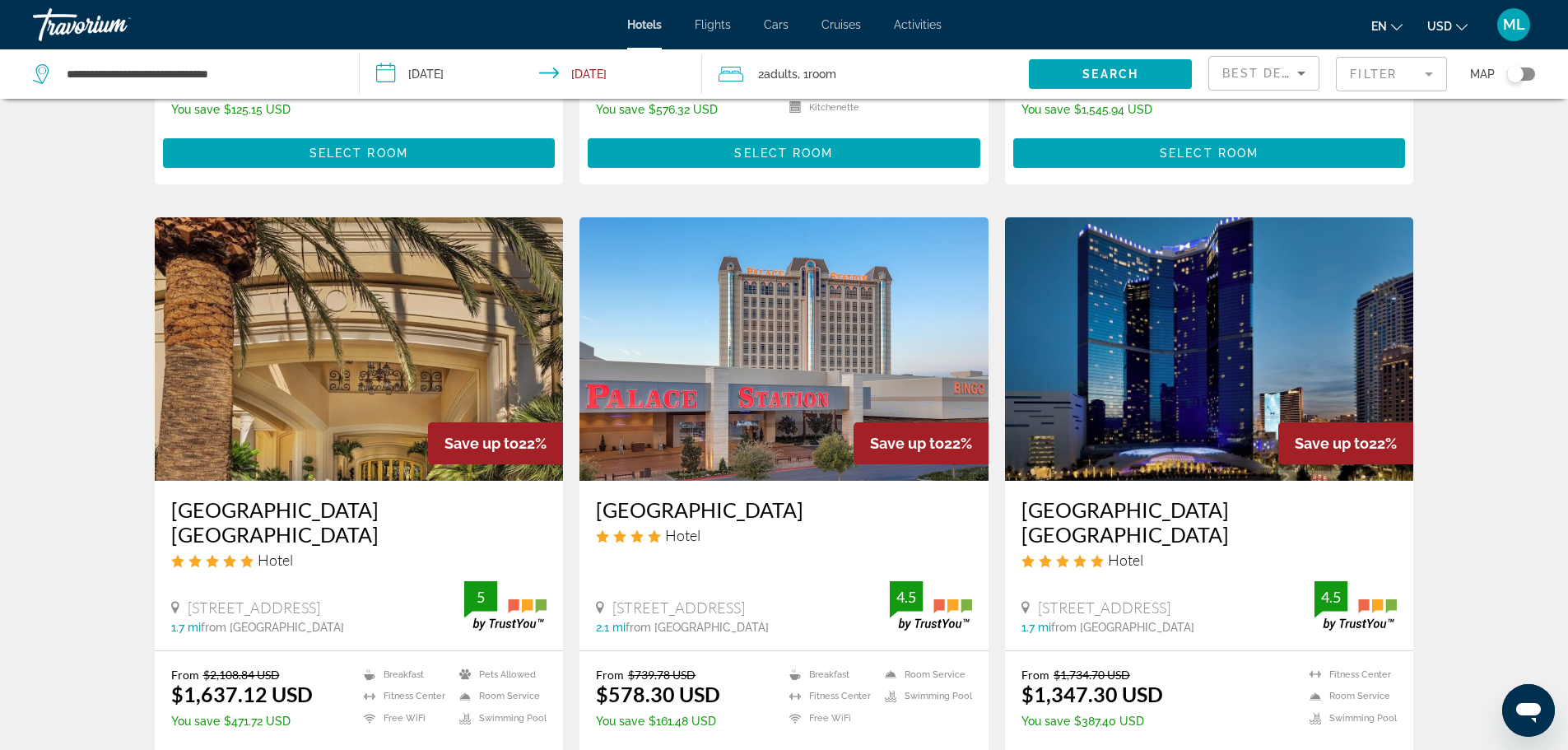
scroll to position [527, 0]
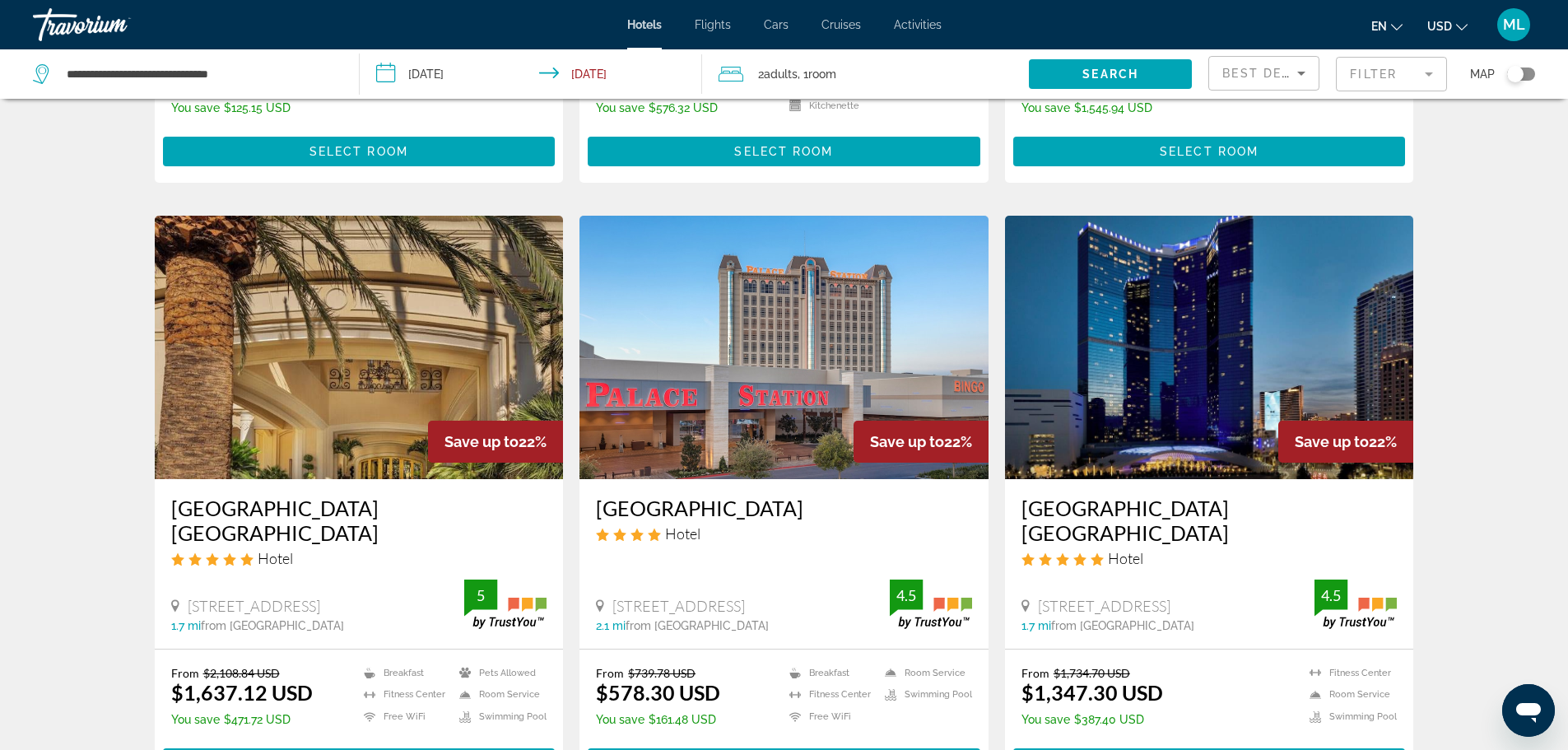
click at [250, 438] on img "Main content" at bounding box center [359, 347] width 409 height 264
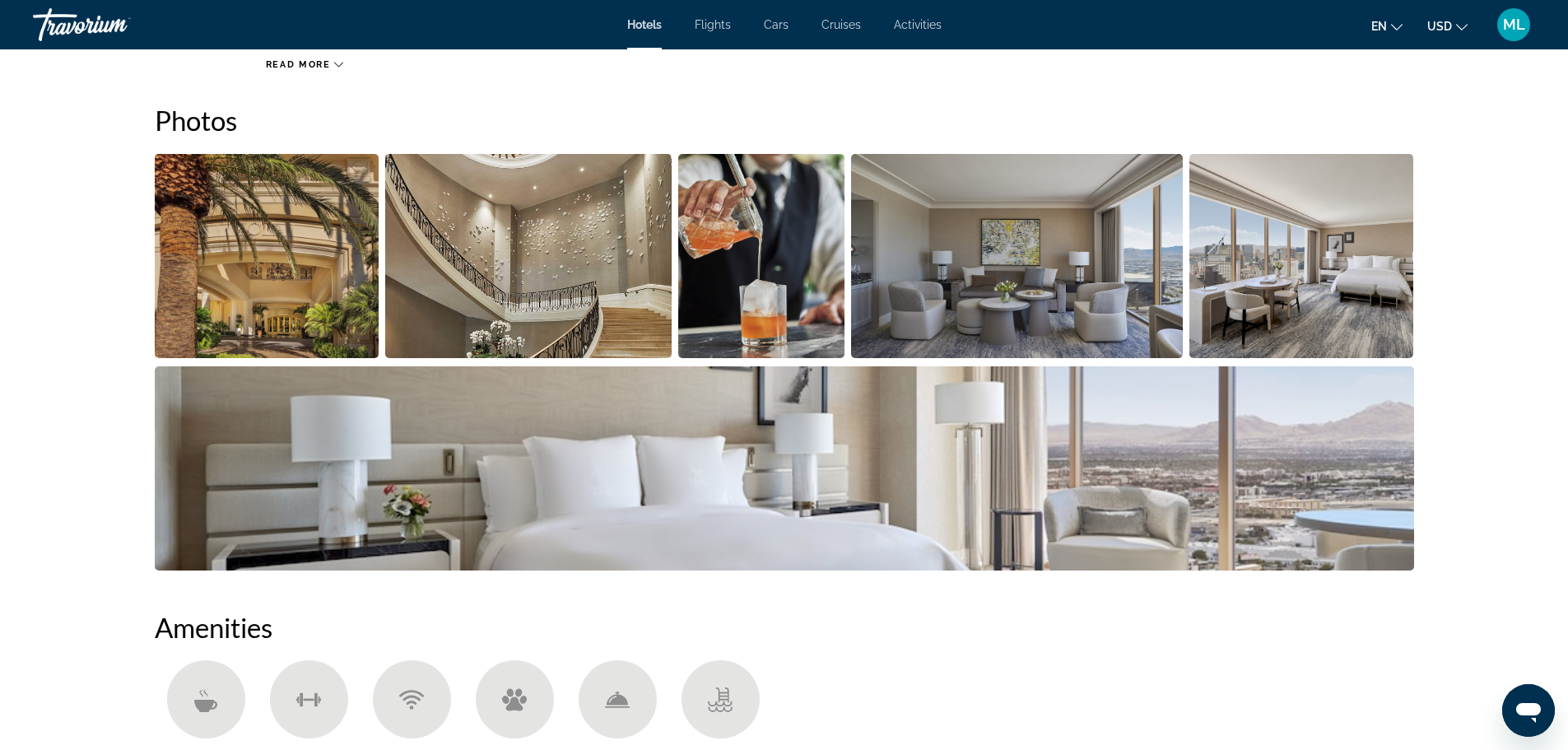
scroll to position [790, 0]
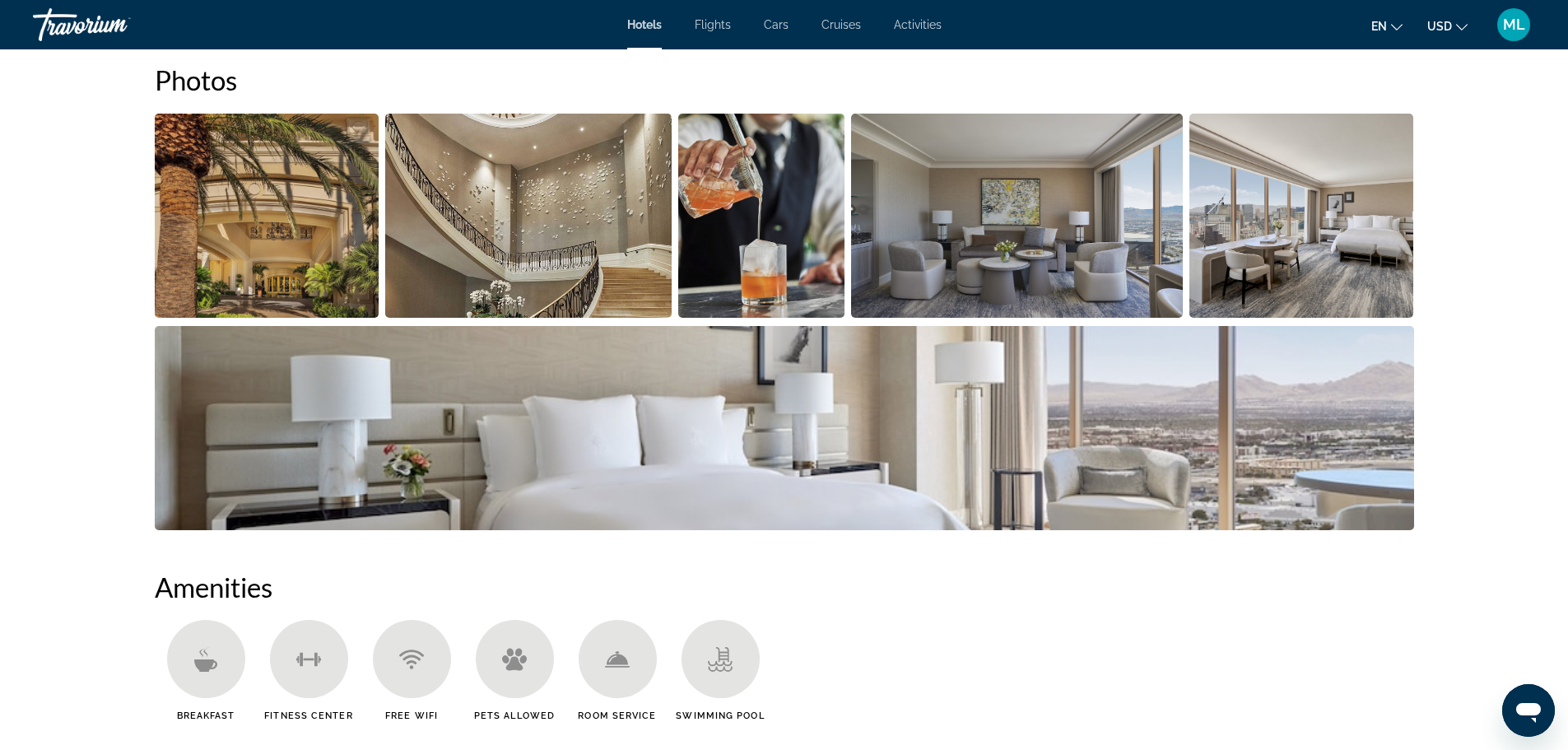
click at [273, 261] on img "Open full-screen image slider" at bounding box center [266, 216] width 224 height 205
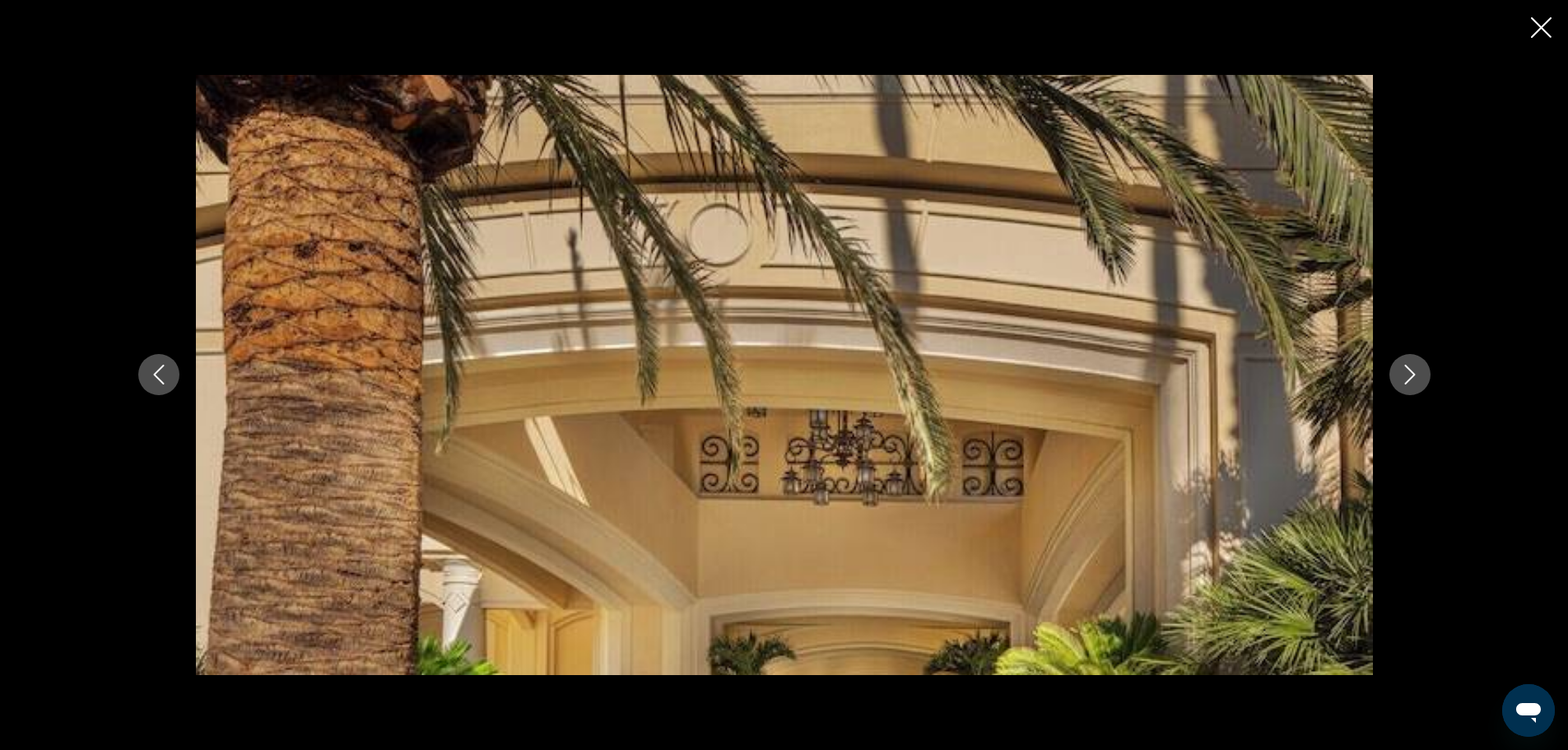
click at [1406, 368] on icon "Next image" at bounding box center [1409, 375] width 20 height 20
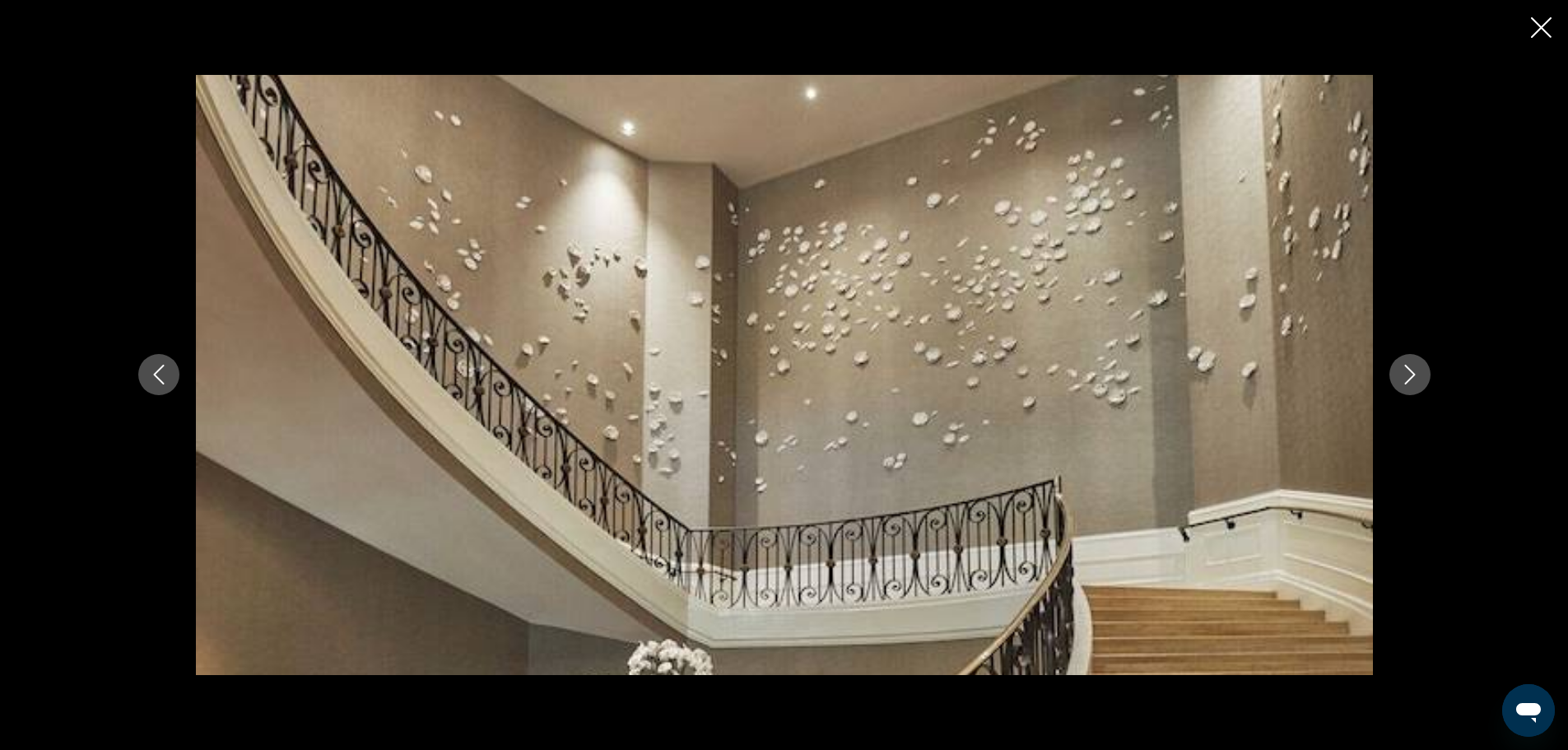
click at [1406, 368] on icon "Next image" at bounding box center [1409, 375] width 20 height 20
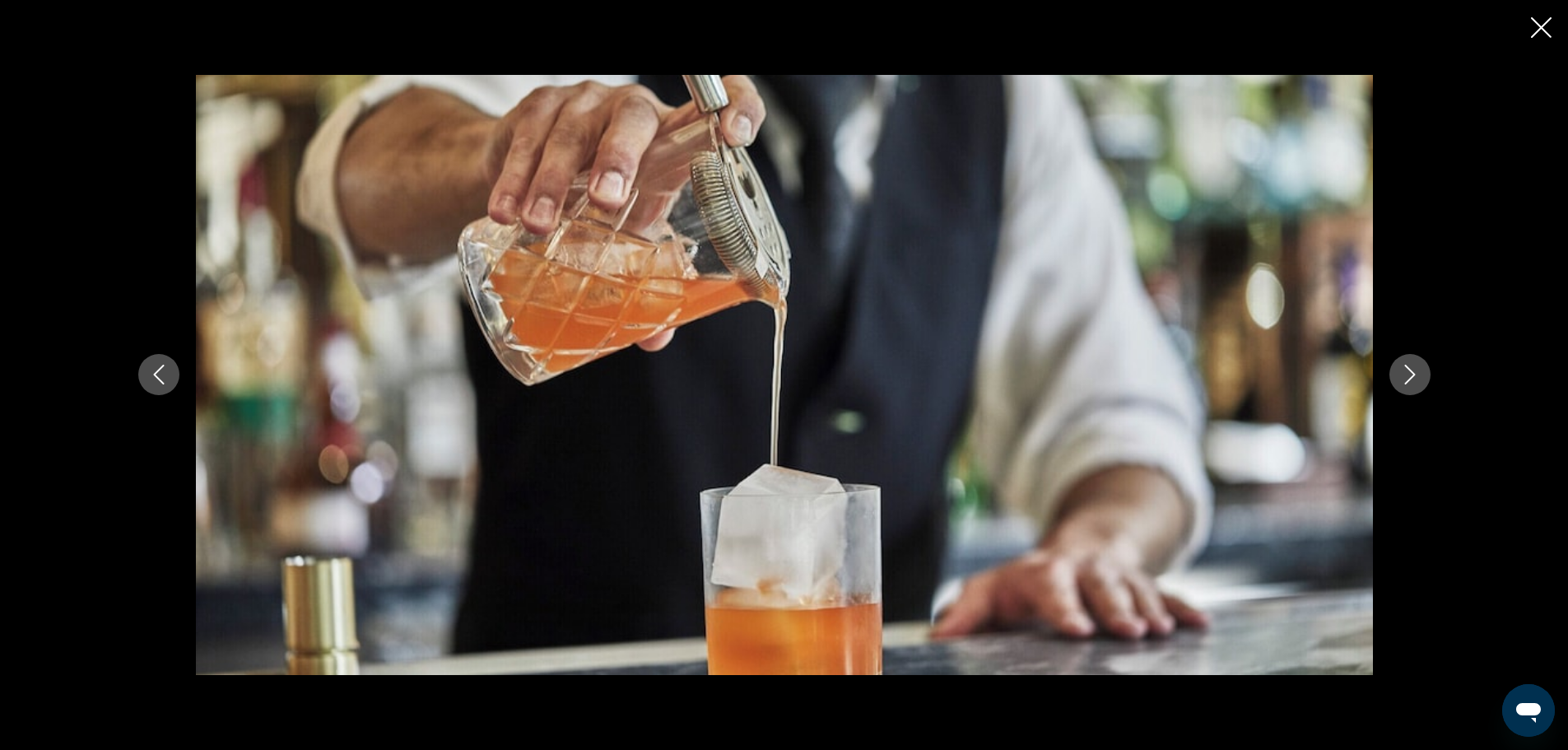
click at [1406, 368] on icon "Next image" at bounding box center [1409, 375] width 20 height 20
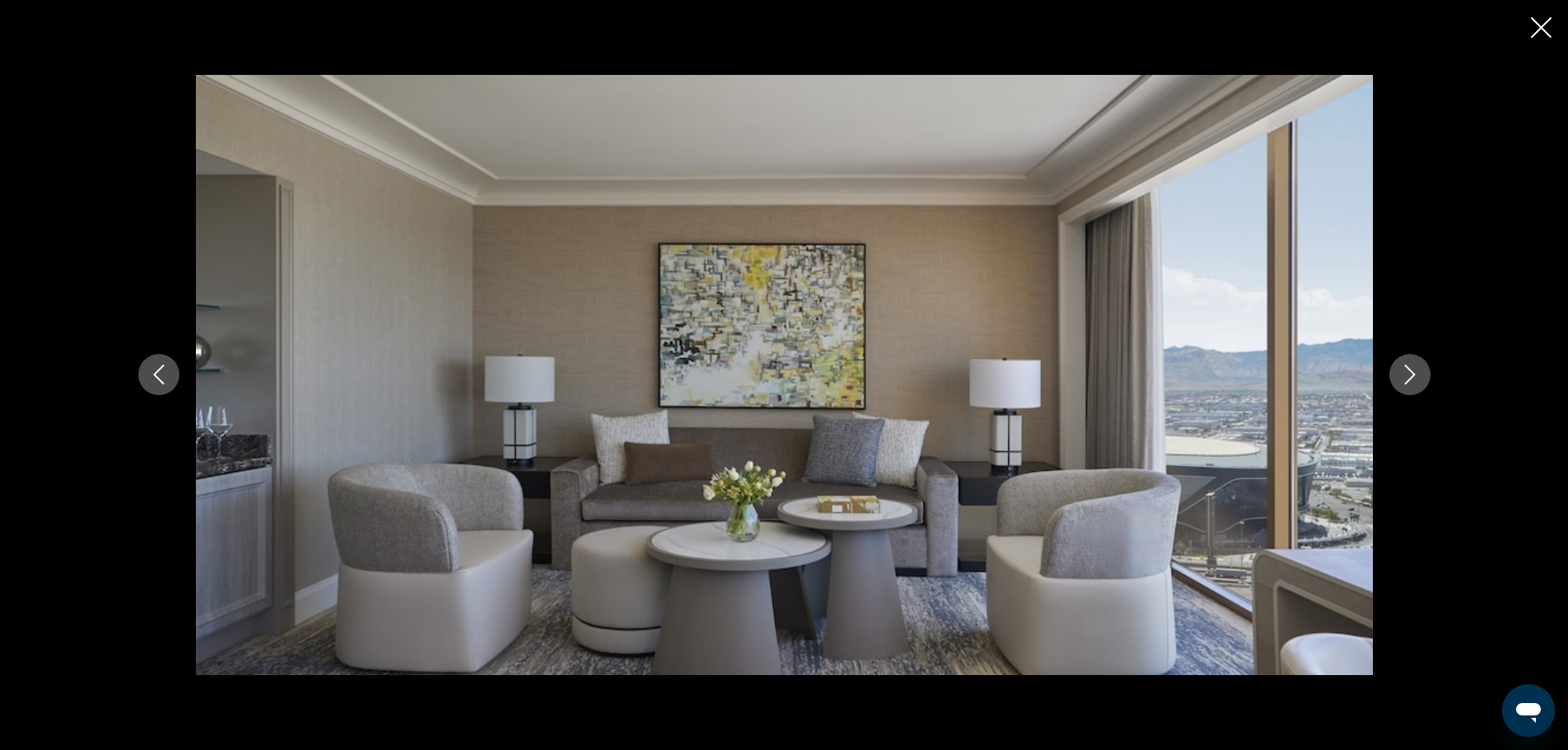
click at [1406, 368] on icon "Next image" at bounding box center [1409, 375] width 20 height 20
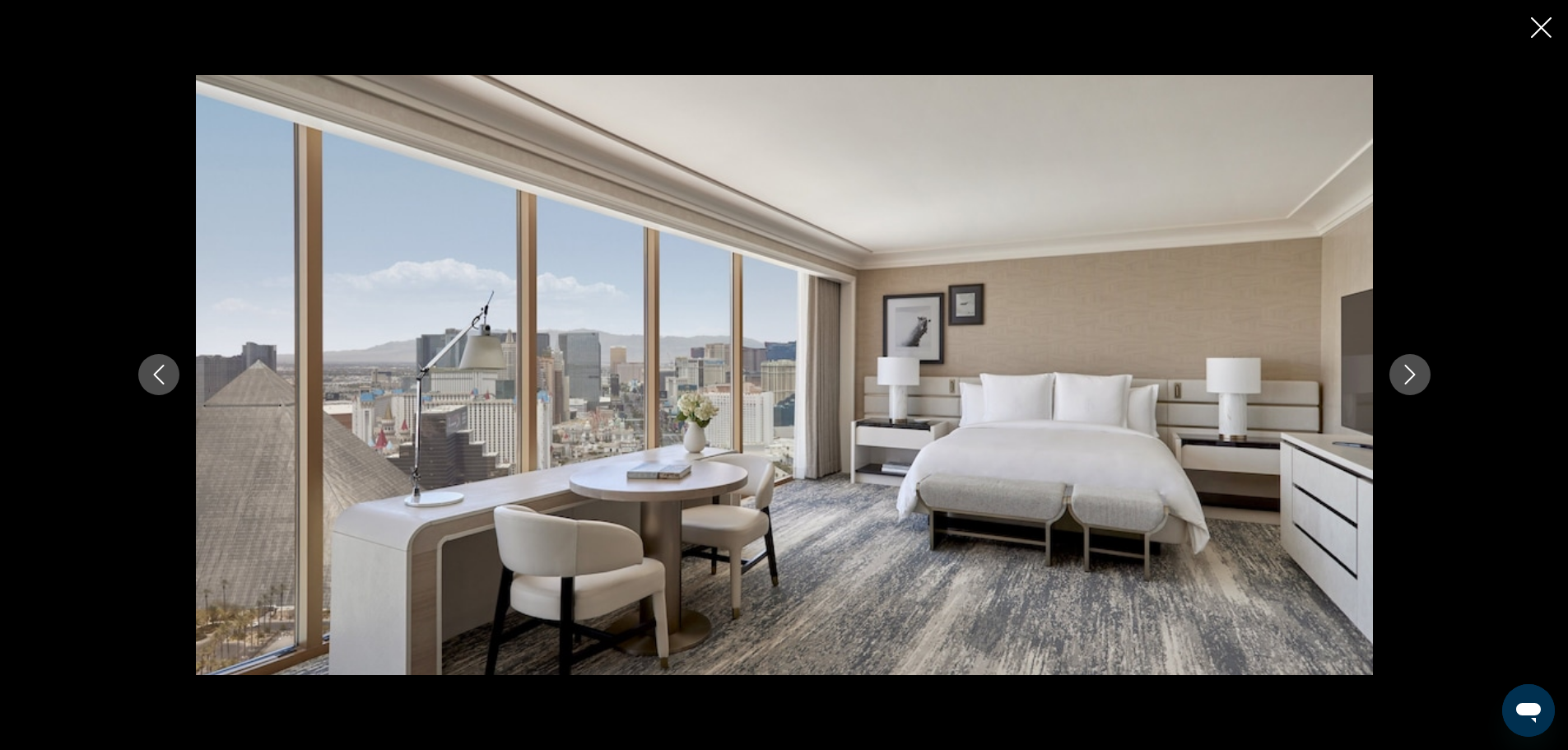
click at [1406, 368] on icon "Next image" at bounding box center [1409, 375] width 20 height 20
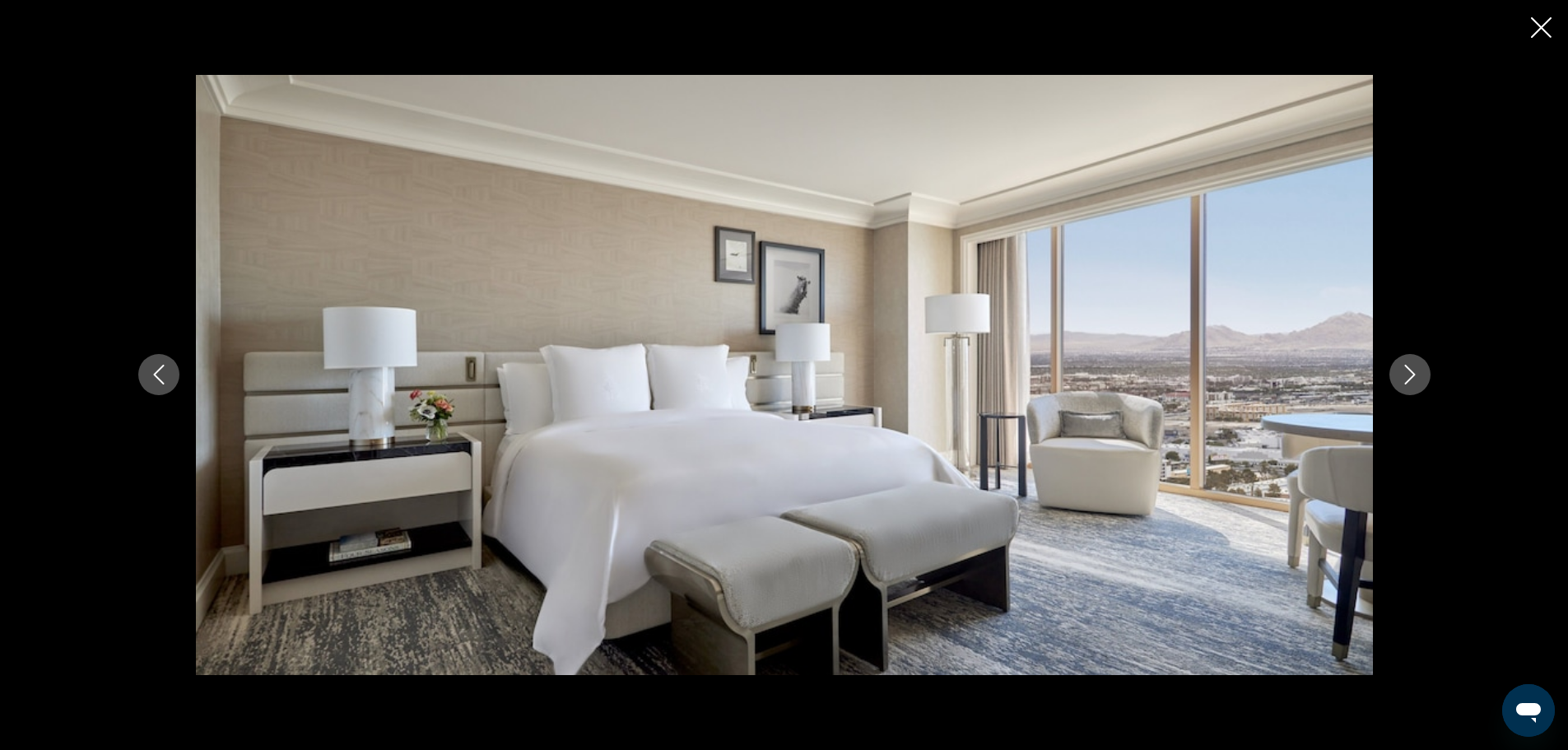
click at [1406, 368] on icon "Next image" at bounding box center [1409, 375] width 20 height 20
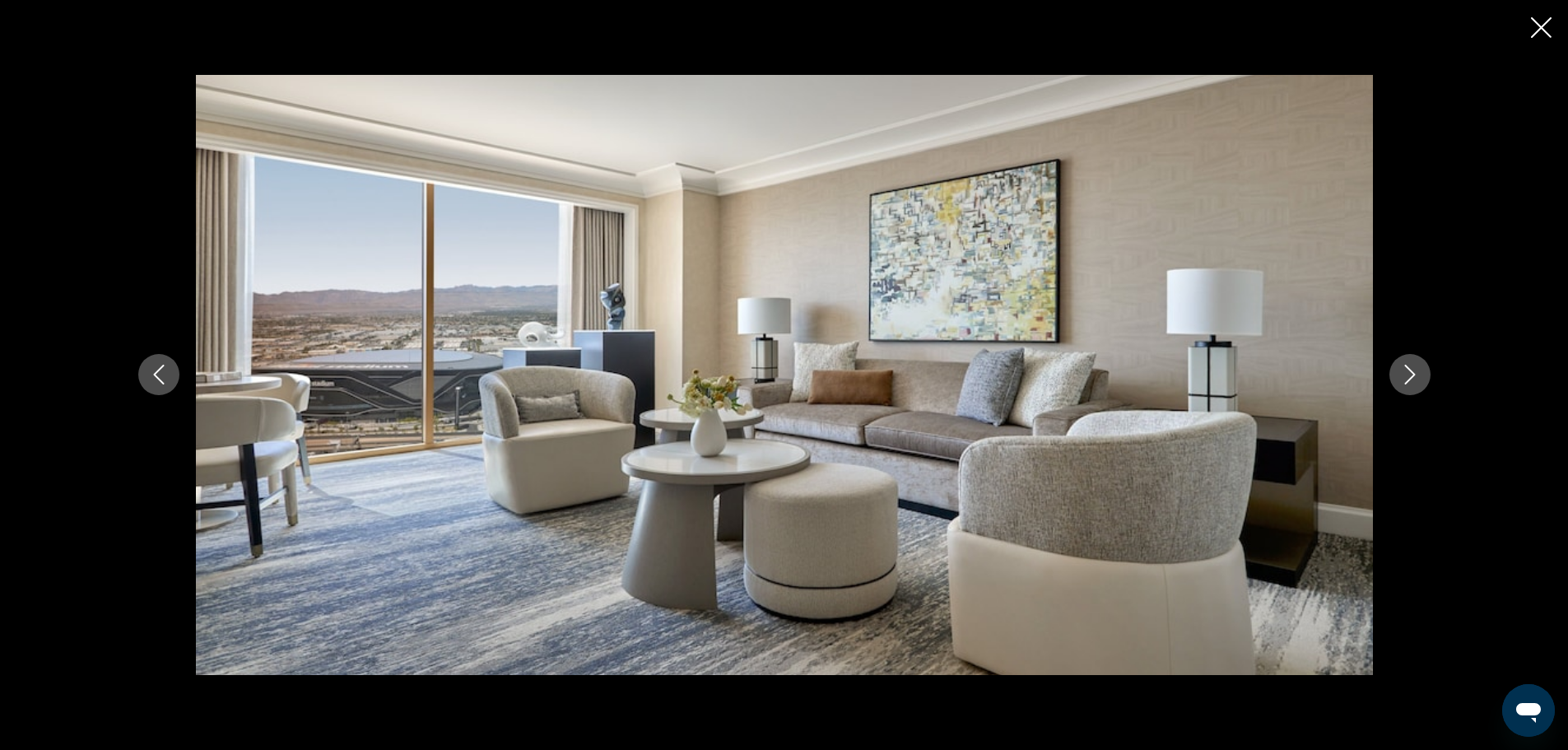
click at [1406, 368] on icon "Next image" at bounding box center [1409, 375] width 20 height 20
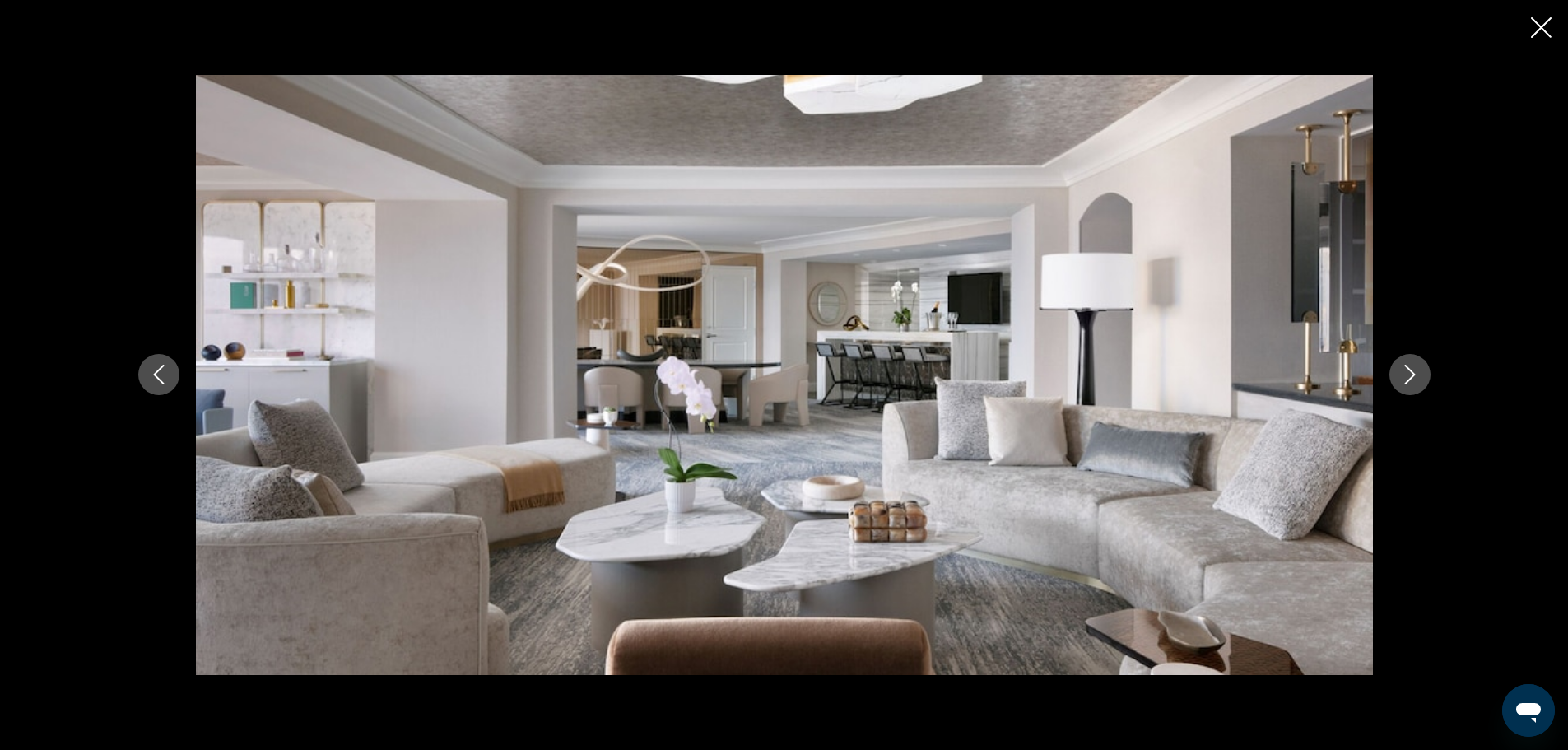
click at [1406, 368] on icon "Next image" at bounding box center [1409, 375] width 20 height 20
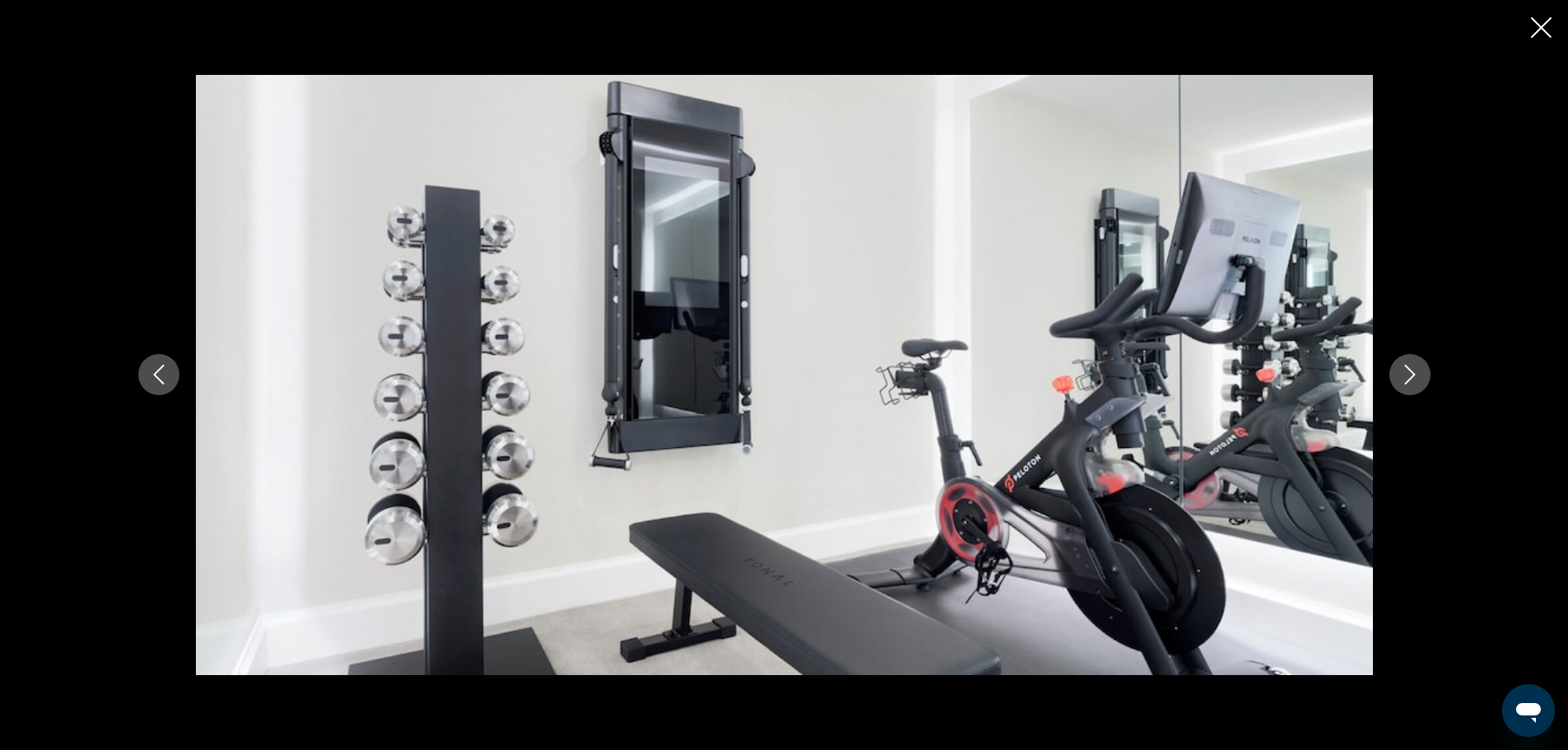
click at [1406, 368] on icon "Next image" at bounding box center [1409, 375] width 20 height 20
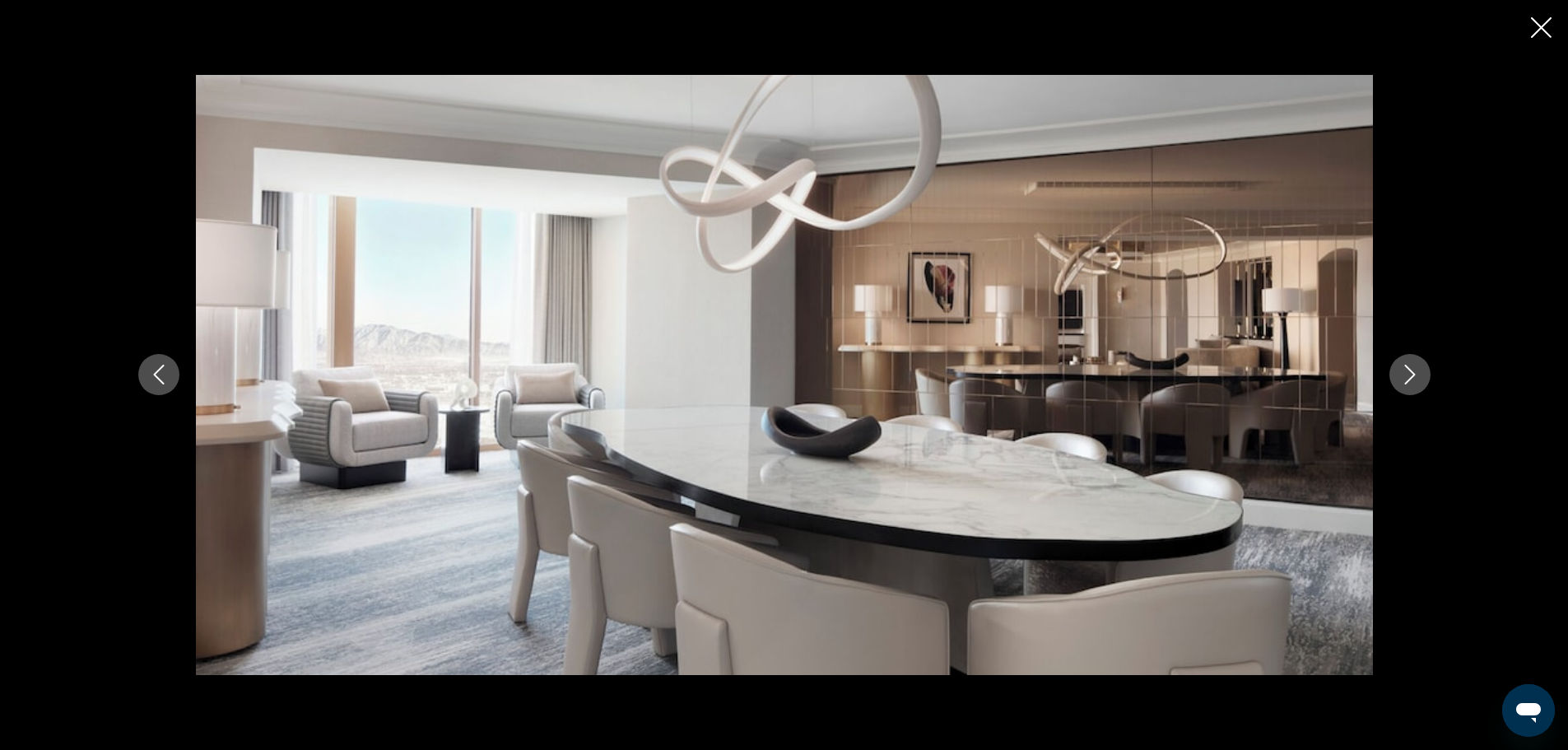
click at [1406, 368] on icon "Next image" at bounding box center [1409, 375] width 20 height 20
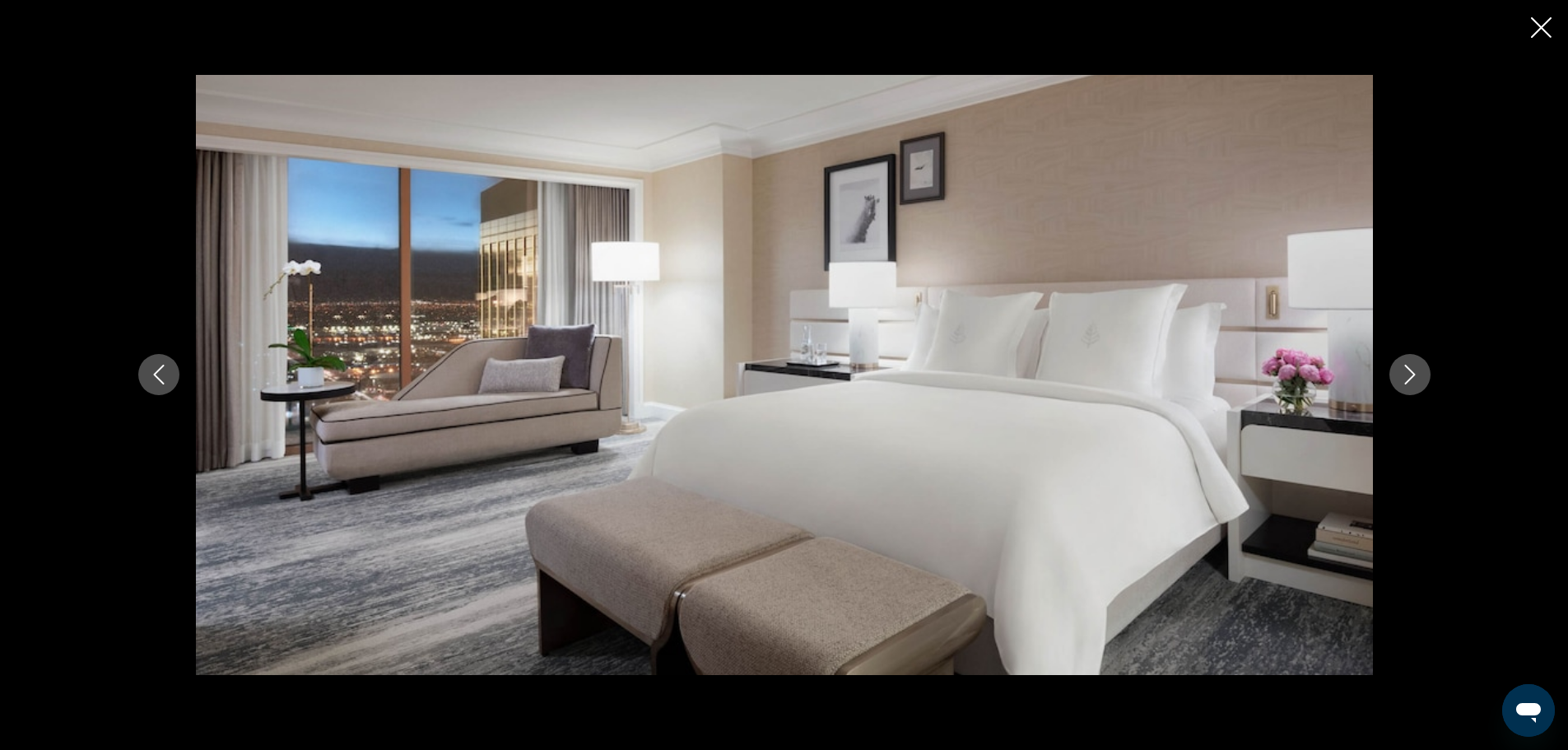
click at [1406, 368] on icon "Next image" at bounding box center [1409, 375] width 20 height 20
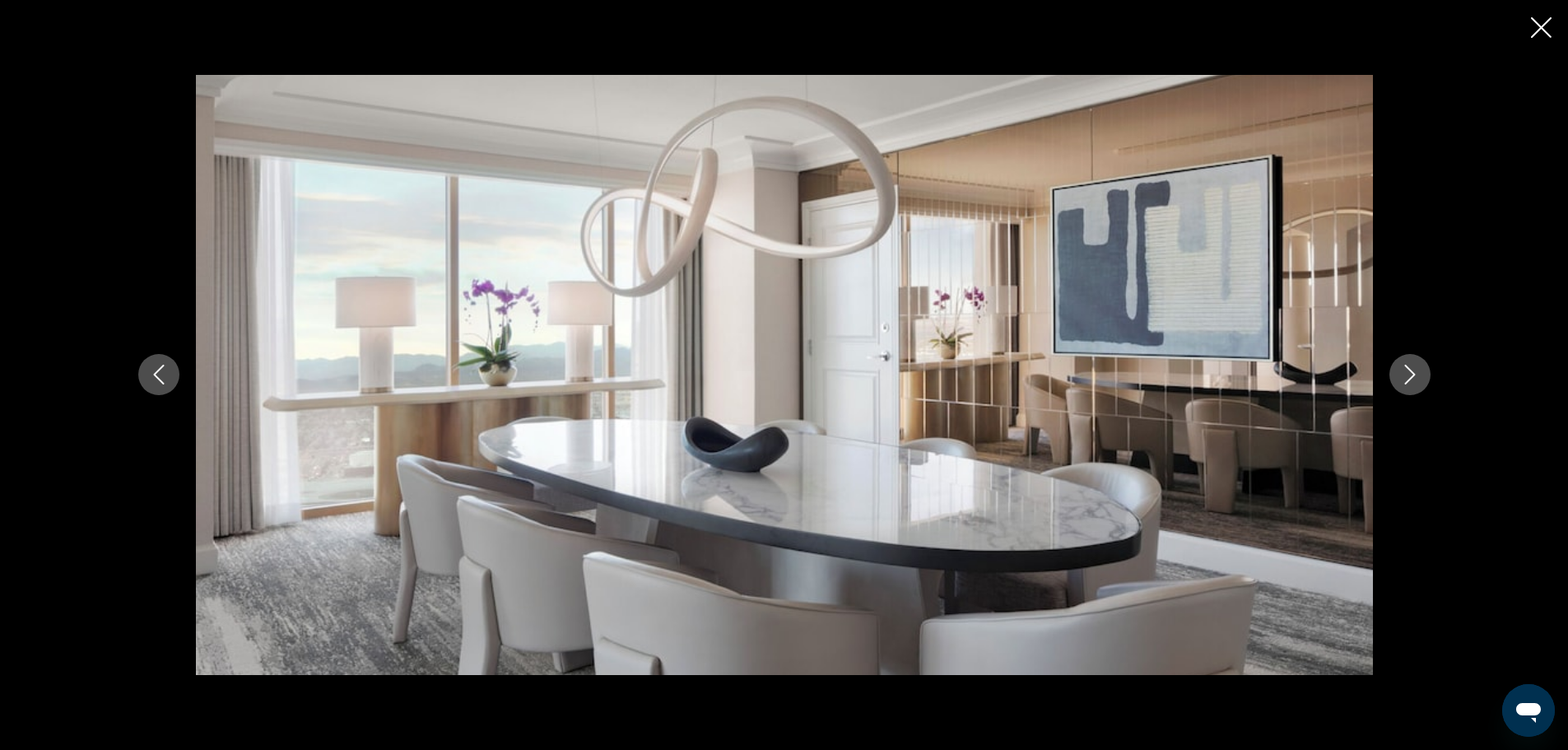
click at [1406, 368] on icon "Next image" at bounding box center [1409, 375] width 20 height 20
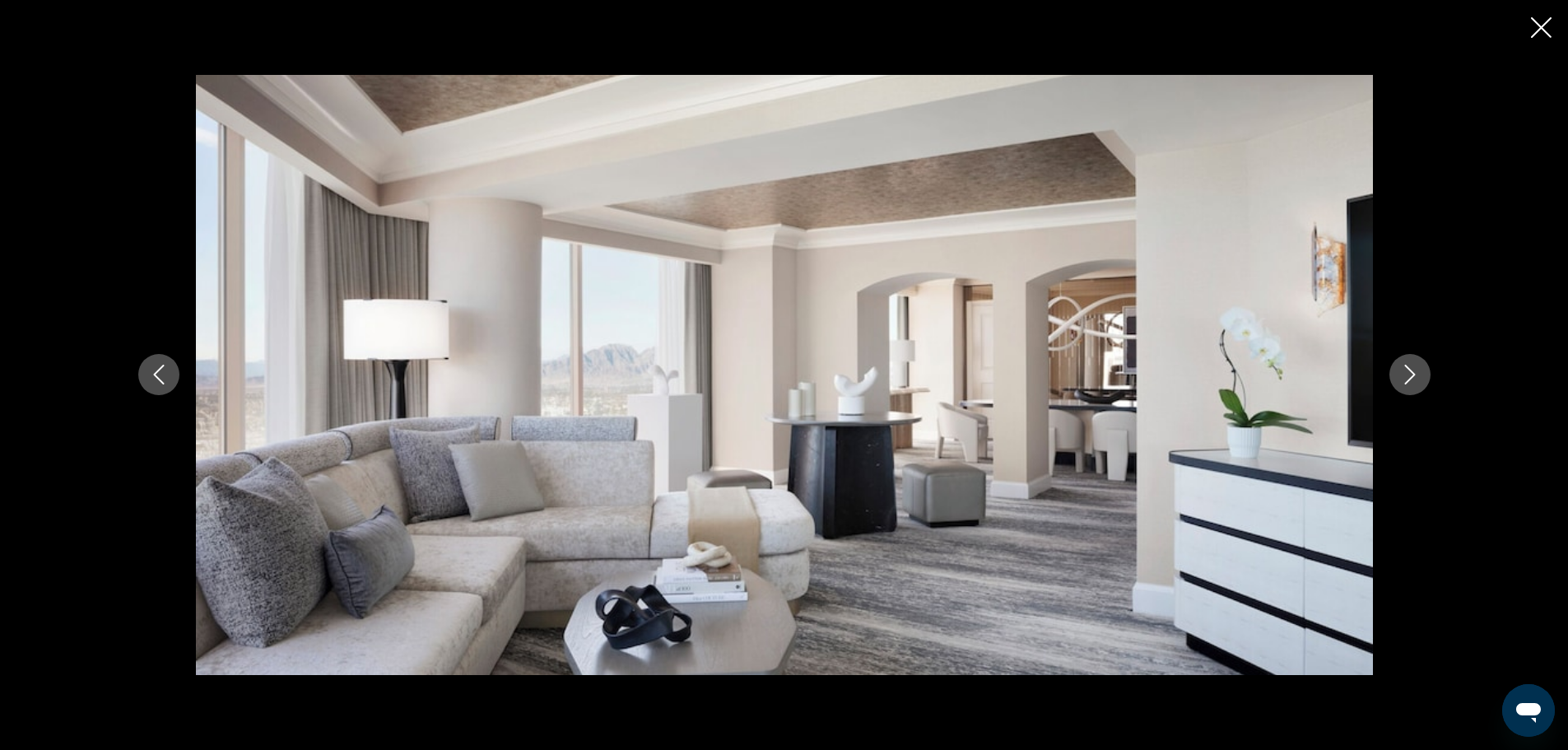
click at [1406, 368] on icon "Next image" at bounding box center [1409, 375] width 20 height 20
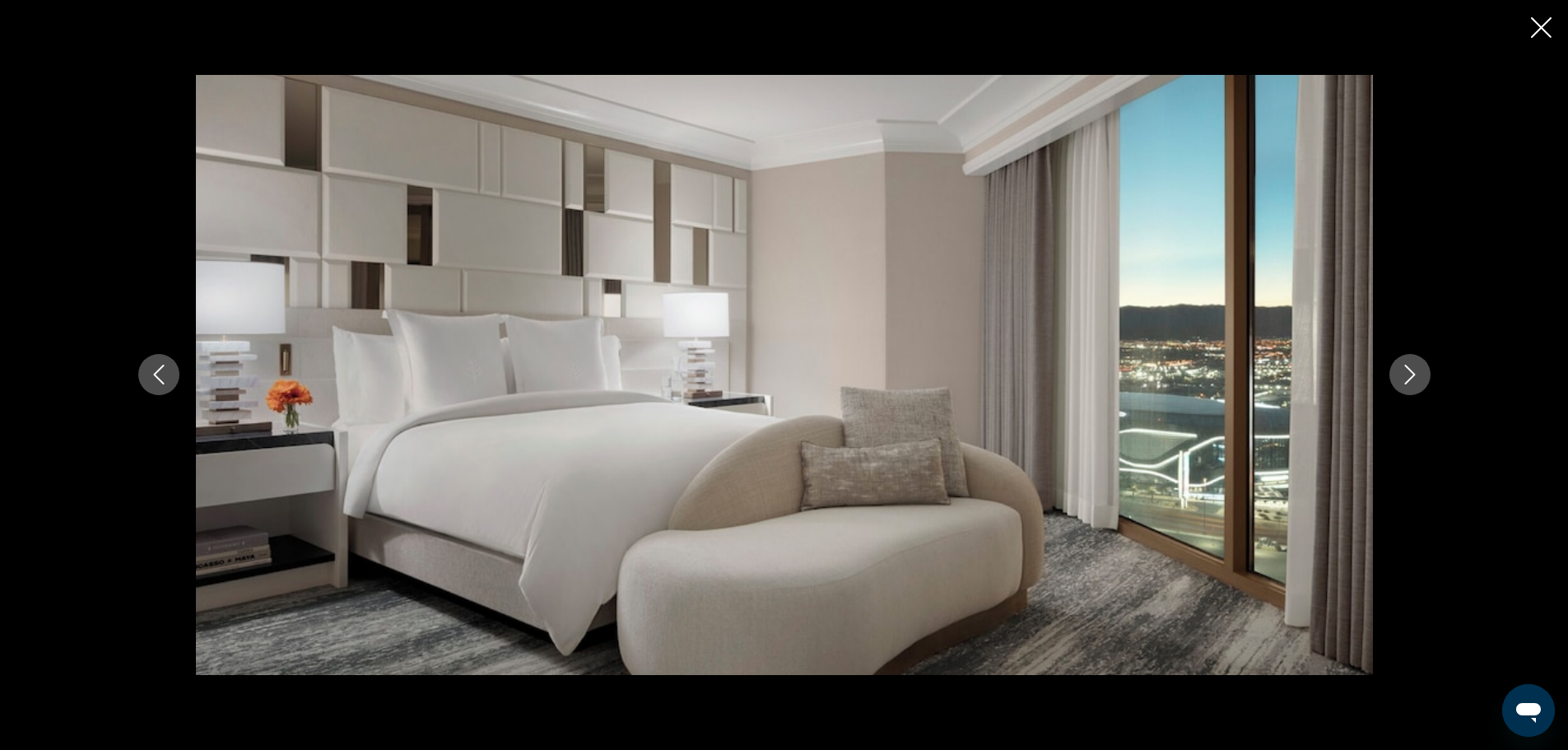
click at [1406, 368] on icon "Next image" at bounding box center [1409, 375] width 20 height 20
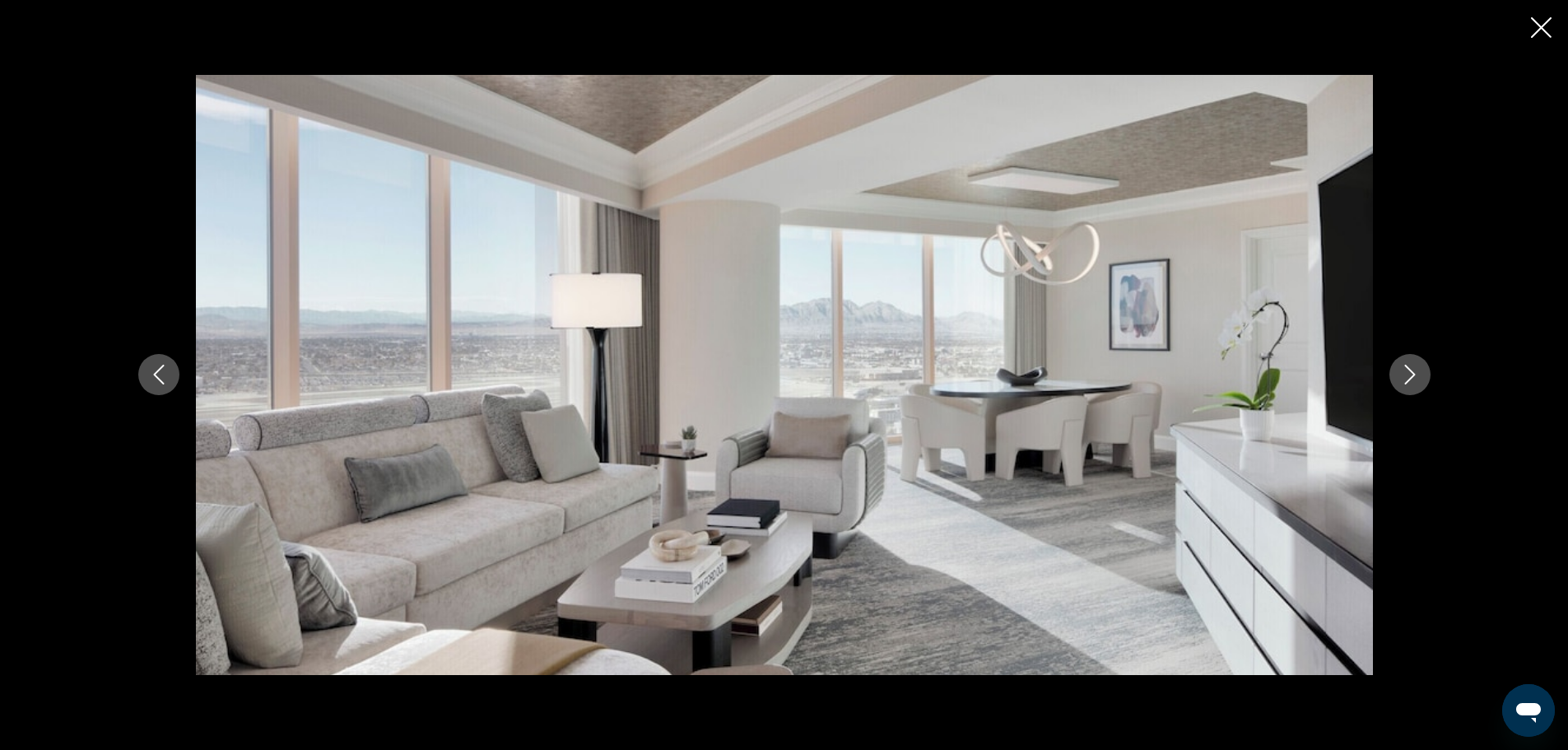
click at [1406, 368] on icon "Next image" at bounding box center [1409, 375] width 20 height 20
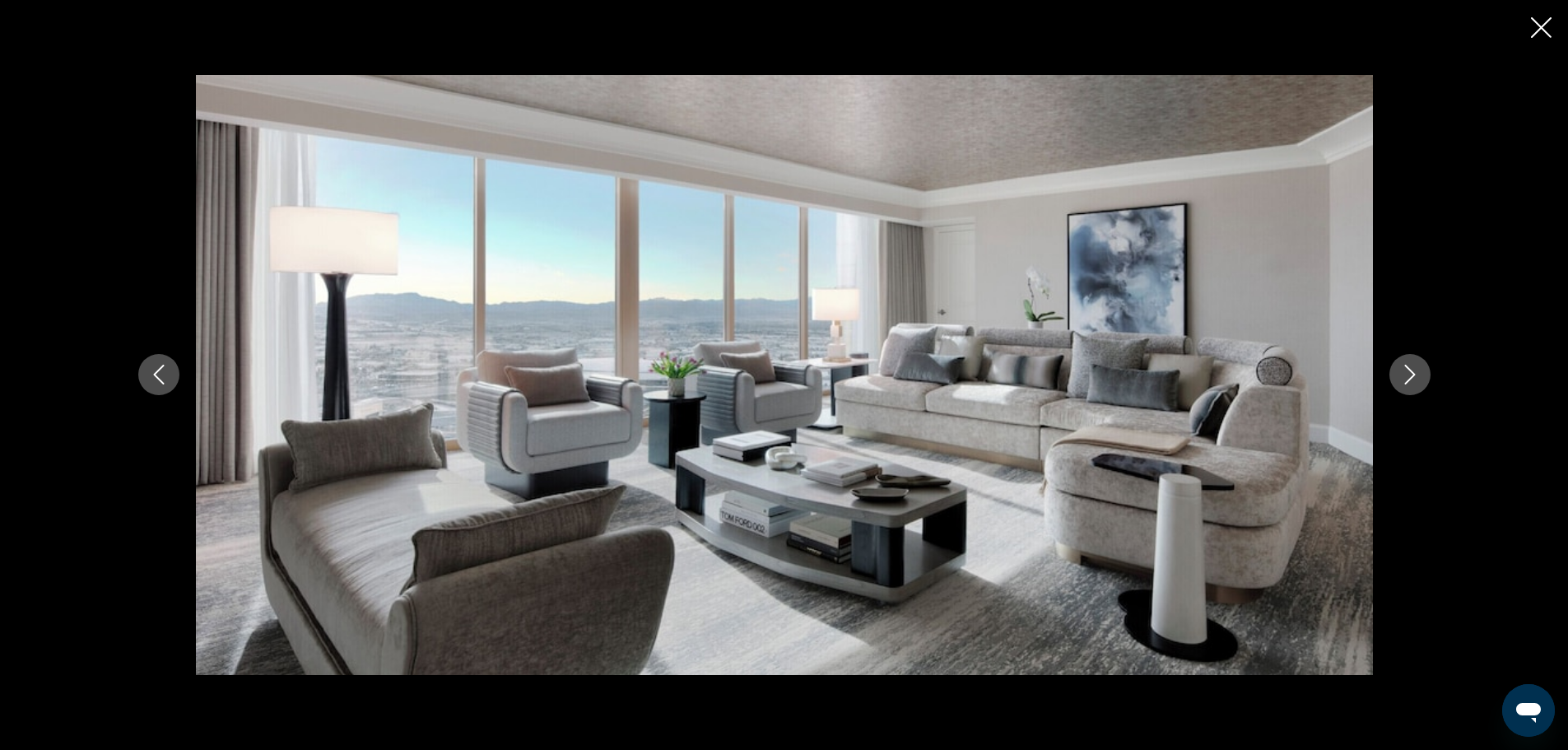
click at [1406, 368] on icon "Next image" at bounding box center [1409, 375] width 20 height 20
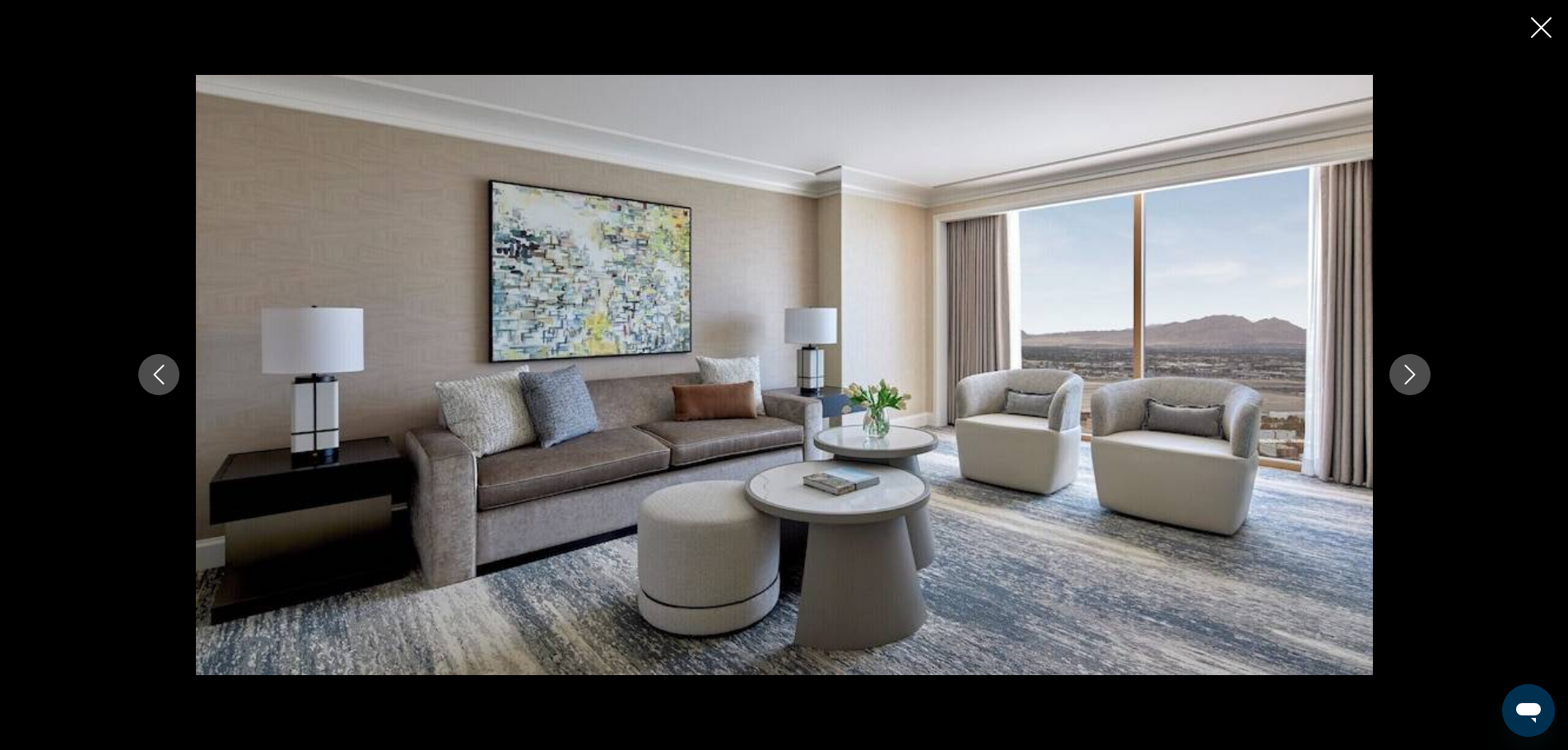
click at [1406, 368] on icon "Next image" at bounding box center [1409, 375] width 20 height 20
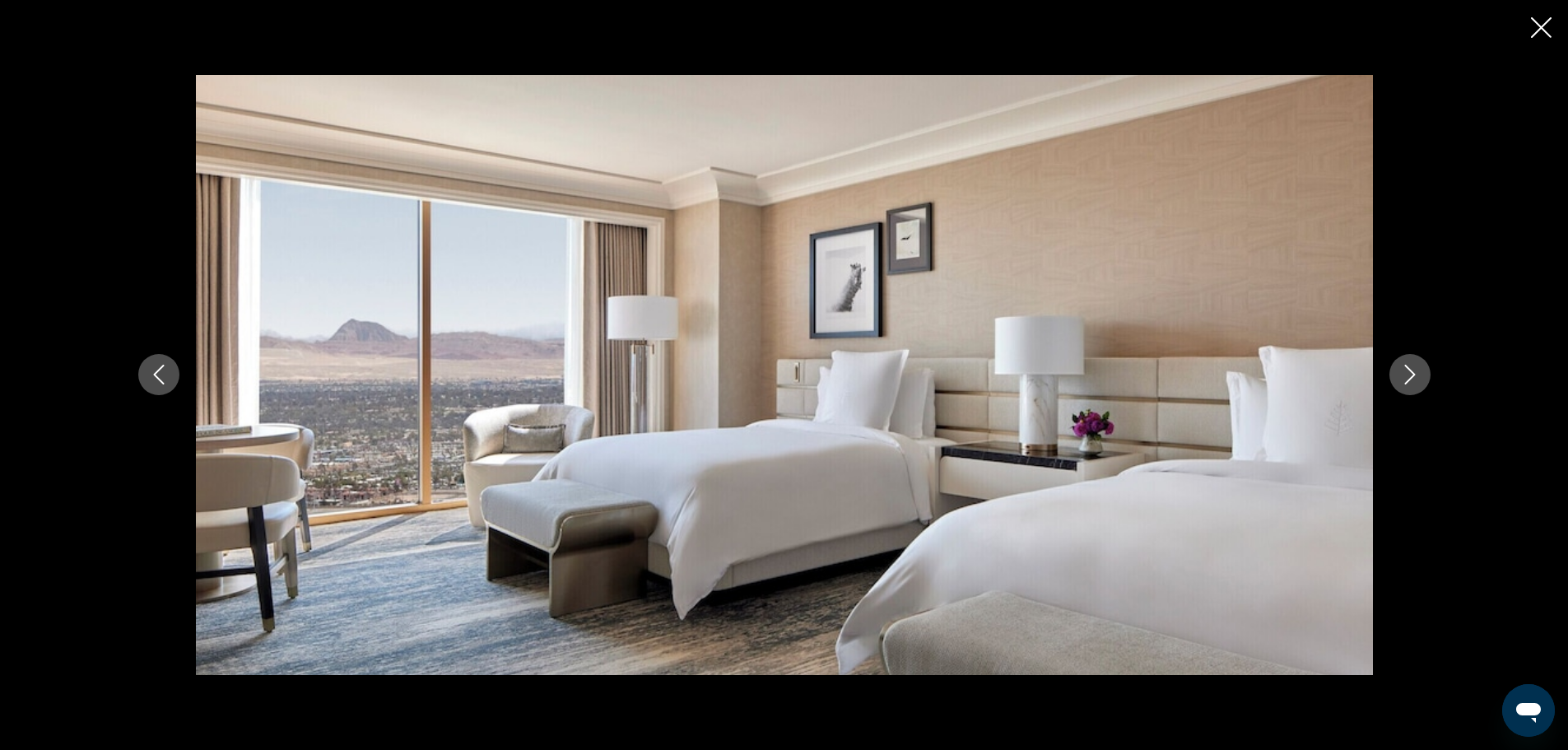
click at [1406, 368] on icon "Next image" at bounding box center [1409, 375] width 20 height 20
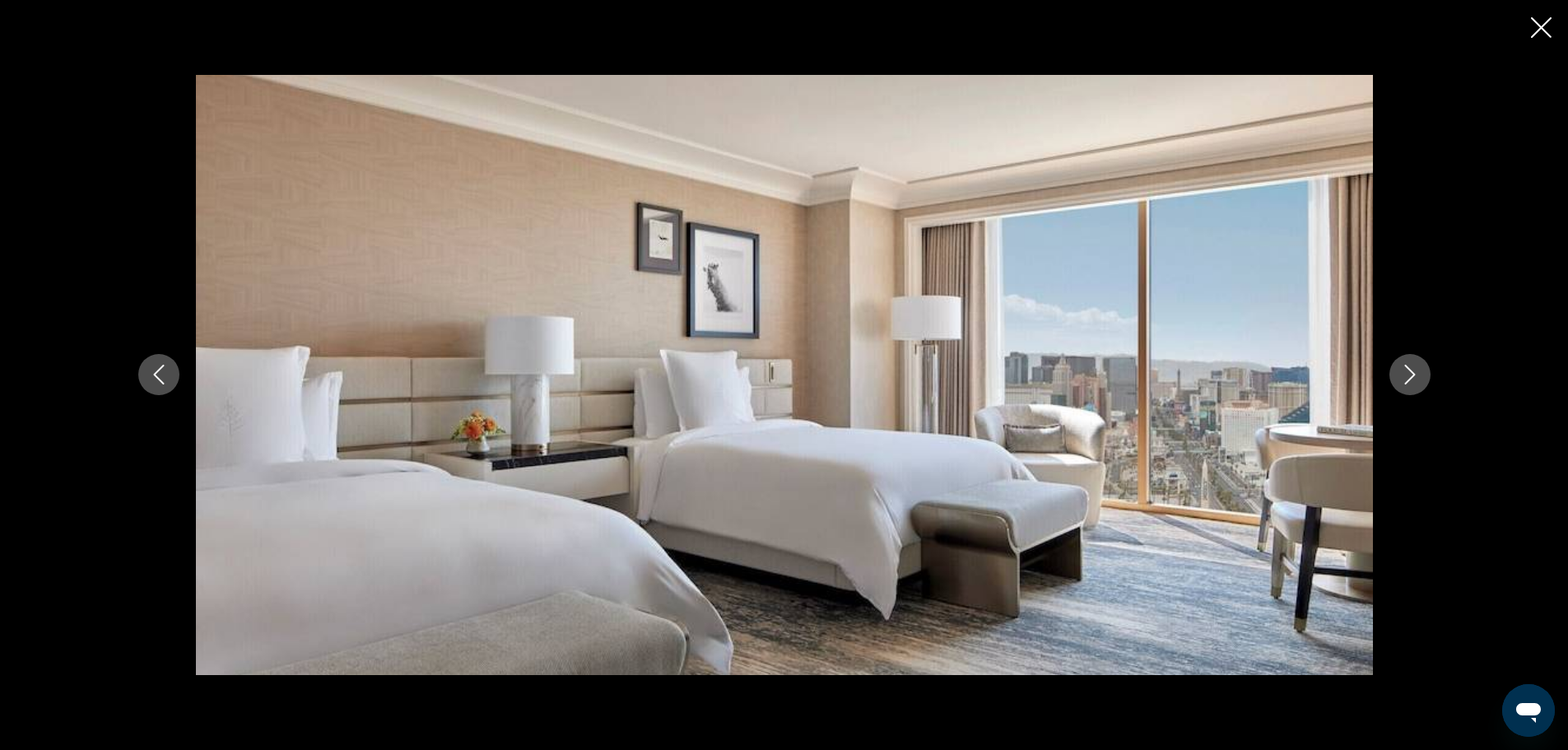
click at [1406, 368] on icon "Next image" at bounding box center [1409, 375] width 20 height 20
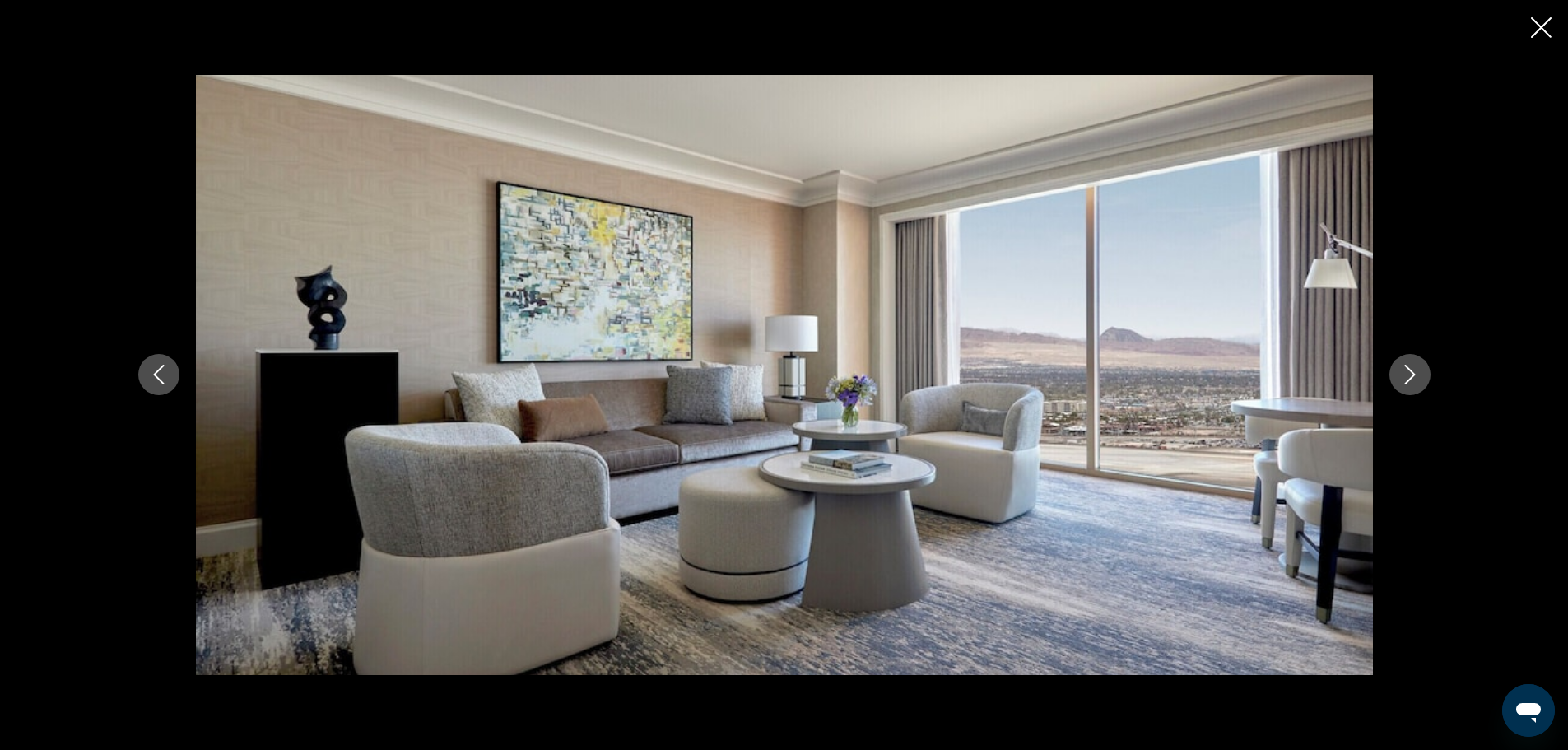
click at [1406, 368] on icon "Next image" at bounding box center [1409, 375] width 20 height 20
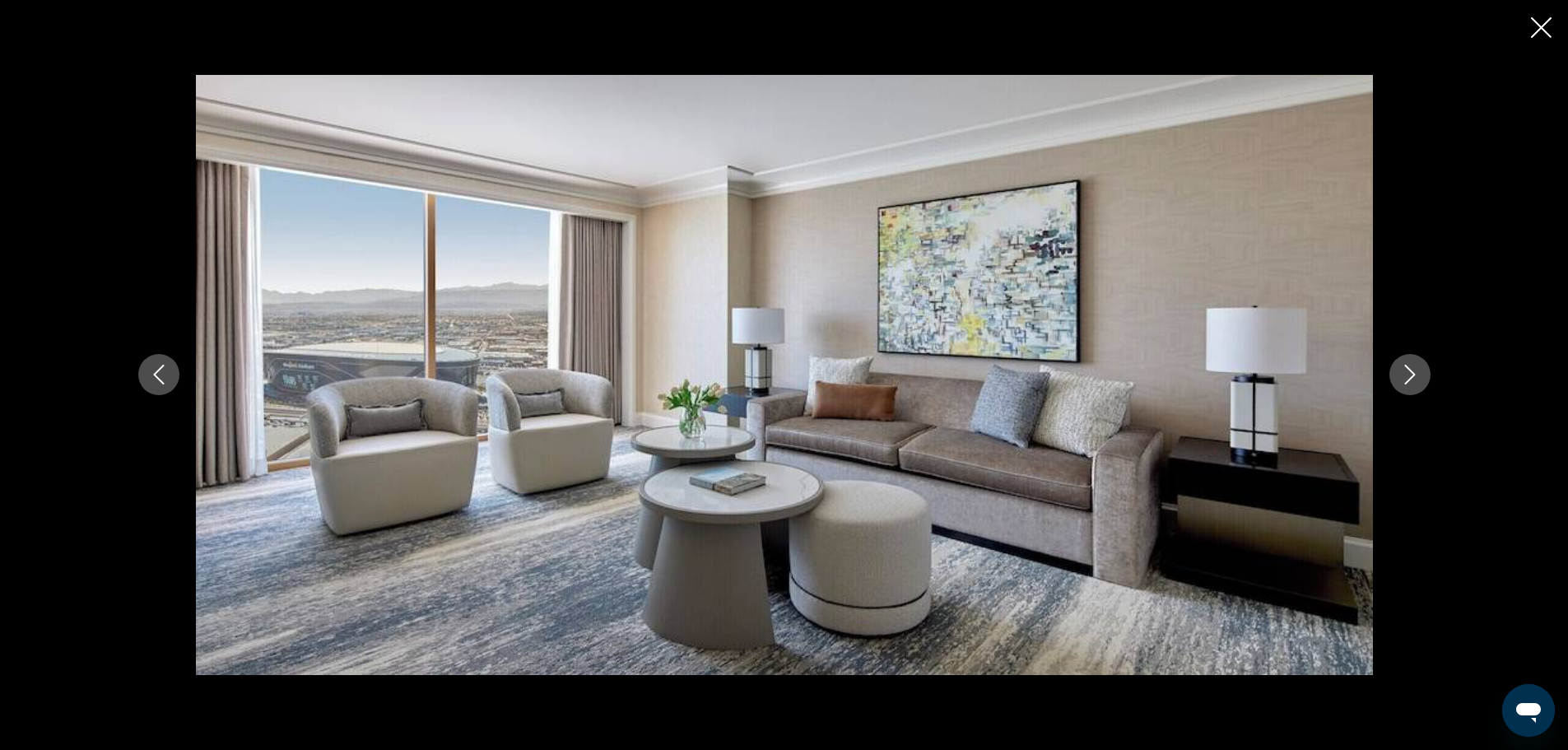
click at [1406, 368] on icon "Next image" at bounding box center [1409, 375] width 20 height 20
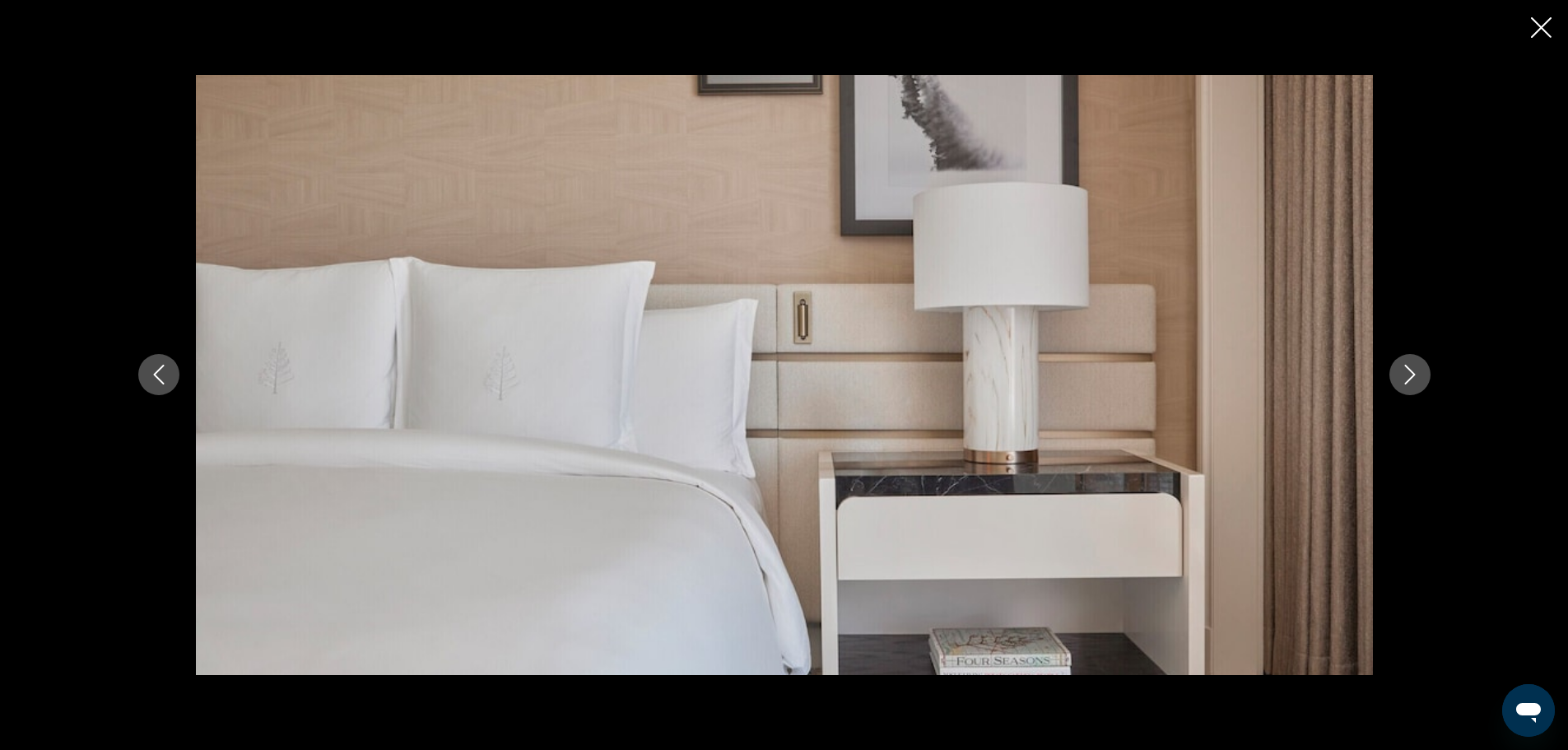
click at [1406, 368] on icon "Next image" at bounding box center [1409, 375] width 20 height 20
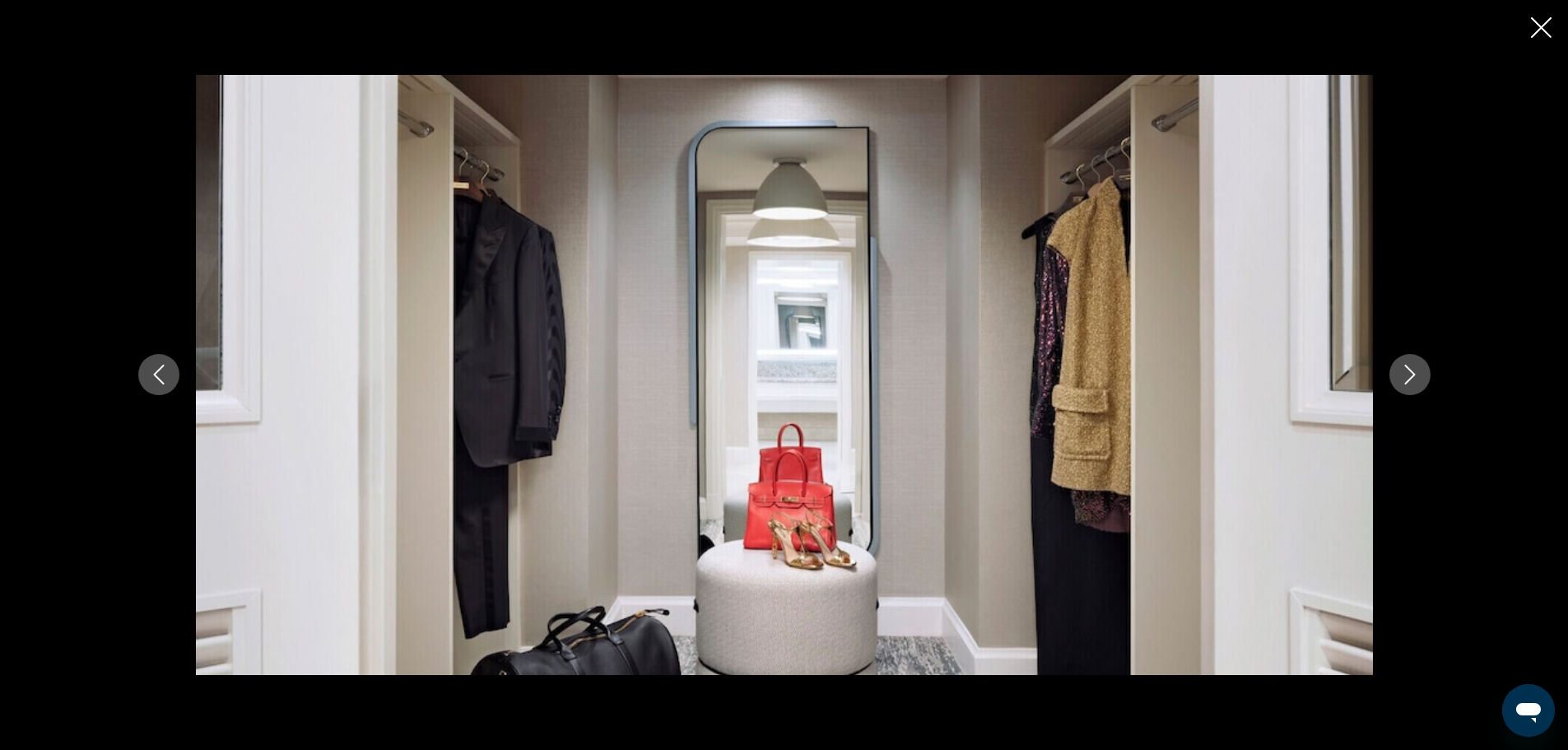
click at [1406, 368] on icon "Next image" at bounding box center [1409, 375] width 20 height 20
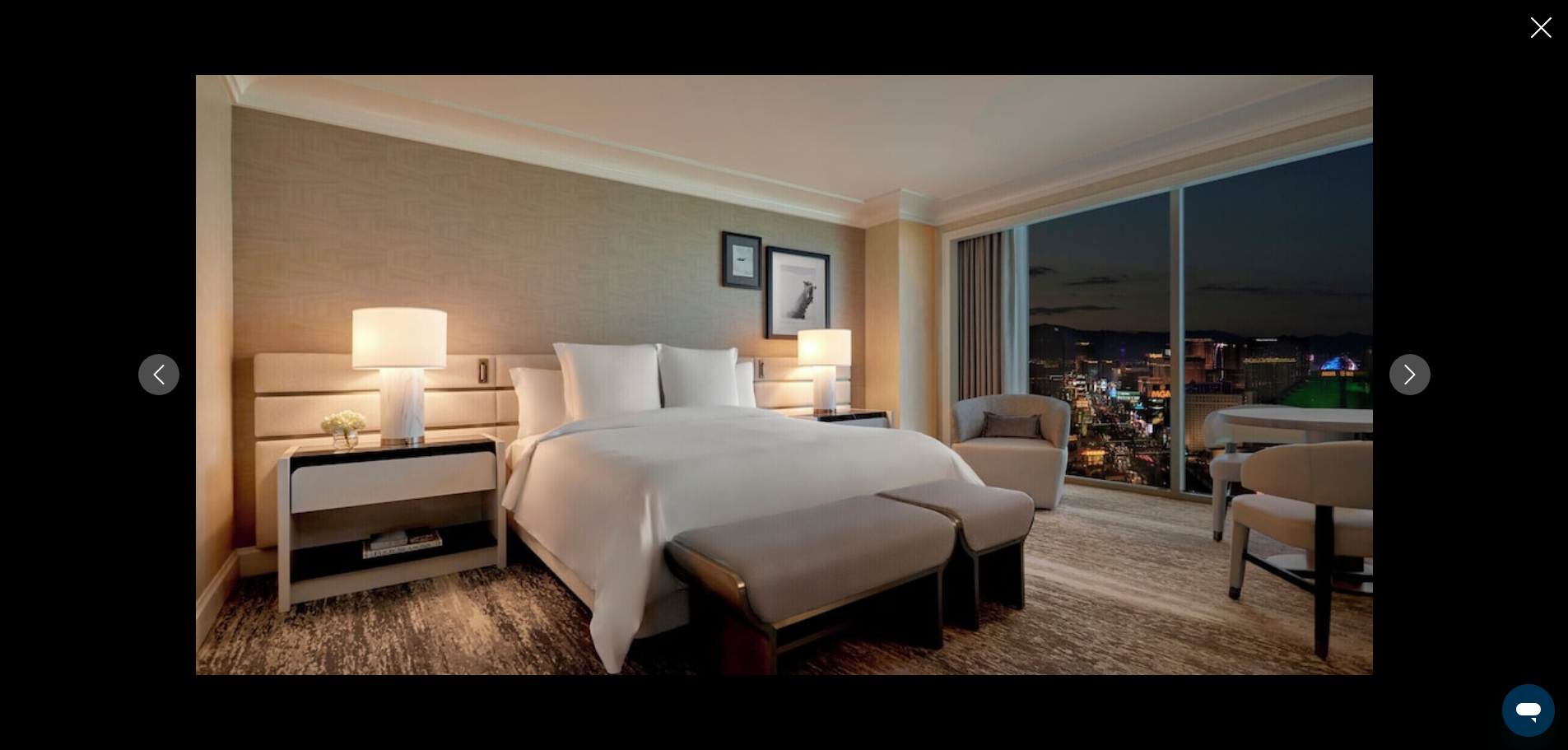
click at [1406, 368] on icon "Next image" at bounding box center [1409, 375] width 20 height 20
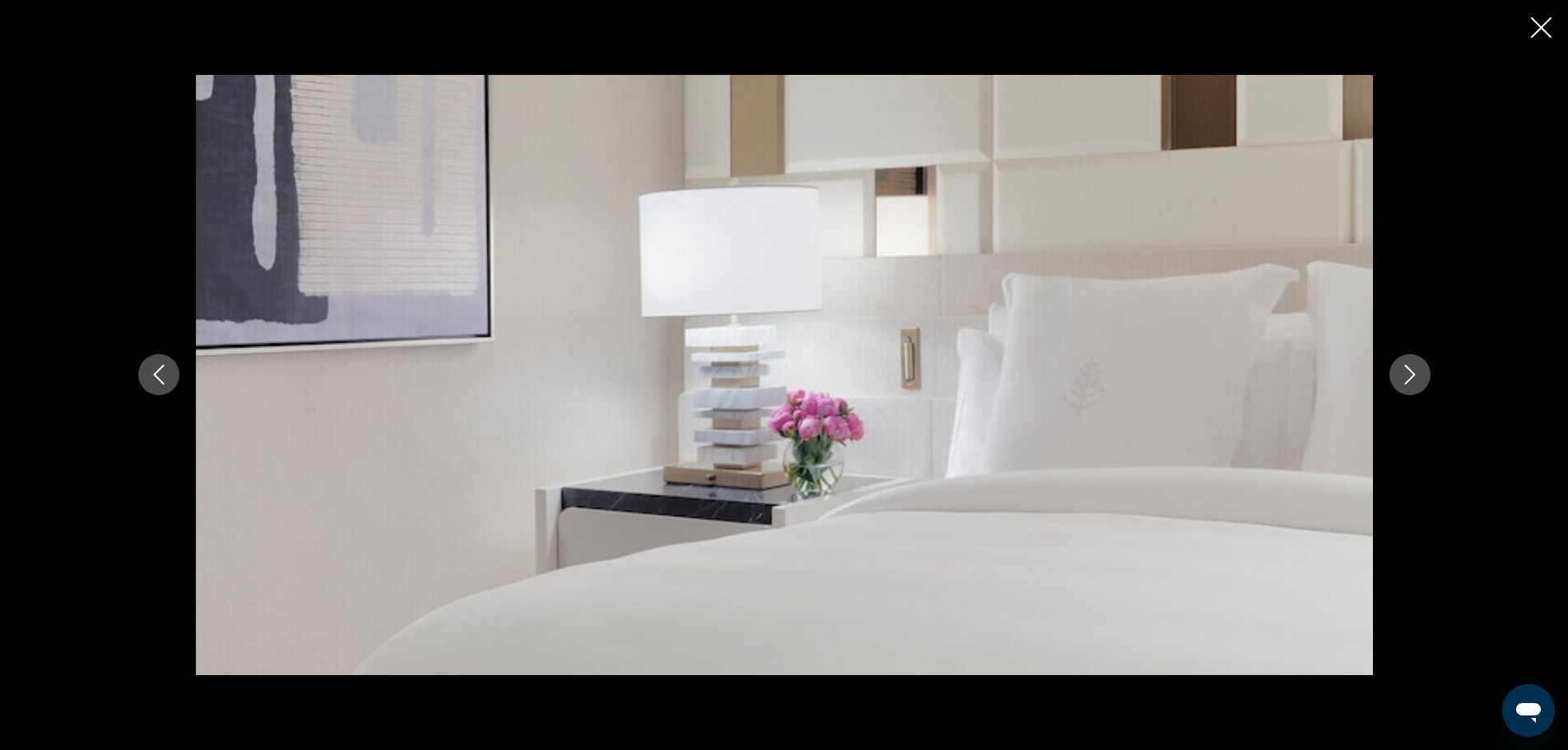
click at [1406, 368] on icon "Next image" at bounding box center [1409, 375] width 20 height 20
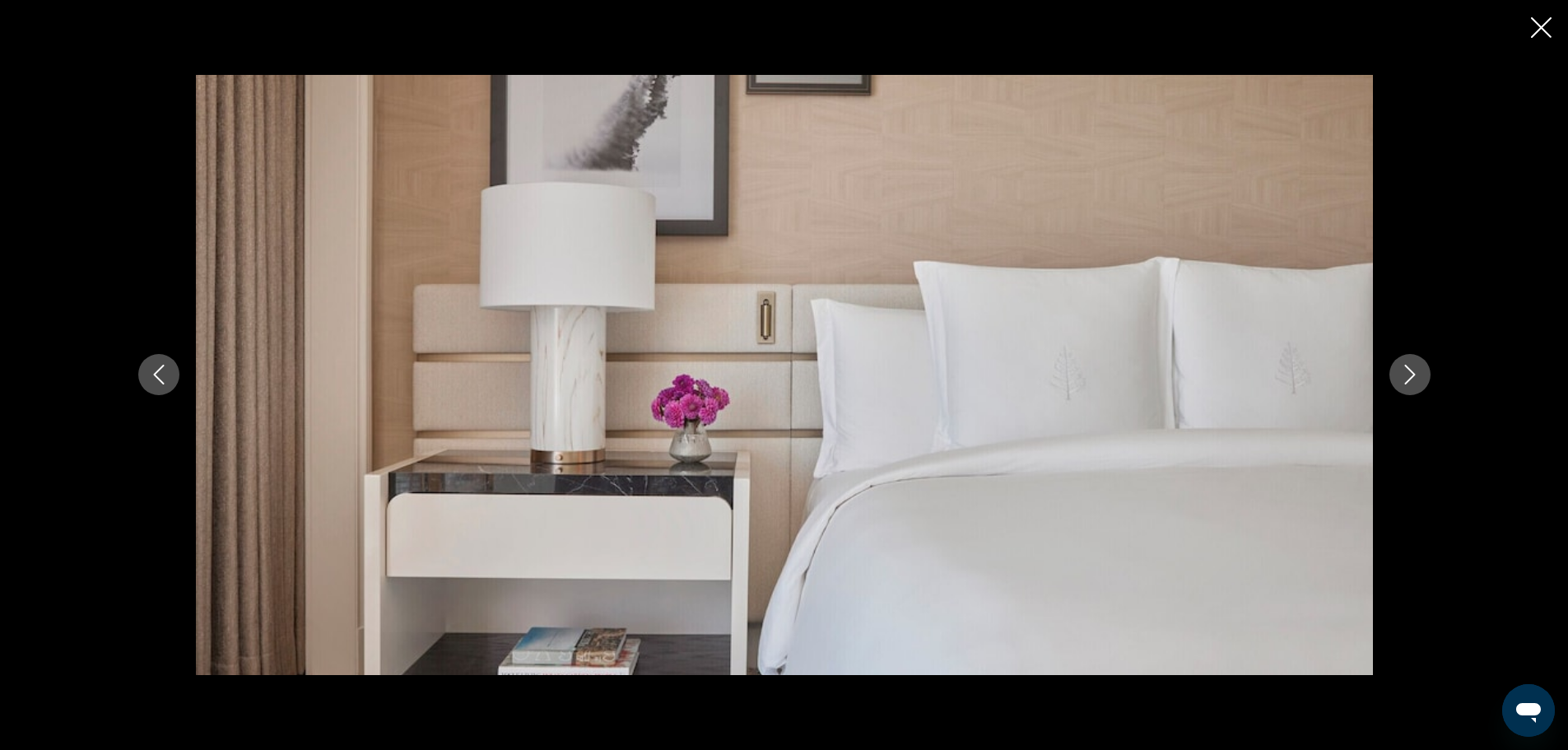
click at [1406, 368] on icon "Next image" at bounding box center [1409, 375] width 20 height 20
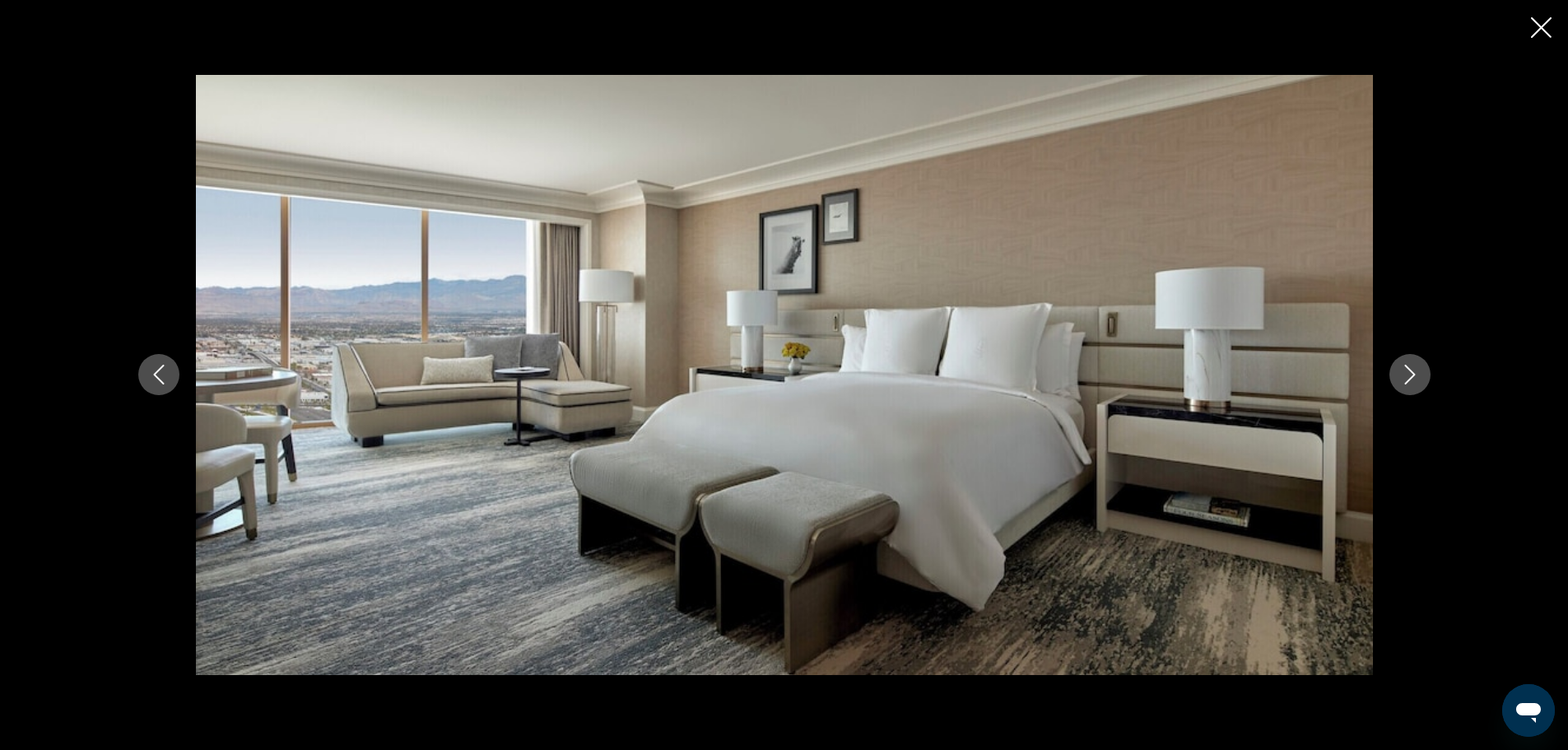
click at [1406, 368] on icon "Next image" at bounding box center [1409, 375] width 20 height 20
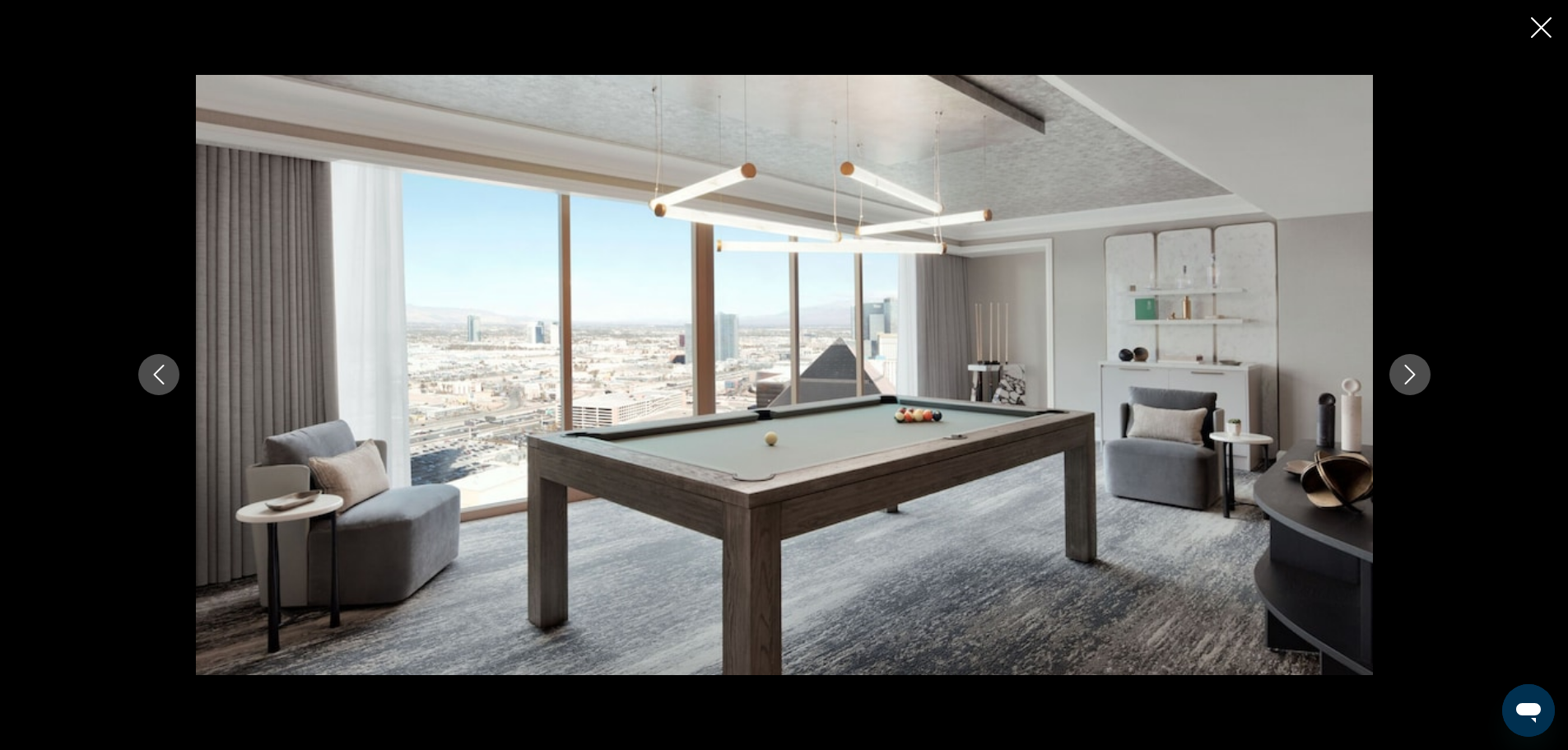
click at [1406, 368] on icon "Next image" at bounding box center [1409, 375] width 20 height 20
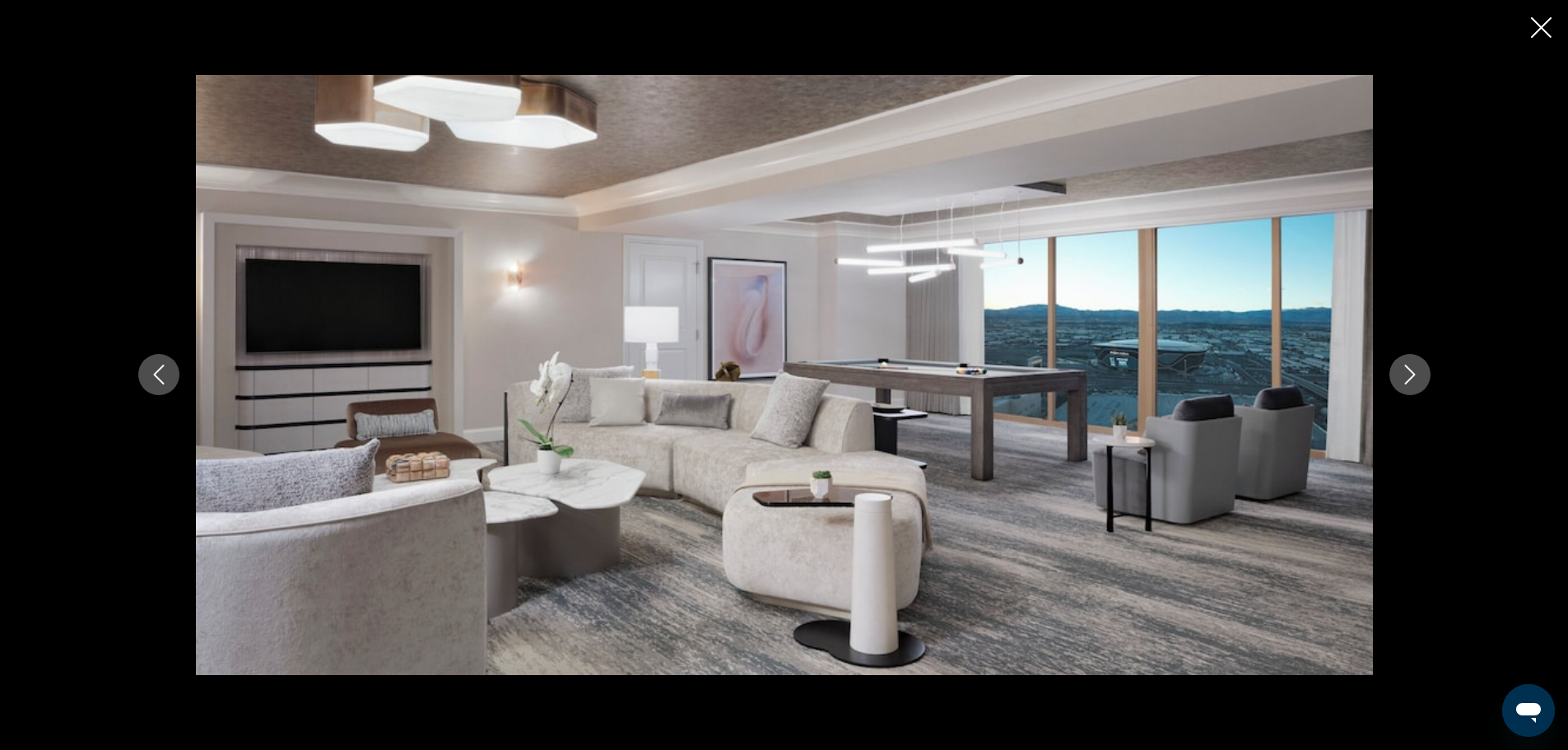
click at [1406, 368] on icon "Next image" at bounding box center [1409, 375] width 20 height 20
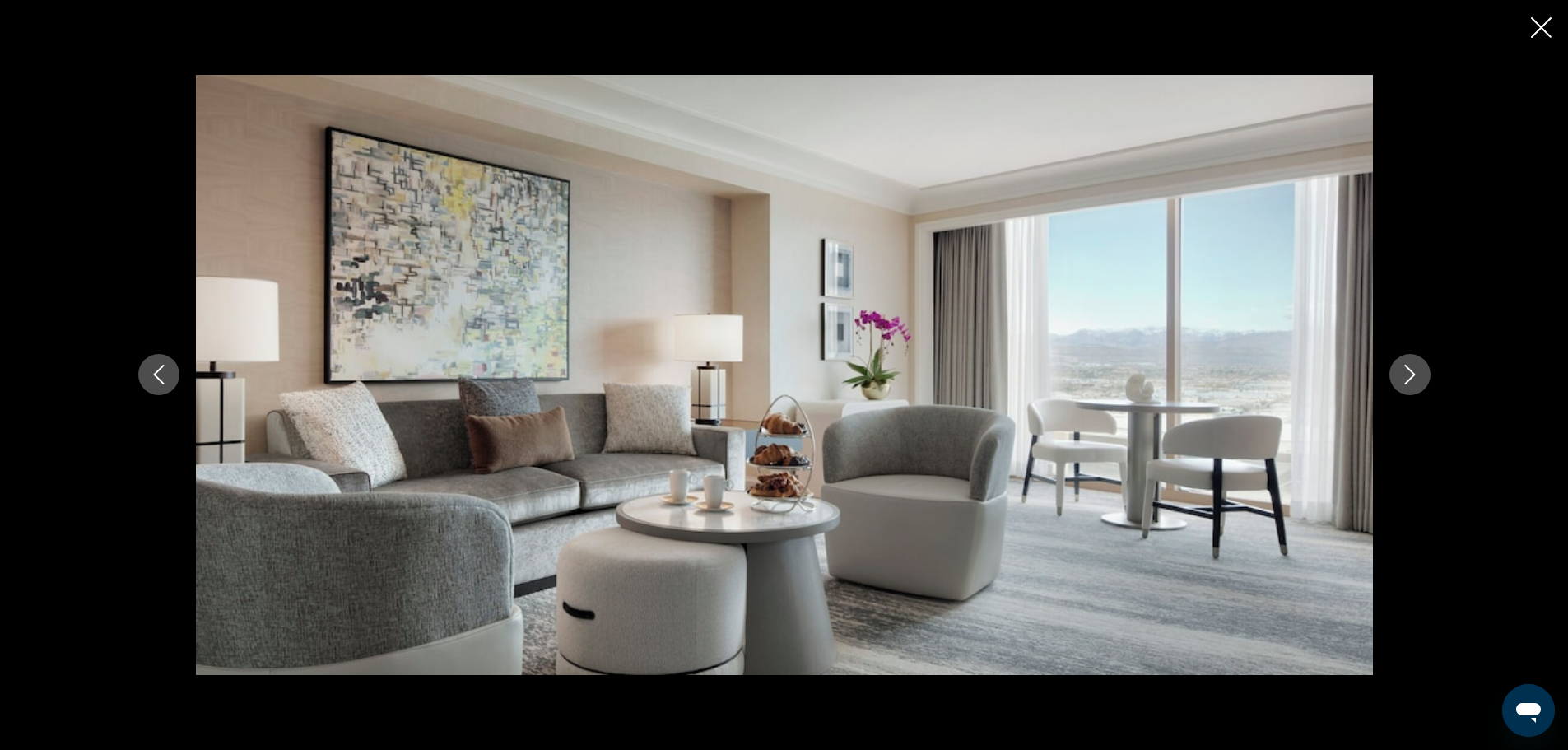
click at [1406, 368] on icon "Next image" at bounding box center [1409, 375] width 20 height 20
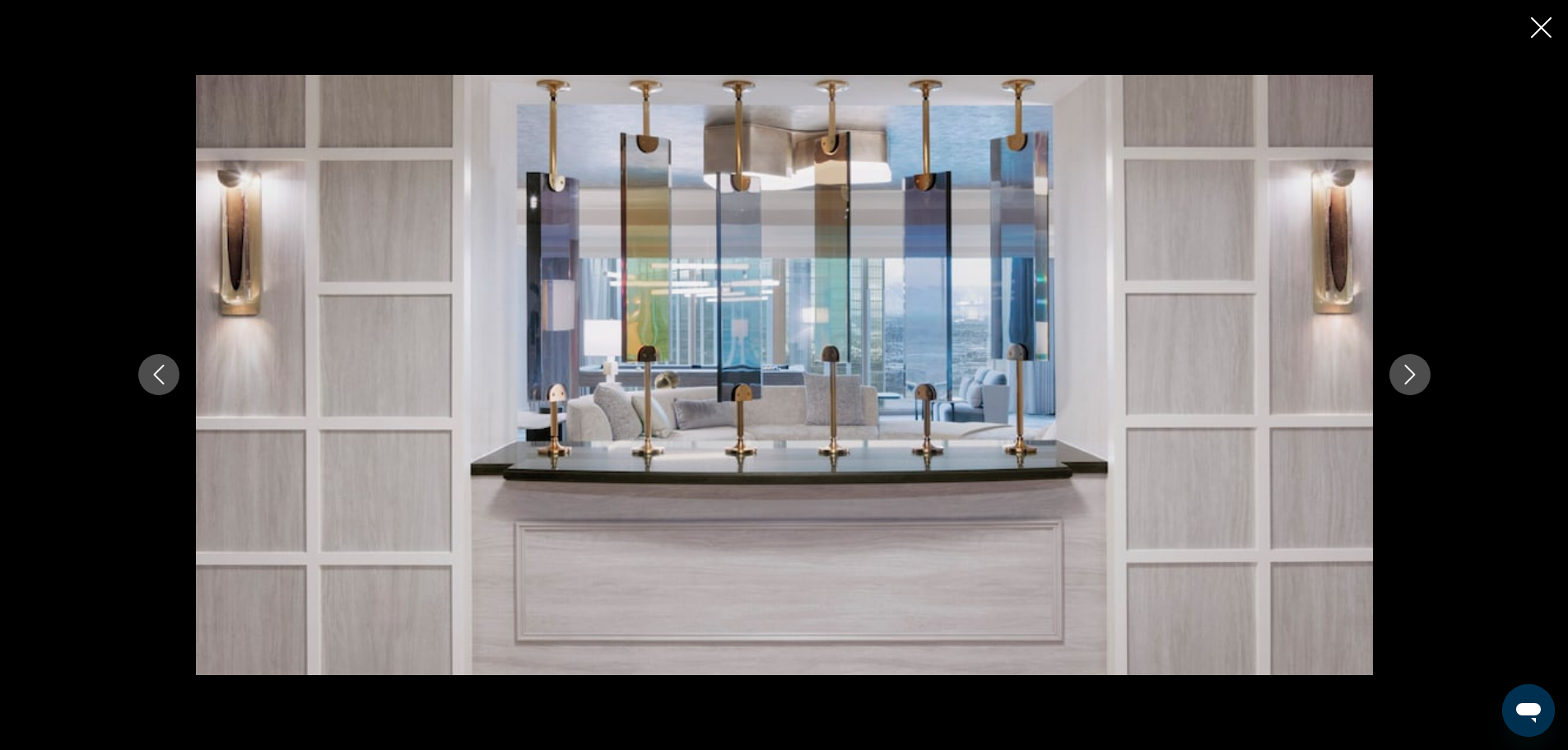
click at [1406, 368] on icon "Next image" at bounding box center [1409, 375] width 20 height 20
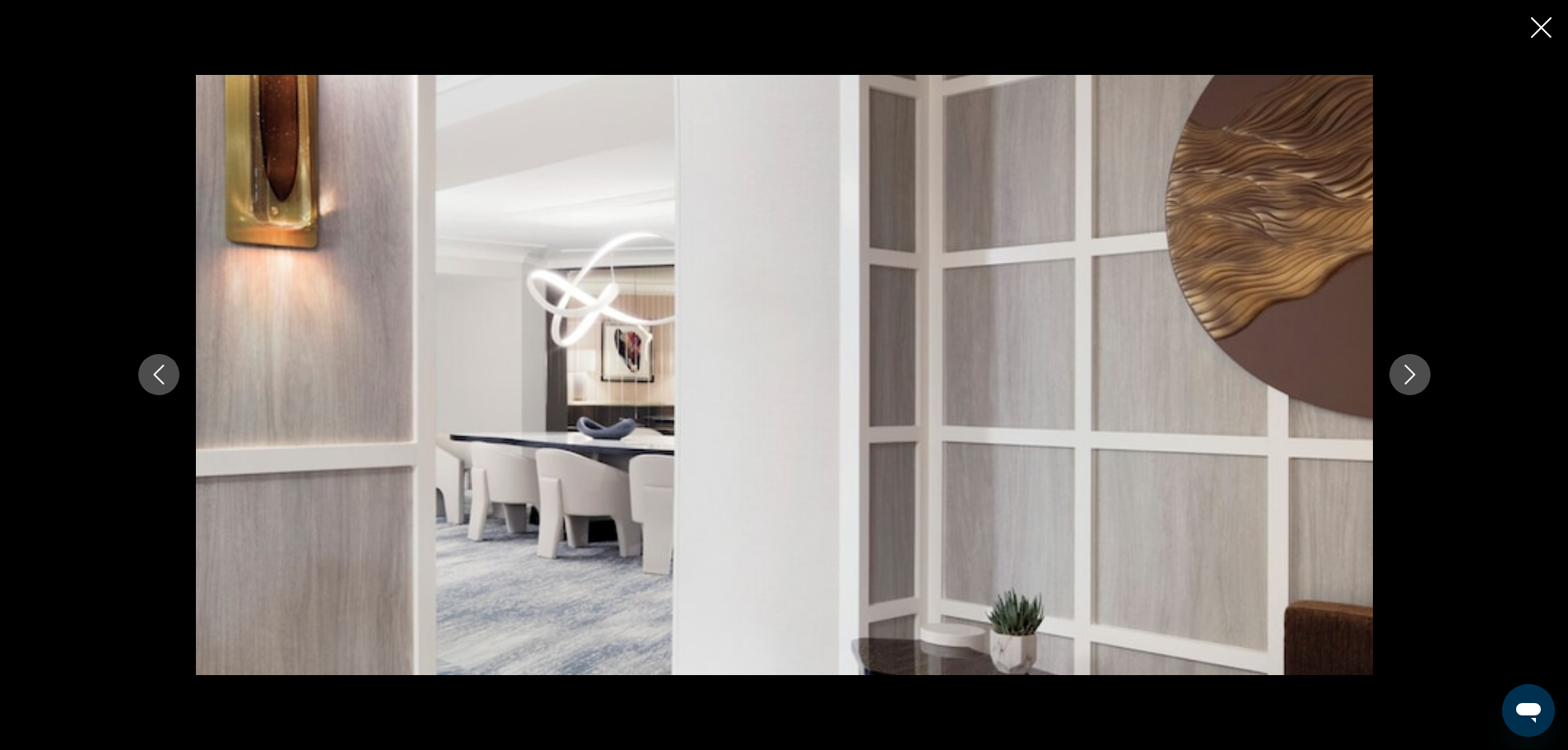
click at [1406, 368] on icon "Next image" at bounding box center [1409, 375] width 20 height 20
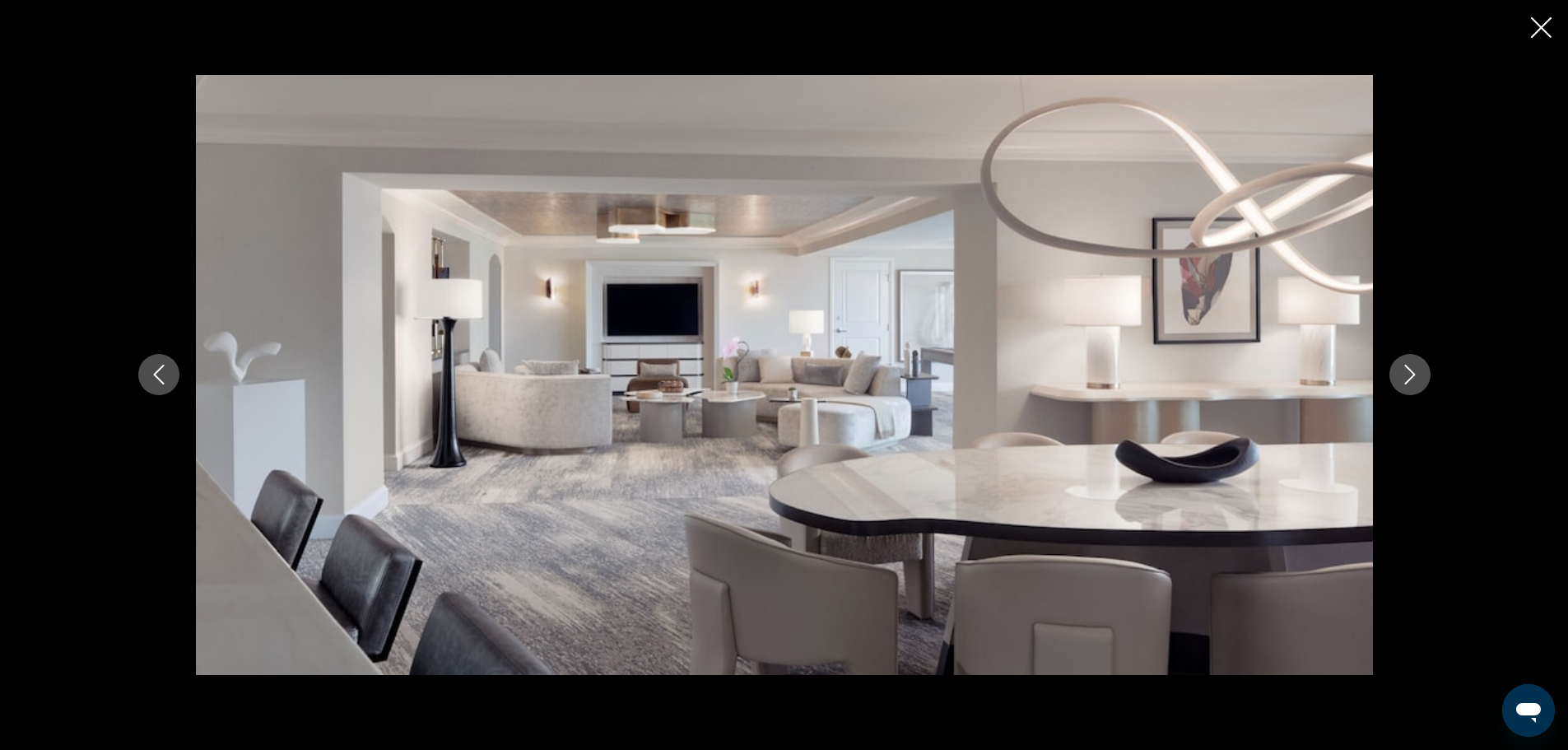
click at [1406, 368] on icon "Next image" at bounding box center [1409, 375] width 20 height 20
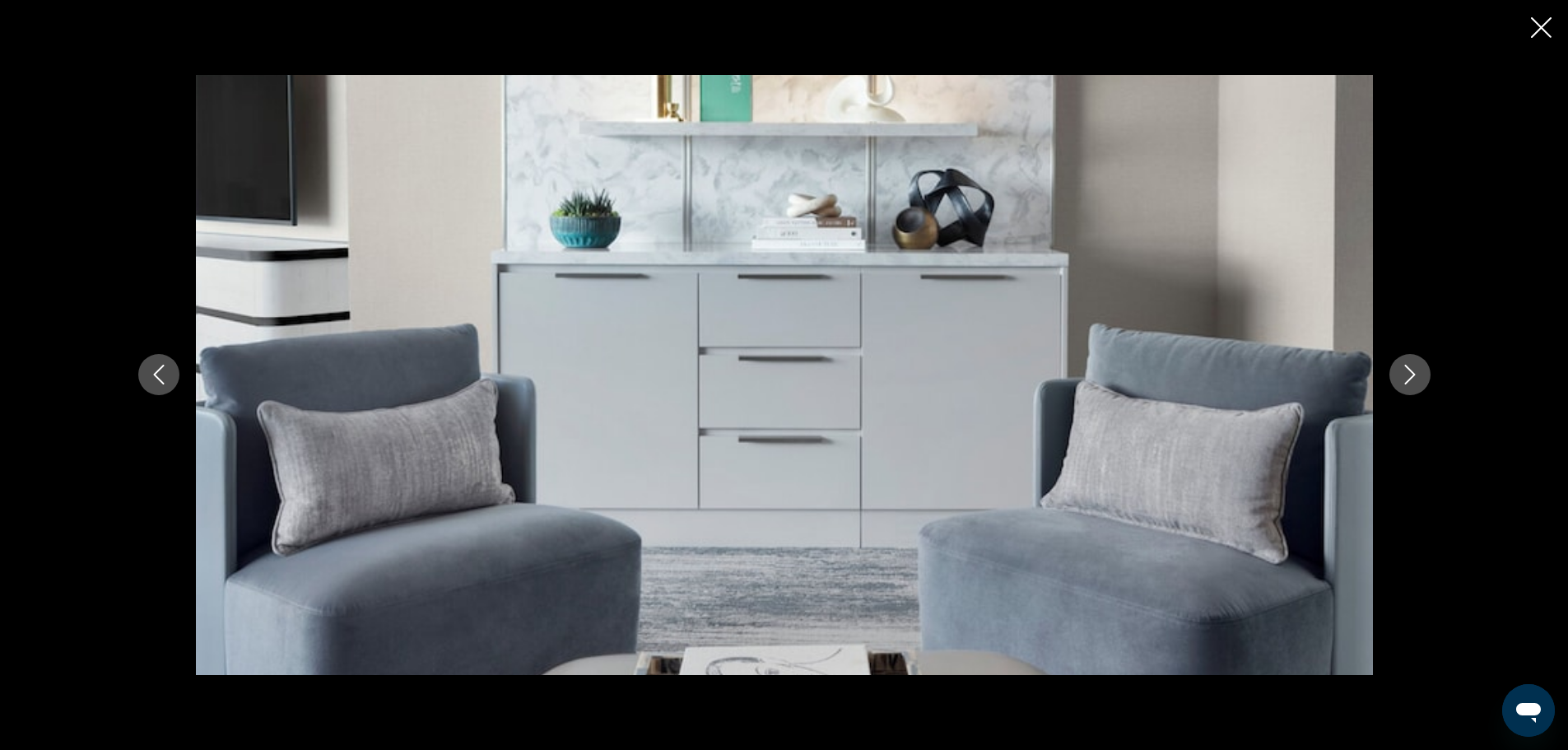
click at [1406, 368] on icon "Next image" at bounding box center [1409, 375] width 20 height 20
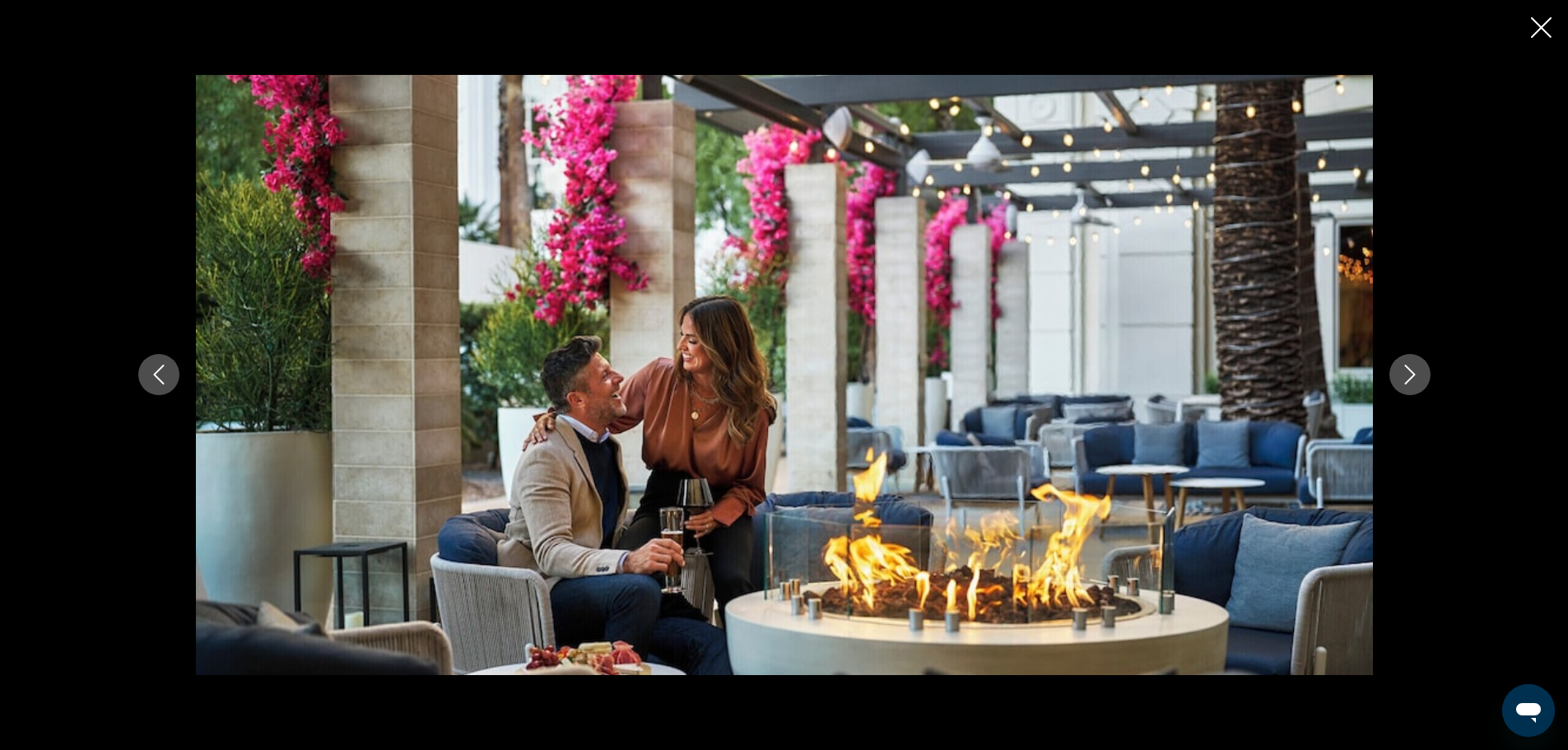
click at [1406, 368] on icon "Next image" at bounding box center [1409, 375] width 20 height 20
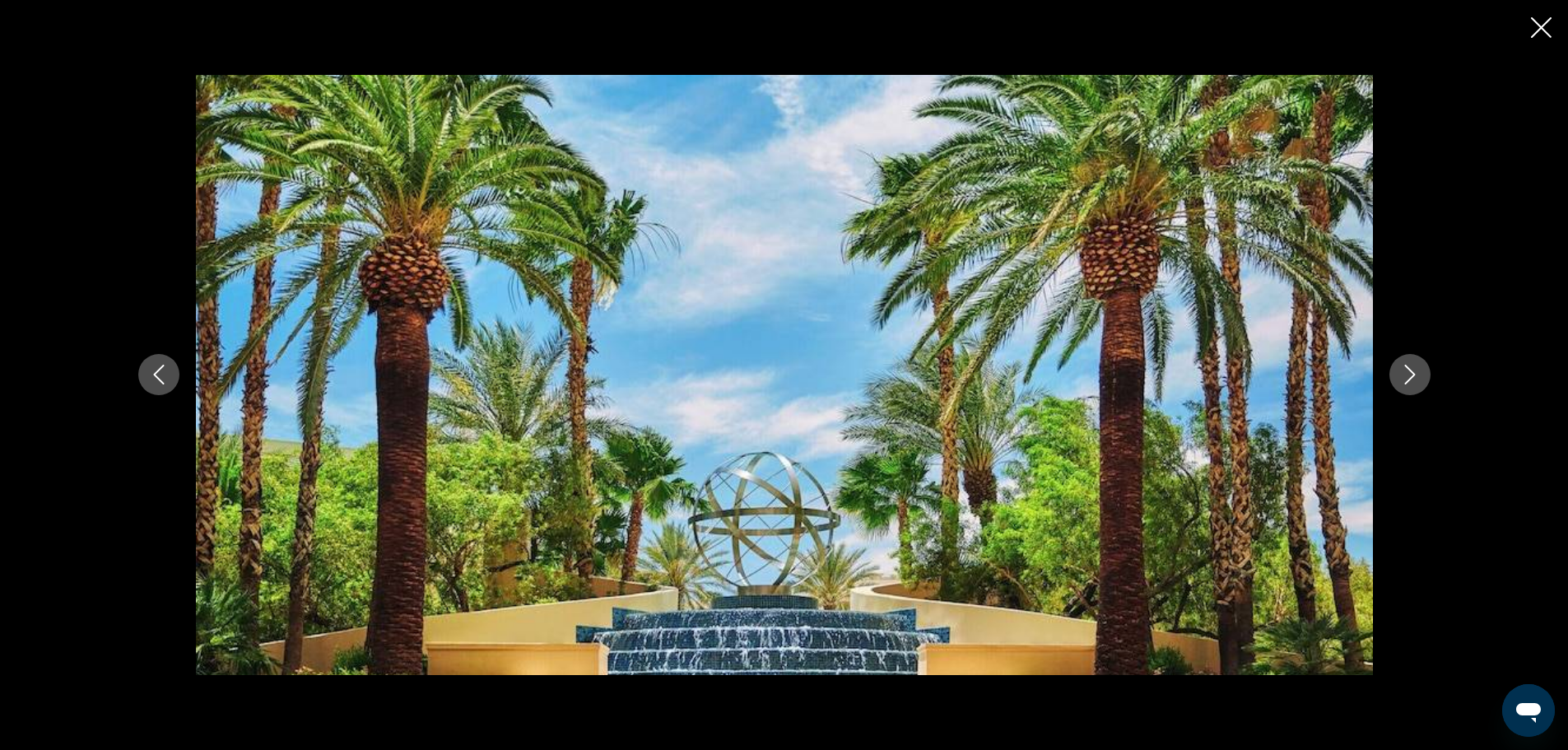
click at [1406, 368] on icon "Next image" at bounding box center [1409, 375] width 20 height 20
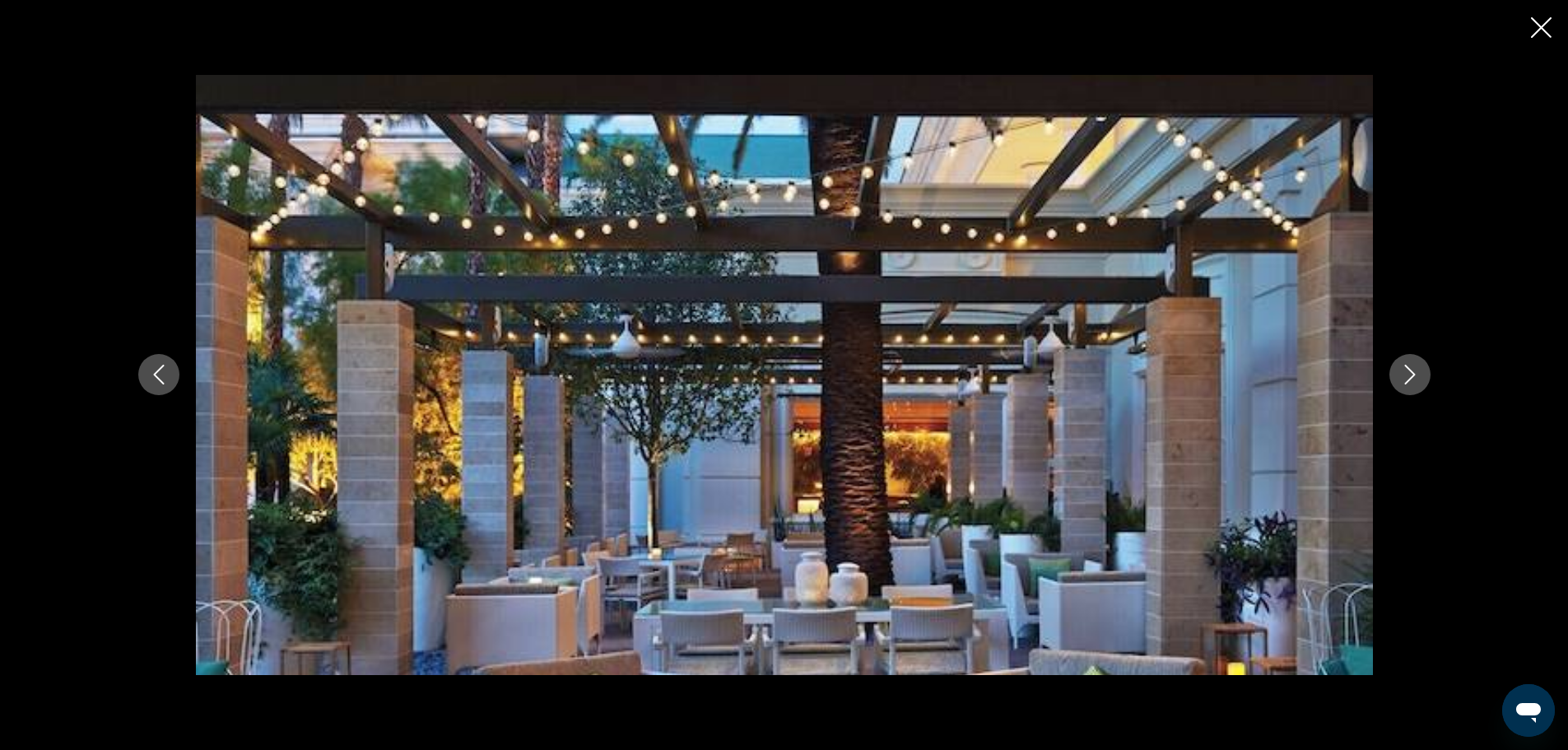
click at [1406, 368] on icon "Next image" at bounding box center [1409, 375] width 20 height 20
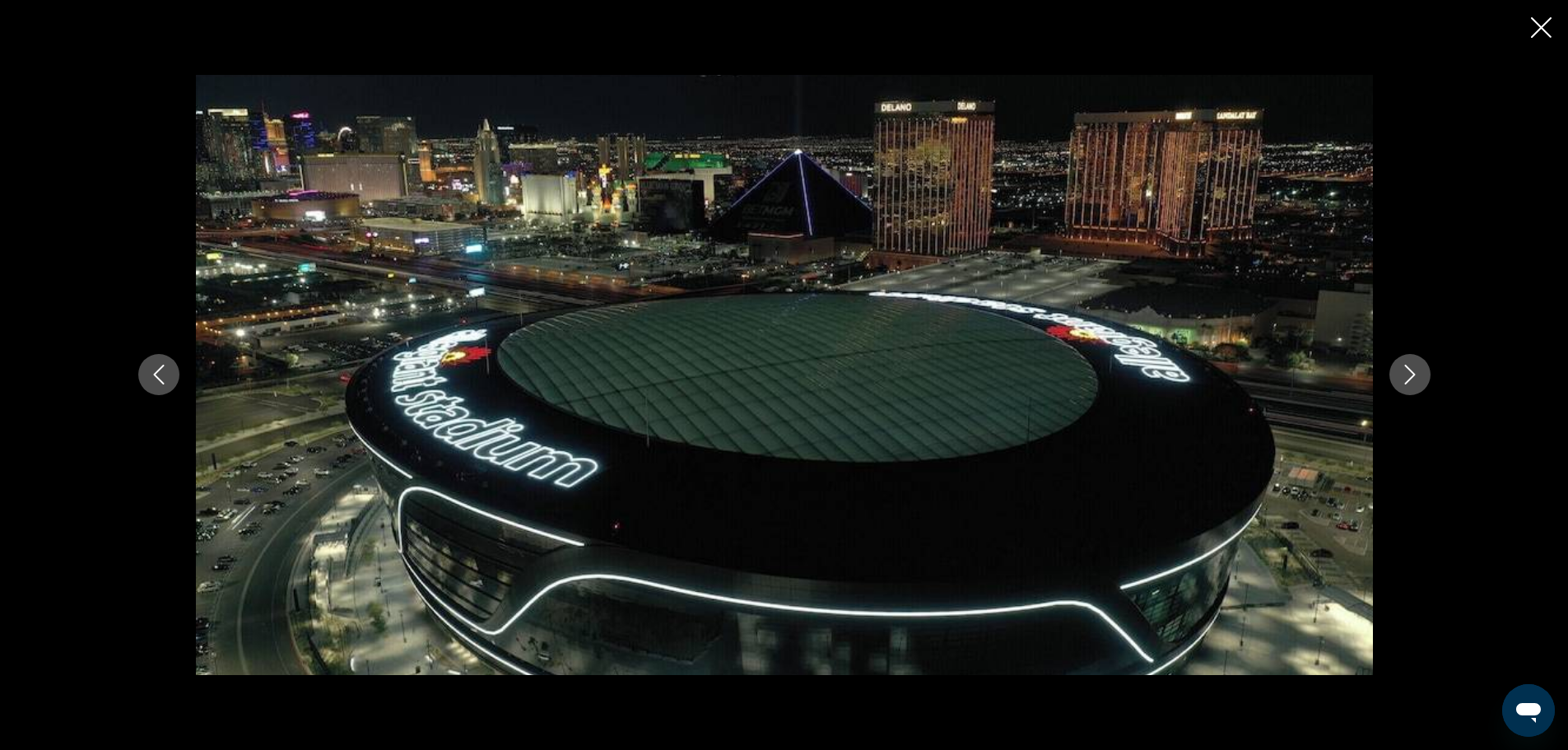
click at [1406, 368] on icon "Next image" at bounding box center [1409, 375] width 20 height 20
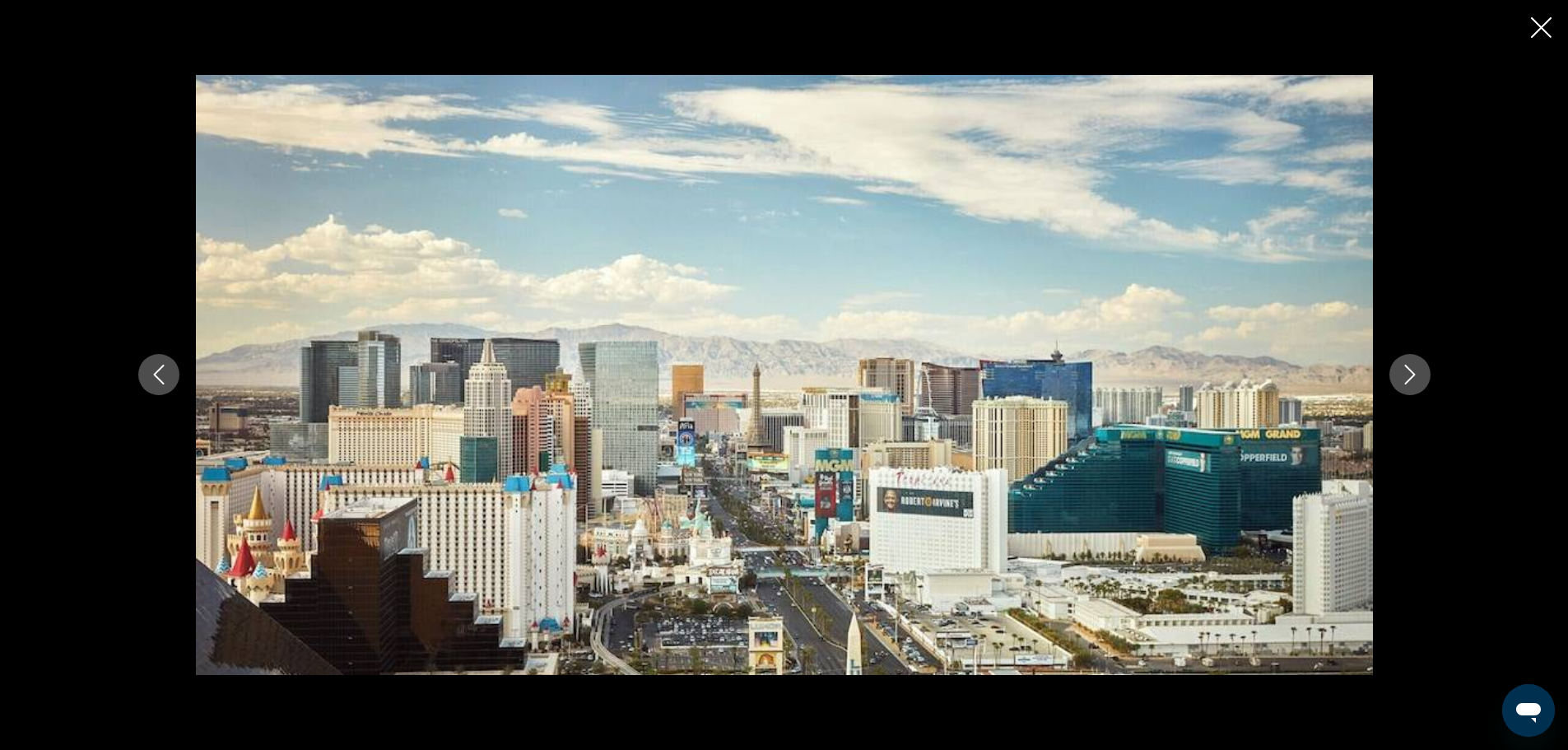
click at [1406, 368] on icon "Next image" at bounding box center [1409, 375] width 20 height 20
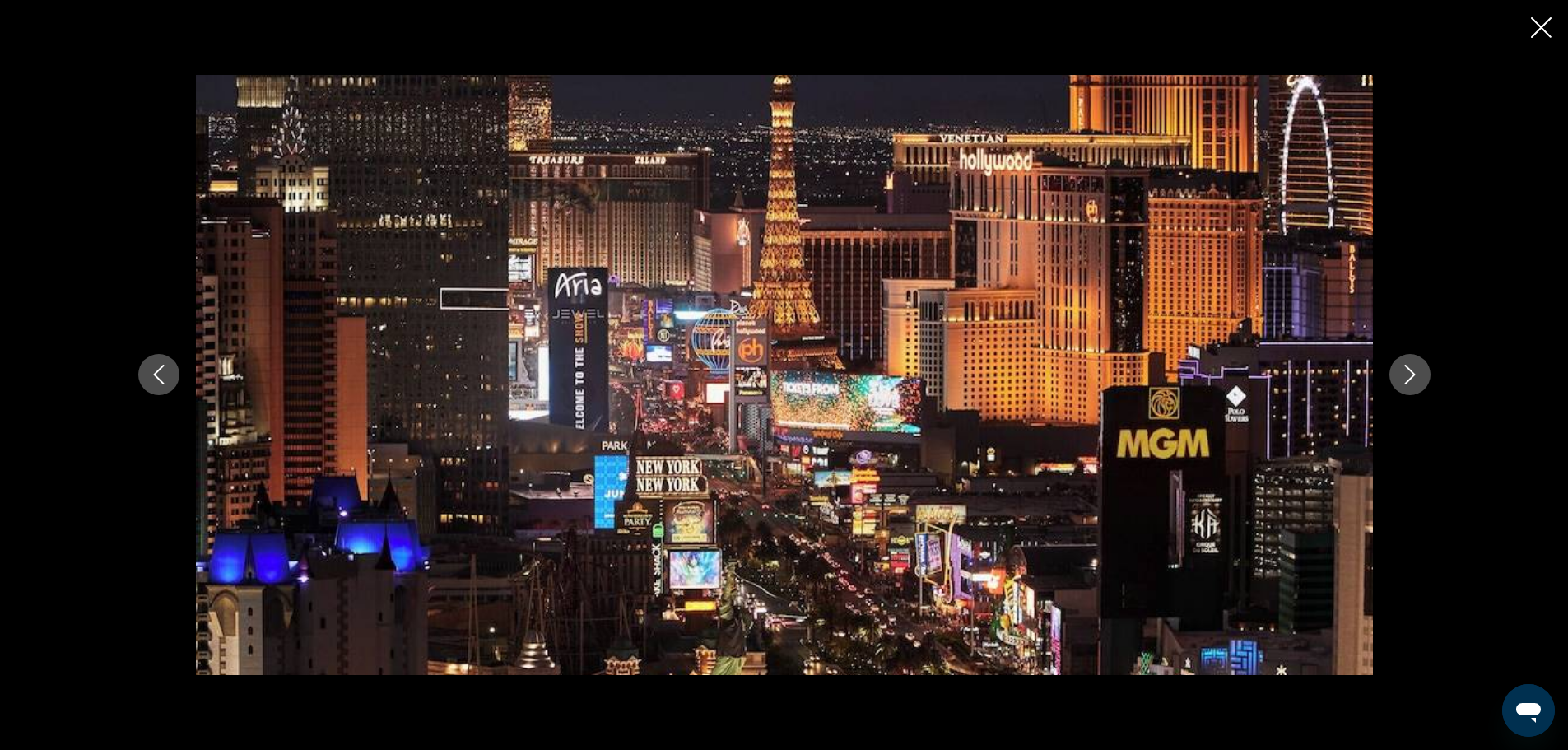
click at [1406, 368] on icon "Next image" at bounding box center [1409, 375] width 20 height 20
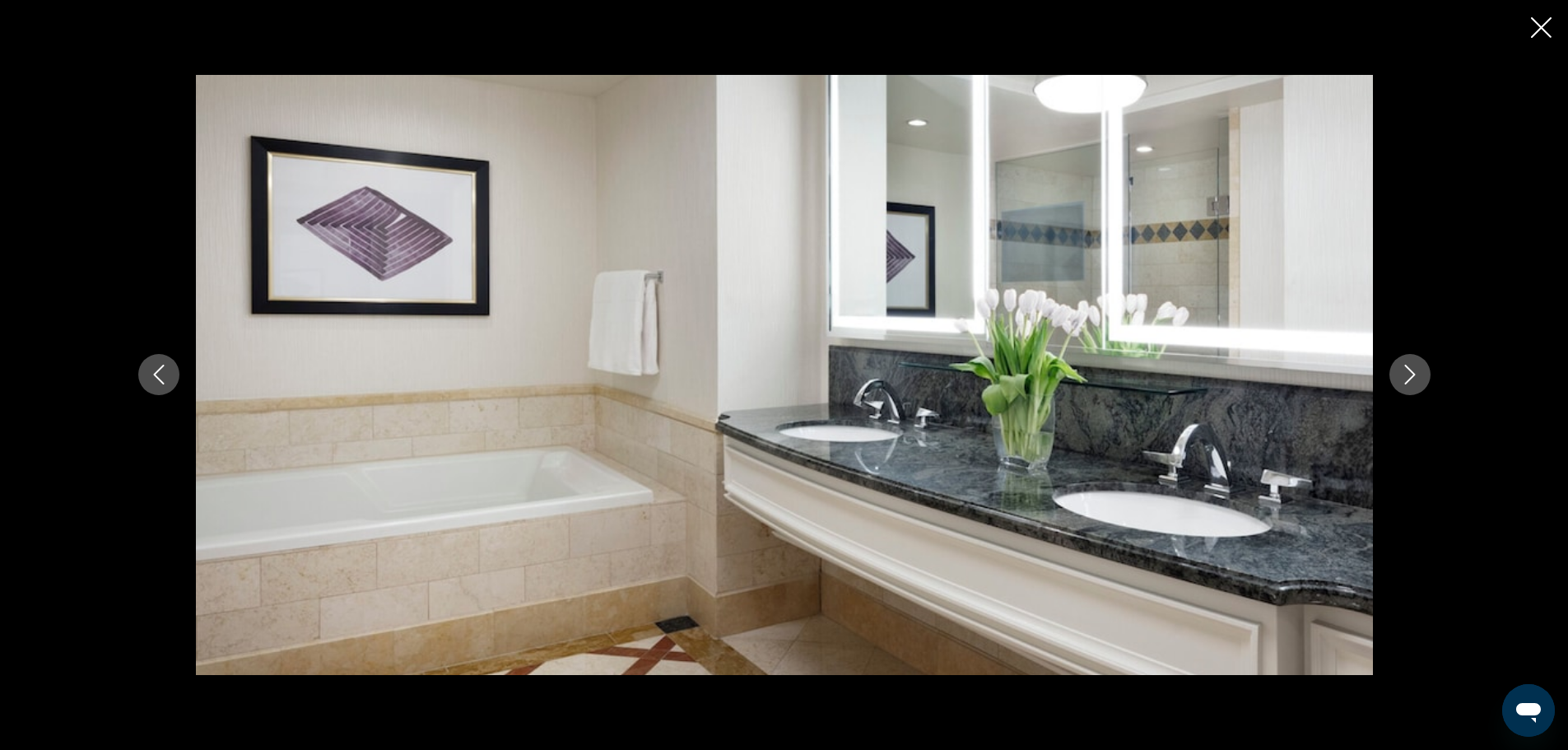
click at [1406, 368] on icon "Next image" at bounding box center [1409, 375] width 20 height 20
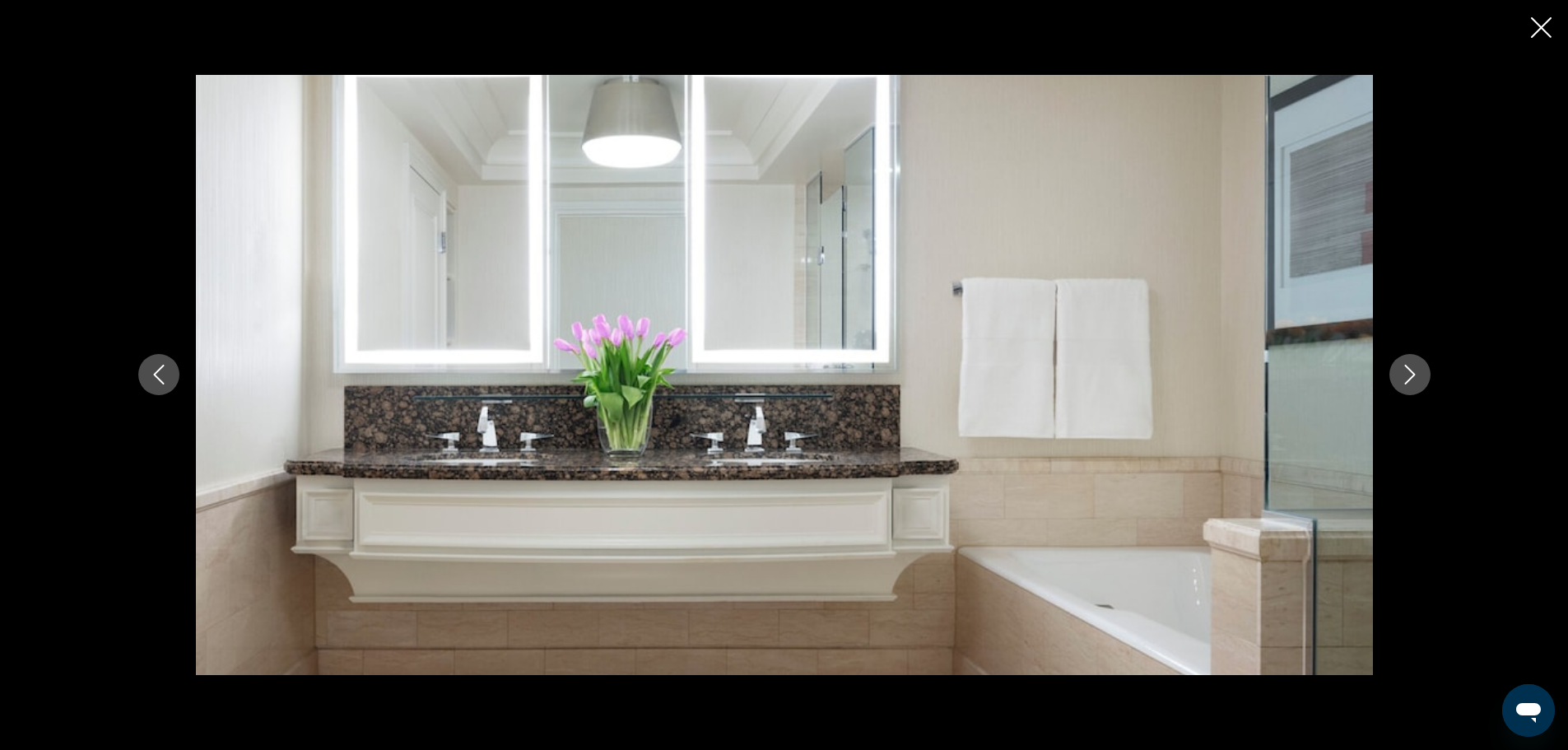
click at [1406, 368] on icon "Next image" at bounding box center [1409, 375] width 20 height 20
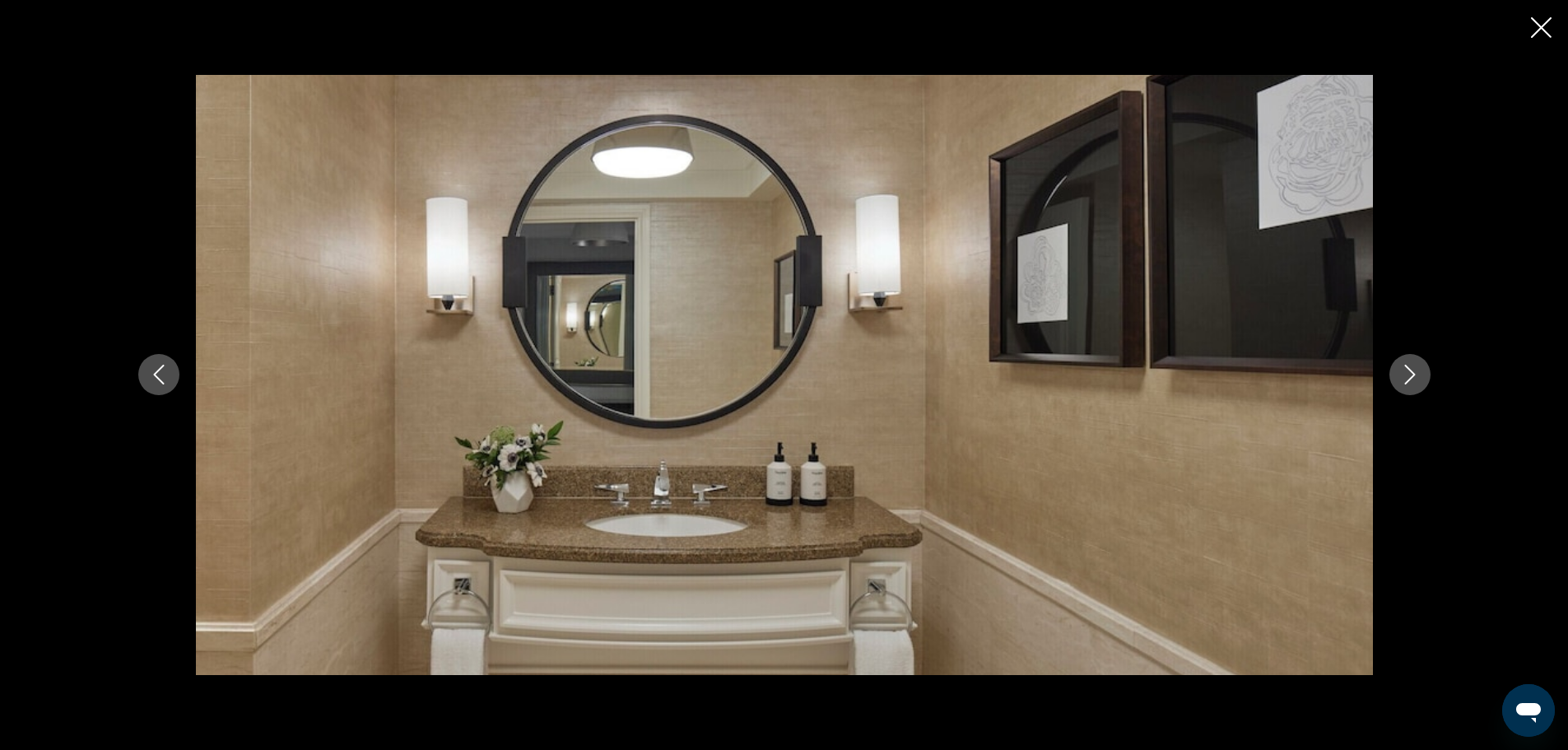
click at [1406, 368] on icon "Next image" at bounding box center [1409, 375] width 20 height 20
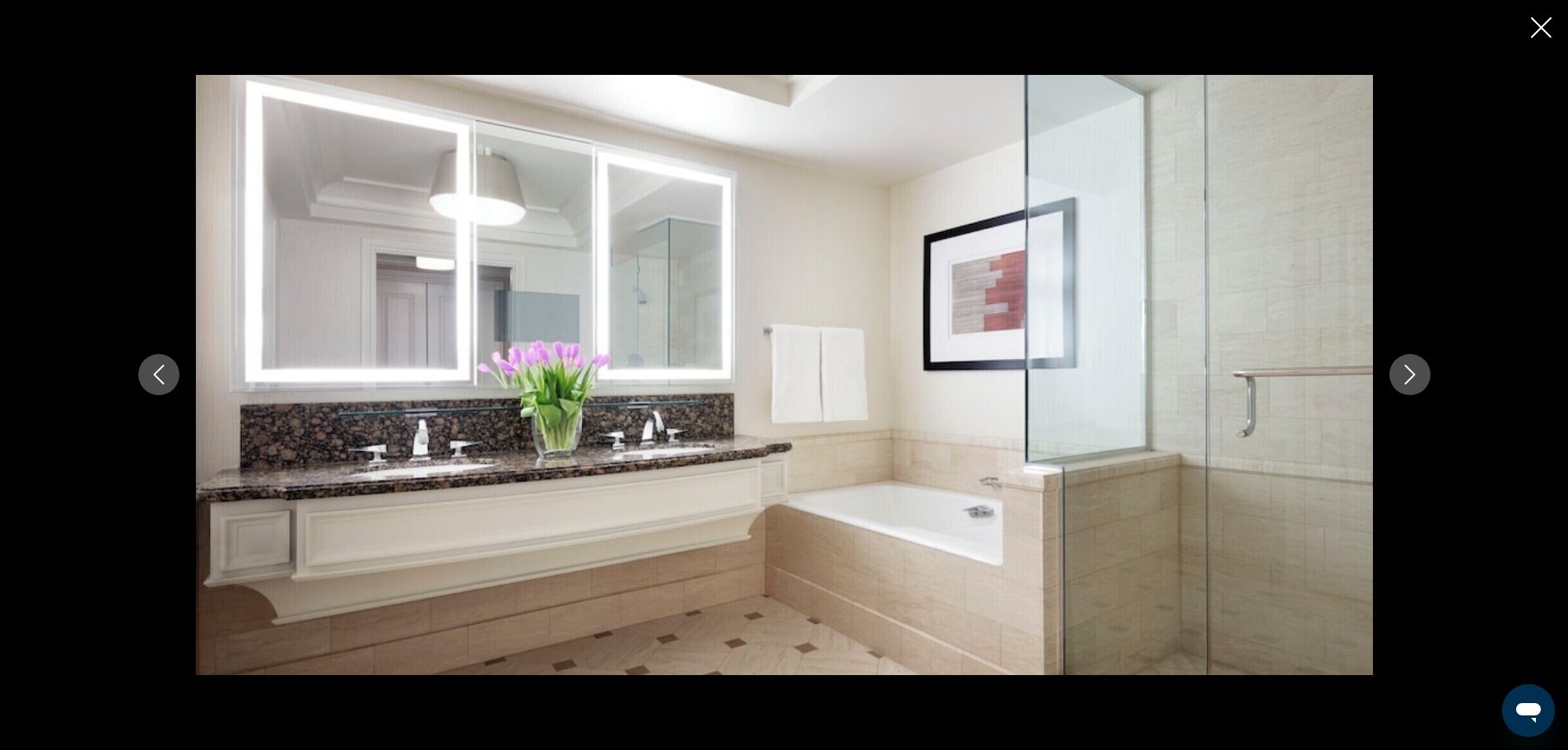
click at [1544, 17] on icon "Close slideshow" at bounding box center [1541, 27] width 21 height 21
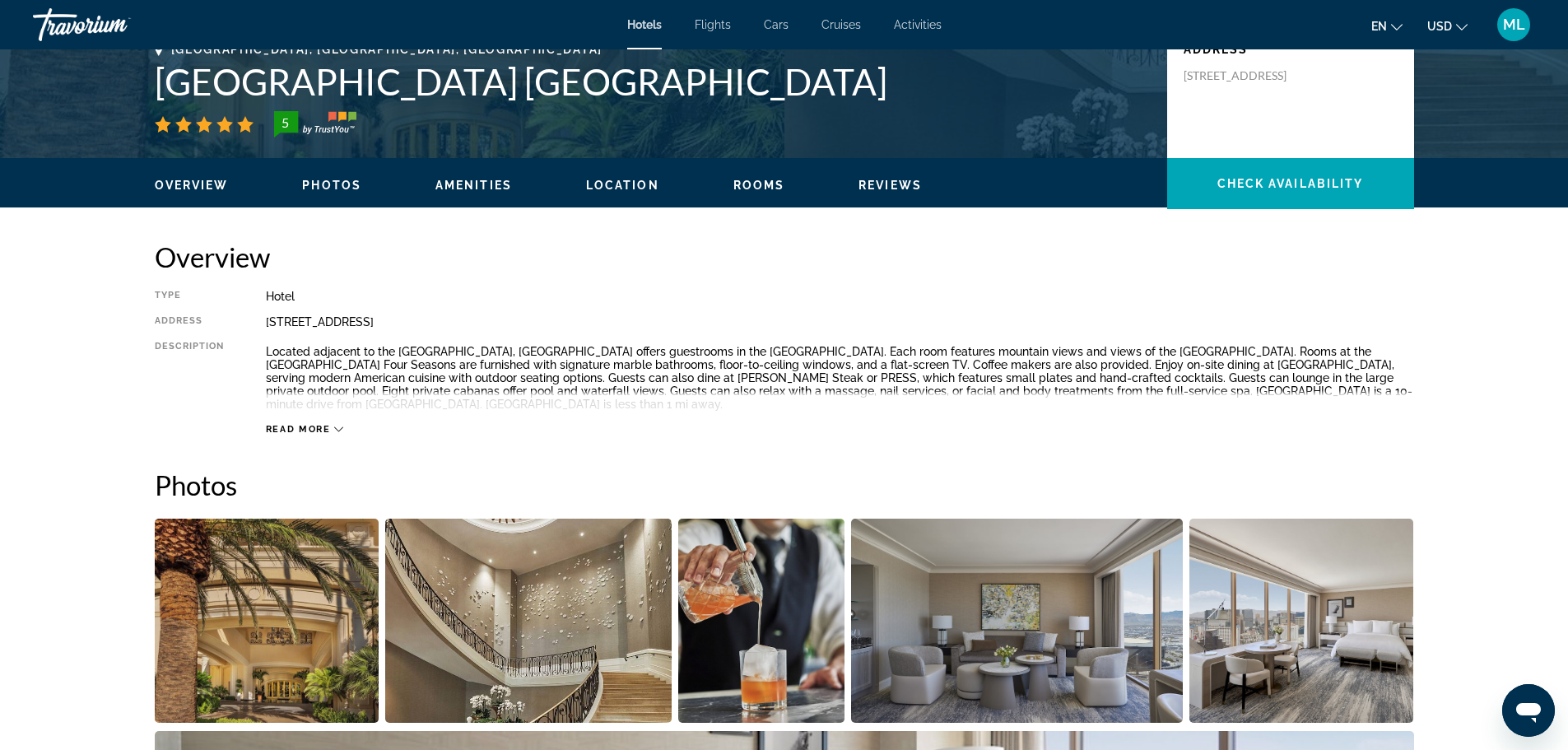
scroll to position [27, 0]
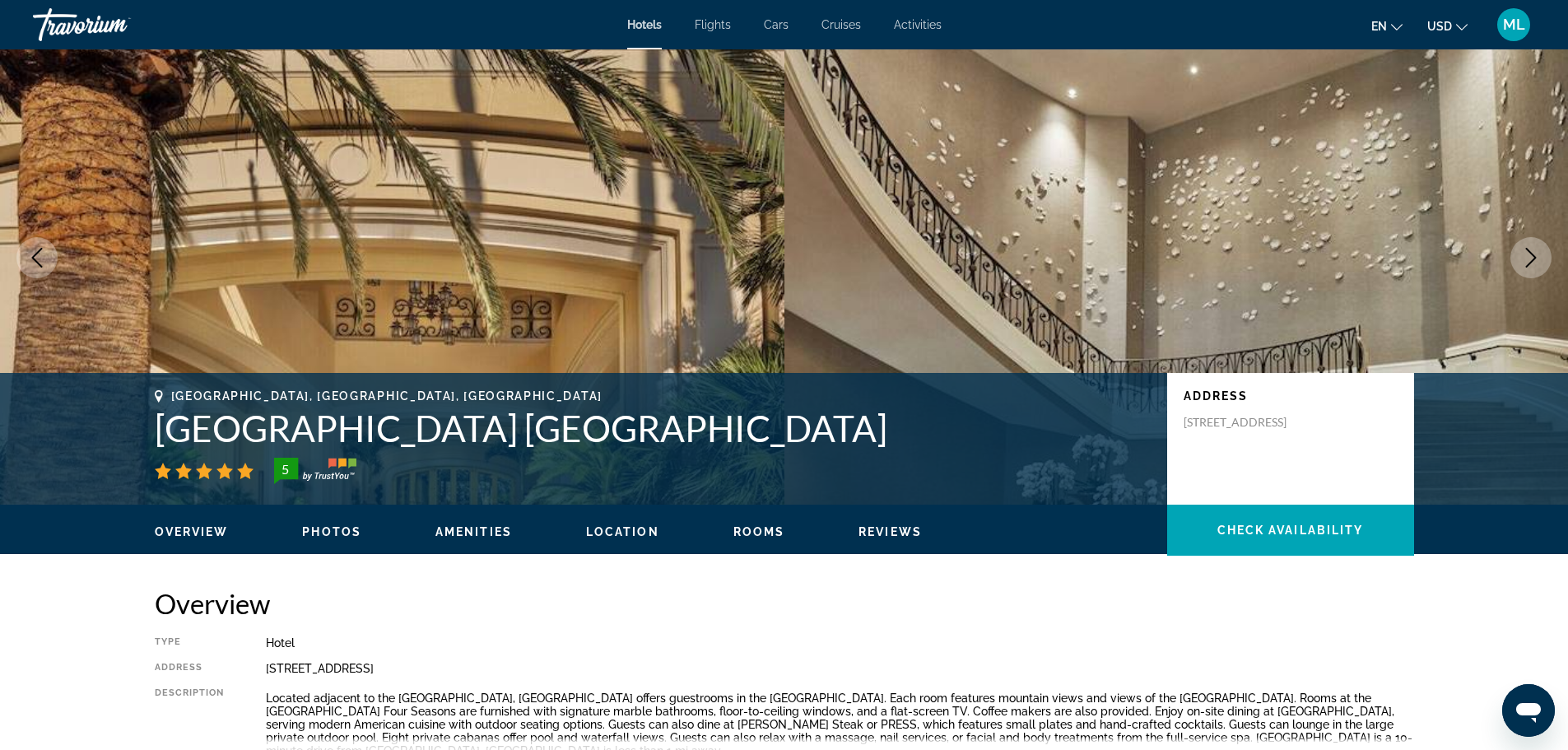
drag, startPoint x: 1544, startPoint y: 17, endPoint x: 1467, endPoint y: -7, distance: 80.7
click at [1467, 0] on html "Skip to main content Hotels Flights Cars Cruises Activities Hotels Flights Cars…" at bounding box center [784, 336] width 1568 height 750
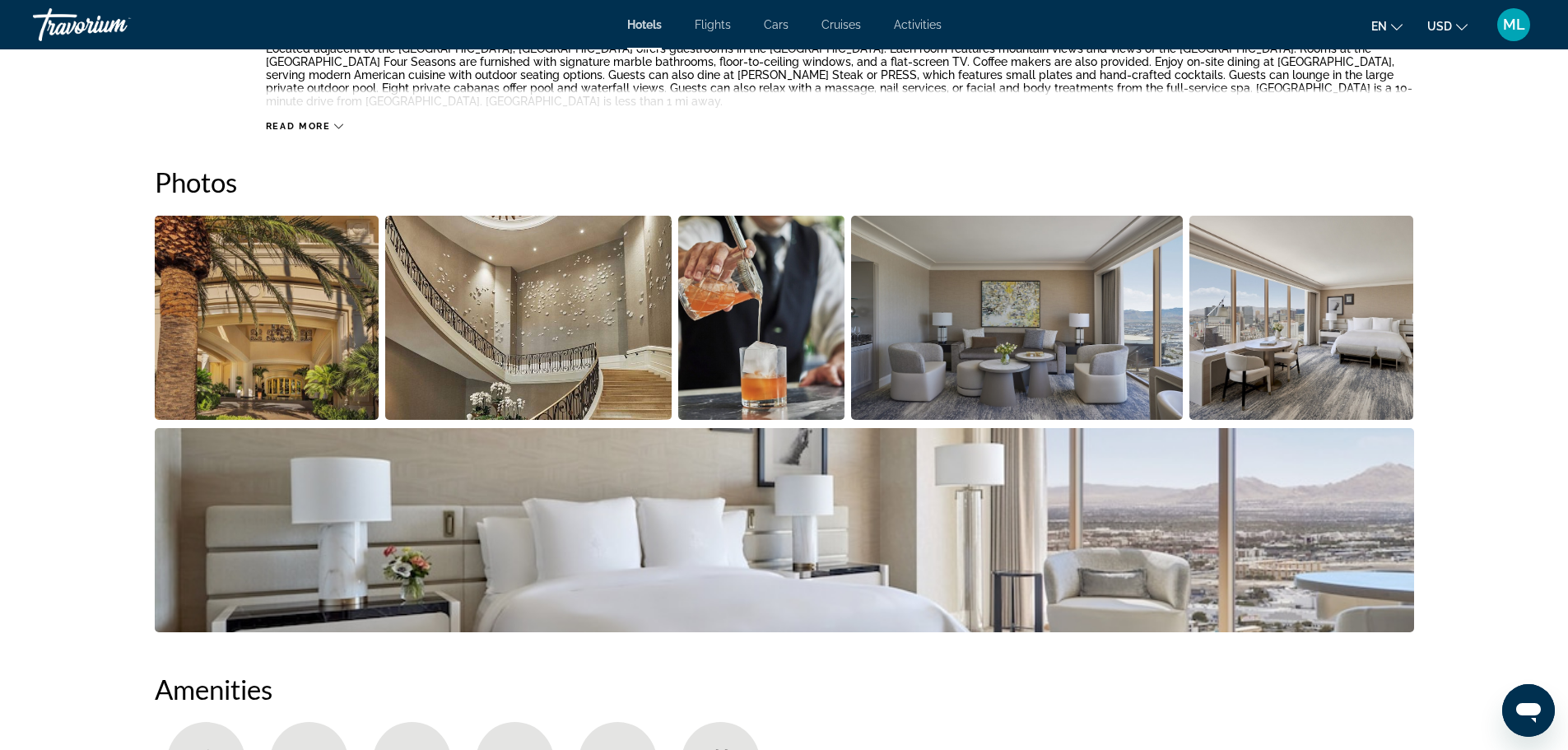
scroll to position [653, 0]
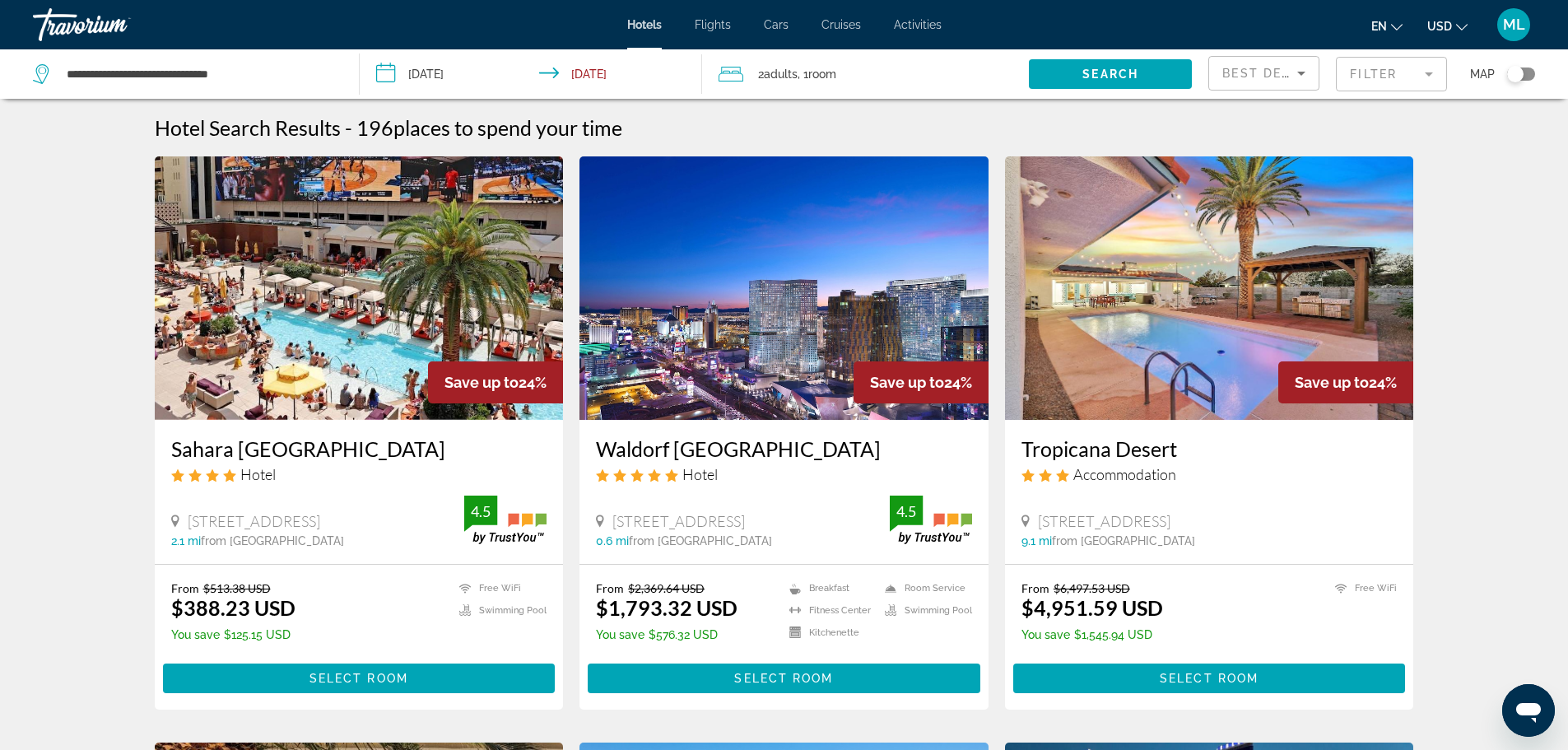
click at [353, 298] on img "Main content" at bounding box center [359, 288] width 409 height 264
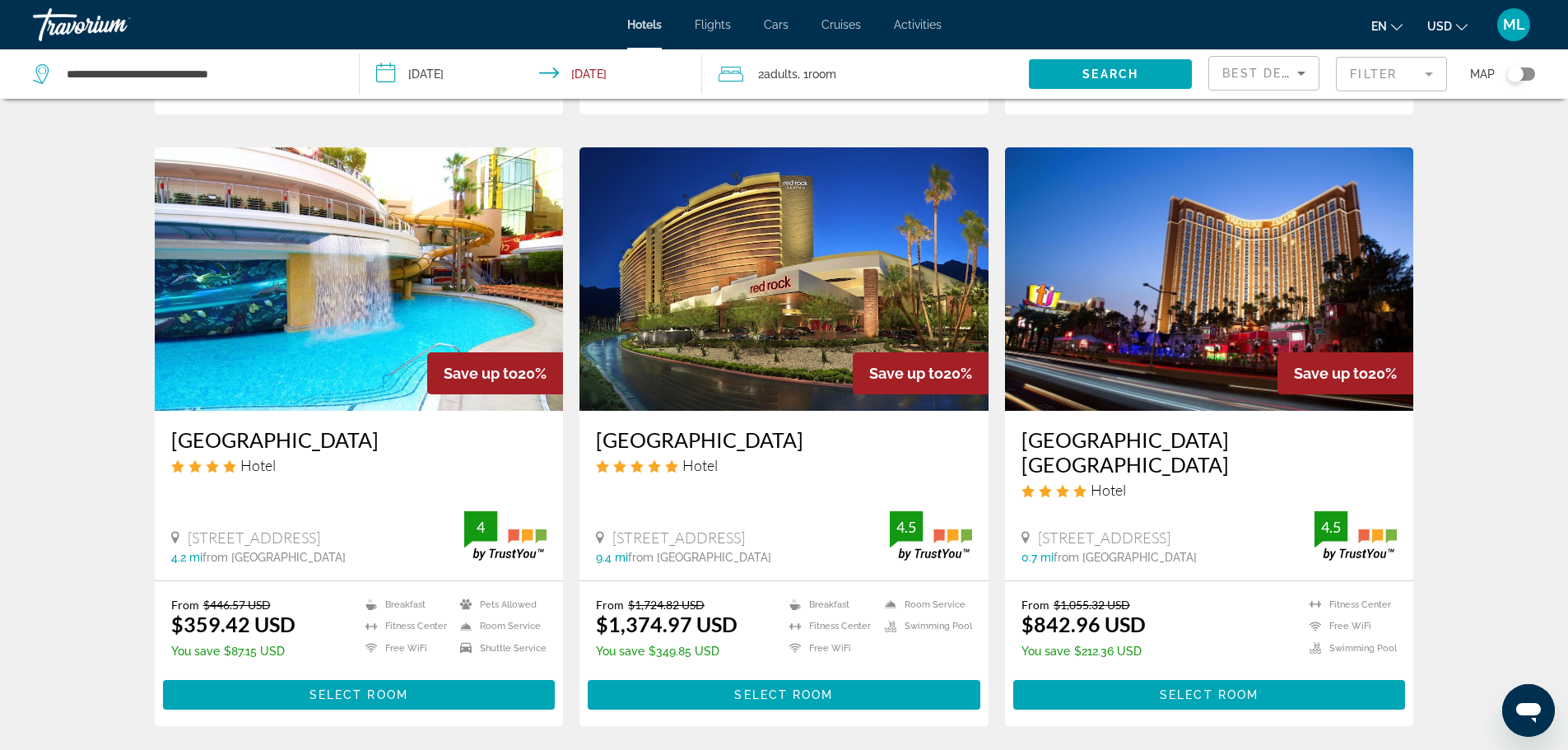
scroll to position [1844, 0]
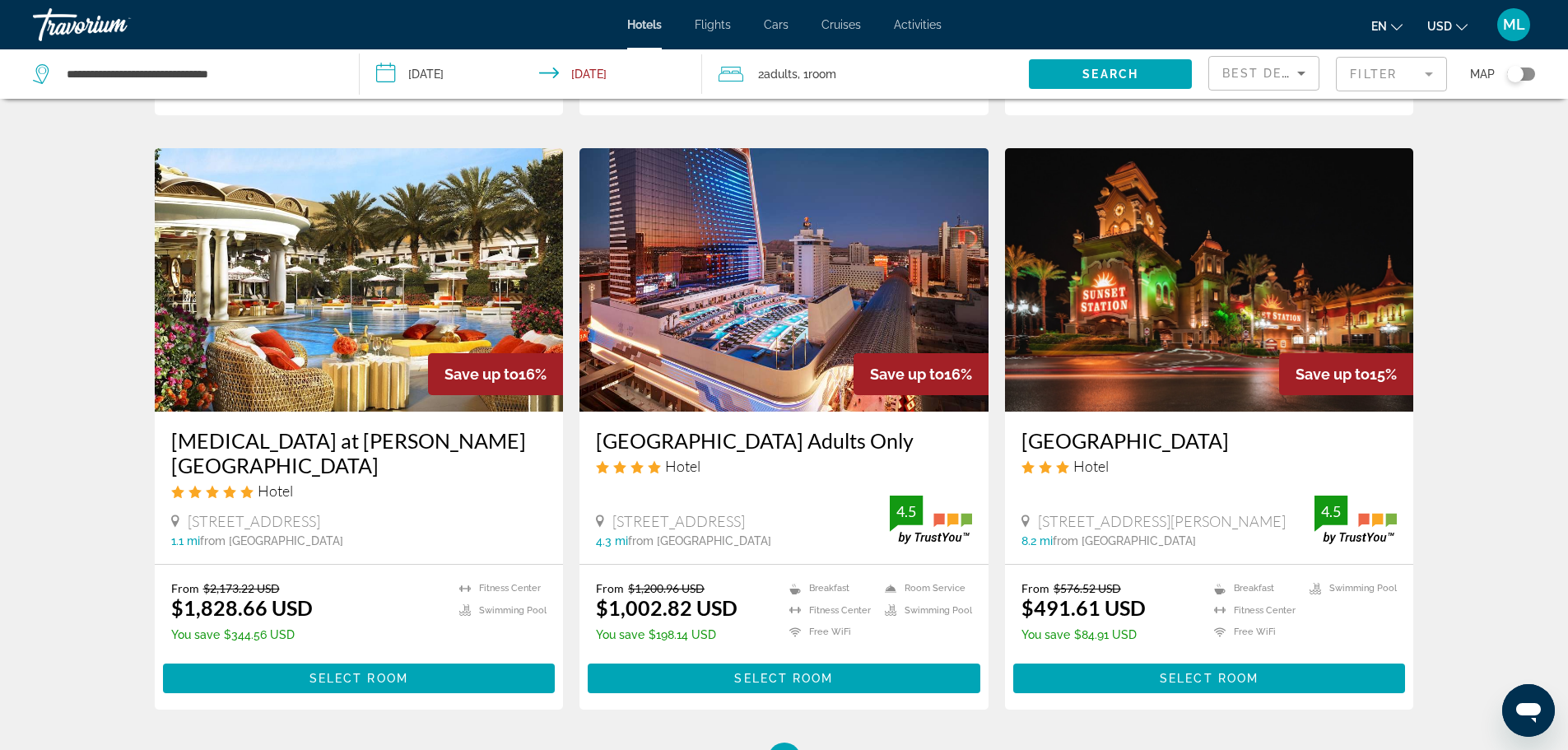
scroll to position [1844, 0]
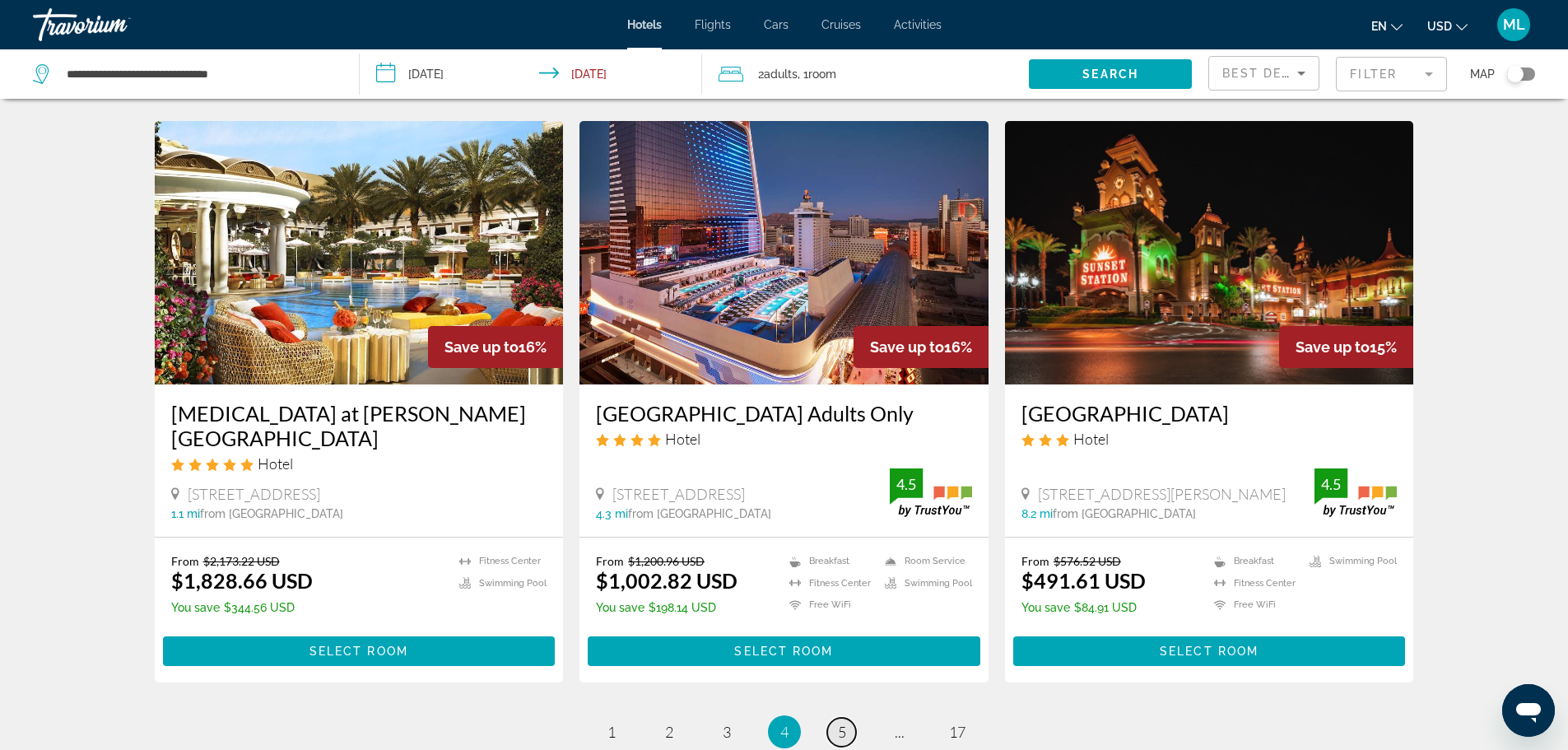
click at [838, 723] on span "5" at bounding box center [842, 731] width 8 height 18
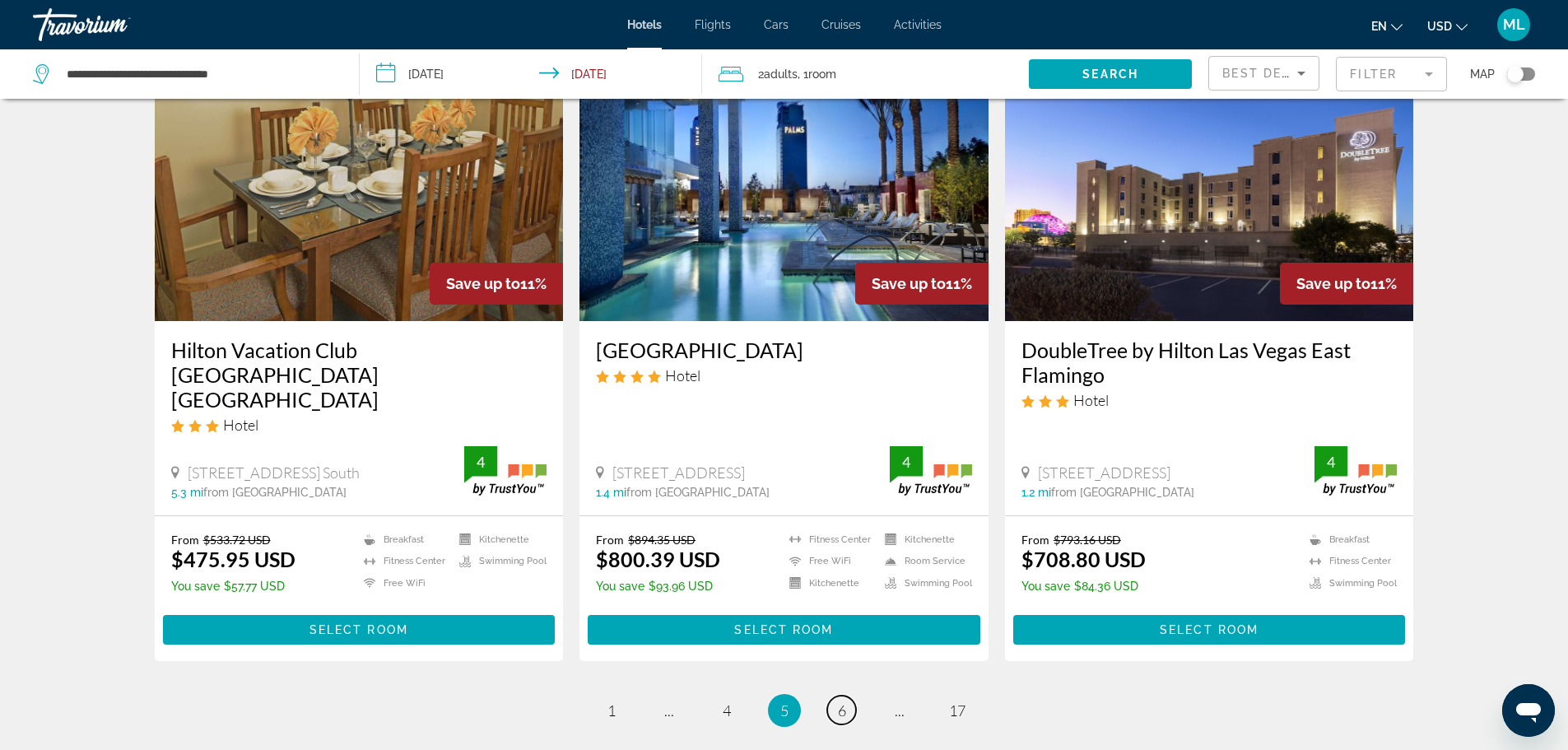
scroll to position [2070, 0]
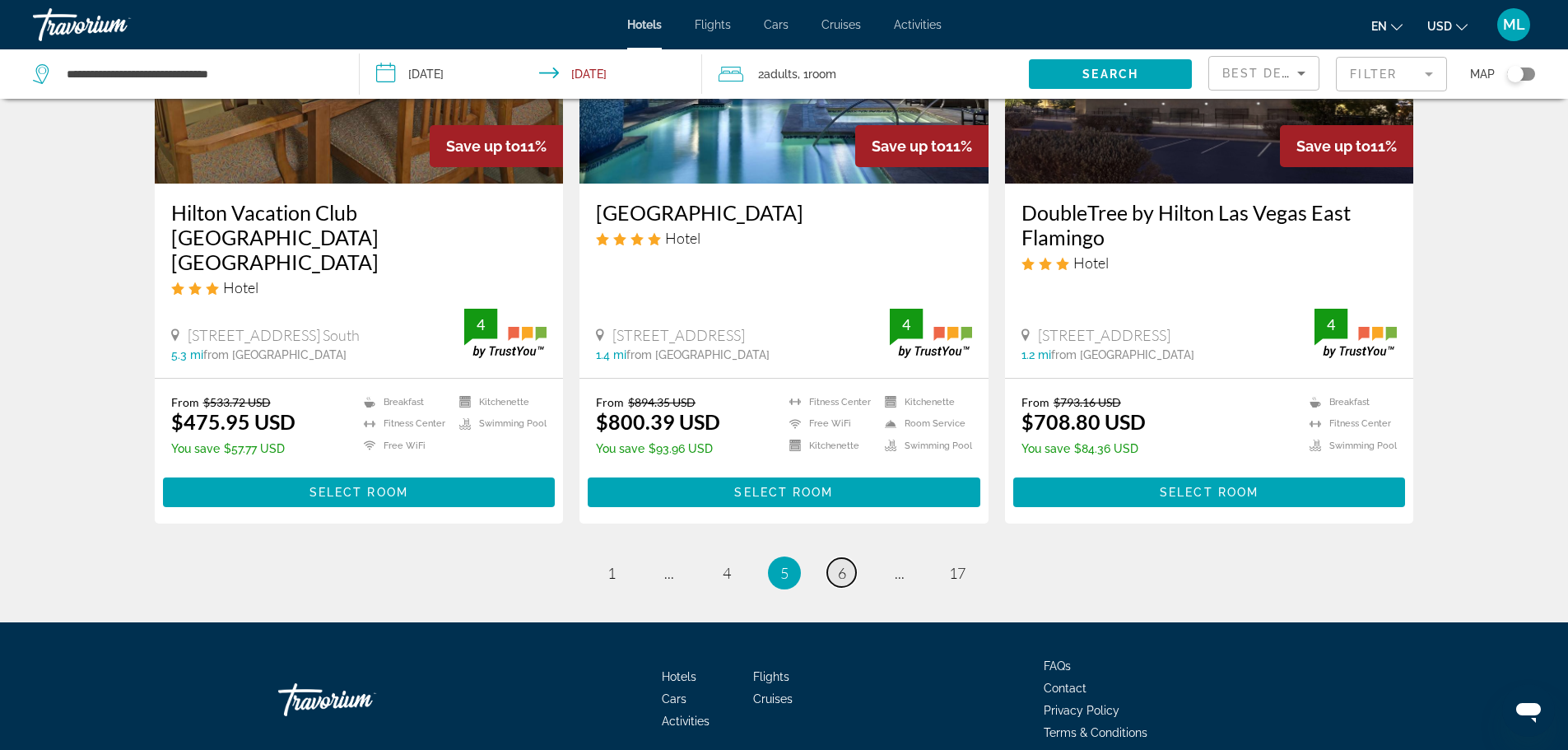
click at [845, 564] on span "6" at bounding box center [842, 573] width 8 height 18
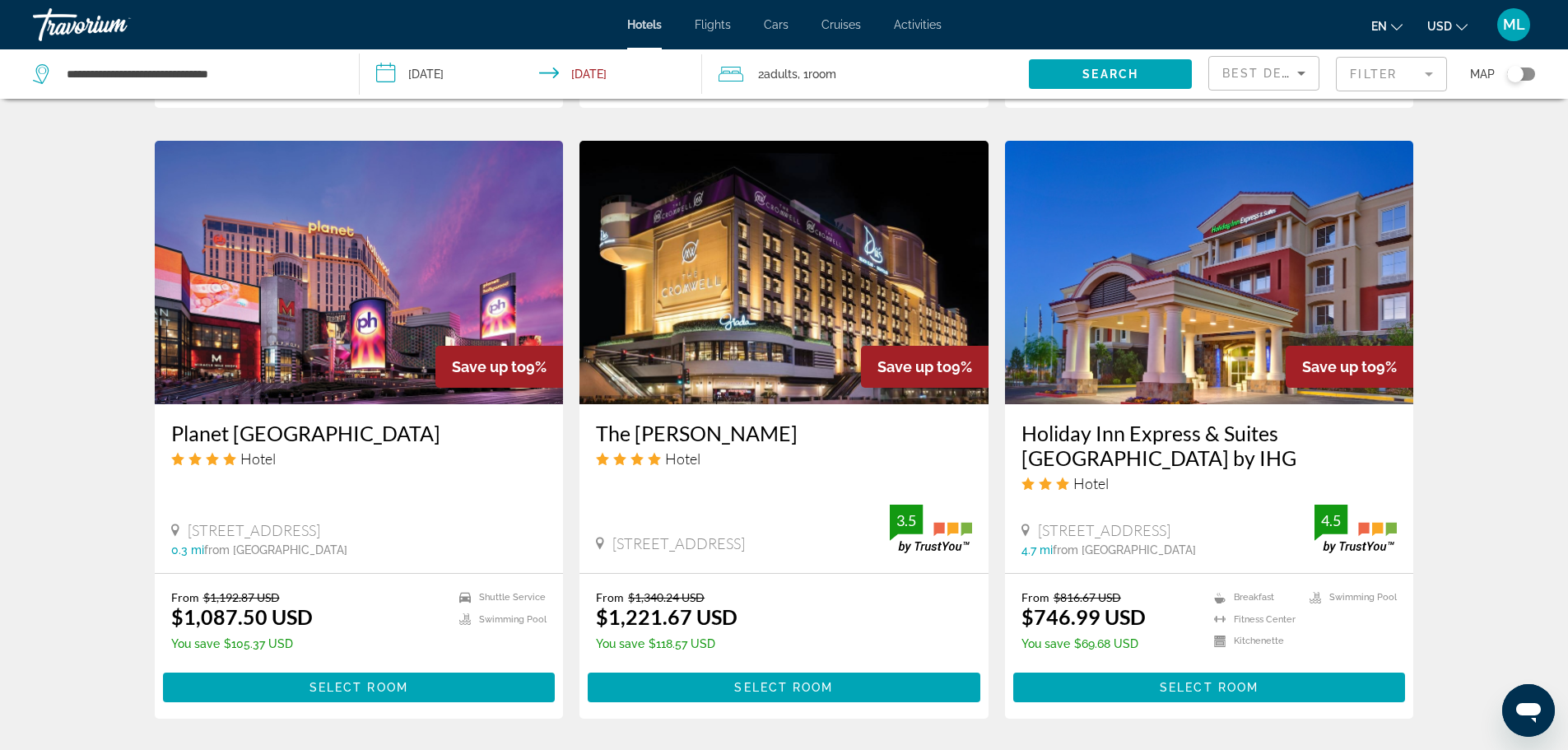
scroll to position [1910, 0]
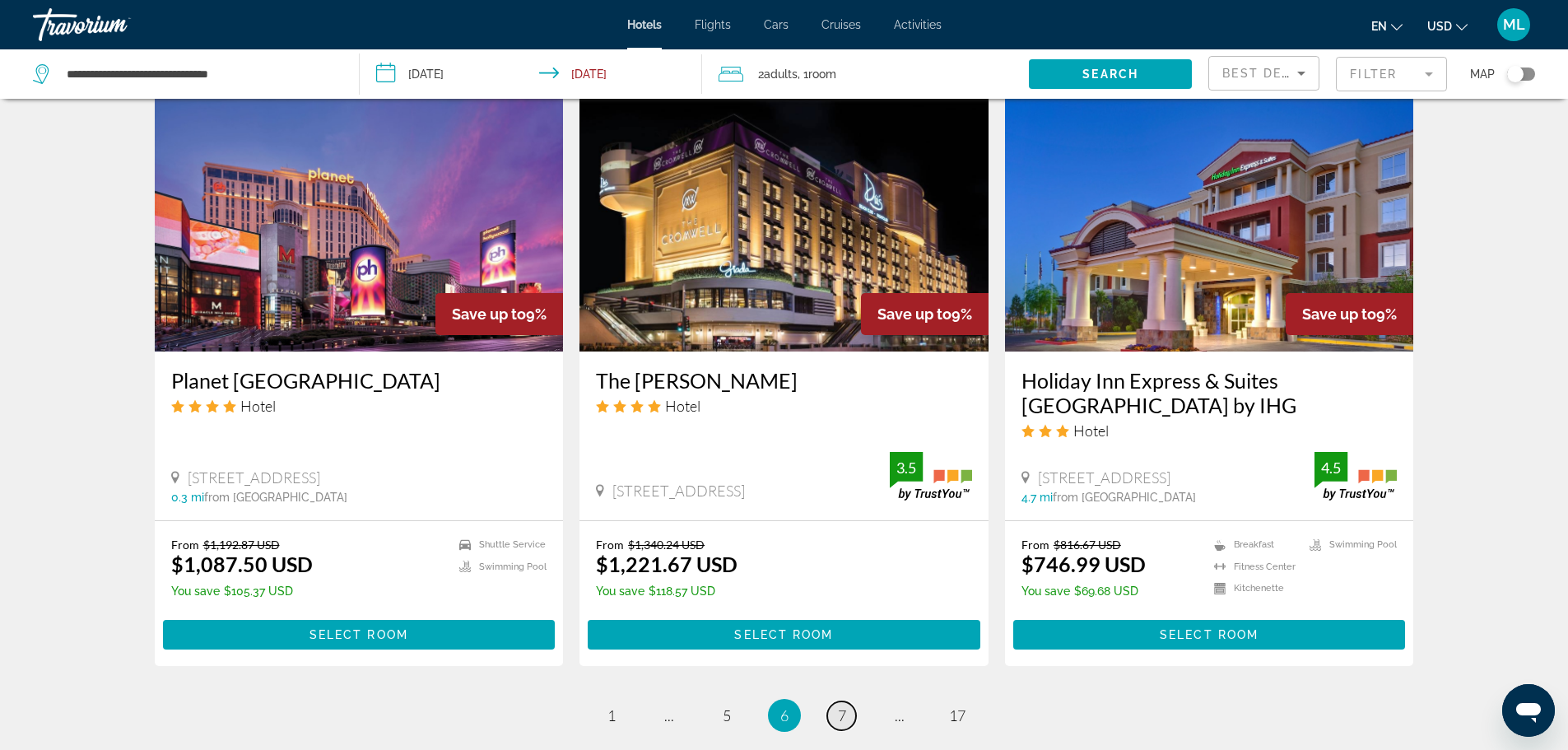
click at [850, 701] on link "page 7" at bounding box center [842, 715] width 29 height 29
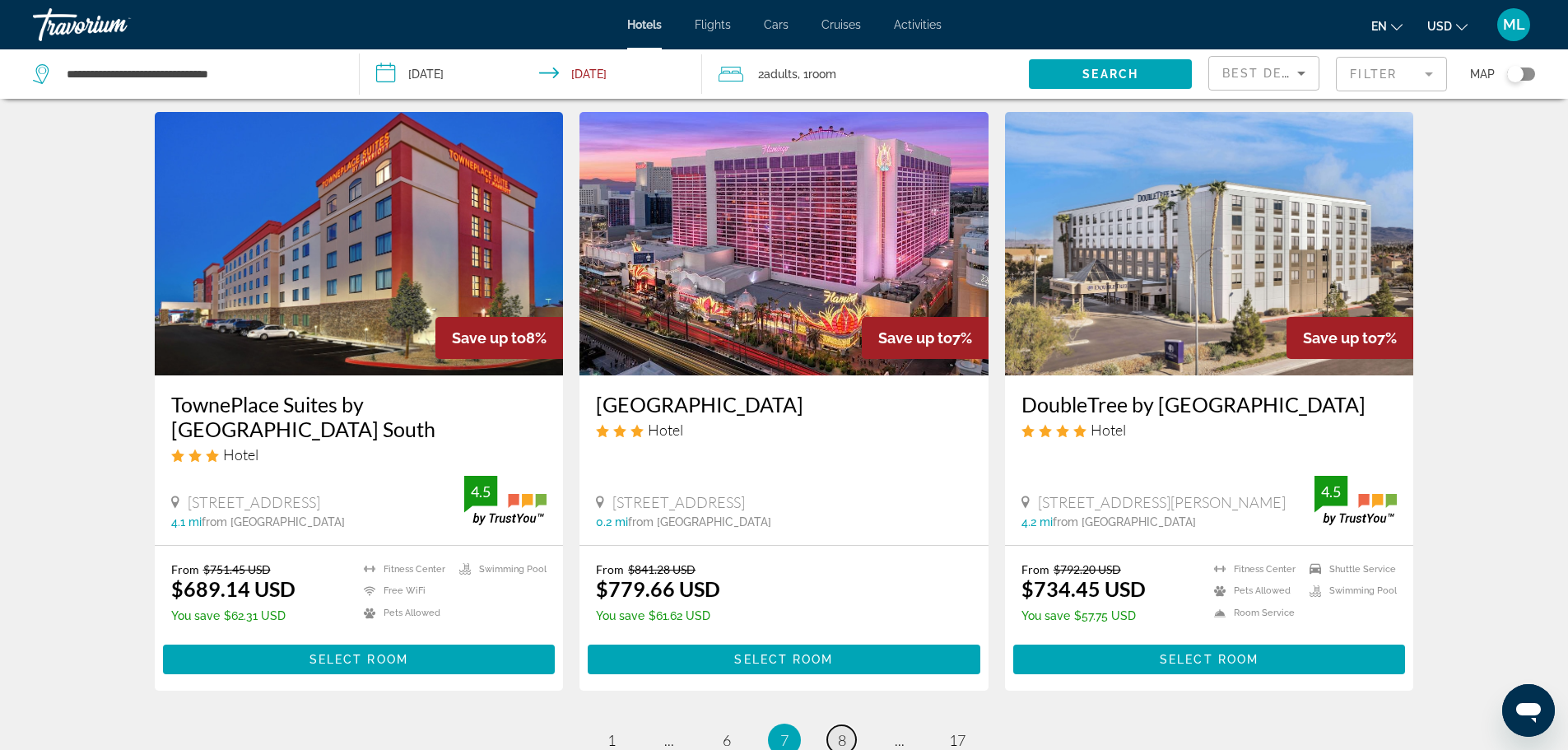
scroll to position [1877, 0]
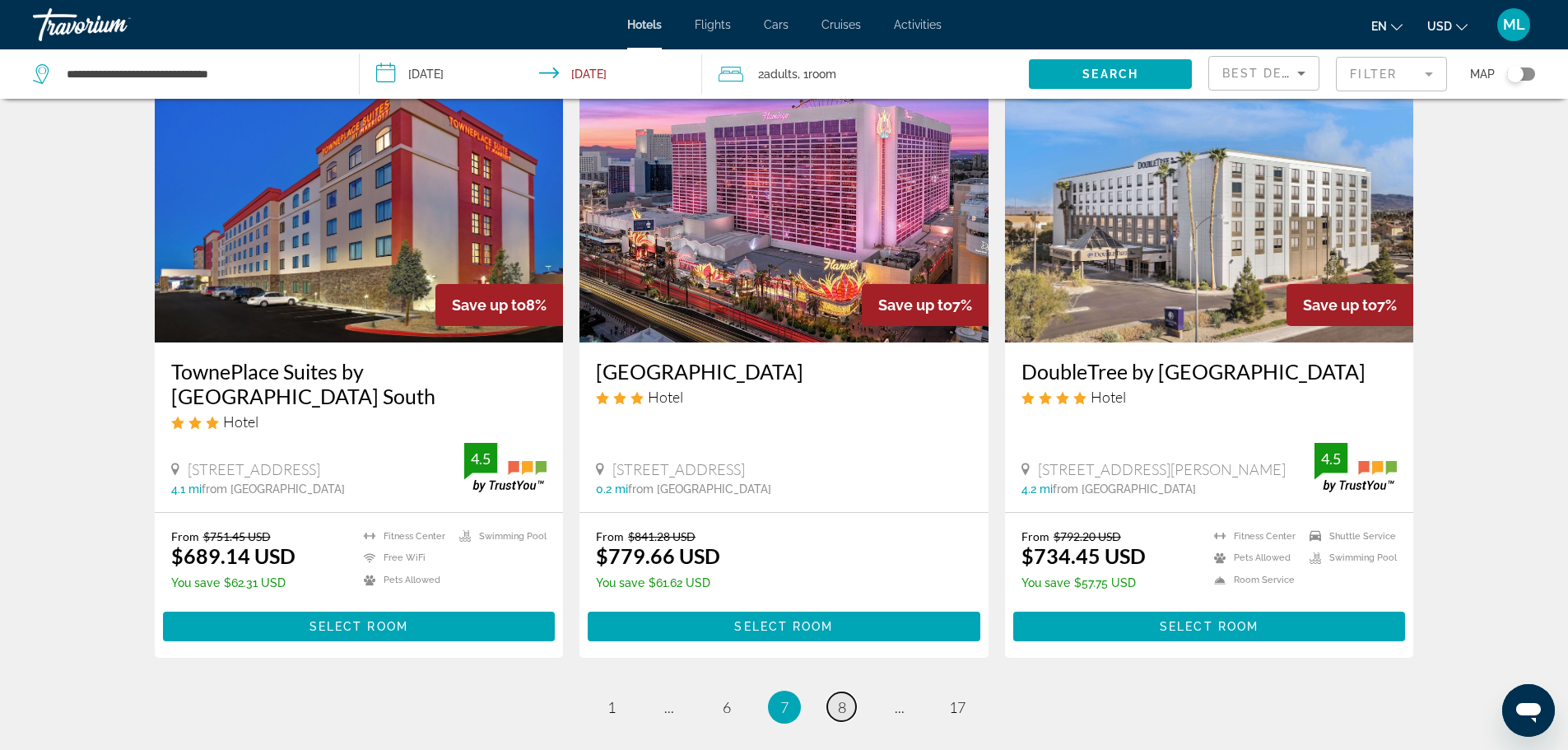
click at [845, 698] on span "8" at bounding box center [842, 707] width 8 height 18
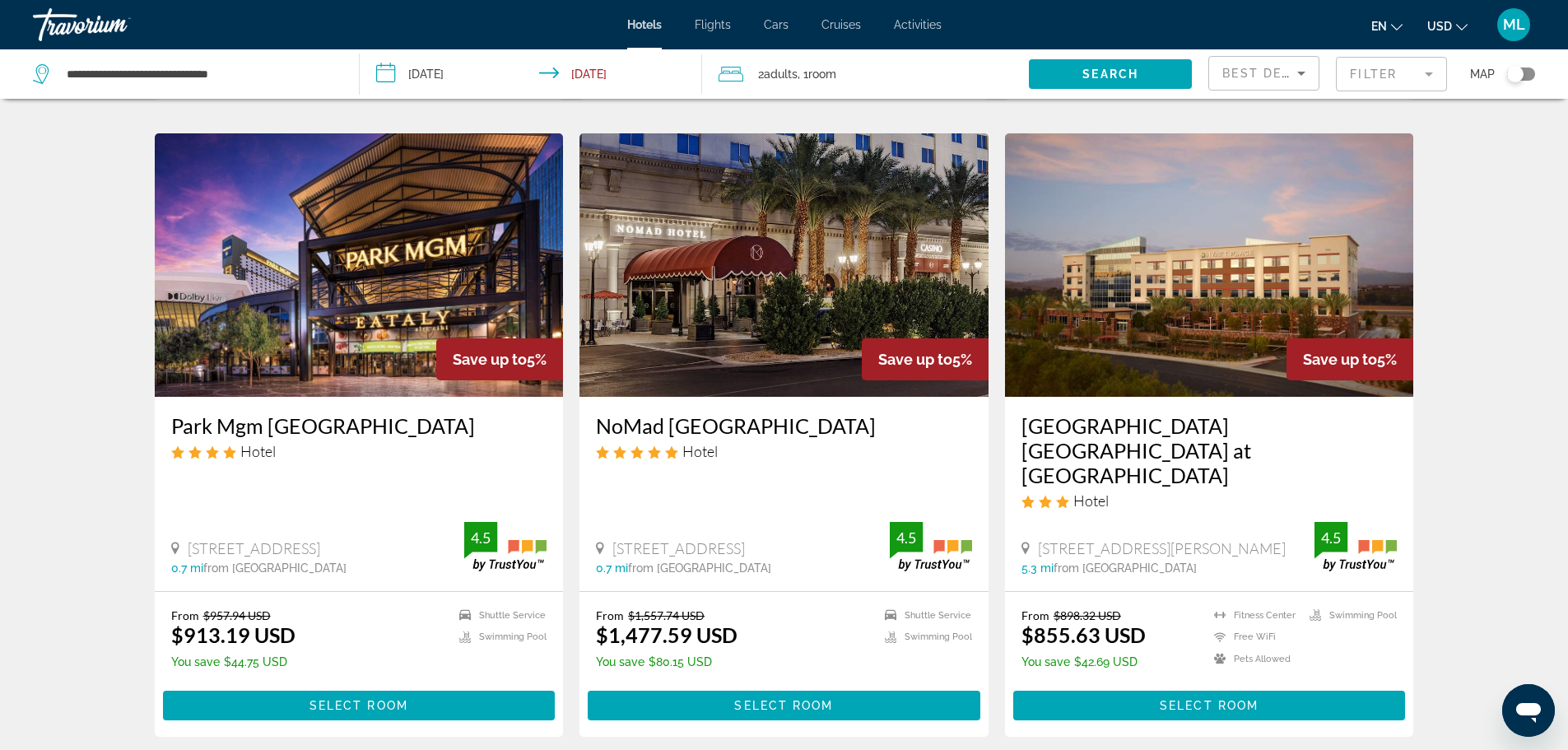
scroll to position [1877, 0]
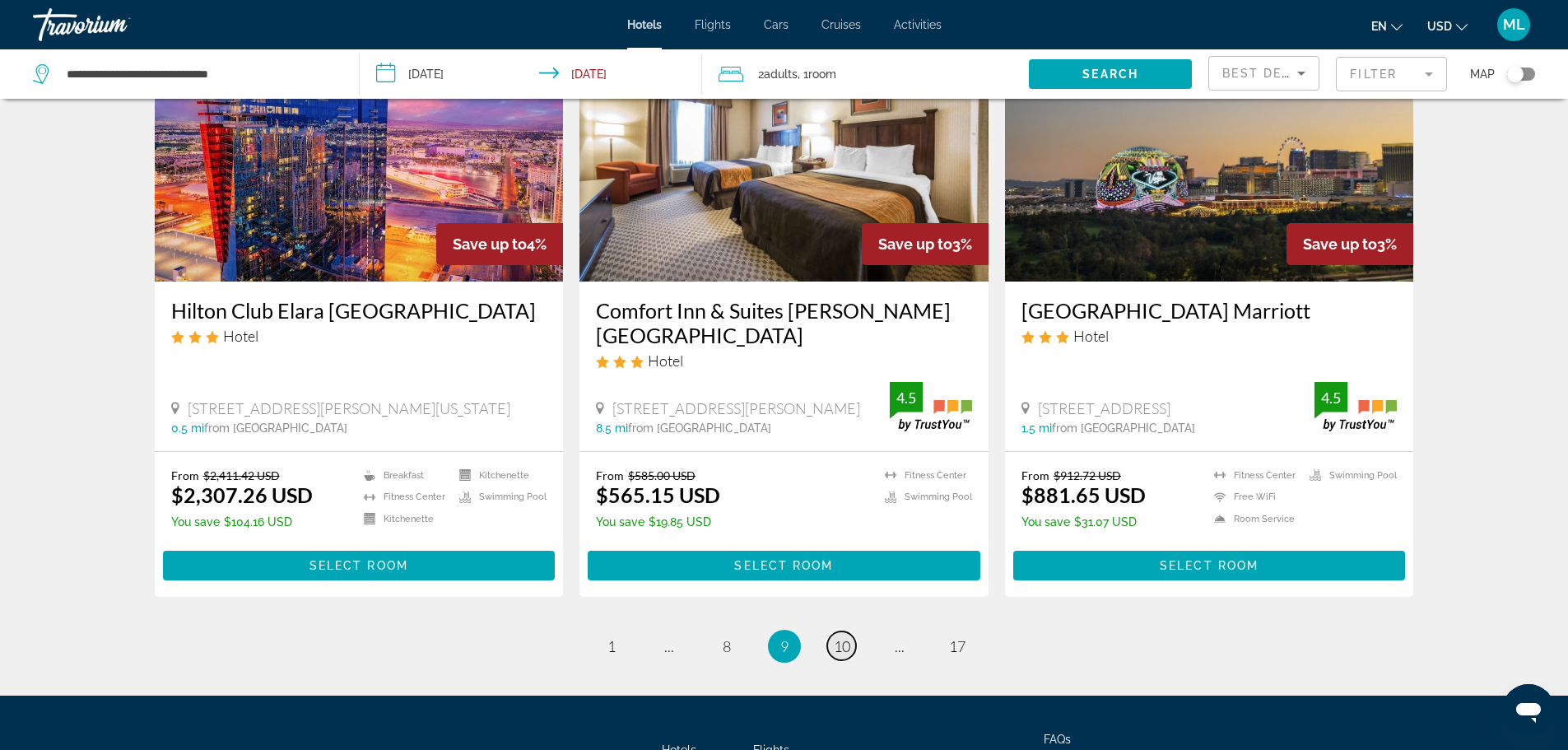
scroll to position [1976, 0]
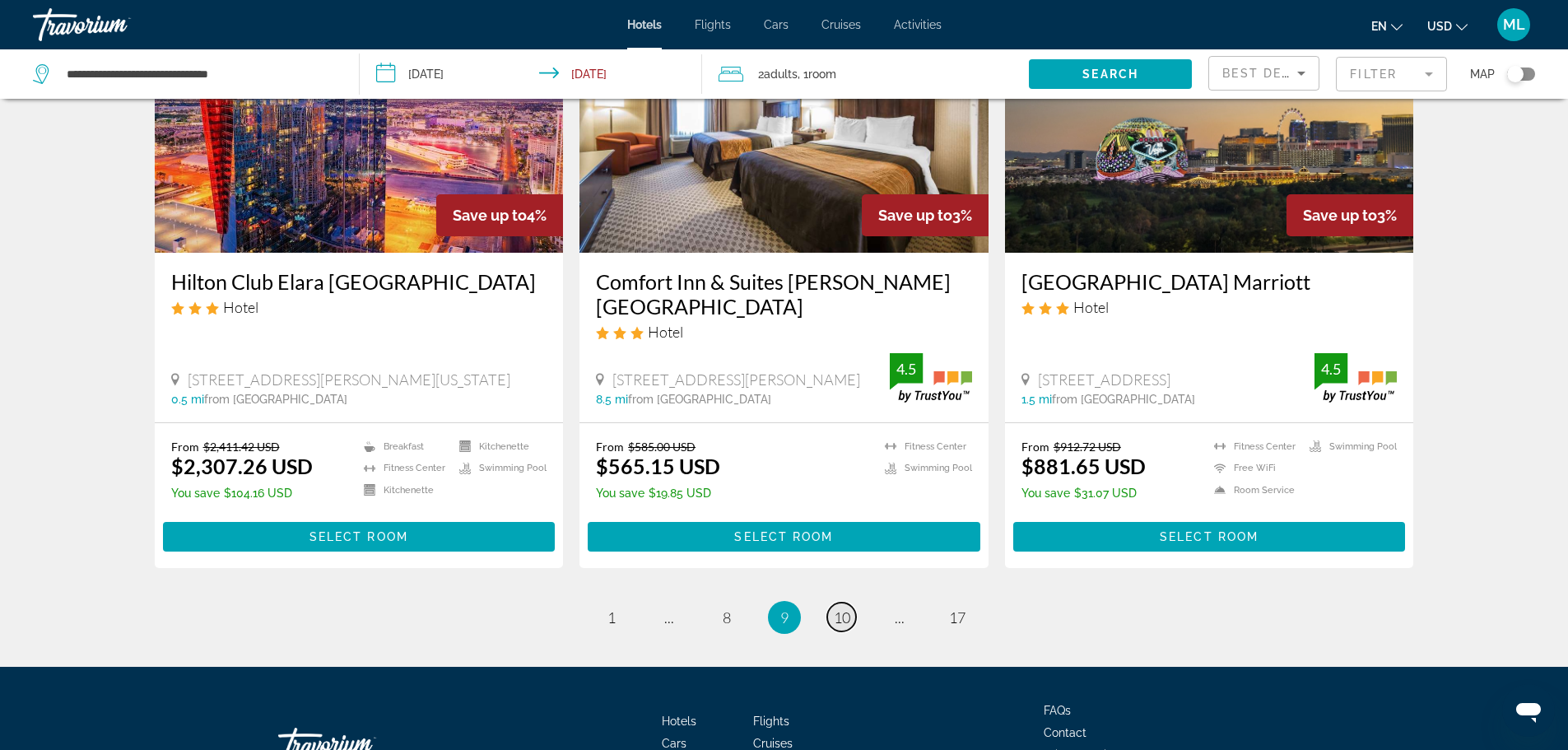
click at [842, 627] on span "10" at bounding box center [843, 617] width 17 height 18
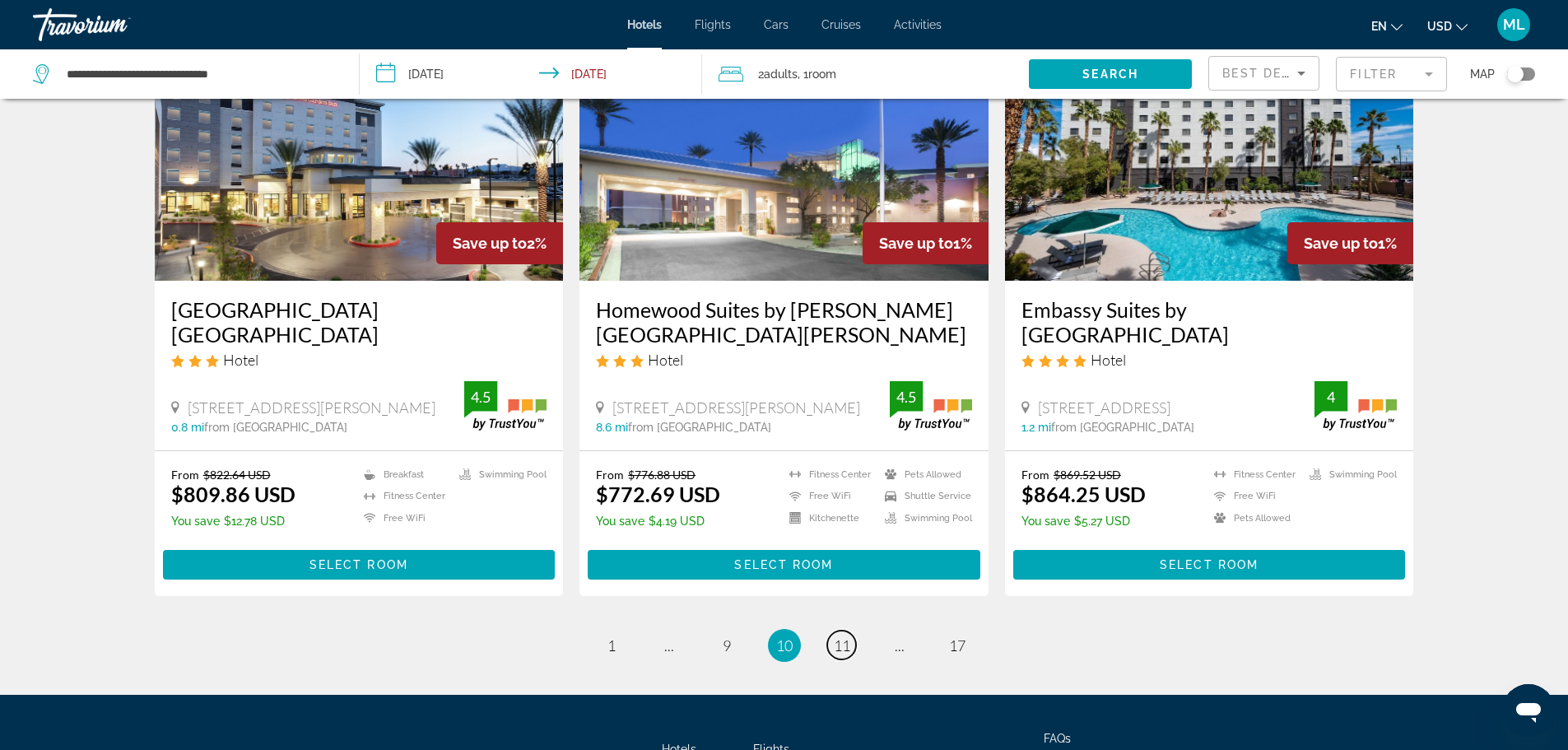
scroll to position [2120, 0]
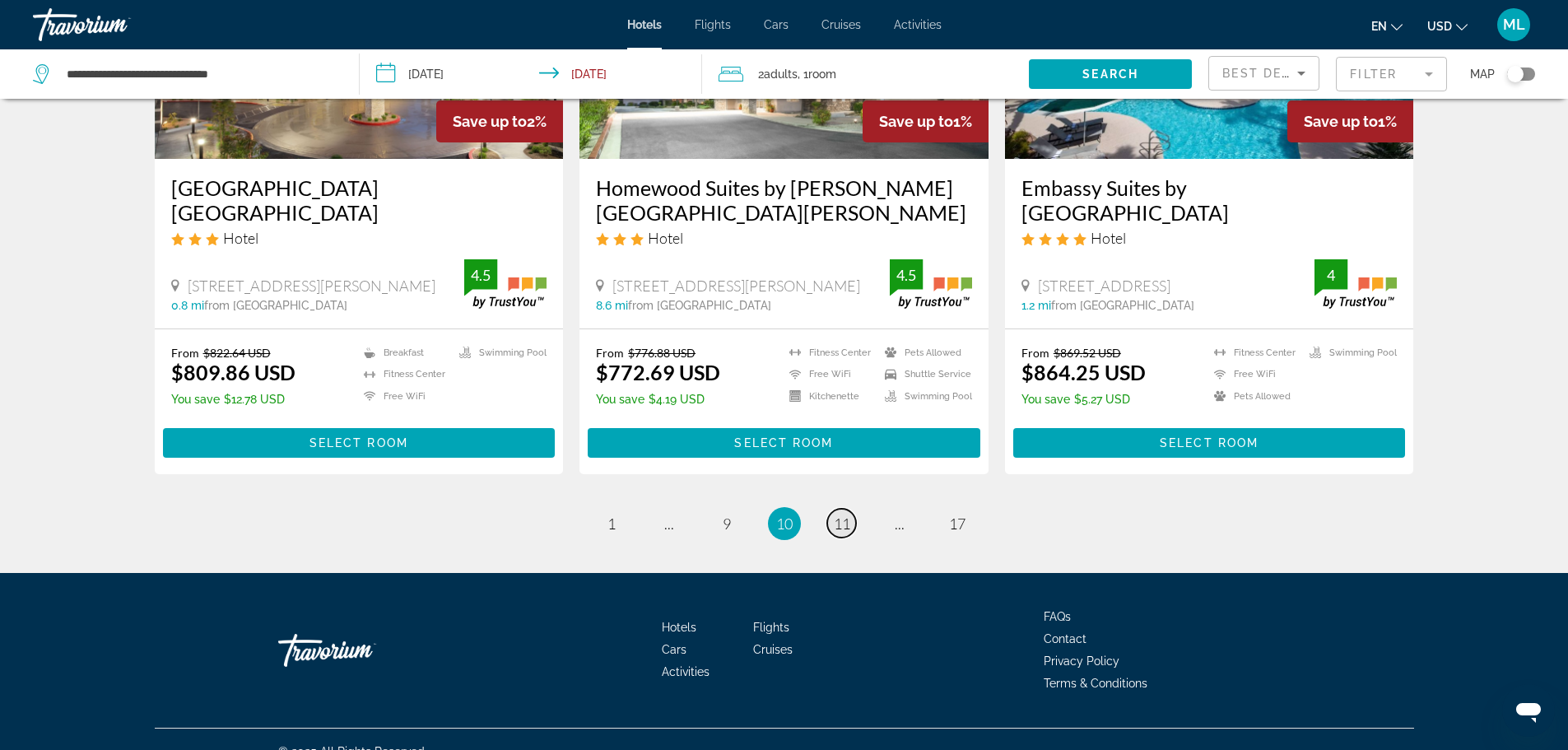
click at [842, 514] on span "11" at bounding box center [843, 523] width 17 height 18
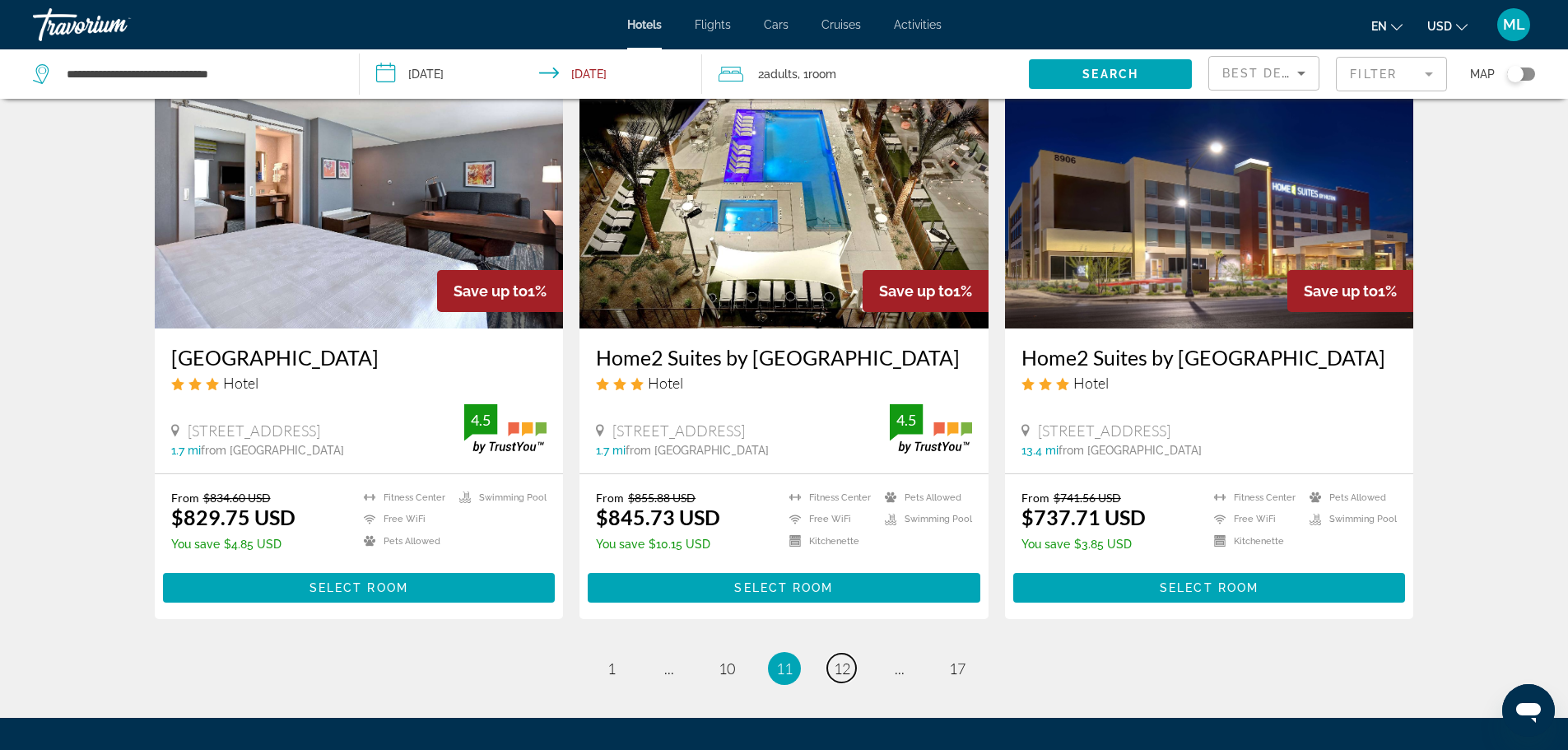
scroll to position [1976, 0]
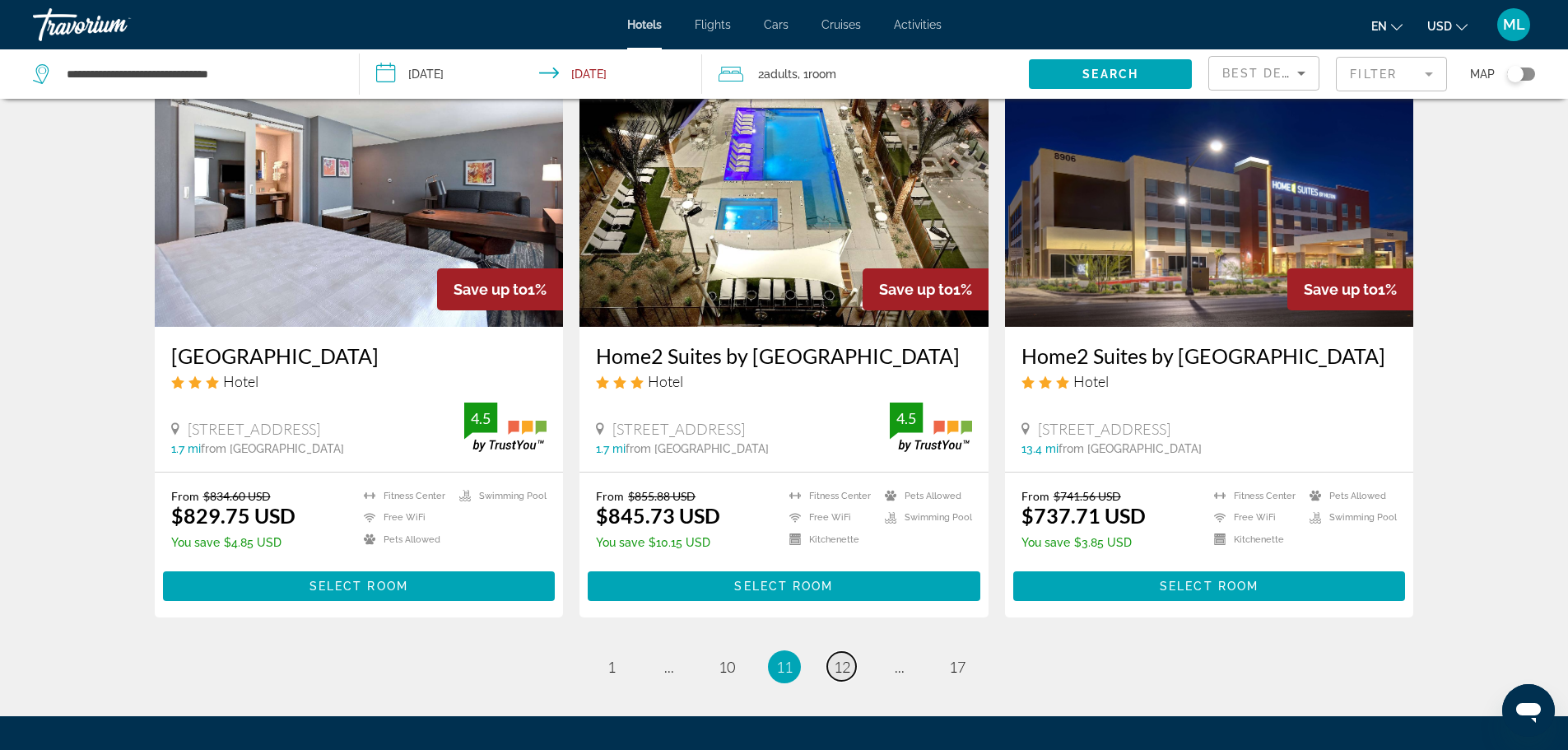
click at [834, 658] on span "12" at bounding box center [843, 666] width 17 height 18
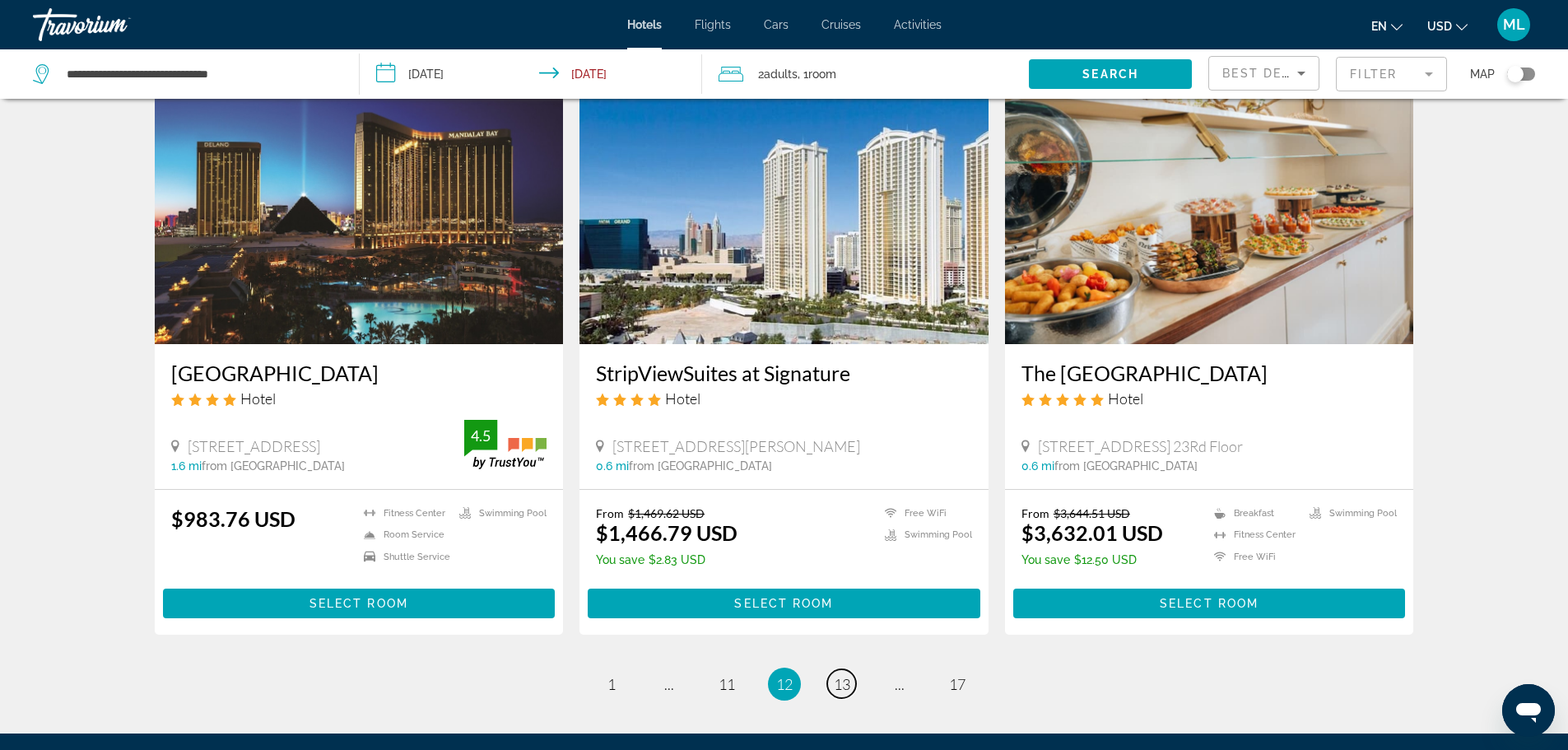
scroll to position [1910, 0]
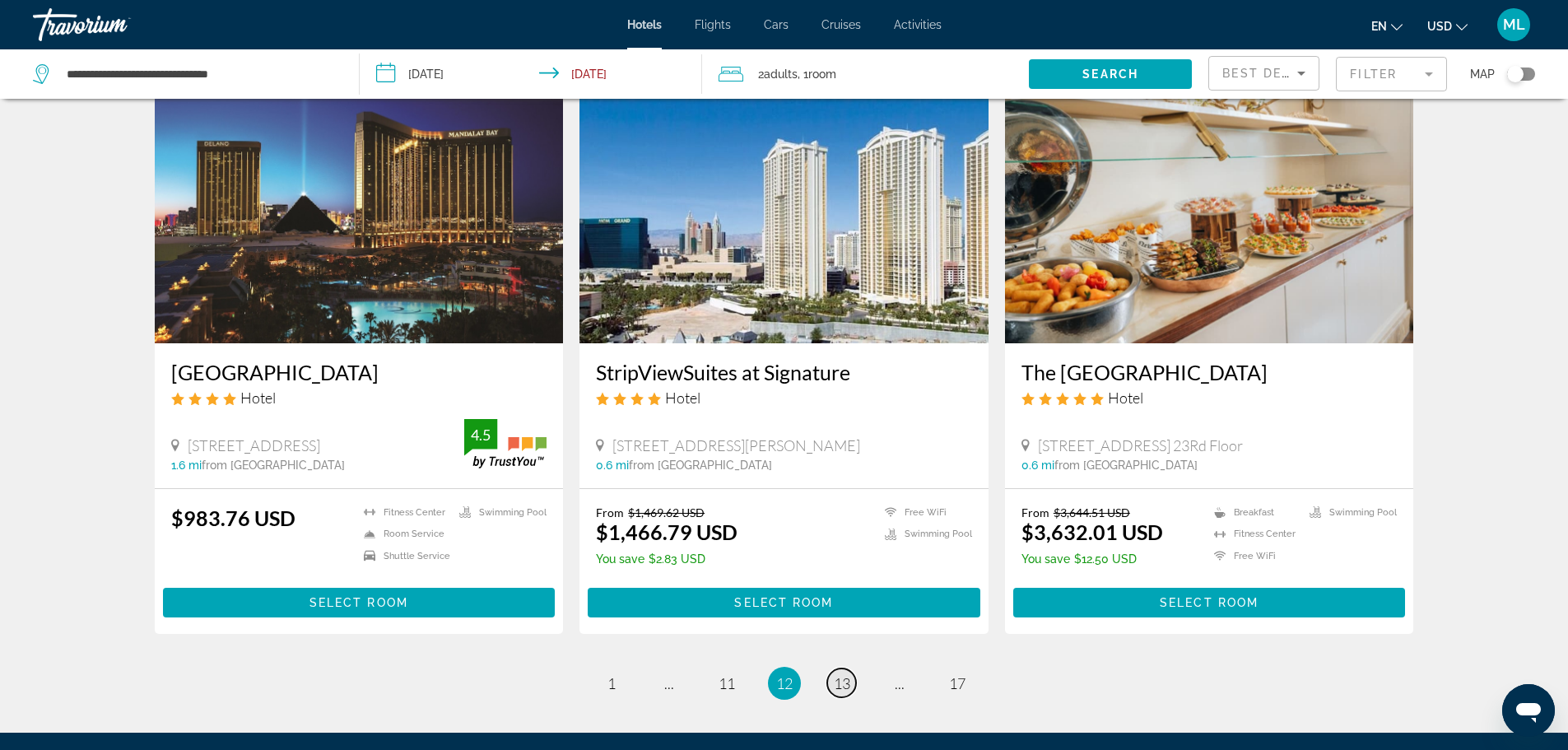
click at [844, 674] on span "13" at bounding box center [843, 682] width 17 height 18
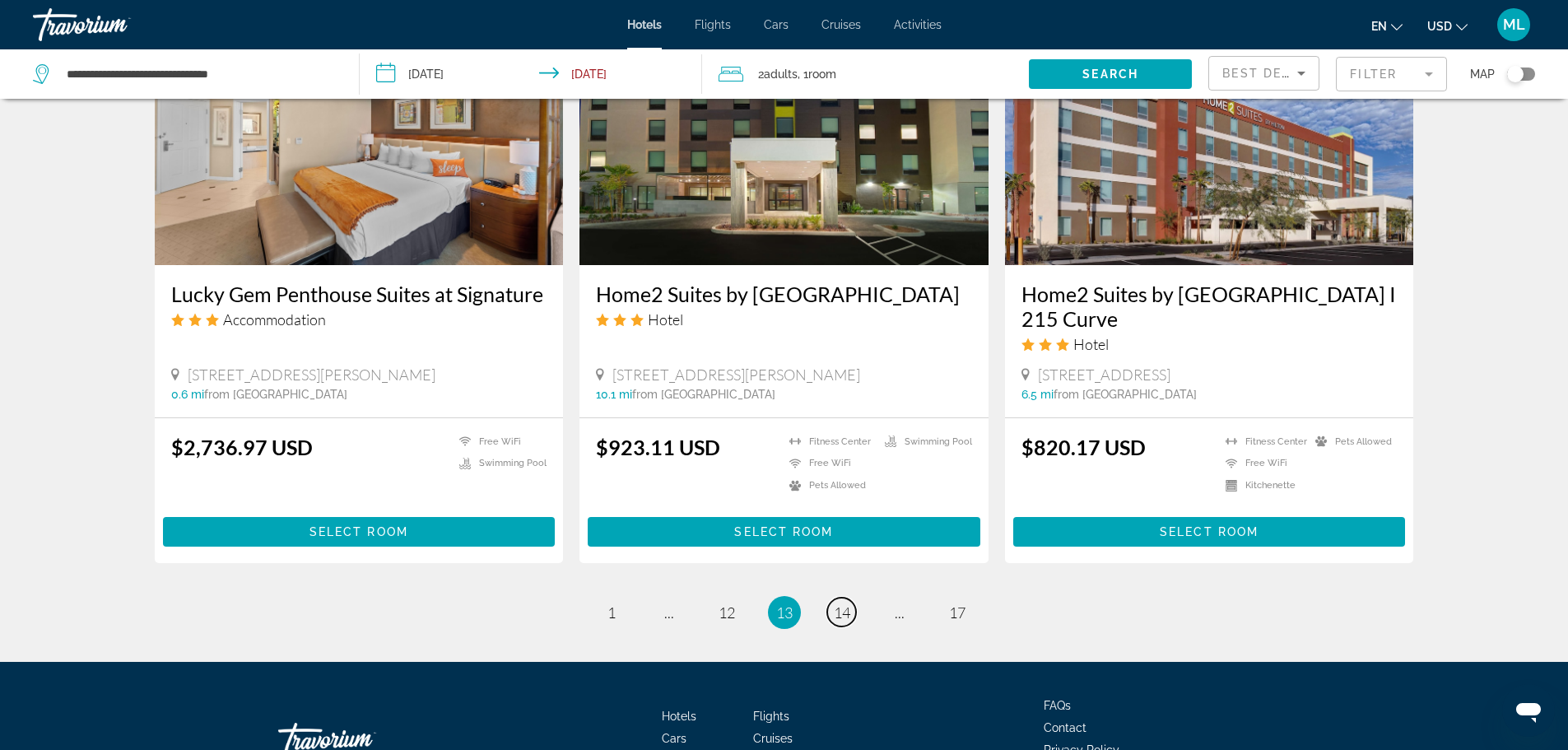
scroll to position [2060, 0]
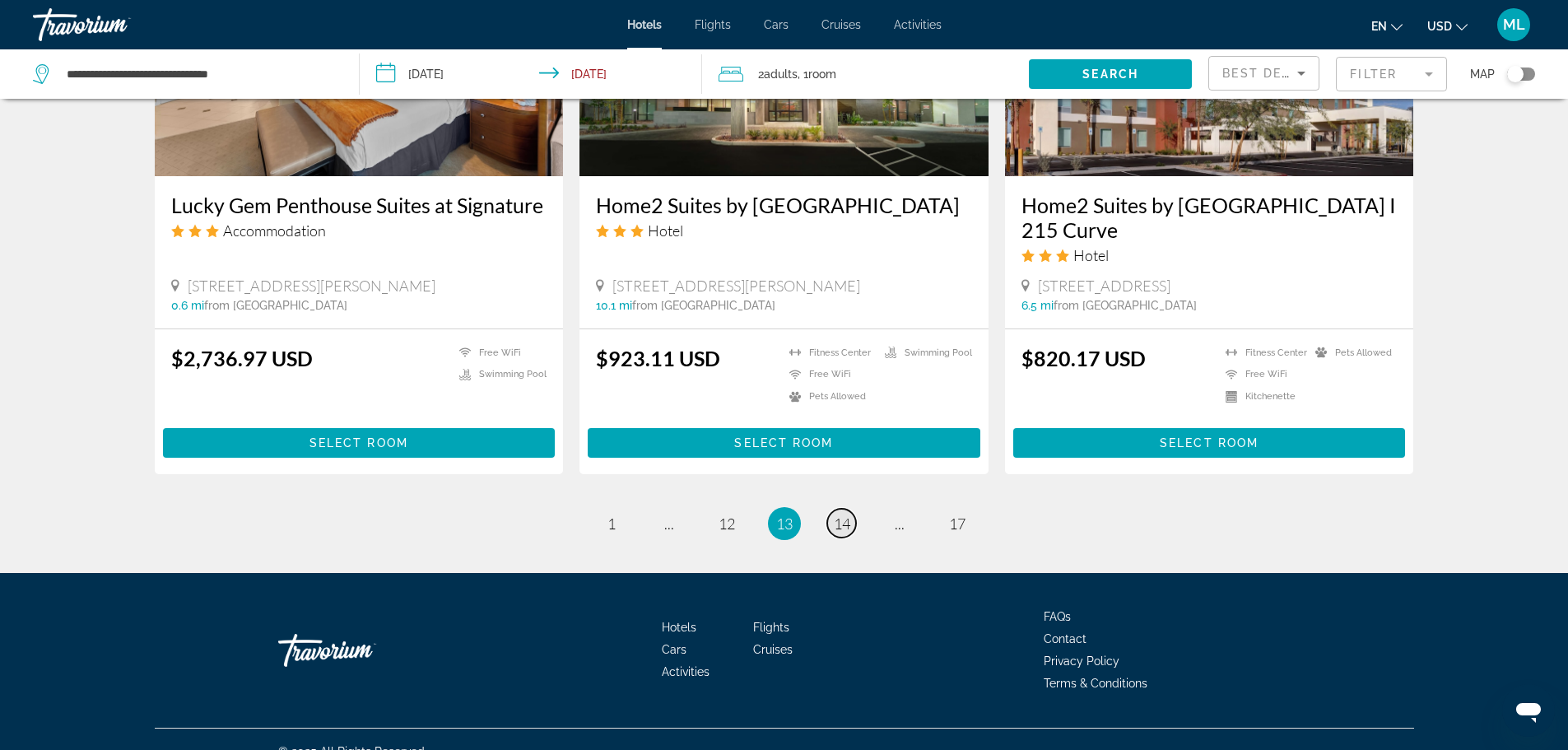
click at [835, 514] on span "14" at bounding box center [843, 523] width 17 height 18
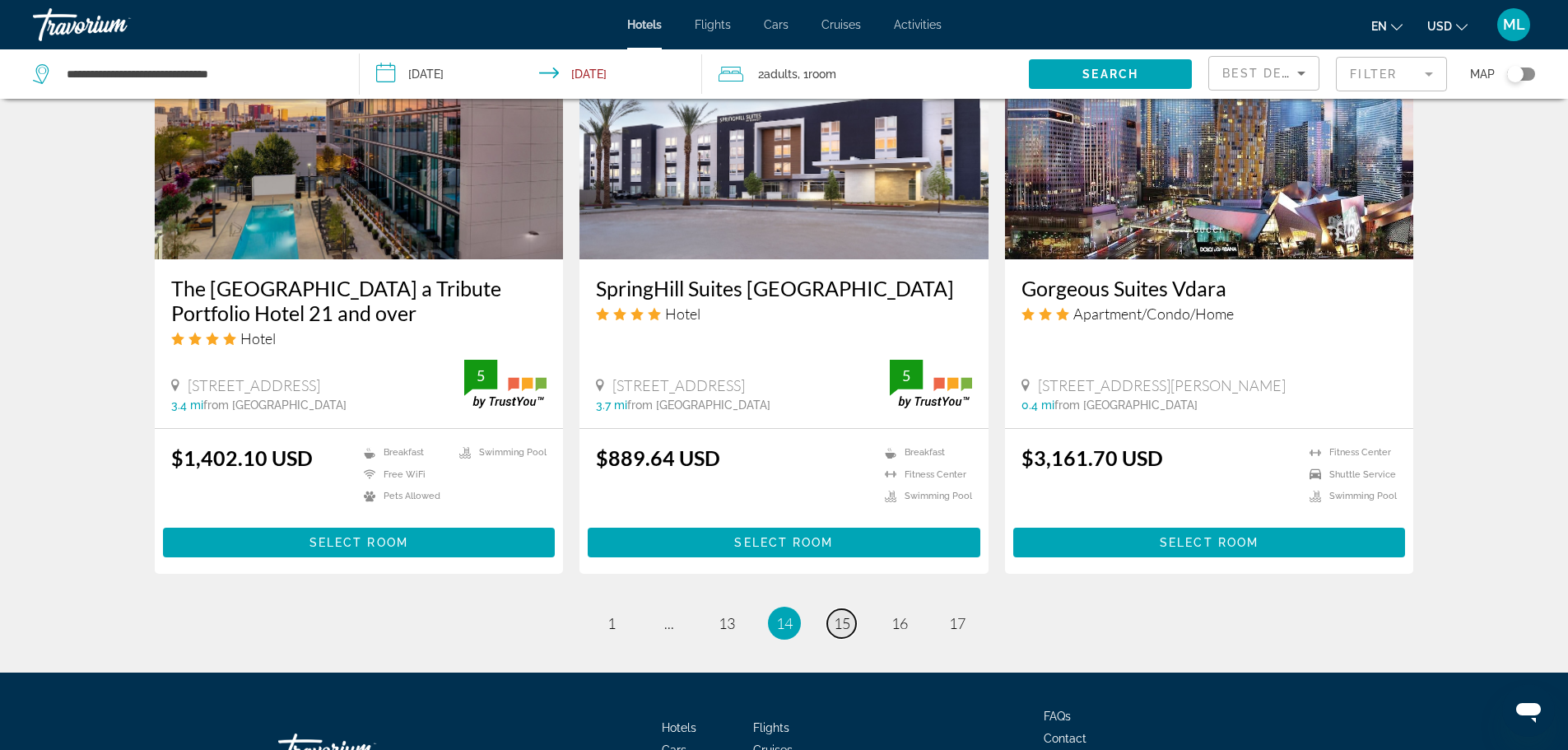
scroll to position [2042, 0]
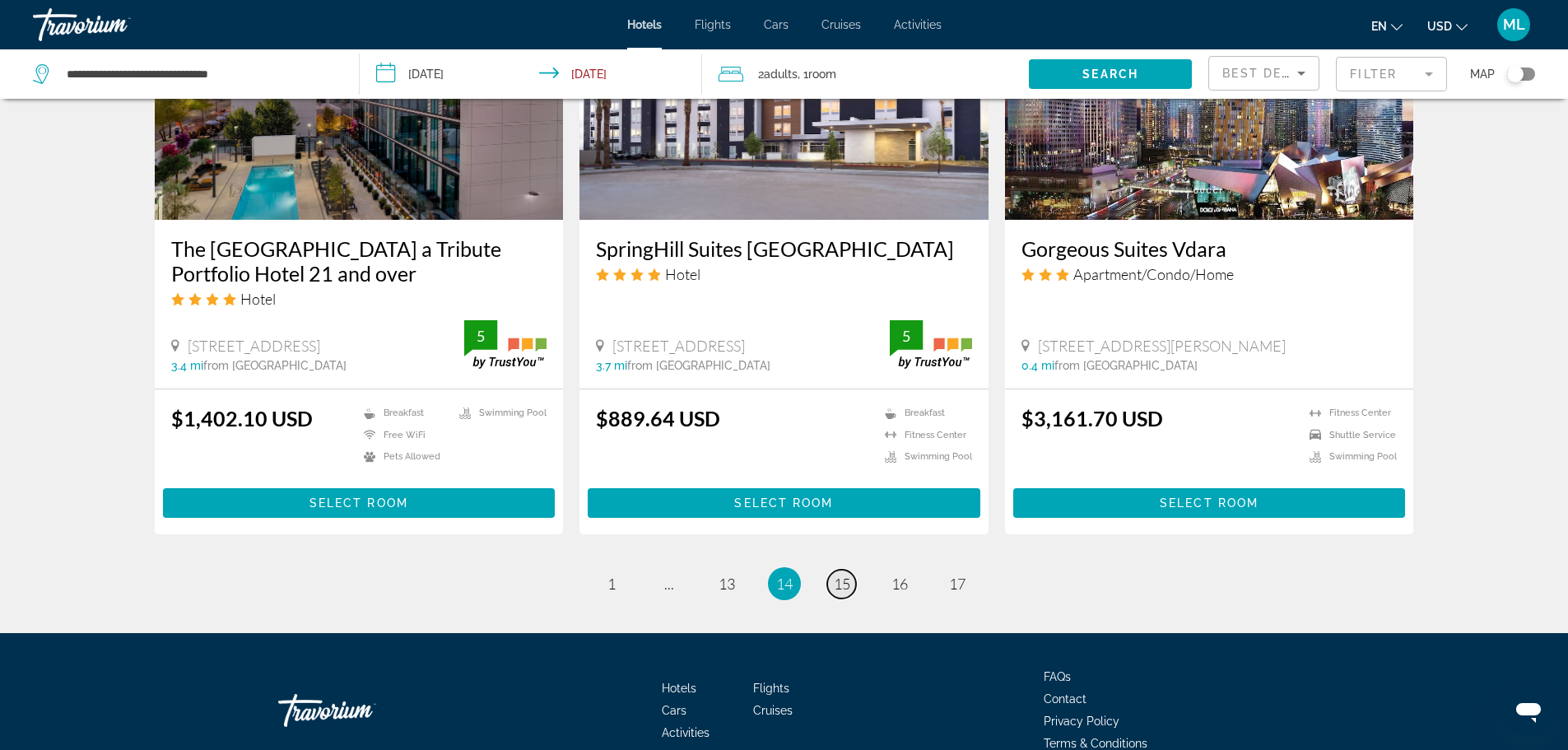
click at [837, 574] on span "15" at bounding box center [843, 583] width 17 height 18
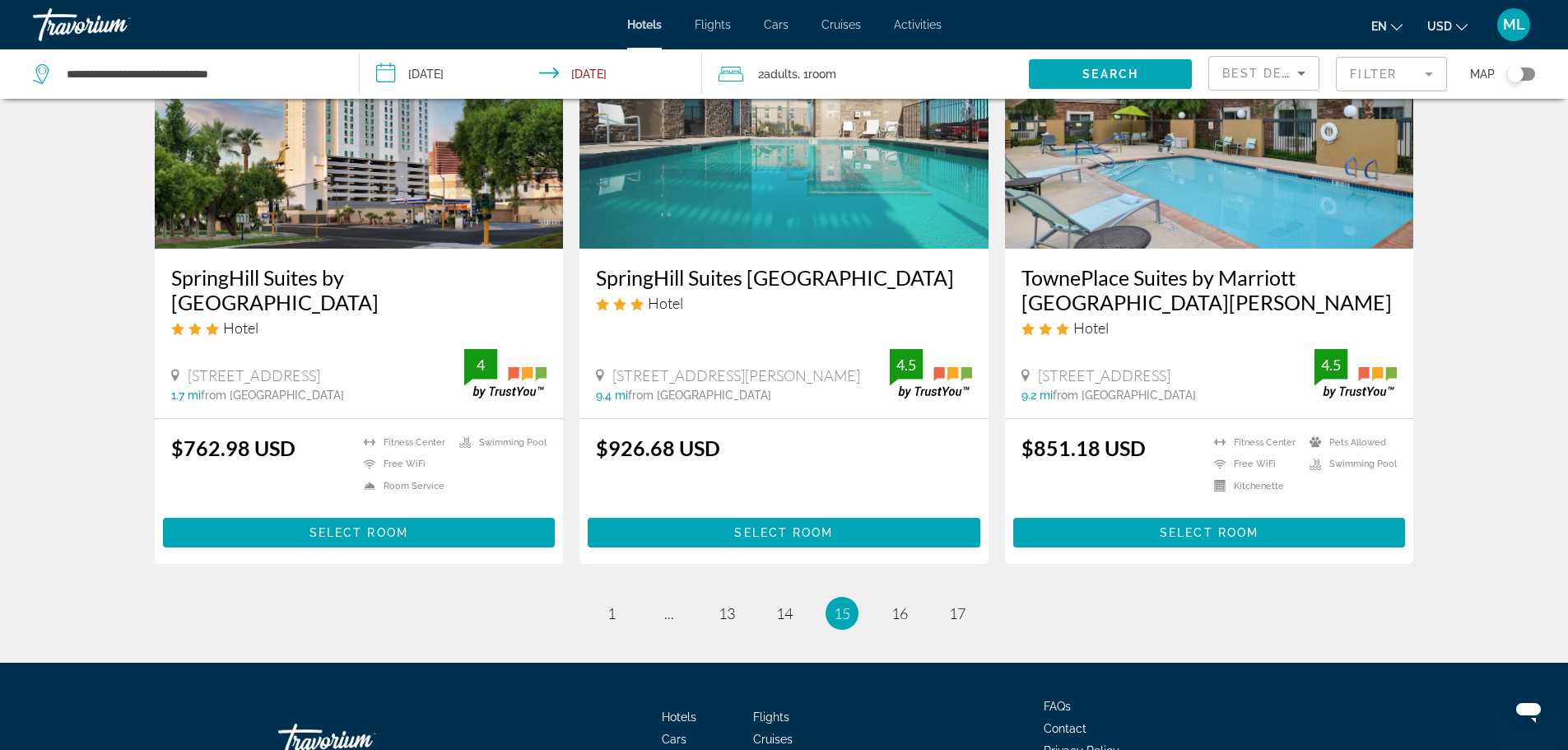
scroll to position [2074, 0]
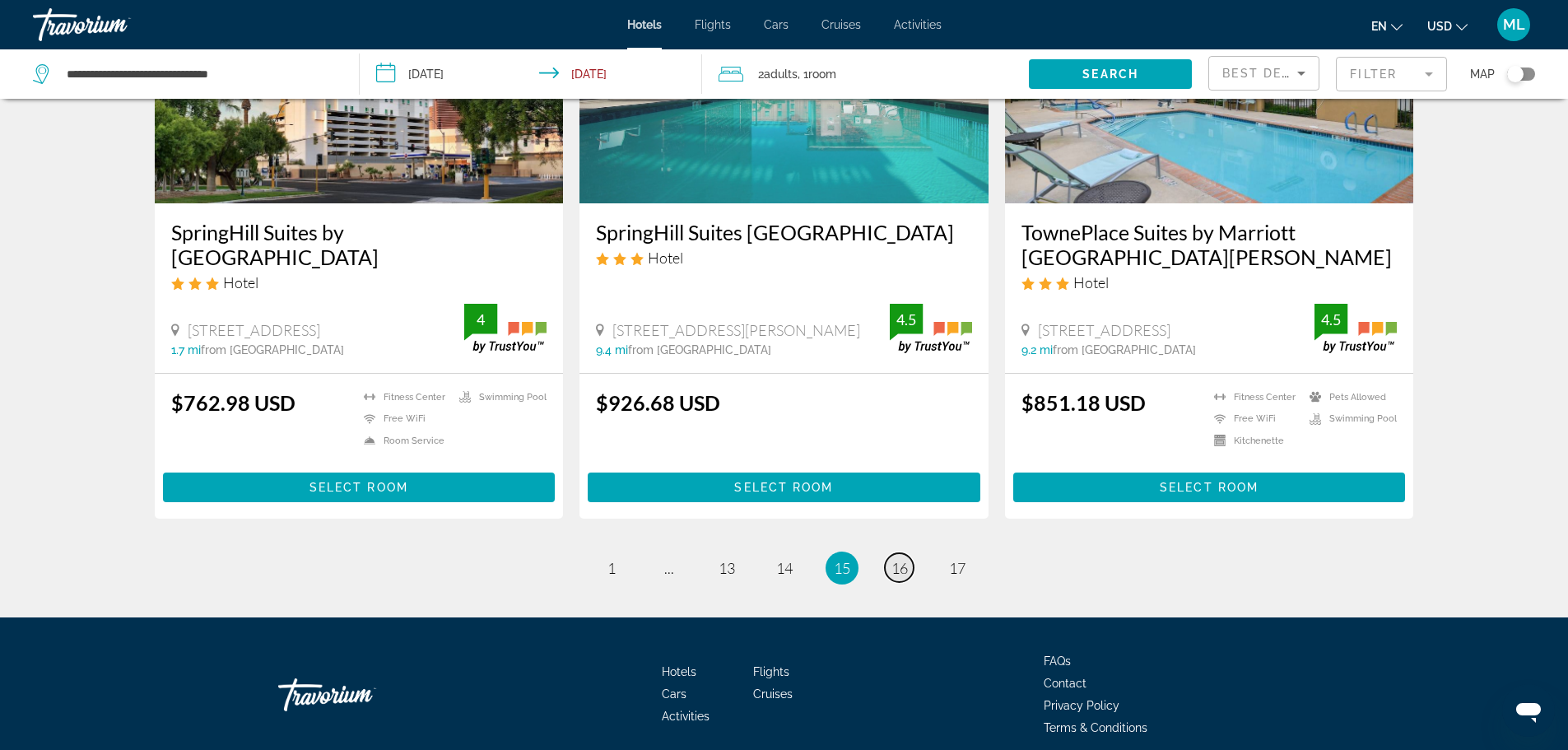
click at [903, 559] on span "16" at bounding box center [900, 568] width 17 height 18
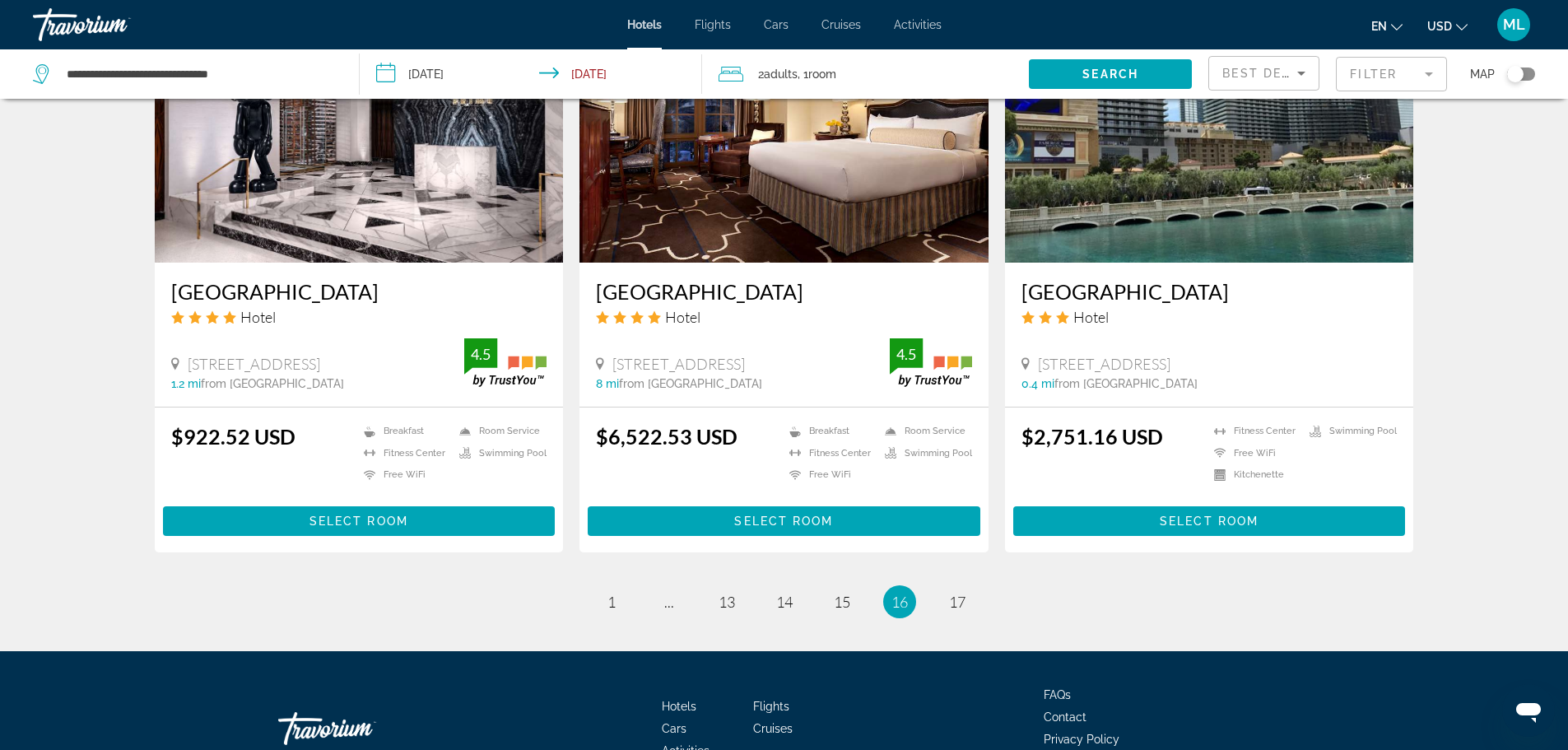
scroll to position [1976, 0]
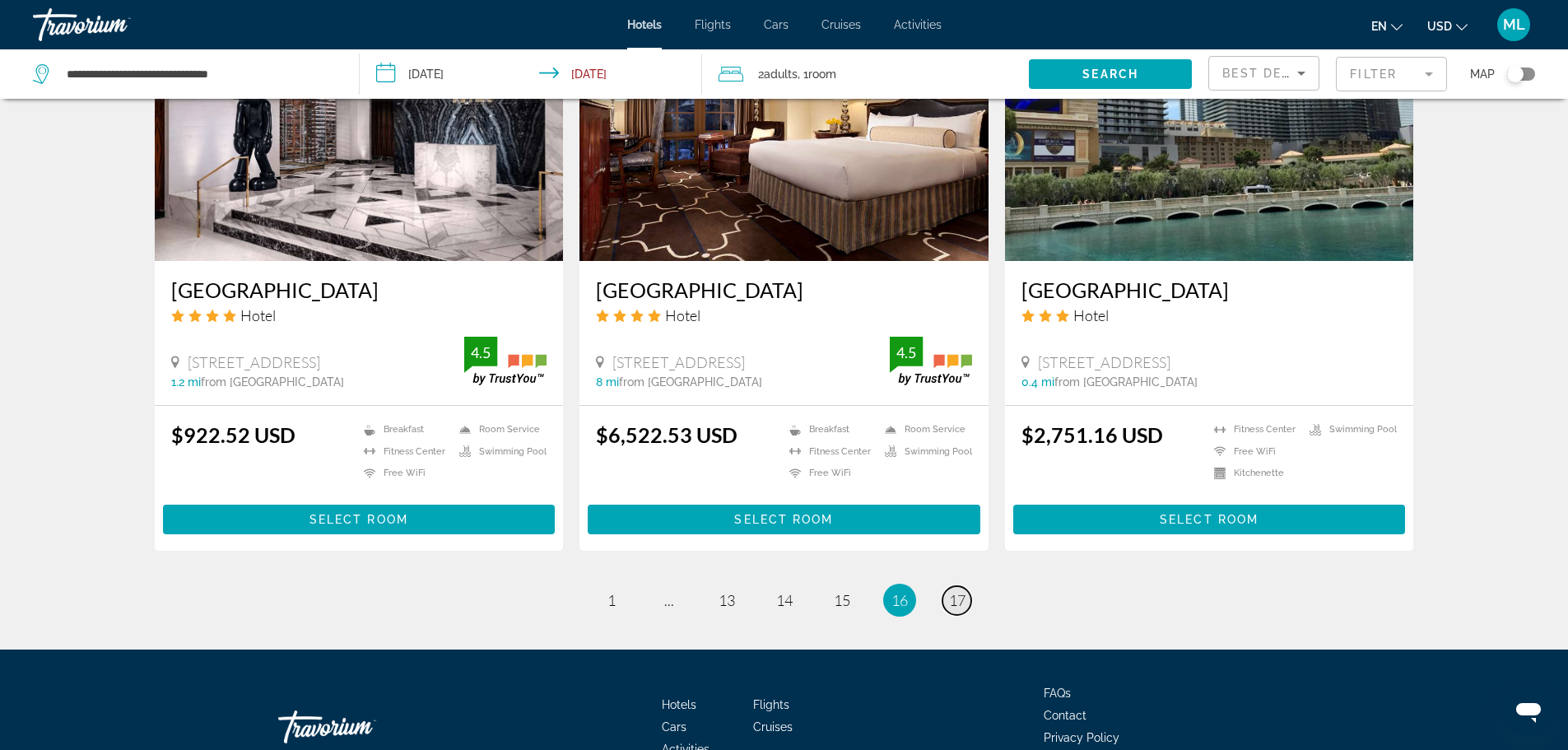
click at [960, 591] on span "17" at bounding box center [957, 600] width 17 height 18
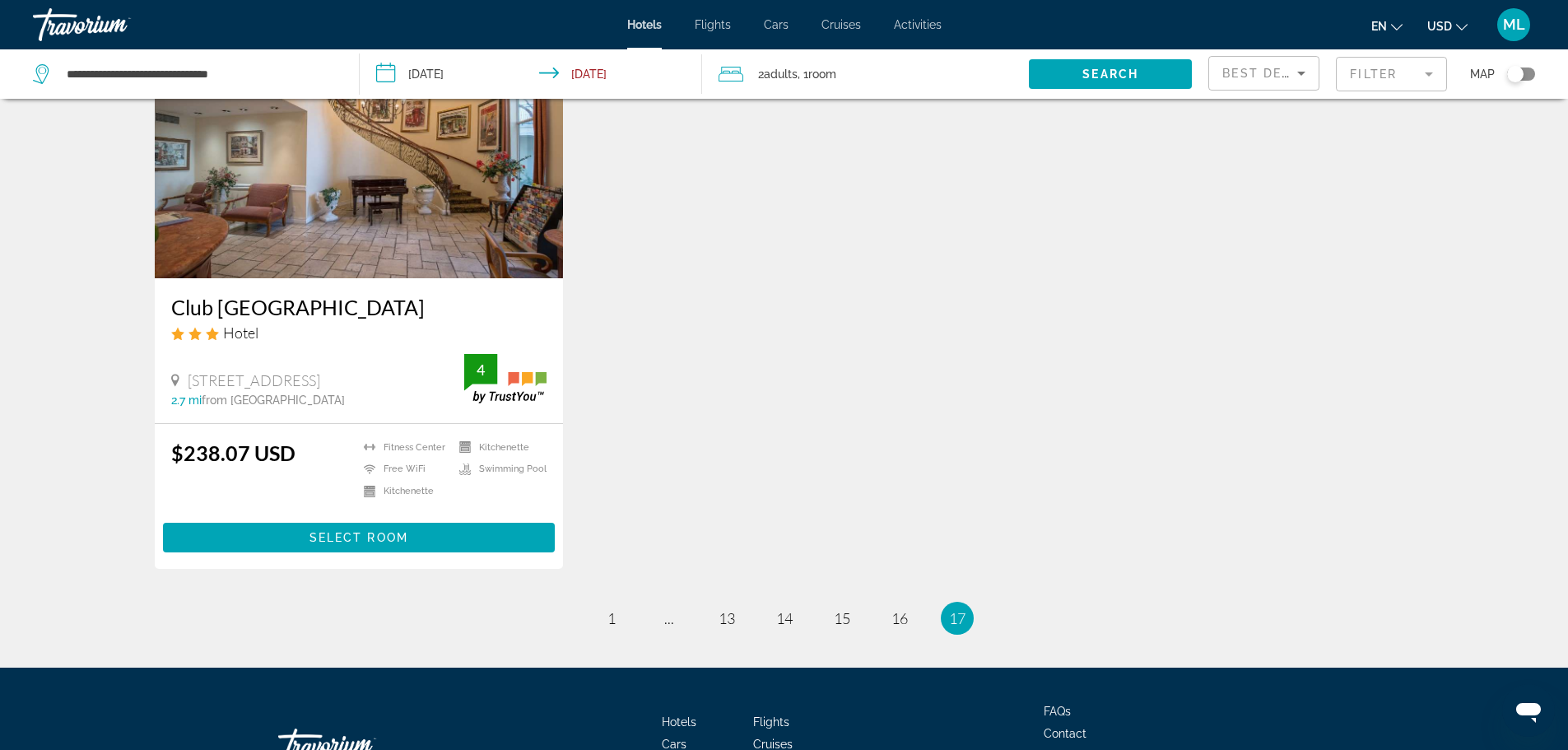
scroll to position [758, 0]
